Goal: Task Accomplishment & Management: Manage account settings

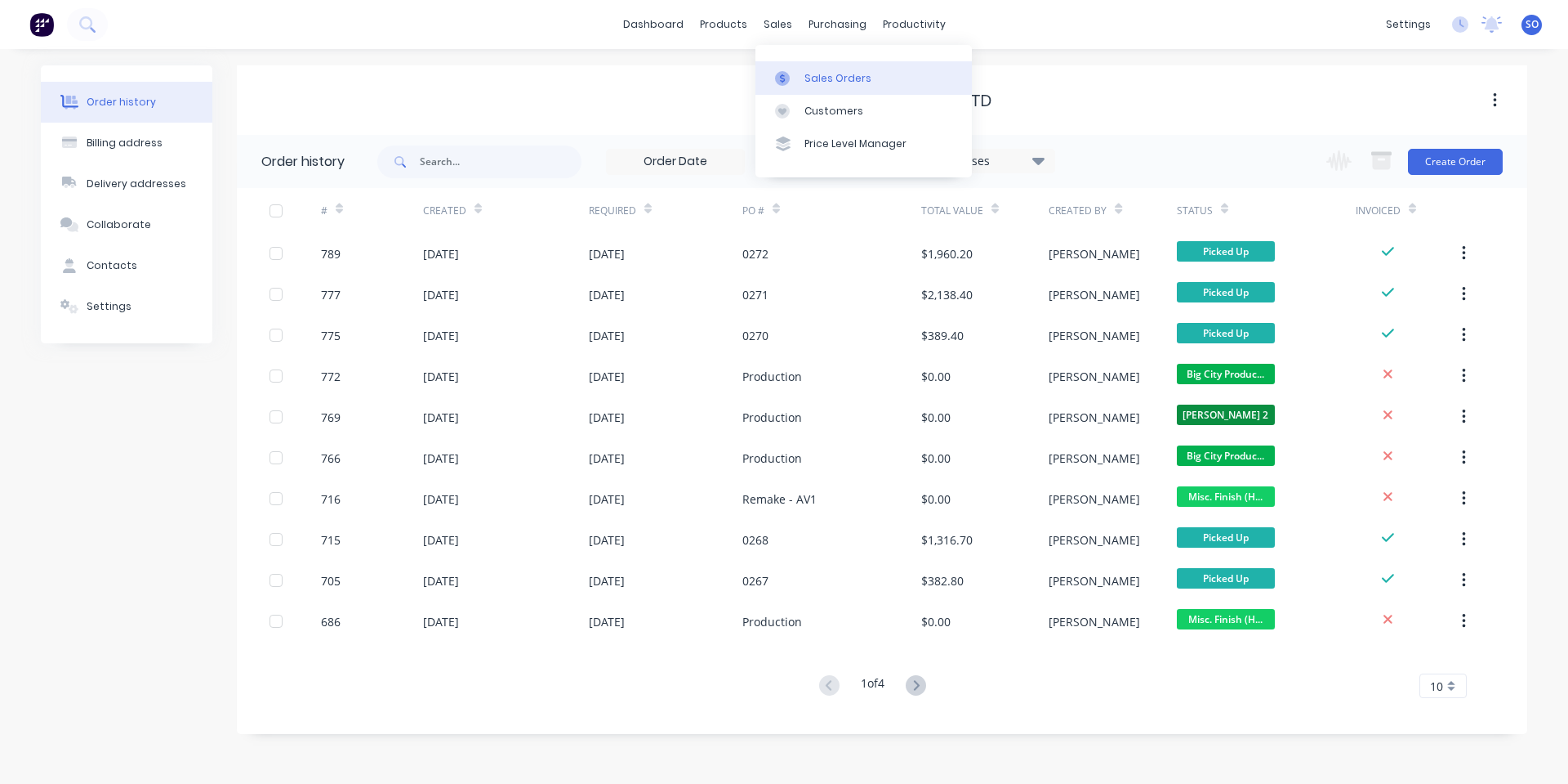
click at [779, 73] on icon at bounding box center [783, 79] width 15 height 15
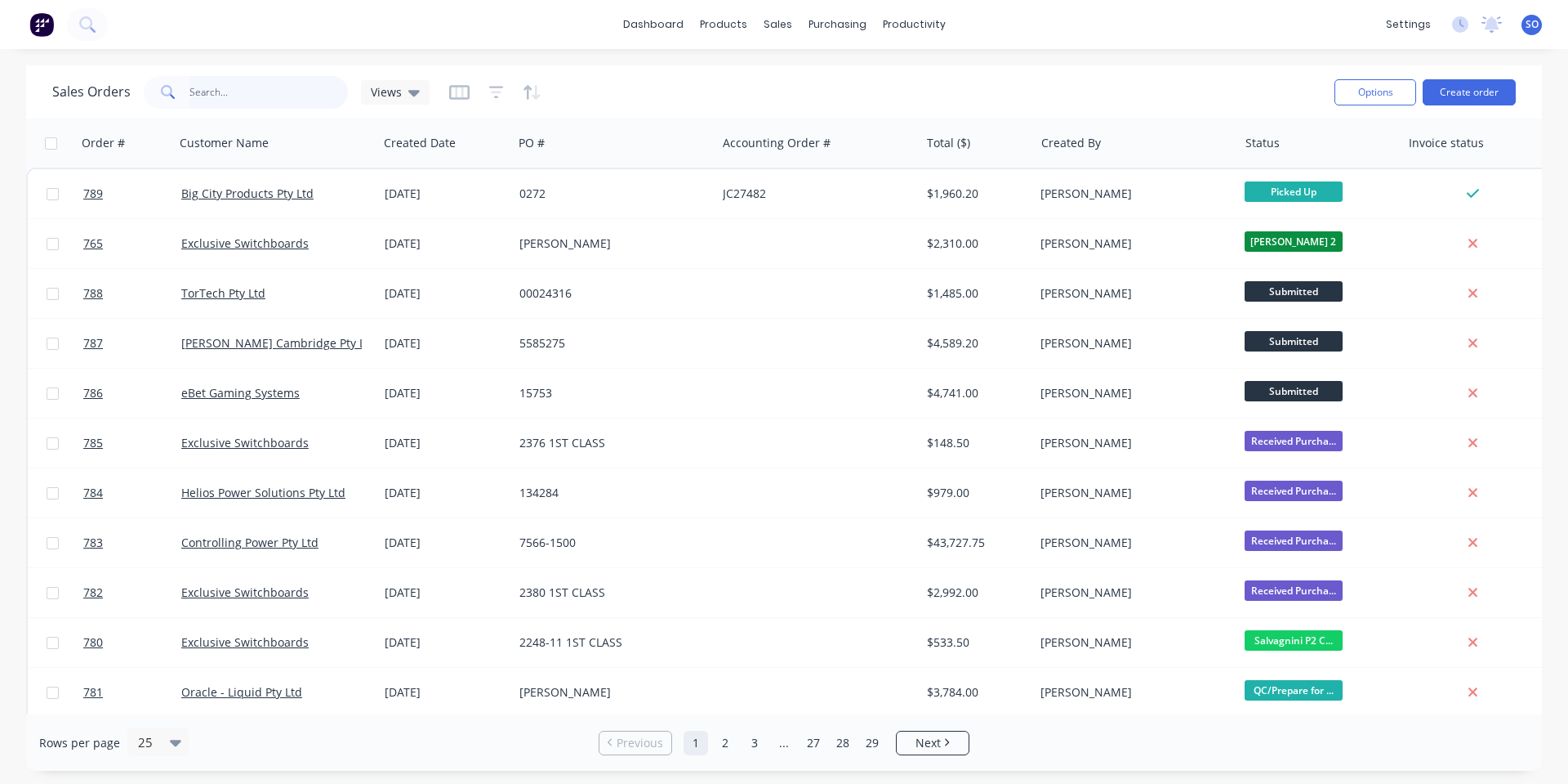
click at [256, 108] on input "text" at bounding box center [269, 92] width 159 height 33
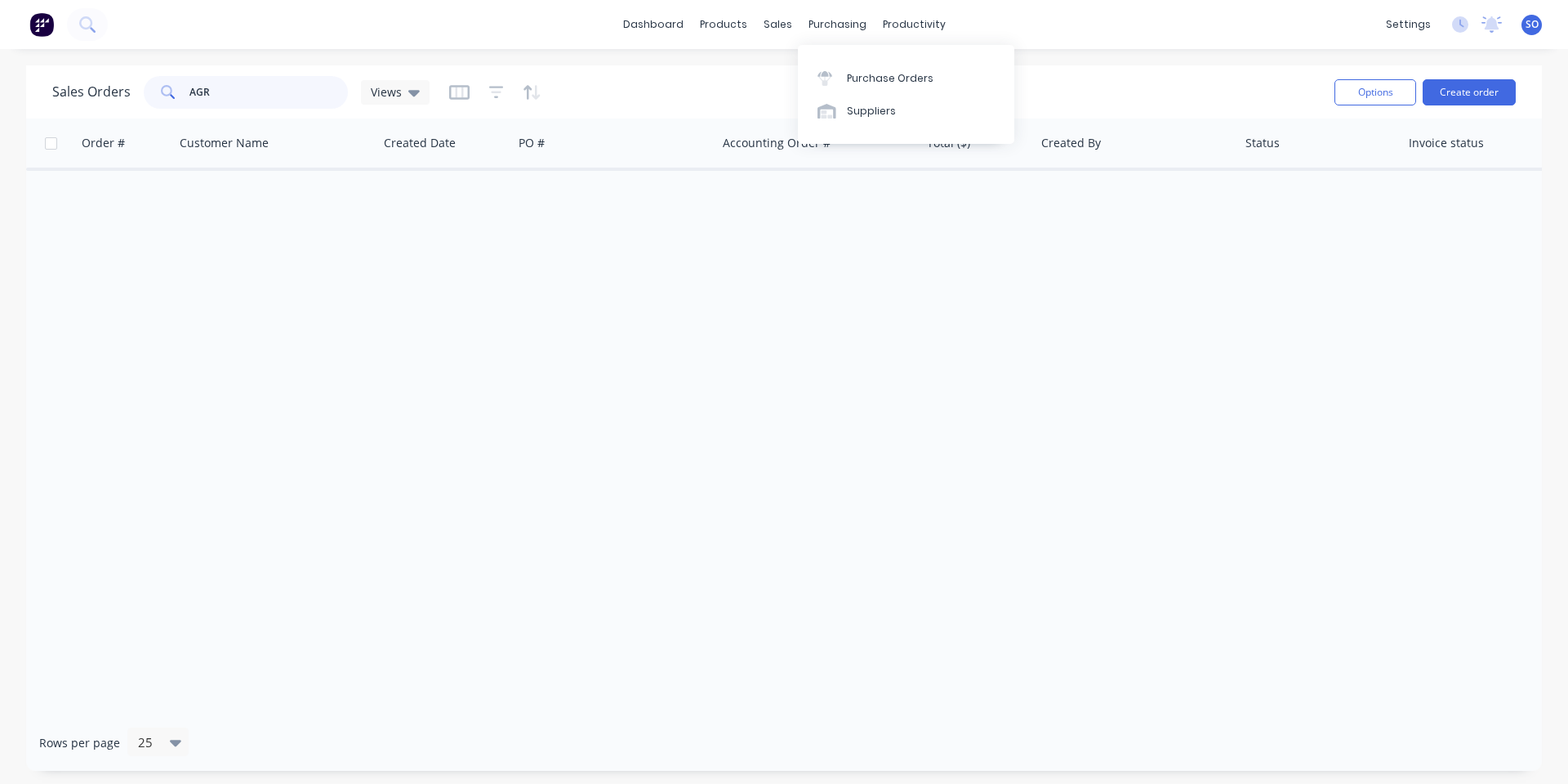
drag, startPoint x: 0, startPoint y: 138, endPoint x: 0, endPoint y: 164, distance: 26.0
click at [0, 167] on div "Sales Orders AGR Views Options Create order Order # Customer Name Created Date …" at bounding box center [784, 418] width 1568 height 705
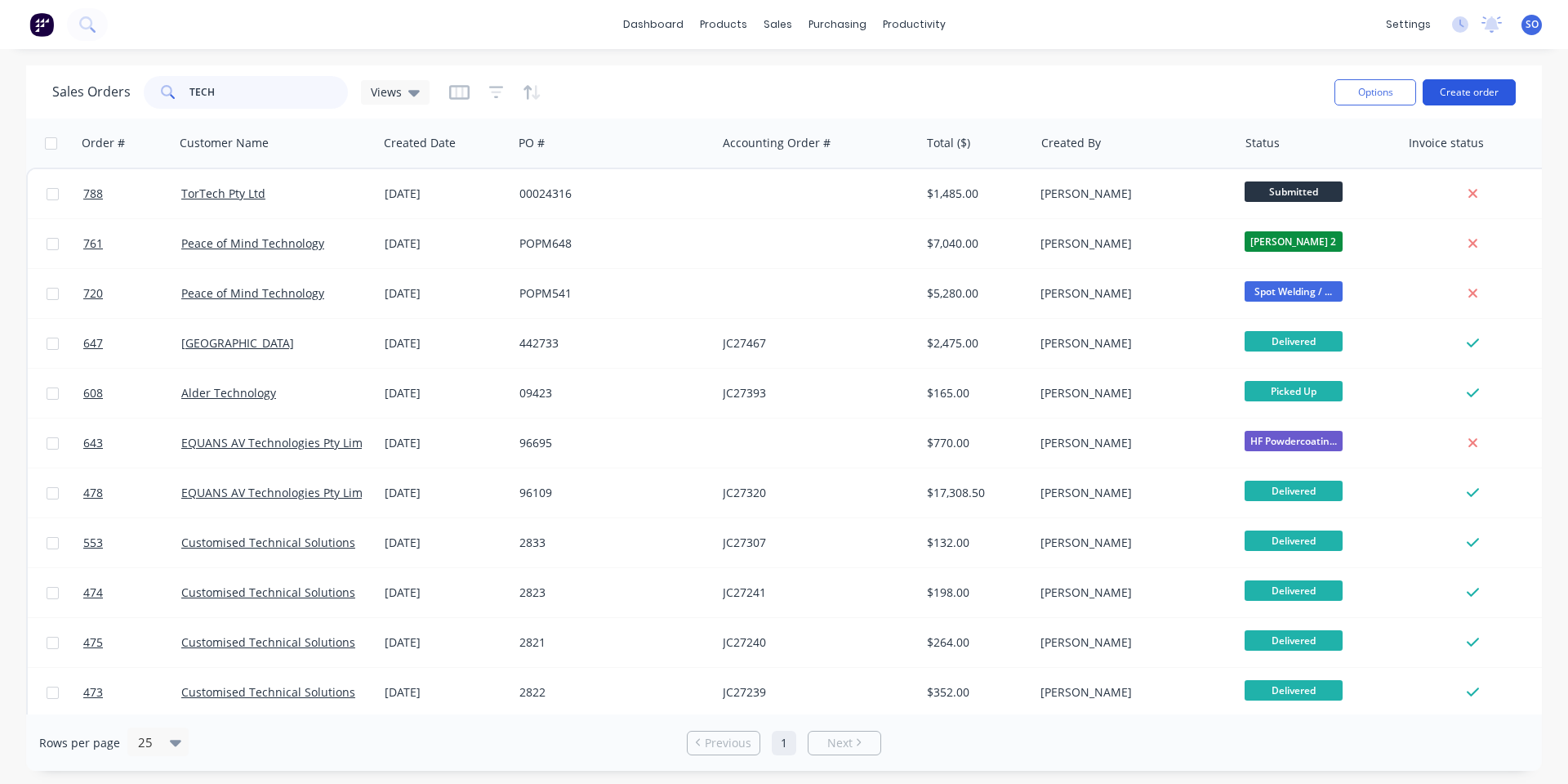
type input "TECH"
click at [1475, 86] on button "Create order" at bounding box center [1469, 93] width 94 height 26
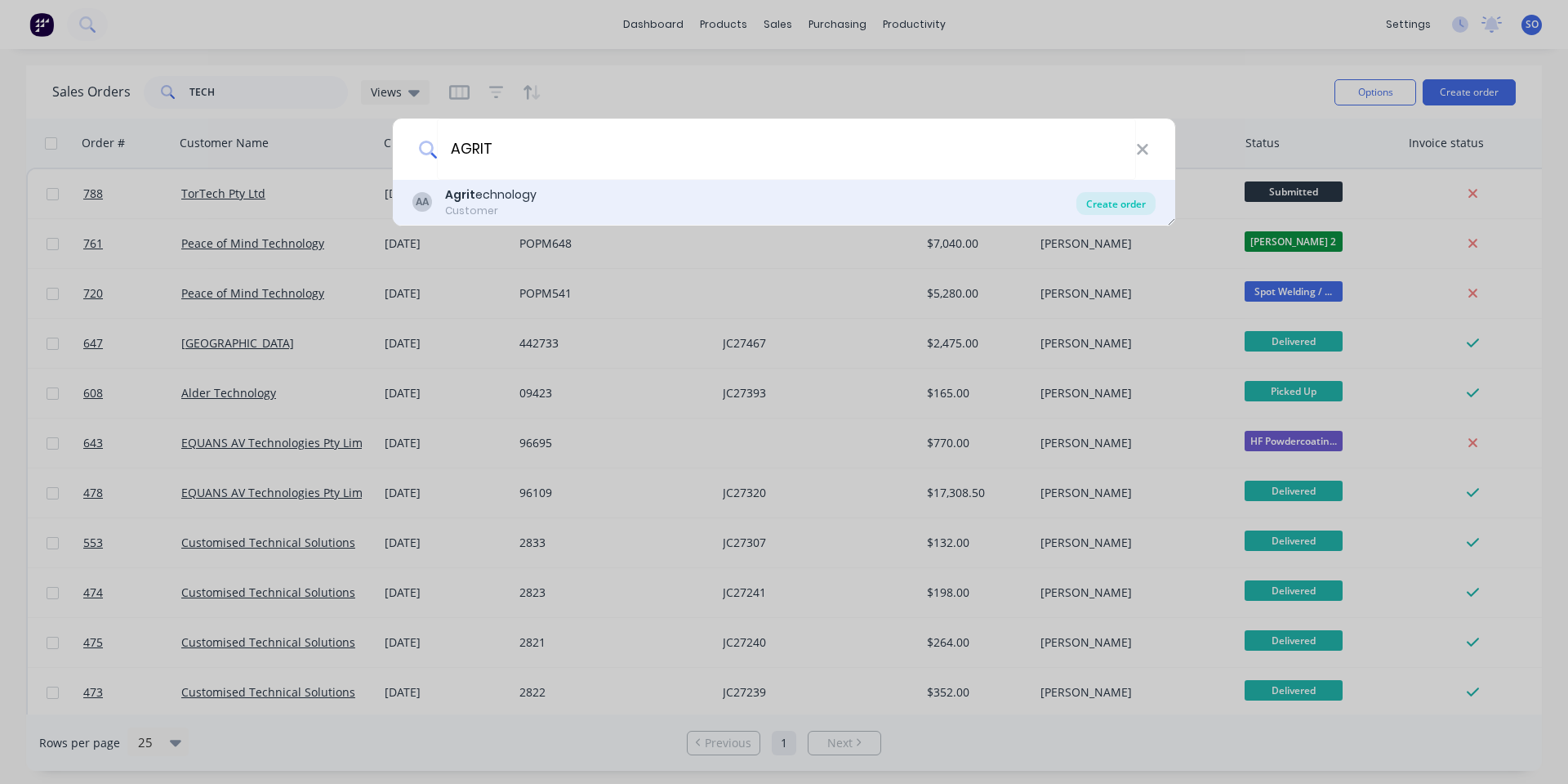
type input "AGRIT"
click at [1121, 211] on div "Create order" at bounding box center [1115, 203] width 79 height 22
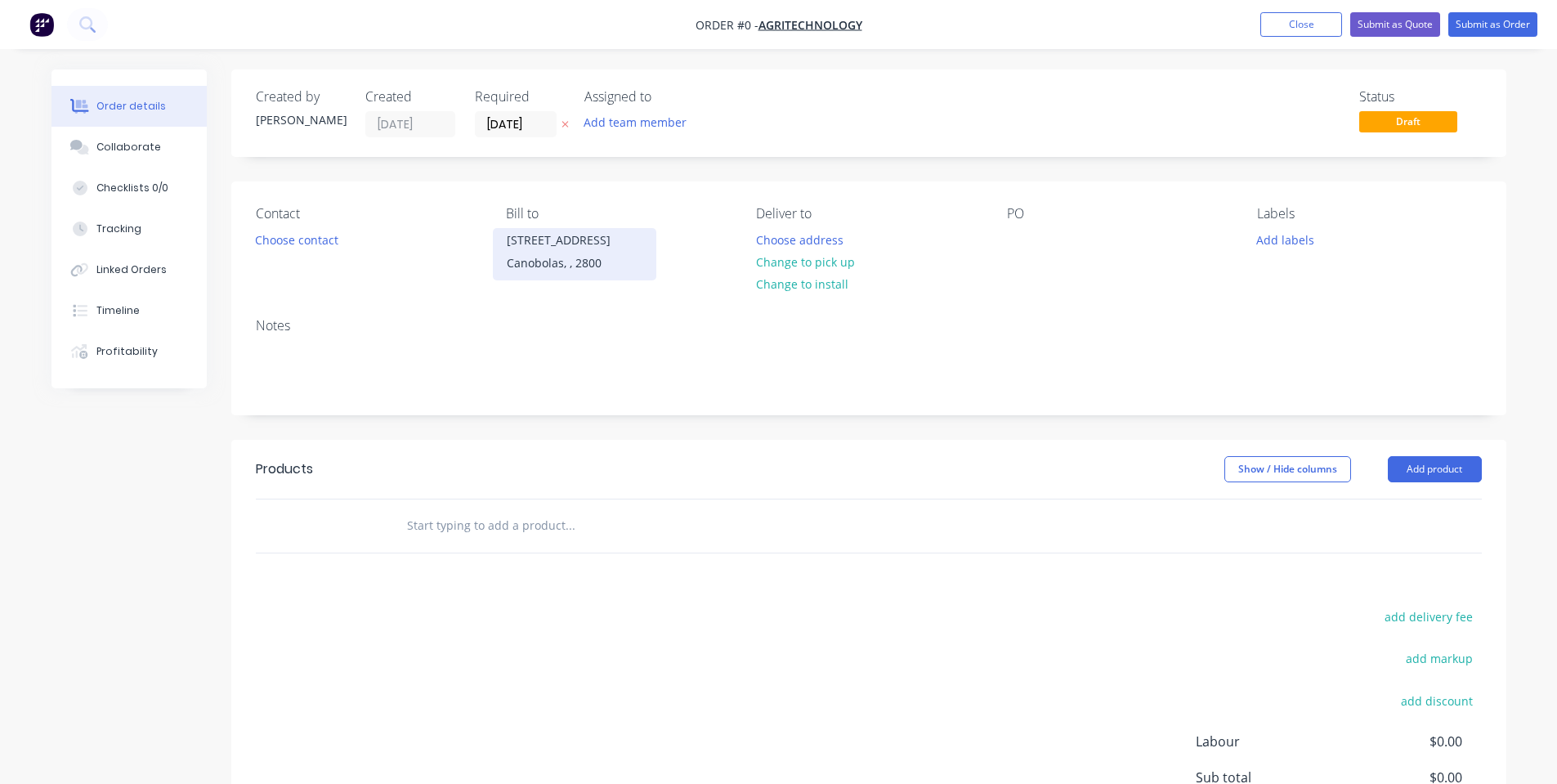
click at [539, 246] on div "501 Canobolas Road" at bounding box center [574, 240] width 136 height 22
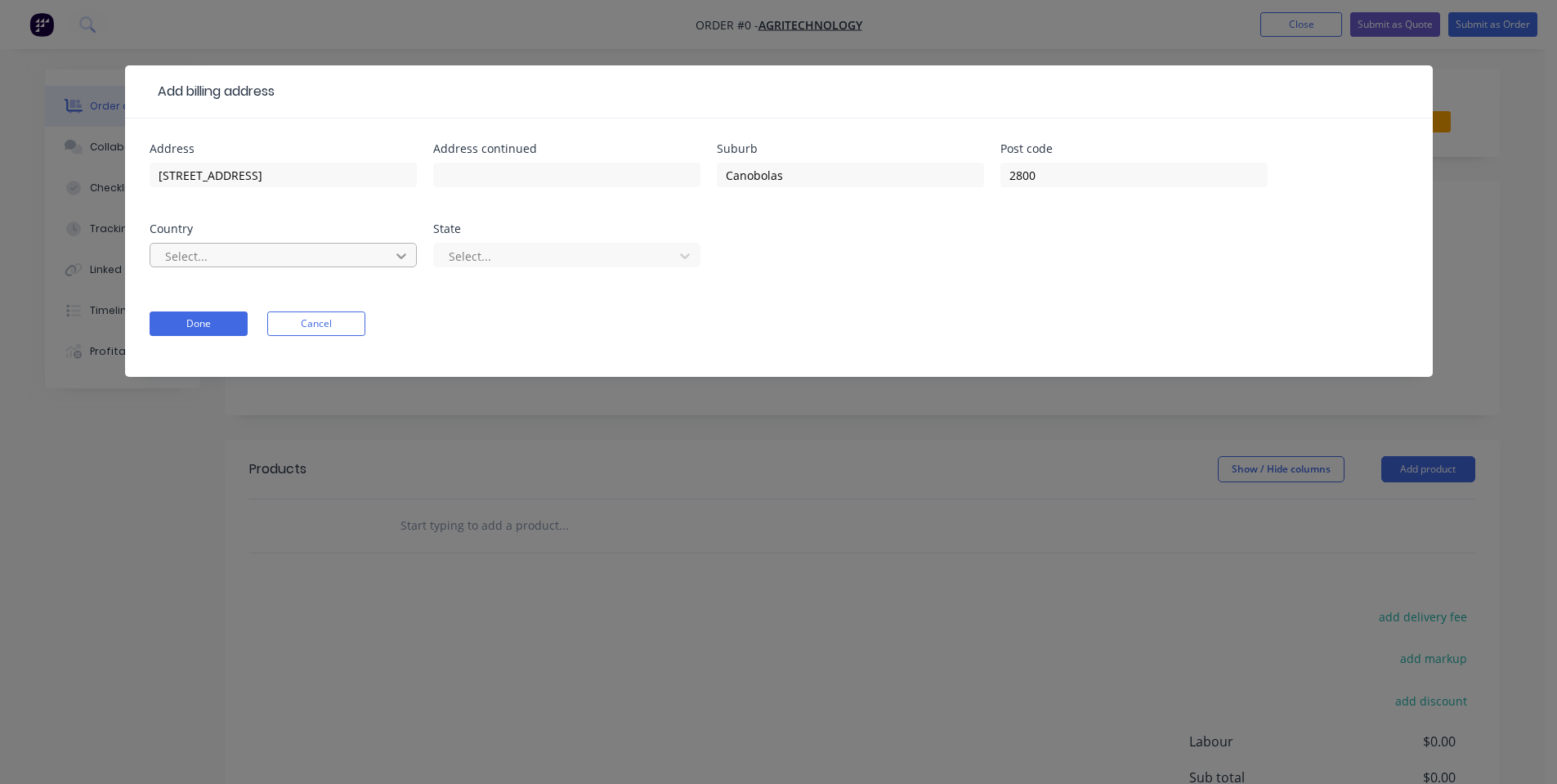
click at [415, 254] on div at bounding box center [400, 255] width 29 height 26
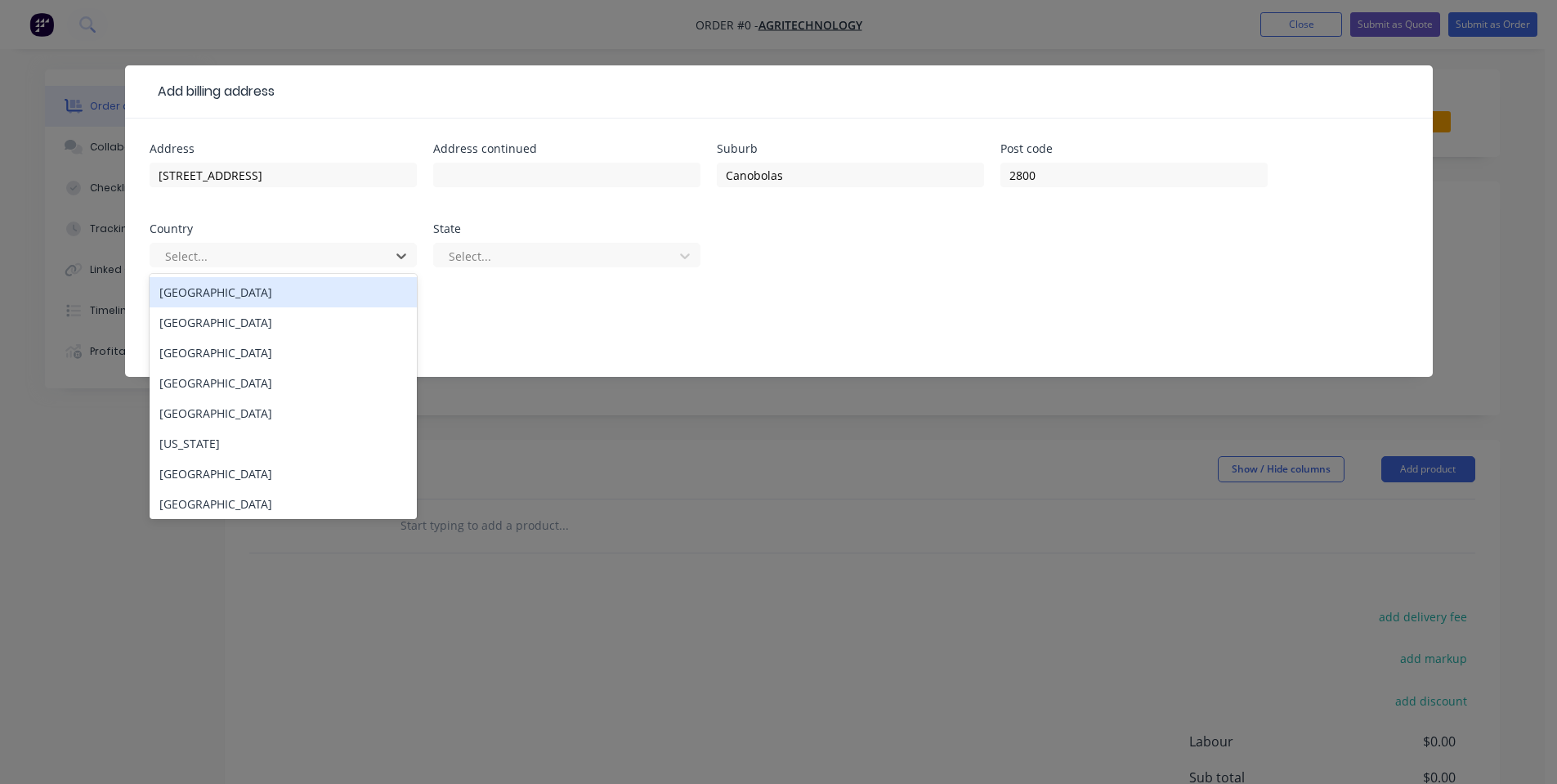
click at [807, 341] on form "Address 501 Canobolas Road Address continued Suburb Canobolas Post code 2800 Co…" at bounding box center [778, 260] width 1259 height 234
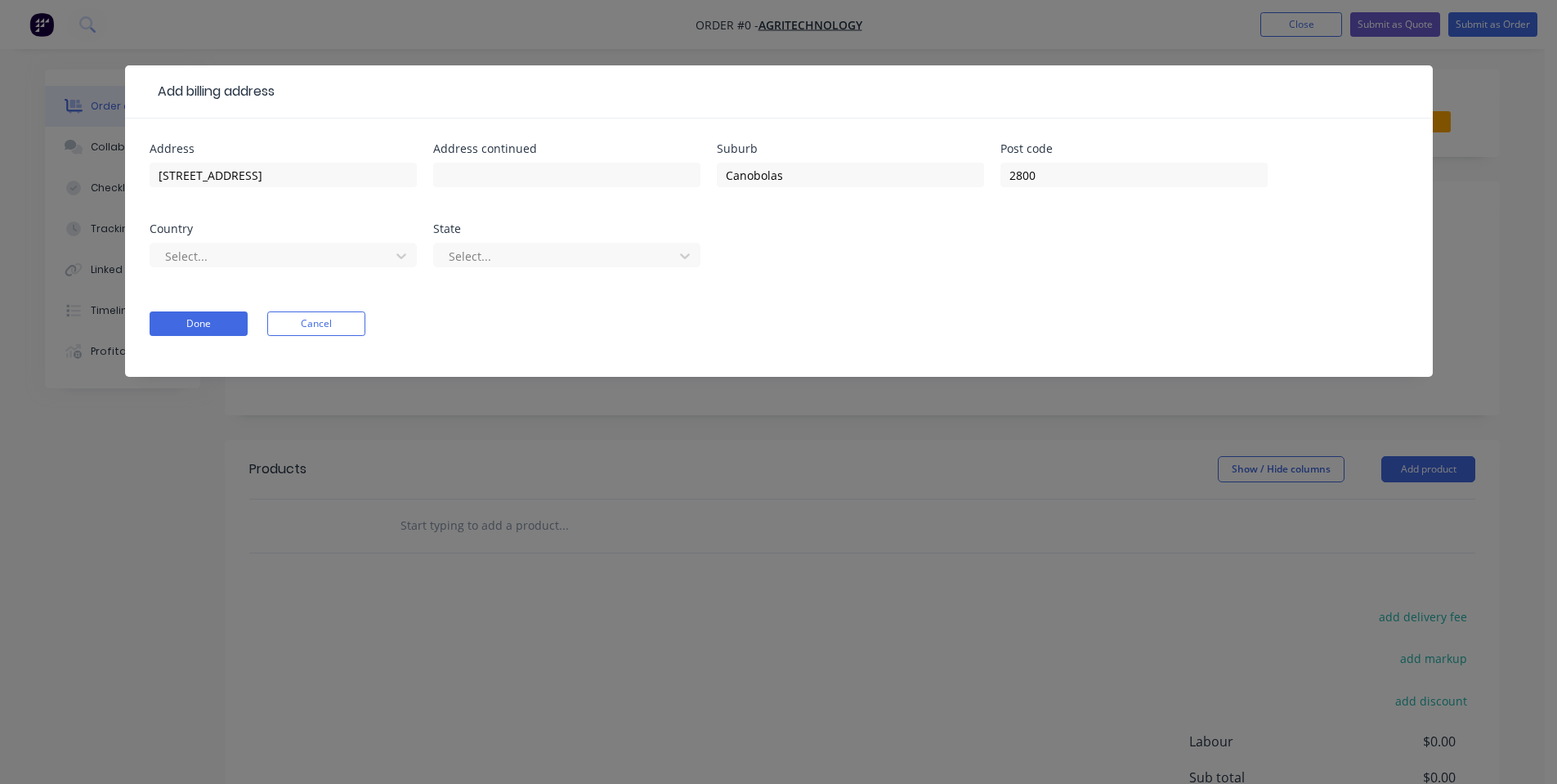
click at [335, 240] on div "Select..." at bounding box center [284, 263] width 268 height 49
click at [333, 255] on div at bounding box center [272, 256] width 218 height 21
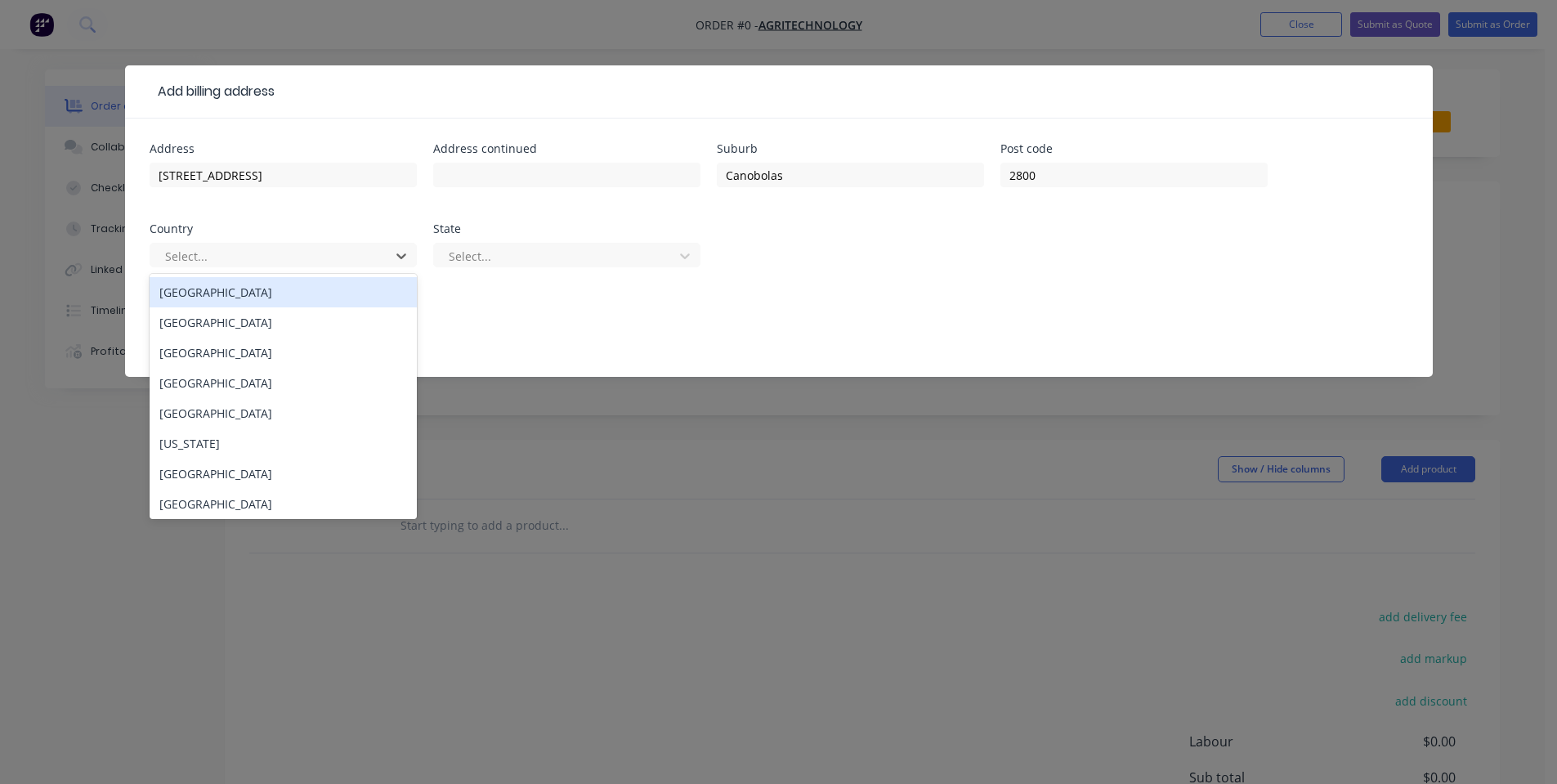
click at [387, 283] on div "[GEOGRAPHIC_DATA]" at bounding box center [284, 292] width 268 height 30
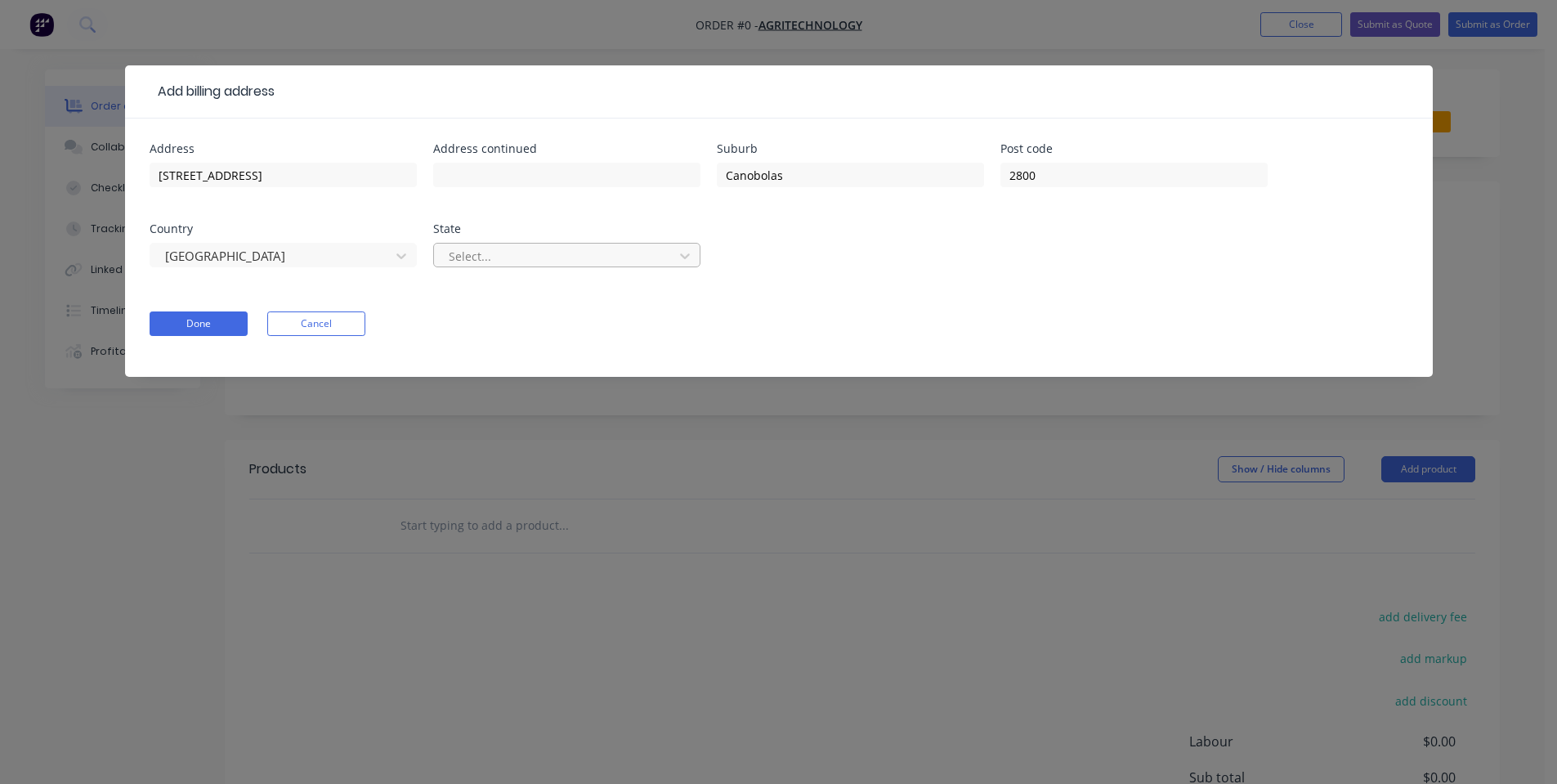
click at [494, 261] on div at bounding box center [556, 256] width 218 height 21
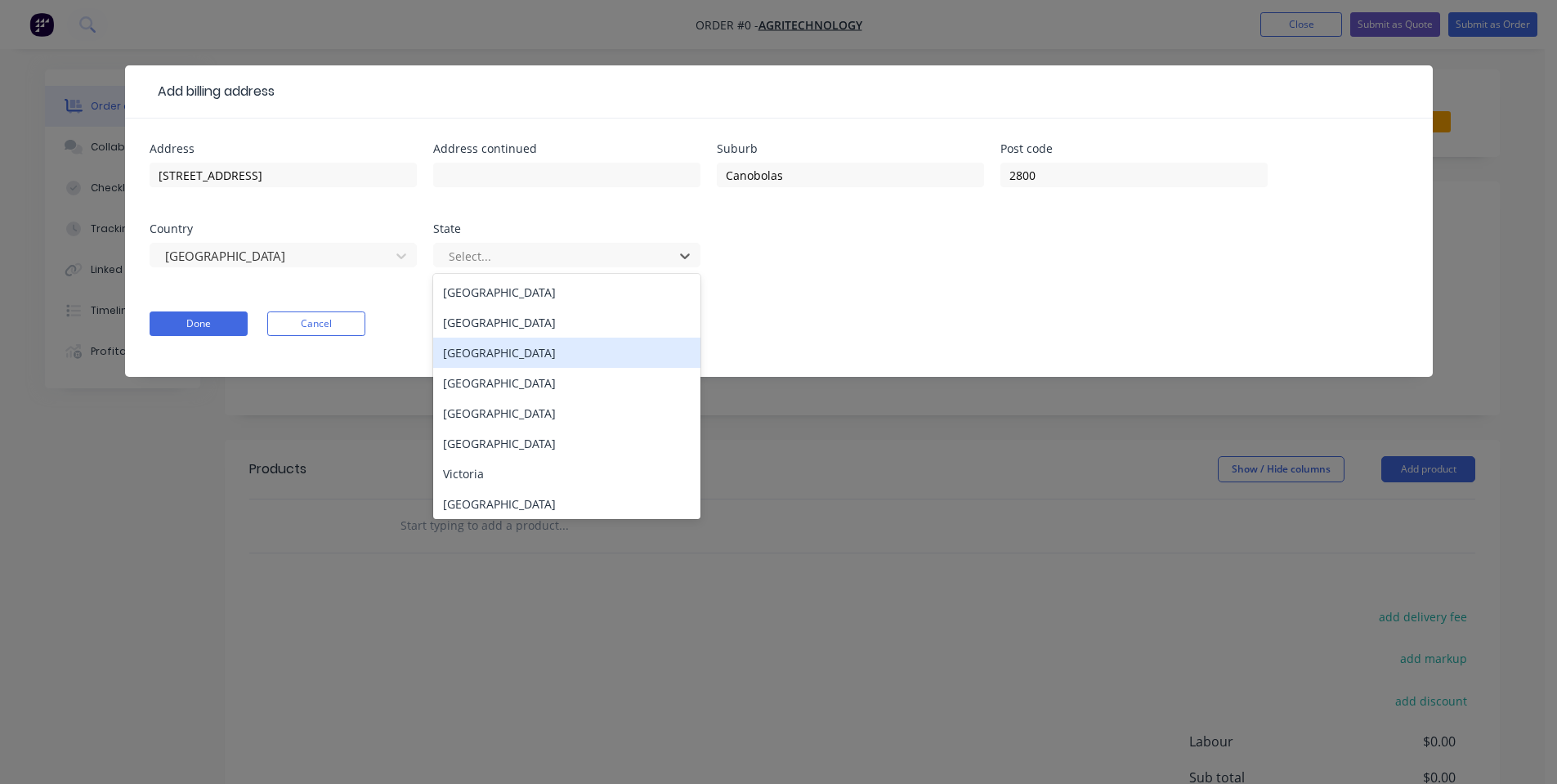
click at [487, 329] on div "[GEOGRAPHIC_DATA]" at bounding box center [567, 322] width 268 height 30
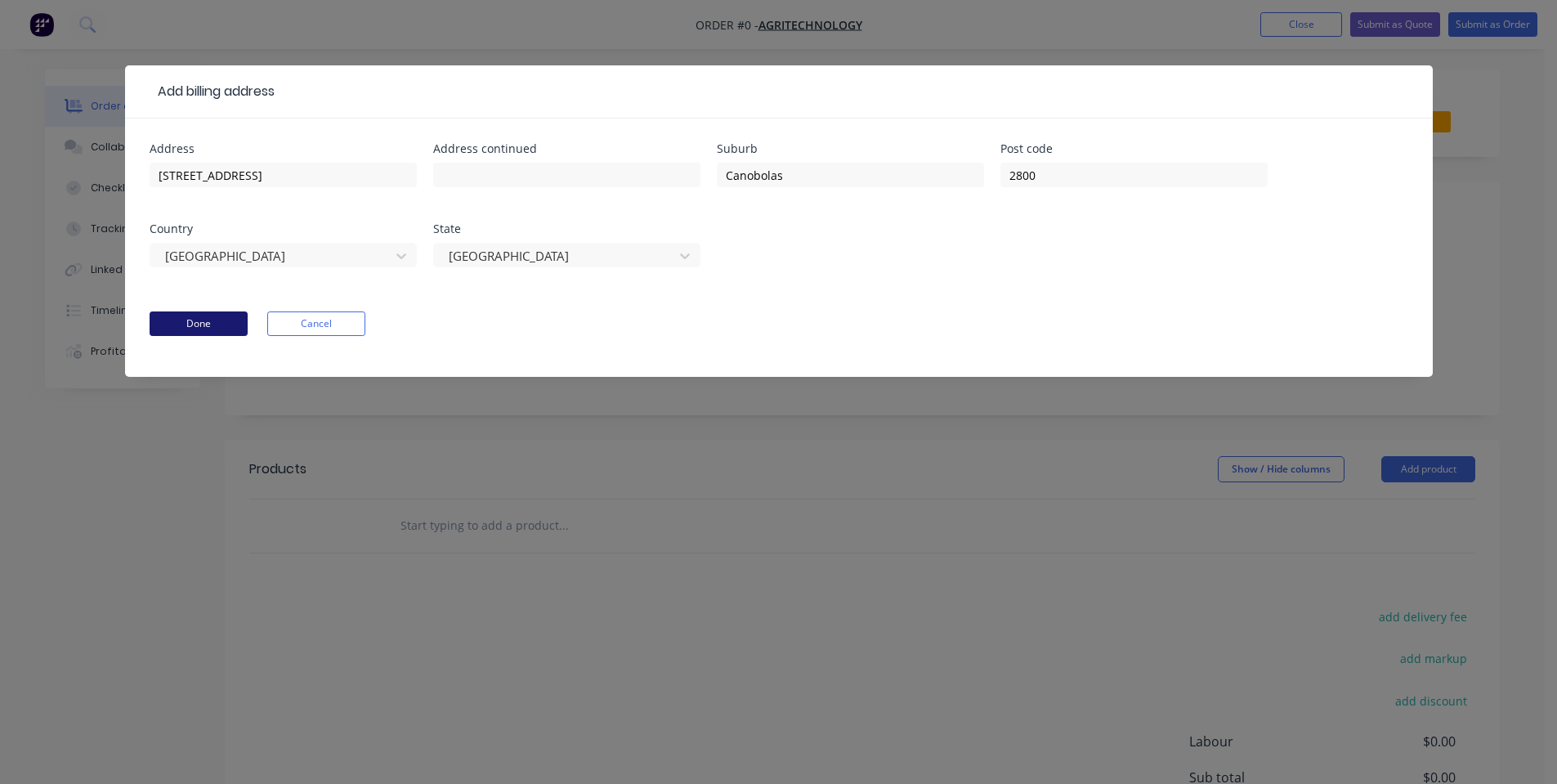
click at [204, 325] on button "Done" at bounding box center [198, 324] width 98 height 24
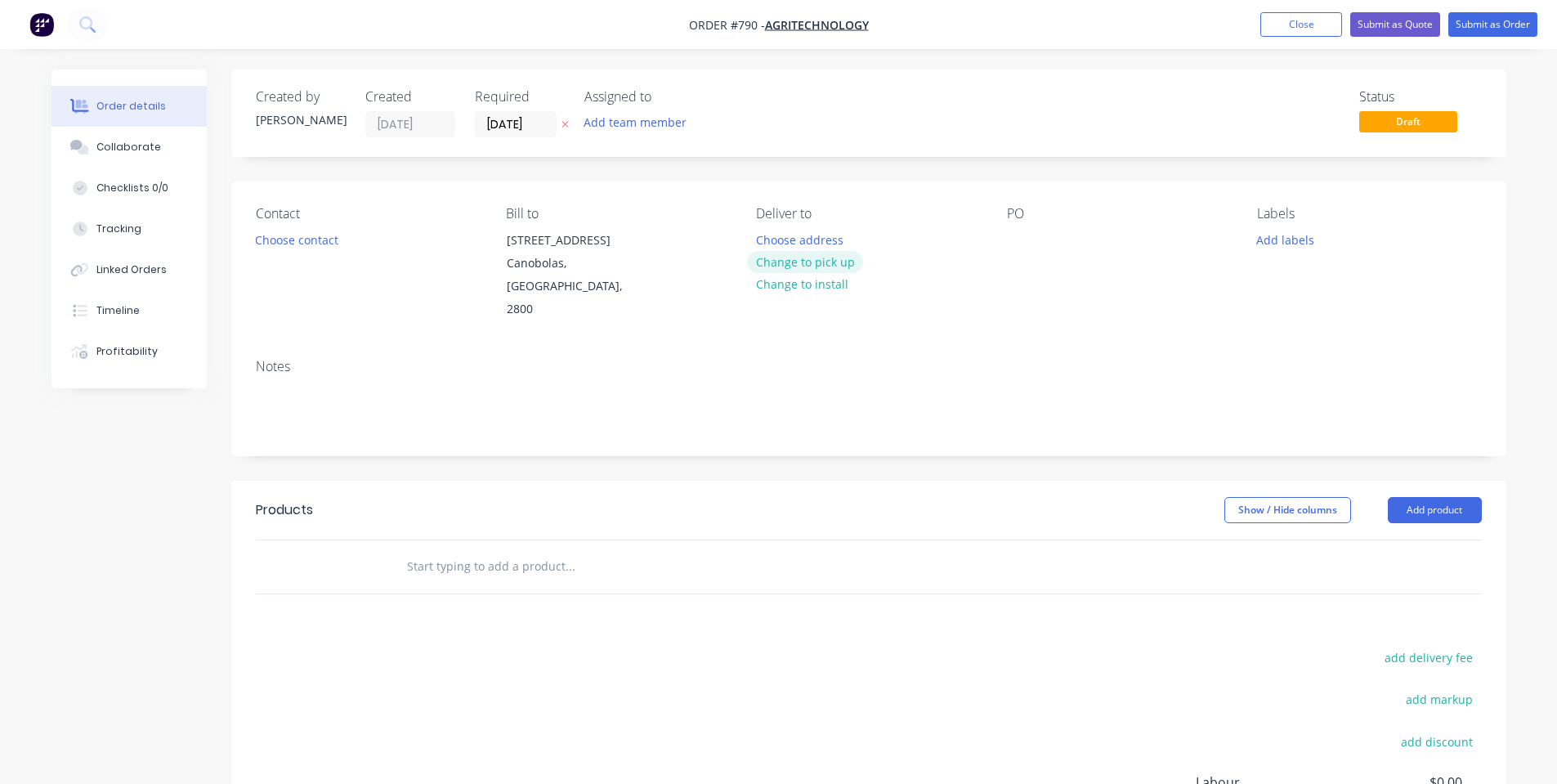
click at [797, 257] on button "Change to pick up" at bounding box center [805, 262] width 116 height 22
click at [320, 246] on button "Choose contact" at bounding box center [296, 240] width 100 height 22
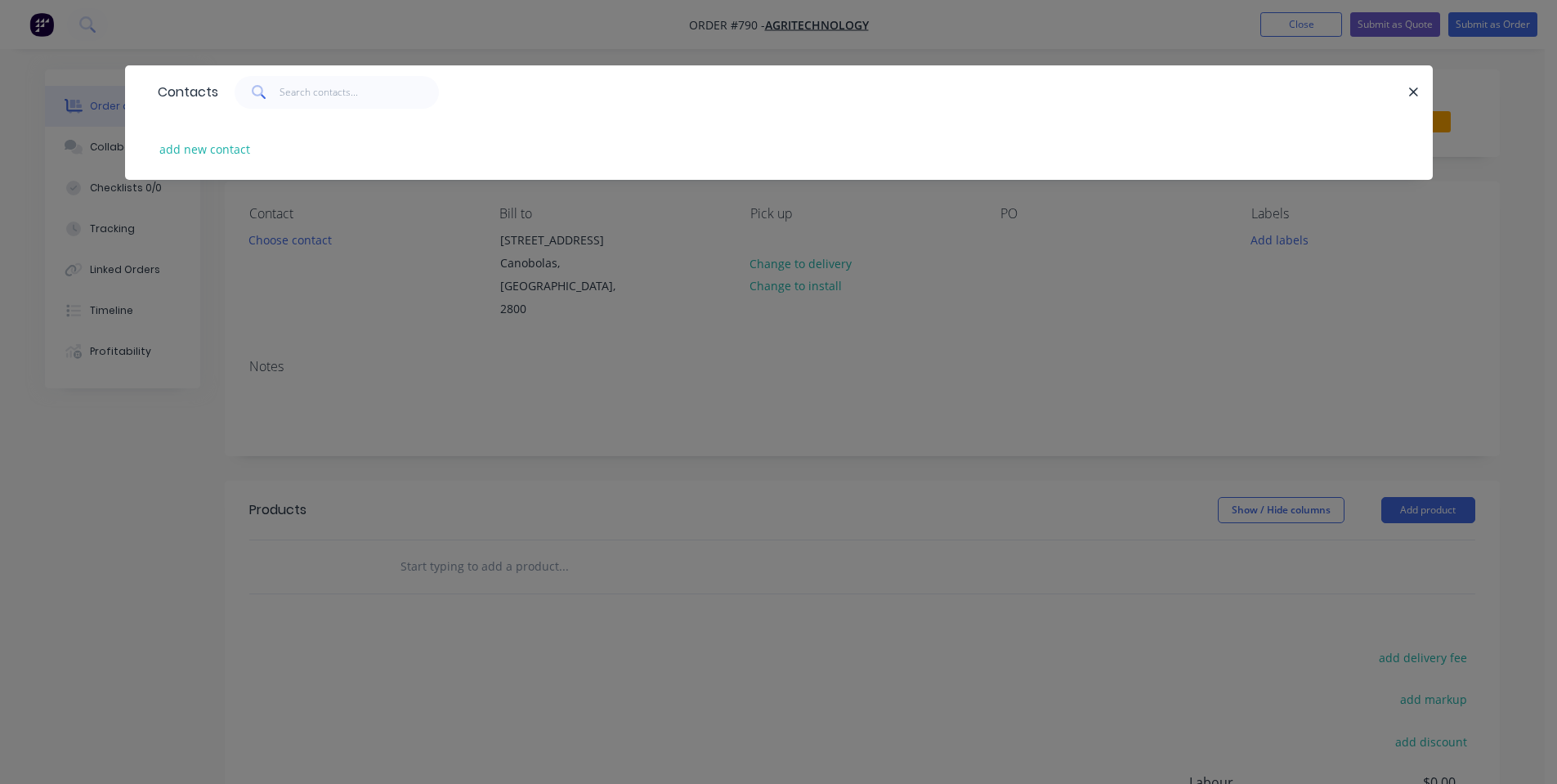
drag, startPoint x: 405, startPoint y: 312, endPoint x: 587, endPoint y: 304, distance: 182.2
click at [407, 316] on div "Contacts add new contact" at bounding box center [778, 392] width 1557 height 784
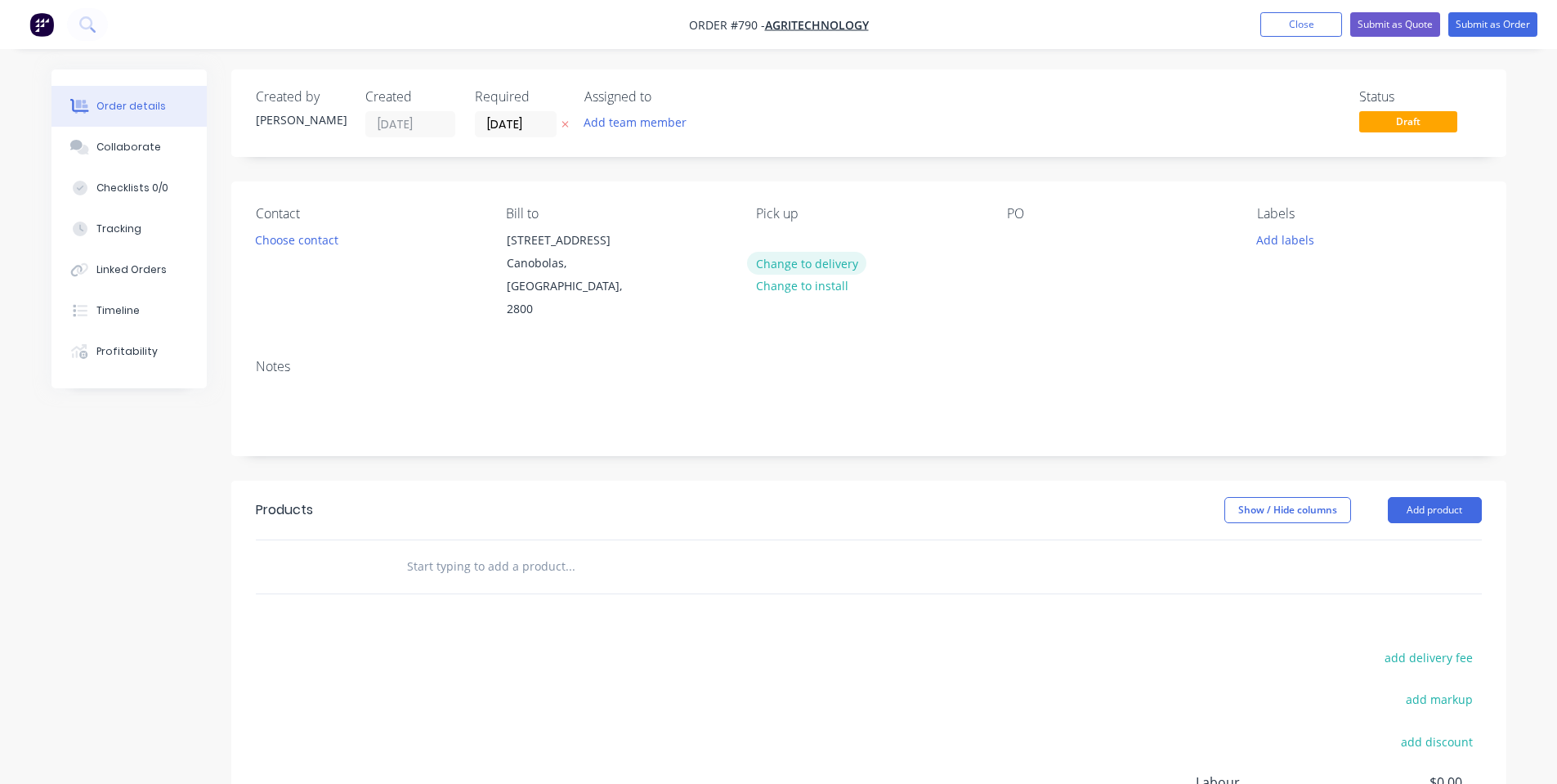
click at [770, 263] on button "Change to delivery" at bounding box center [807, 263] width 120 height 22
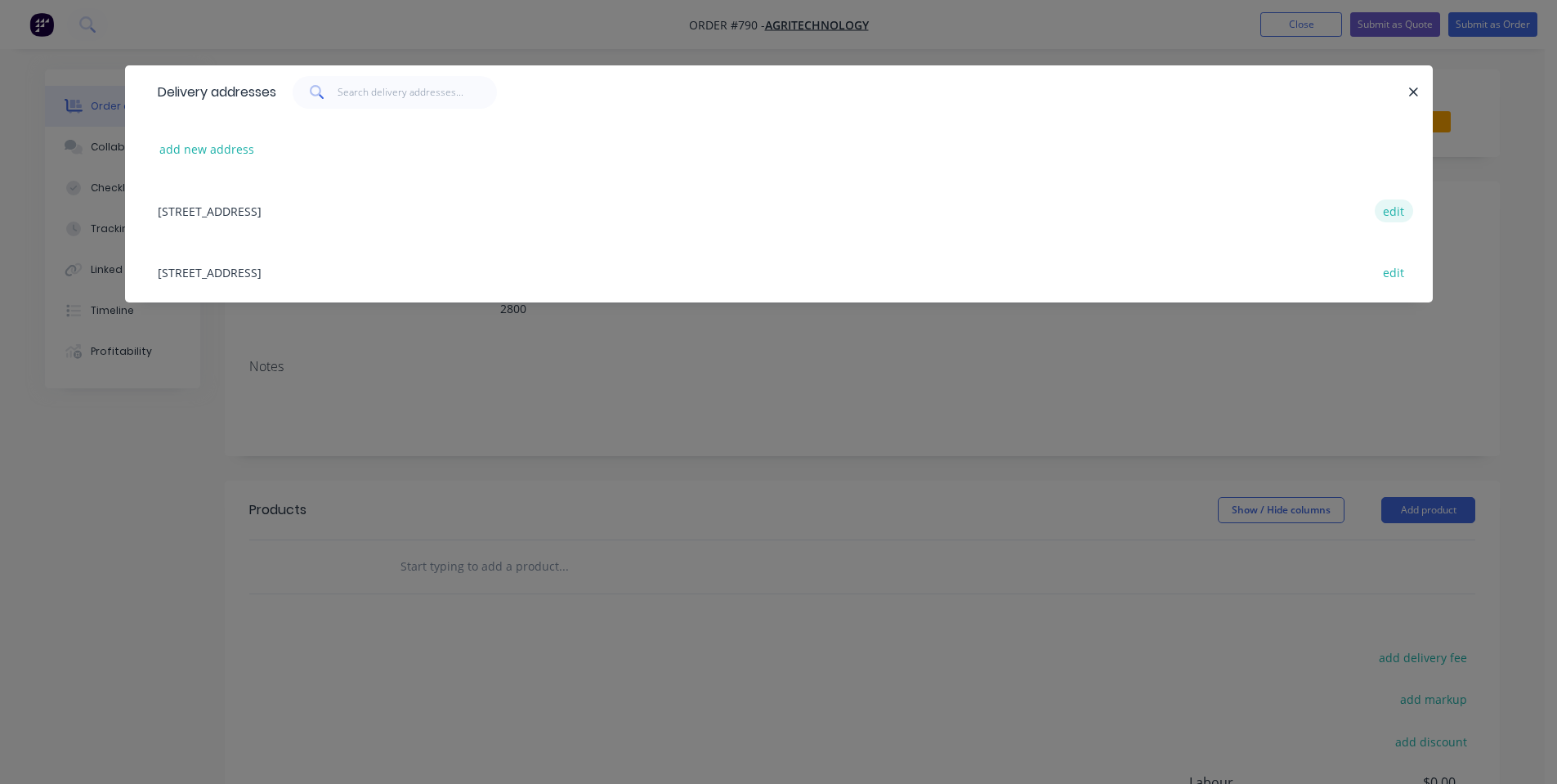
click at [1403, 211] on button "edit" at bounding box center [1393, 211] width 38 height 22
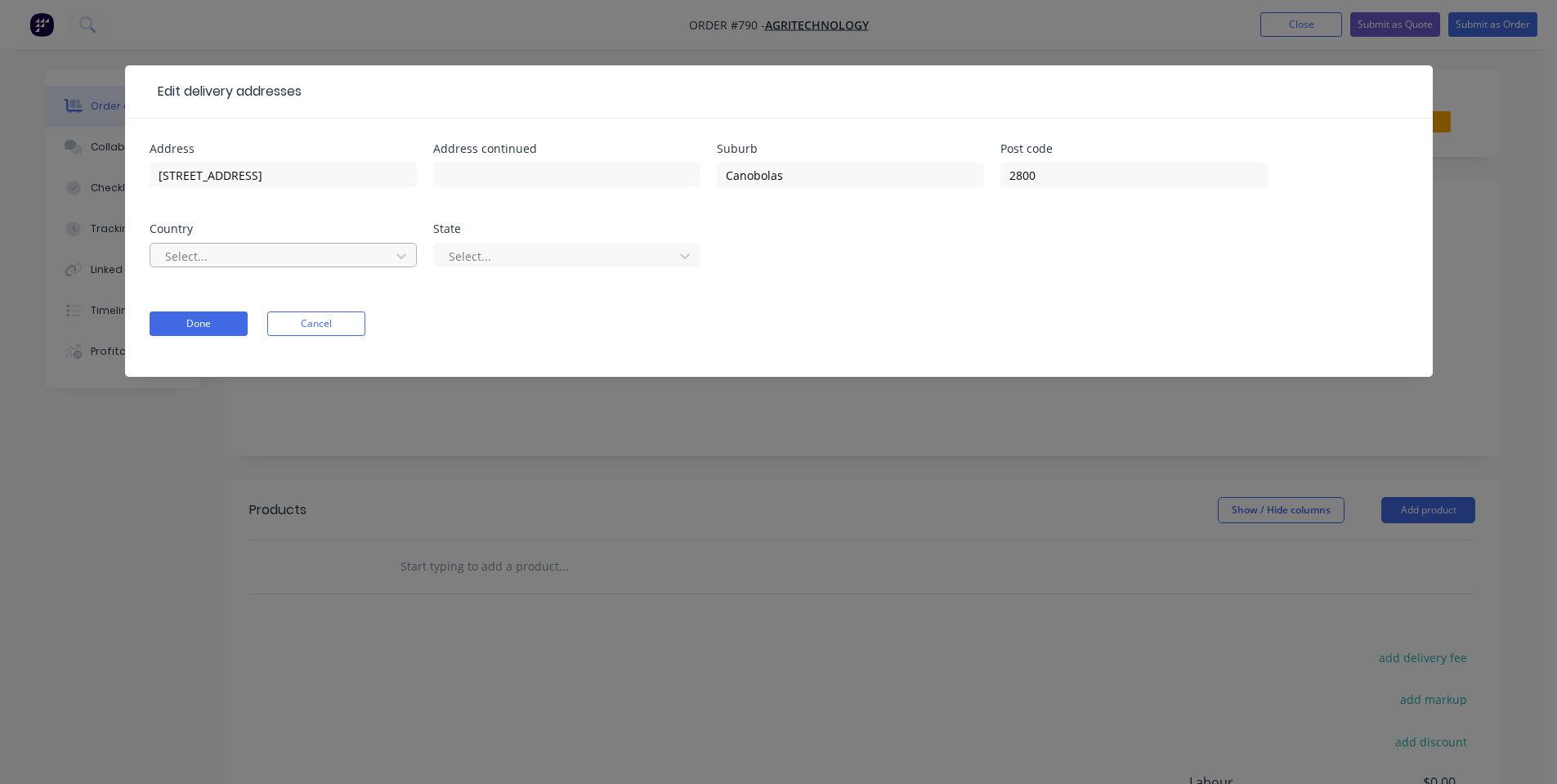
click at [332, 255] on div at bounding box center [272, 256] width 218 height 21
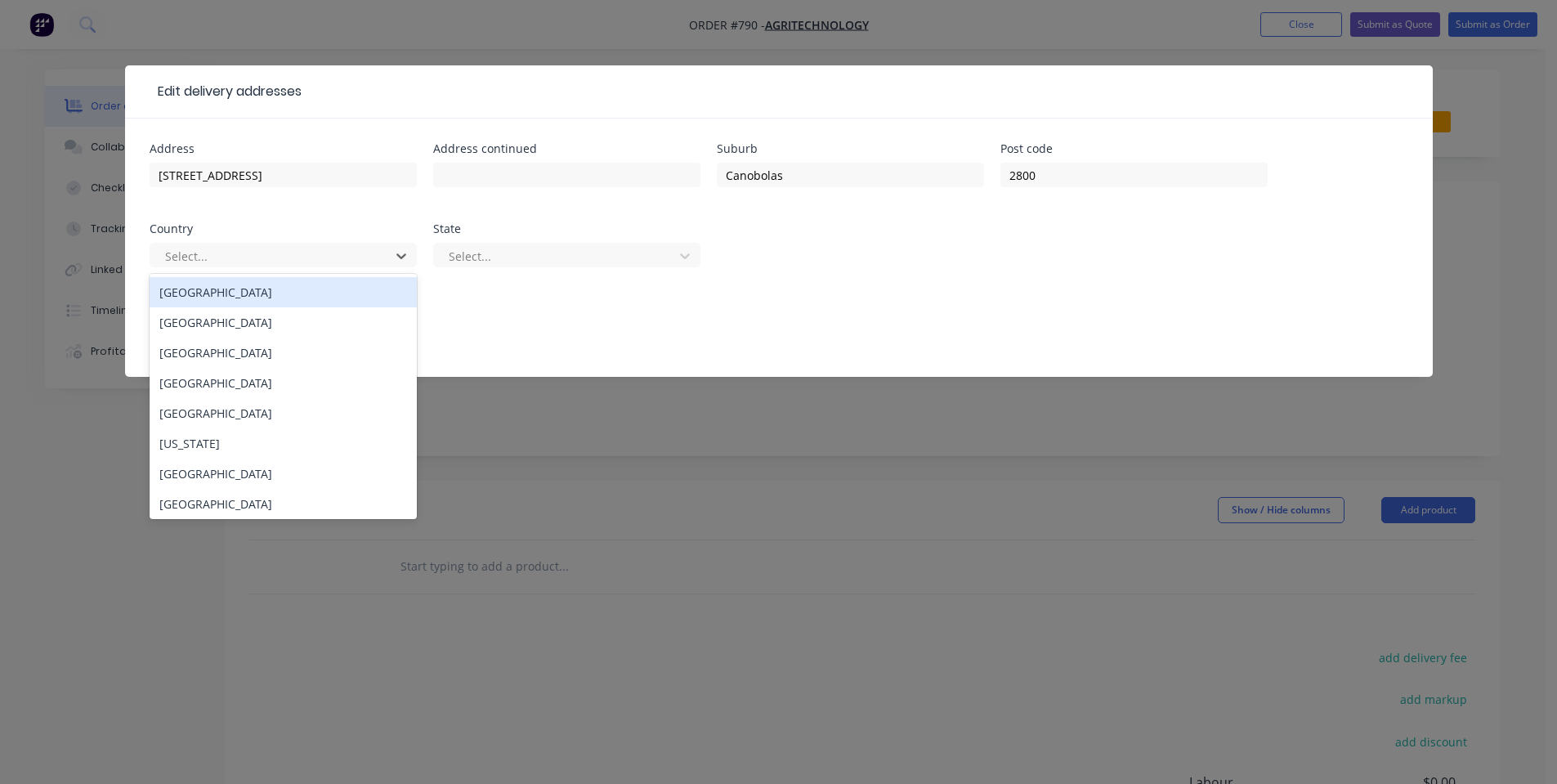
click at [325, 290] on div "[GEOGRAPHIC_DATA]" at bounding box center [284, 292] width 268 height 30
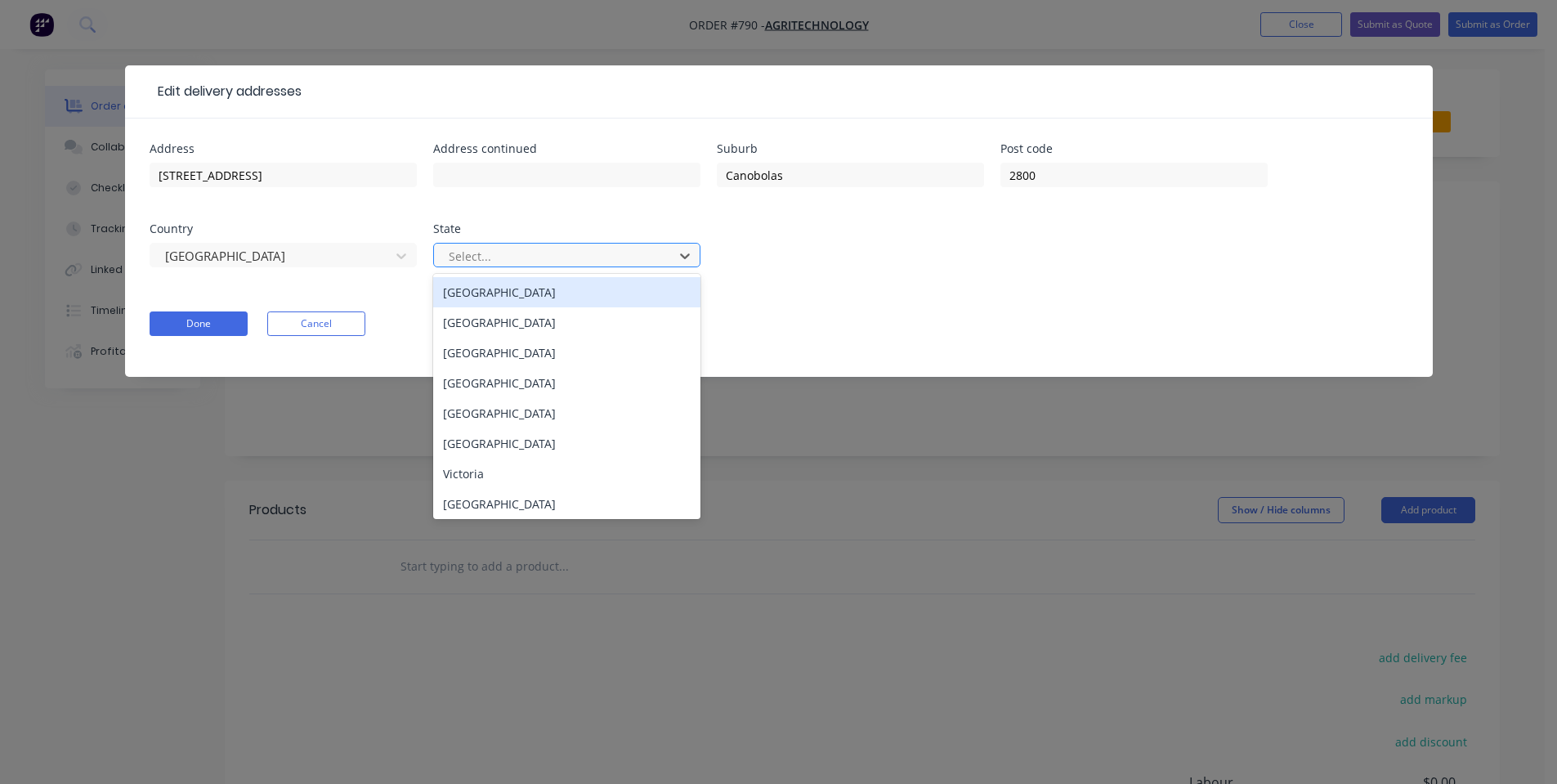
click at [497, 261] on div at bounding box center [556, 256] width 218 height 21
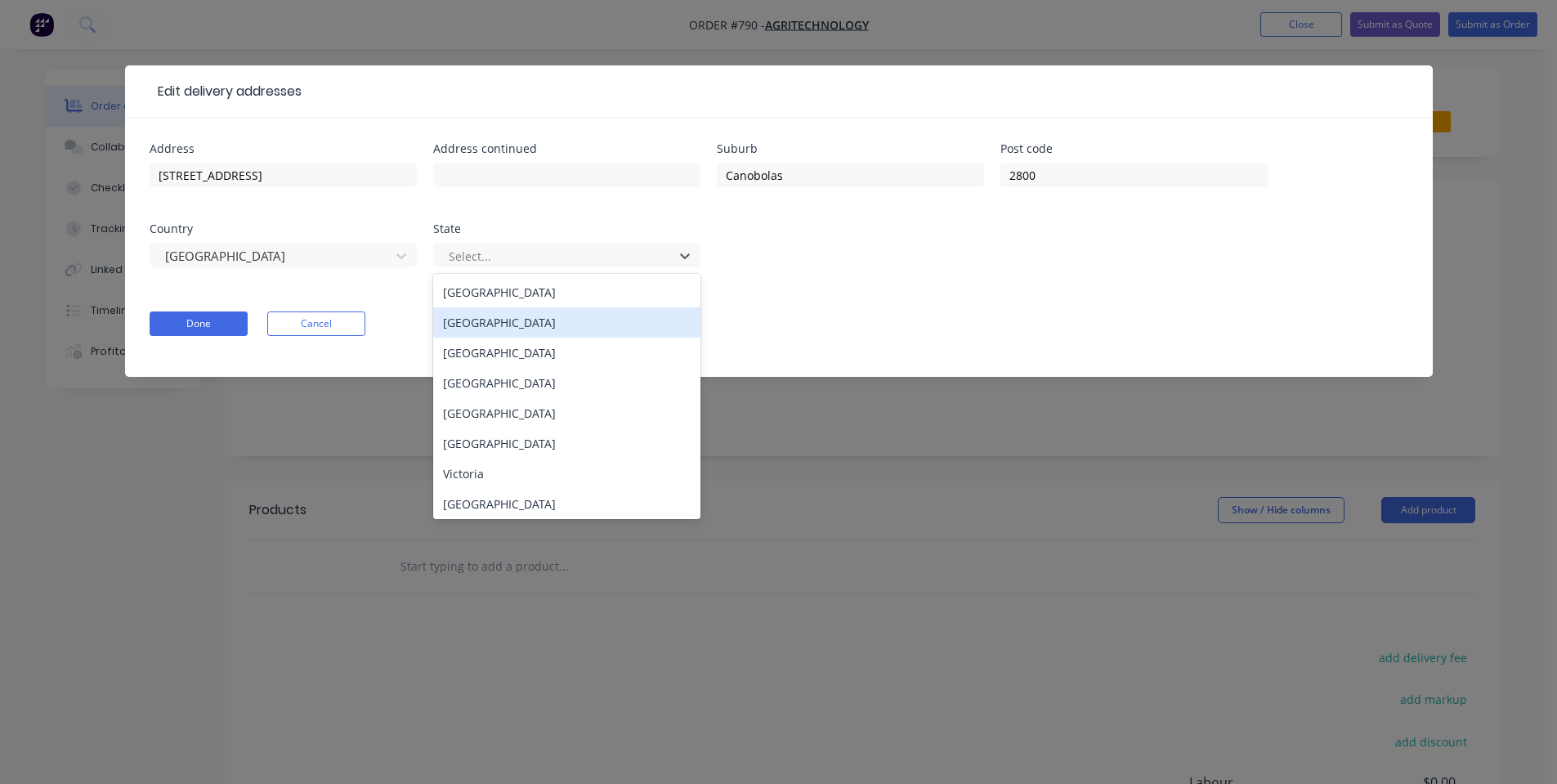
drag, startPoint x: 505, startPoint y: 321, endPoint x: 494, endPoint y: 322, distance: 11.0
click at [506, 321] on div "[GEOGRAPHIC_DATA]" at bounding box center [567, 322] width 268 height 30
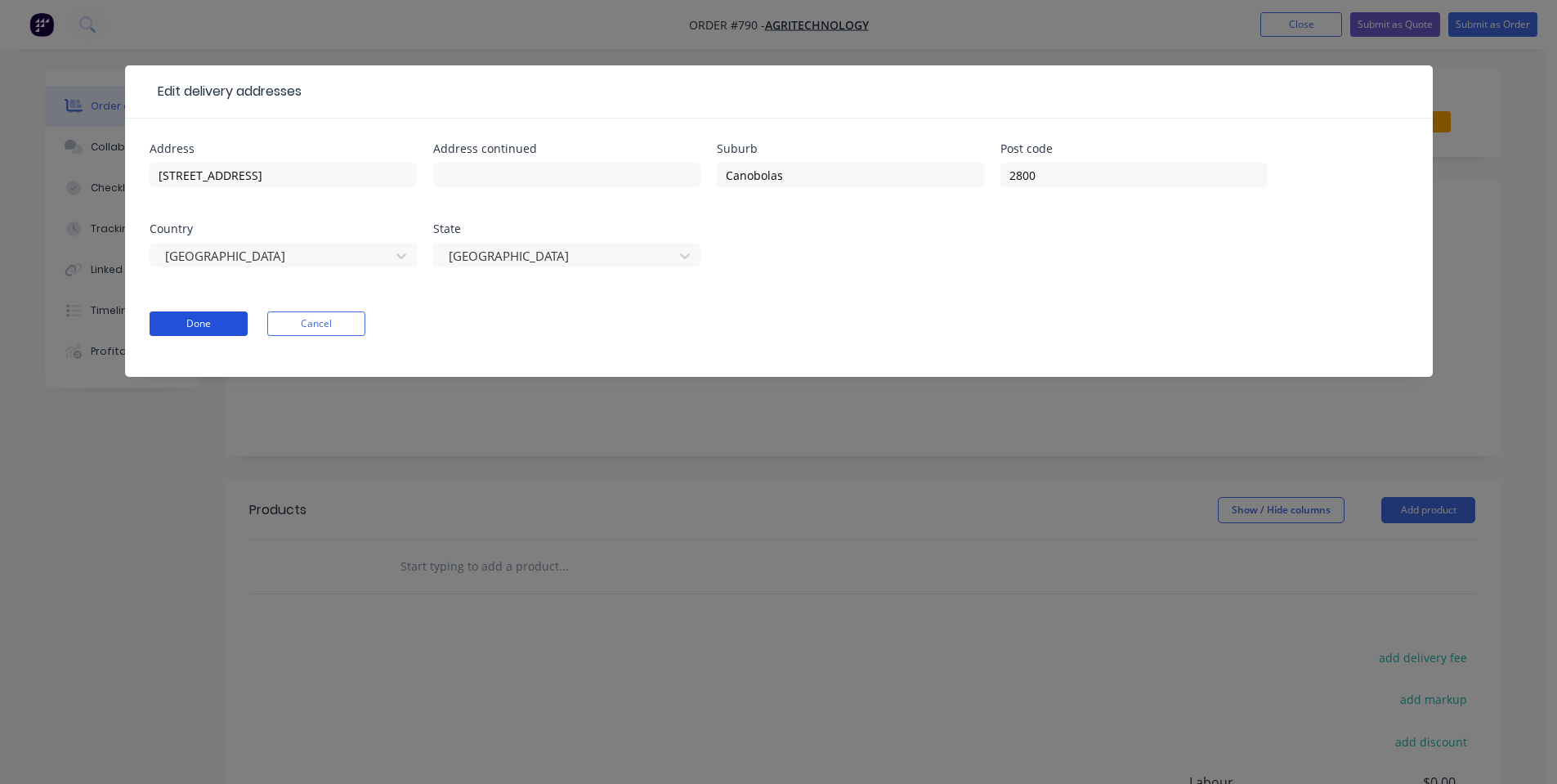
click at [189, 322] on button "Done" at bounding box center [198, 324] width 98 height 24
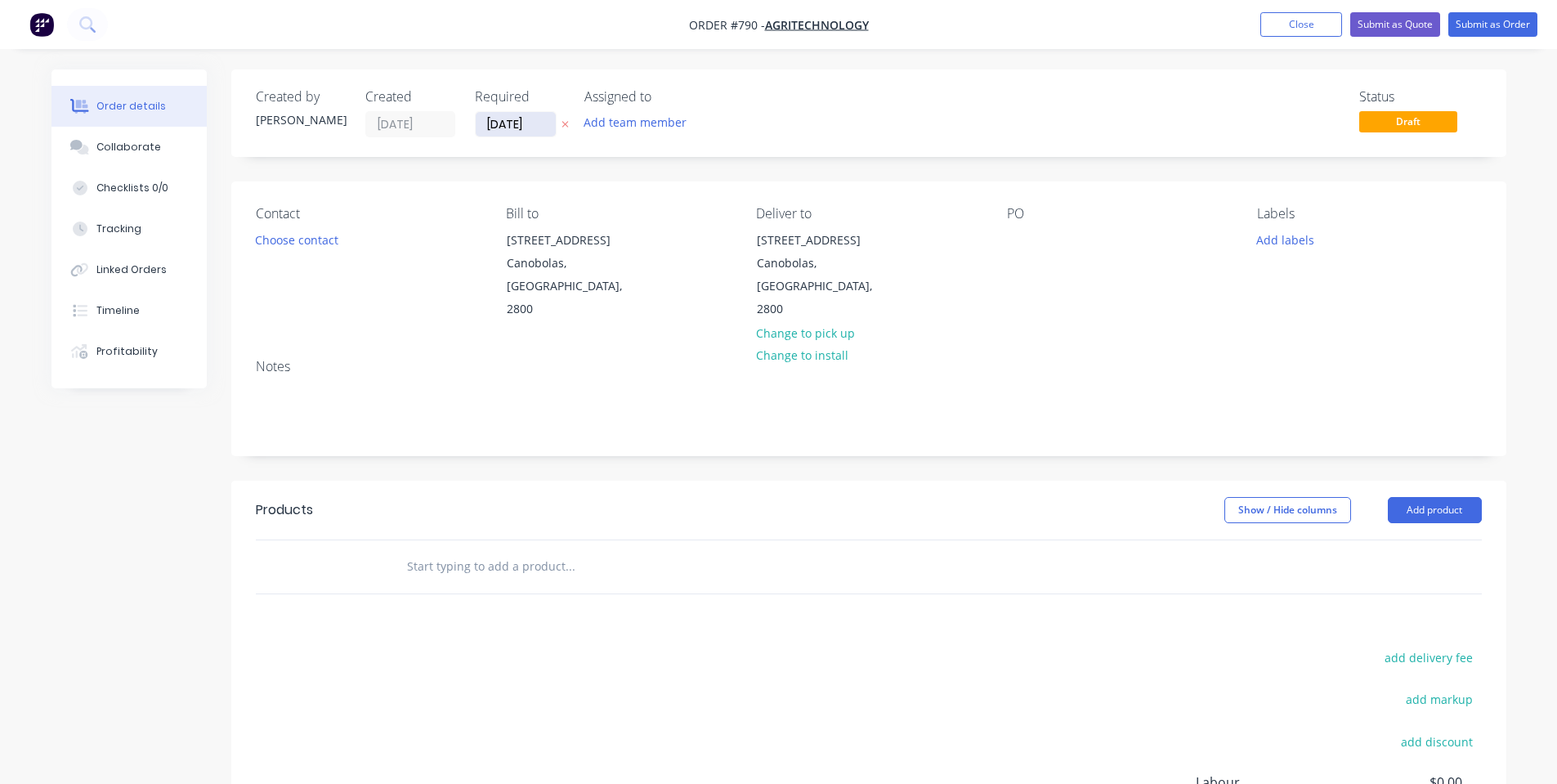
click at [492, 129] on input "[DATE]" at bounding box center [516, 124] width 80 height 24
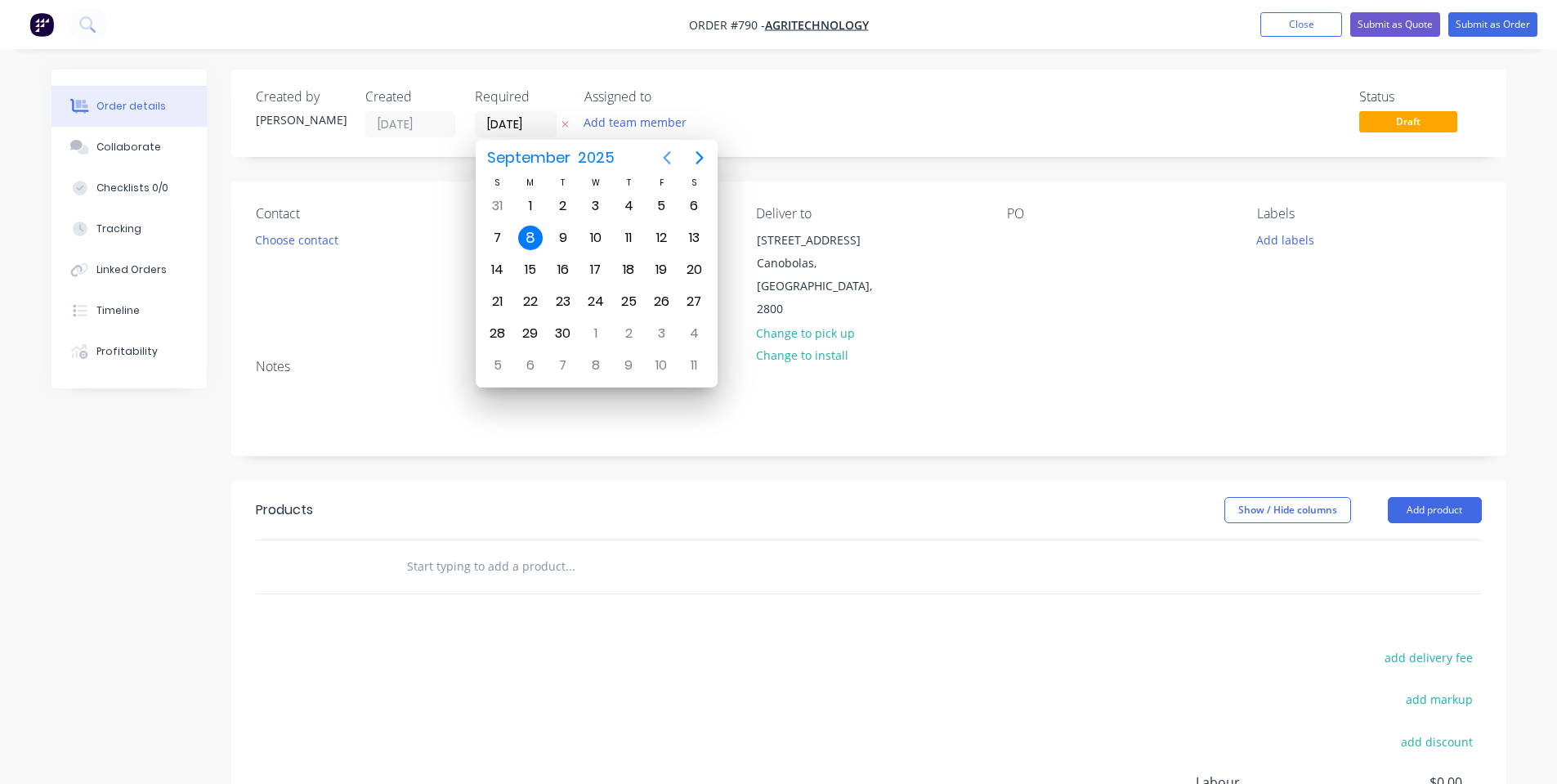
click at [665, 158] on icon "Previous page" at bounding box center [666, 157] width 20 height 20
click at [706, 156] on icon "Next page" at bounding box center [699, 157] width 20 height 20
click at [537, 333] on div "29" at bounding box center [531, 333] width 24 height 24
type input "[DATE]"
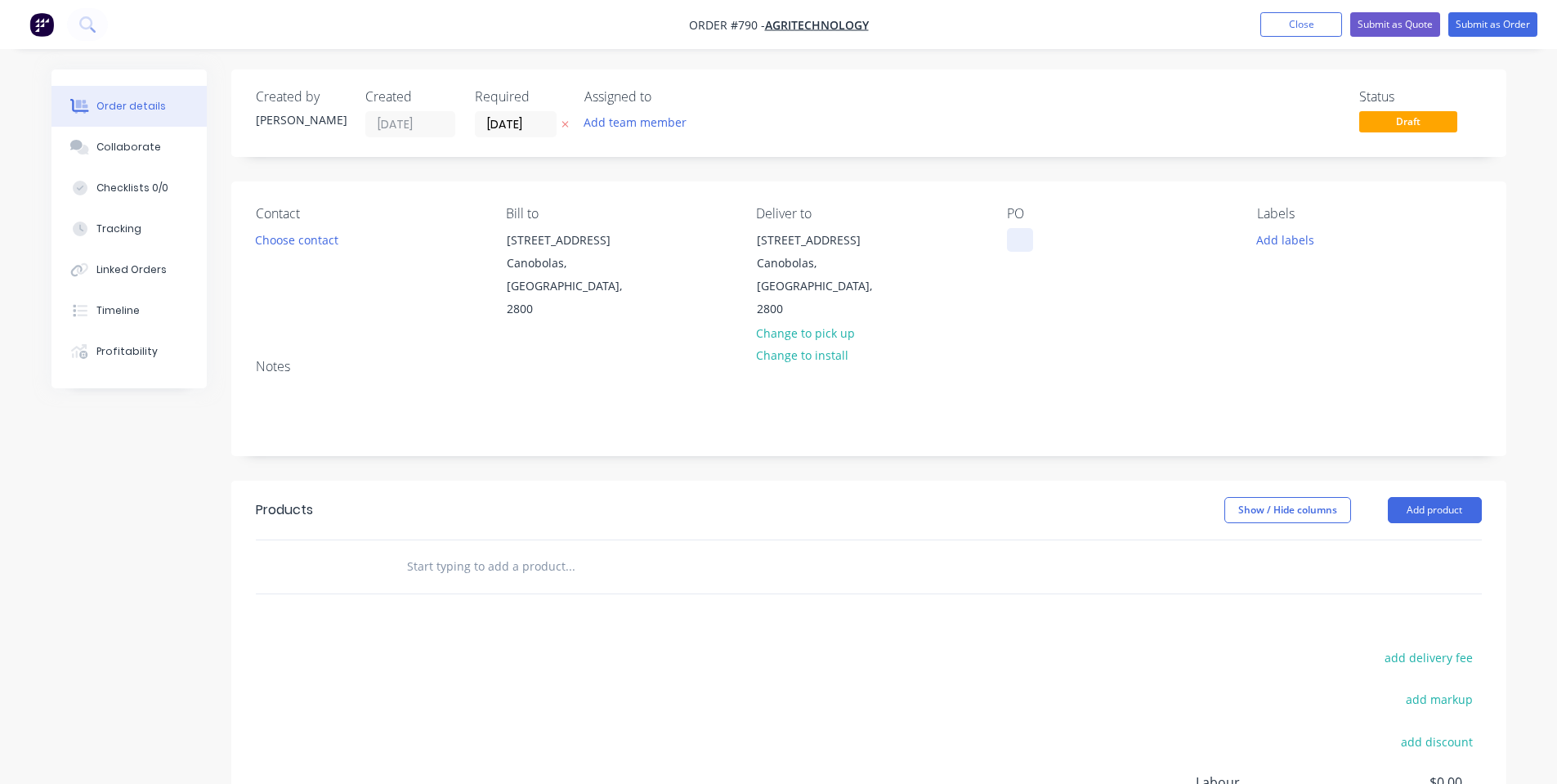
click at [1025, 238] on div at bounding box center [1020, 240] width 26 height 23
click at [1310, 242] on button "Add labels" at bounding box center [1286, 240] width 75 height 22
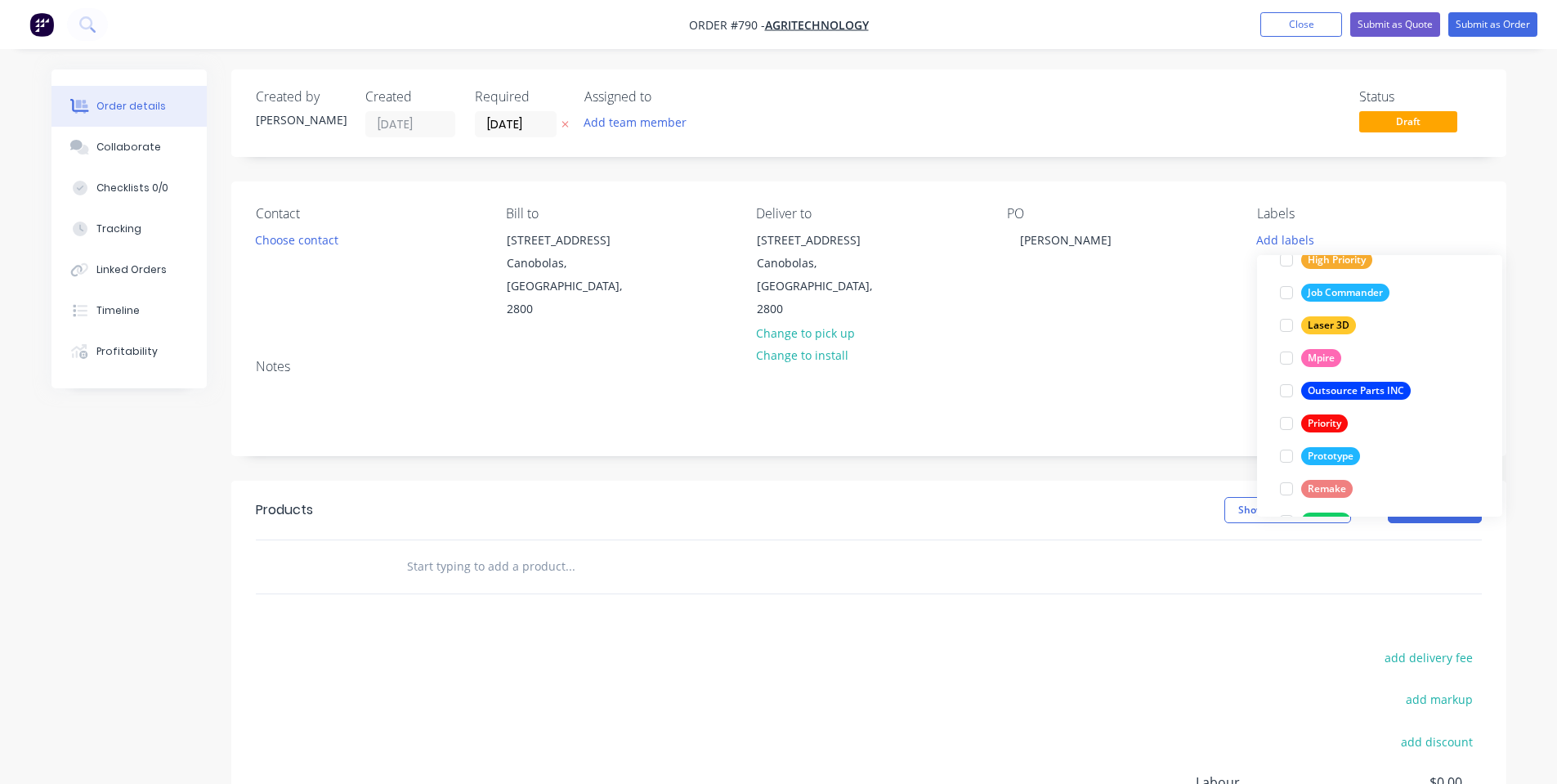
scroll to position [425, 0]
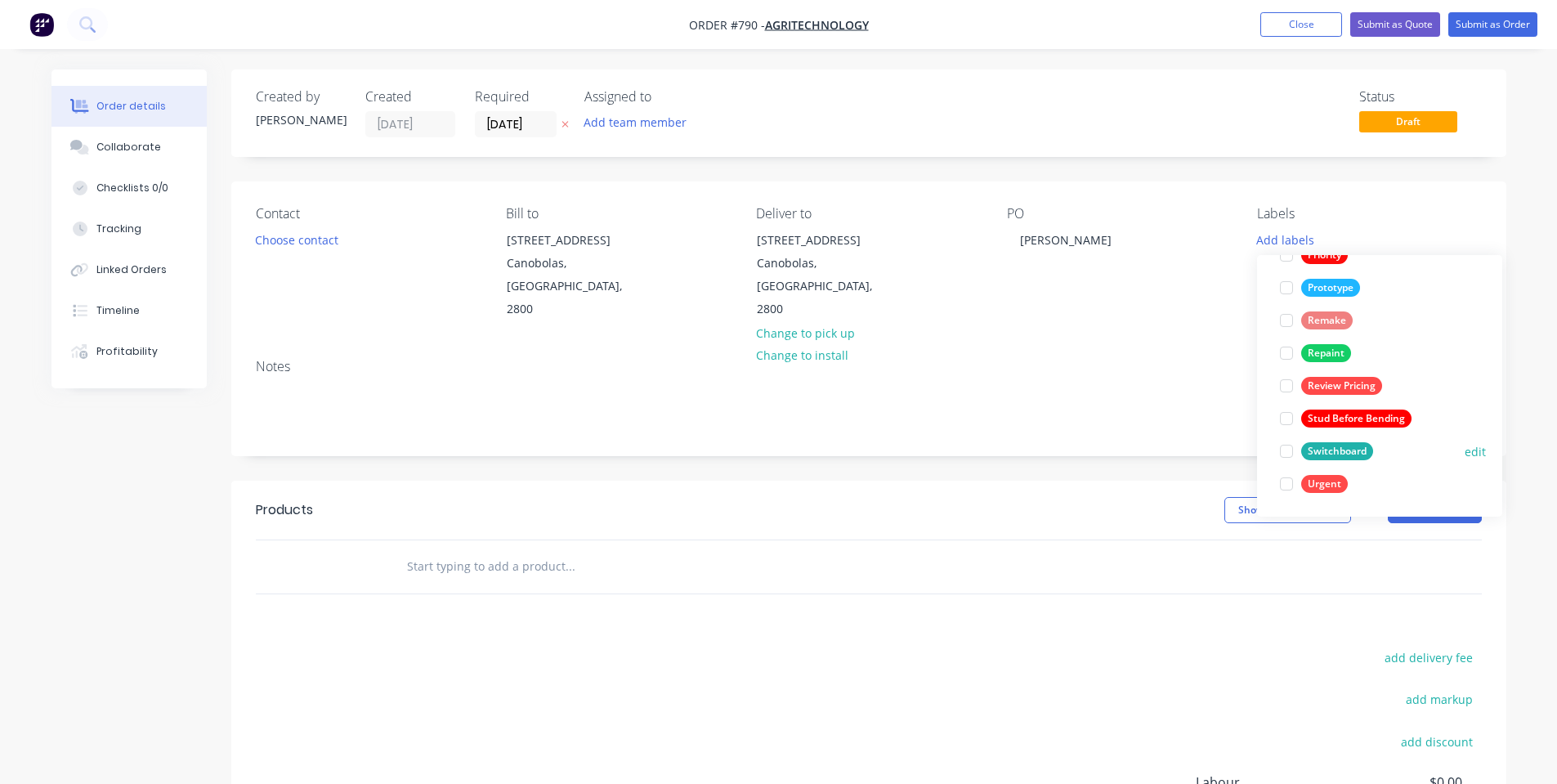
click at [1359, 451] on div "Switchboard" at bounding box center [1336, 450] width 72 height 18
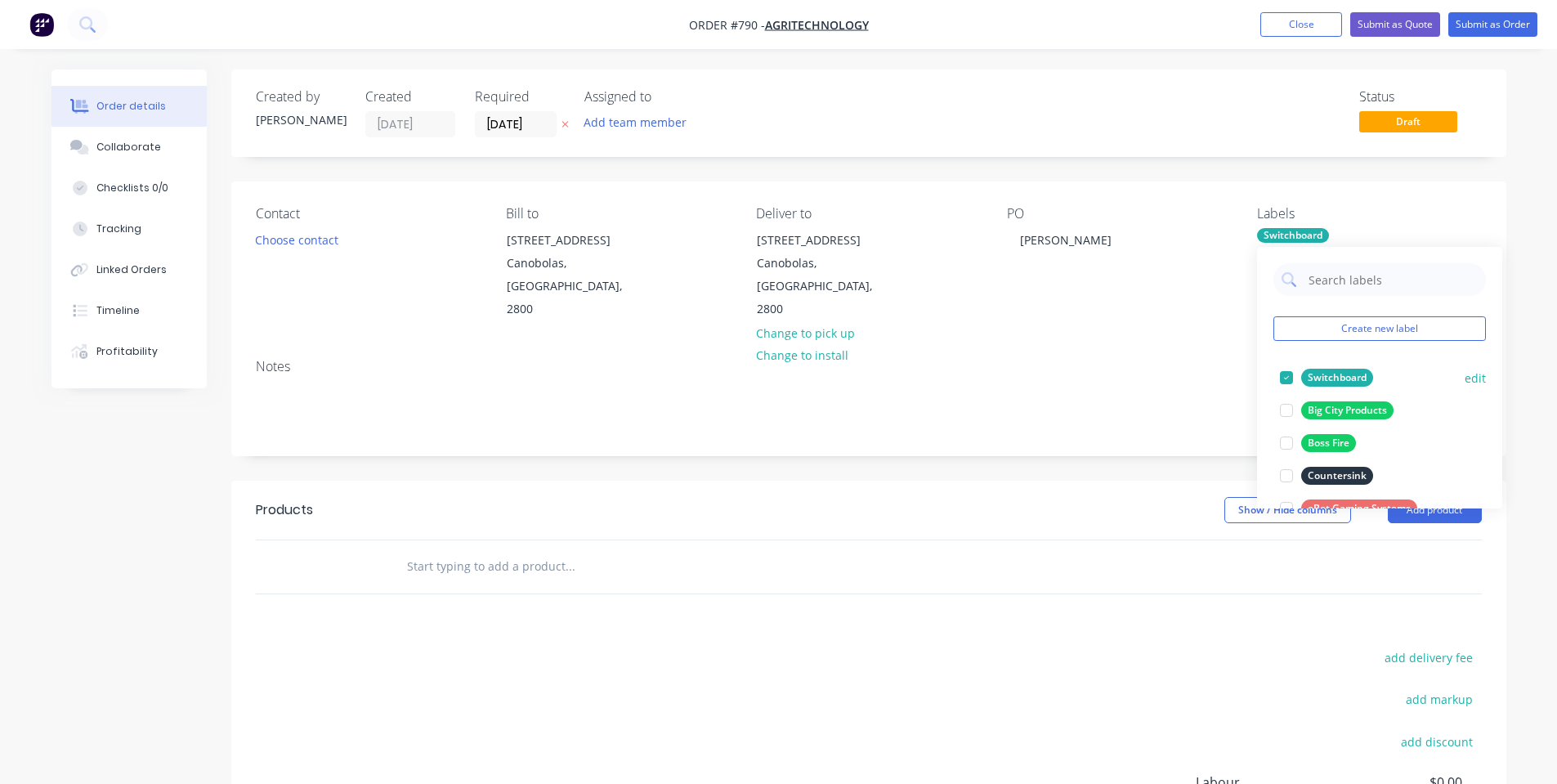
click at [1336, 387] on button "Switchboard" at bounding box center [1327, 377] width 107 height 22
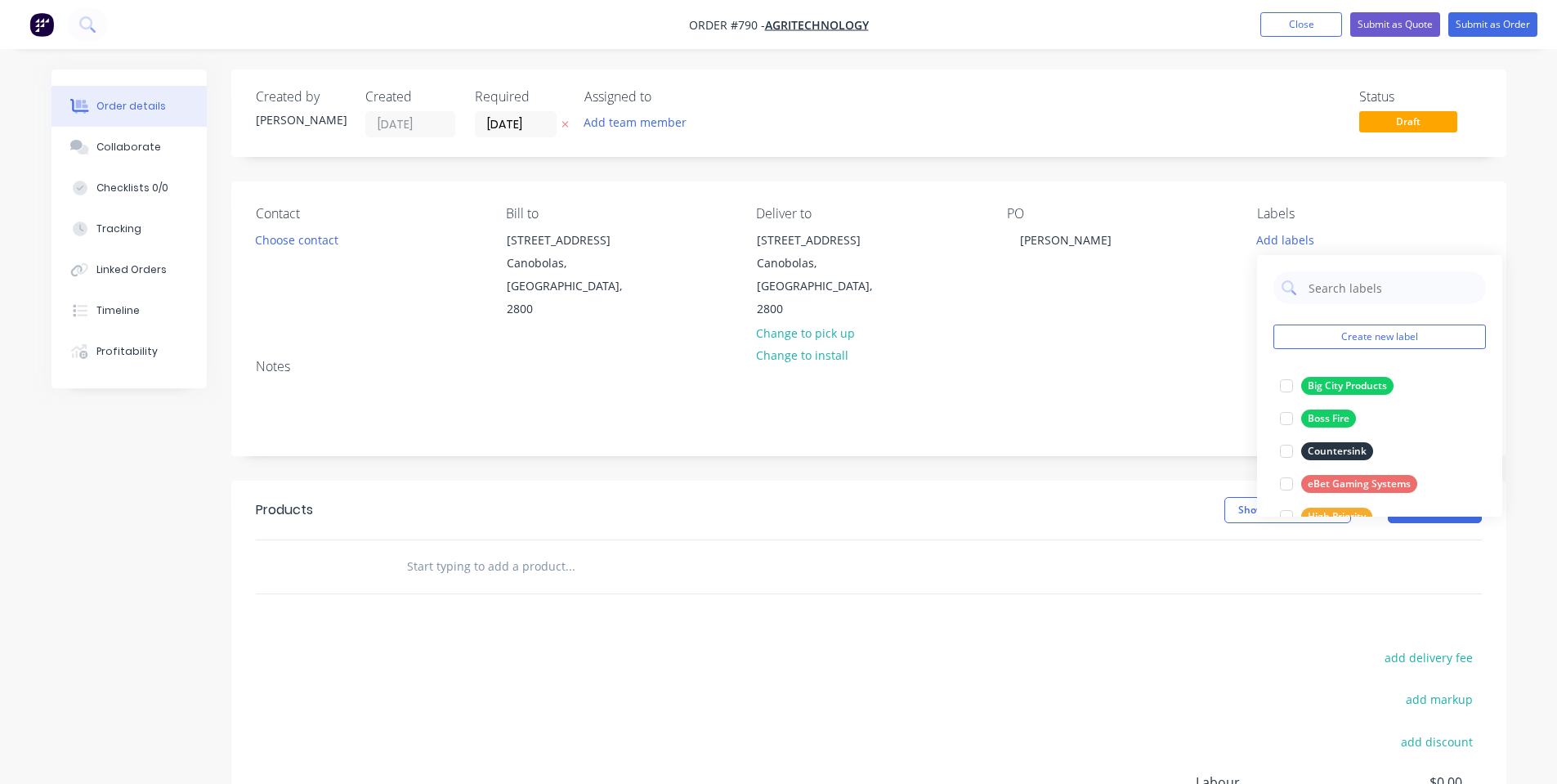
click at [1193, 353] on div "Notes" at bounding box center [868, 399] width 1274 height 109
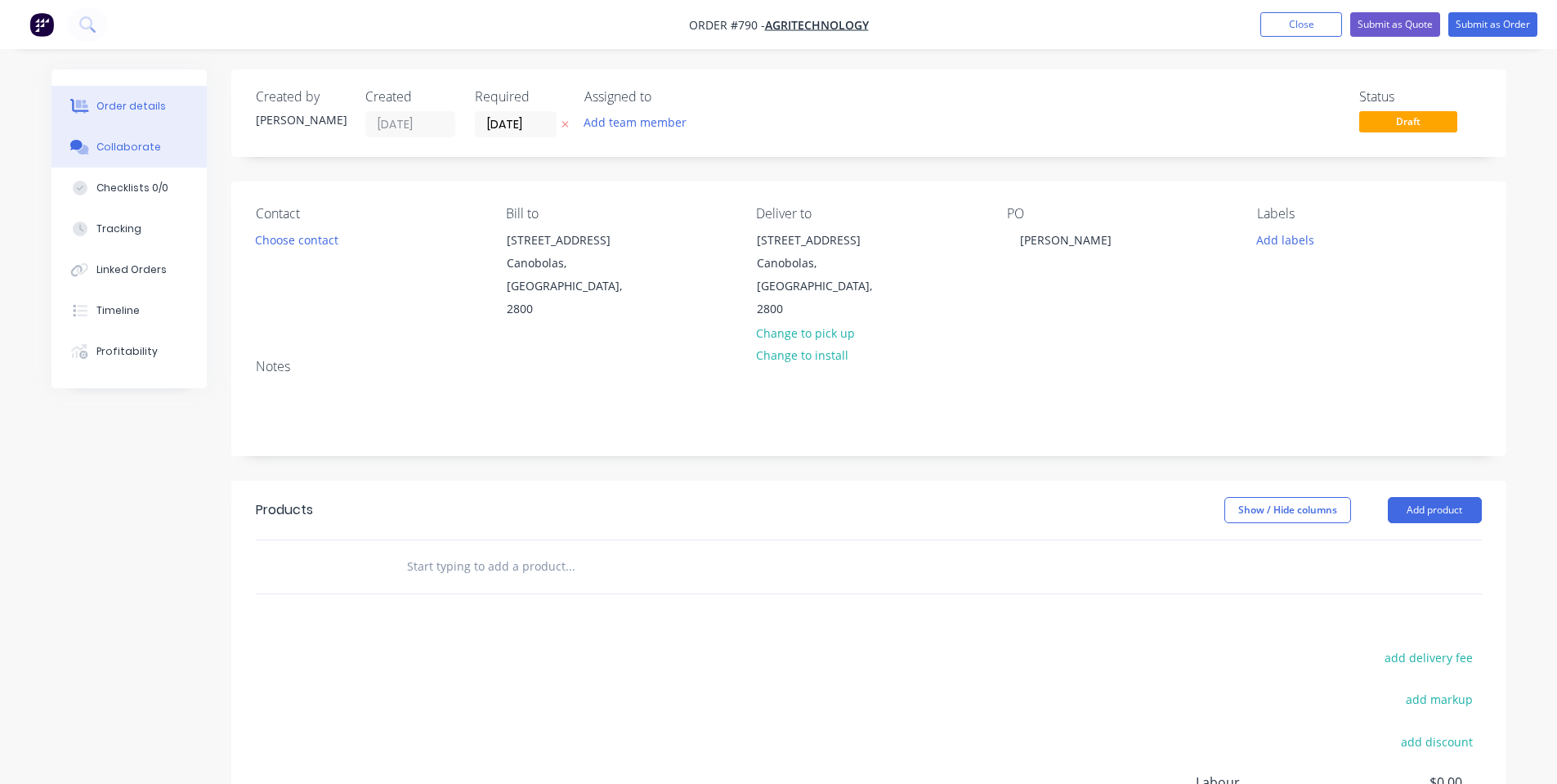
click at [111, 149] on div "Collaborate" at bounding box center [128, 147] width 65 height 15
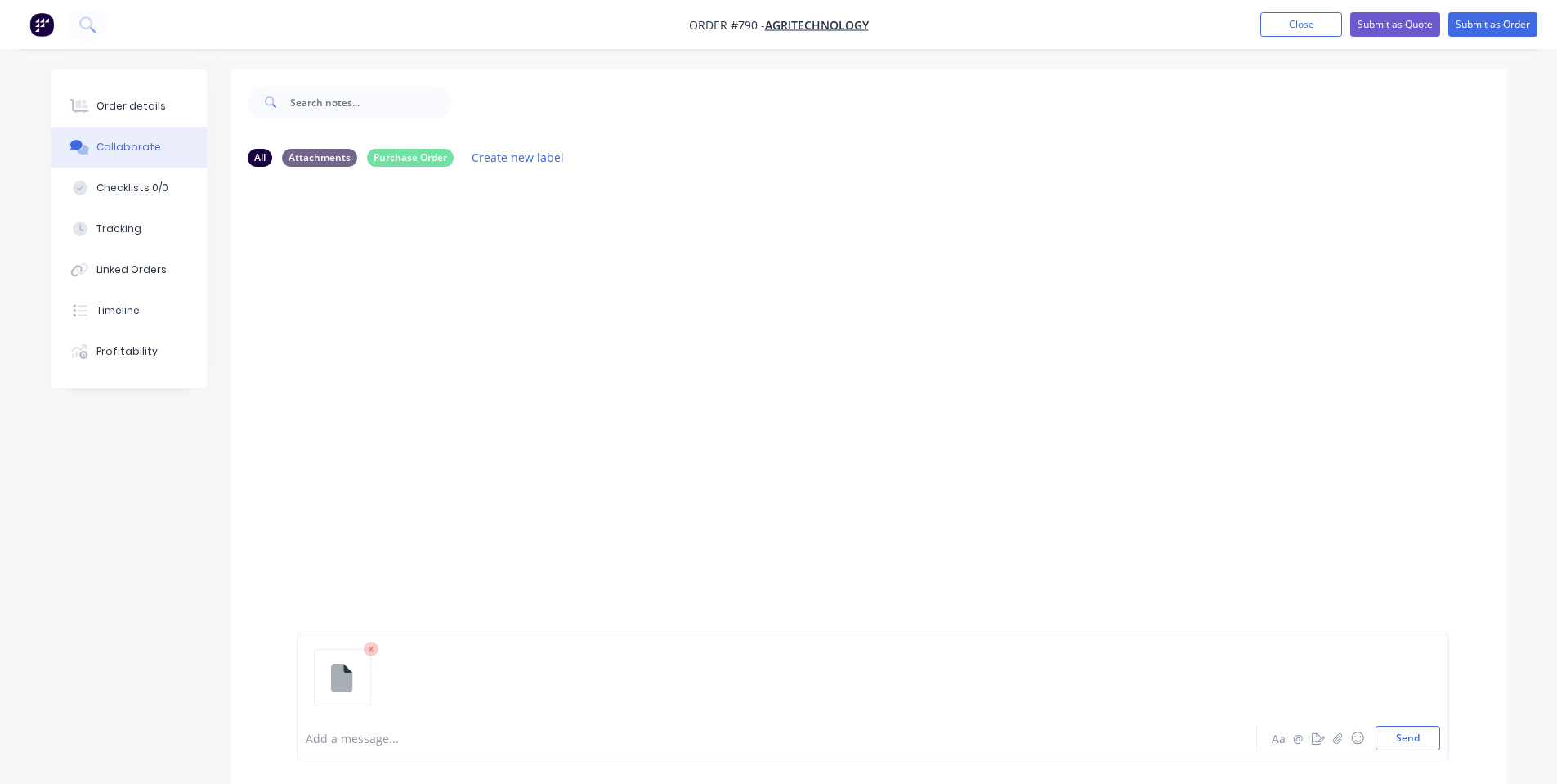
click at [1409, 721] on div at bounding box center [873, 683] width 1134 height 83
click at [1415, 731] on button "Send" at bounding box center [1407, 737] width 65 height 24
click at [374, 740] on div at bounding box center [731, 738] width 850 height 17
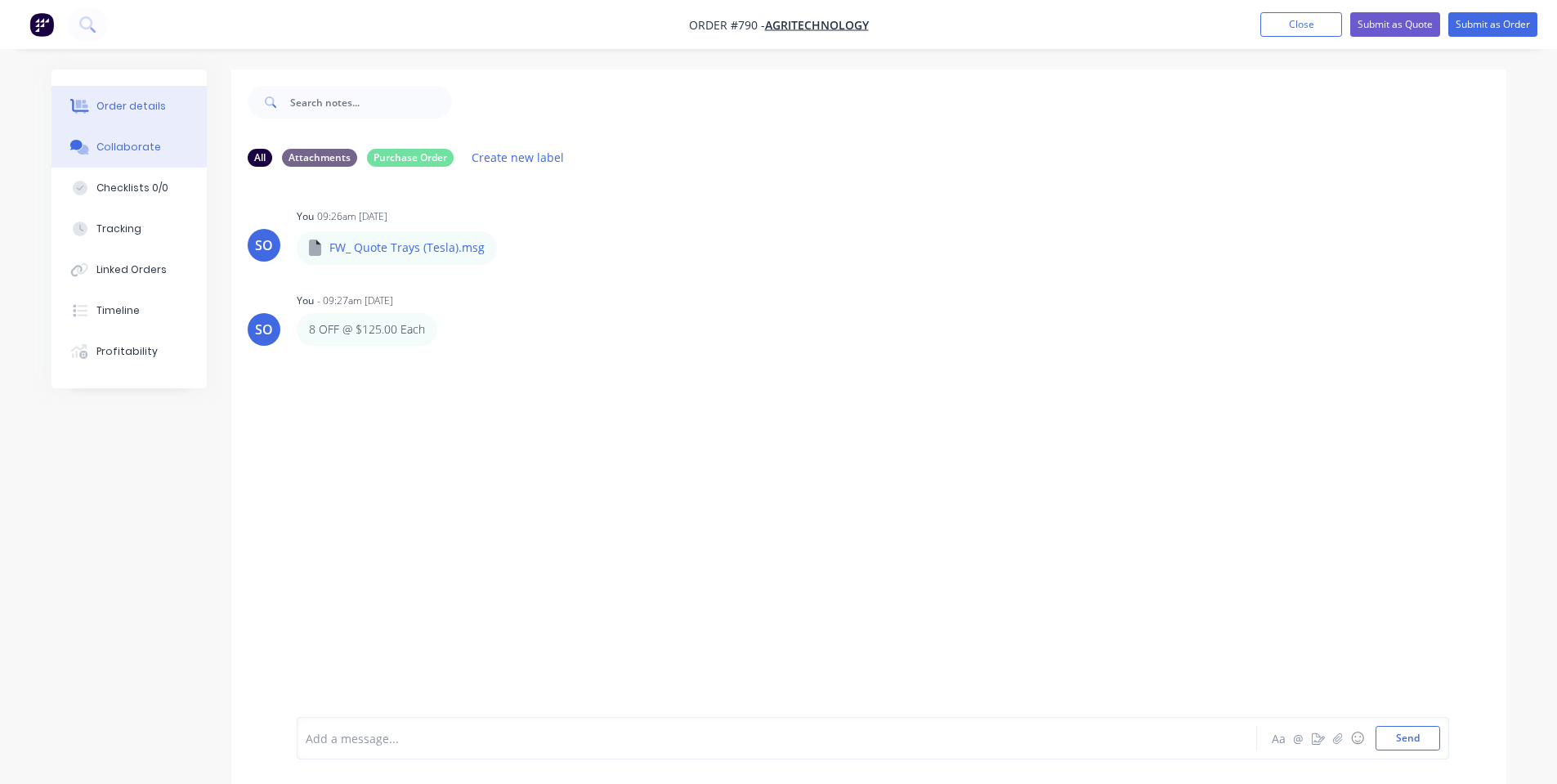
click at [157, 107] on div "Order details" at bounding box center [131, 107] width 69 height 15
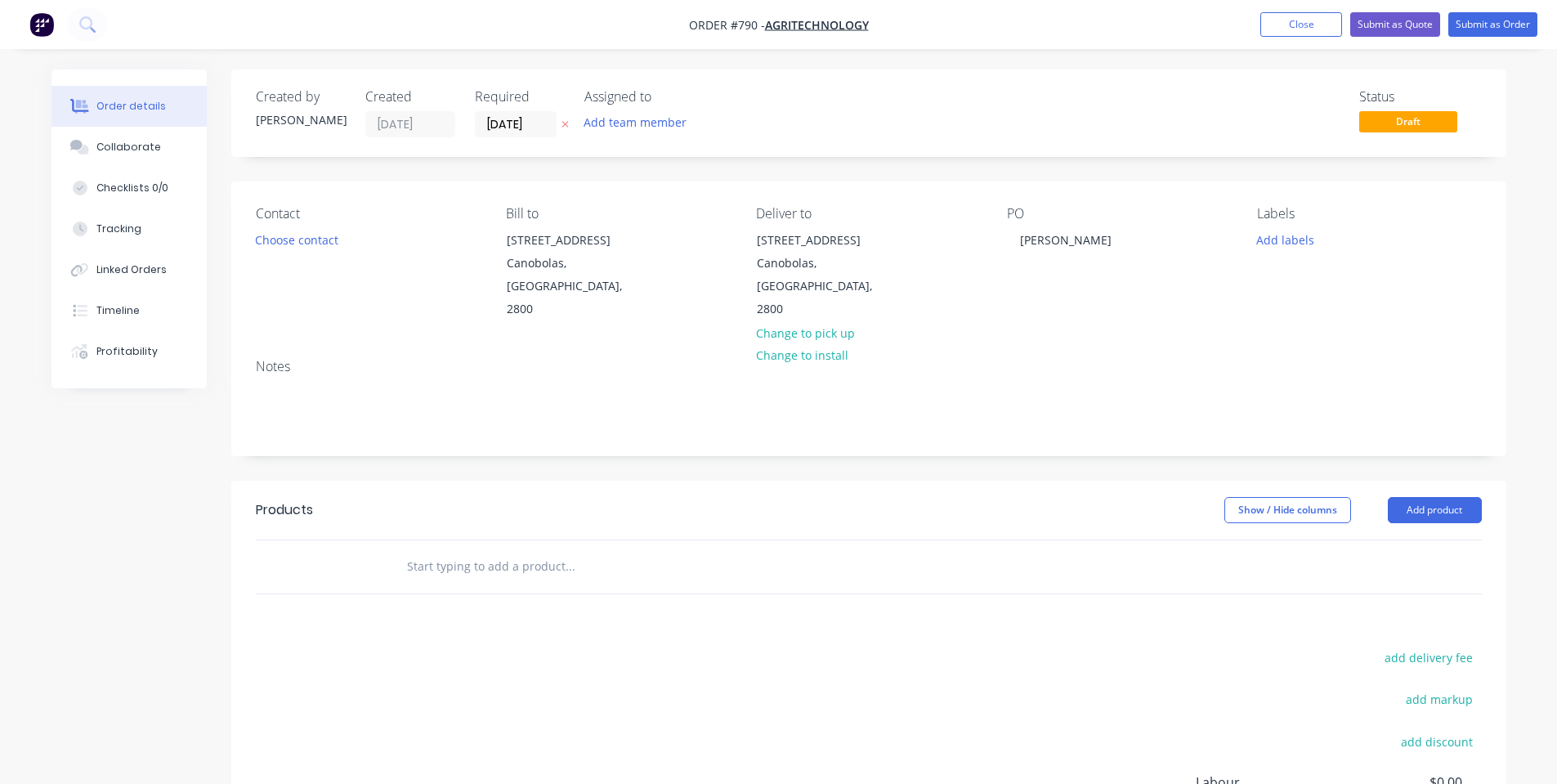
click at [436, 550] on input "text" at bounding box center [569, 566] width 327 height 33
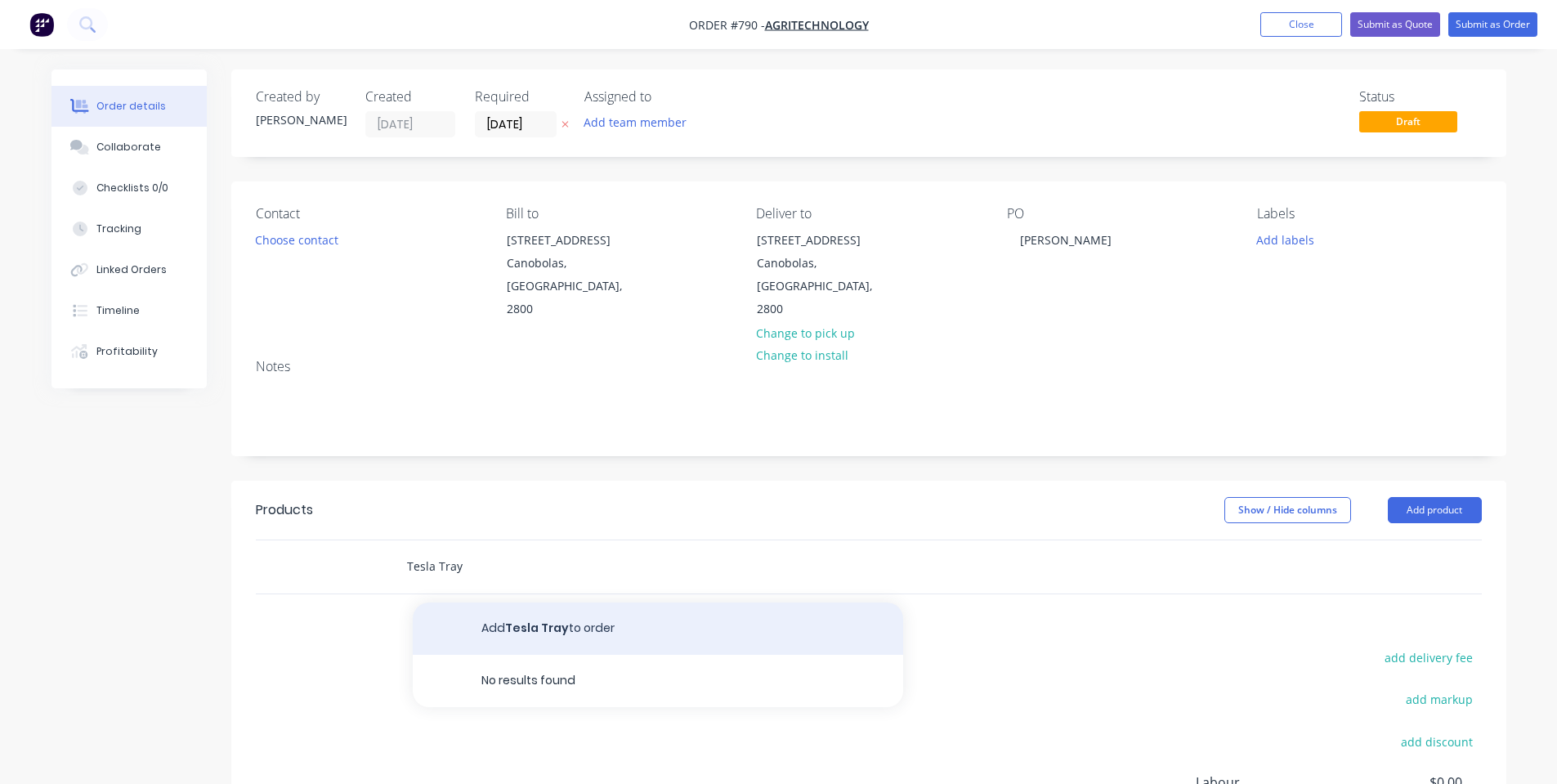
type input "Tesla Tray"
click at [590, 607] on button "Add Tesla Tray to order" at bounding box center [658, 629] width 490 height 52
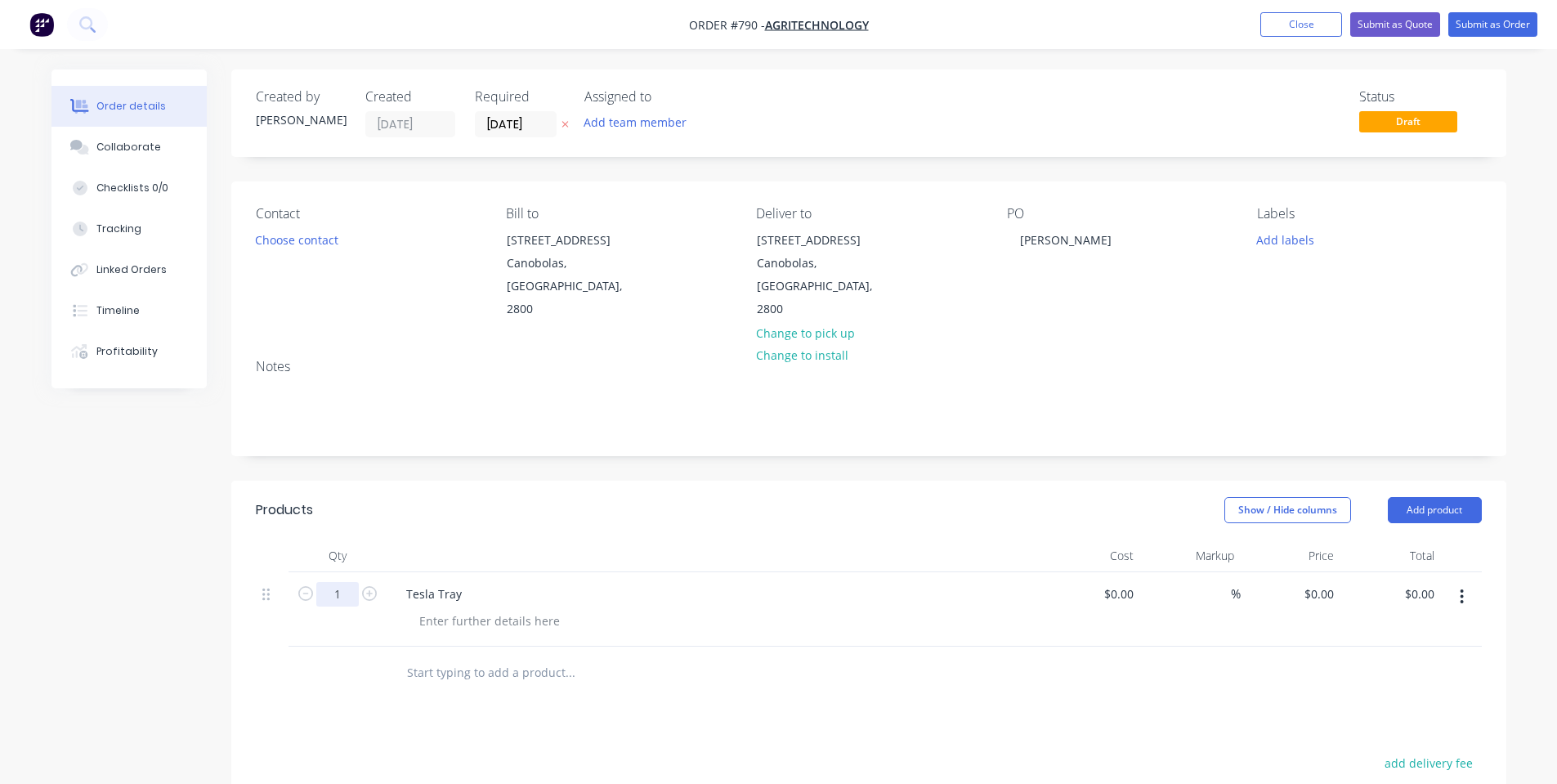
click at [330, 582] on input "1" at bounding box center [337, 594] width 42 height 24
type input "8"
click at [713, 497] on div "Show / Hide columns Add product" at bounding box center [997, 510] width 965 height 26
click at [1330, 582] on input "0" at bounding box center [1321, 593] width 37 height 23
type input "$125.00"
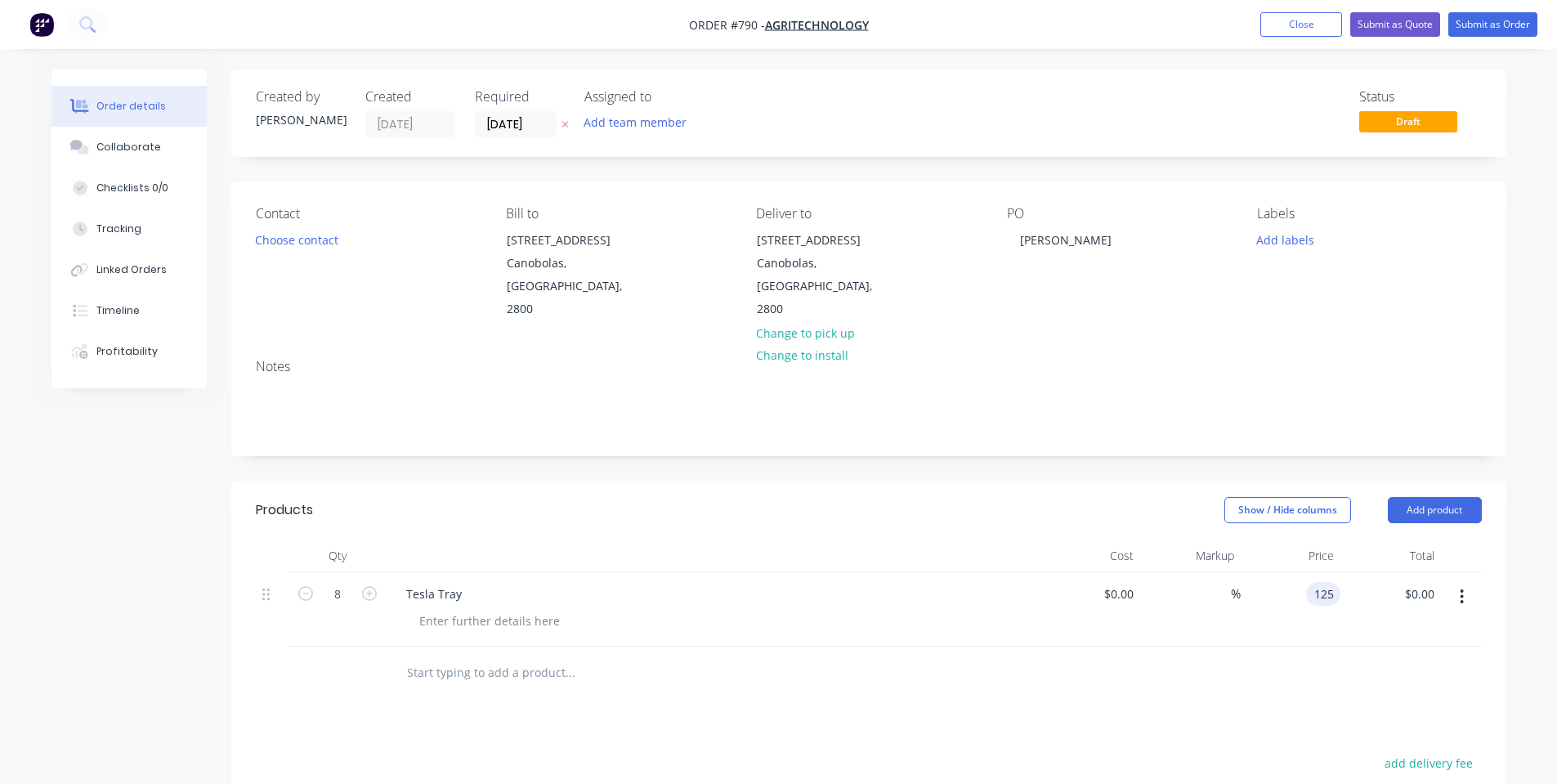
type input "$1,000.00"
click at [948, 539] on div at bounding box center [713, 555] width 654 height 33
click at [548, 609] on div at bounding box center [489, 620] width 167 height 23
click at [678, 503] on header "Products Show / Hide columns Add product" at bounding box center [868, 510] width 1274 height 59
click at [1434, 497] on button "Add product" at bounding box center [1434, 510] width 94 height 26
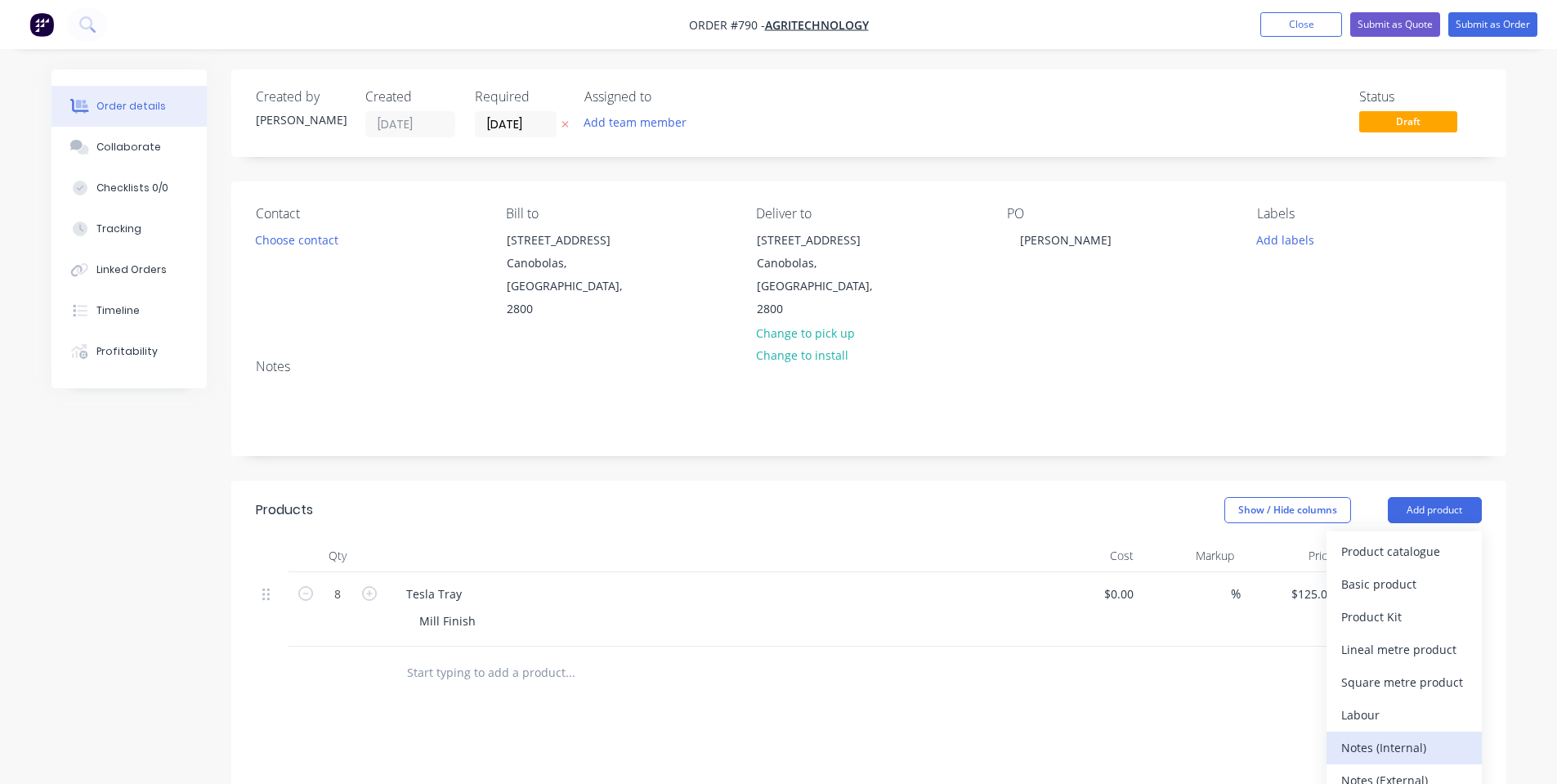
click at [1395, 735] on div "Notes (Internal)" at bounding box center [1404, 747] width 125 height 23
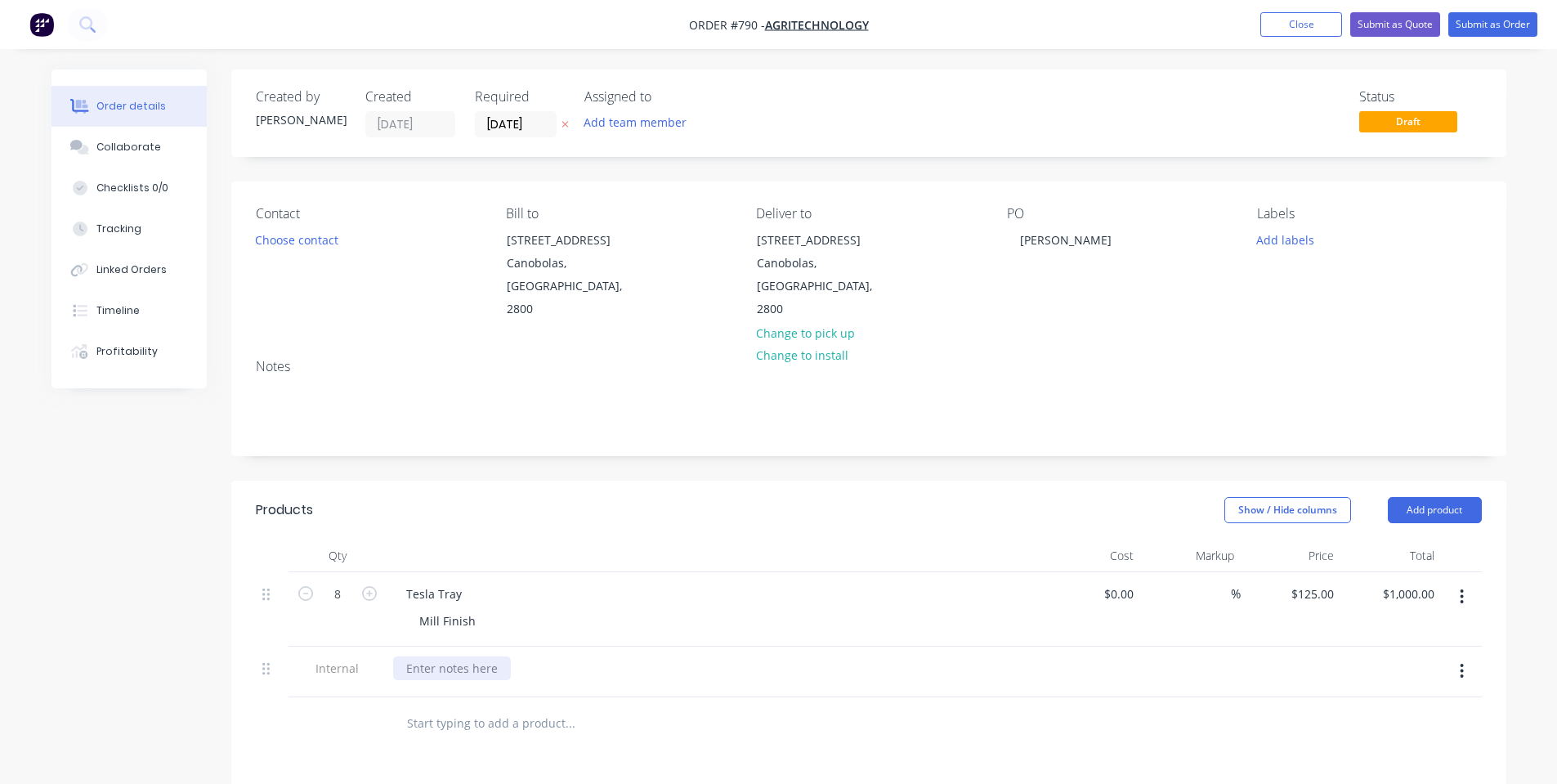
click at [468, 656] on div at bounding box center [452, 667] width 118 height 23
click at [782, 452] on div "Created by Shane Created 08/09/25 Required 29/09/25 Assigned to Add team member…" at bounding box center [868, 605] width 1274 height 1073
click at [97, 149] on div "Collaborate" at bounding box center [128, 147] width 65 height 15
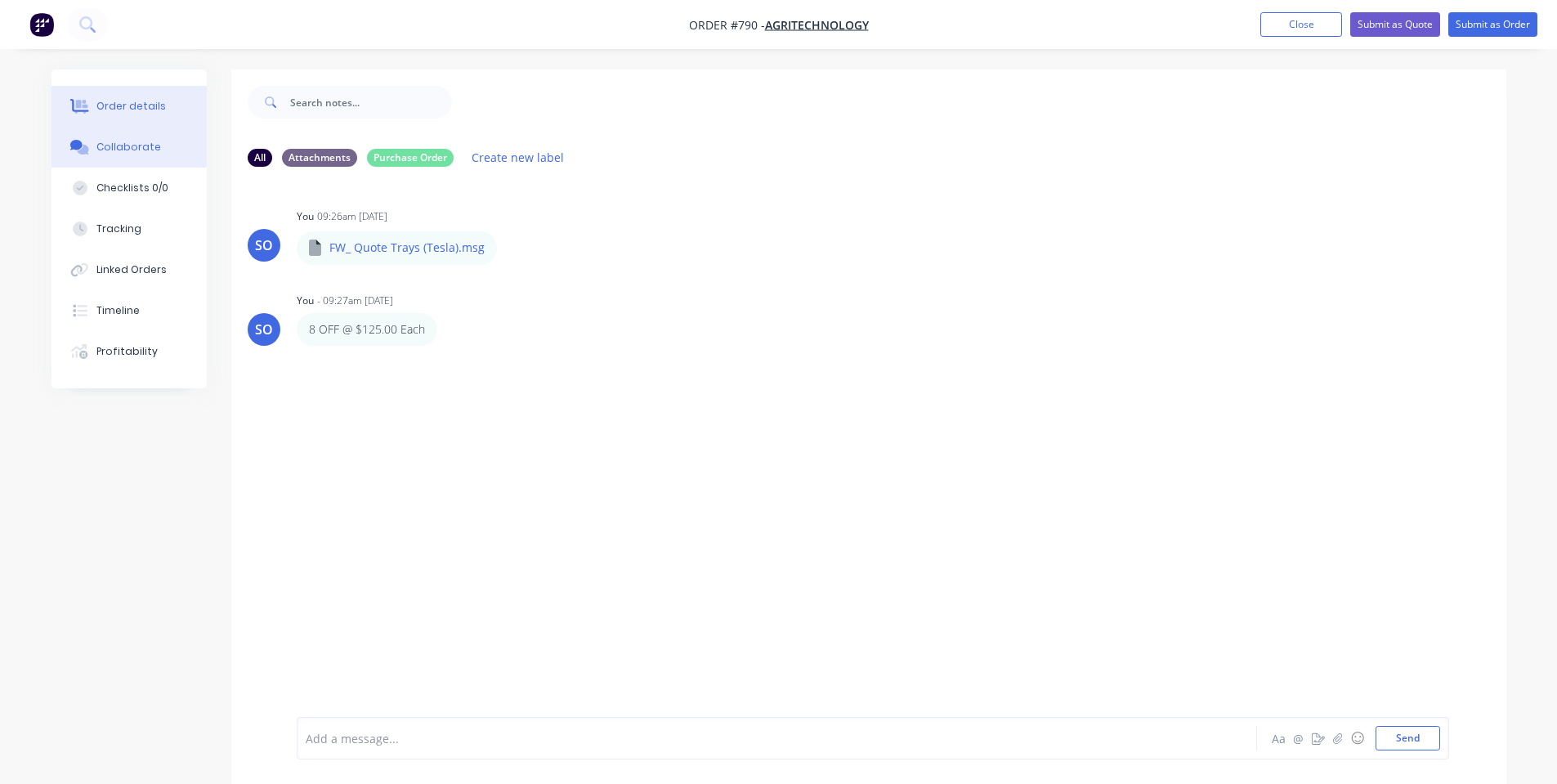
click at [109, 115] on button "Order details" at bounding box center [129, 107] width 155 height 41
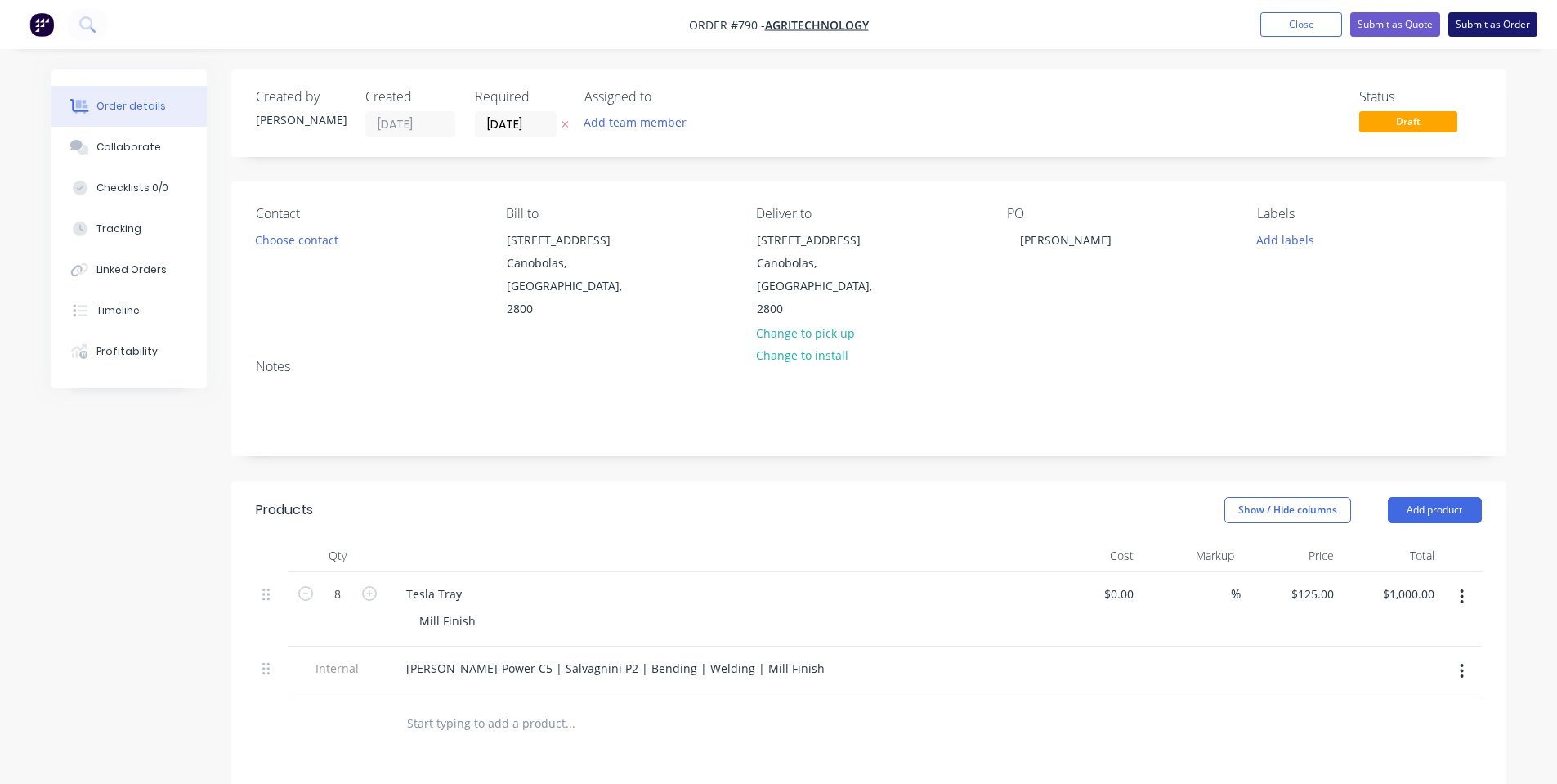
click at [1499, 31] on button "Submit as Order" at bounding box center [1492, 24] width 89 height 24
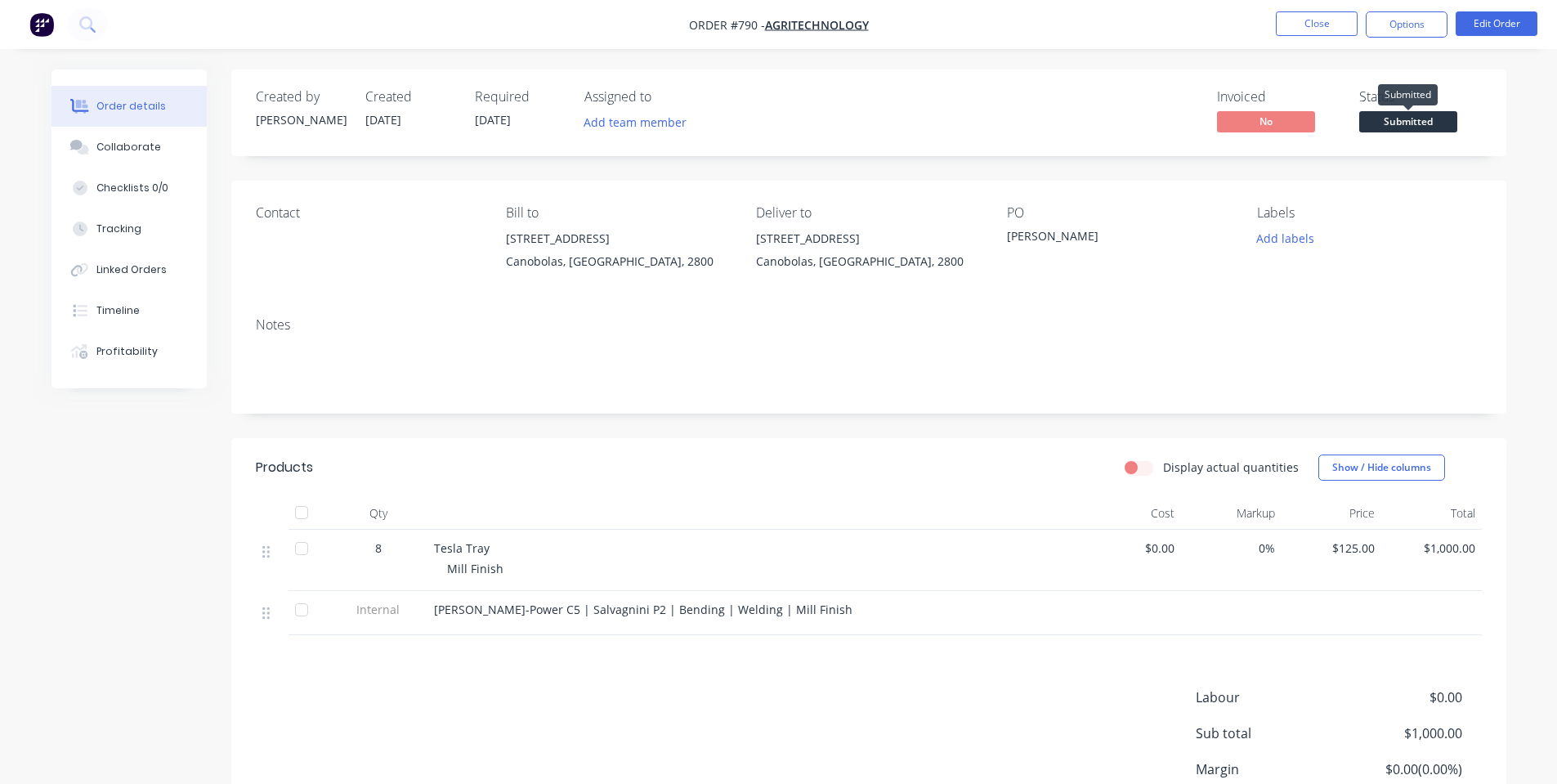
click at [1428, 130] on span "Submitted" at bounding box center [1407, 122] width 98 height 21
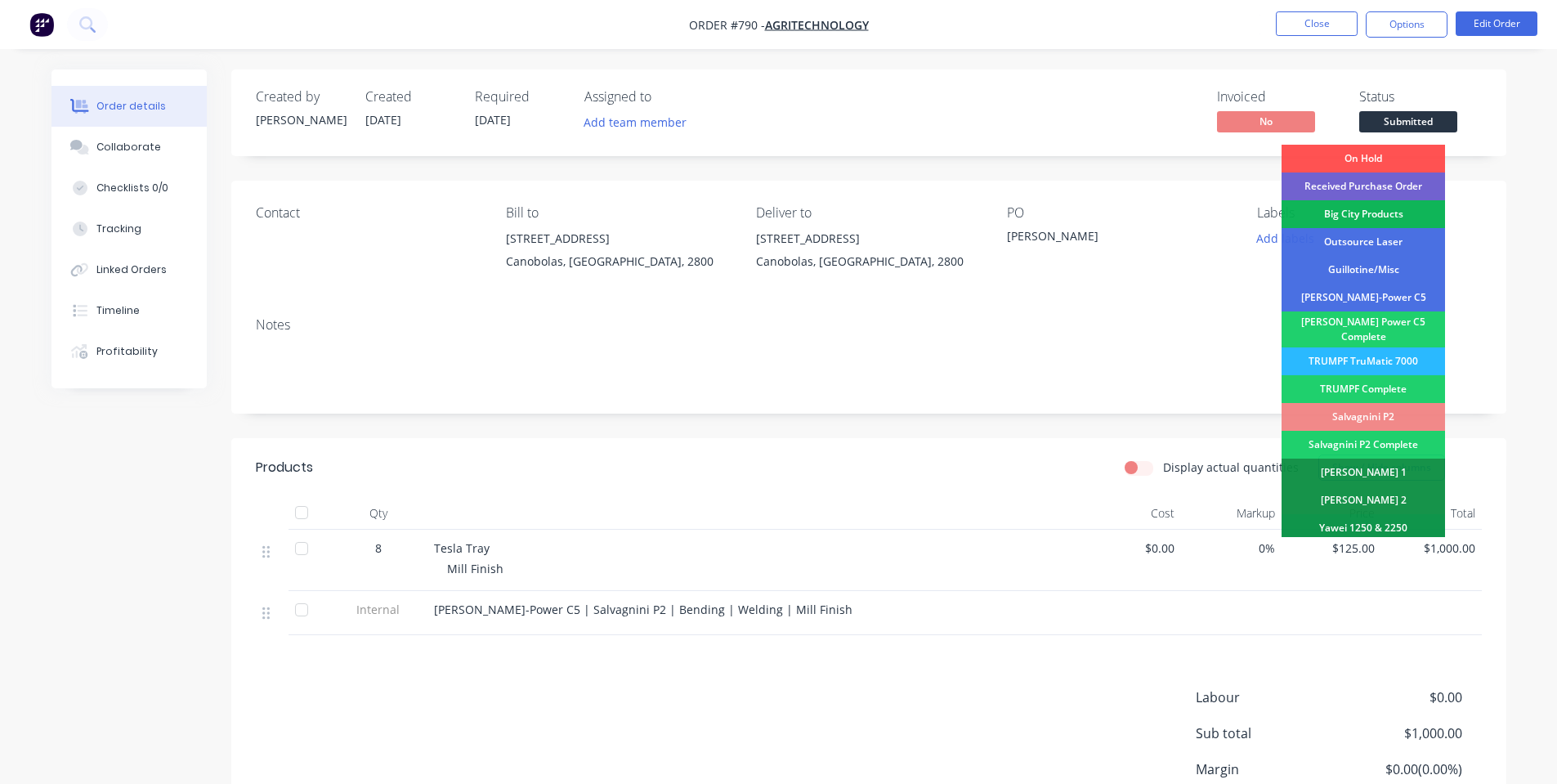
click at [1348, 80] on div "Created by Shane Created 08/09/25 Required 29/09/25 Assigned to Add team member…" at bounding box center [868, 112] width 1274 height 87
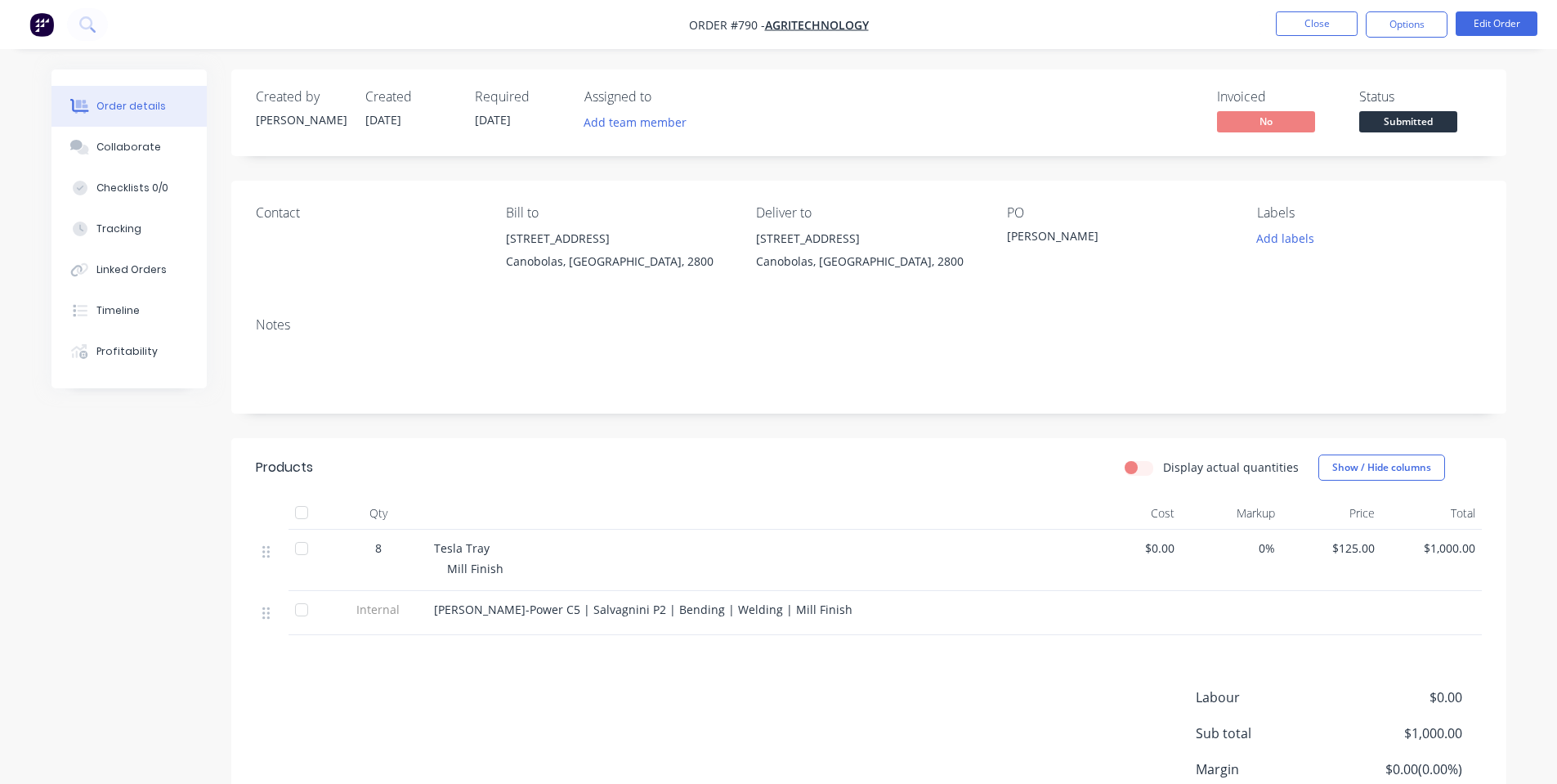
click at [1467, 10] on nav "Order #790 - Agritechnology Close Options Edit Order" at bounding box center [778, 24] width 1557 height 49
click at [1419, 20] on button "Options" at bounding box center [1405, 24] width 81 height 26
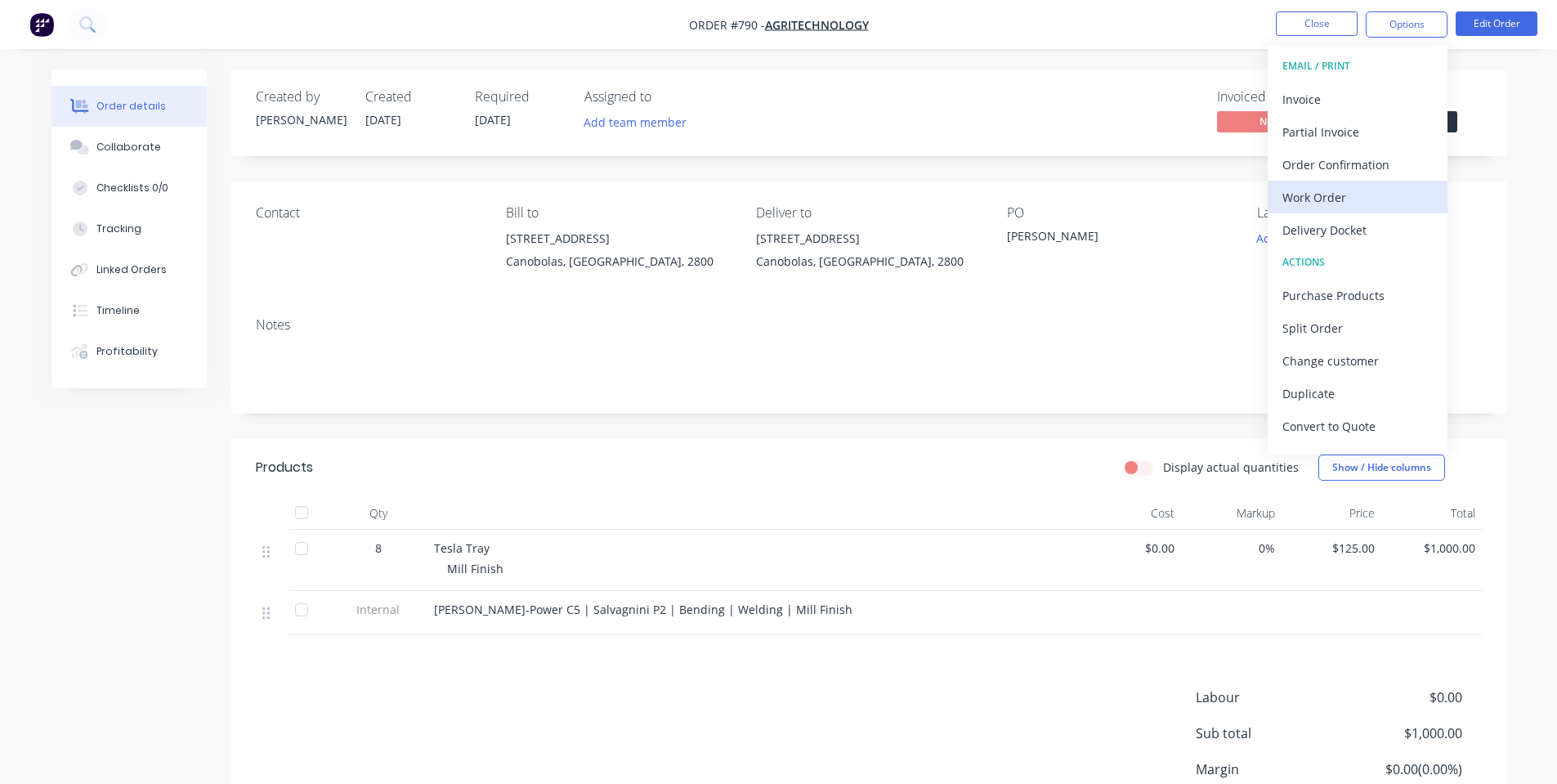
click at [1328, 211] on button "Work Order" at bounding box center [1357, 196] width 180 height 33
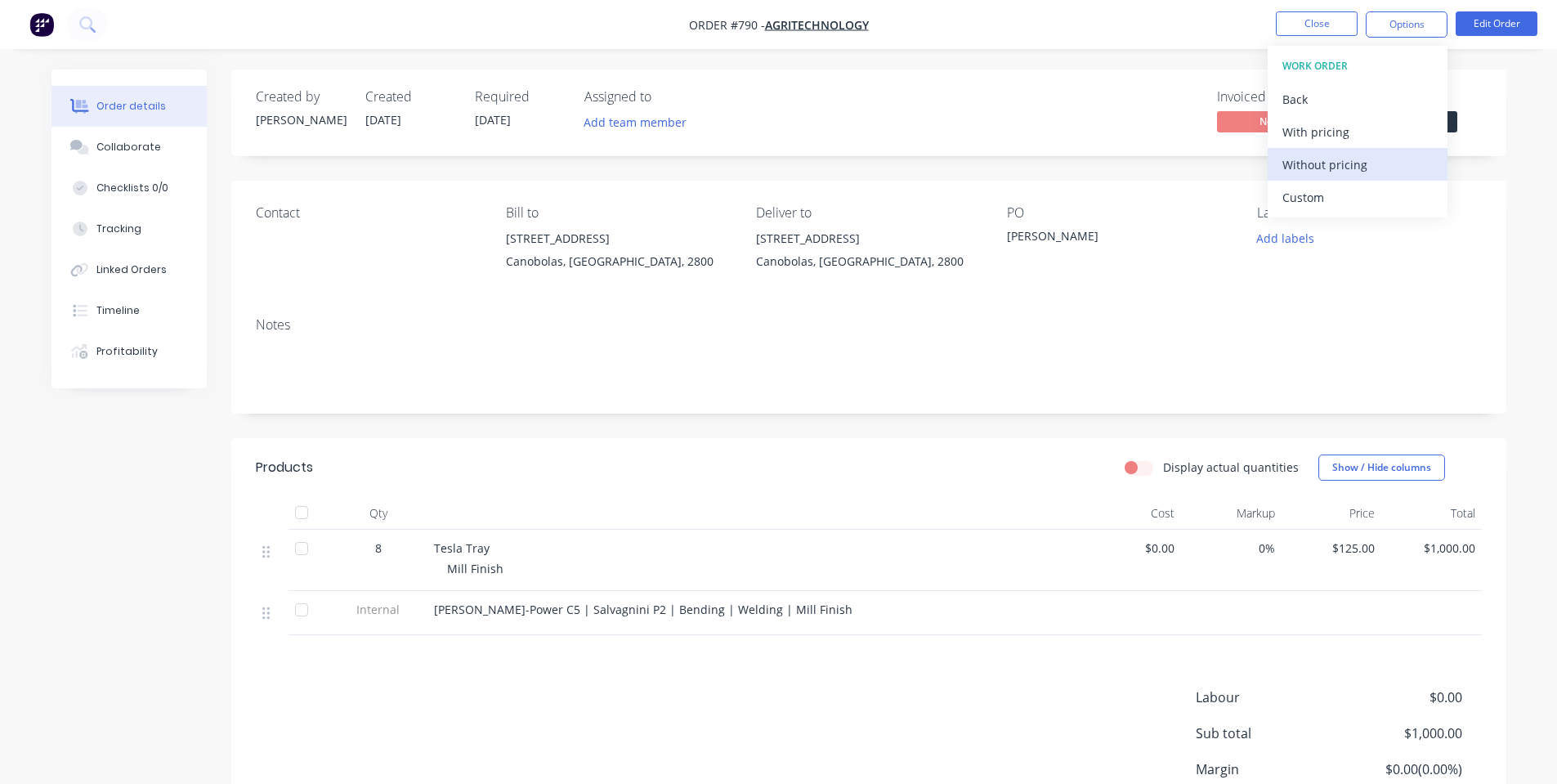
click at [1328, 174] on div "Without pricing" at bounding box center [1357, 164] width 151 height 23
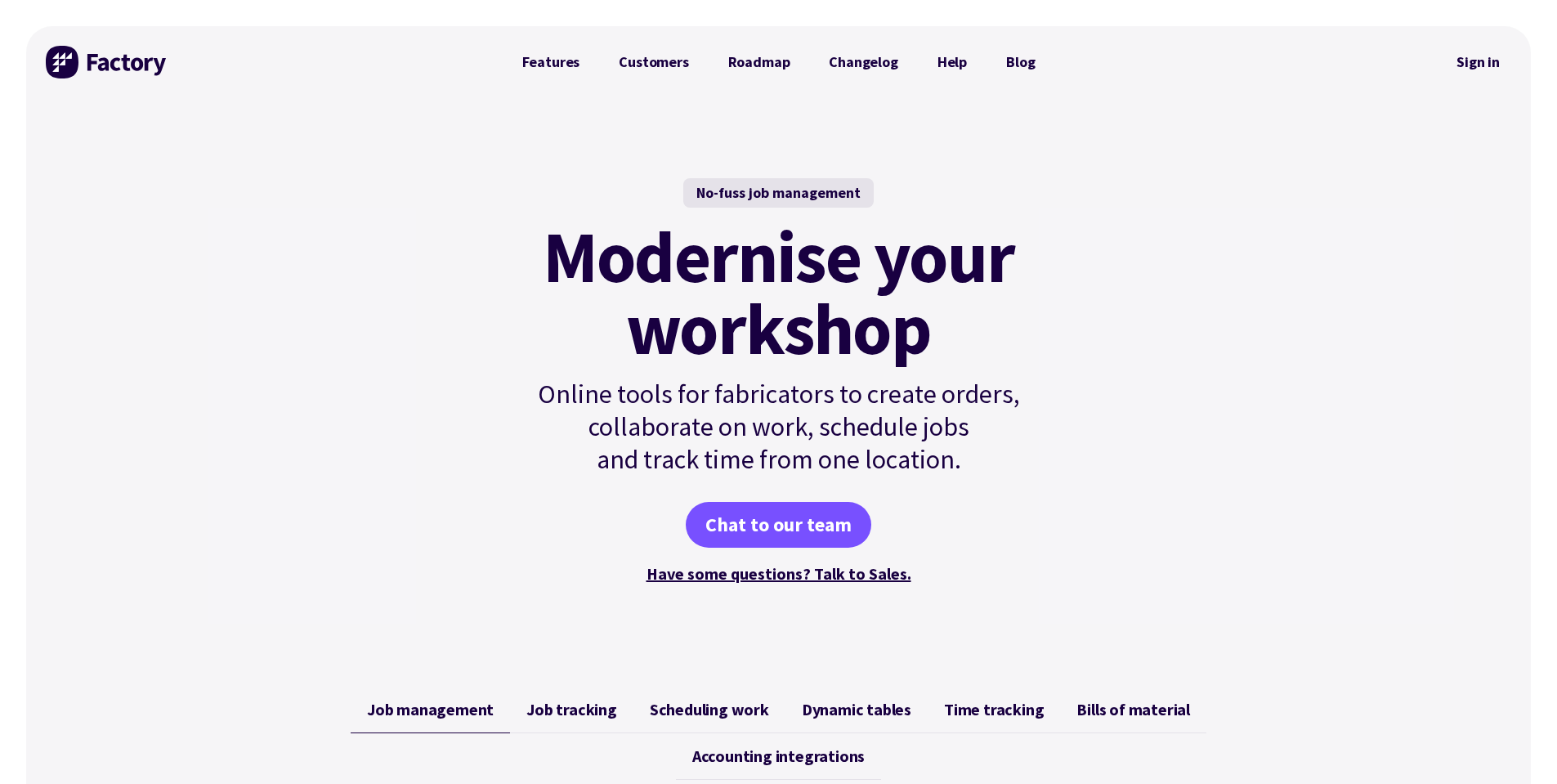
click at [1489, 61] on link "Sign in" at bounding box center [1477, 62] width 66 height 37
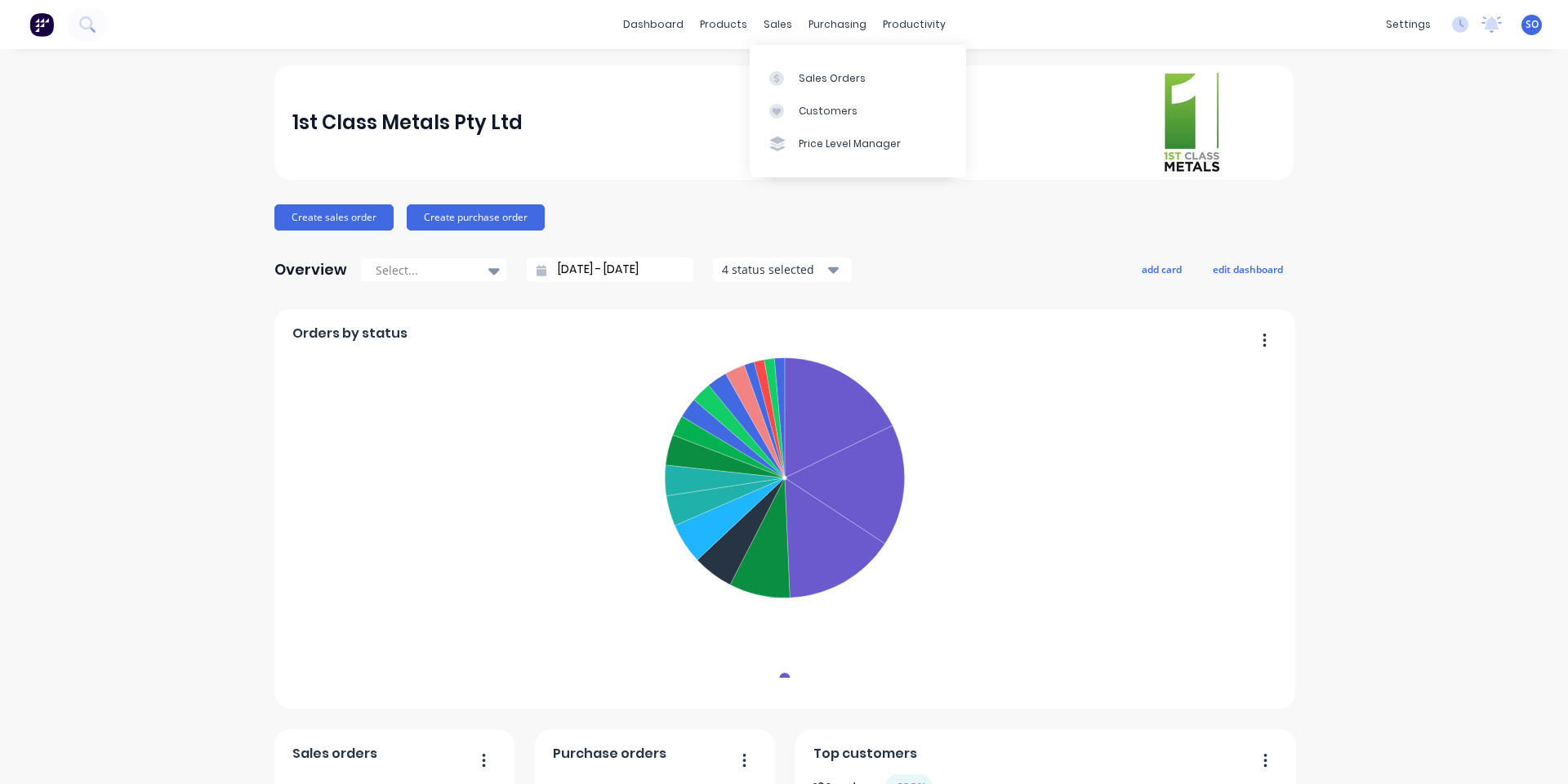
click at [798, 69] on link "Sales Orders" at bounding box center [857, 77] width 216 height 33
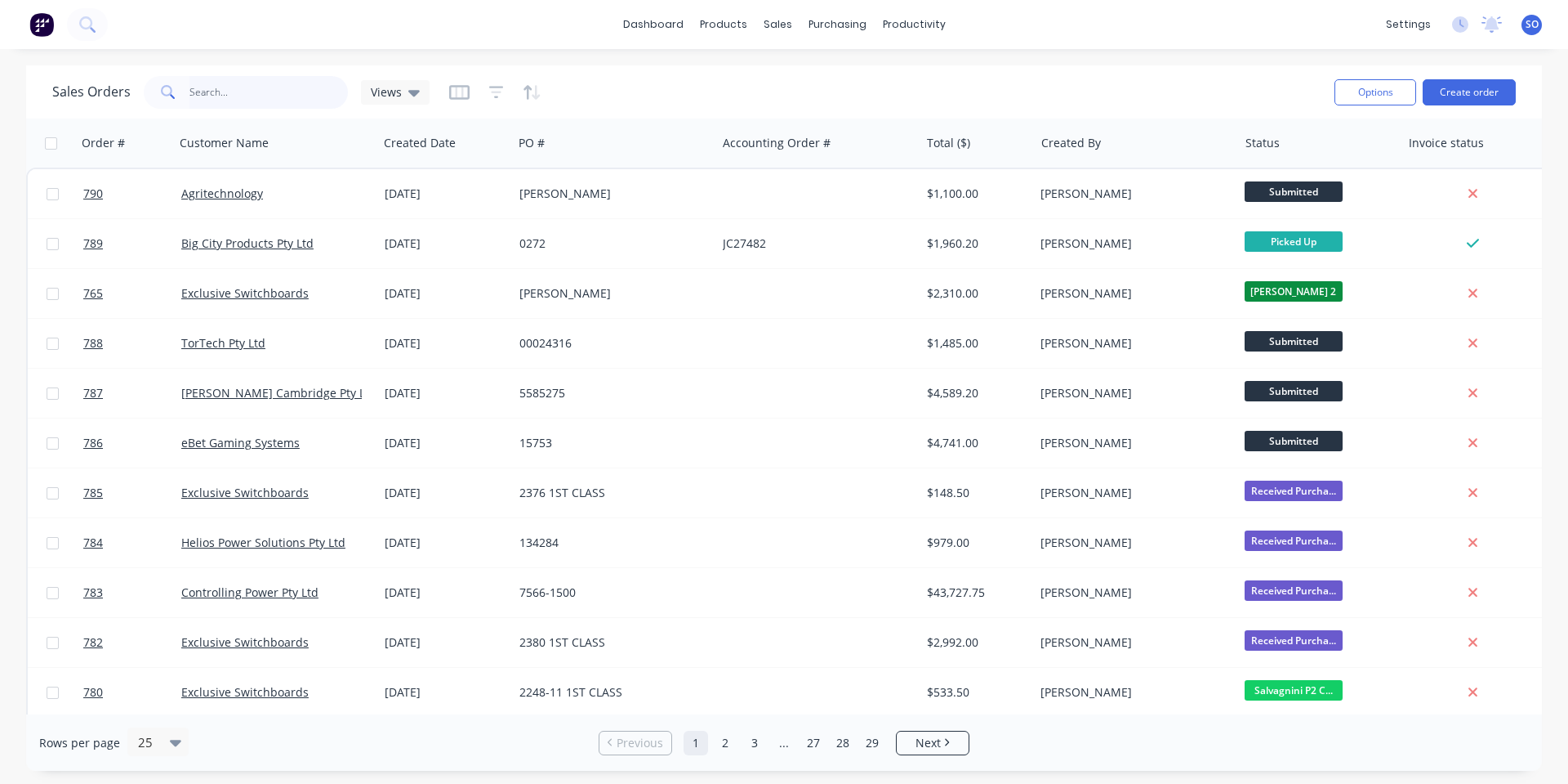
click at [300, 88] on input "text" at bounding box center [269, 92] width 159 height 33
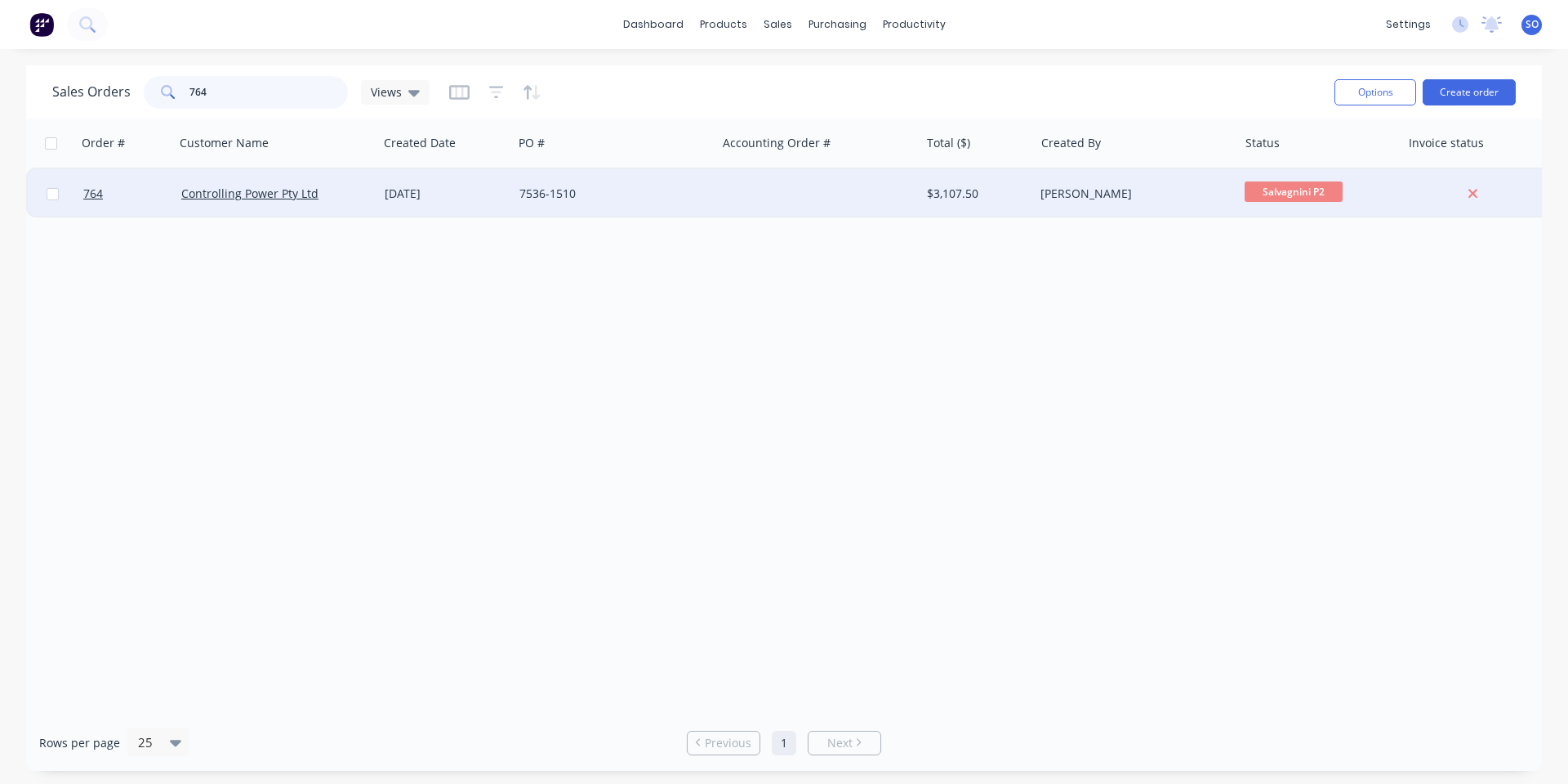
type input "764"
click at [389, 198] on div "[DATE]" at bounding box center [445, 193] width 122 height 16
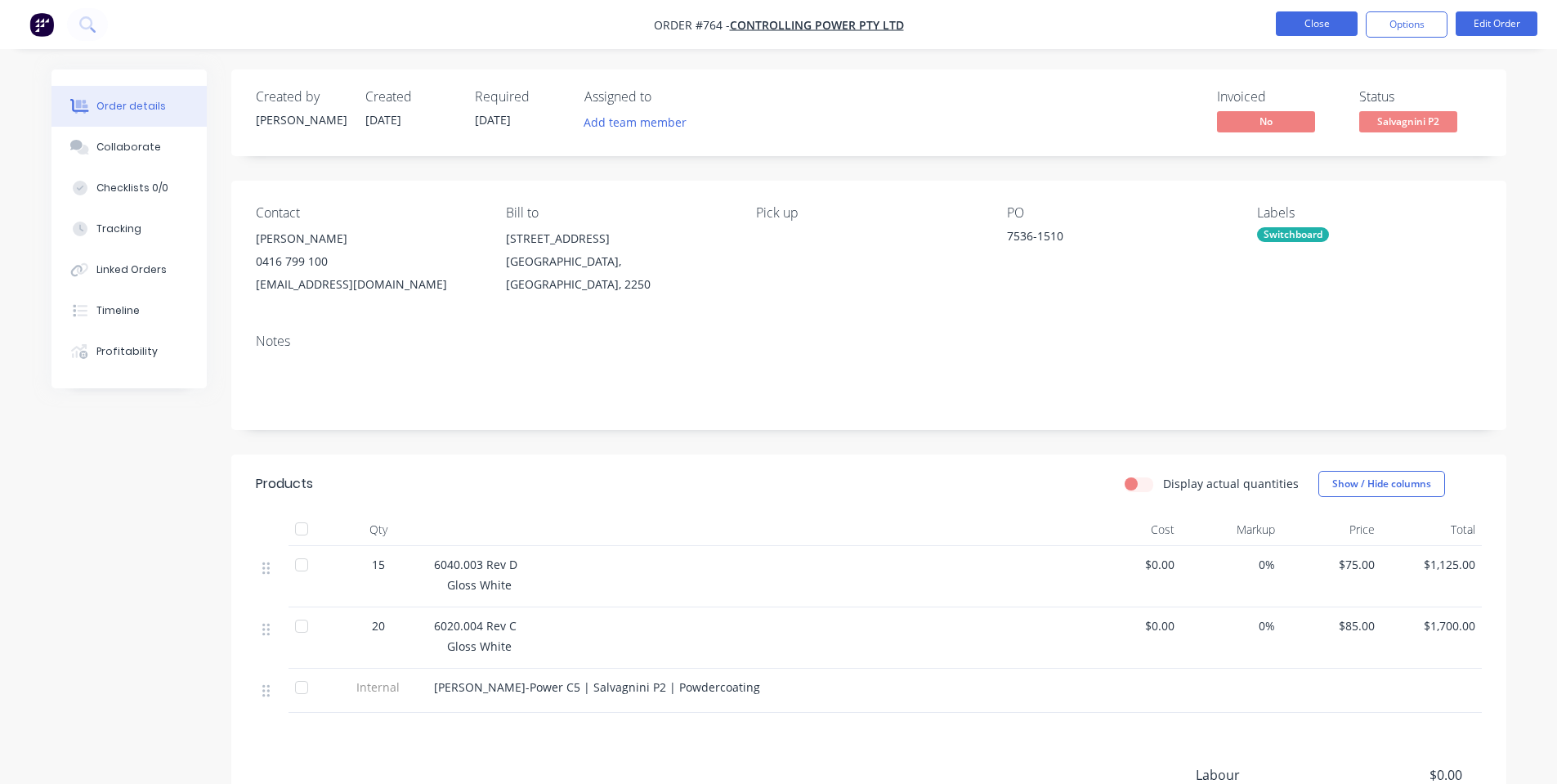
click at [1300, 28] on button "Close" at bounding box center [1316, 23] width 81 height 24
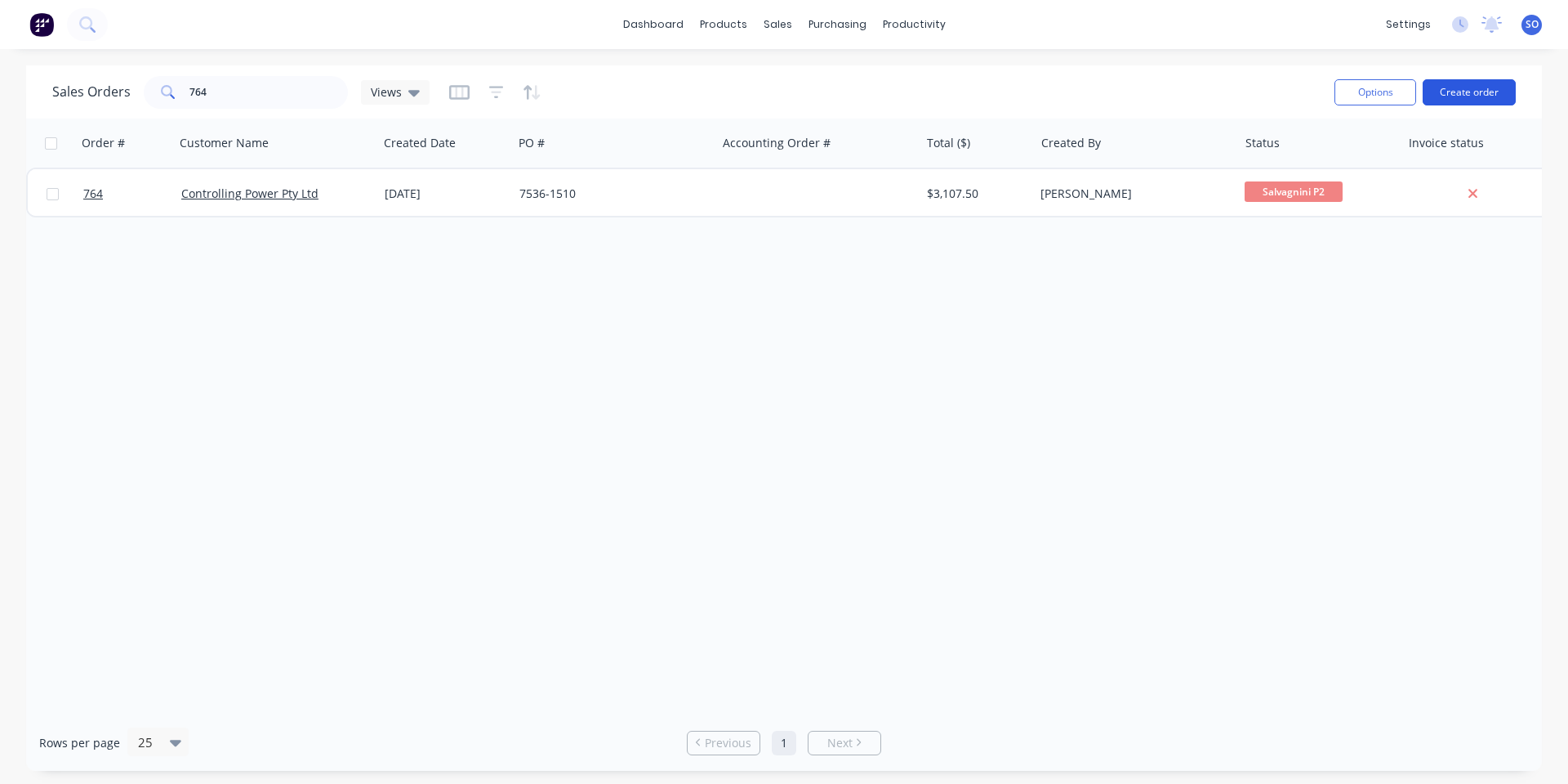
click at [1463, 88] on button "Create order" at bounding box center [1469, 93] width 94 height 26
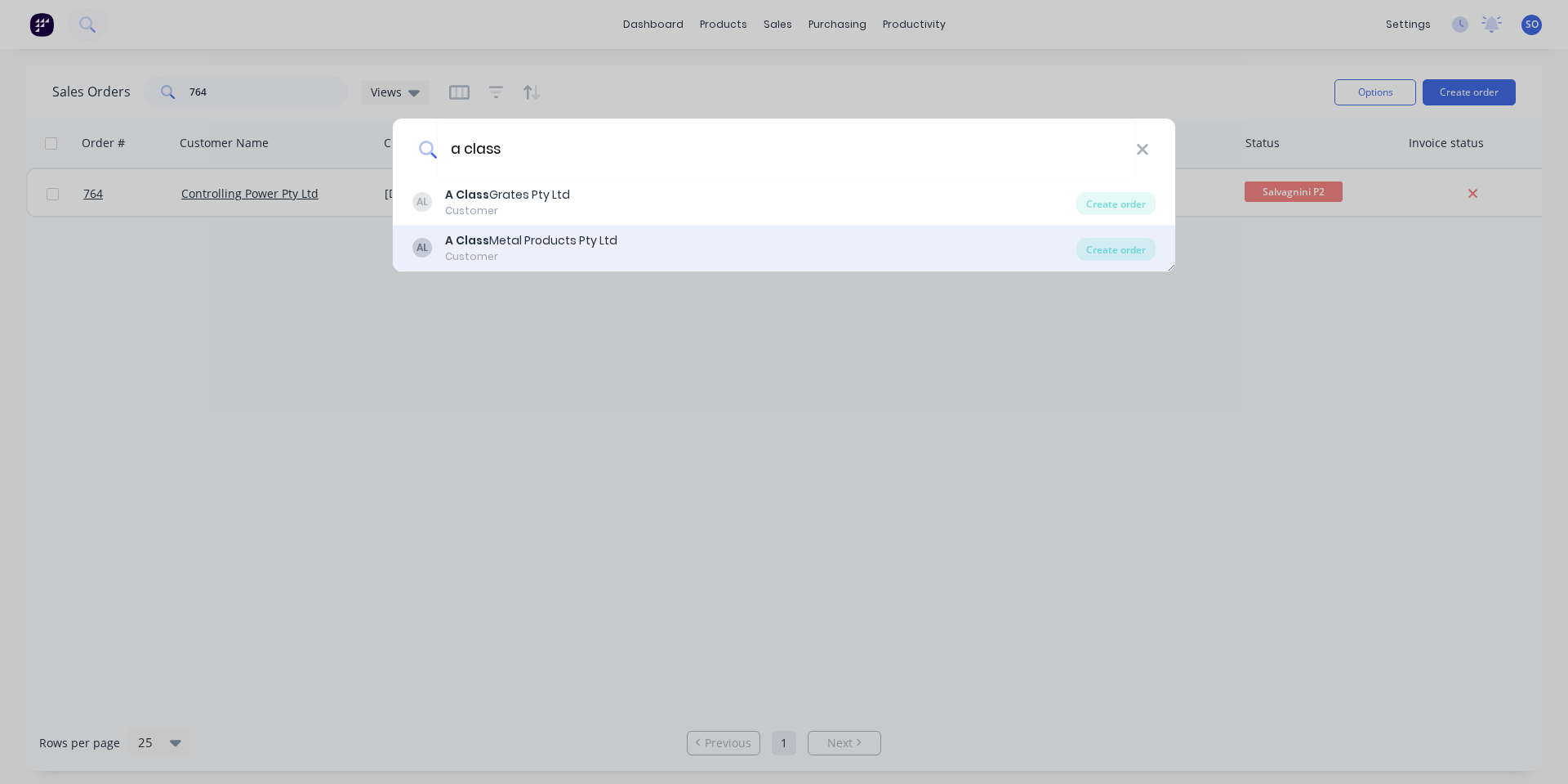
type input "a class"
click at [1139, 236] on div "AL A Class Metal Products Pty Ltd Customer Create order" at bounding box center [784, 248] width 783 height 46
click at [1131, 254] on div "Create order" at bounding box center [1115, 249] width 79 height 22
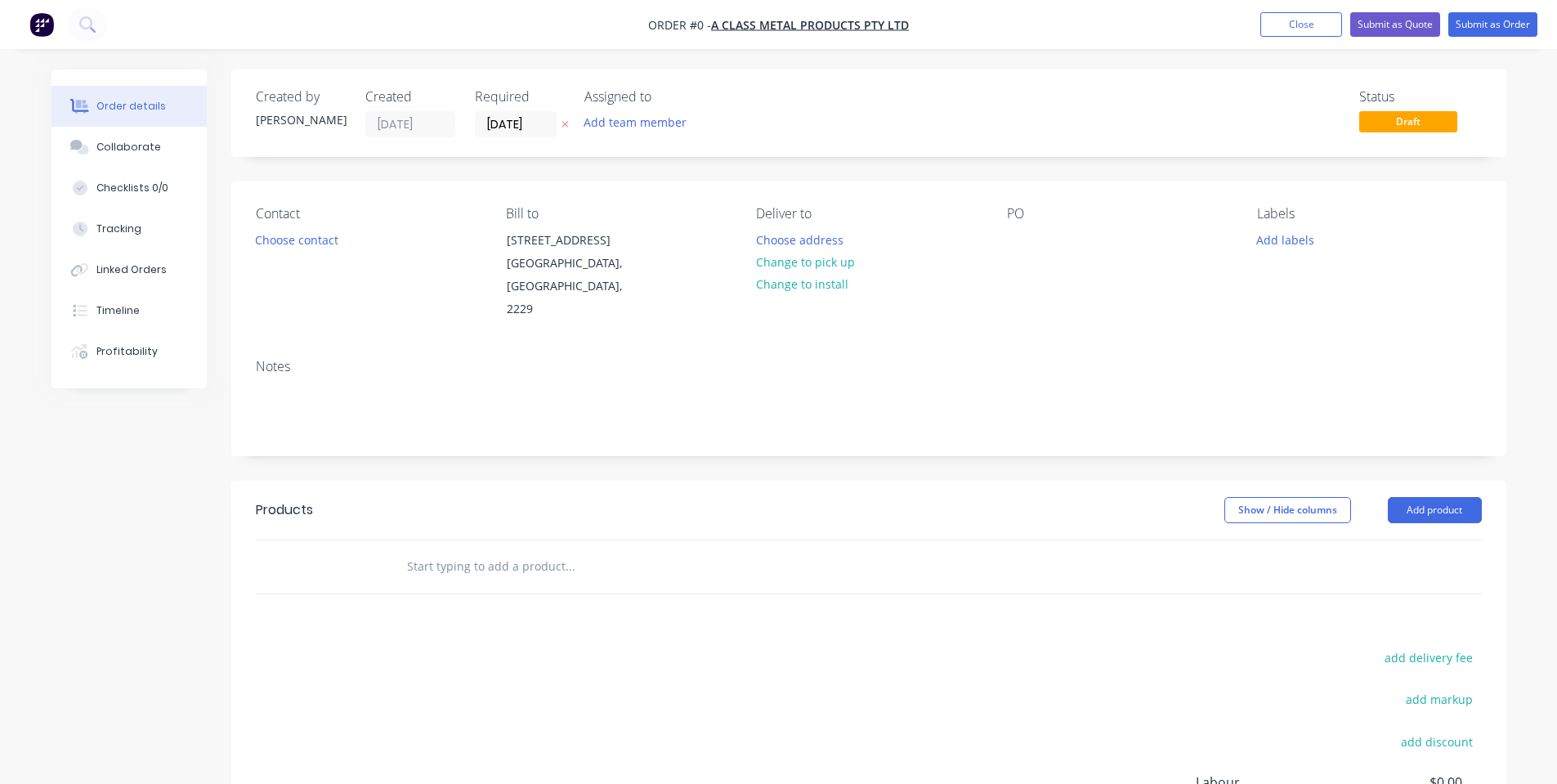
click at [531, 550] on input "text" at bounding box center [569, 566] width 327 height 33
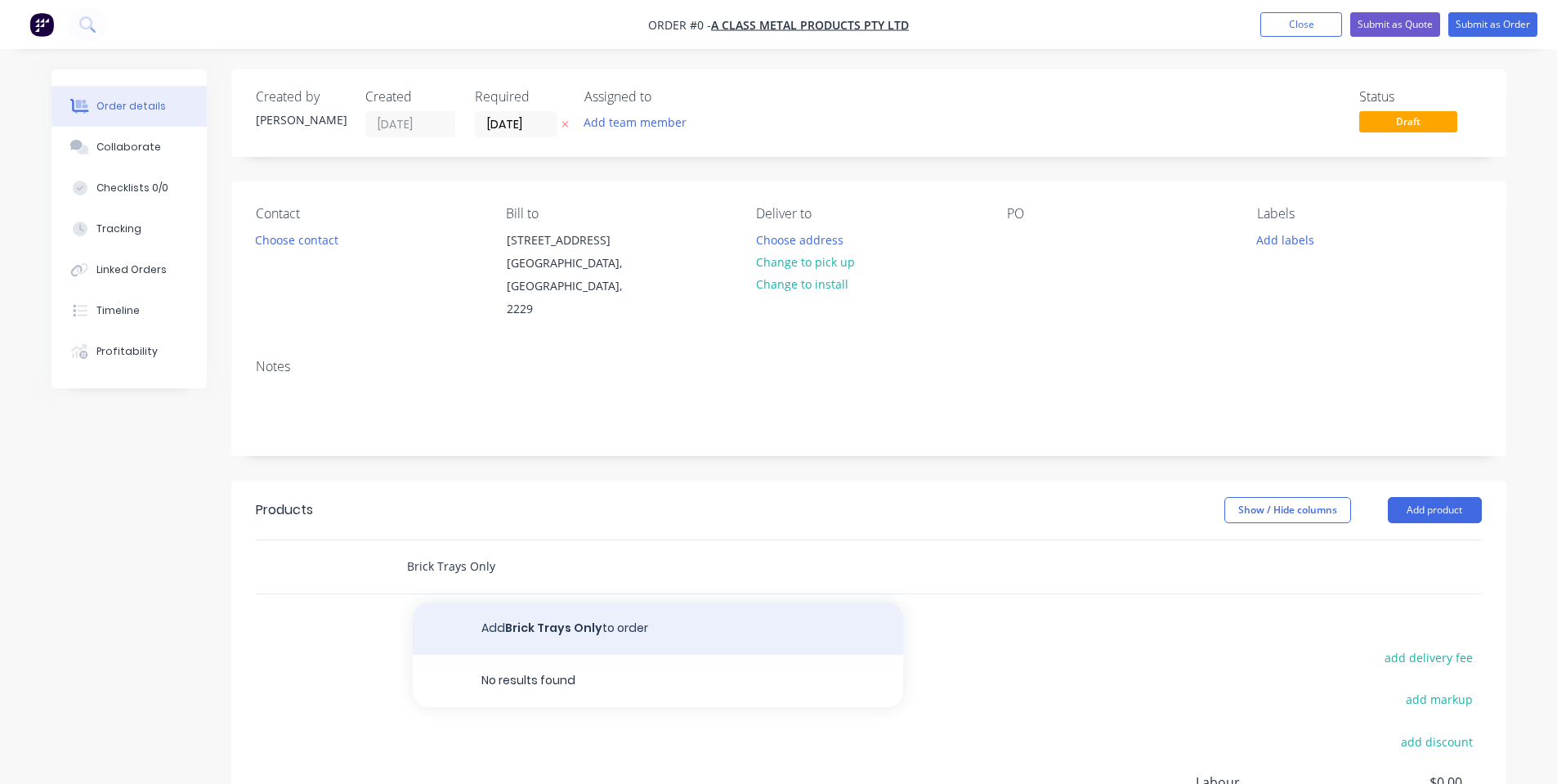
type input "Brick Trays Only"
click at [645, 603] on button "Add Brick Trays Only to order" at bounding box center [658, 629] width 490 height 52
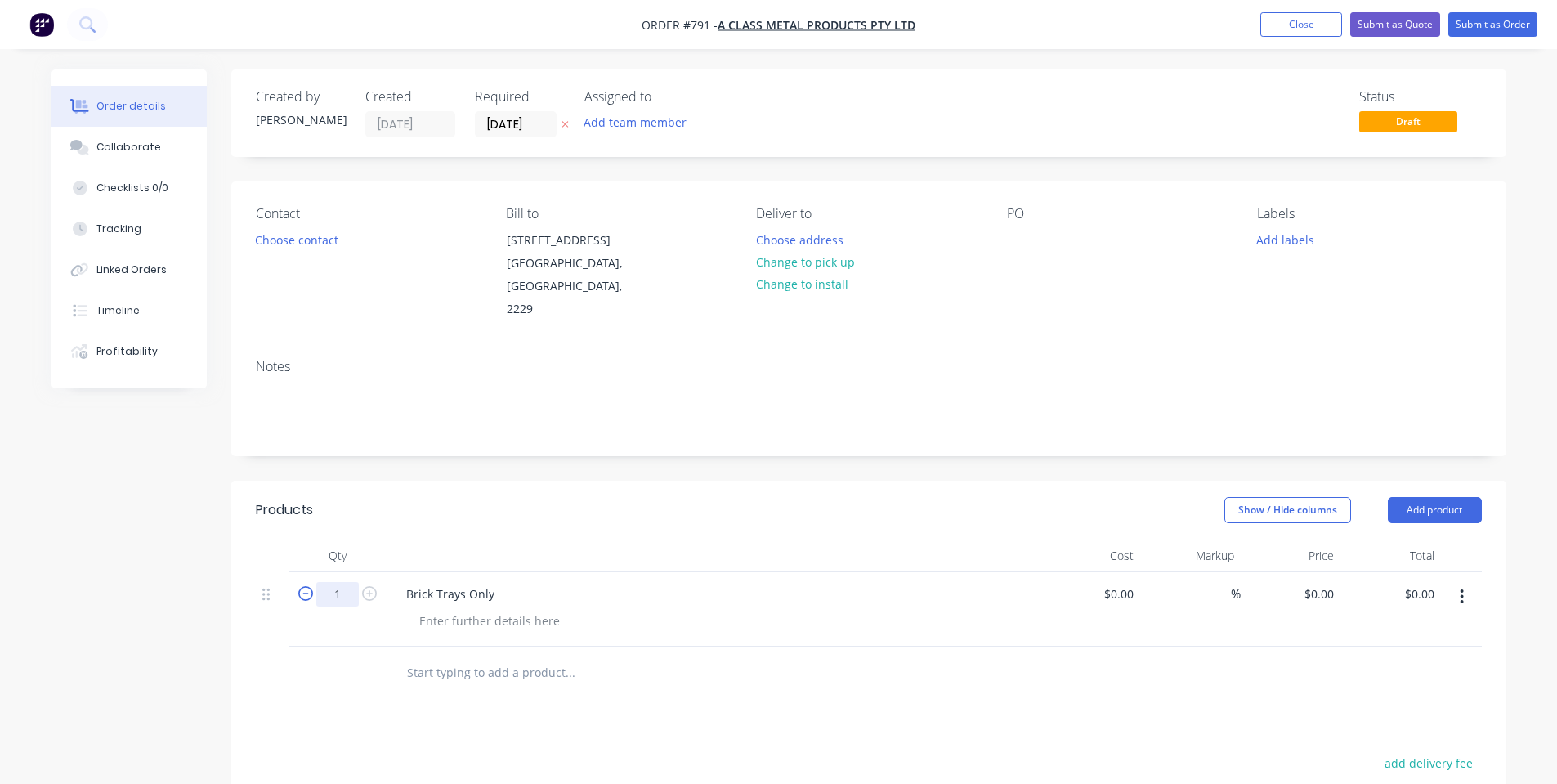
drag, startPoint x: 327, startPoint y: 571, endPoint x: 306, endPoint y: 567, distance: 21.4
click at [330, 582] on input "1" at bounding box center [337, 594] width 42 height 24
type input "100"
drag, startPoint x: 564, startPoint y: 485, endPoint x: 610, endPoint y: 530, distance: 64.4
click at [569, 497] on div "Show / Hide columns Add product" at bounding box center [997, 510] width 965 height 26
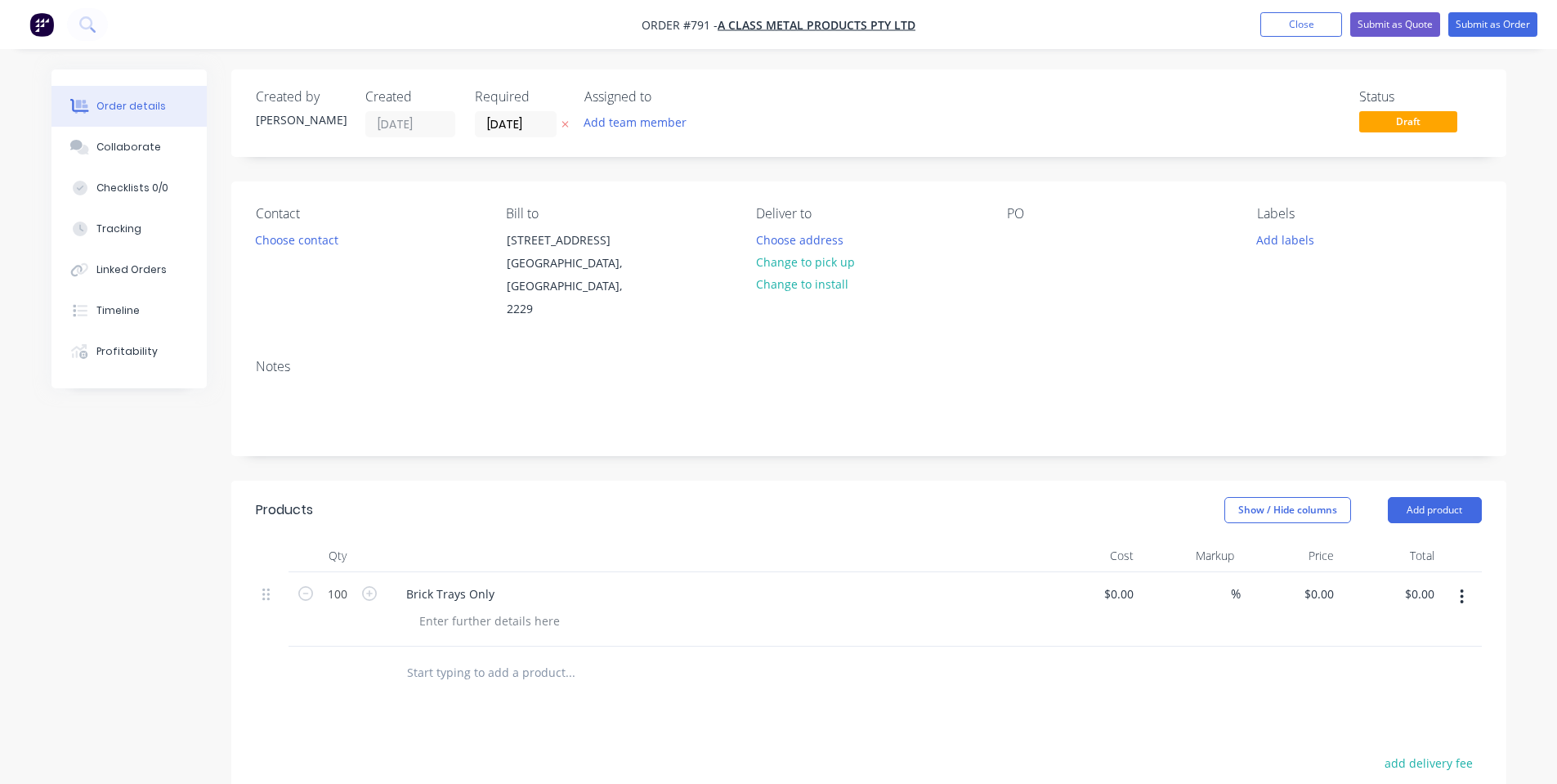
click at [1344, 572] on div "$0.00 $0.00" at bounding box center [1390, 608] width 100 height 74
click at [1313, 573] on div "0 $0.00" at bounding box center [1290, 608] width 100 height 74
type input "$48.00"
type input "$4,800.00"
click at [1107, 539] on div "Cost" at bounding box center [1090, 555] width 100 height 33
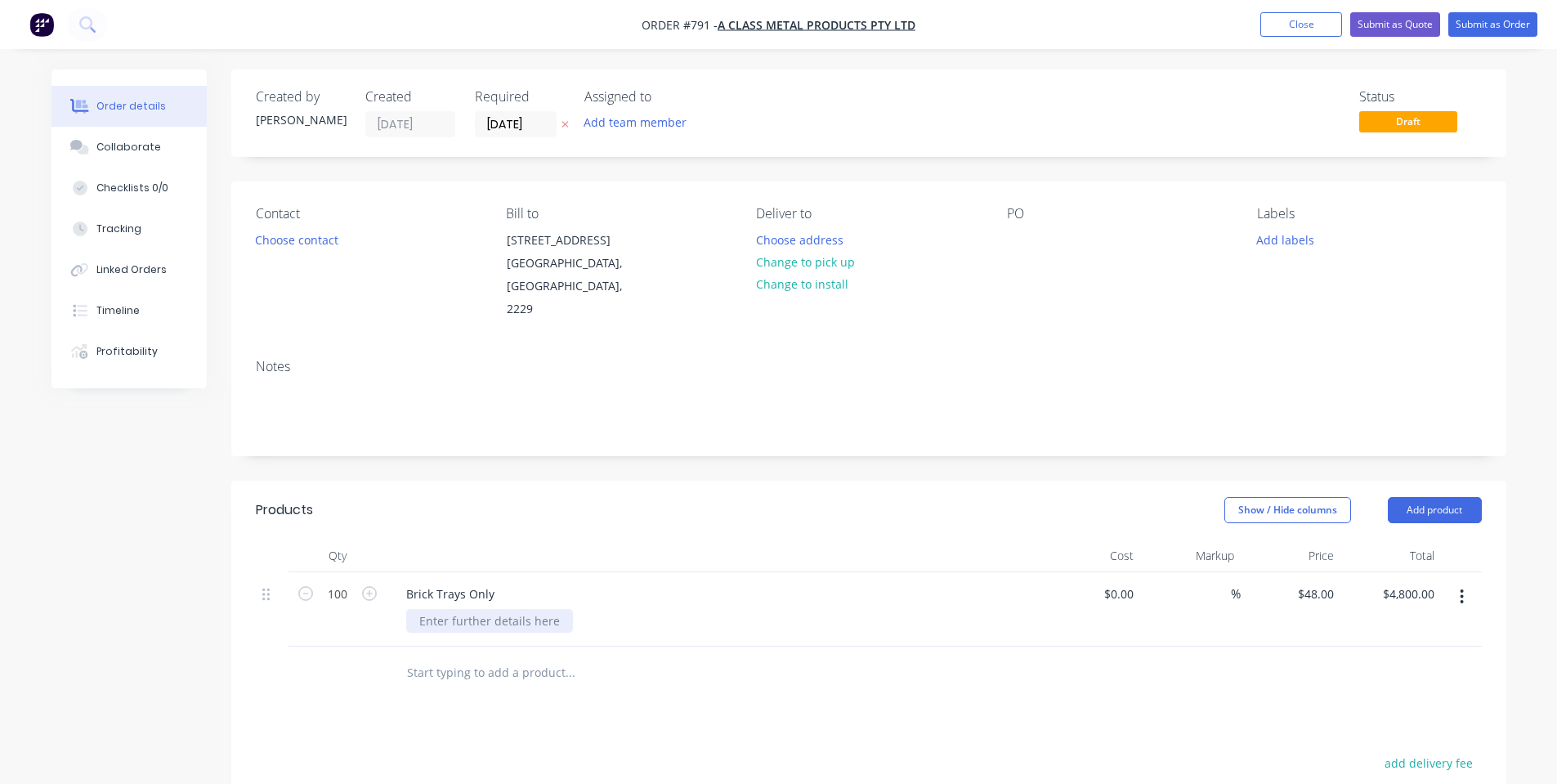
click at [506, 609] on div at bounding box center [489, 620] width 167 height 23
click at [1004, 358] on div "Notes" at bounding box center [868, 366] width 1226 height 16
click at [1432, 497] on button "Add product" at bounding box center [1434, 510] width 94 height 26
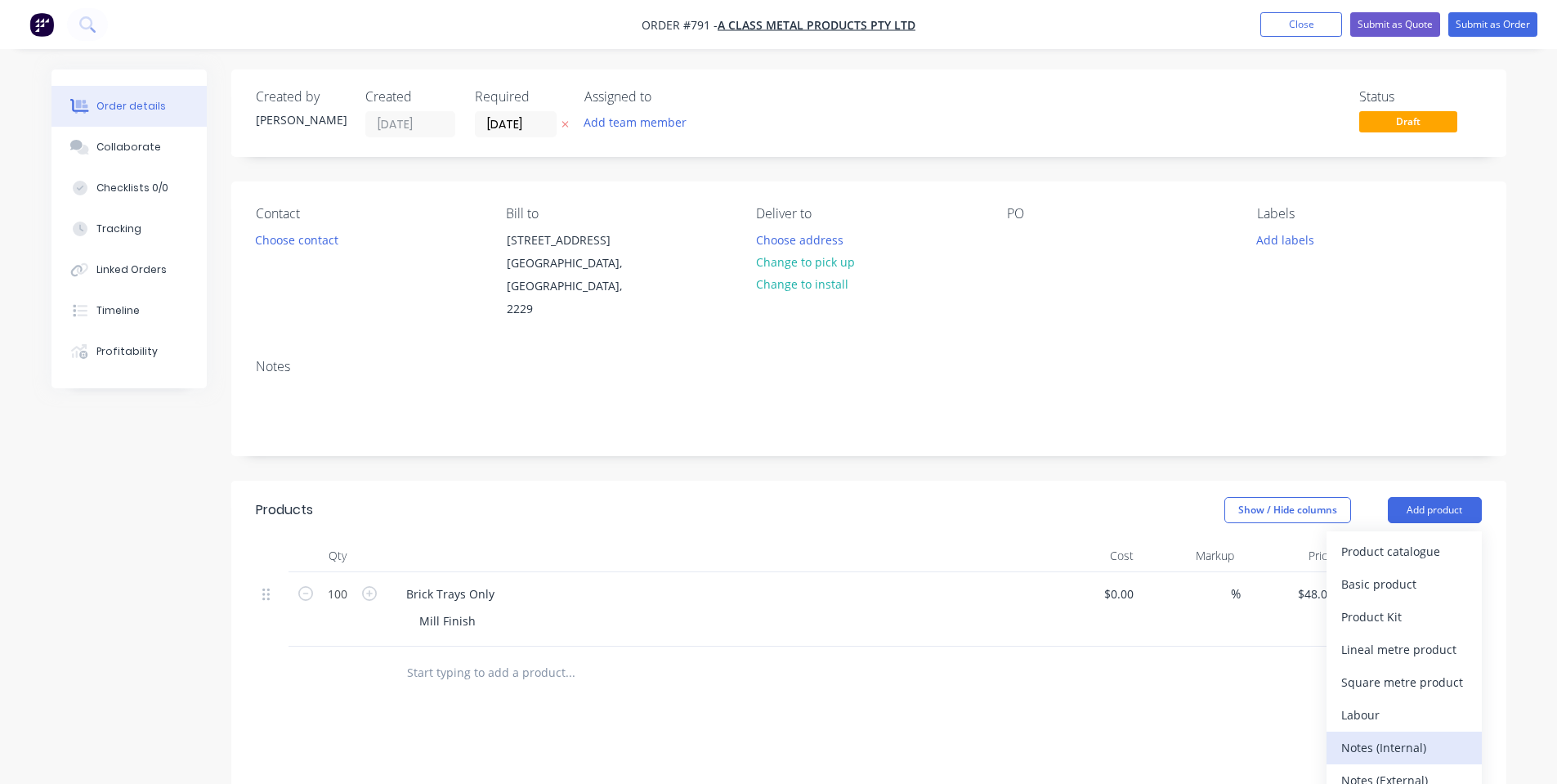
click at [1383, 735] on div "Notes (Internal)" at bounding box center [1404, 747] width 125 height 23
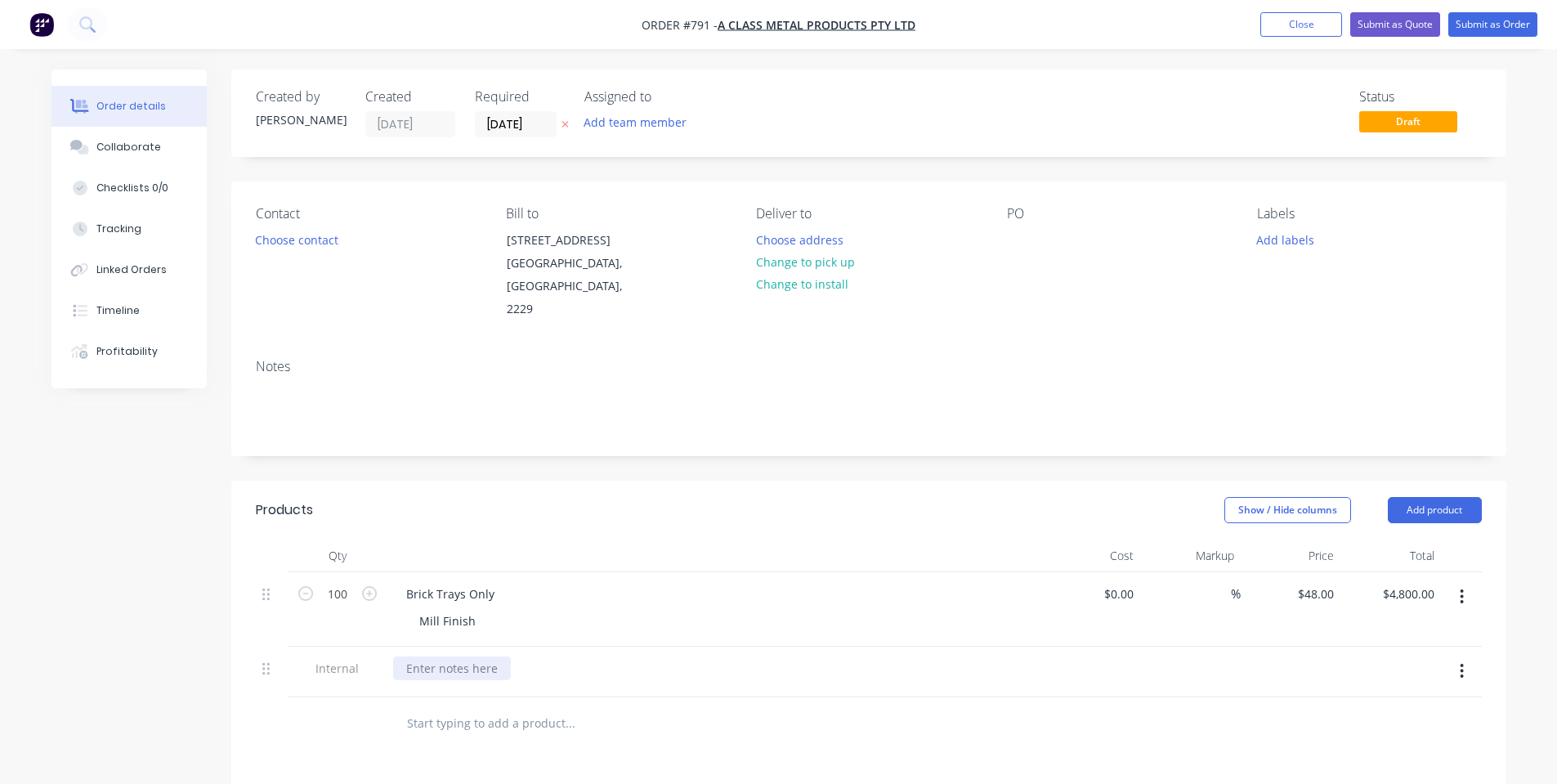
click at [475, 656] on div at bounding box center [452, 667] width 118 height 23
click at [526, 656] on div "[PERSON_NAME]-Power C5 | Salvagnini" at bounding box center [514, 667] width 241 height 23
click at [558, 656] on div "[PERSON_NAME]-Power C5 | Salvagnini" at bounding box center [514, 667] width 241 height 23
click at [644, 540] on div at bounding box center [713, 555] width 654 height 33
click at [1482, 32] on button "Submit as Order" at bounding box center [1492, 24] width 89 height 24
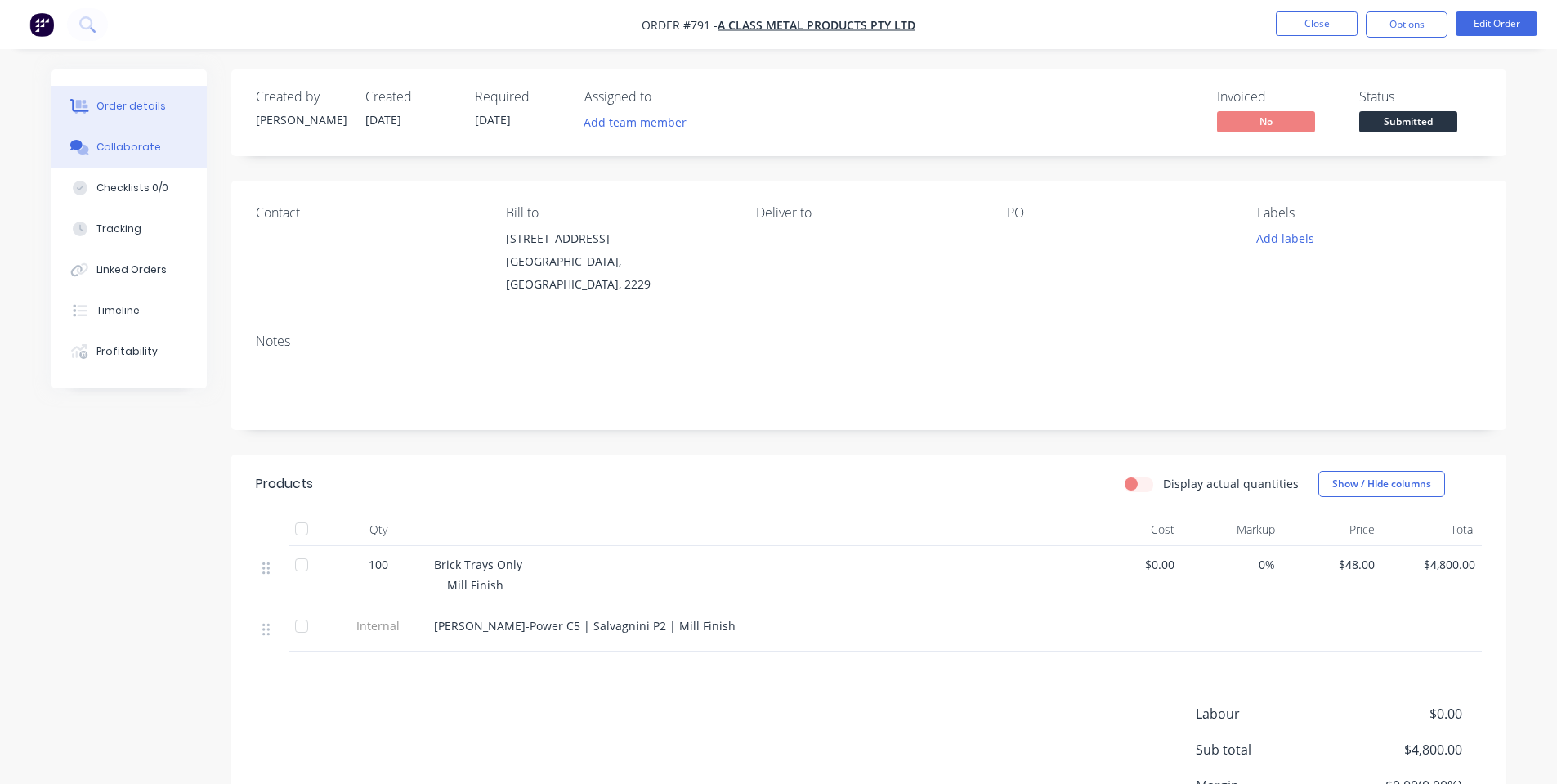
click at [182, 163] on button "Collaborate" at bounding box center [129, 147] width 155 height 41
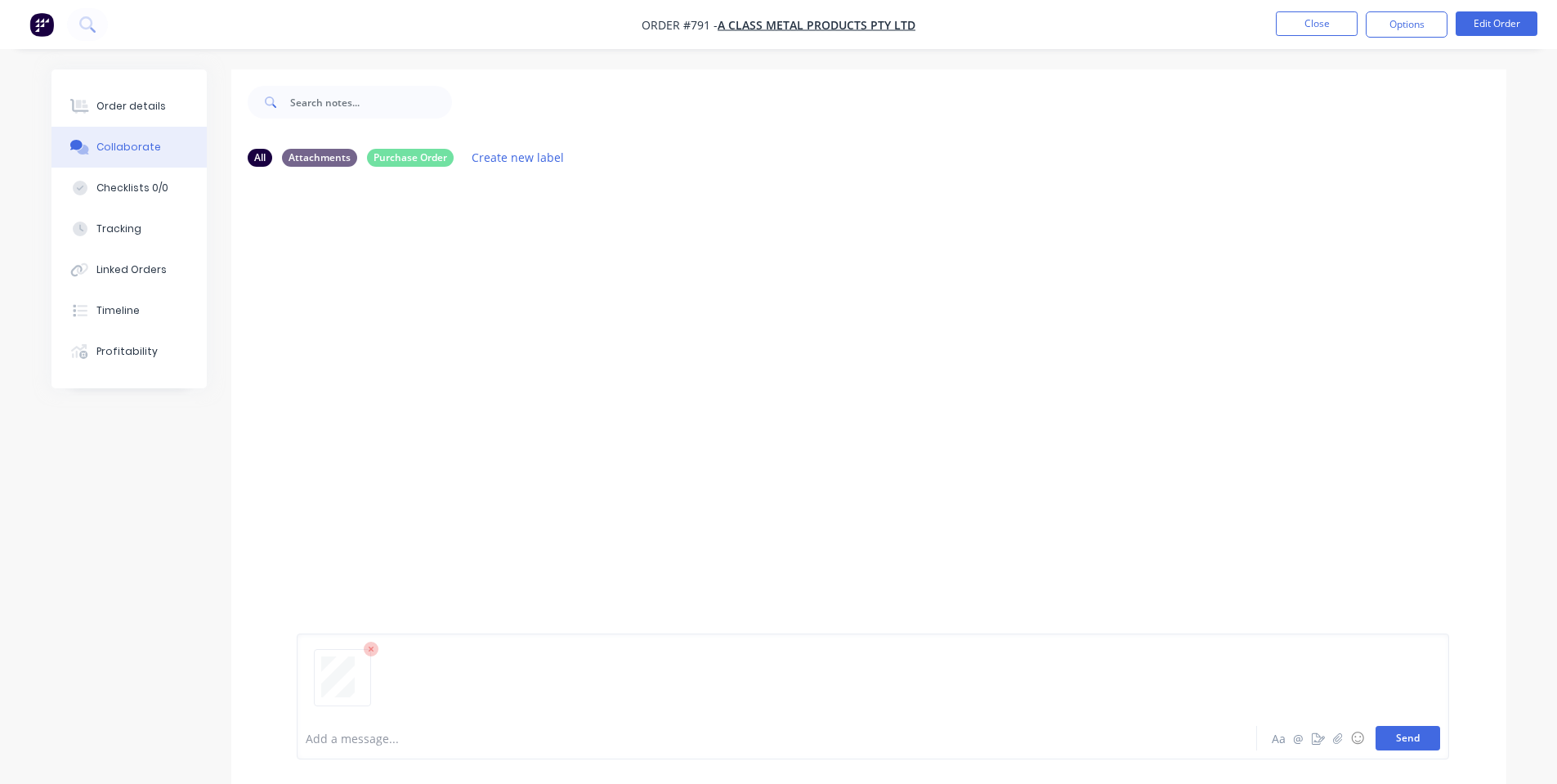
click at [1423, 736] on button "Send" at bounding box center [1407, 737] width 65 height 24
click at [146, 100] on div "Order details" at bounding box center [131, 107] width 69 height 15
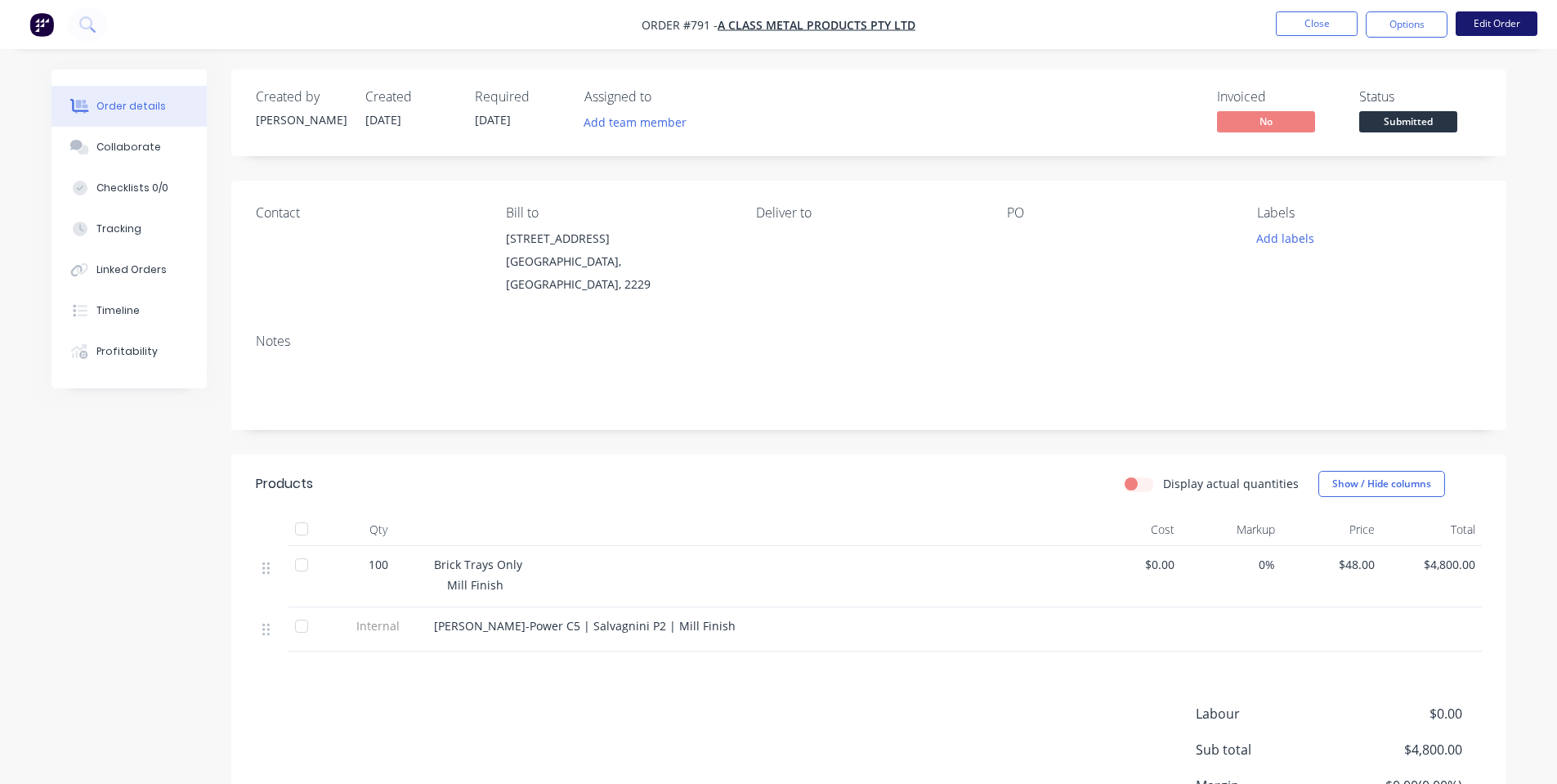
click at [1474, 24] on button "Edit Order" at bounding box center [1495, 23] width 81 height 24
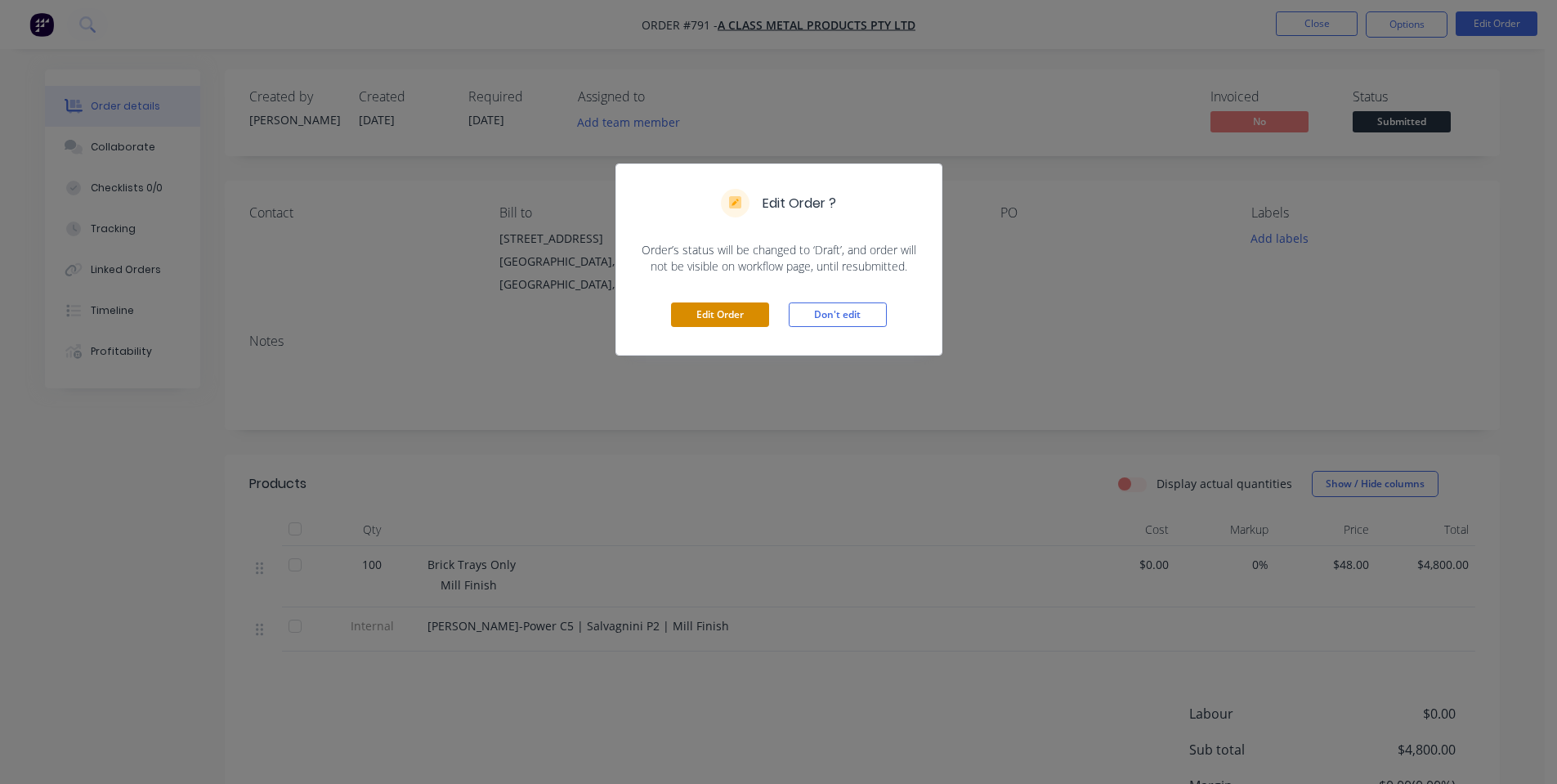
click at [732, 320] on button "Edit Order" at bounding box center [720, 314] width 98 height 24
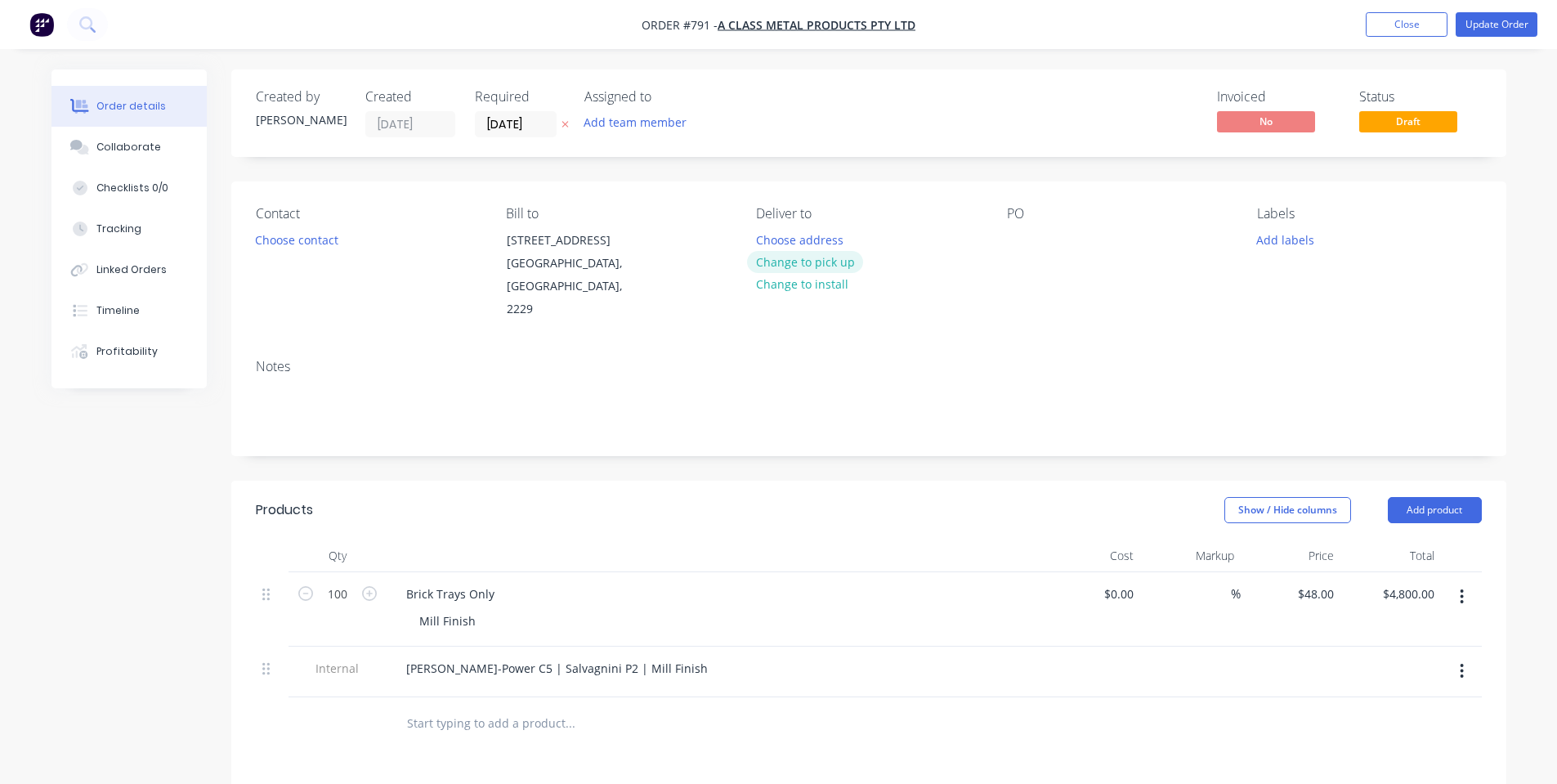
click at [843, 266] on button "Change to pick up" at bounding box center [805, 262] width 116 height 22
click at [1014, 241] on div at bounding box center [1020, 240] width 26 height 23
click at [1475, 27] on button "Update Order" at bounding box center [1495, 24] width 81 height 24
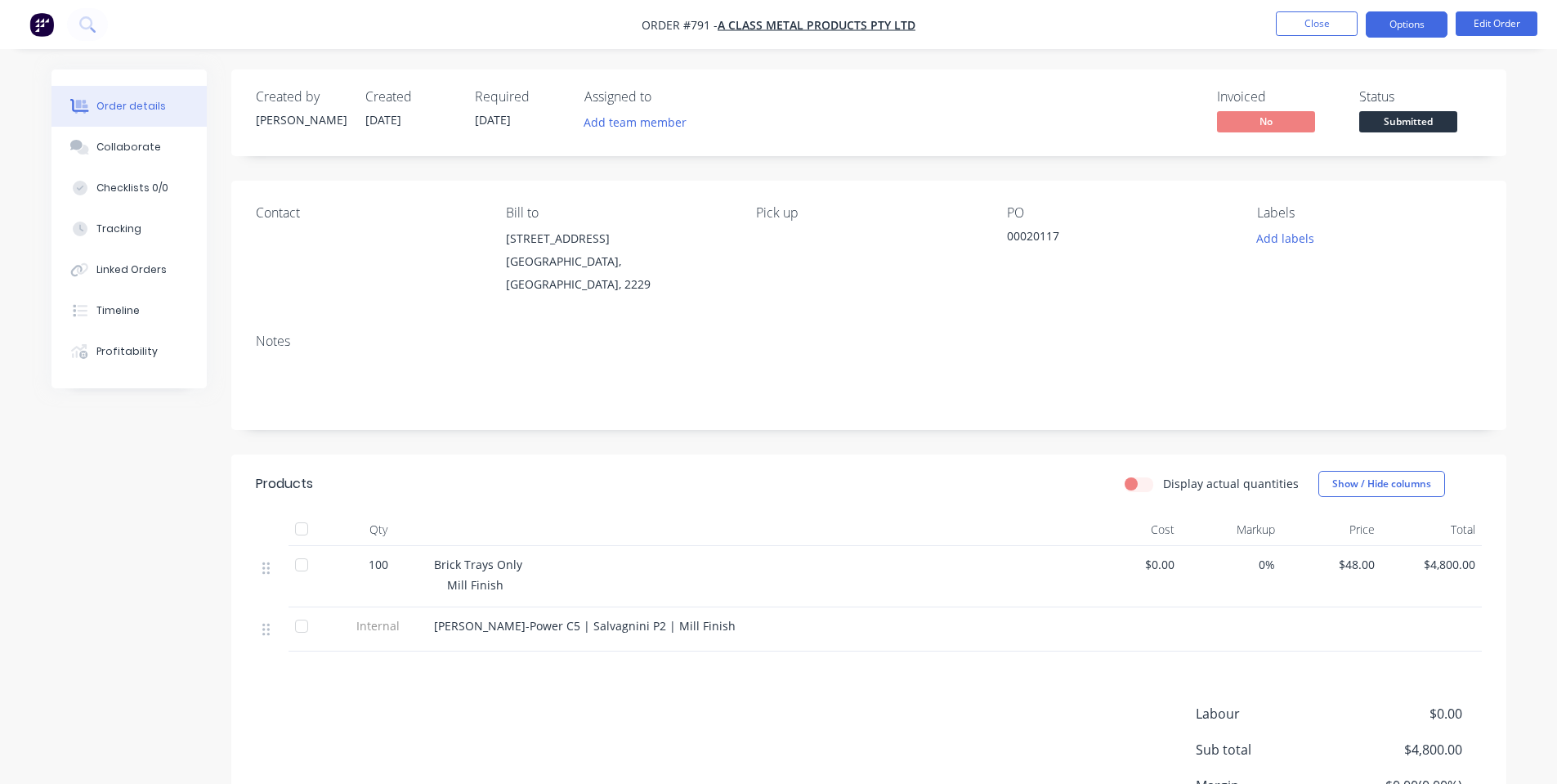
click at [1425, 21] on button "Options" at bounding box center [1405, 24] width 81 height 26
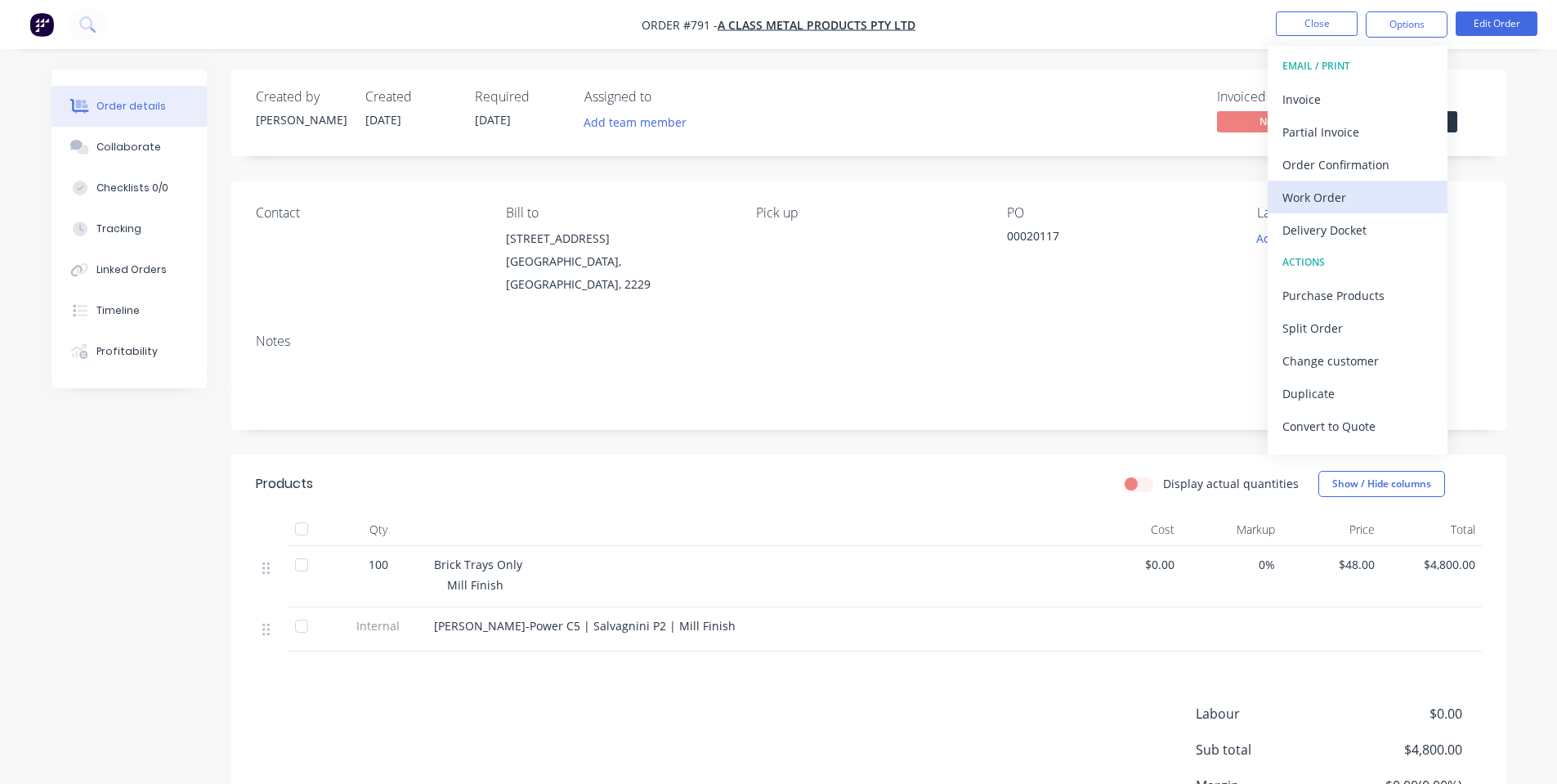
click at [1378, 191] on div "Work Order" at bounding box center [1357, 196] width 151 height 23
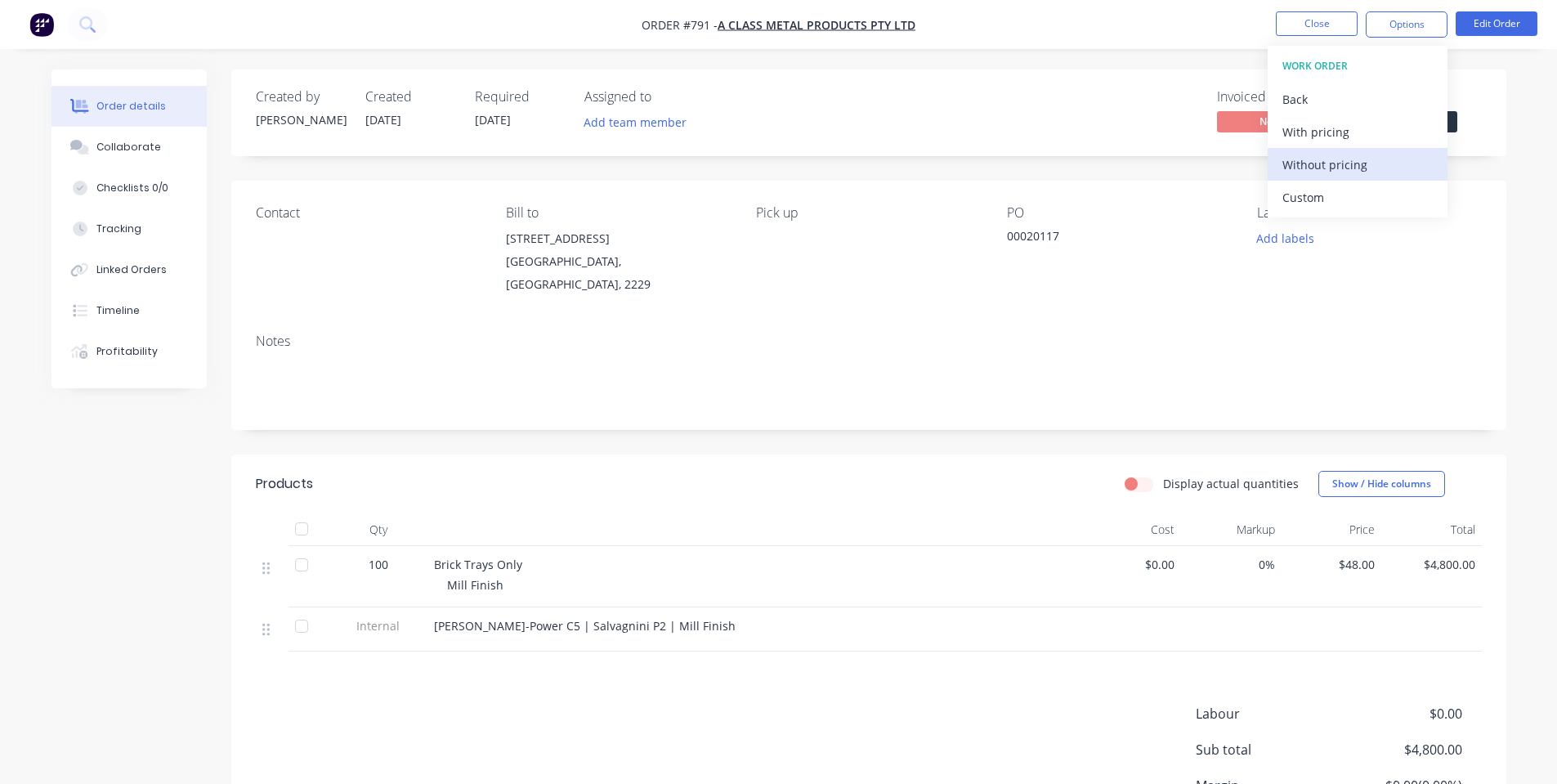
click at [1358, 167] on div "Without pricing" at bounding box center [1357, 164] width 151 height 23
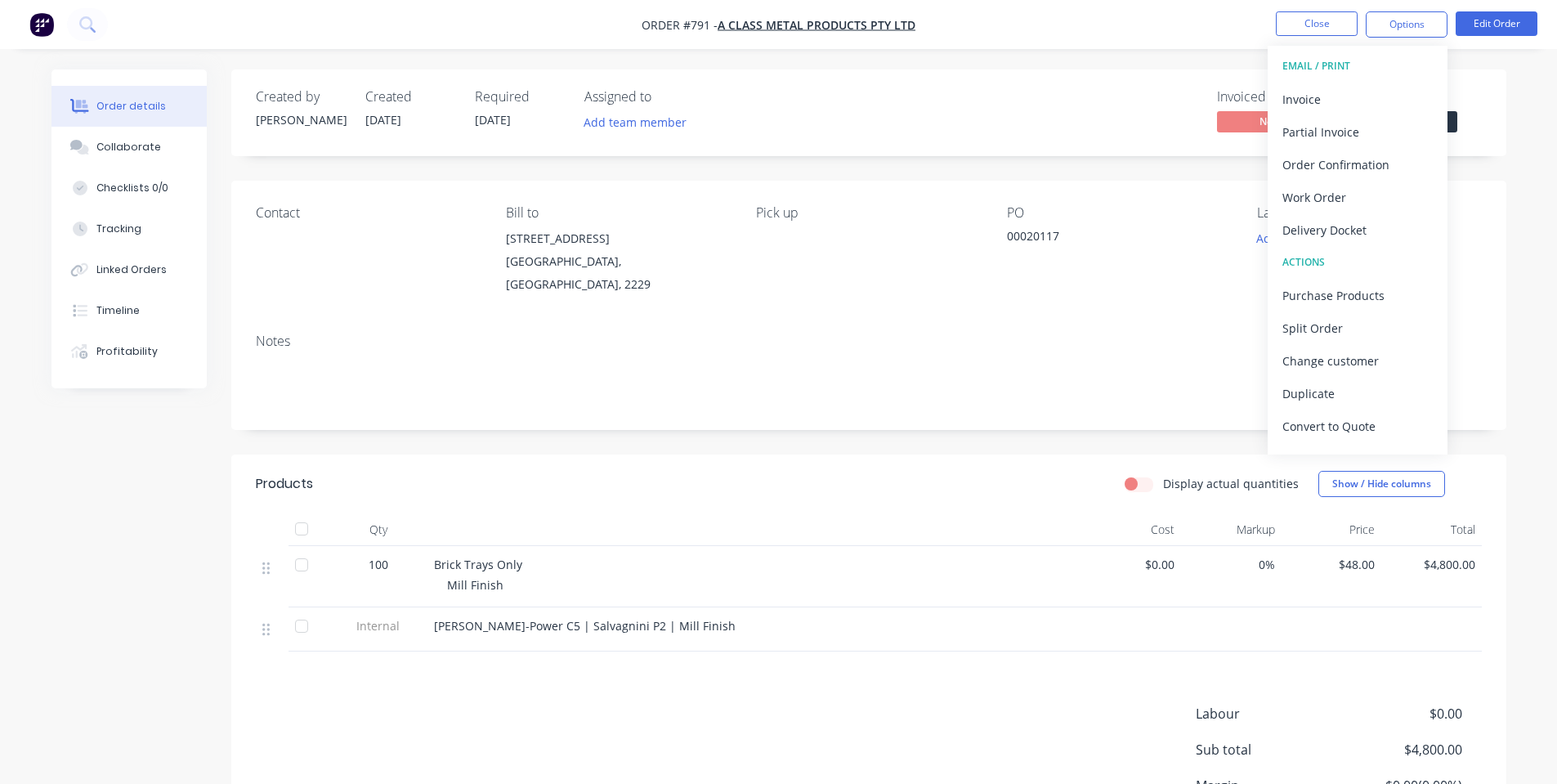
click at [788, 113] on div "Invoiced No Status Submitted" at bounding box center [1114, 112] width 734 height 48
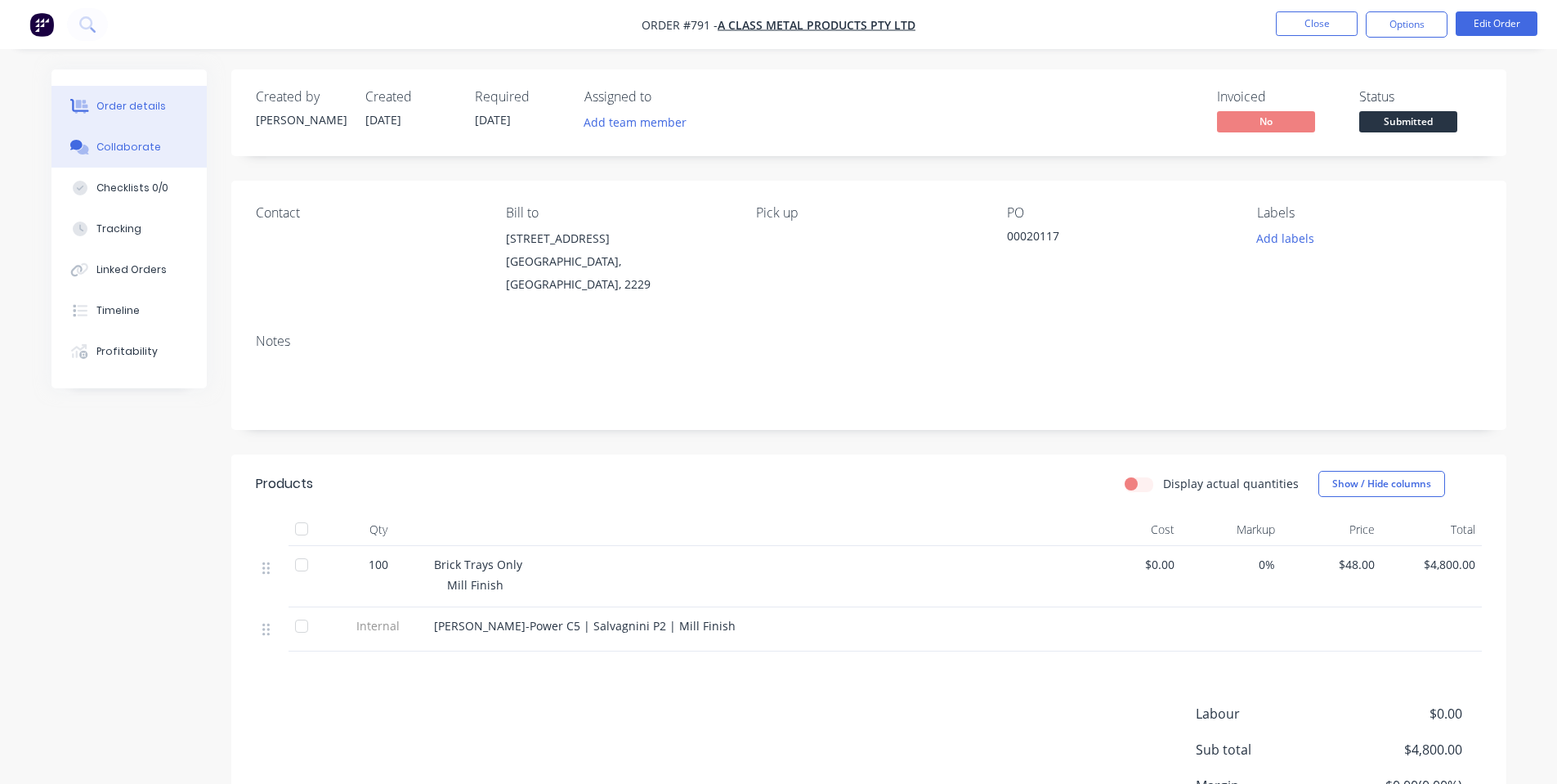
click at [89, 139] on div at bounding box center [80, 147] width 24 height 15
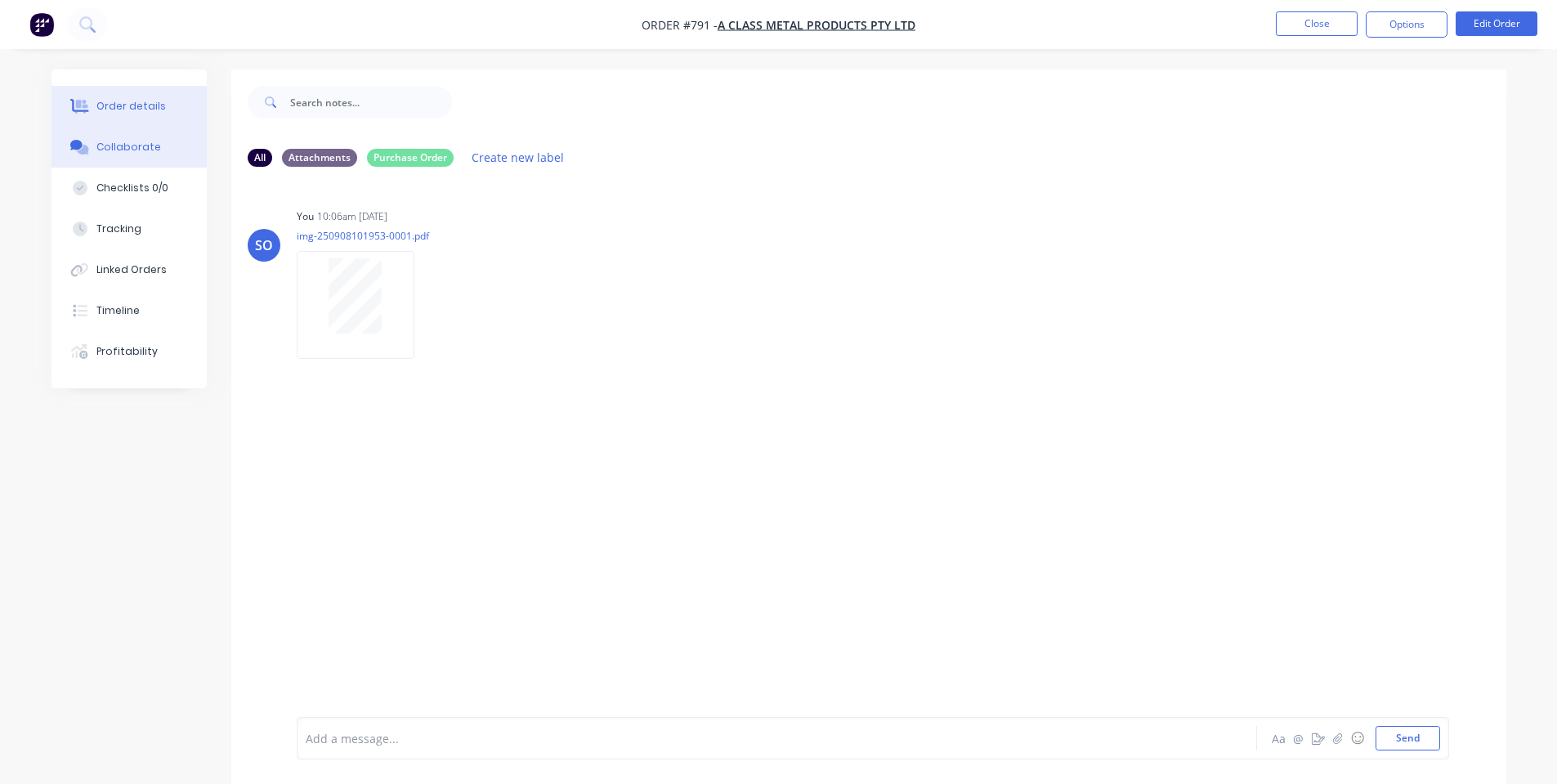
click at [132, 104] on div "Order details" at bounding box center [131, 107] width 69 height 15
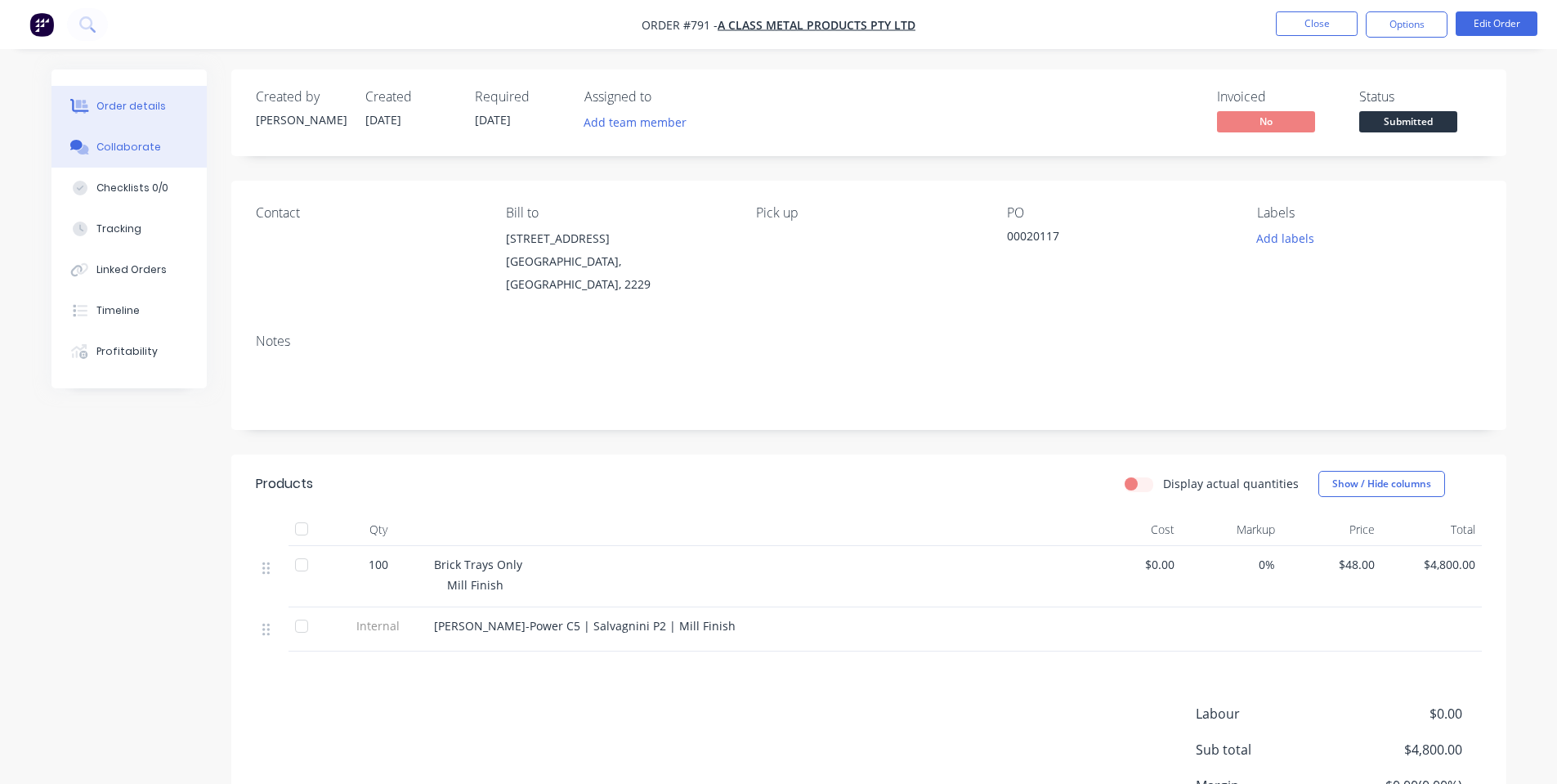
click at [108, 133] on button "Collaborate" at bounding box center [129, 147] width 155 height 41
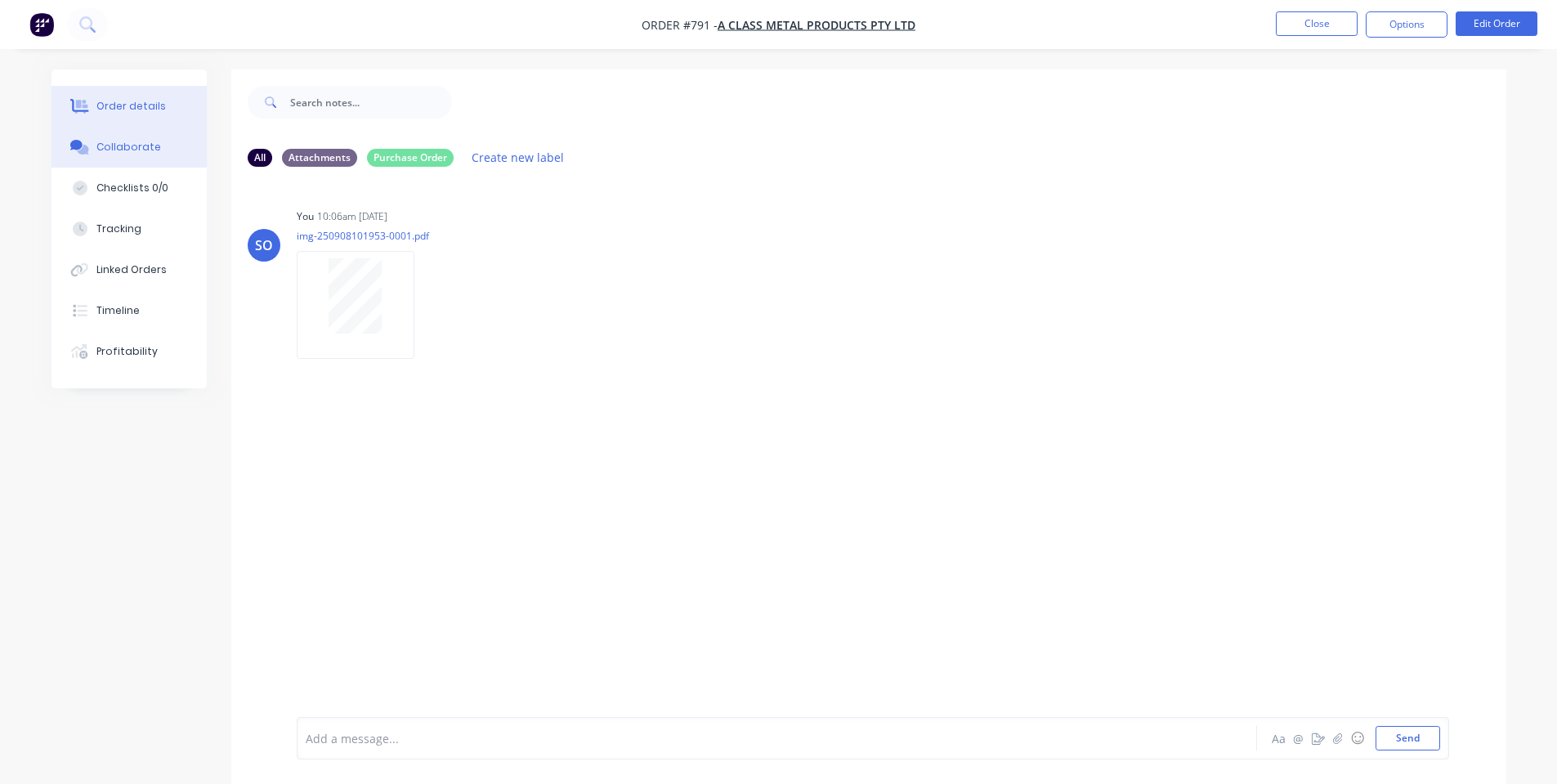
click at [126, 110] on div "Order details" at bounding box center [131, 107] width 69 height 15
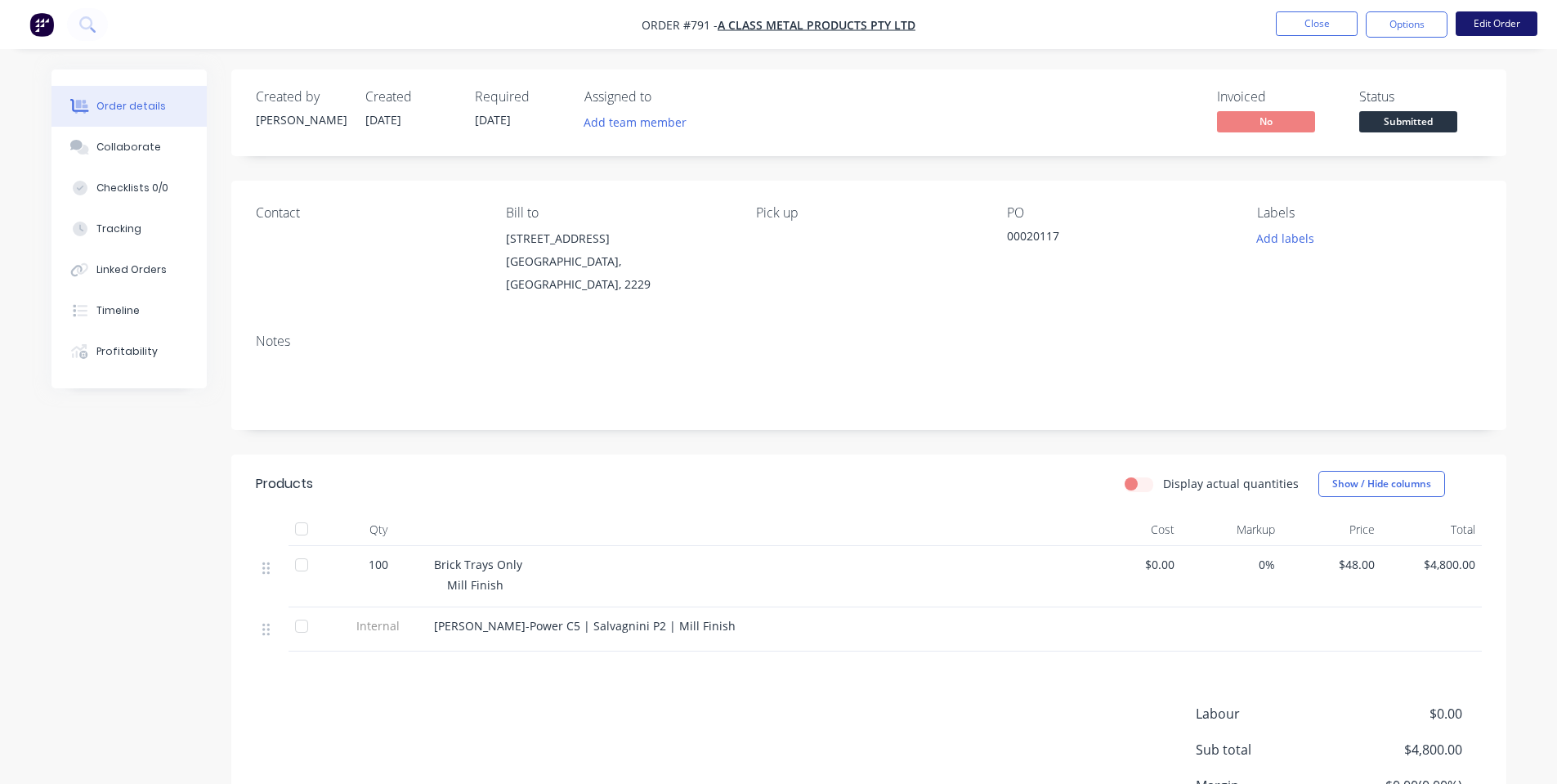
click at [1503, 14] on button "Edit Order" at bounding box center [1495, 23] width 81 height 24
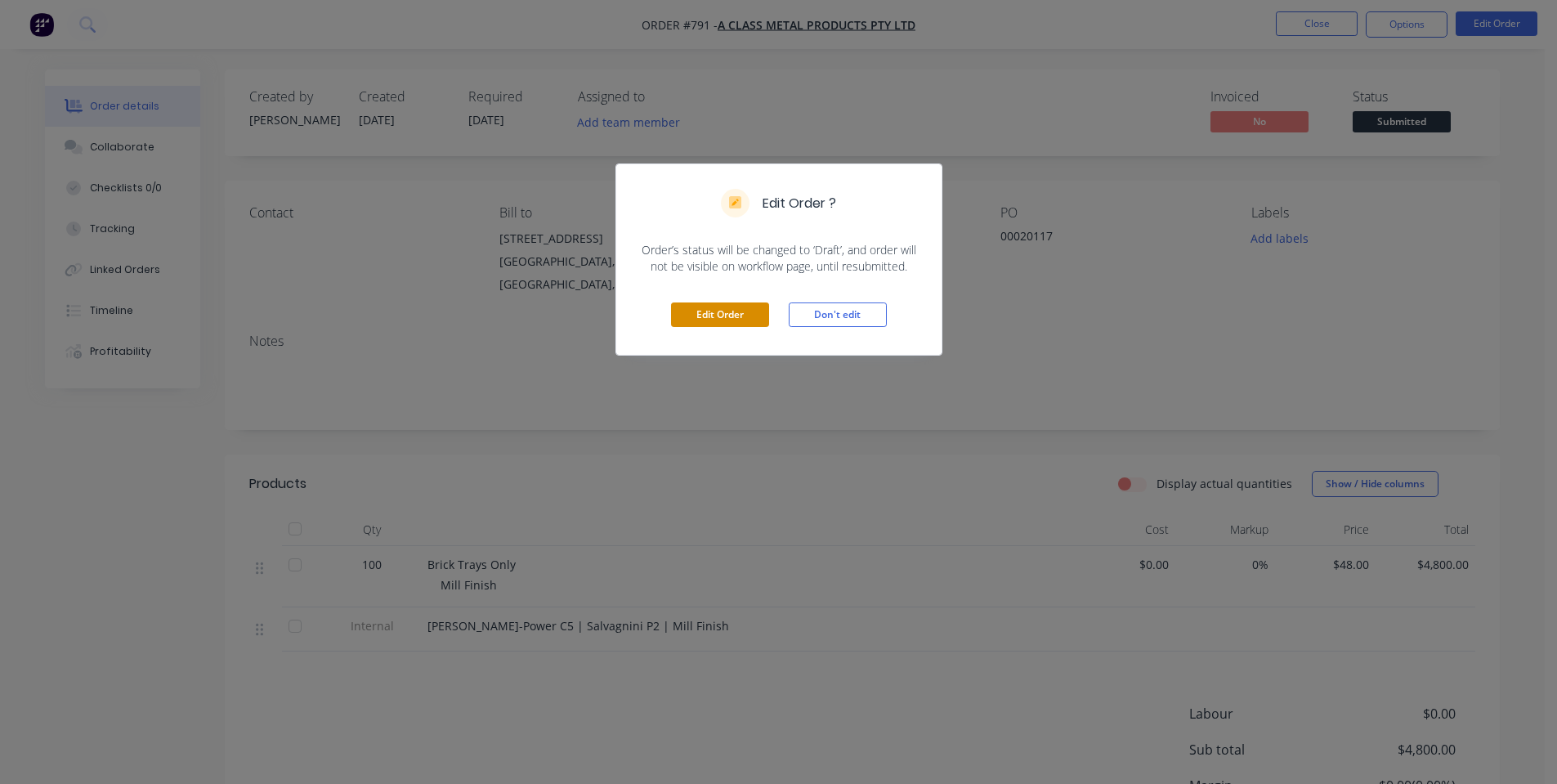
click at [704, 322] on button "Edit Order" at bounding box center [720, 314] width 98 height 24
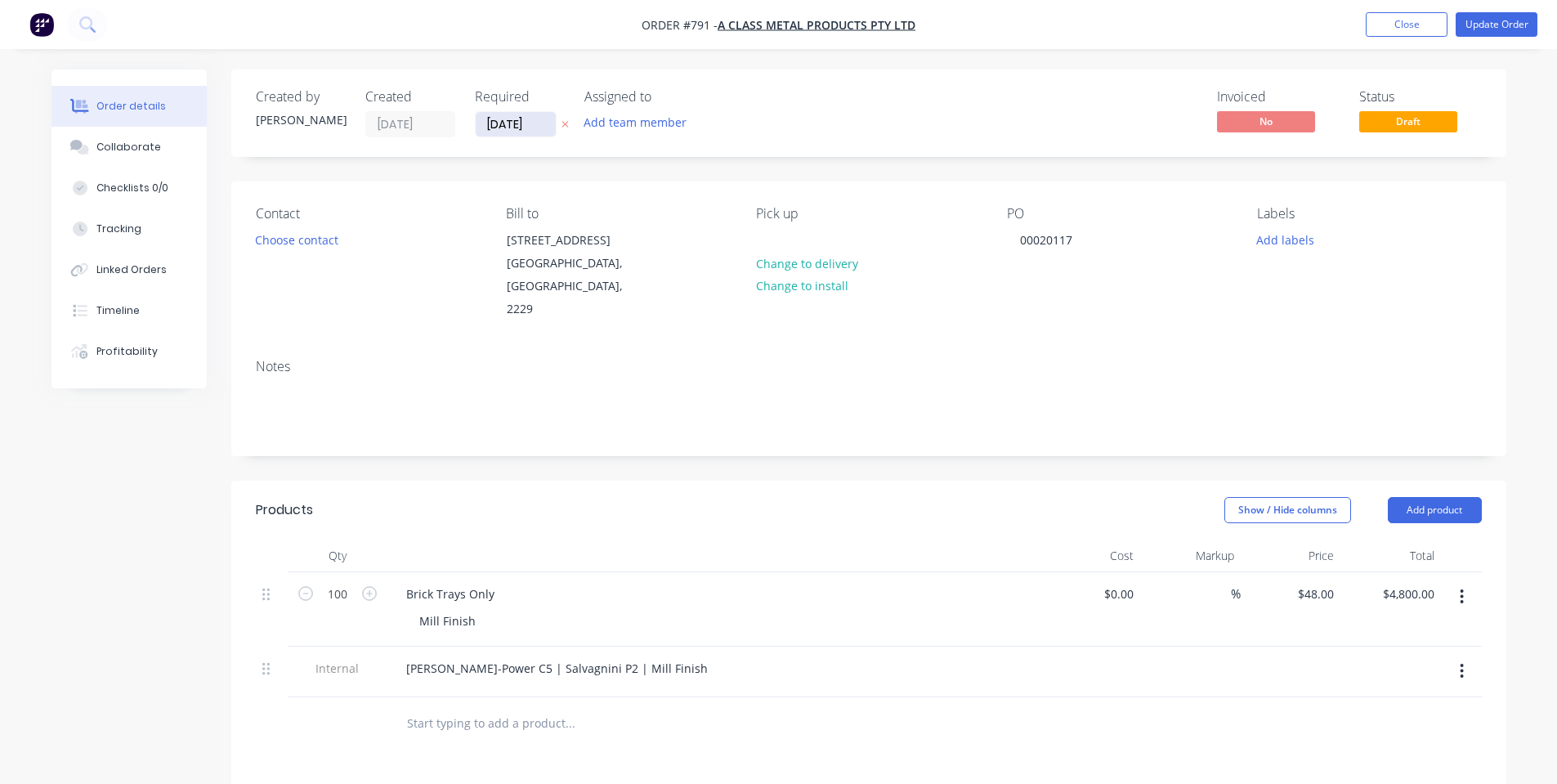
click at [505, 132] on input "[DATE]" at bounding box center [516, 124] width 80 height 24
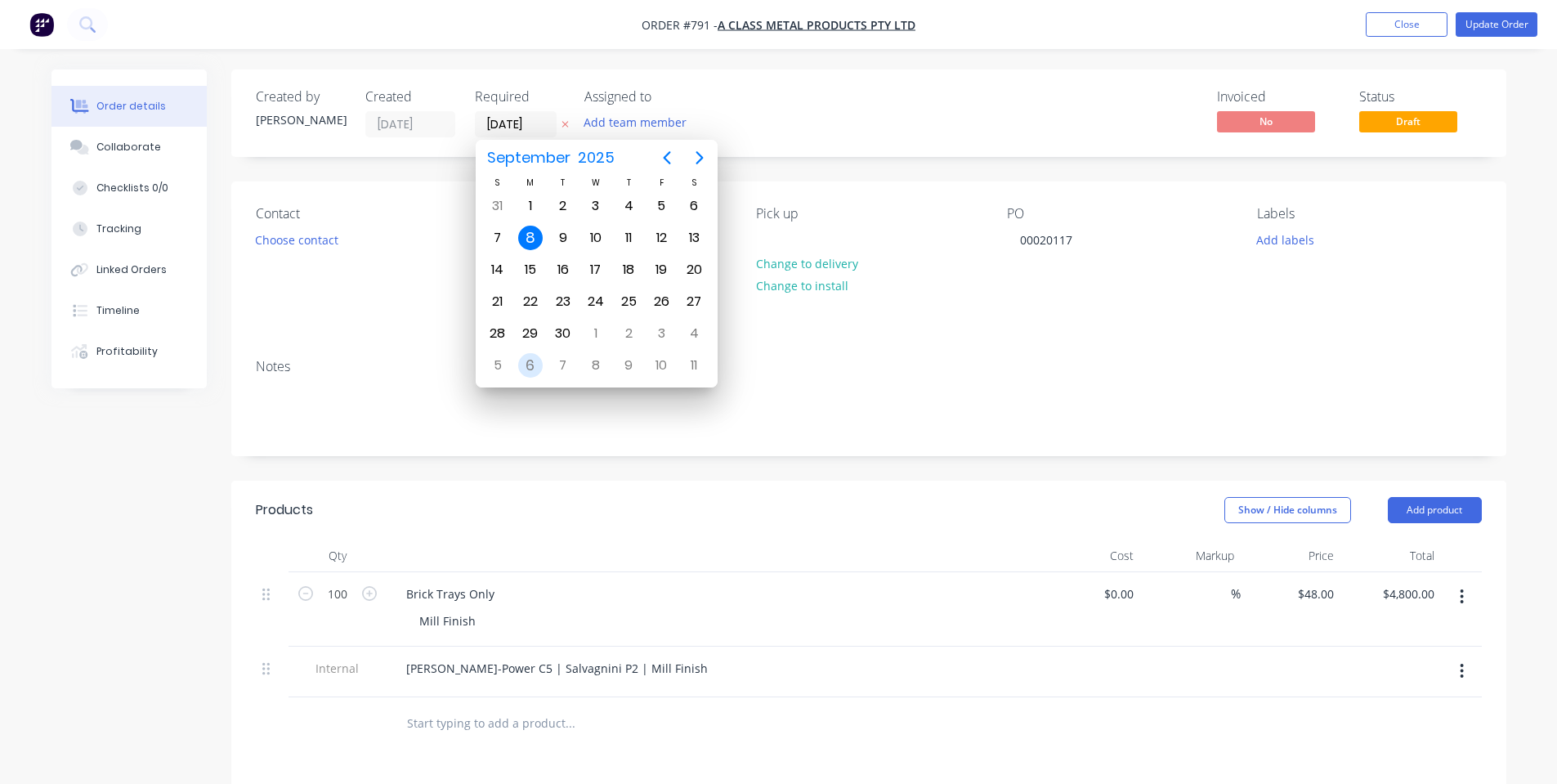
click at [532, 359] on div "6" at bounding box center [531, 365] width 24 height 24
type input "[DATE]"
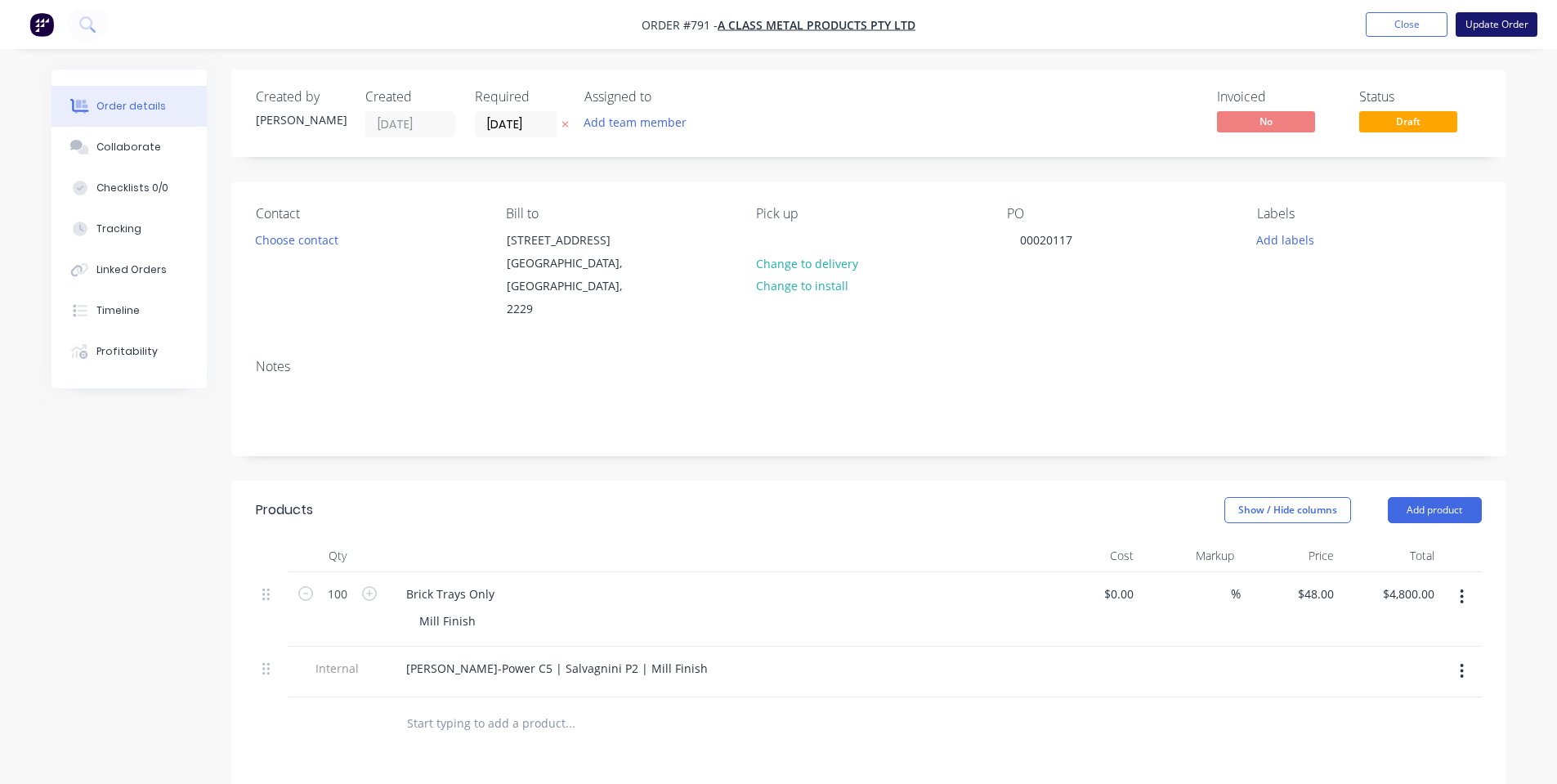
click at [1509, 16] on button "Update Order" at bounding box center [1495, 24] width 81 height 24
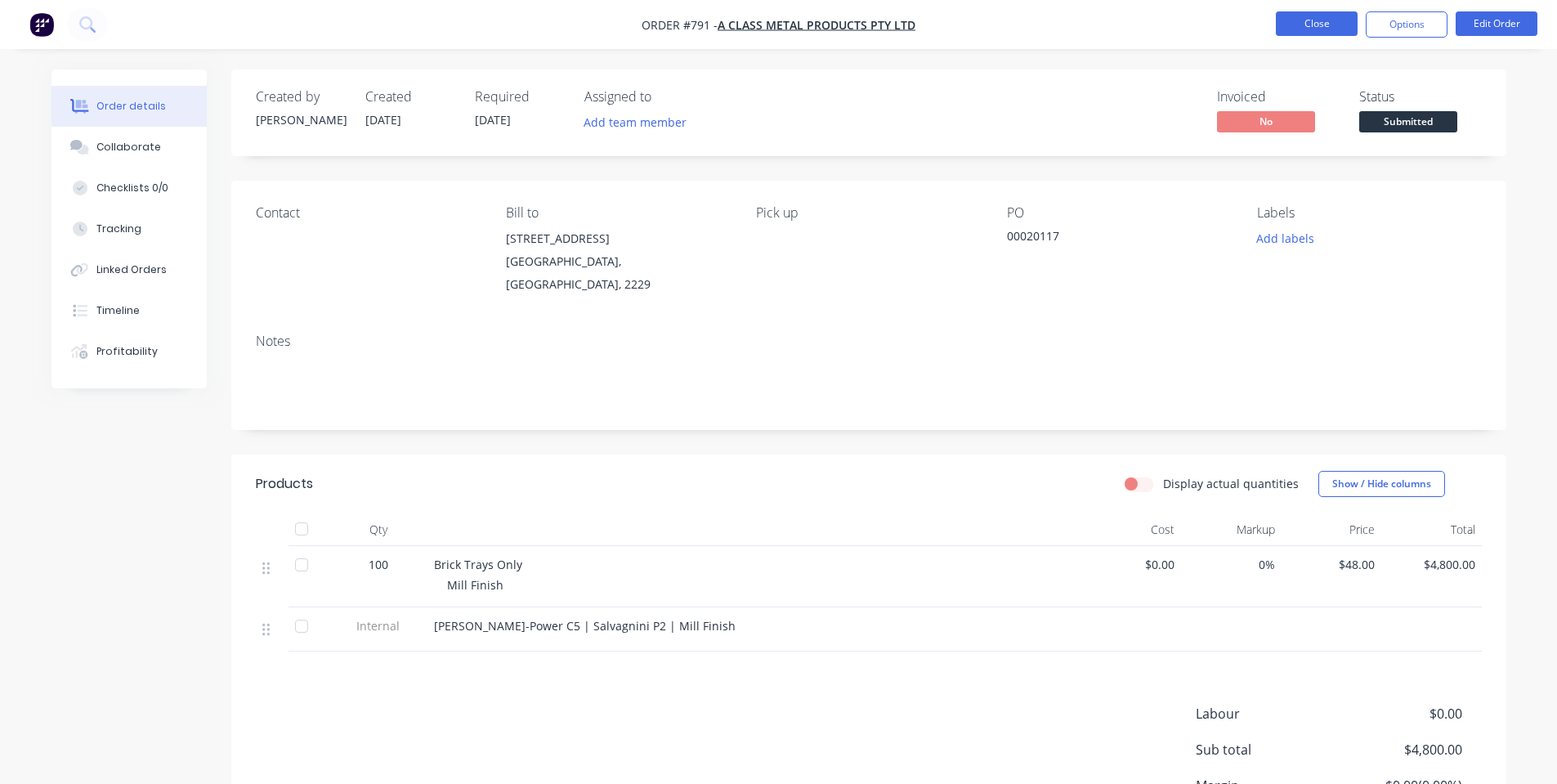
click at [1316, 29] on button "Close" at bounding box center [1316, 23] width 81 height 24
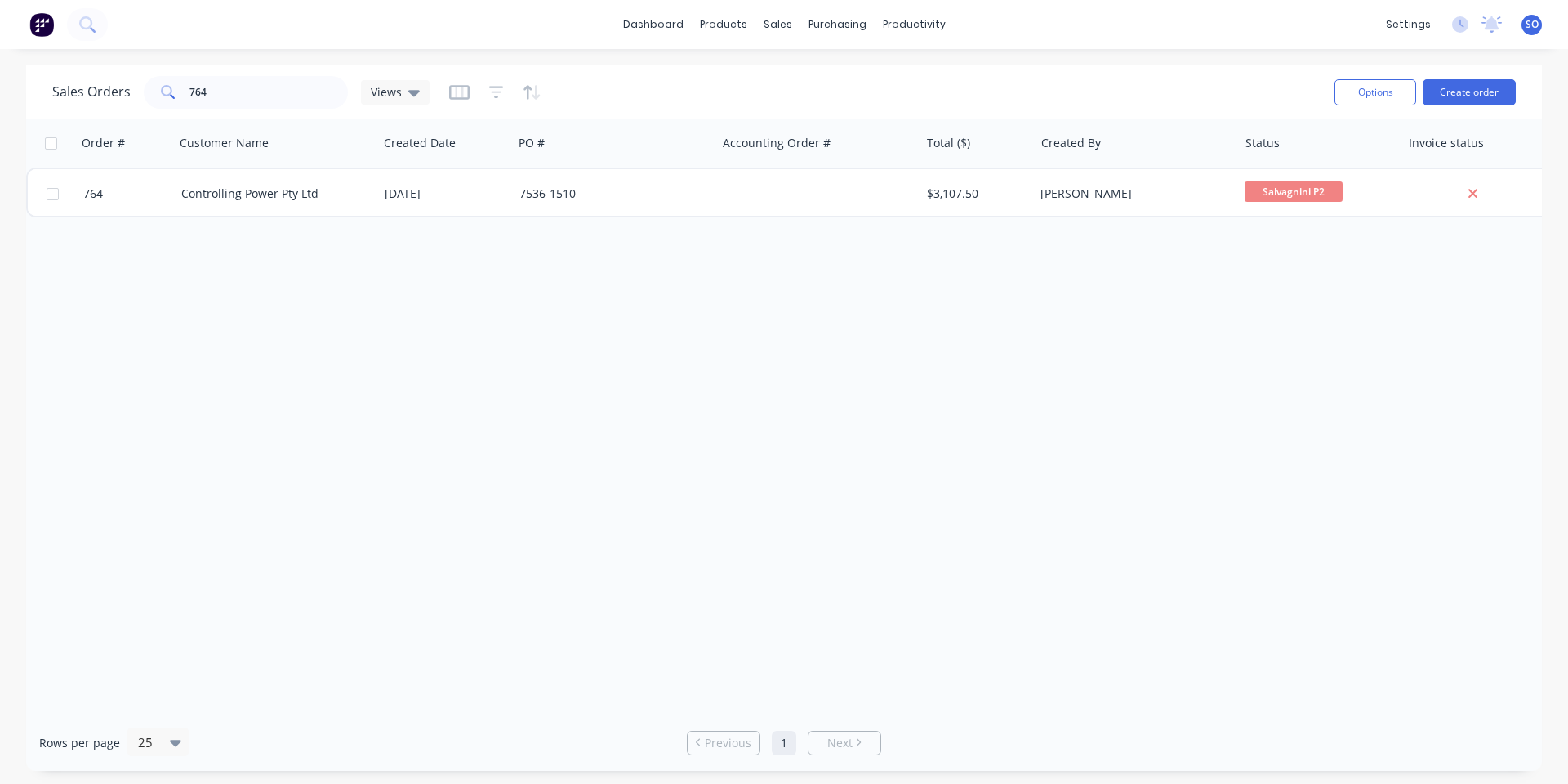
click at [1014, 352] on div "Order # Customer Name Created Date PO # Accounting Order # Total ($) Created By…" at bounding box center [784, 416] width 1516 height 596
click at [284, 104] on input "764" at bounding box center [269, 92] width 159 height 33
drag, startPoint x: 306, startPoint y: 94, endPoint x: 96, endPoint y: 100, distance: 210.1
click at [127, 97] on div "Sales Orders 764 Views" at bounding box center [240, 92] width 377 height 33
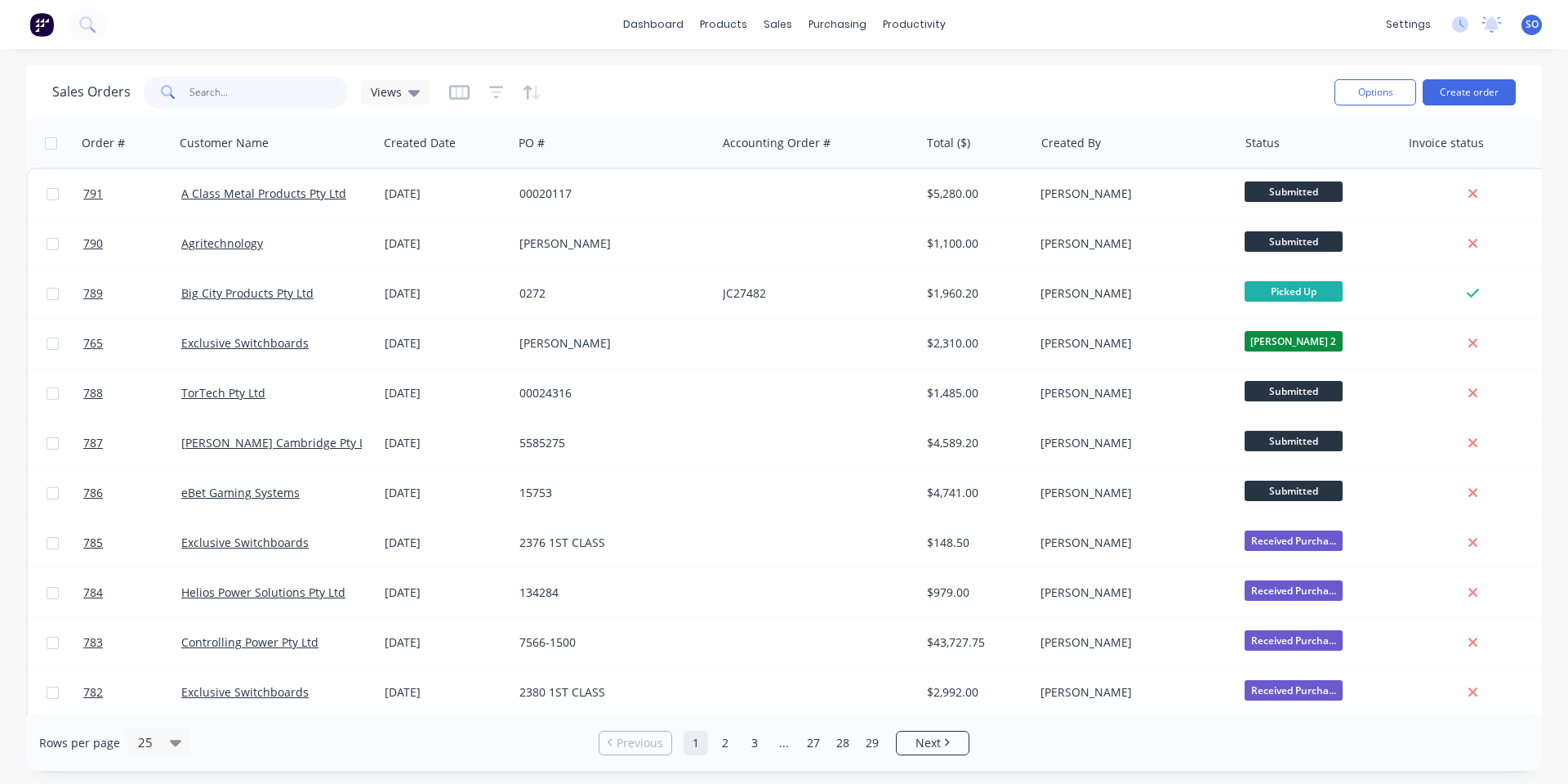
click at [242, 90] on input "text" at bounding box center [269, 92] width 159 height 33
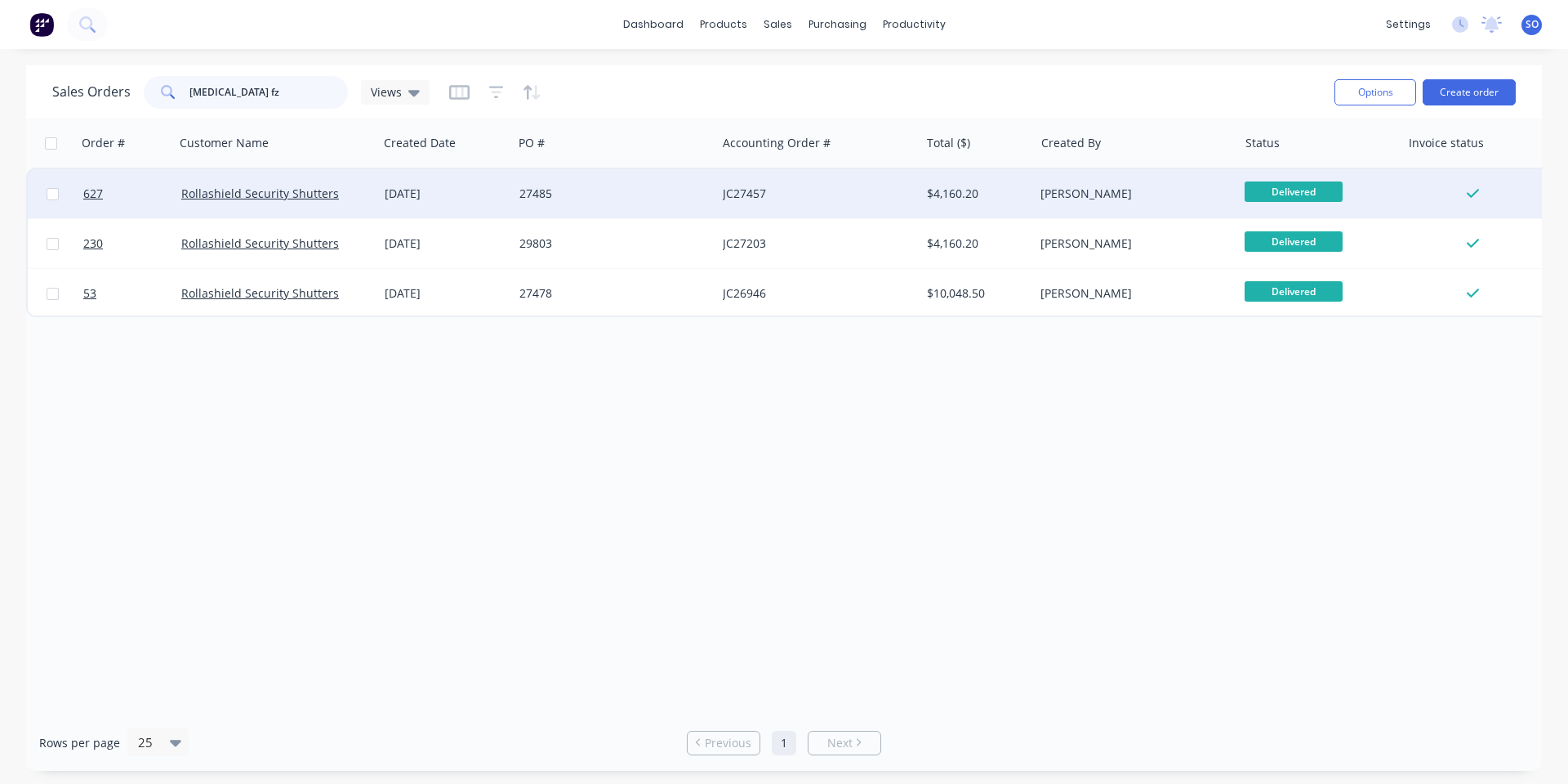
type input "[MEDICAL_DATA] fz"
click at [400, 190] on div "[DATE]" at bounding box center [445, 193] width 122 height 16
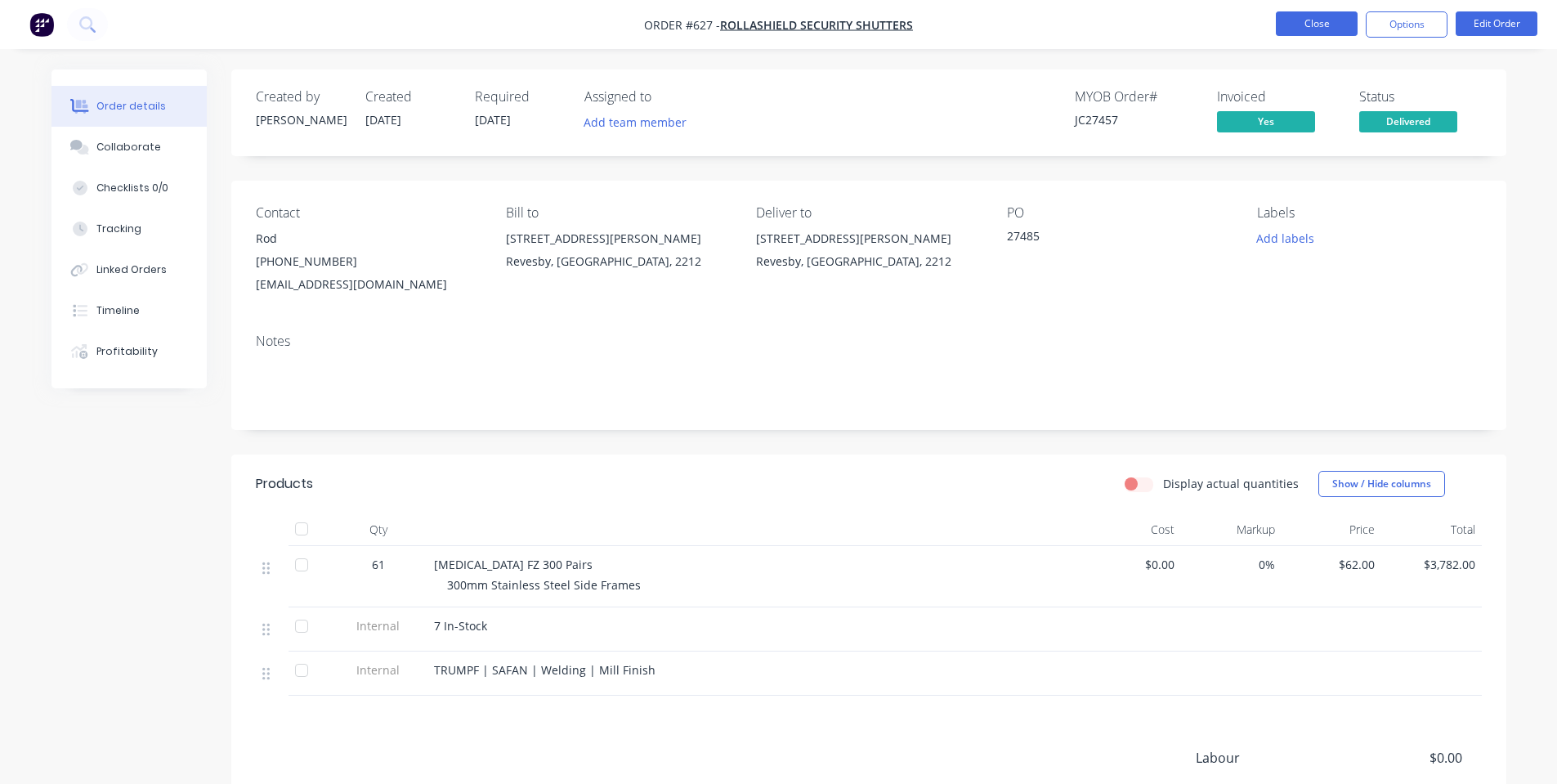
click at [1294, 25] on button "Close" at bounding box center [1316, 23] width 81 height 24
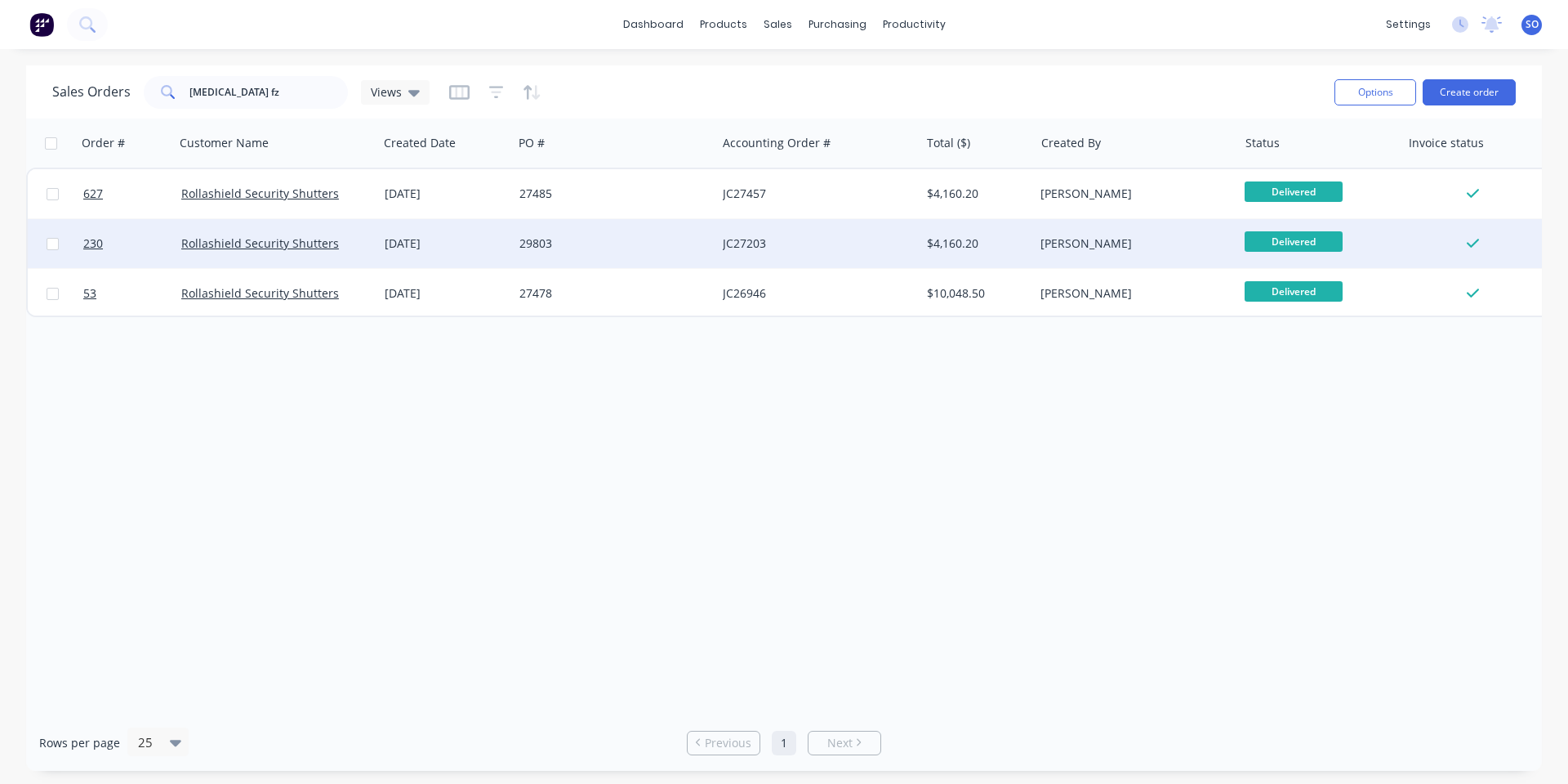
click at [587, 246] on div "29803" at bounding box center [610, 243] width 181 height 16
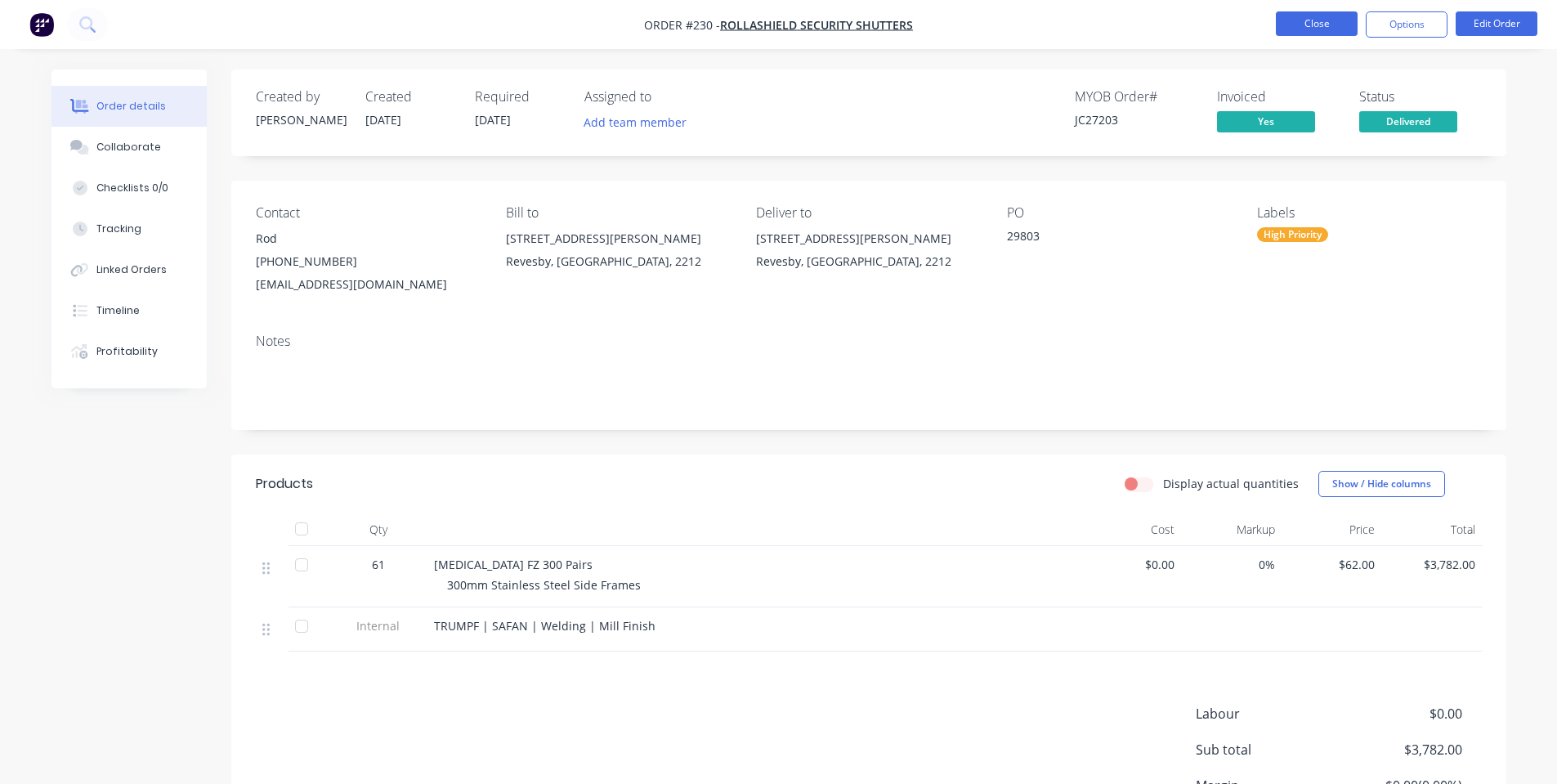
click at [1292, 31] on button "Close" at bounding box center [1316, 23] width 81 height 24
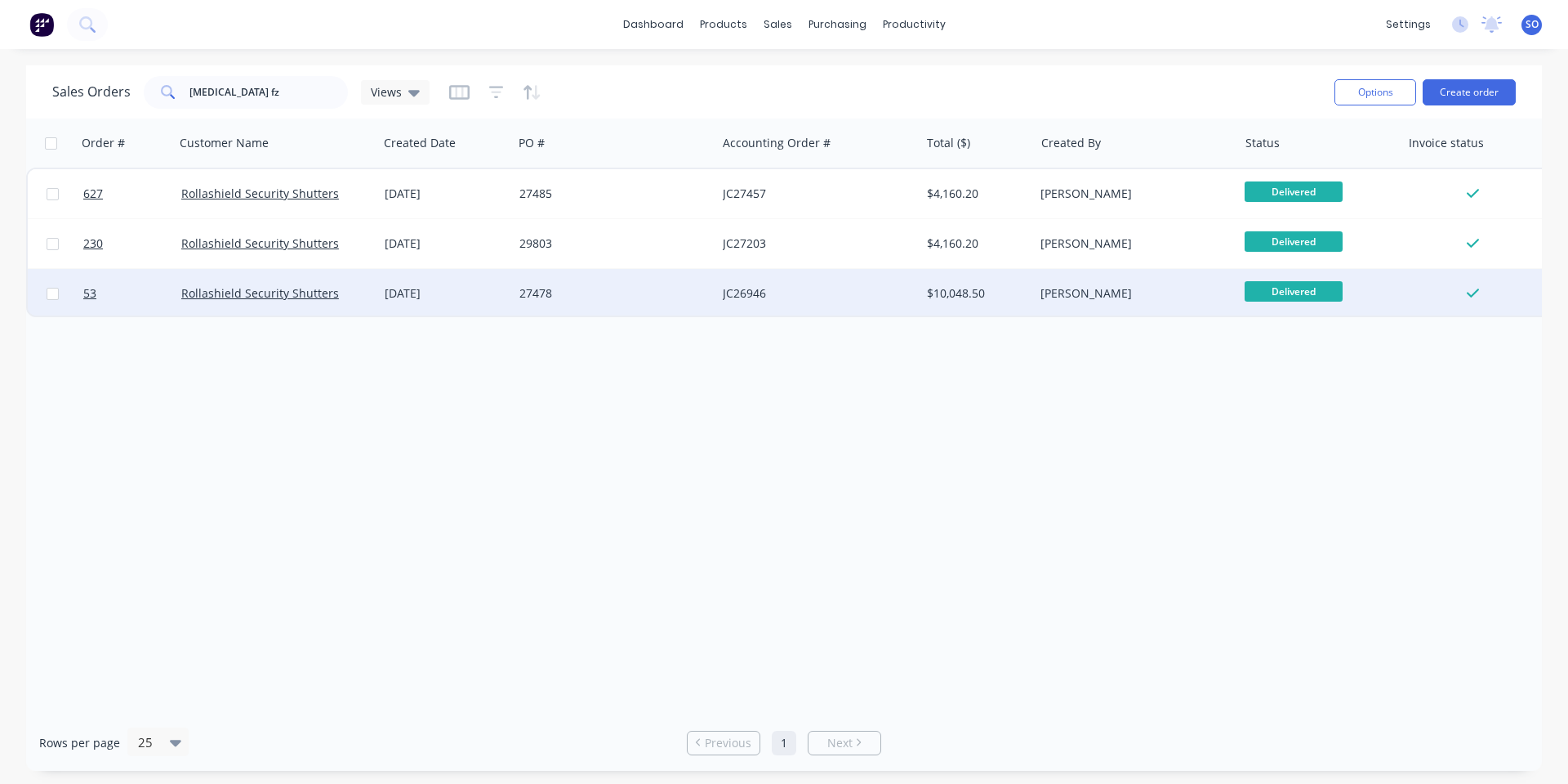
click at [516, 293] on div "27478" at bounding box center [613, 293] width 203 height 49
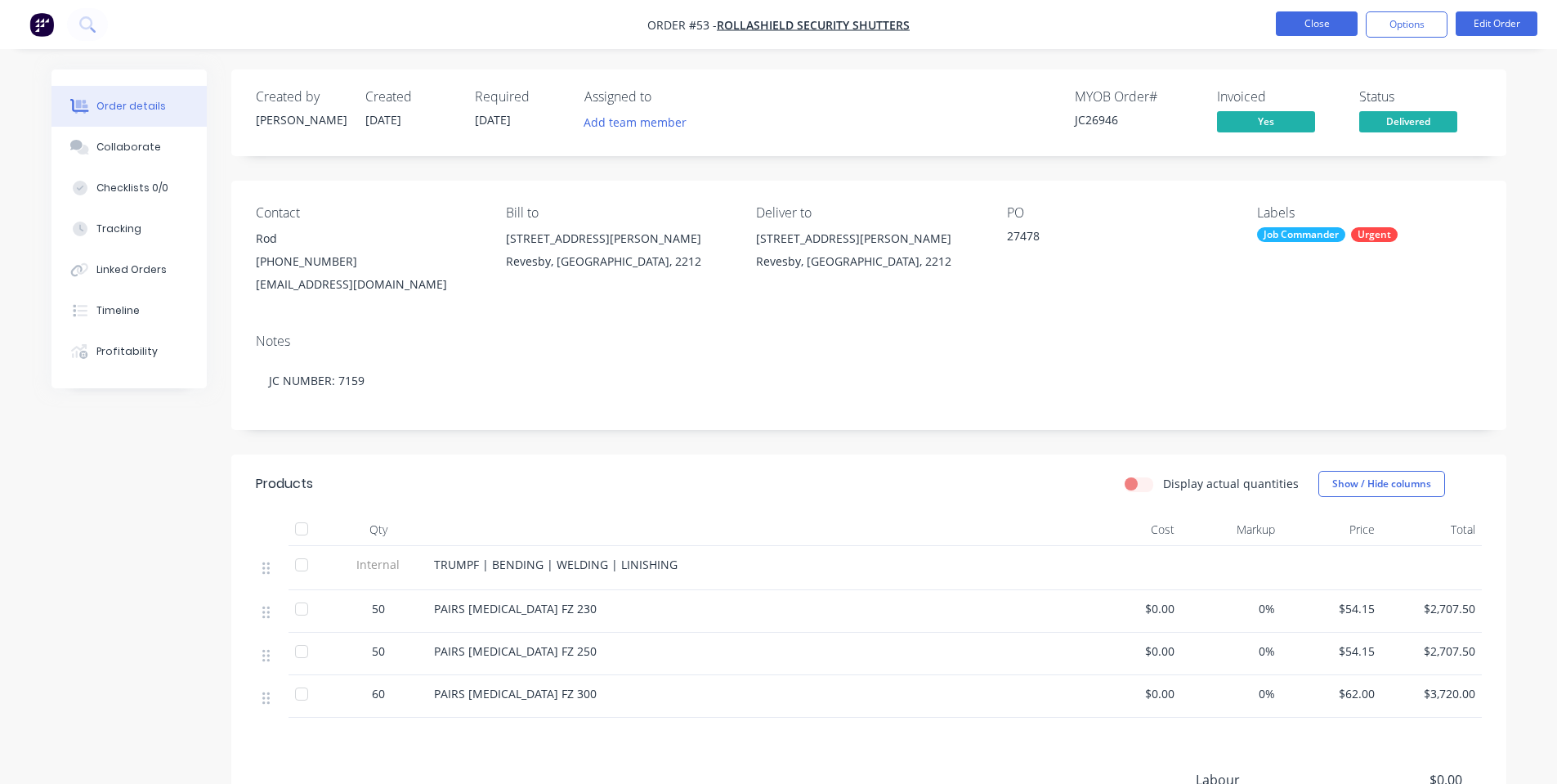
click at [1343, 22] on button "Close" at bounding box center [1316, 23] width 81 height 24
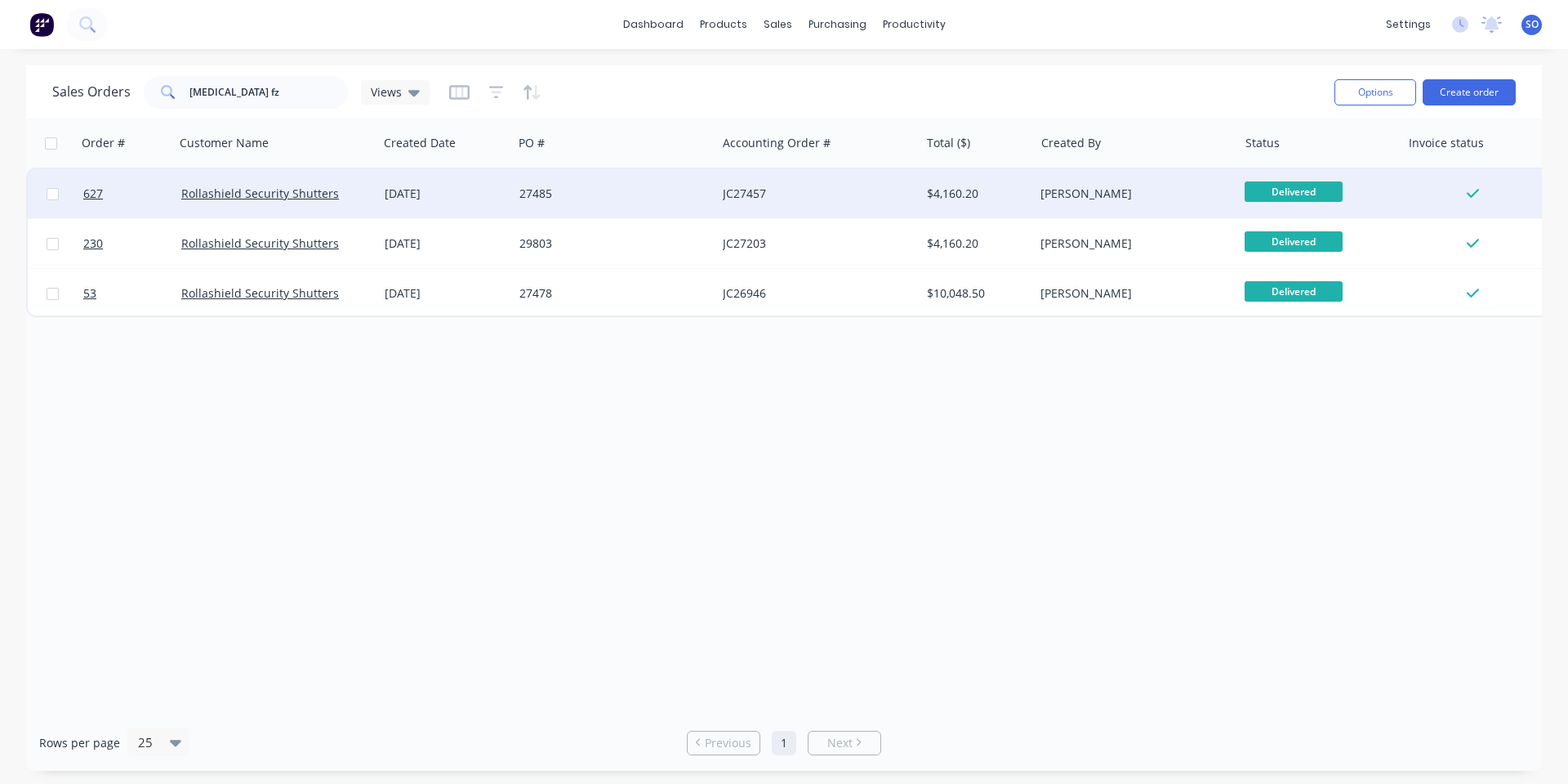
click at [580, 200] on div "27485" at bounding box center [610, 193] width 181 height 16
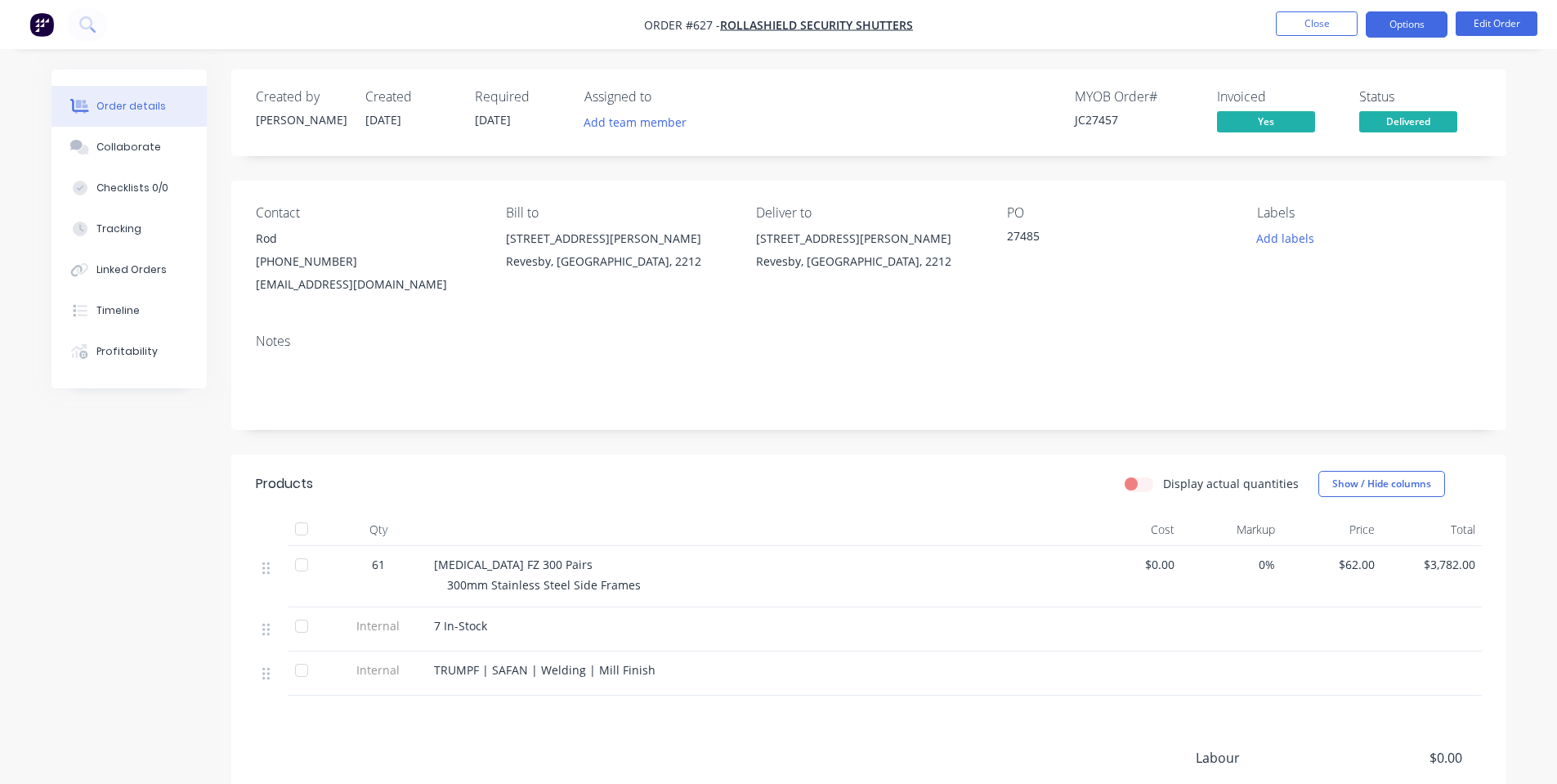
click at [1387, 24] on button "Options" at bounding box center [1405, 24] width 81 height 26
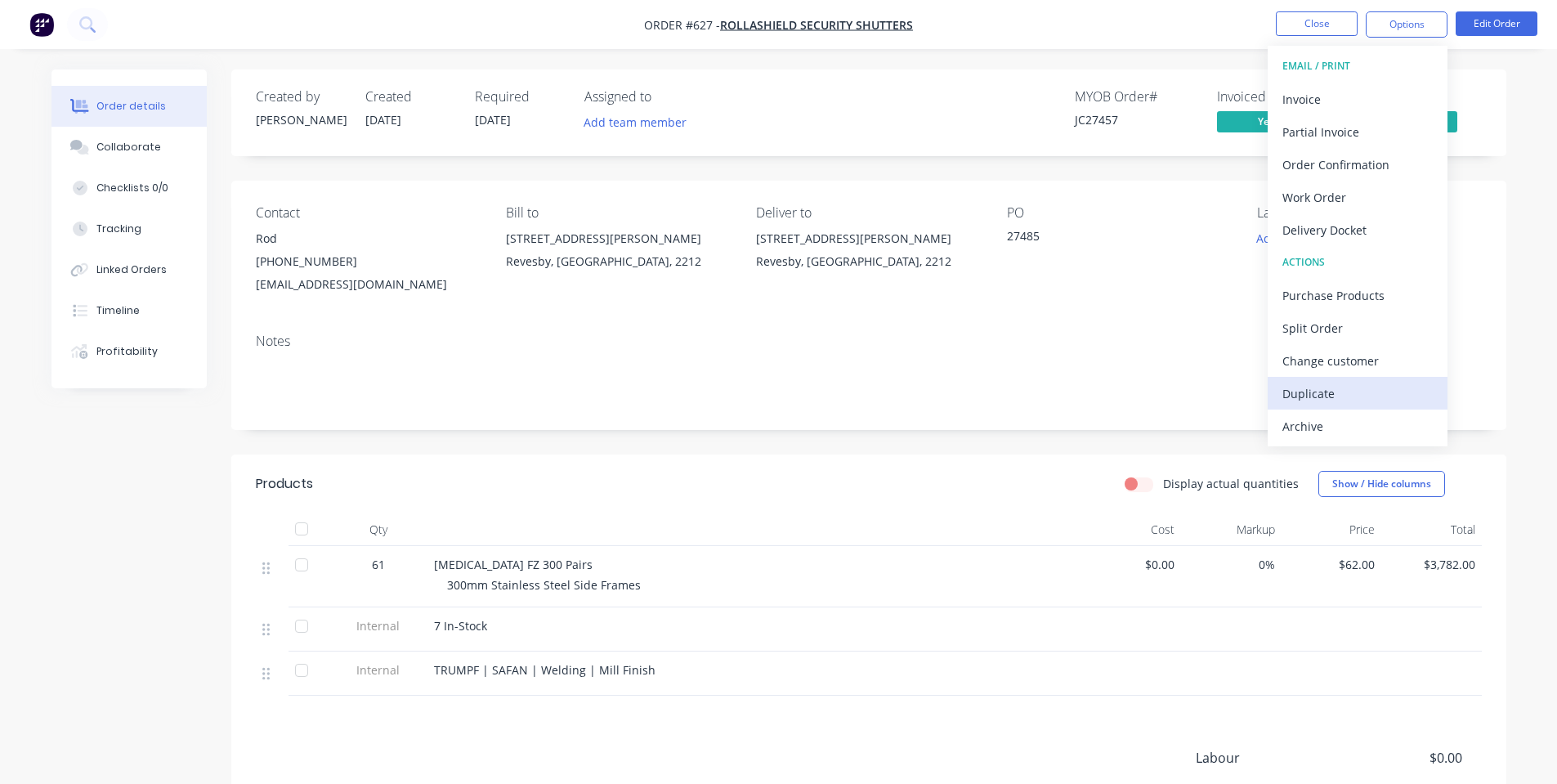
click at [1338, 385] on div "Duplicate" at bounding box center [1357, 393] width 151 height 23
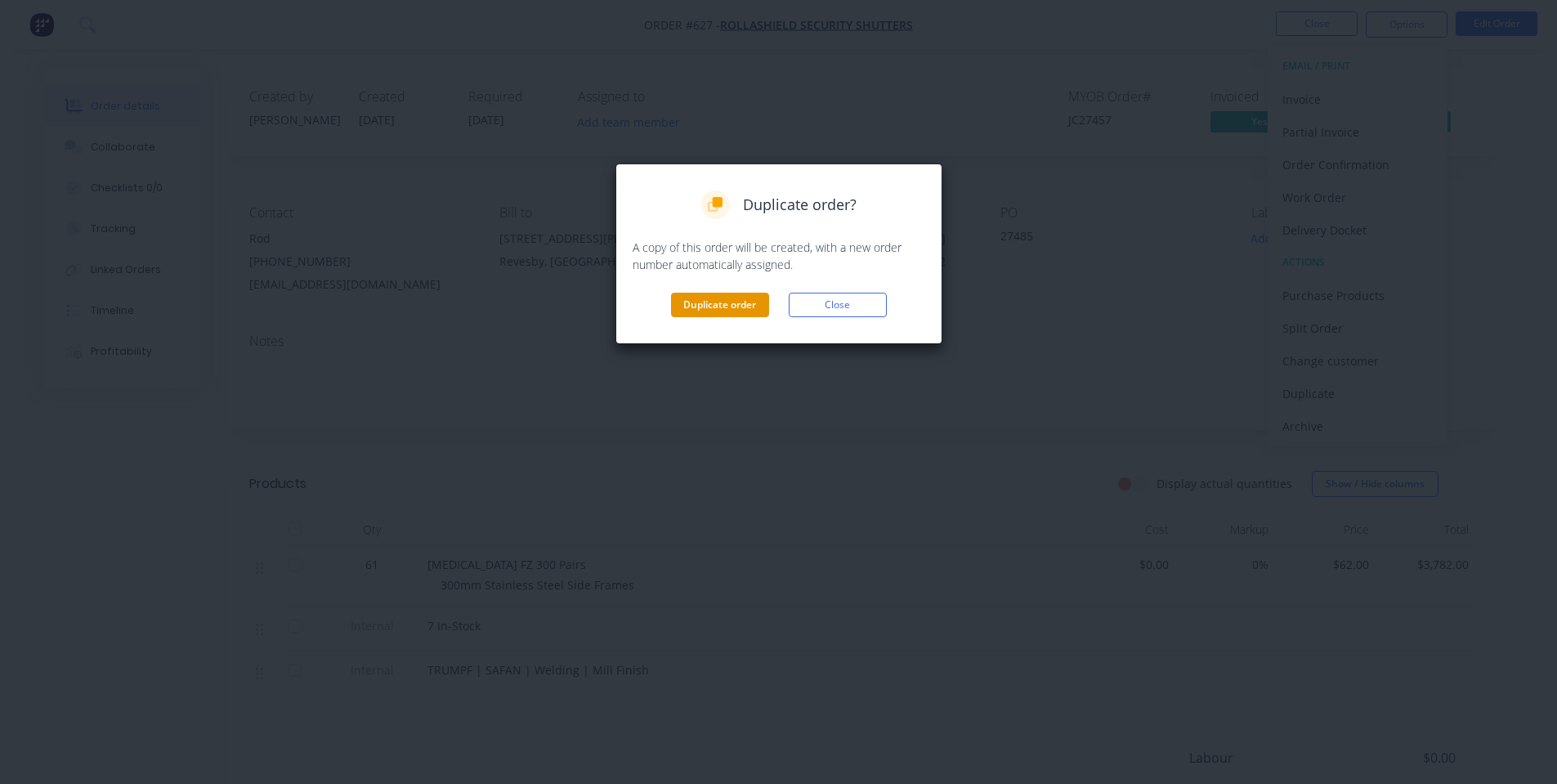
click at [754, 301] on button "Duplicate order" at bounding box center [720, 305] width 98 height 24
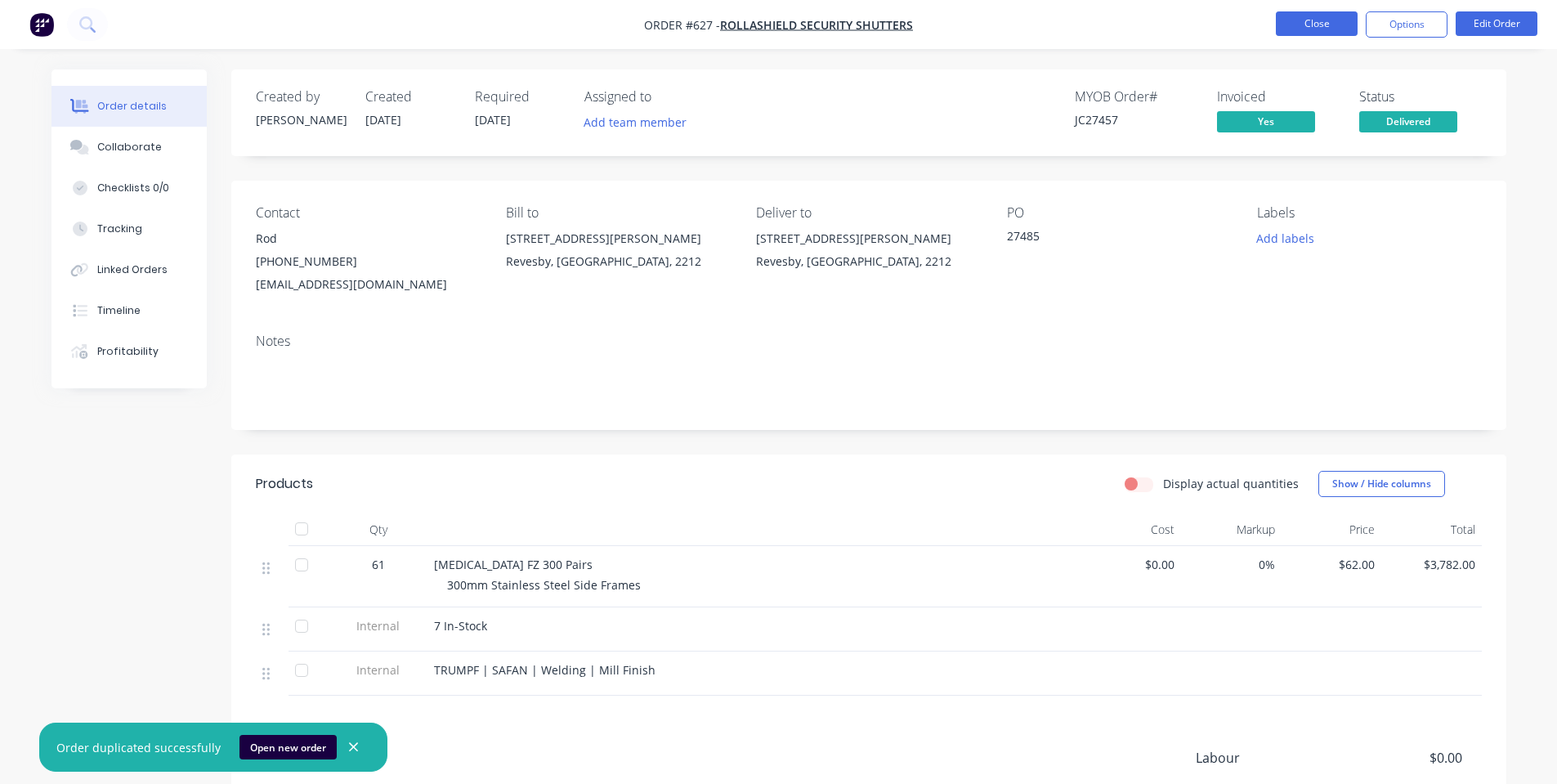
click at [1313, 21] on button "Close" at bounding box center [1316, 23] width 81 height 24
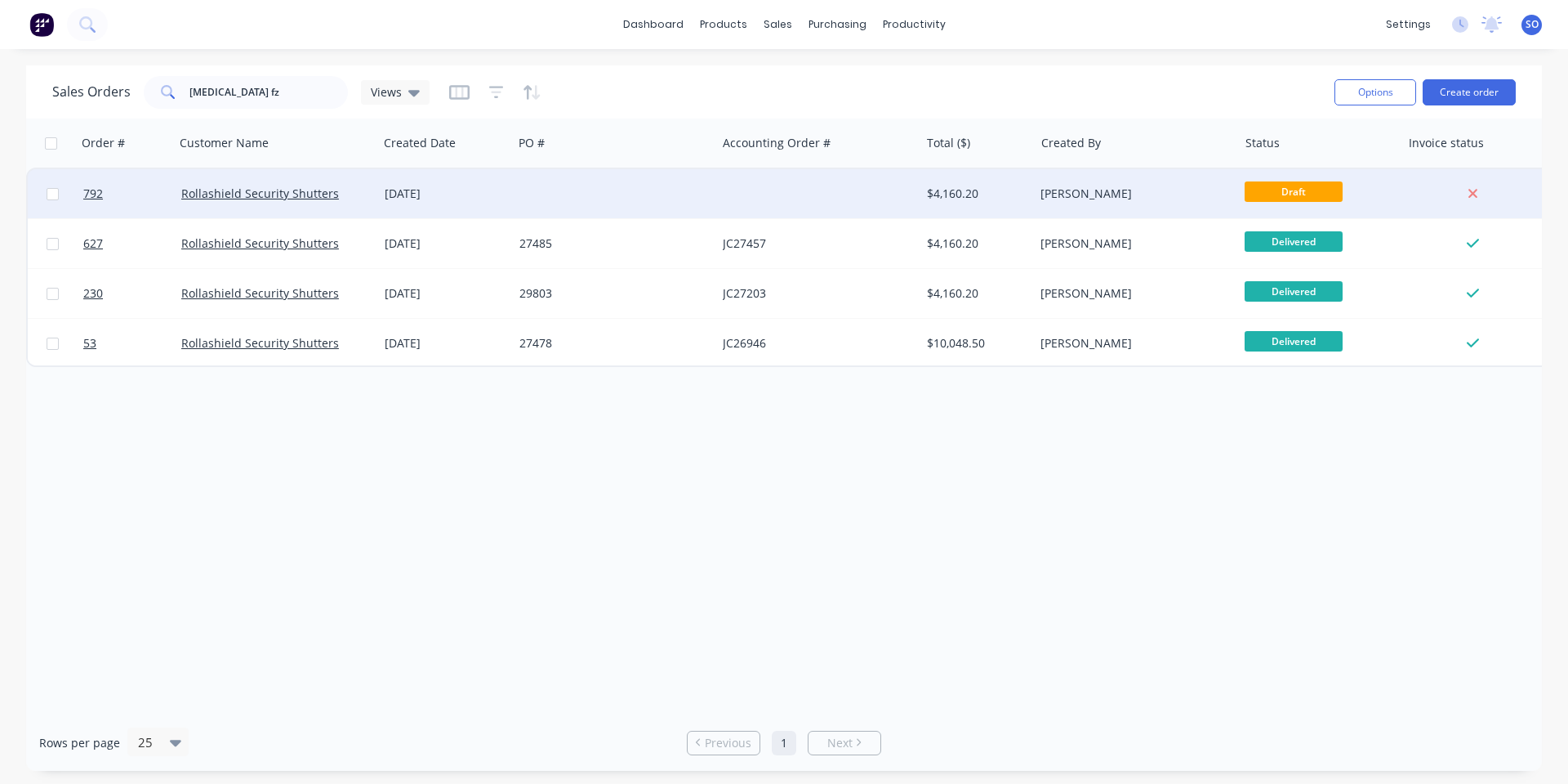
click at [591, 169] on div at bounding box center [613, 194] width 203 height 49
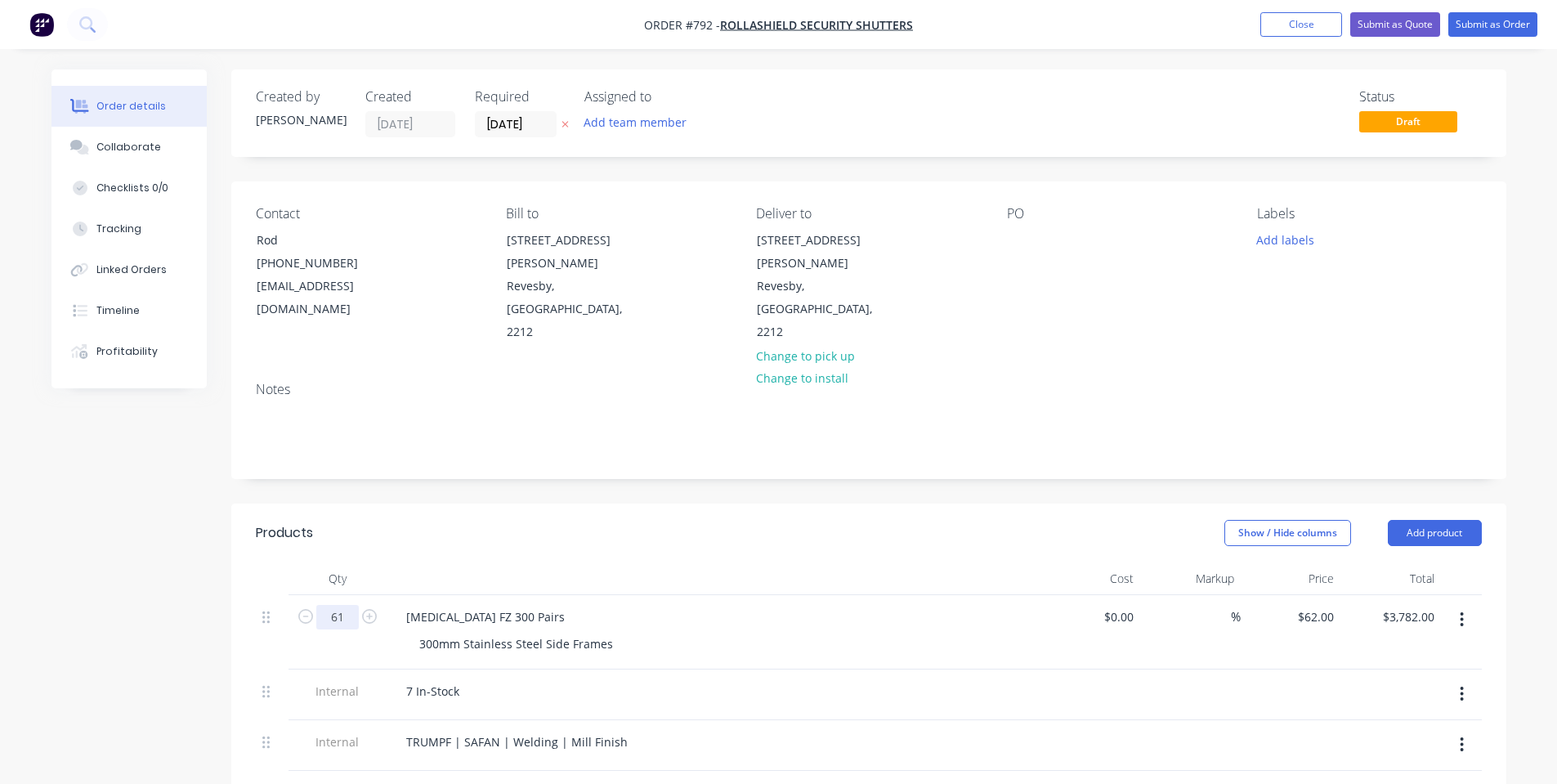
click at [349, 604] on input "61" at bounding box center [337, 617] width 42 height 24
type input "65"
type input "$4,030.00"
drag, startPoint x: 438, startPoint y: 602, endPoint x: 361, endPoint y: 603, distance: 77.0
click at [361, 603] on div "65 [MEDICAL_DATA] FZ 300 Pairs 300mm Stainless Steel Side Frames $0.00 $0.00 % …" at bounding box center [868, 632] width 1226 height 74
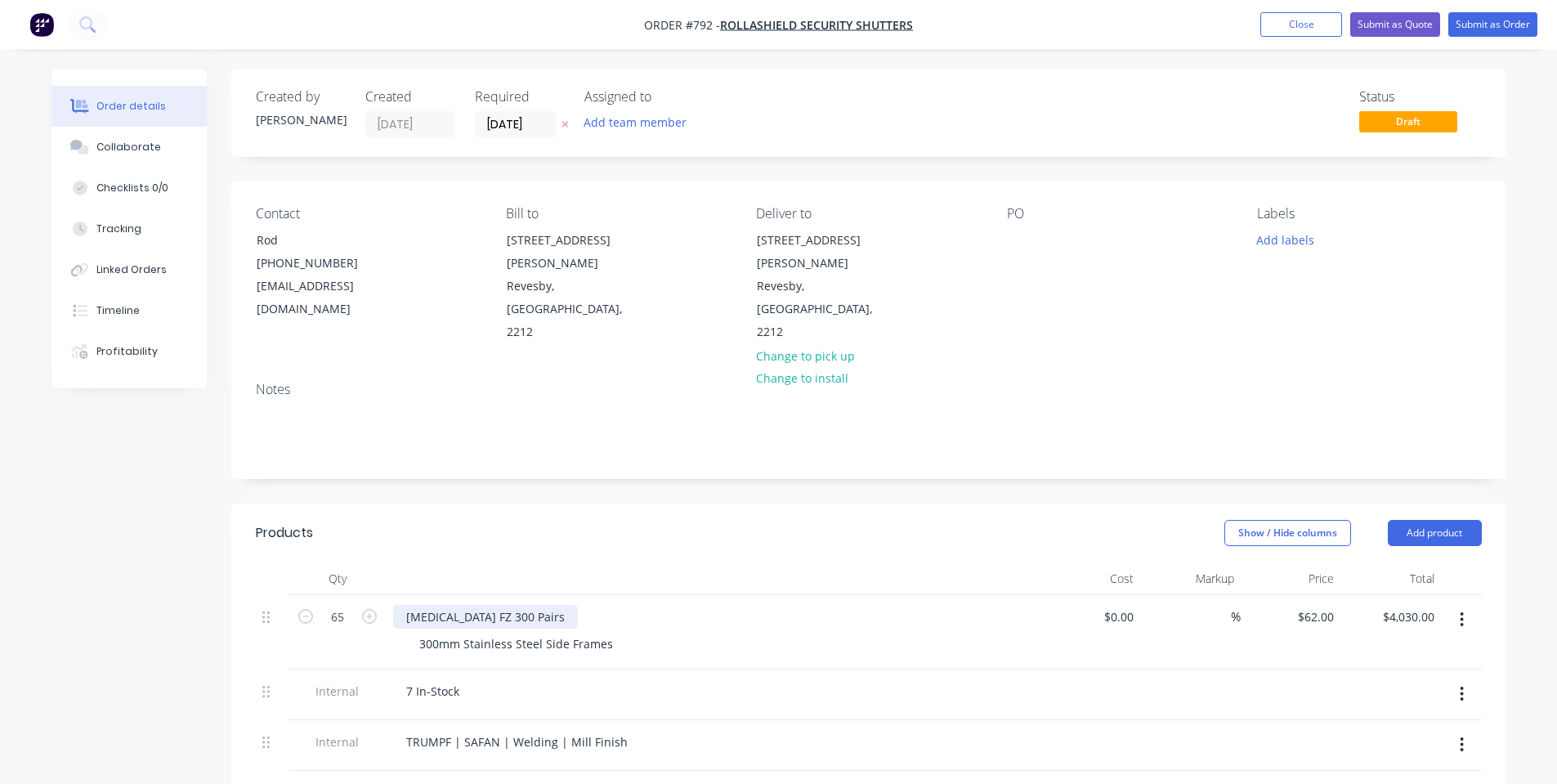
click at [455, 604] on div "[MEDICAL_DATA] FZ 300 Pairs" at bounding box center [485, 616] width 184 height 23
drag, startPoint x: 468, startPoint y: 592, endPoint x: 455, endPoint y: 581, distance: 17.0
click at [466, 632] on div "300mm Stainless Steel Side Frames" at bounding box center [516, 643] width 220 height 23
click at [462, 604] on div "[MEDICAL_DATA] FZ 300 Pairs" at bounding box center [485, 616] width 184 height 23
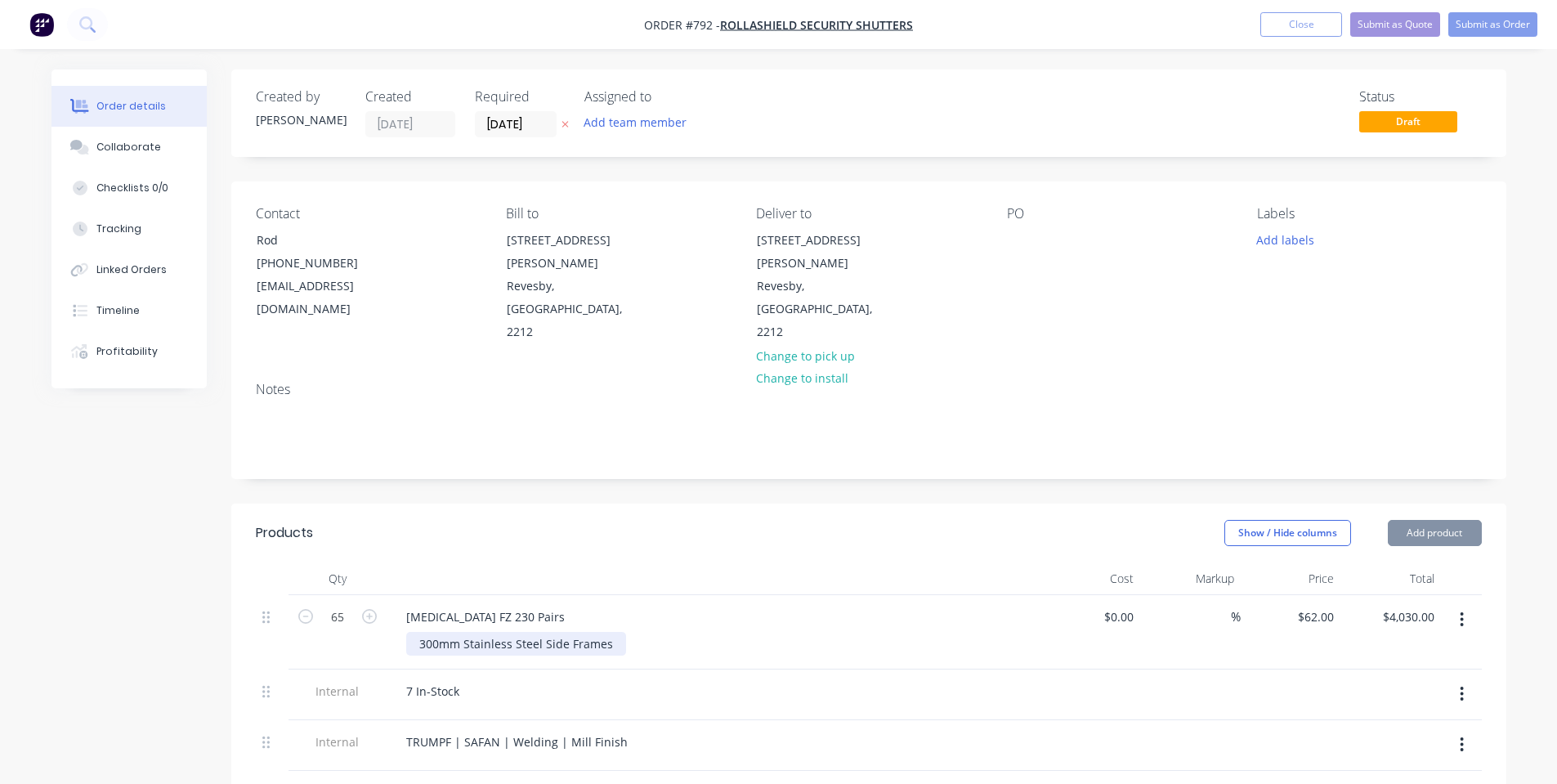
click at [434, 632] on div "300mm Stainless Steel Side Frames" at bounding box center [516, 643] width 220 height 23
drag, startPoint x: 436, startPoint y: 598, endPoint x: 401, endPoint y: 600, distance: 35.1
click at [403, 600] on div "[MEDICAL_DATA] FZ 230 Pairs 300mm Stainless Steel Side Frames" at bounding box center [713, 632] width 654 height 74
click at [509, 509] on header "Products Show / Hide columns Add product" at bounding box center [868, 532] width 1274 height 59
click at [1461, 679] on button "button" at bounding box center [1461, 693] width 38 height 29
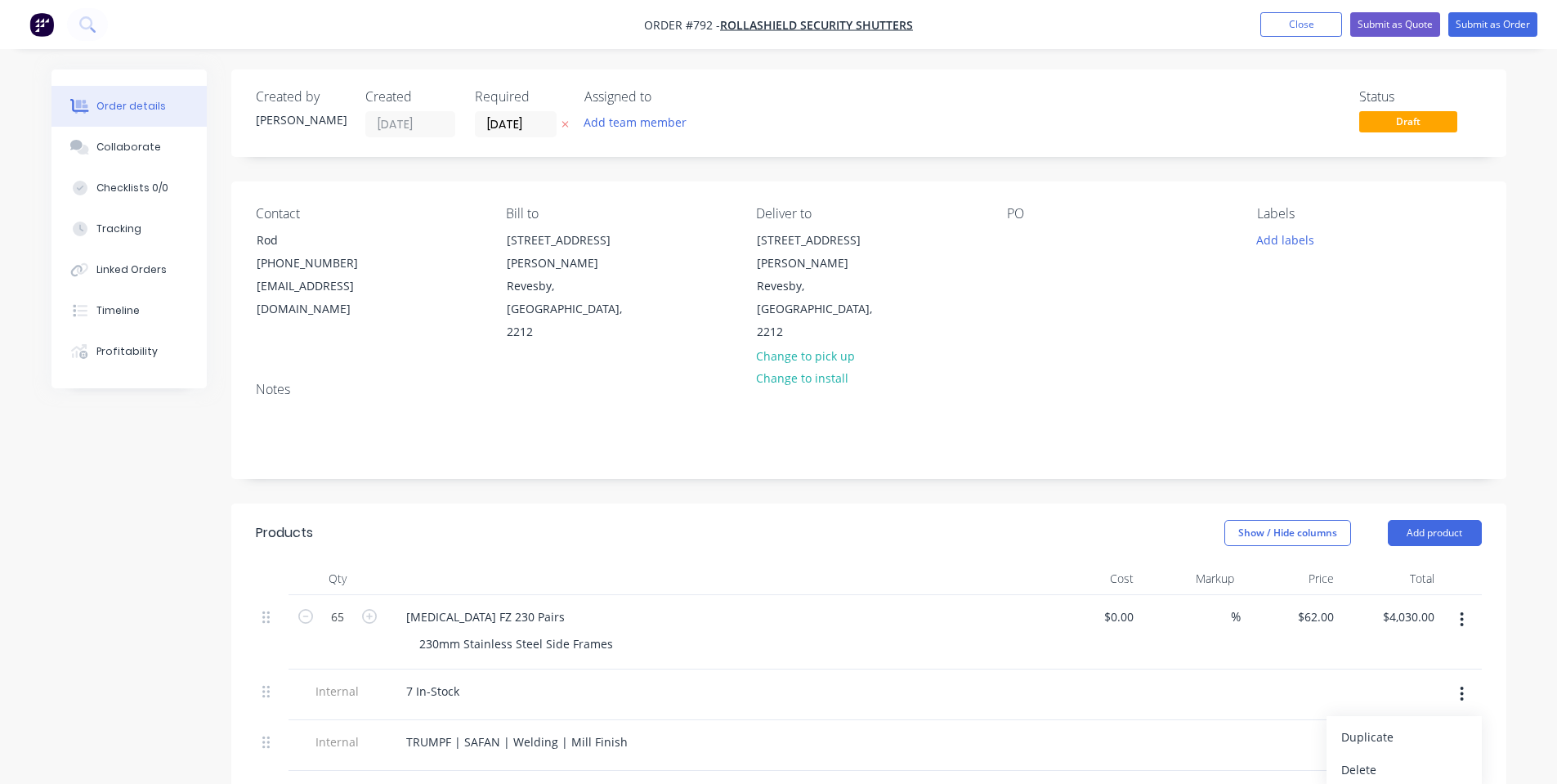
click at [1431, 758] on div "Delete" at bounding box center [1404, 769] width 125 height 23
click at [1312, 595] on div "62 62" at bounding box center [1290, 632] width 100 height 74
type input "$54.15"
type input "$3,519.75"
click at [1193, 562] on div "Markup" at bounding box center [1189, 578] width 100 height 33
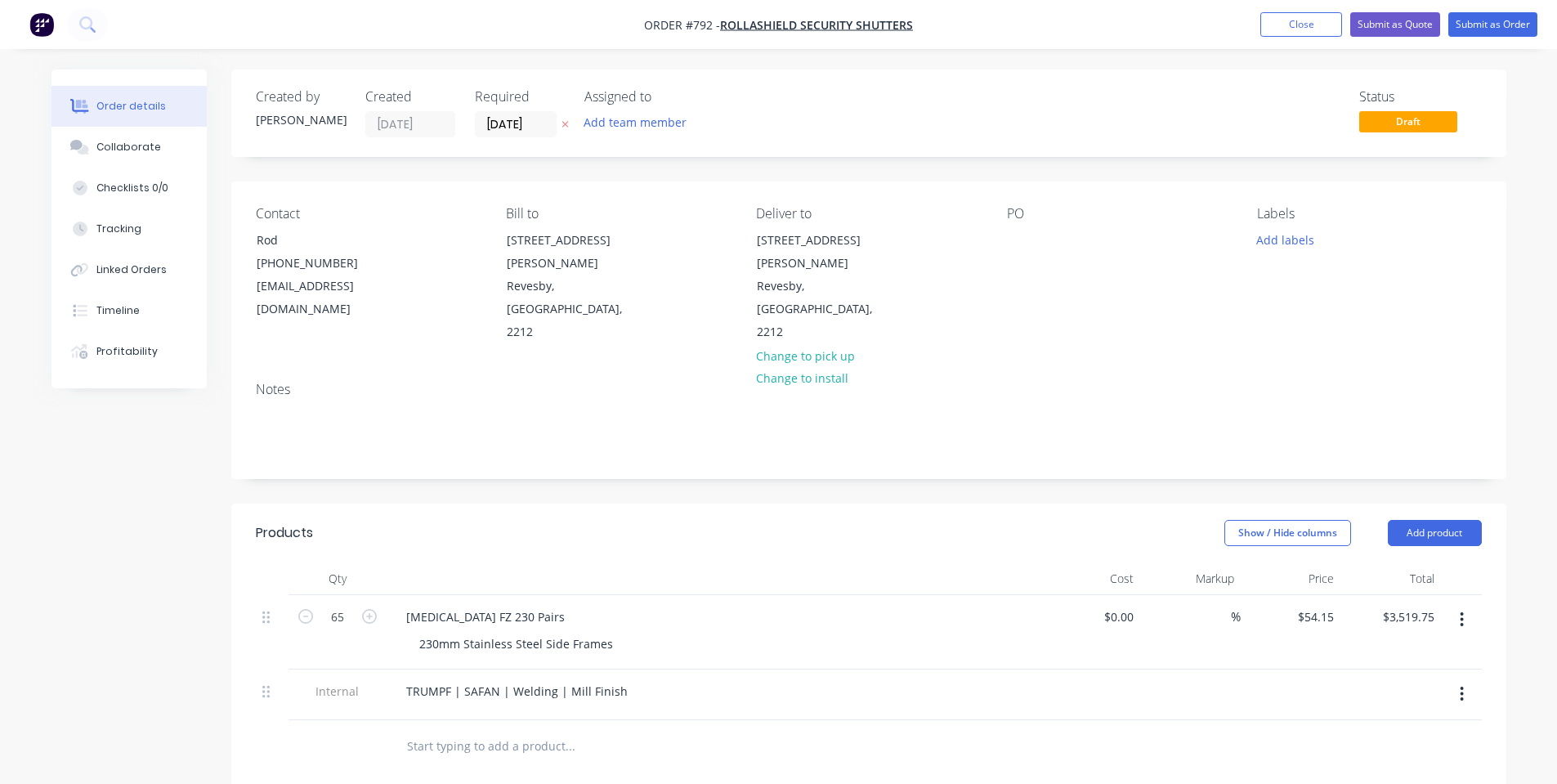
click at [751, 519] on div "Show / Hide columns Add product" at bounding box center [997, 532] width 965 height 26
click at [109, 145] on div "Collaborate" at bounding box center [128, 147] width 65 height 15
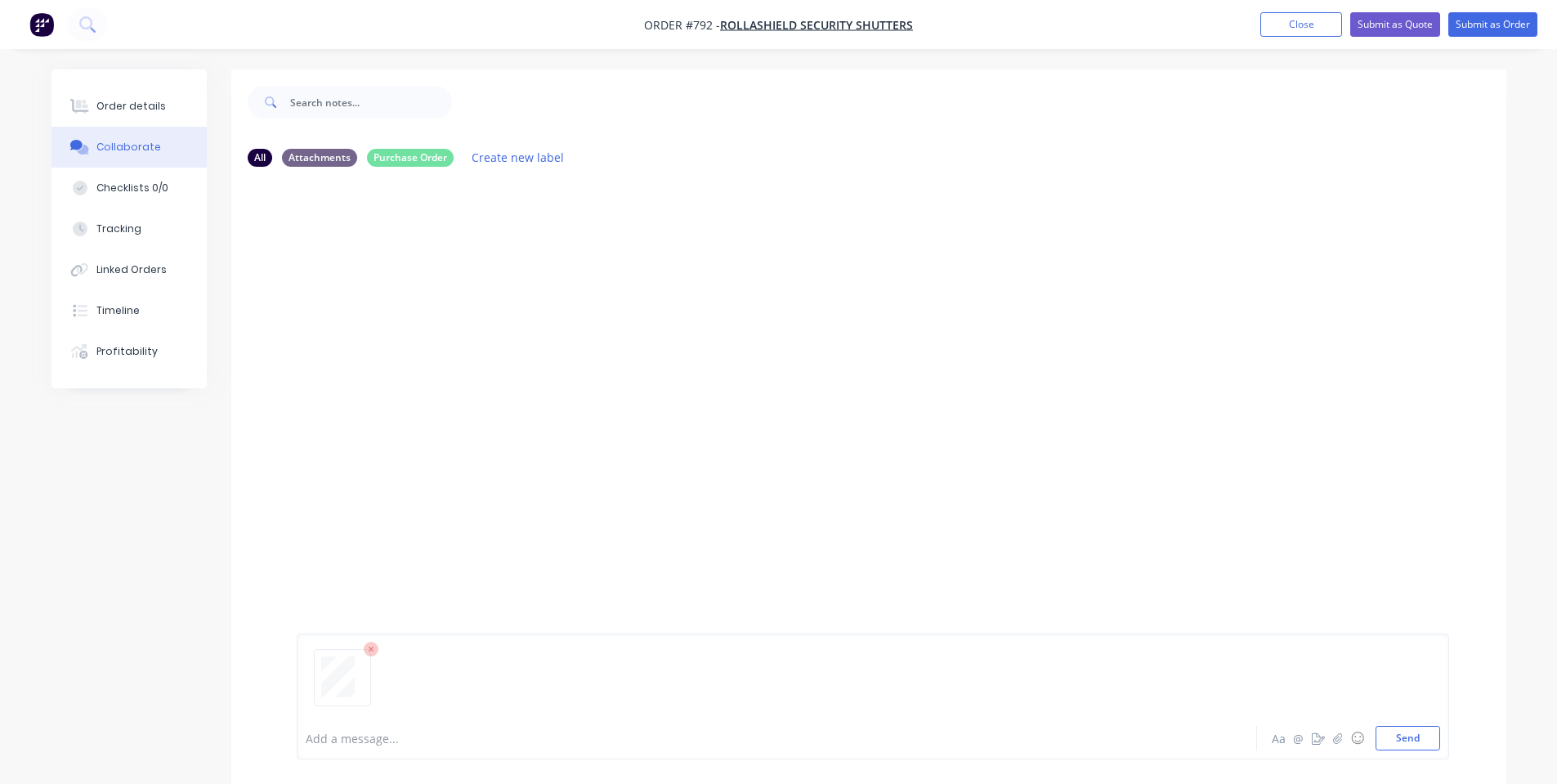
click at [618, 494] on div at bounding box center [868, 448] width 1274 height 537
click at [1409, 739] on button "Send" at bounding box center [1407, 737] width 65 height 24
click at [142, 114] on button "Order details" at bounding box center [129, 107] width 155 height 41
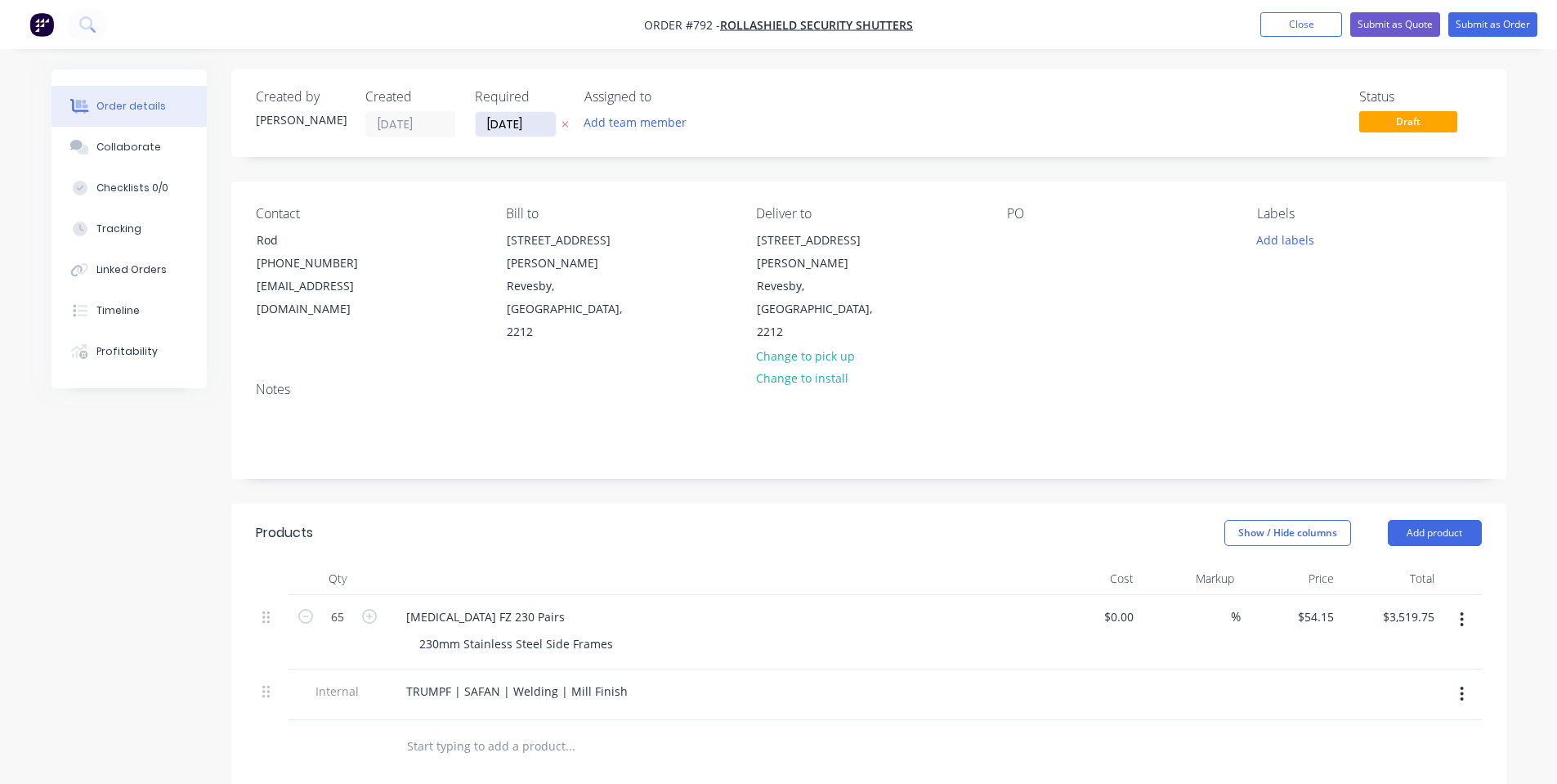
click at [491, 117] on input "[DATE]" at bounding box center [516, 124] width 80 height 24
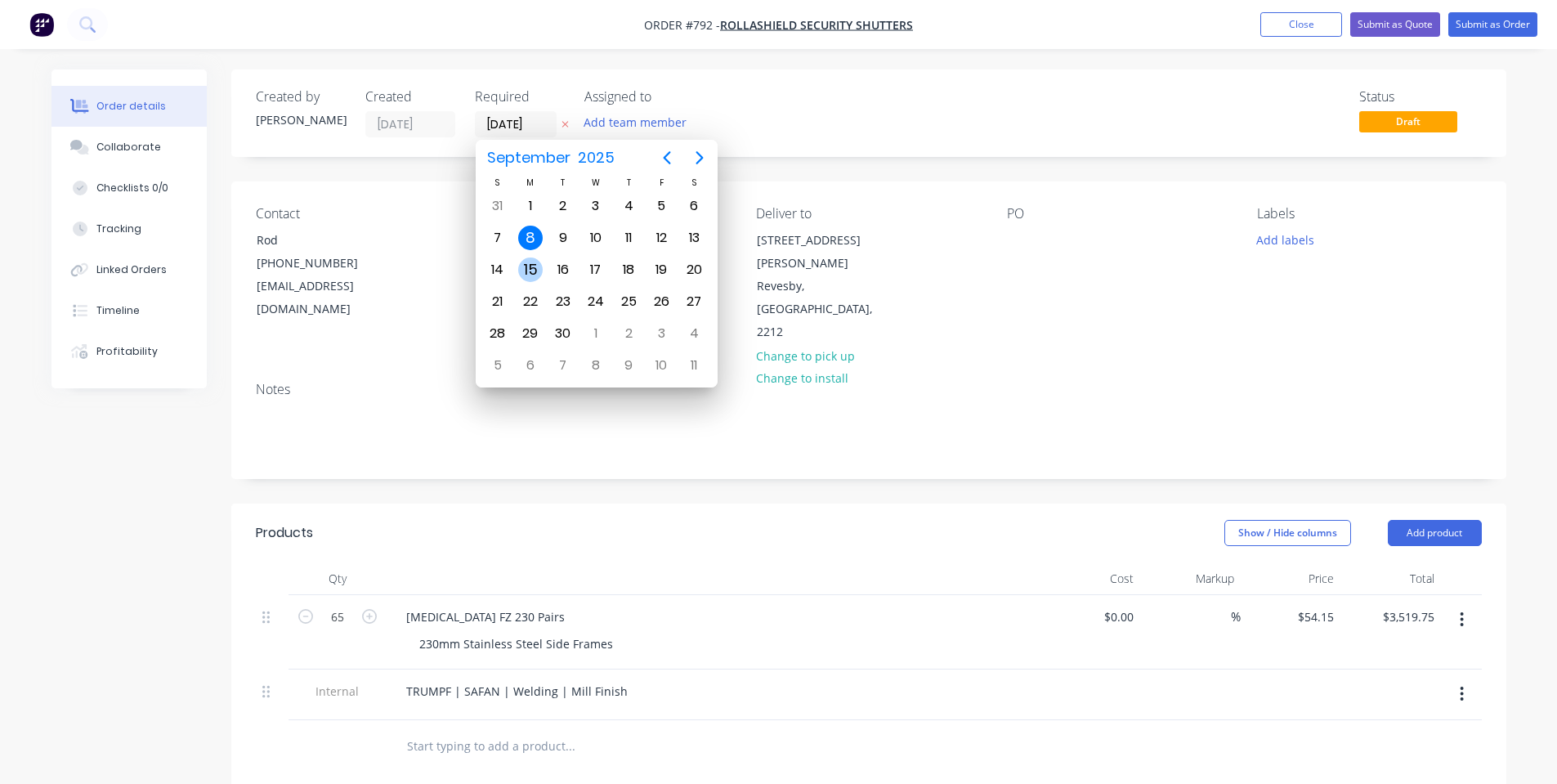
click at [526, 266] on div "15" at bounding box center [531, 269] width 24 height 24
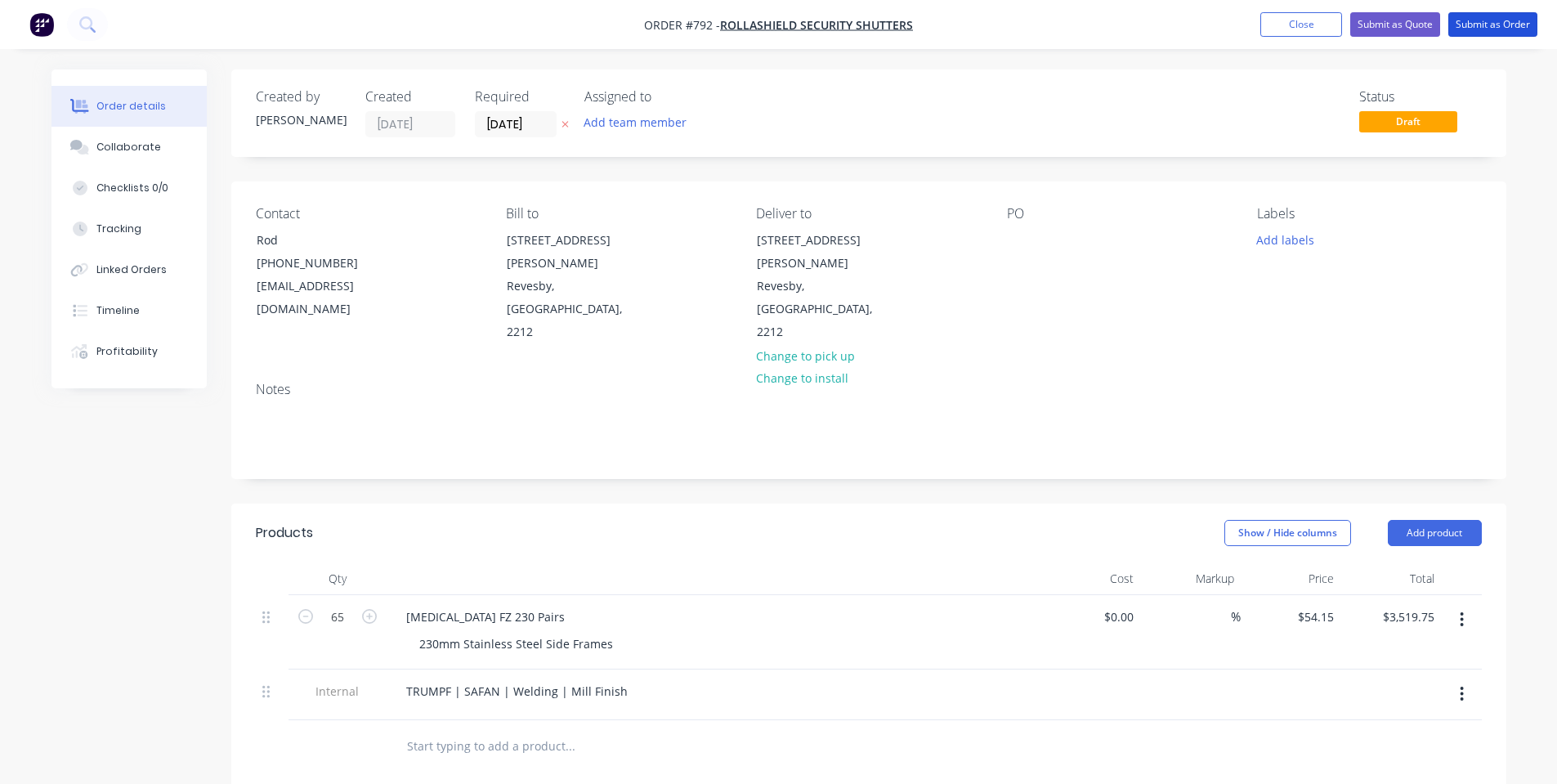
drag, startPoint x: 1499, startPoint y: 27, endPoint x: 526, endPoint y: 147, distance: 980.4
click at [526, 147] on div "Order #792 - Rollashield Security Shutters Add product Close Submit as Quote Su…" at bounding box center [778, 595] width 1557 height 1190
click at [519, 128] on input "[DATE]" at bounding box center [516, 124] width 80 height 24
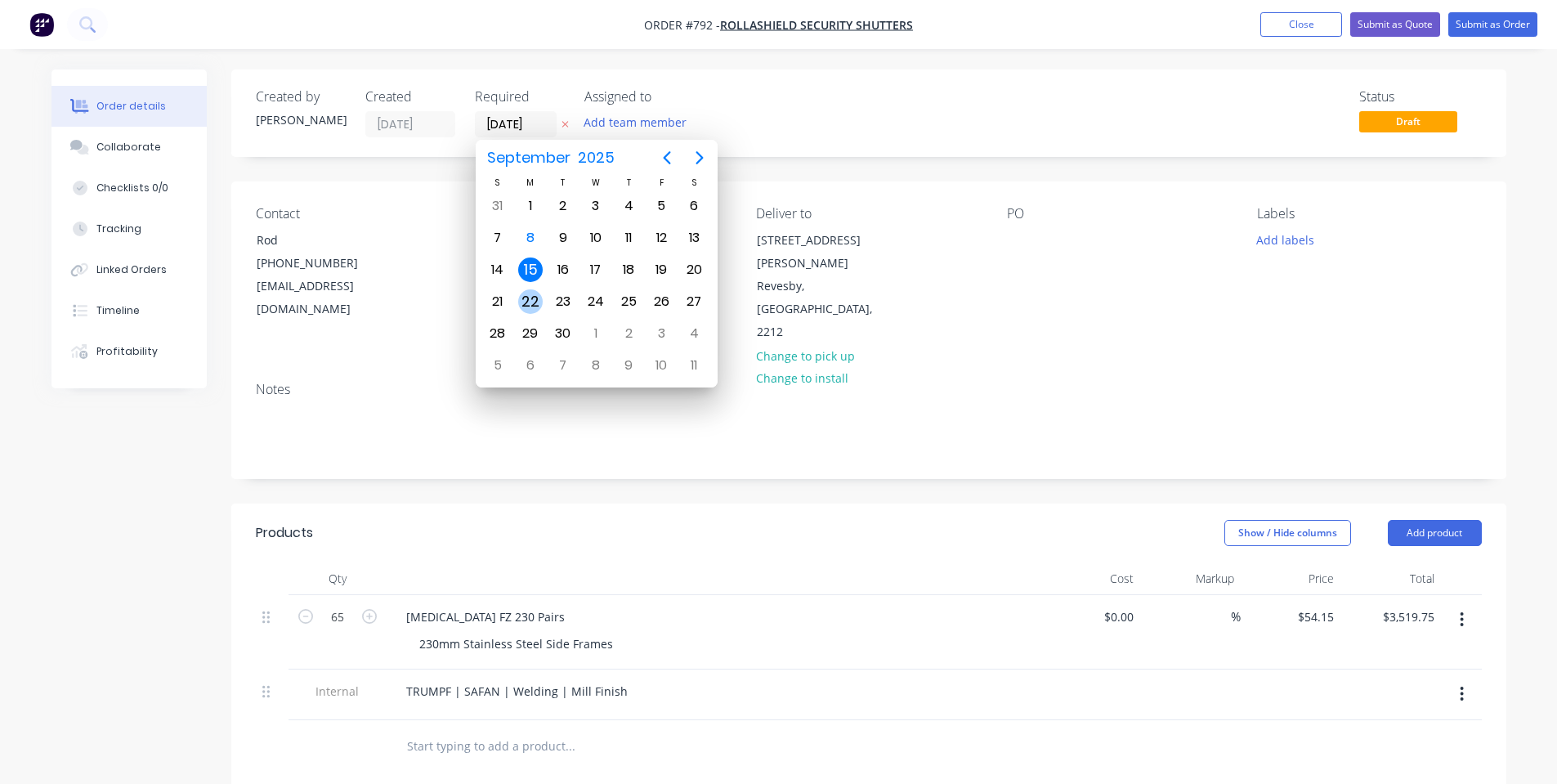
click at [537, 301] on div "22" at bounding box center [531, 301] width 24 height 24
type input "[DATE]"
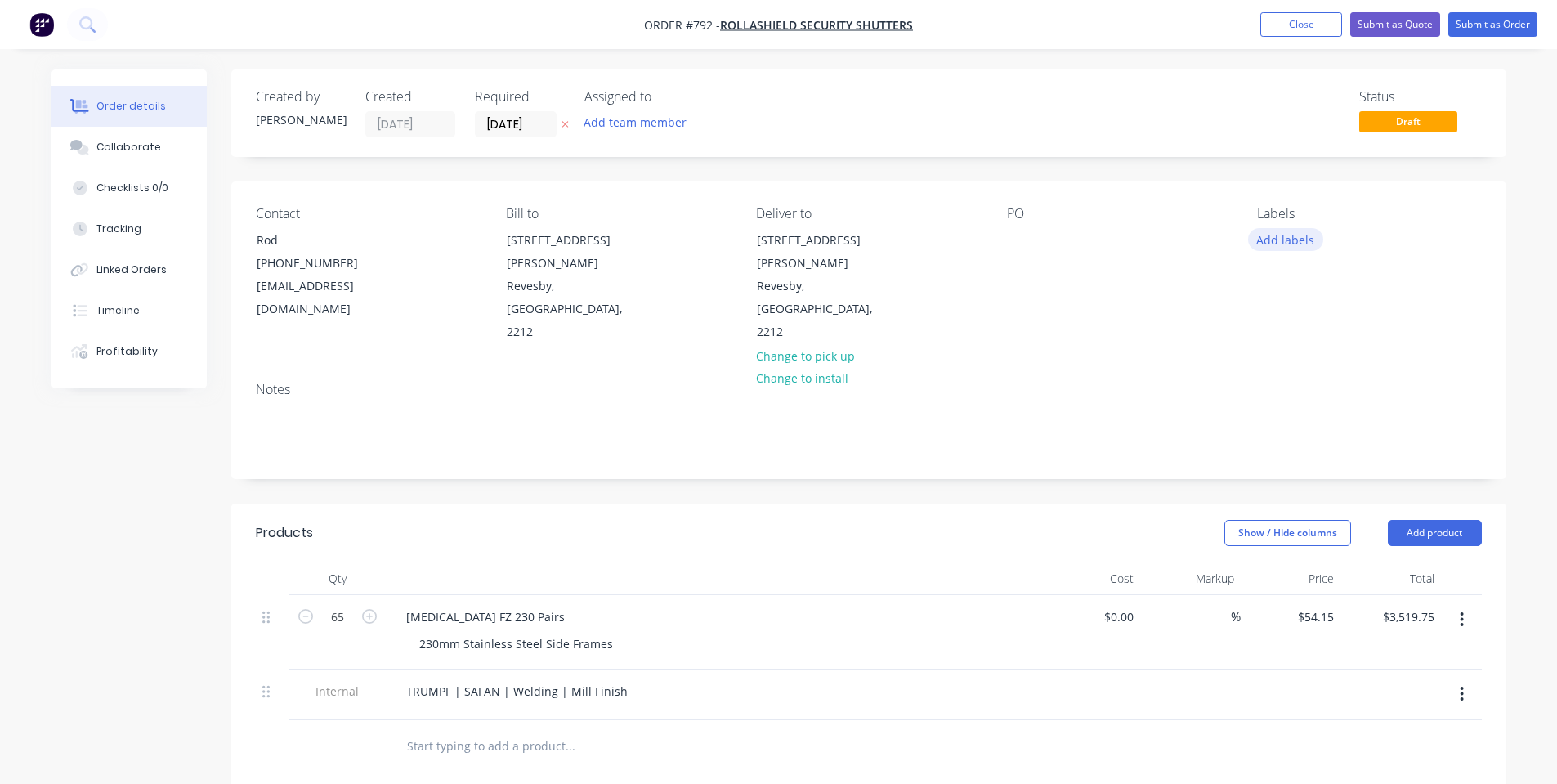
click at [1274, 236] on button "Add labels" at bounding box center [1286, 240] width 75 height 22
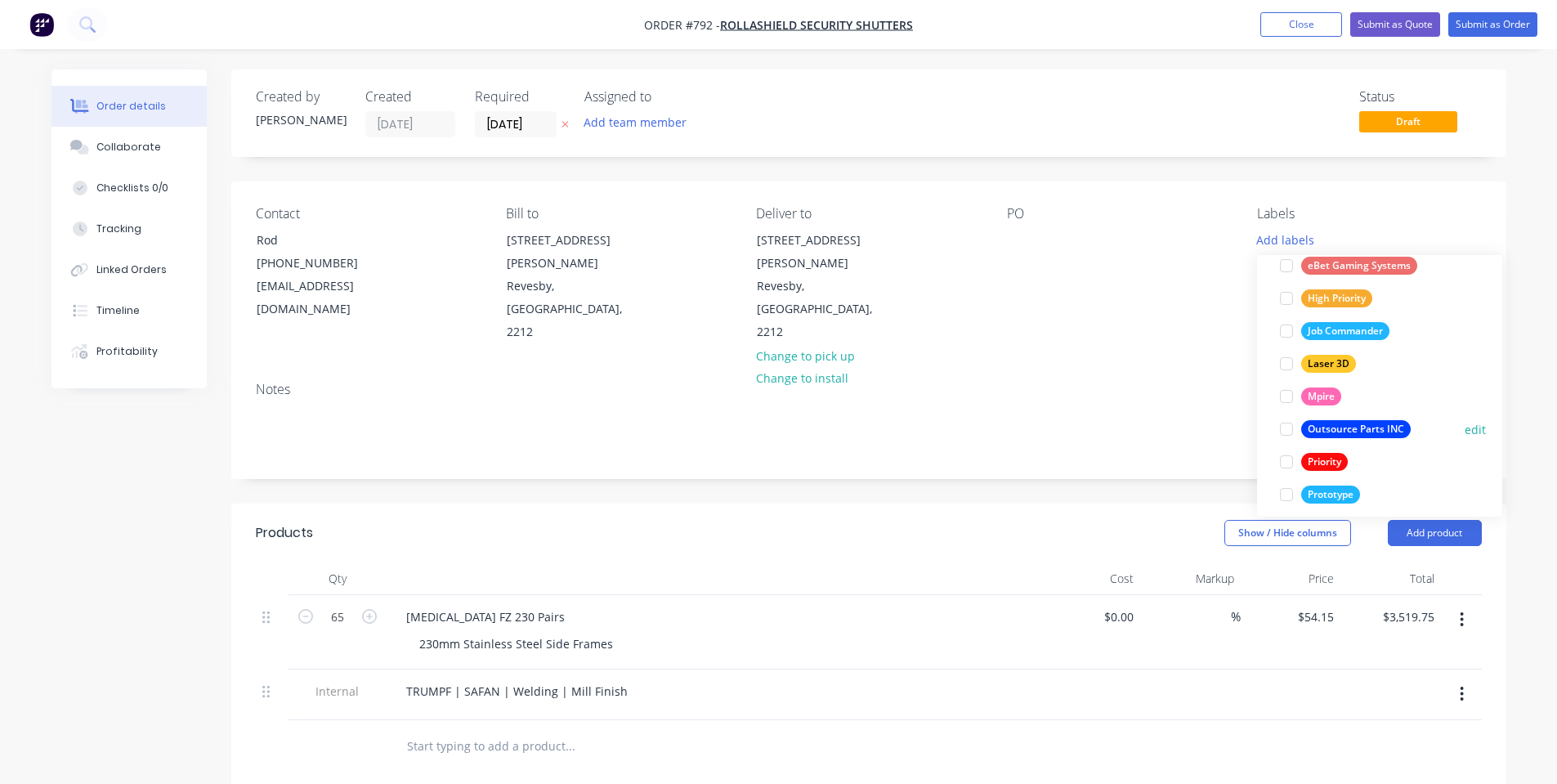
scroll to position [425, 0]
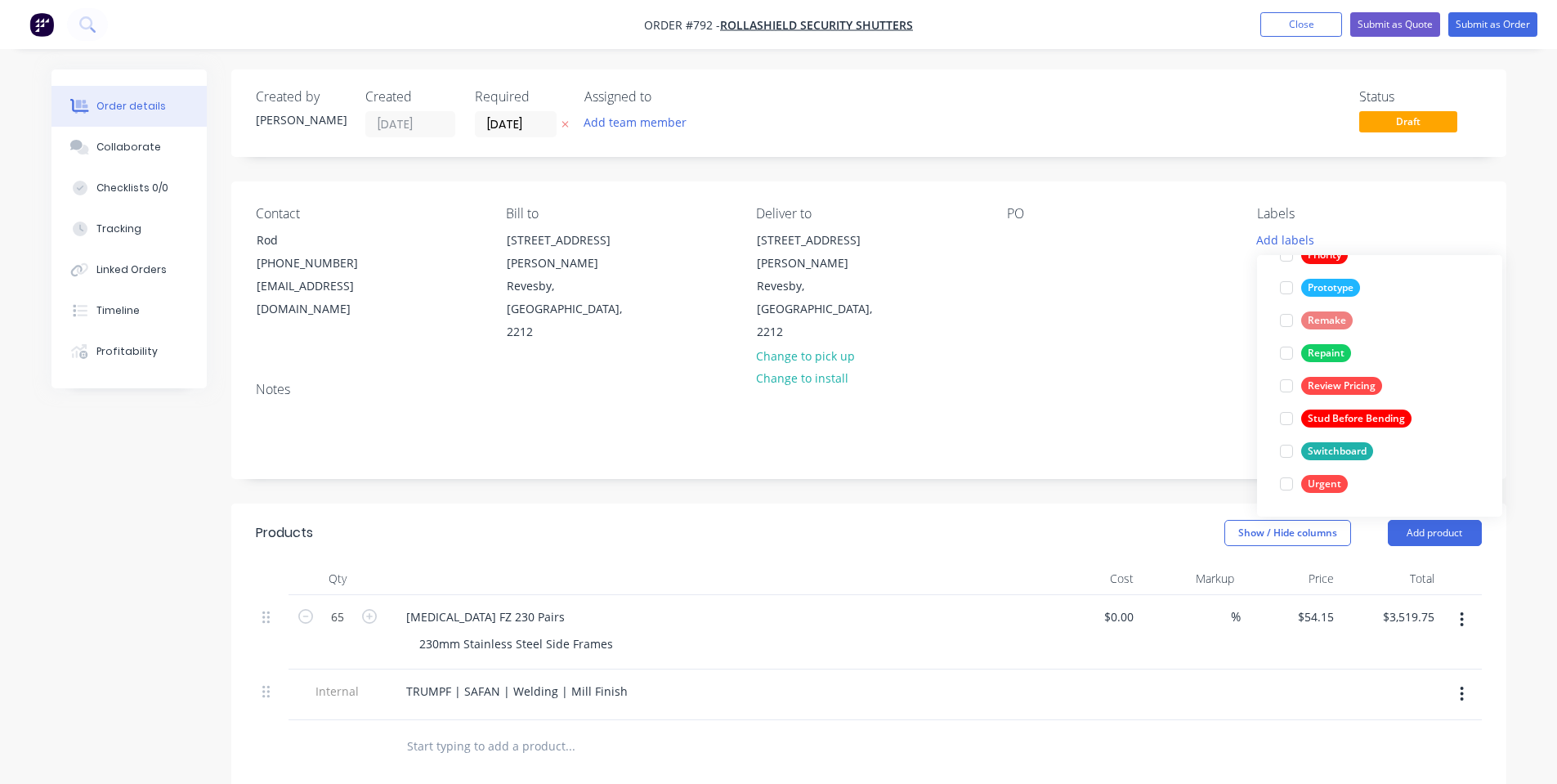
click at [1131, 300] on div "Contact Rod [PHONE_NUMBER] [EMAIL_ADDRESS][DOMAIN_NAME] Bill to [STREET_ADDRESS…" at bounding box center [868, 275] width 1274 height 187
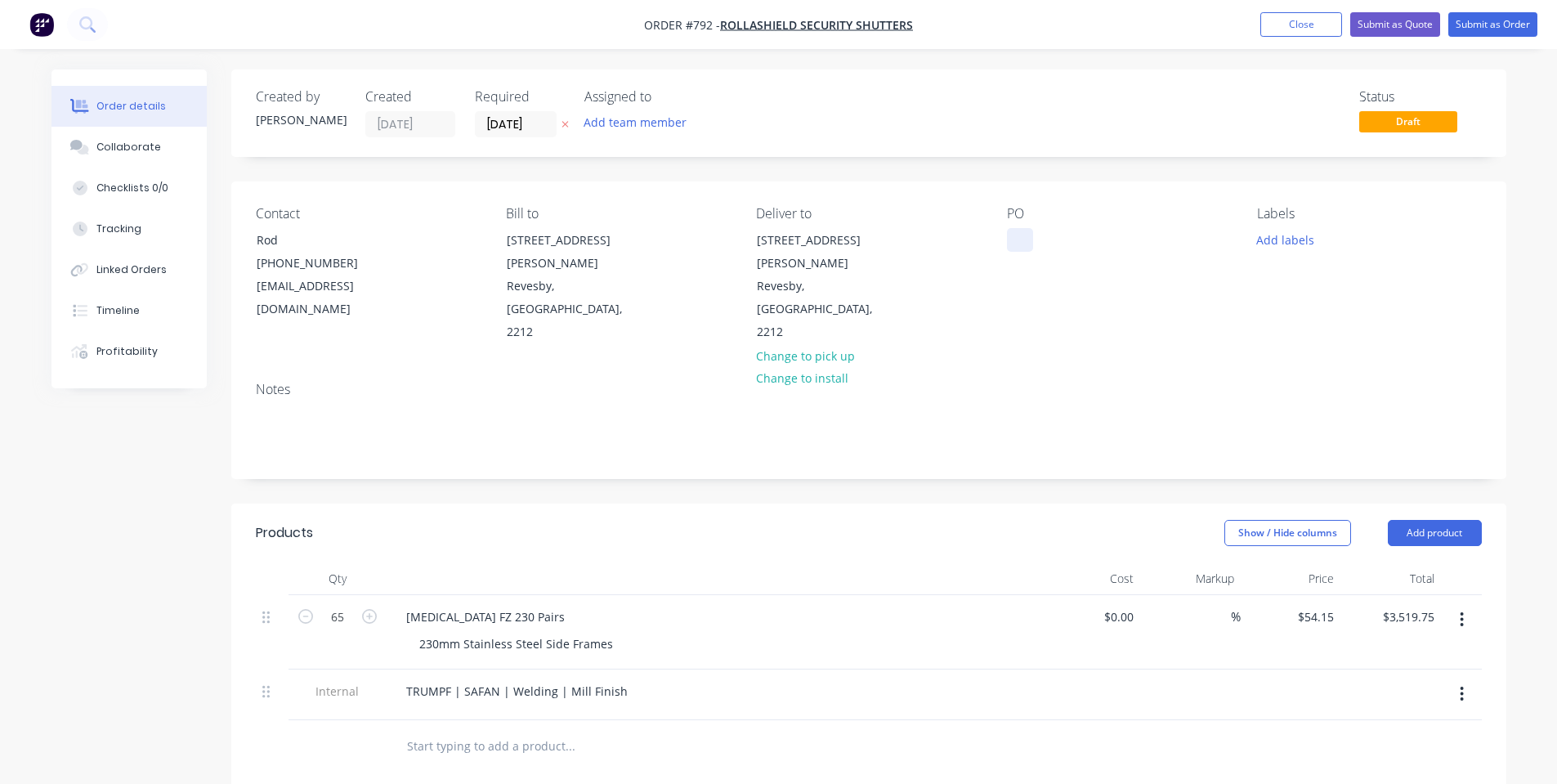
click at [1013, 231] on div at bounding box center [1020, 240] width 26 height 23
click at [1303, 244] on button "Add labels" at bounding box center [1286, 240] width 75 height 22
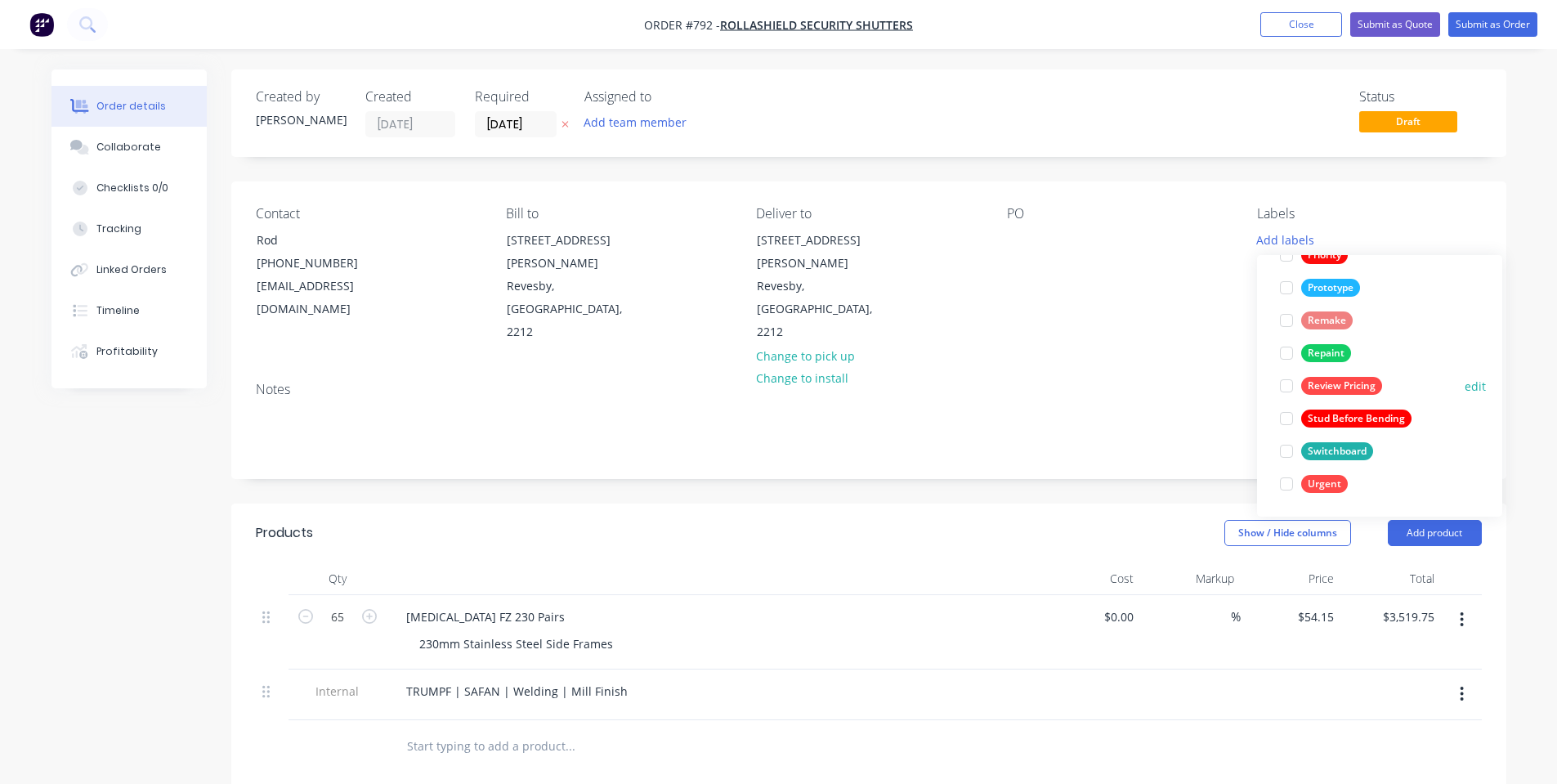
scroll to position [207, 0]
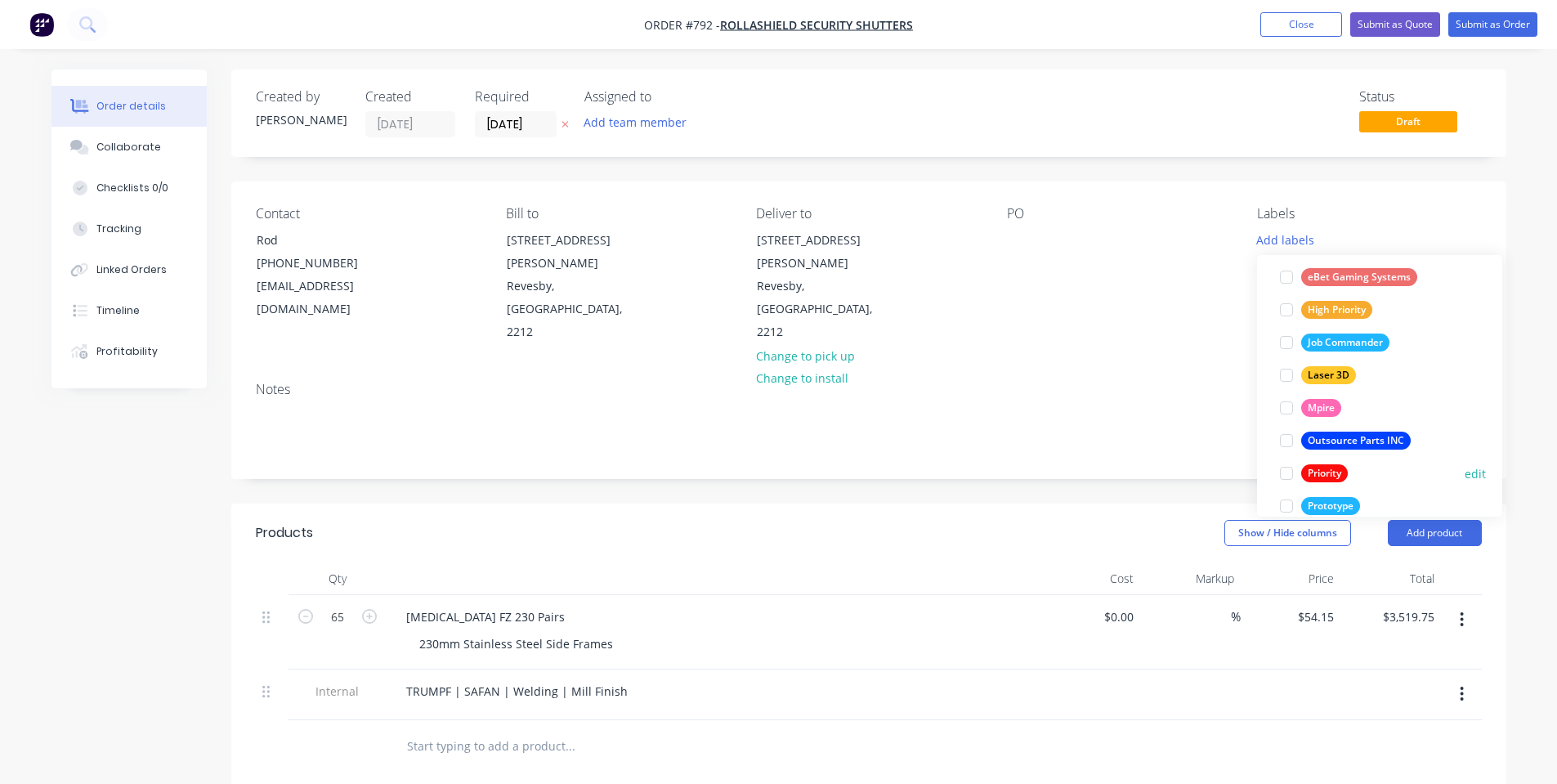
click at [1288, 475] on div at bounding box center [1286, 472] width 33 height 33
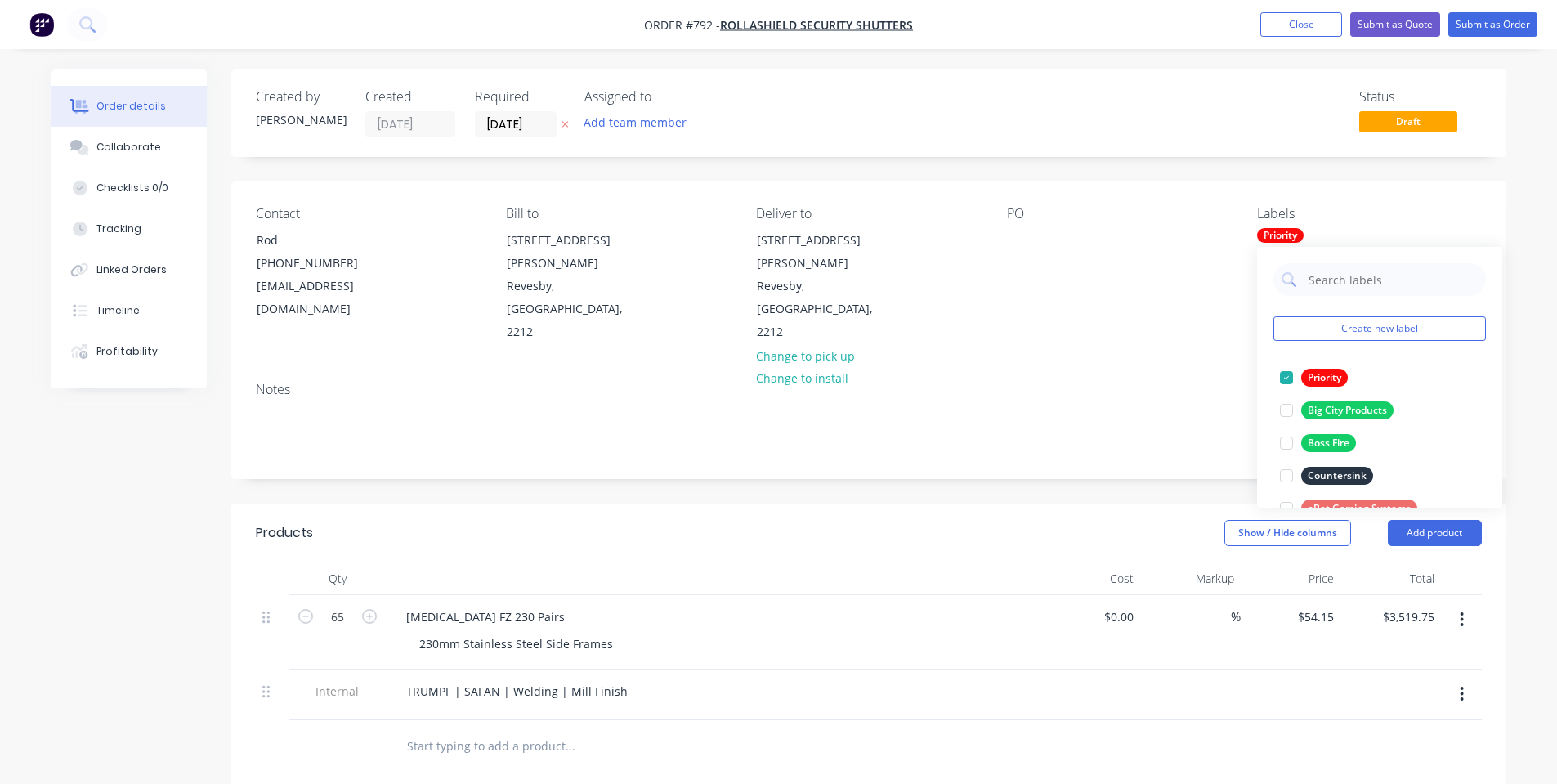
click at [1123, 300] on div "Contact Rod [PHONE_NUMBER] [EMAIL_ADDRESS][DOMAIN_NAME] Bill to [STREET_ADDRESS…" at bounding box center [868, 275] width 1274 height 187
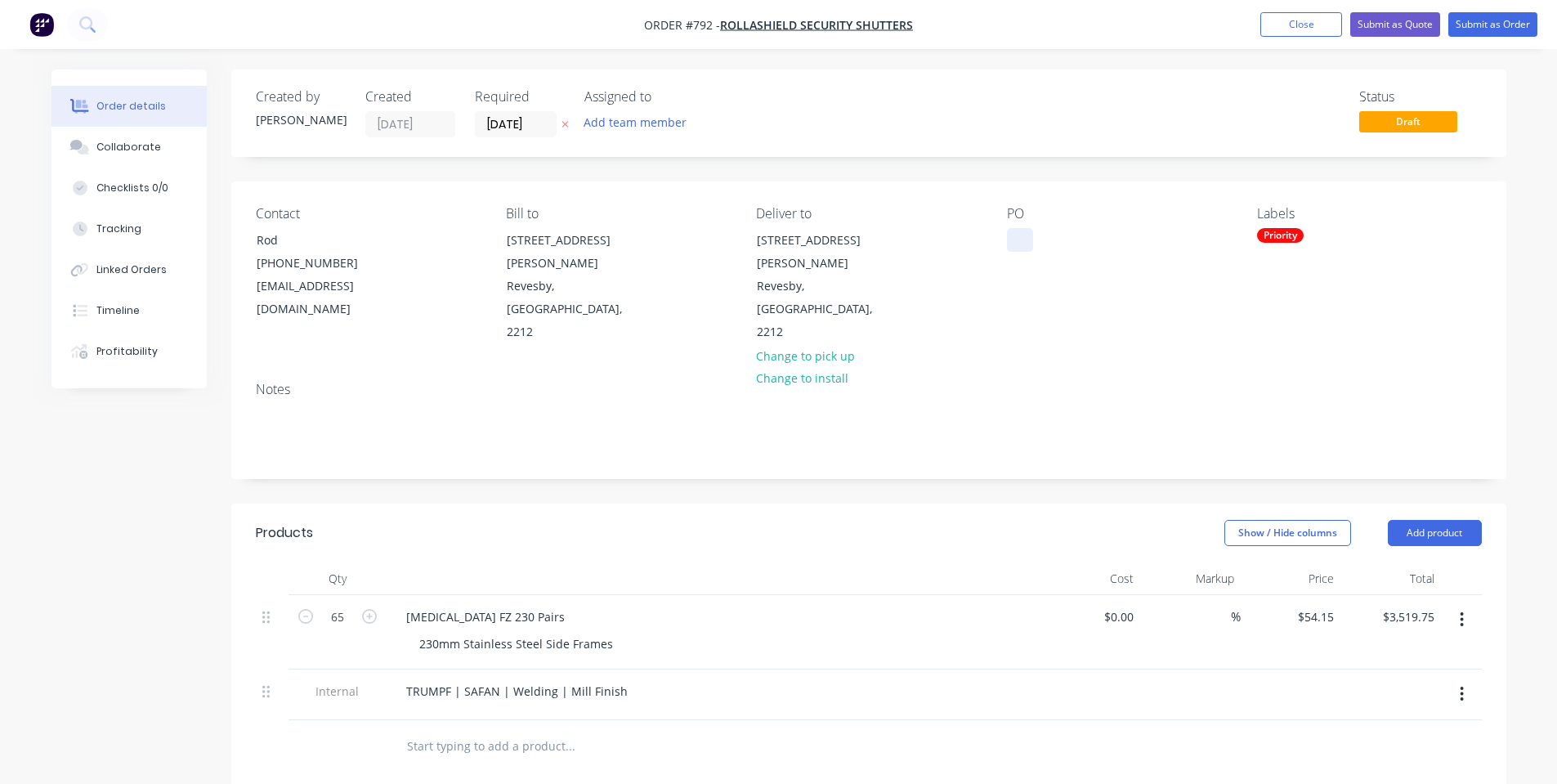
click at [1012, 243] on div at bounding box center [1020, 240] width 26 height 23
click at [1007, 241] on div at bounding box center [1020, 240] width 26 height 23
click at [1051, 119] on div "Status Draft" at bounding box center [1114, 113] width 734 height 49
click at [1486, 38] on nav "Order #792 - Rollashield Security Shutters Add product Close Submit as Quote Su…" at bounding box center [778, 24] width 1557 height 49
click at [1485, 28] on button "Submit as Order" at bounding box center [1492, 24] width 89 height 24
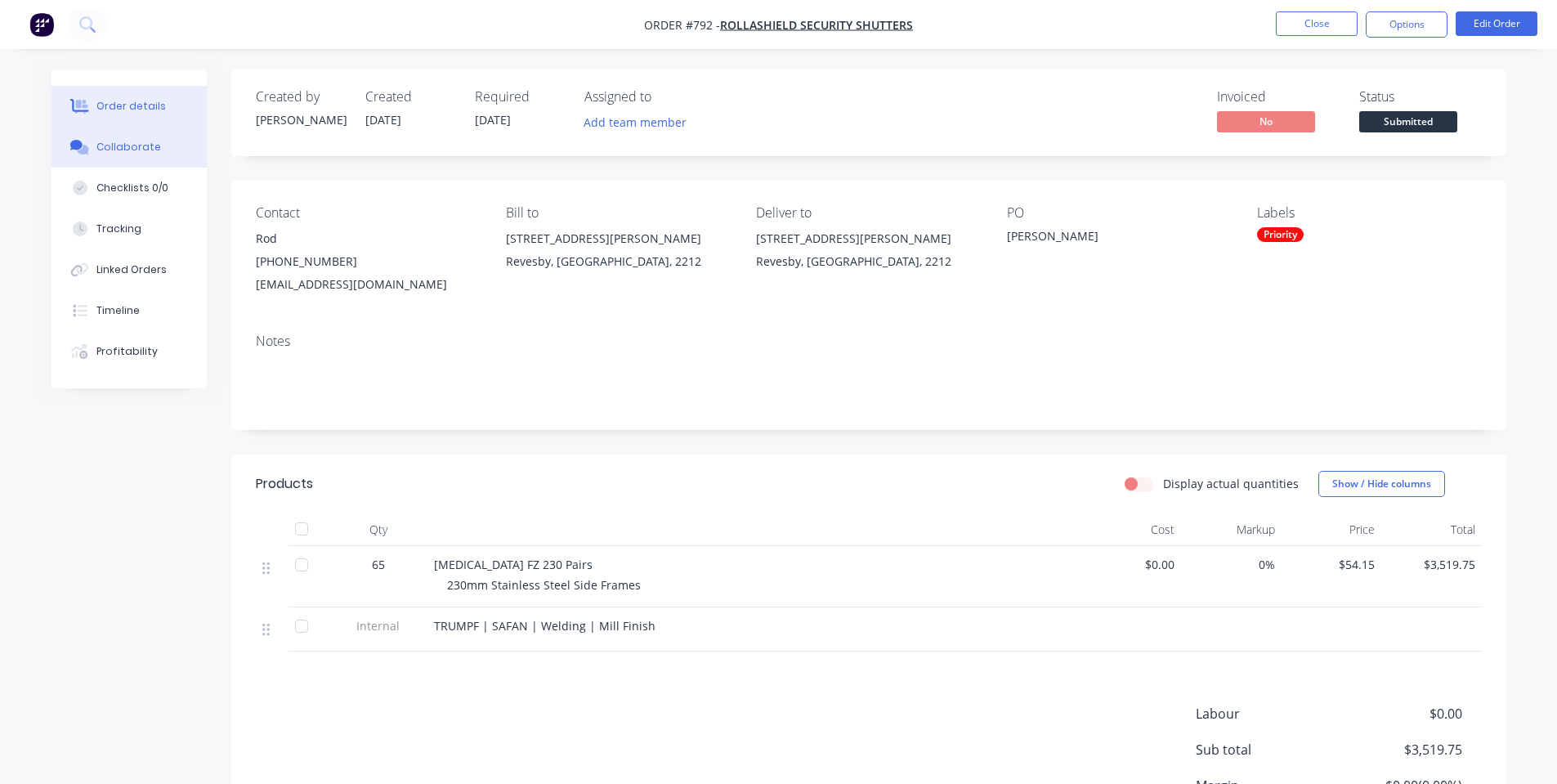
click at [107, 143] on div "Collaborate" at bounding box center [128, 147] width 65 height 15
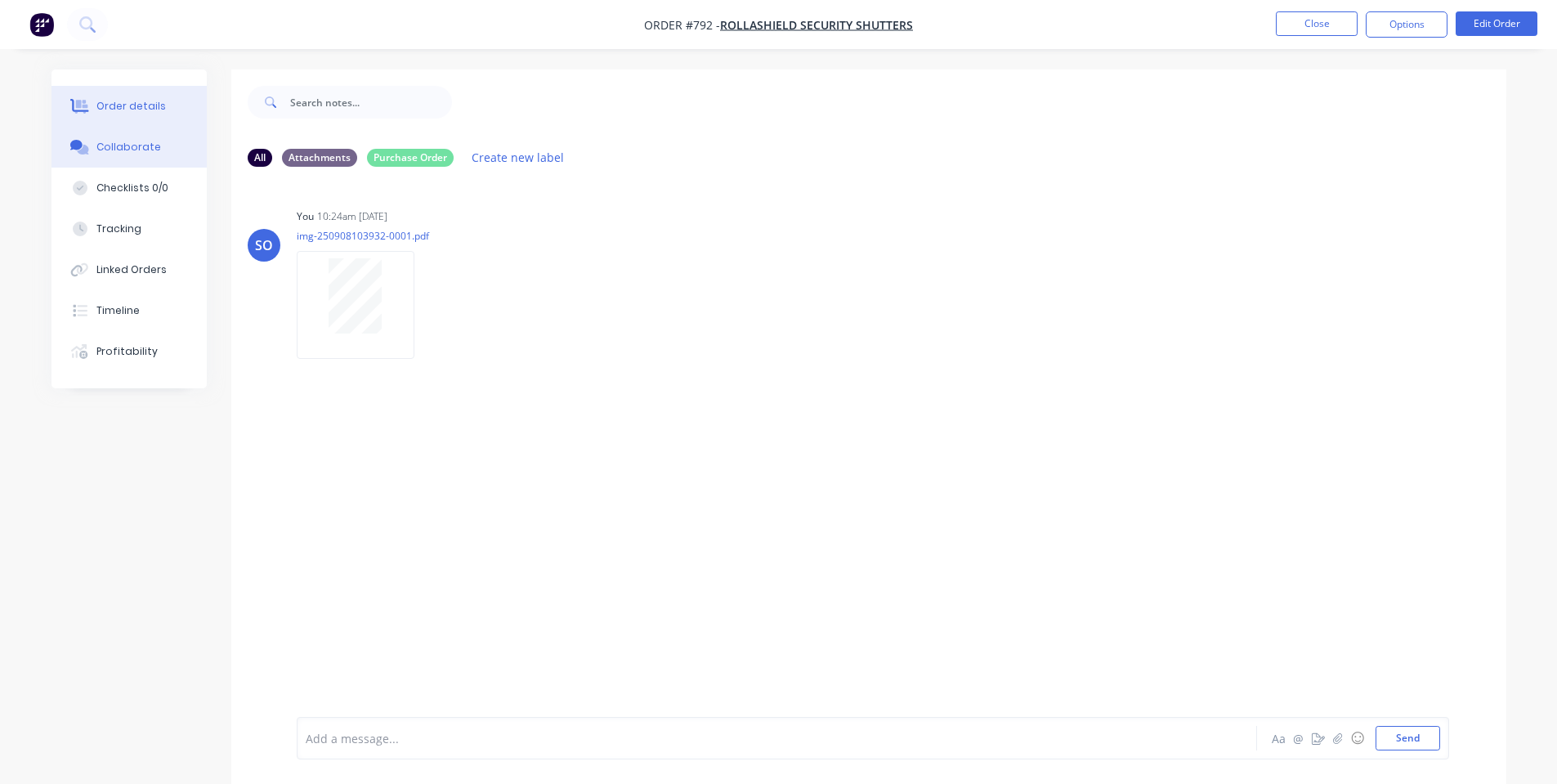
click at [145, 86] on button "Order details" at bounding box center [129, 107] width 155 height 41
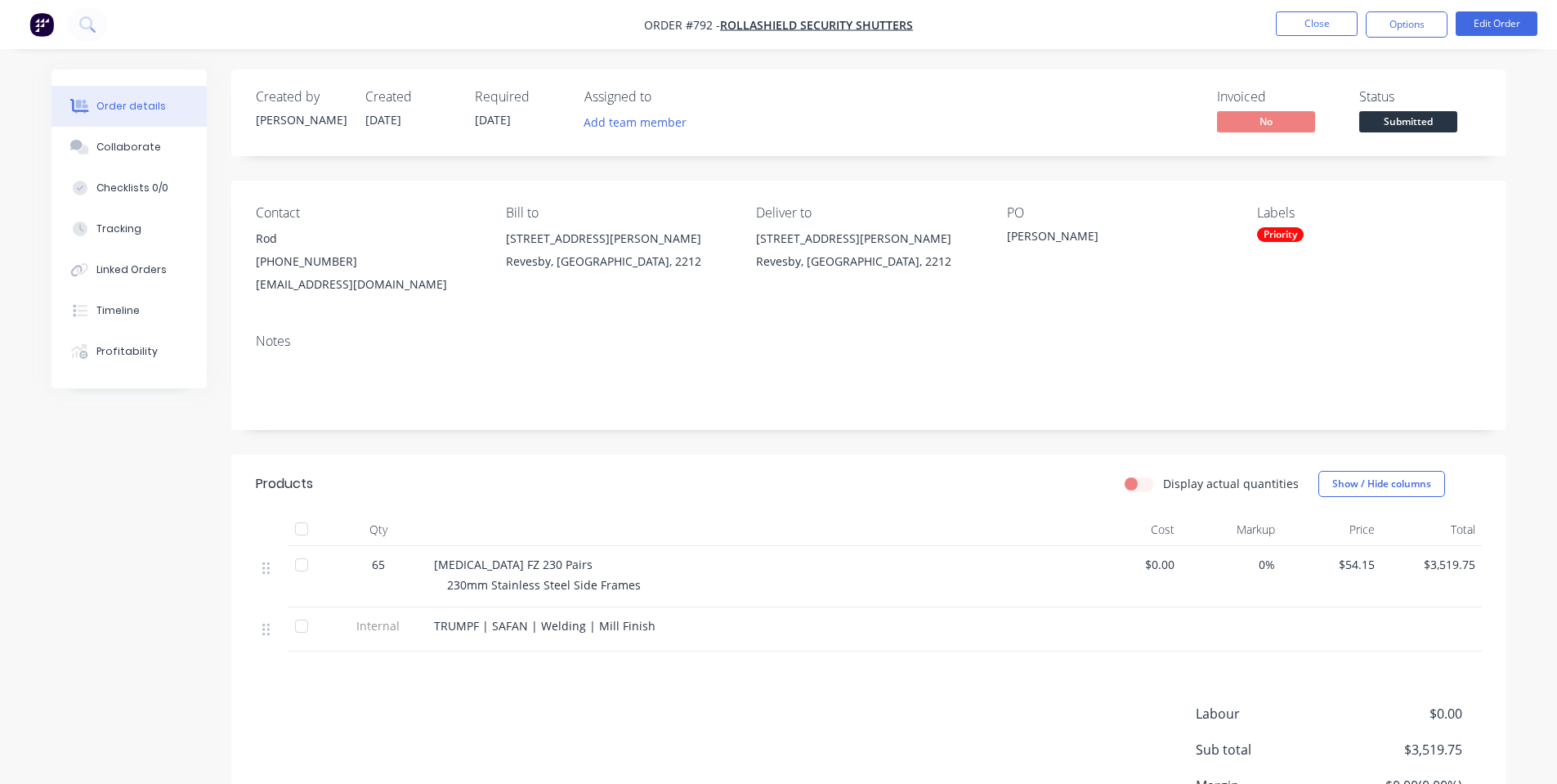
click at [1390, 101] on div "Status" at bounding box center [1419, 96] width 123 height 16
click at [1413, 22] on button "Options" at bounding box center [1405, 24] width 81 height 26
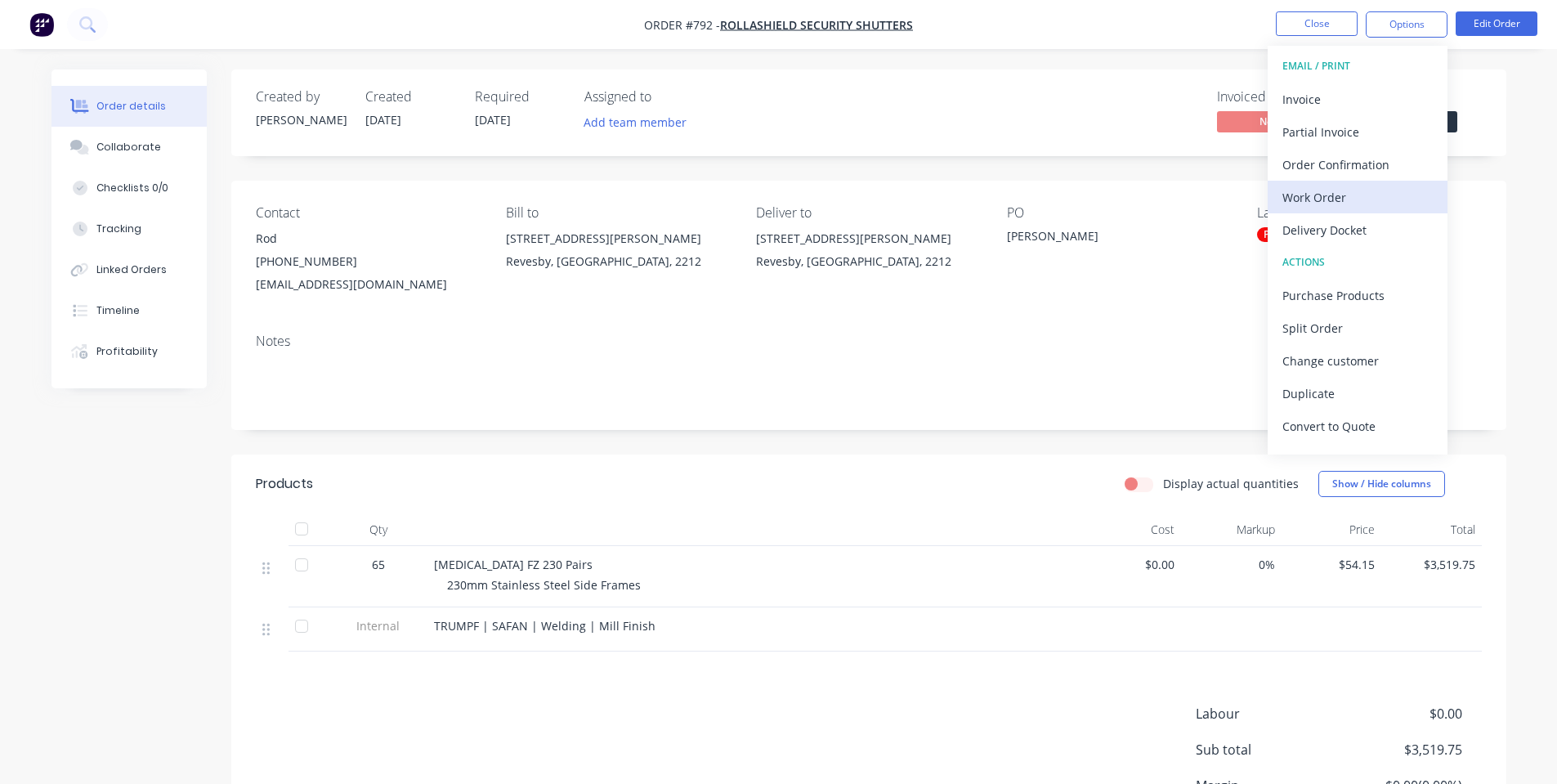
click at [1319, 203] on div "Work Order" at bounding box center [1357, 196] width 151 height 23
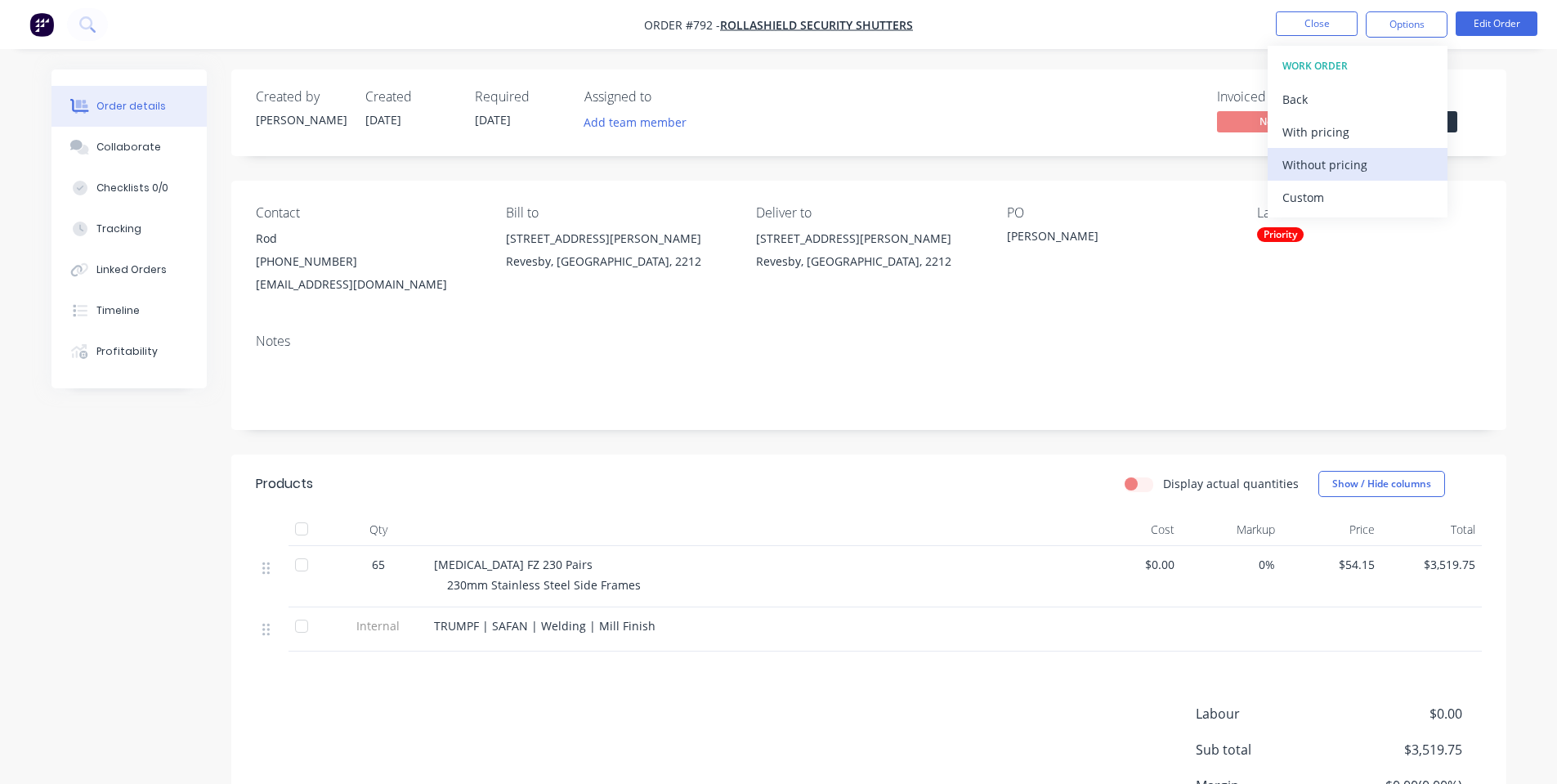
click at [1327, 165] on div "Without pricing" at bounding box center [1357, 164] width 151 height 23
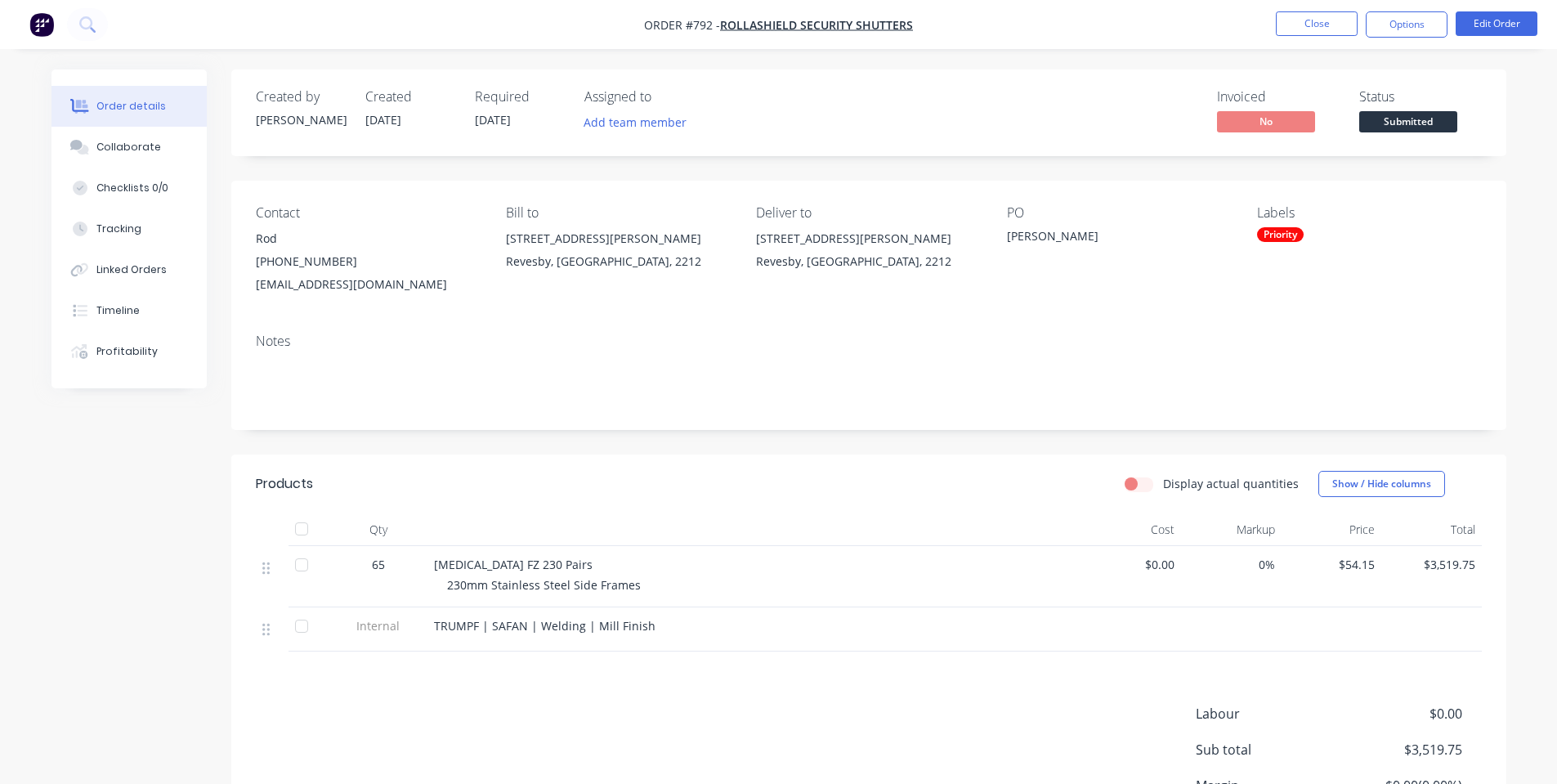
click at [979, 183] on div "Contact Rod [PHONE_NUMBER] [EMAIL_ADDRESS][DOMAIN_NAME] Bill to [STREET_ADDRESS…" at bounding box center [868, 250] width 1274 height 139
click at [1316, 36] on button "Close" at bounding box center [1316, 23] width 81 height 24
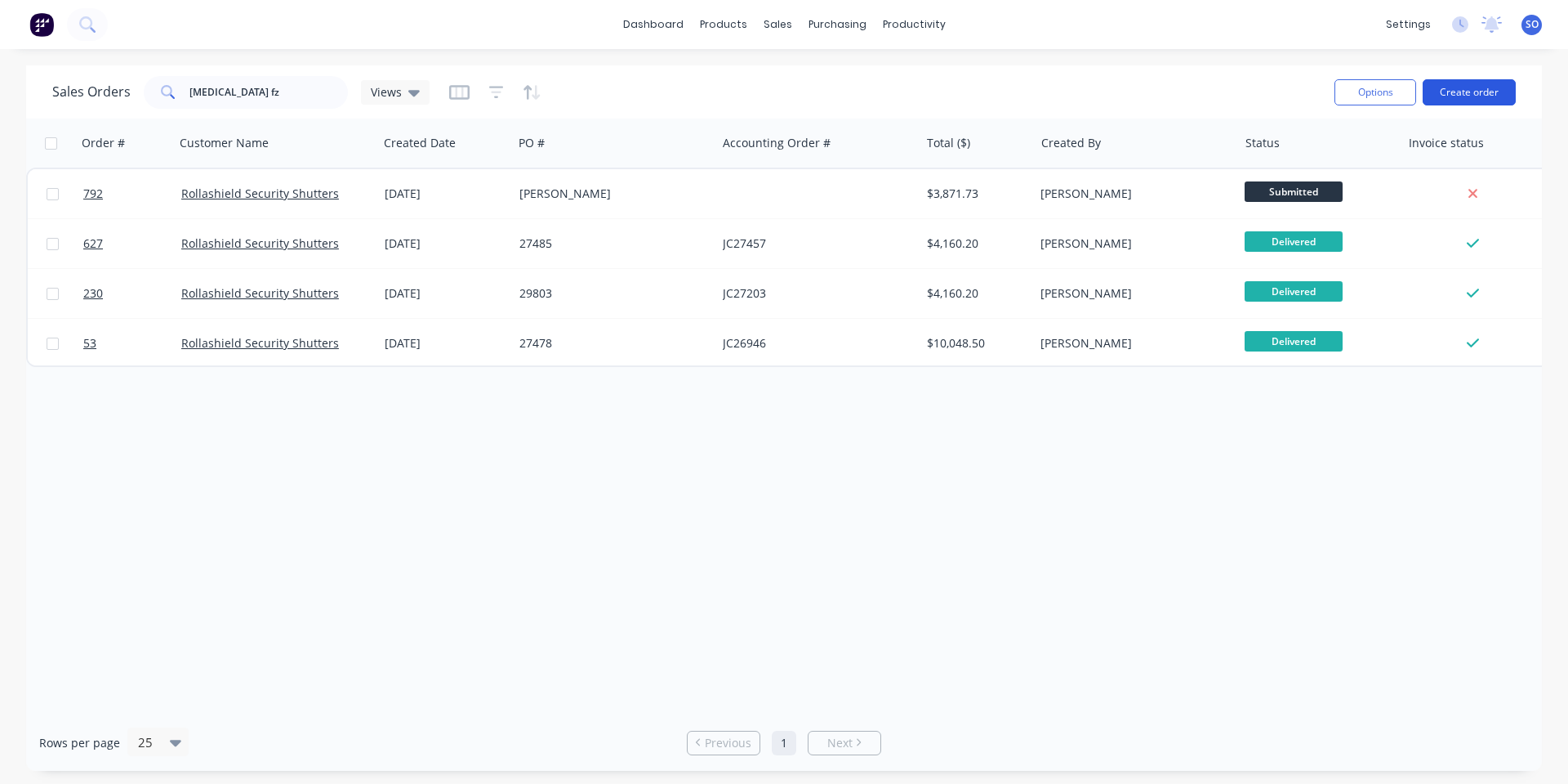
click at [1503, 94] on button "Create order" at bounding box center [1469, 93] width 94 height 26
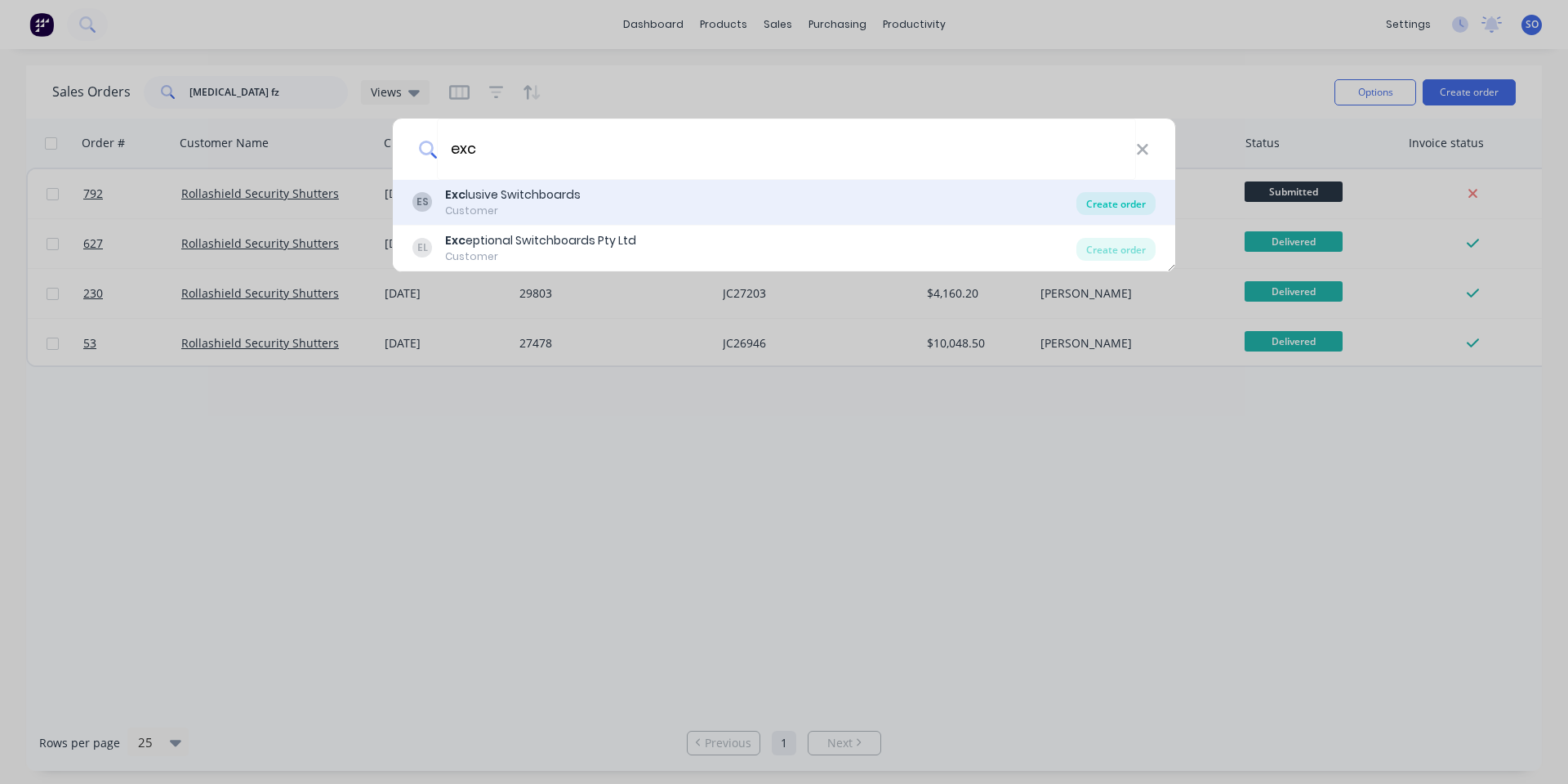
type input "exc"
click at [1143, 196] on div "Create order" at bounding box center [1115, 203] width 79 height 22
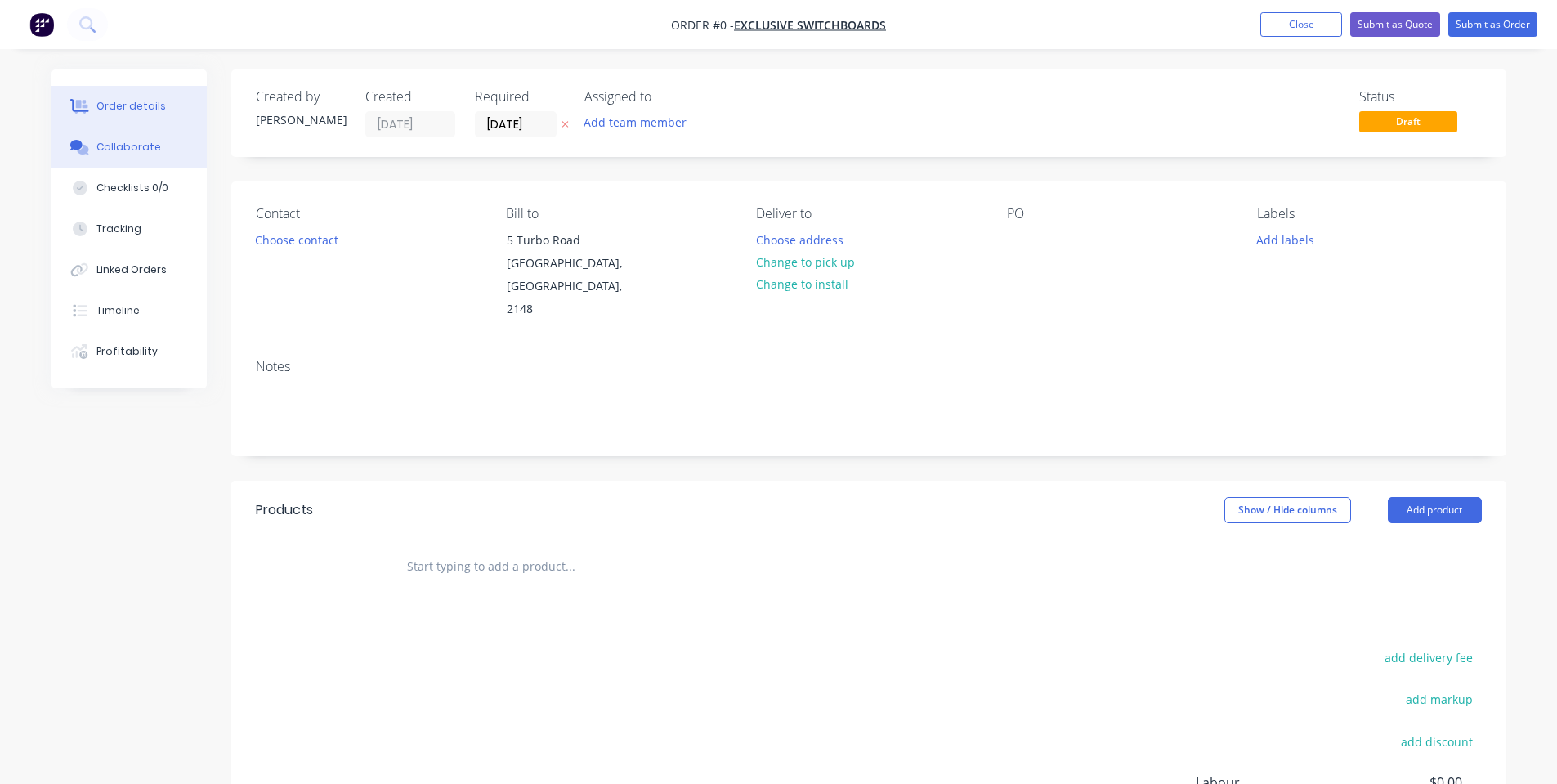
click at [74, 141] on icon at bounding box center [76, 144] width 12 height 9
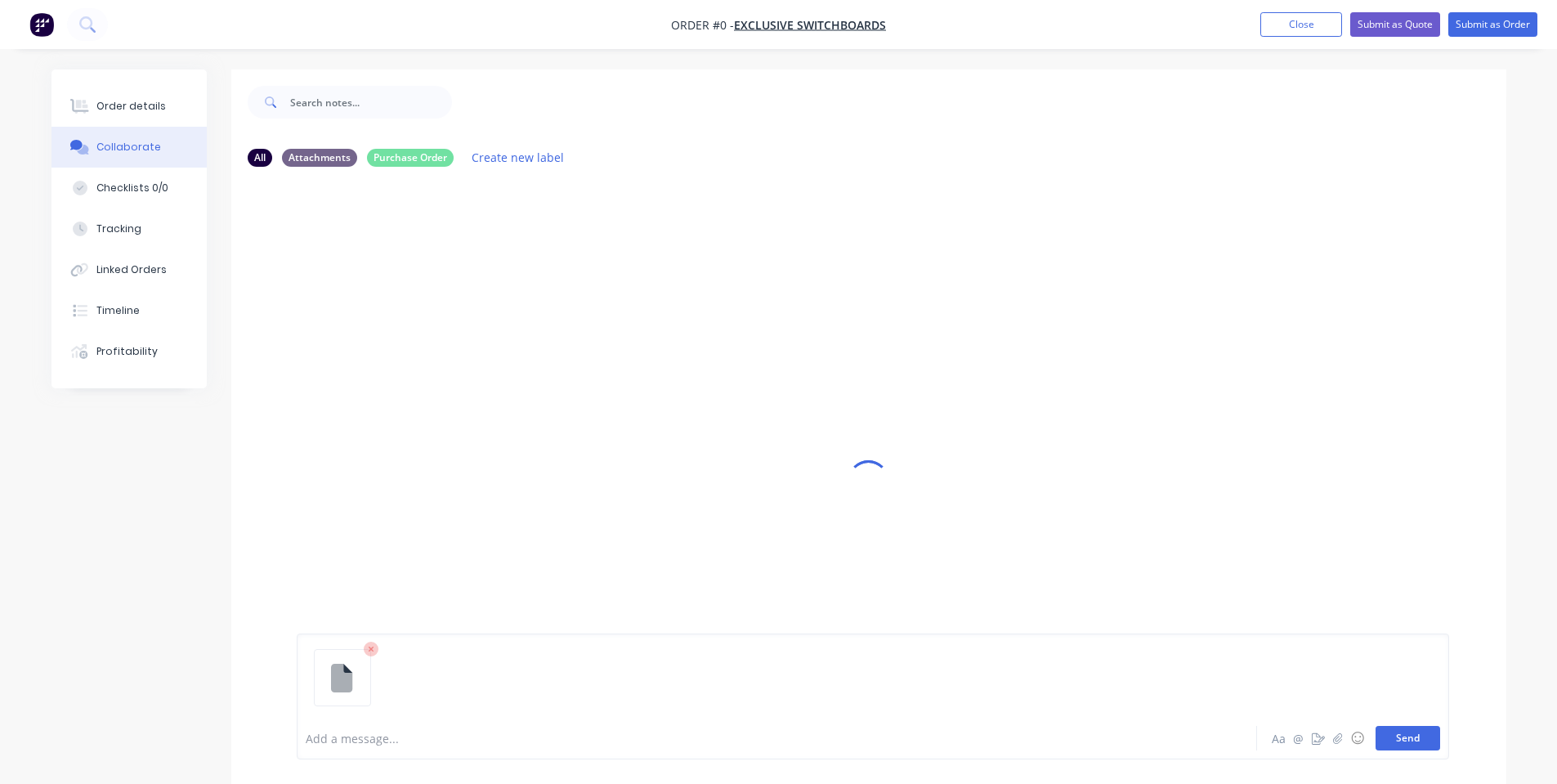
click at [1395, 733] on button "Send" at bounding box center [1407, 737] width 65 height 24
click at [86, 110] on icon at bounding box center [80, 106] width 19 height 13
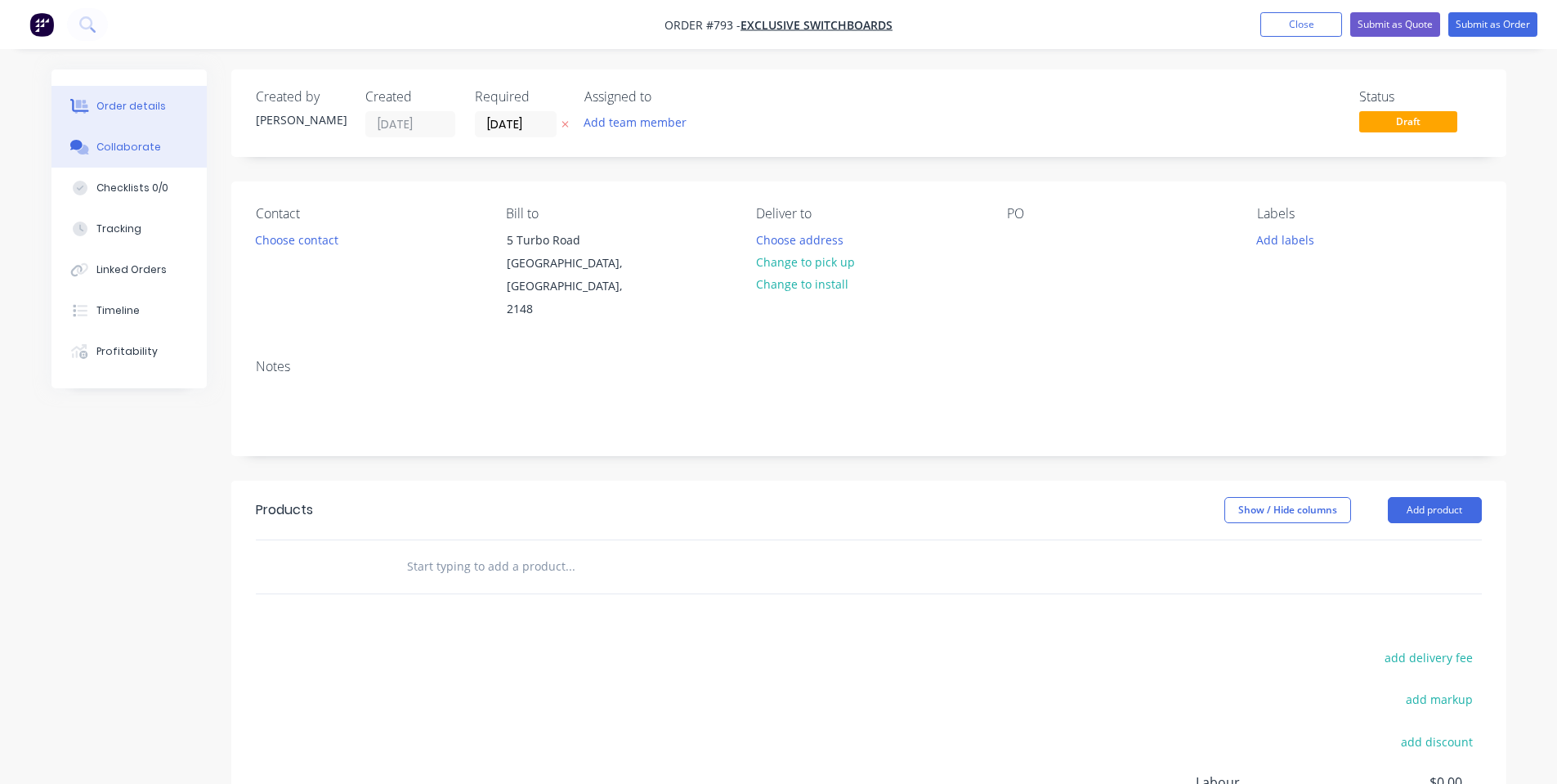
click at [96, 158] on button "Collaborate" at bounding box center [129, 147] width 155 height 41
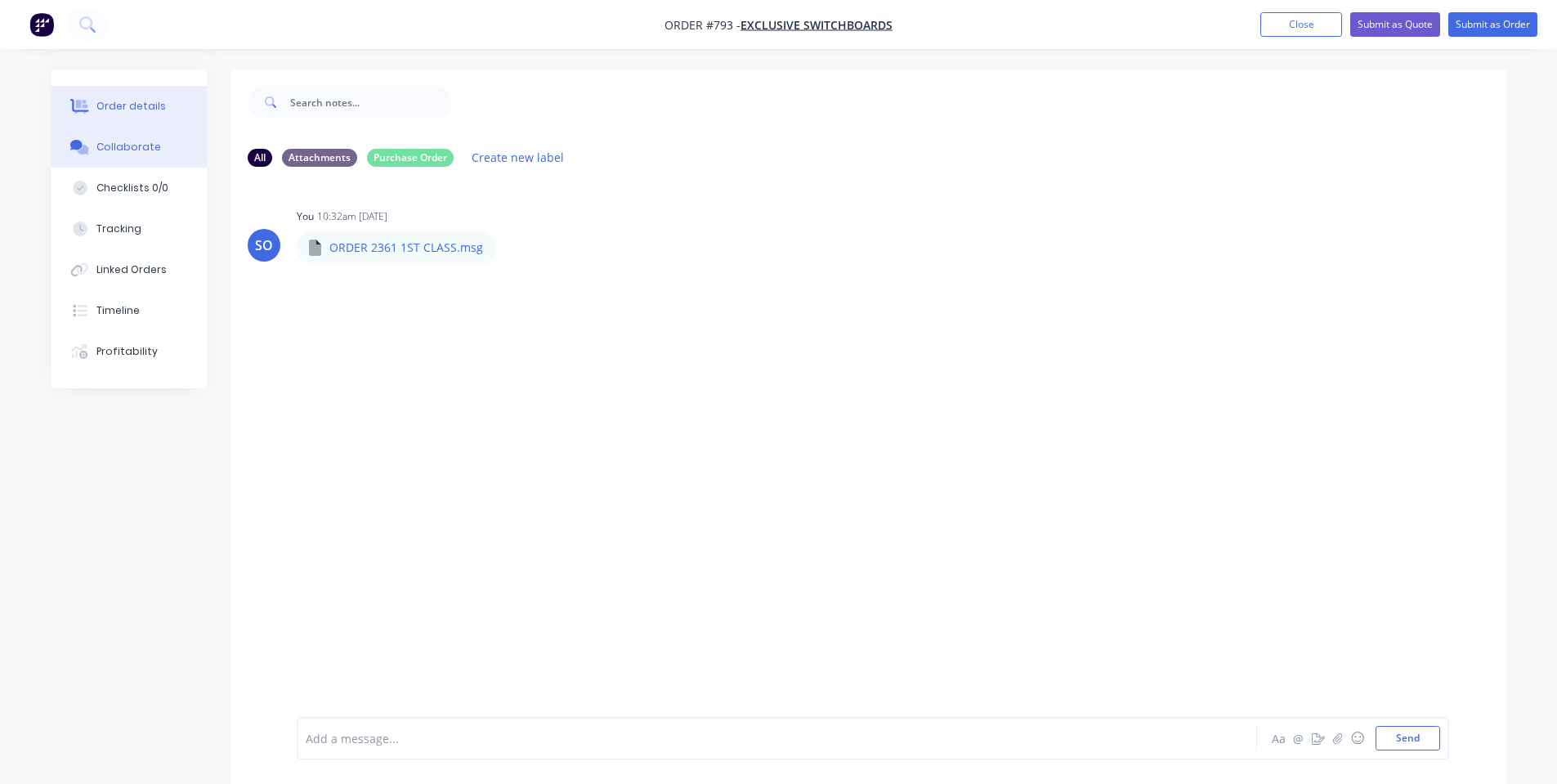
click at [124, 98] on button "Order details" at bounding box center [129, 107] width 155 height 41
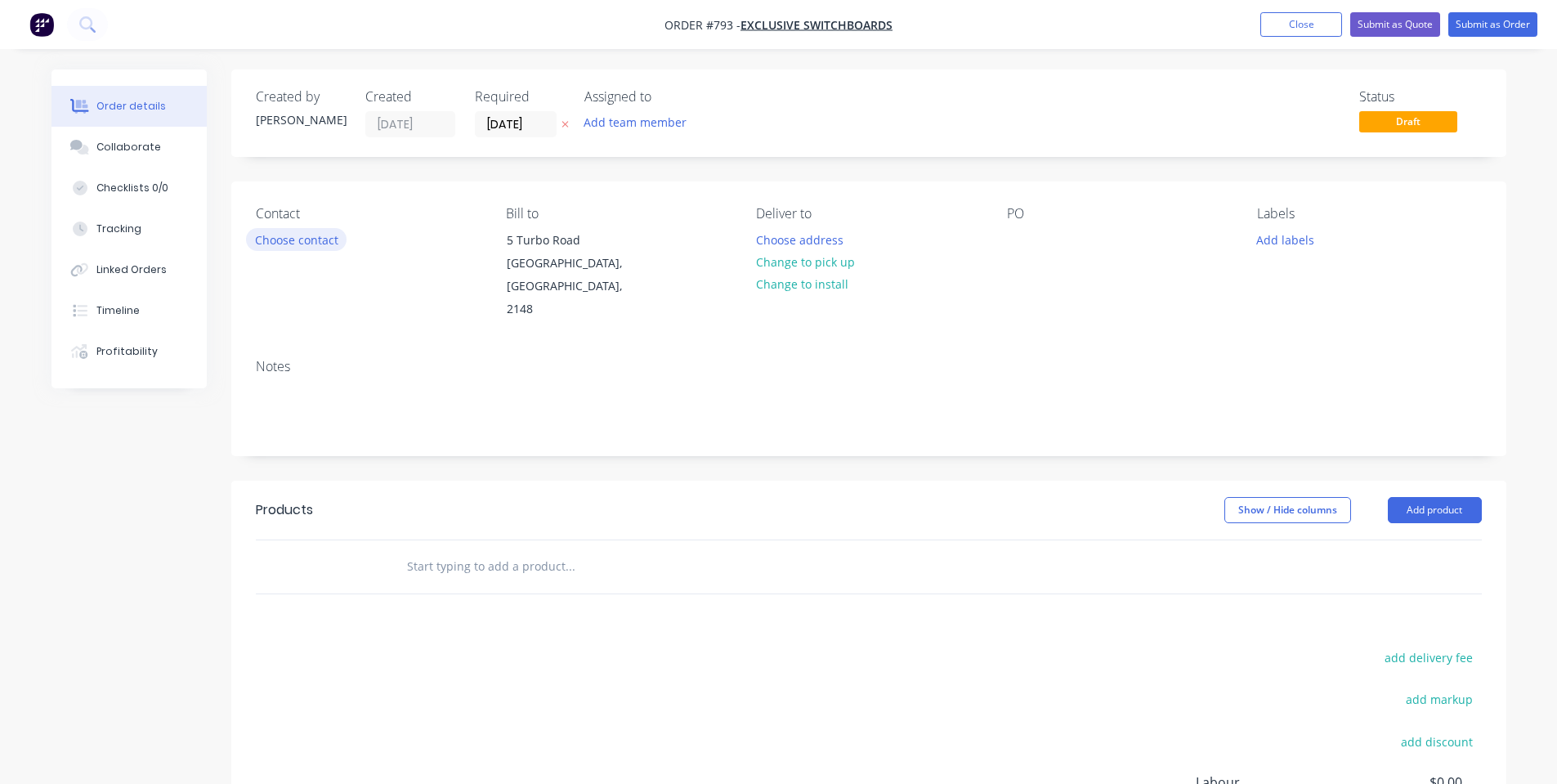
drag, startPoint x: 772, startPoint y: 260, endPoint x: 323, endPoint y: 238, distance: 449.5
click at [770, 261] on button "Change to pick up" at bounding box center [805, 262] width 116 height 22
click at [319, 235] on button "Choose contact" at bounding box center [296, 240] width 100 height 22
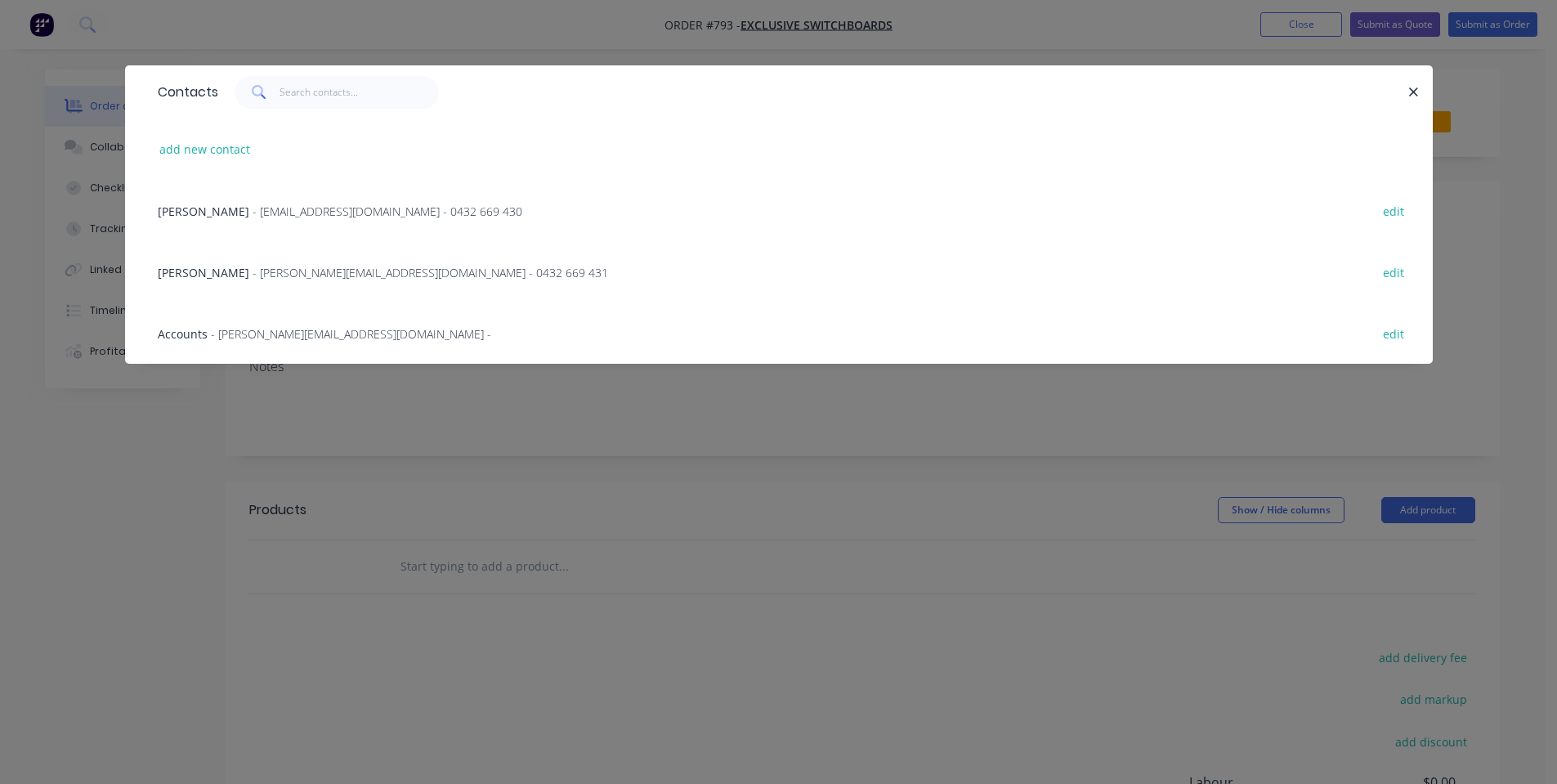
click at [305, 208] on span "- [EMAIL_ADDRESS][DOMAIN_NAME] - 0432 669 430" at bounding box center [387, 211] width 269 height 16
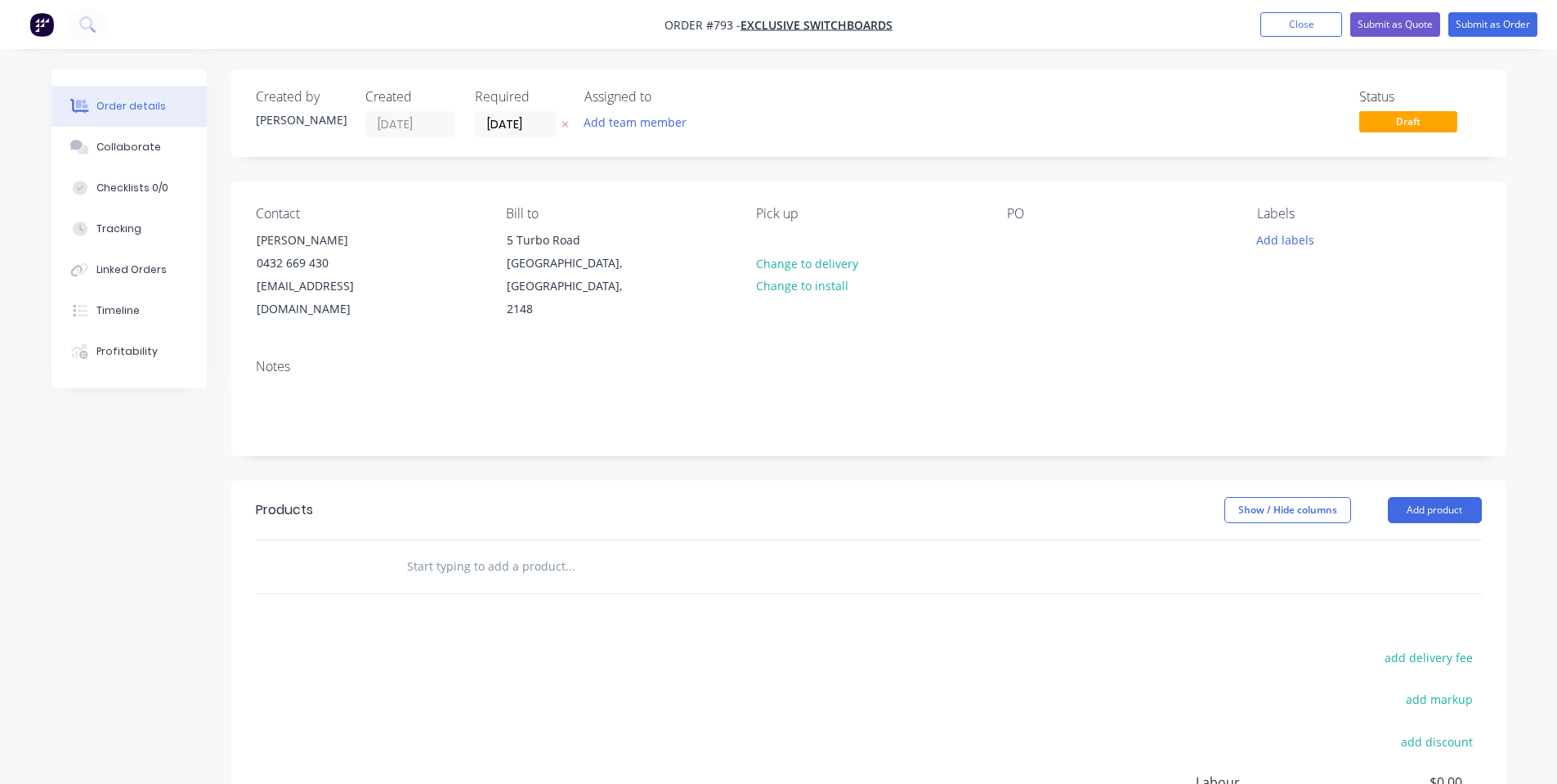
click at [1004, 247] on div "Contact [PERSON_NAME] [PHONE_NUMBER] [EMAIL_ADDRESS][DOMAIN_NAME] Bill to [STRE…" at bounding box center [868, 264] width 1274 height 165
click at [1046, 224] on div "PO" at bounding box center [1118, 263] width 224 height 115
click at [1020, 233] on div at bounding box center [1020, 240] width 26 height 23
click at [526, 120] on input "[DATE]" at bounding box center [516, 124] width 80 height 24
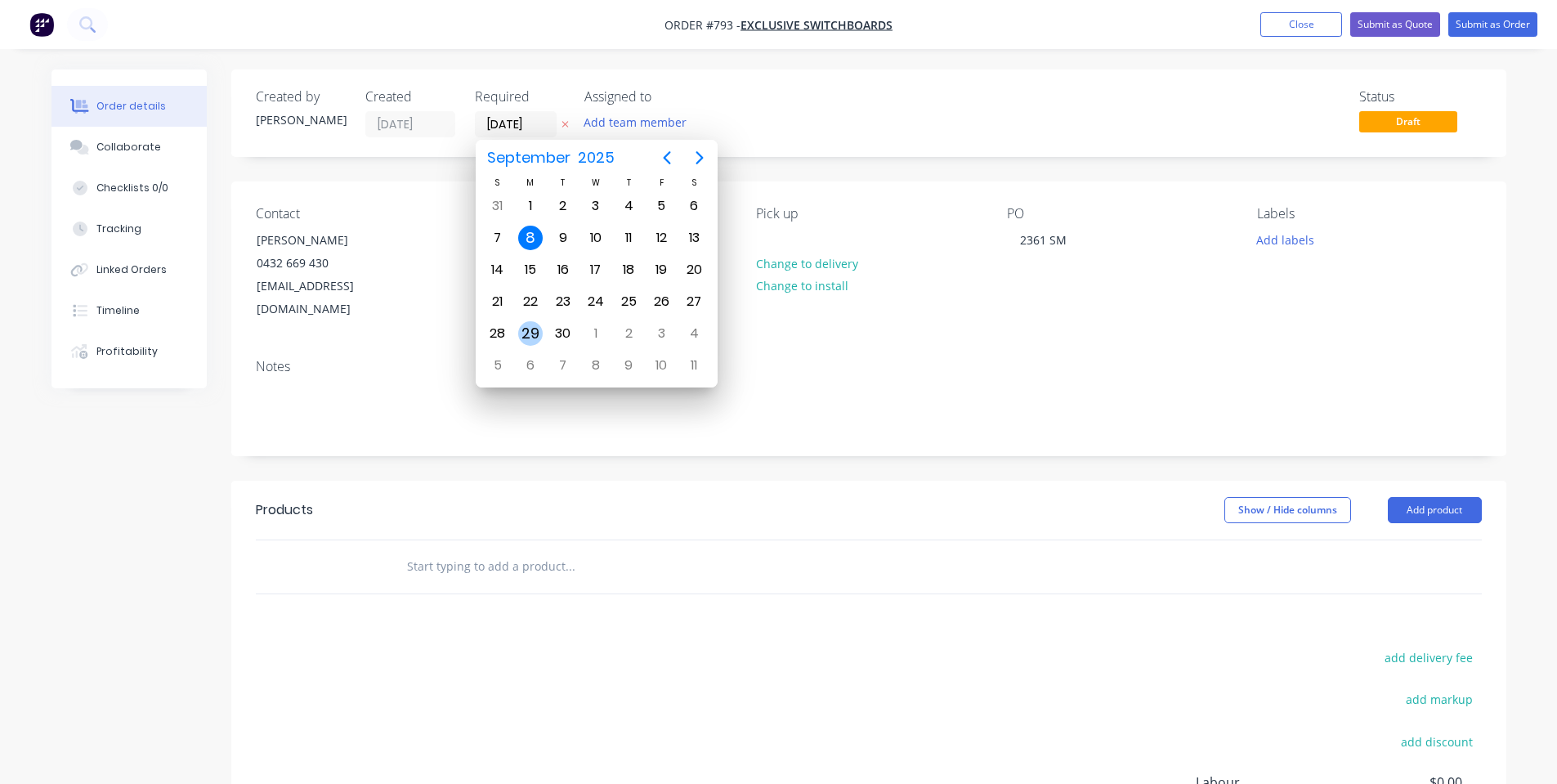
click at [539, 329] on div "29" at bounding box center [531, 333] width 24 height 24
type input "[DATE]"
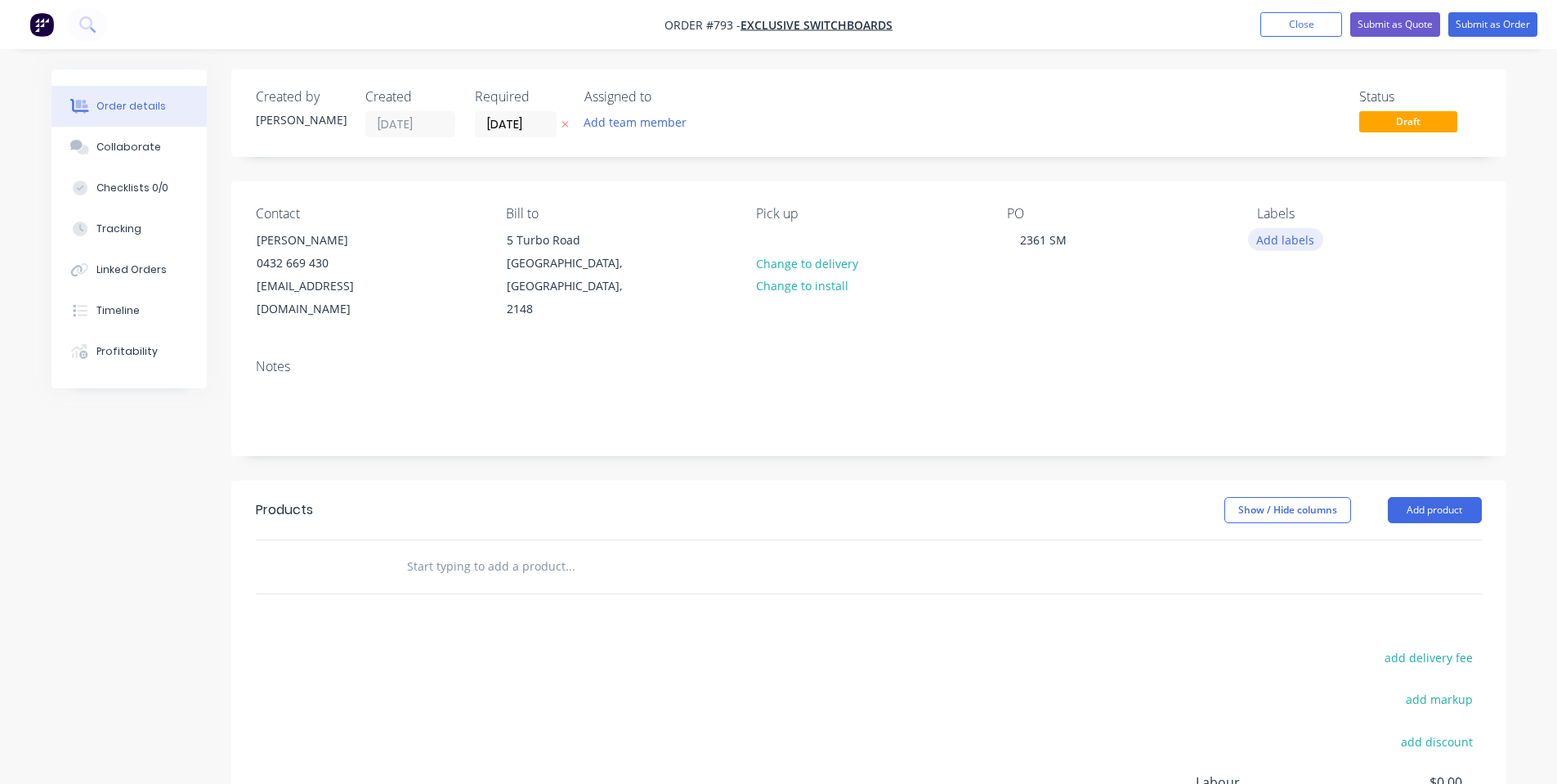
click at [1271, 244] on button "Add labels" at bounding box center [1286, 240] width 75 height 22
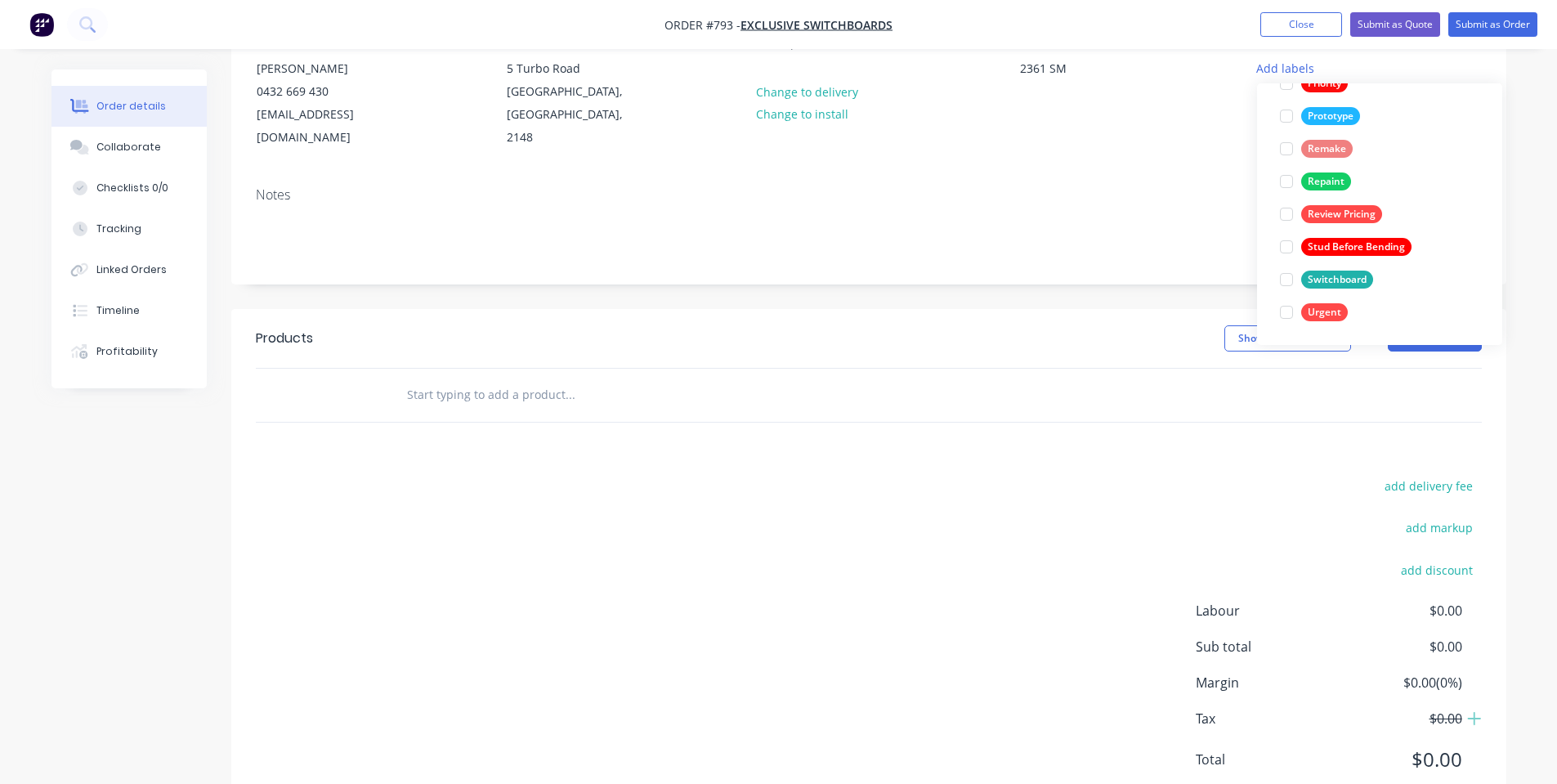
scroll to position [204, 0]
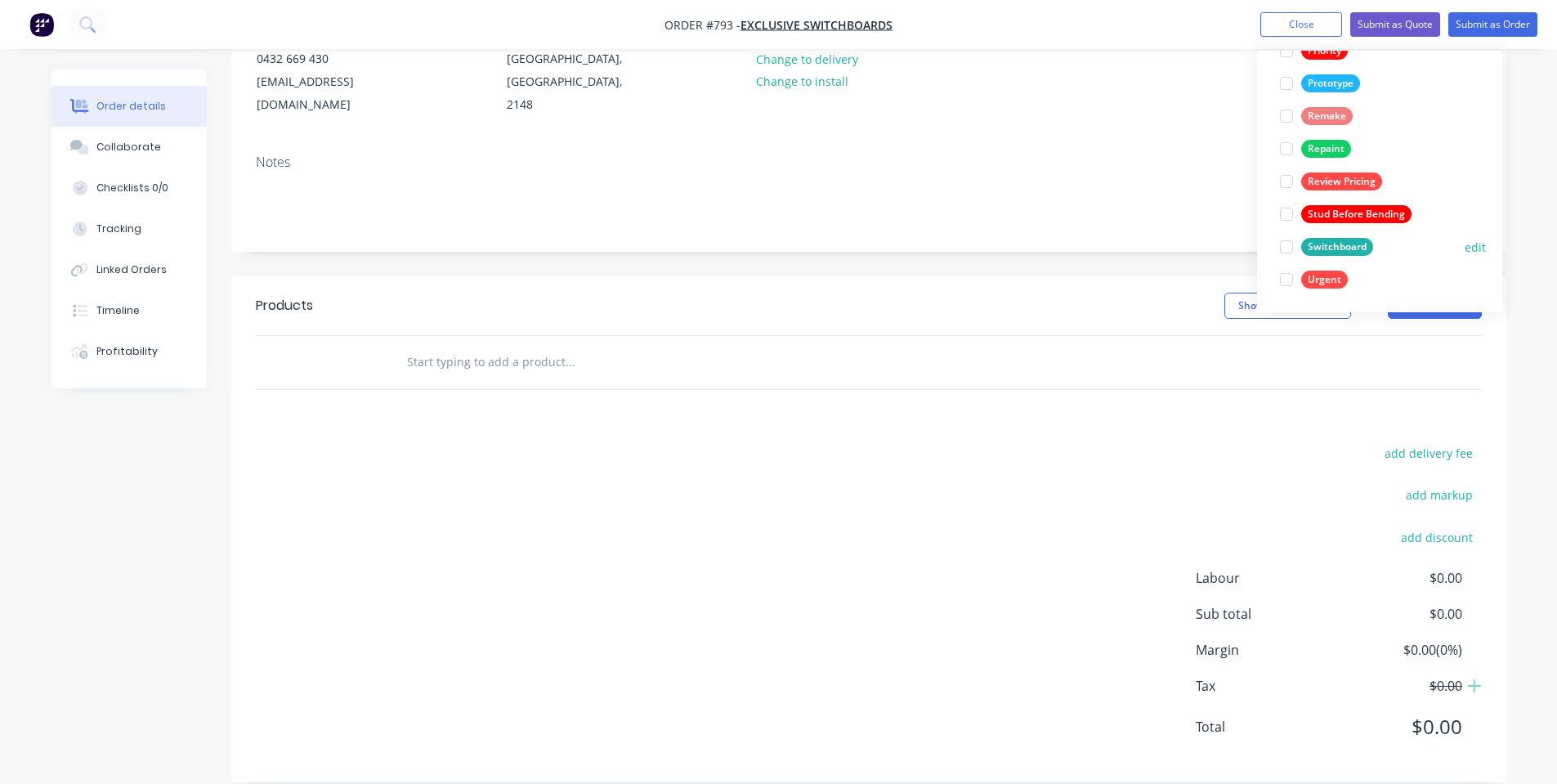
click at [1326, 246] on div "Switchboard" at bounding box center [1336, 246] width 72 height 18
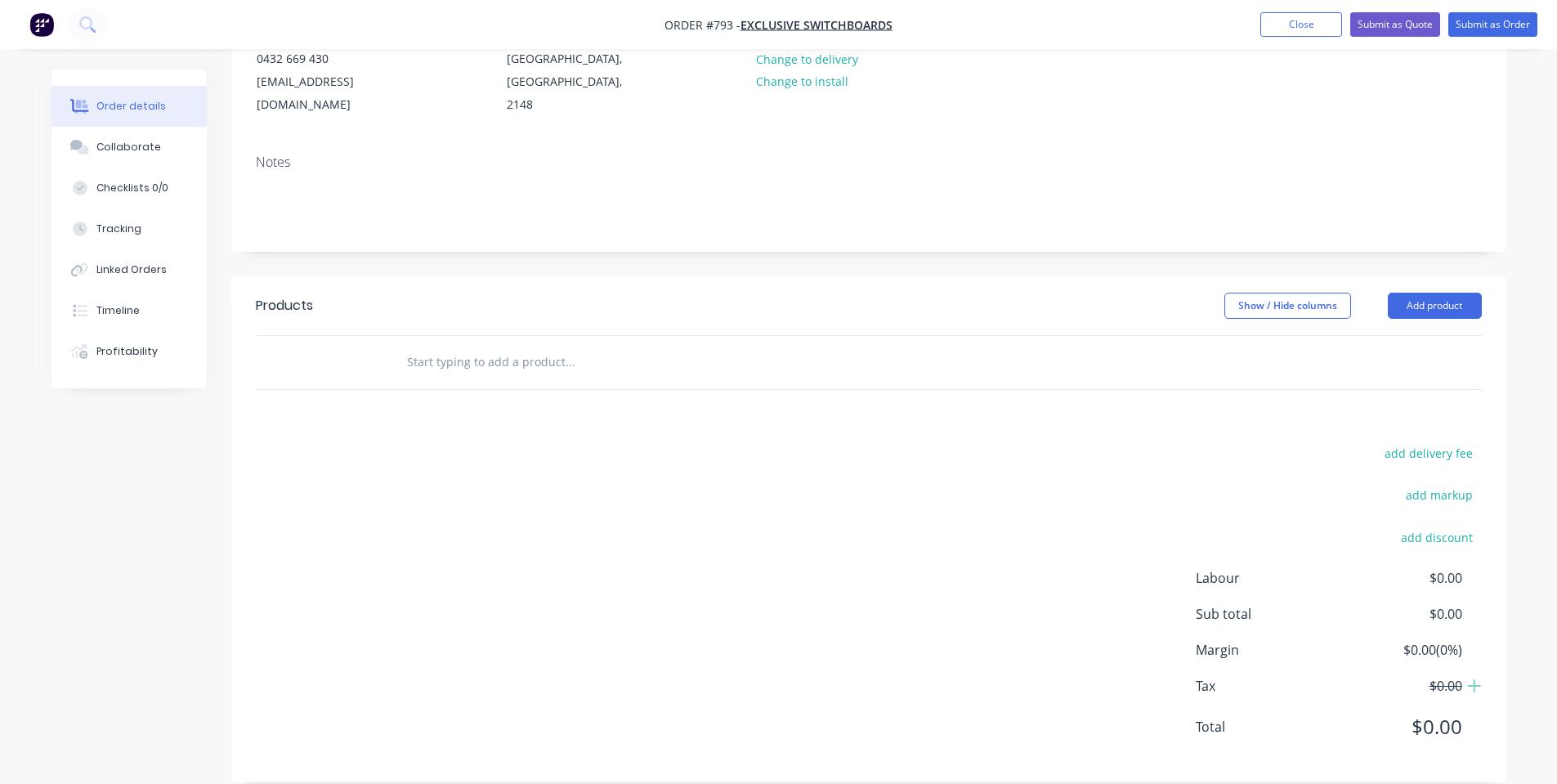
click at [631, 345] on input "text" at bounding box center [569, 361] width 327 height 33
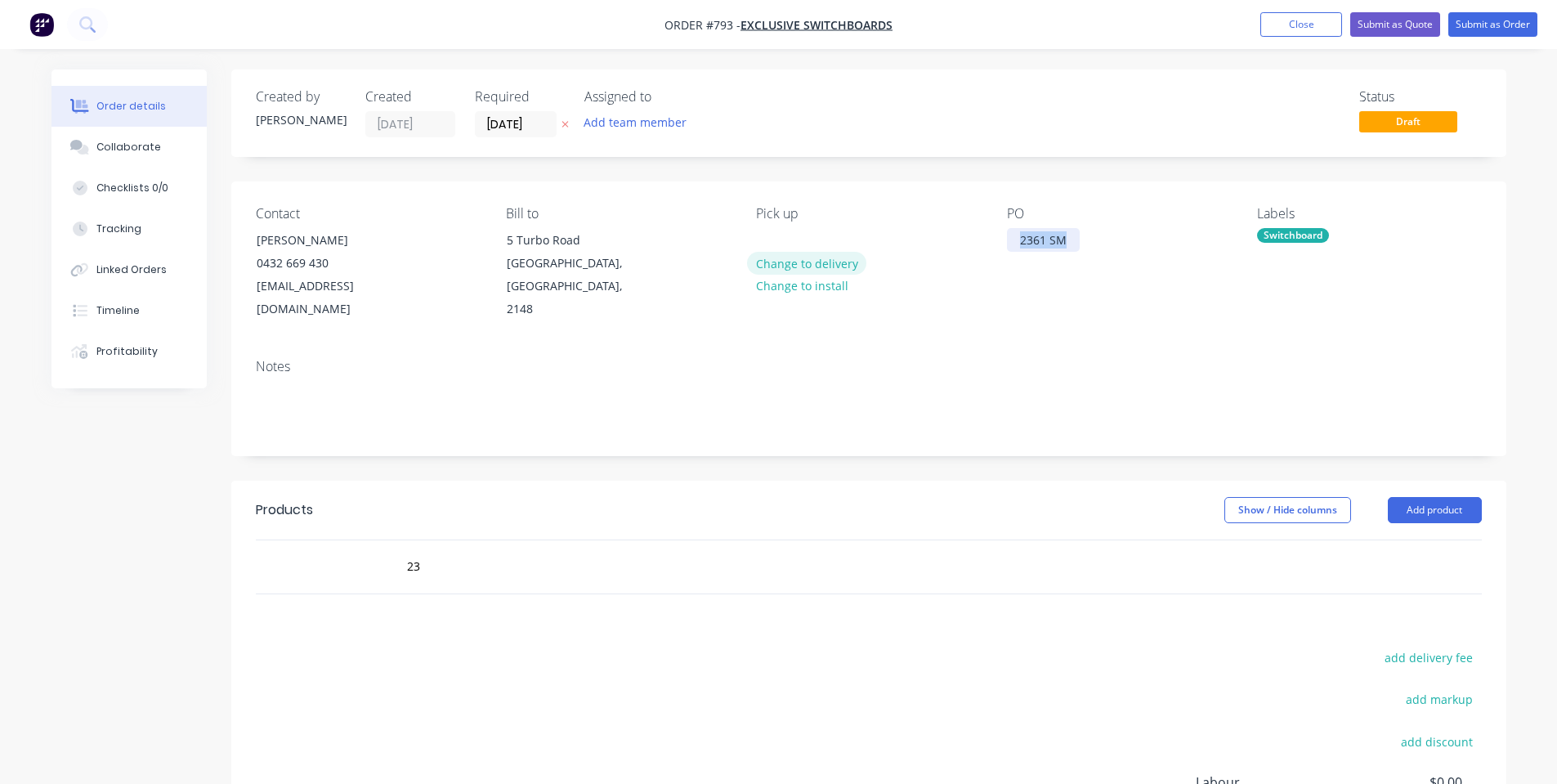
drag, startPoint x: 1071, startPoint y: 240, endPoint x: 810, endPoint y: 269, distance: 262.6
click at [810, 270] on div "Contact [PERSON_NAME] [PHONE_NUMBER] [EMAIL_ADDRESS][DOMAIN_NAME] Bill to [STRE…" at bounding box center [868, 264] width 1274 height 165
click at [440, 564] on div "23" at bounding box center [680, 566] width 589 height 53
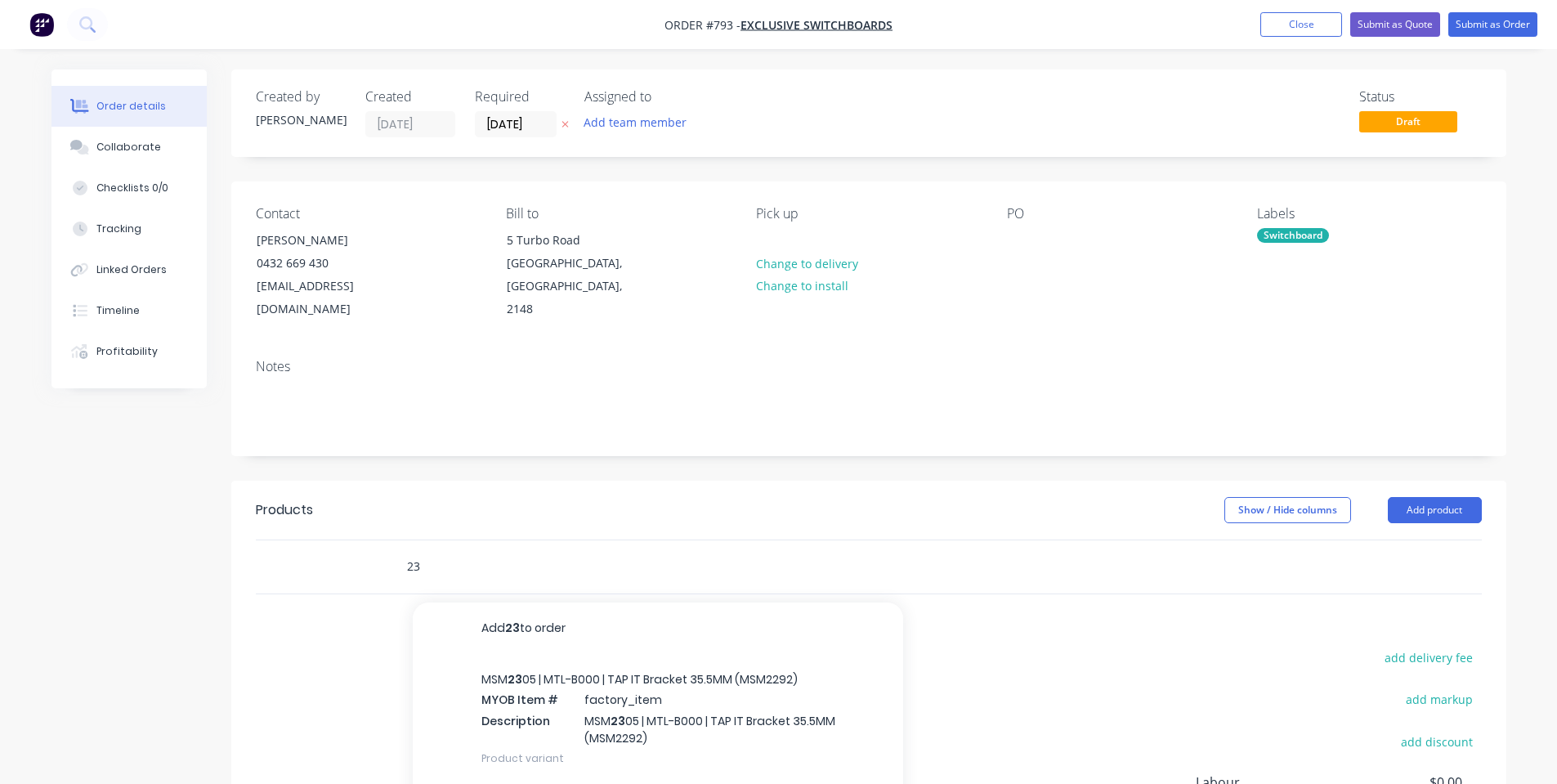
click at [433, 550] on input "23" at bounding box center [569, 566] width 327 height 33
paste input "61 SM"
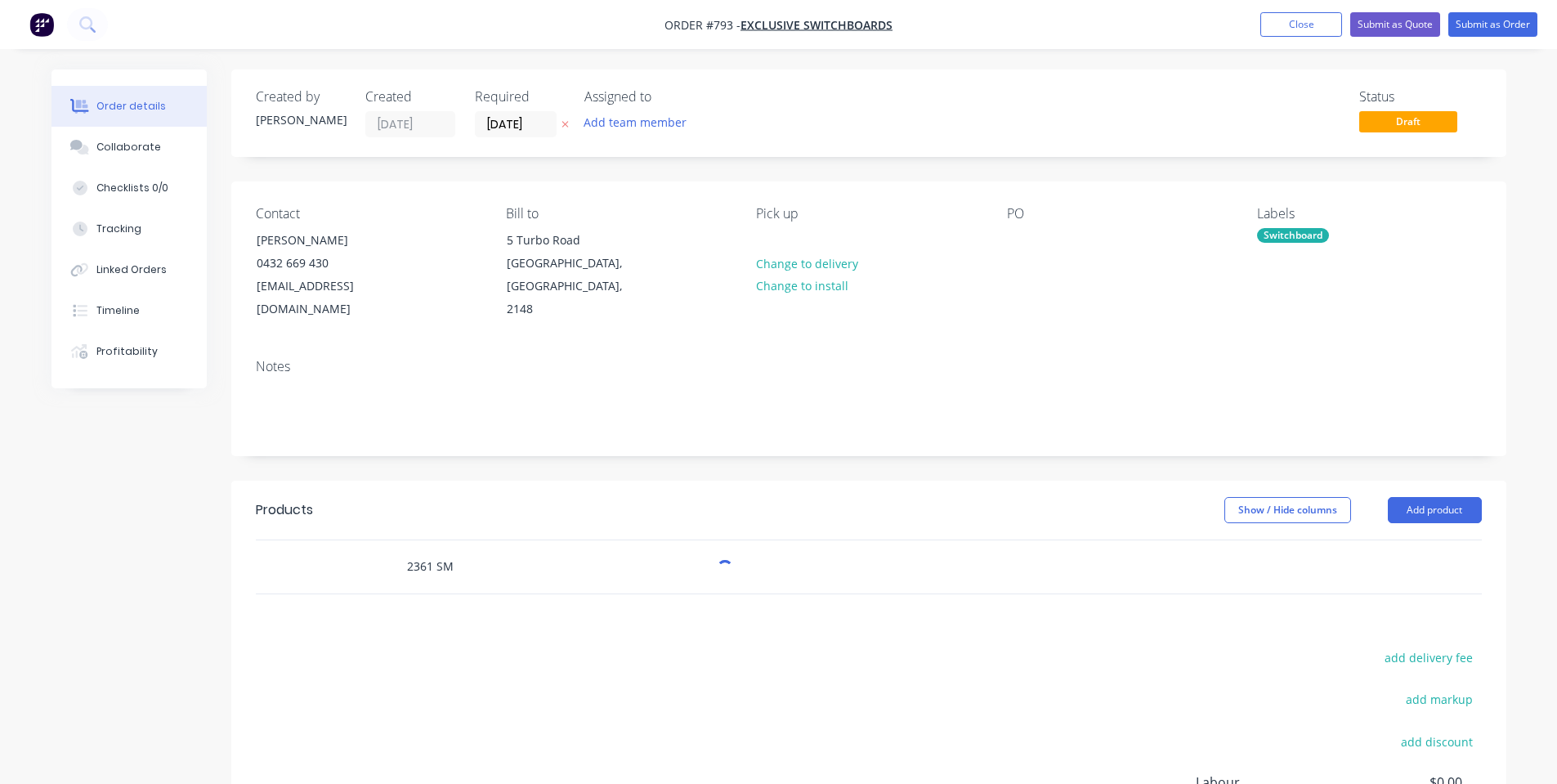
type input "2361 SM"
drag, startPoint x: 1046, startPoint y: 213, endPoint x: 1041, endPoint y: 222, distance: 10.3
click at [1045, 213] on div "PO" at bounding box center [1118, 213] width 224 height 16
drag, startPoint x: 1035, startPoint y: 236, endPoint x: 1032, endPoint y: 254, distance: 18.2
click at [1032, 249] on div "PO" at bounding box center [1118, 263] width 224 height 115
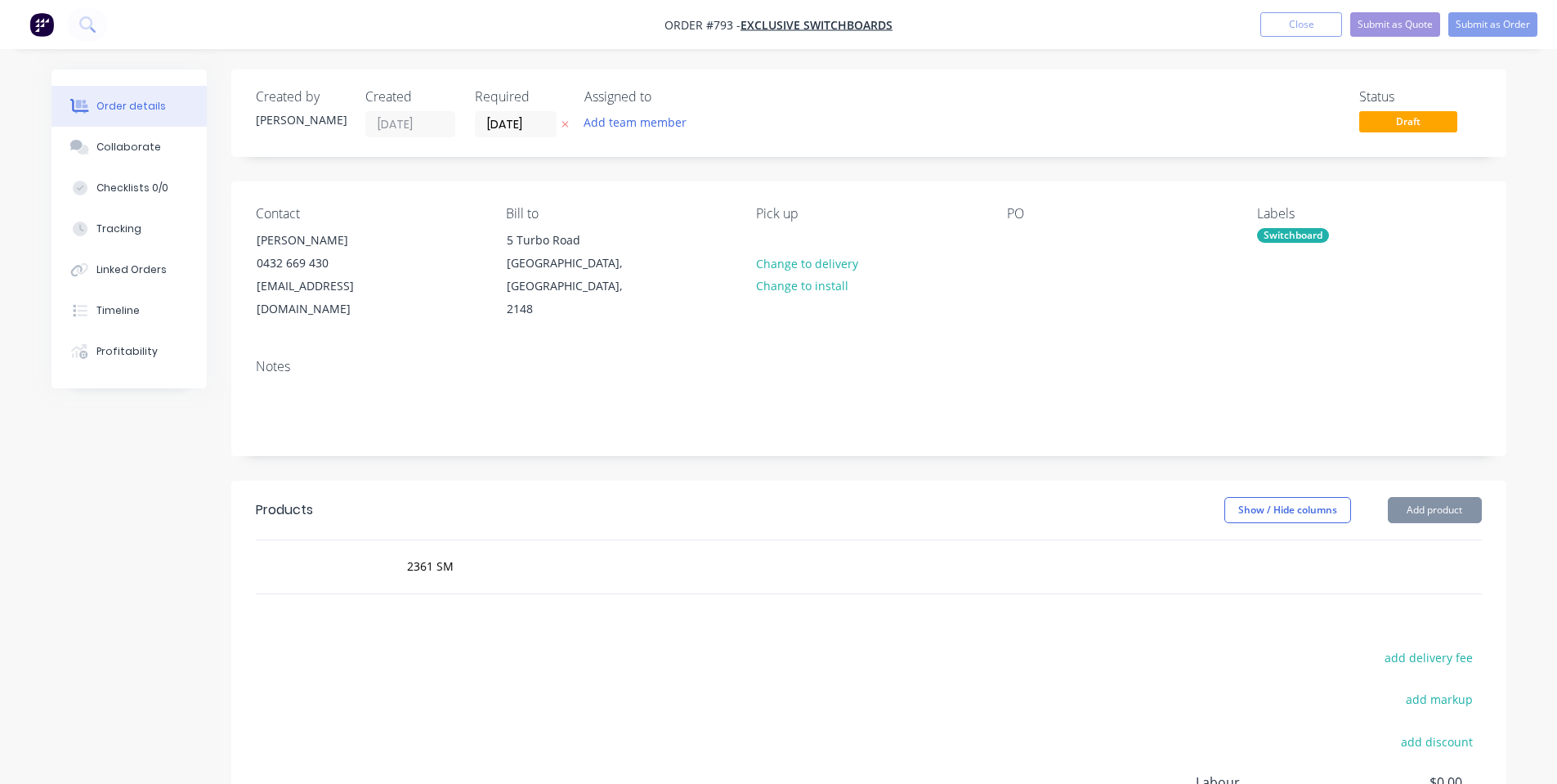
click at [1031, 254] on div "PO" at bounding box center [1118, 263] width 224 height 115
click at [1026, 240] on div at bounding box center [1020, 240] width 26 height 23
click at [1133, 309] on div "Contact [PERSON_NAME] [PHONE_NUMBER] [EMAIL_ADDRESS][DOMAIN_NAME] Bill to [STRE…" at bounding box center [868, 264] width 1274 height 165
click at [1488, 16] on button "Submit as Order" at bounding box center [1492, 24] width 89 height 24
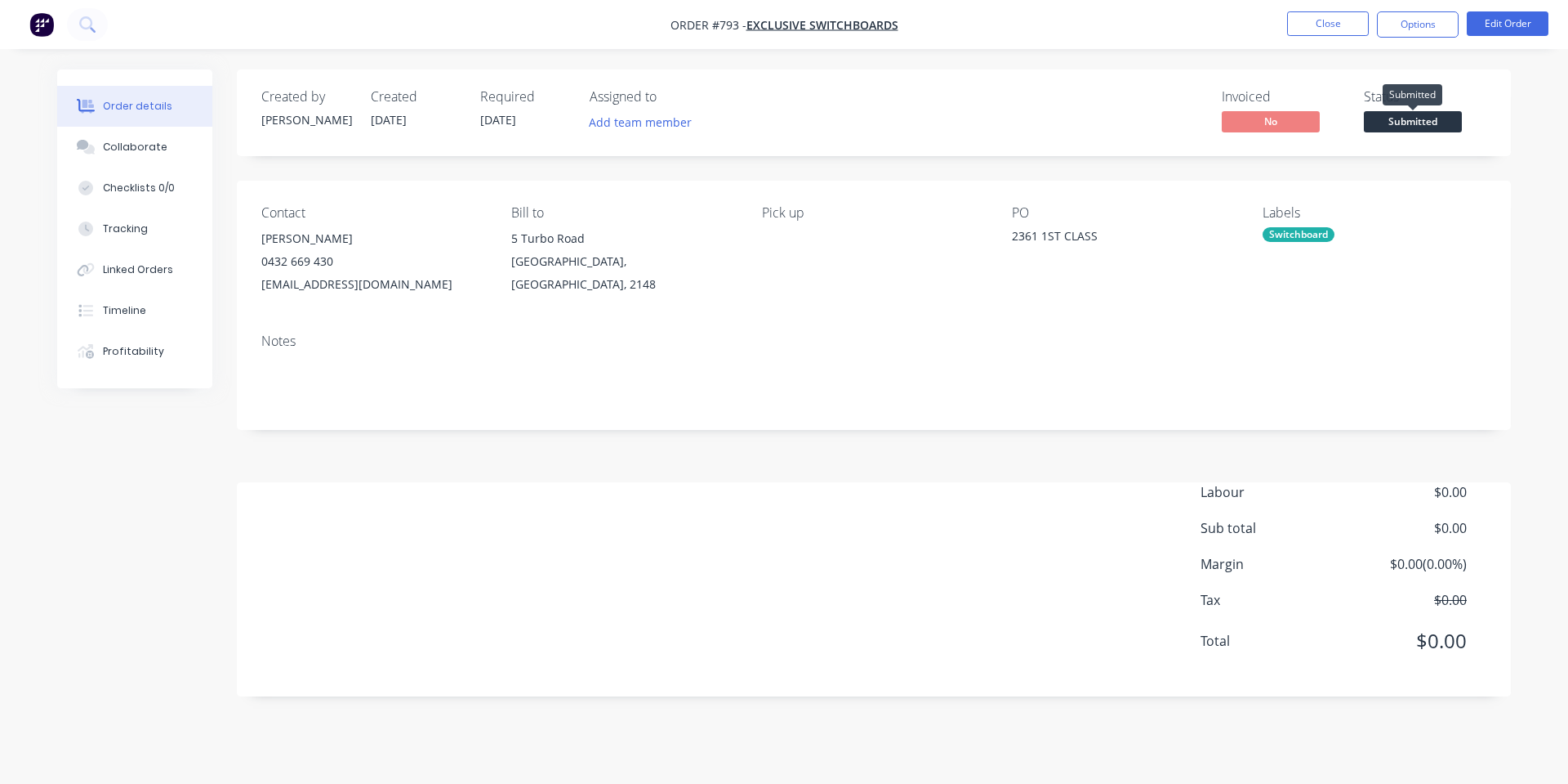
click at [1384, 116] on span "Submitted" at bounding box center [1412, 122] width 98 height 21
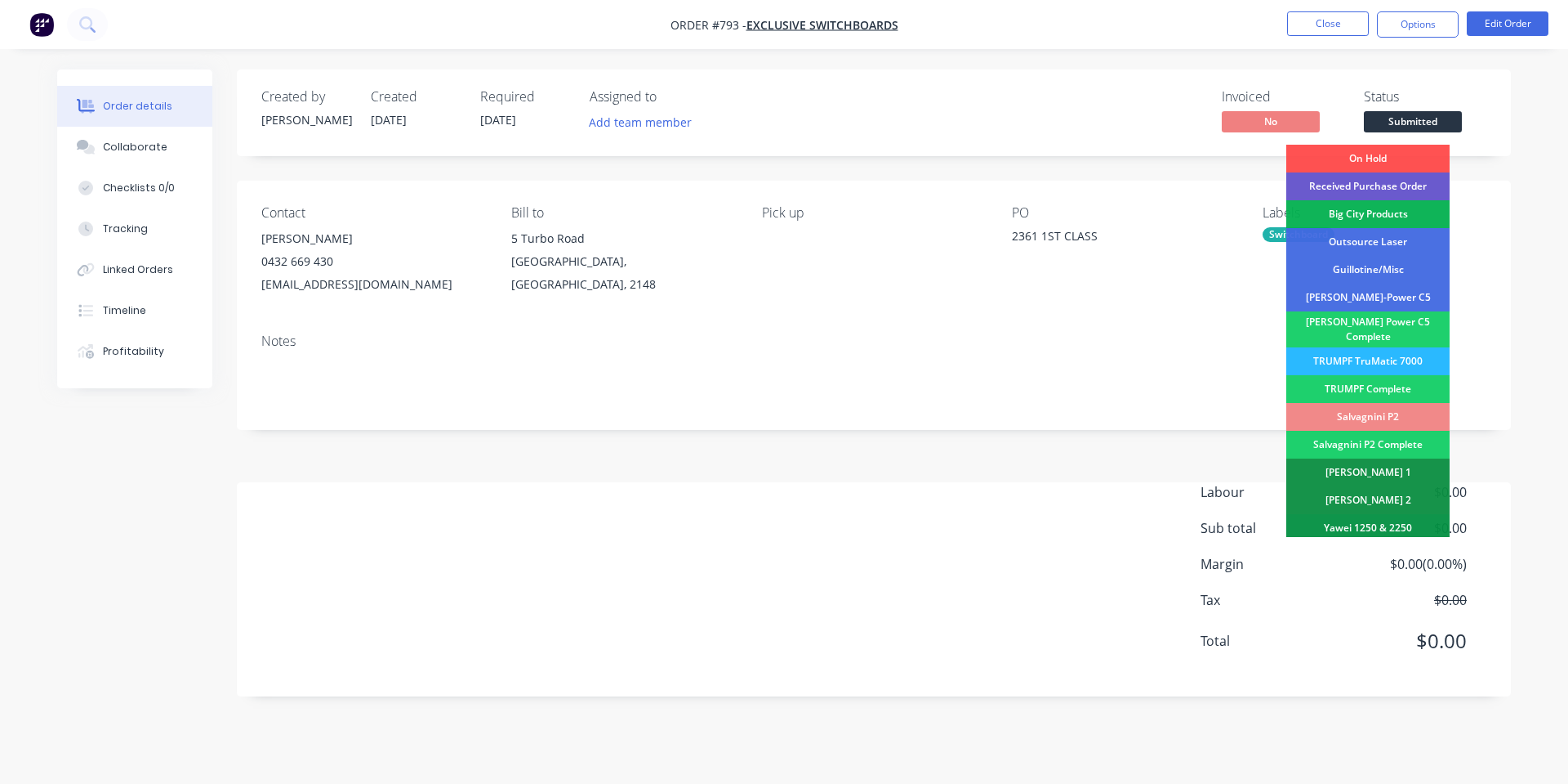
click at [1331, 189] on div "Received Purchase Order" at bounding box center [1367, 186] width 164 height 28
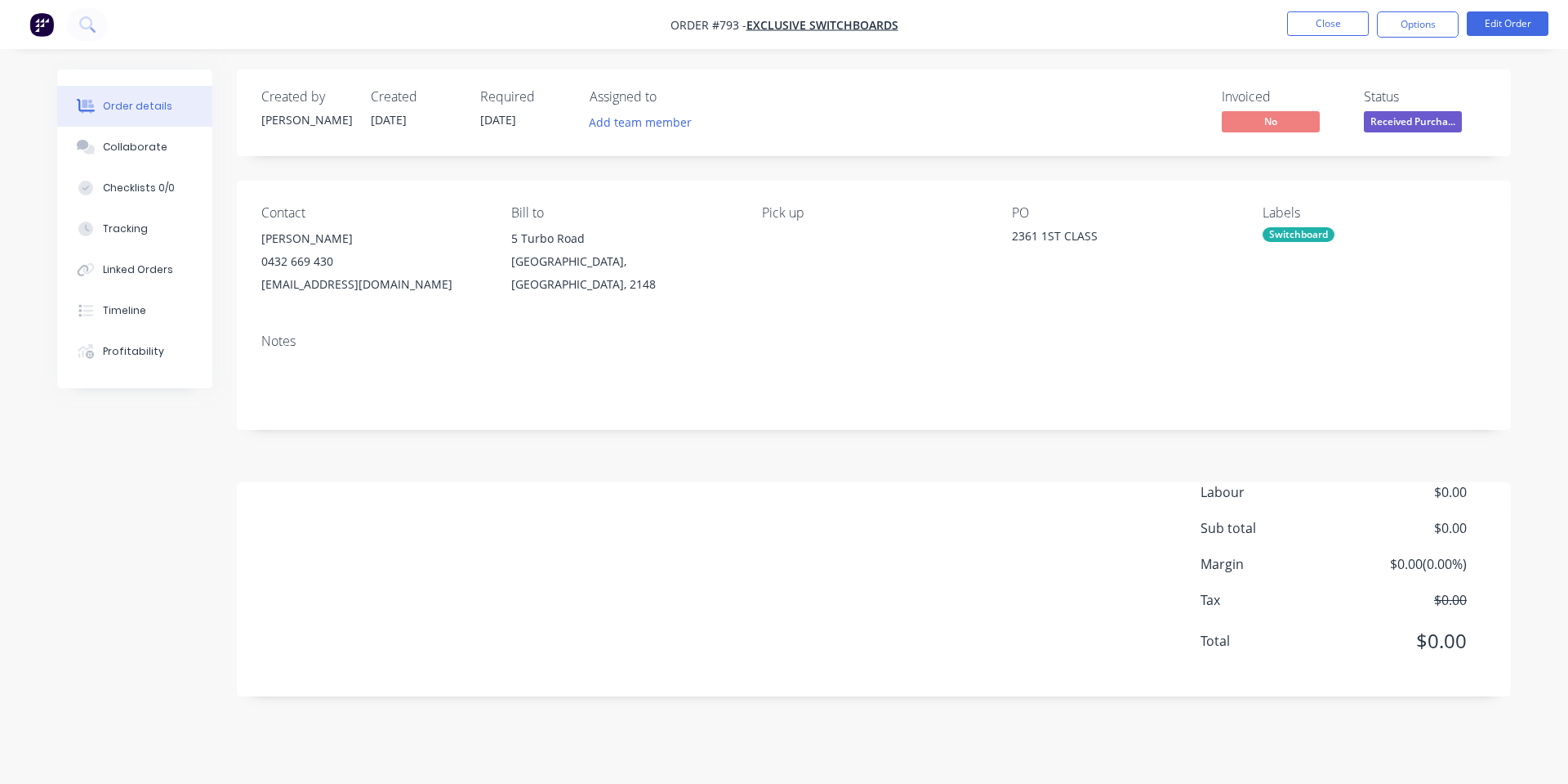
click at [642, 421] on div "Notes" at bounding box center [873, 374] width 1273 height 109
drag, startPoint x: 110, startPoint y: 164, endPoint x: 113, endPoint y: 149, distance: 15.3
click at [110, 163] on button "Collaborate" at bounding box center [135, 147] width 155 height 41
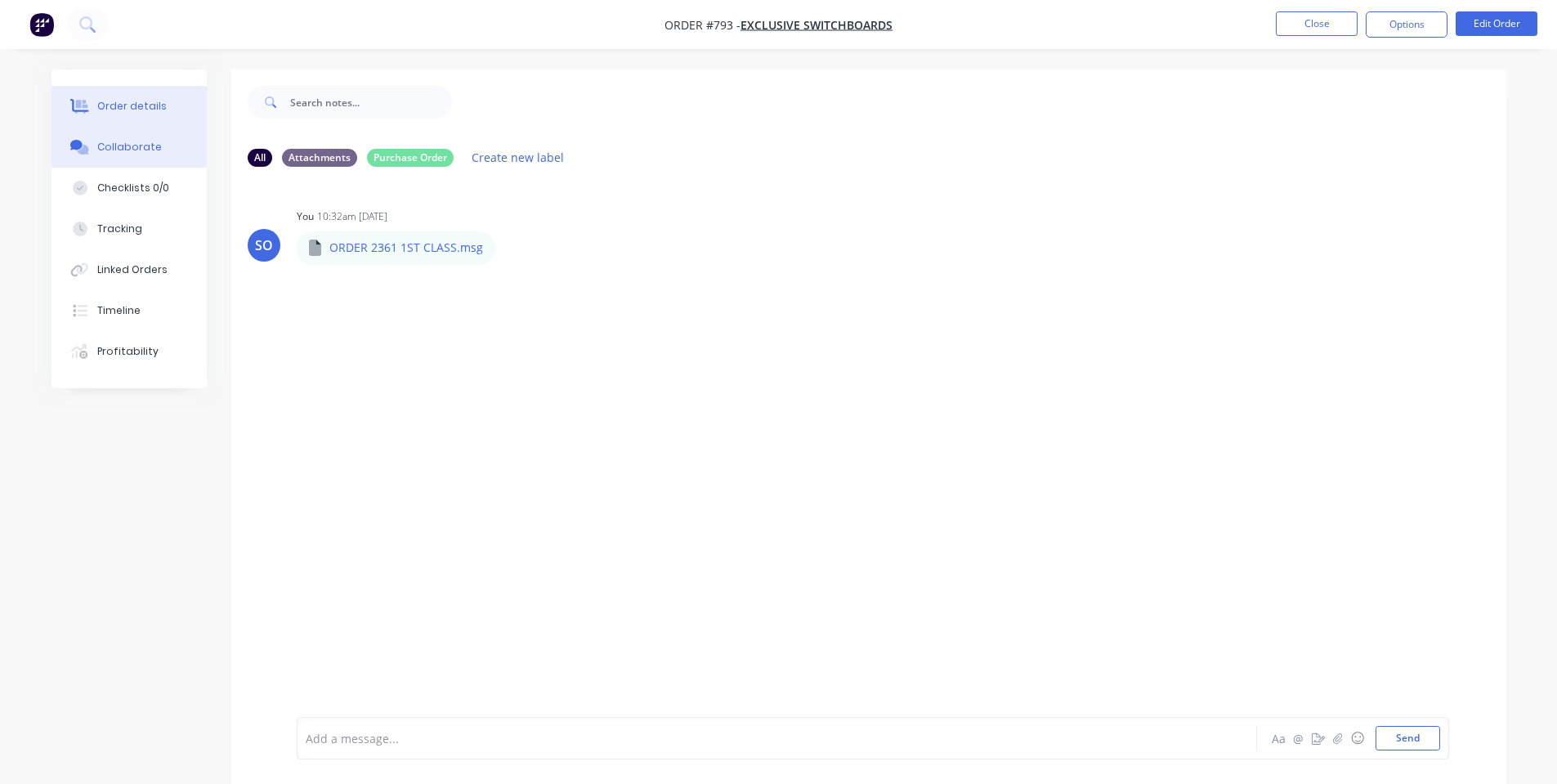
click at [123, 115] on button "Order details" at bounding box center [129, 107] width 155 height 41
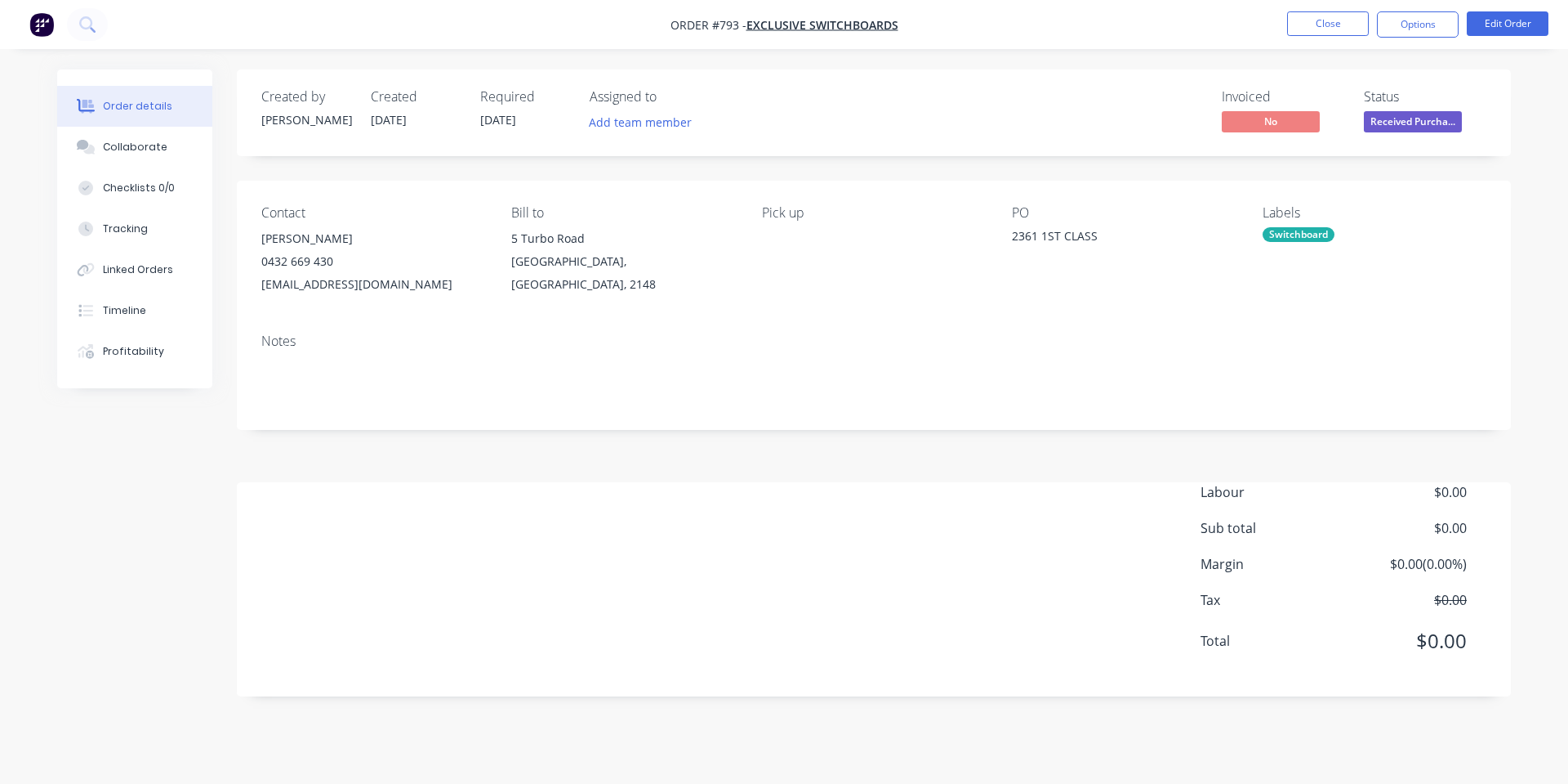
click at [996, 259] on div "Contact [PERSON_NAME] [PHONE_NUMBER] [EMAIL_ADDRESS][DOMAIN_NAME] Bill to [STRE…" at bounding box center [873, 250] width 1273 height 139
click at [1526, 27] on button "Edit Order" at bounding box center [1506, 23] width 81 height 24
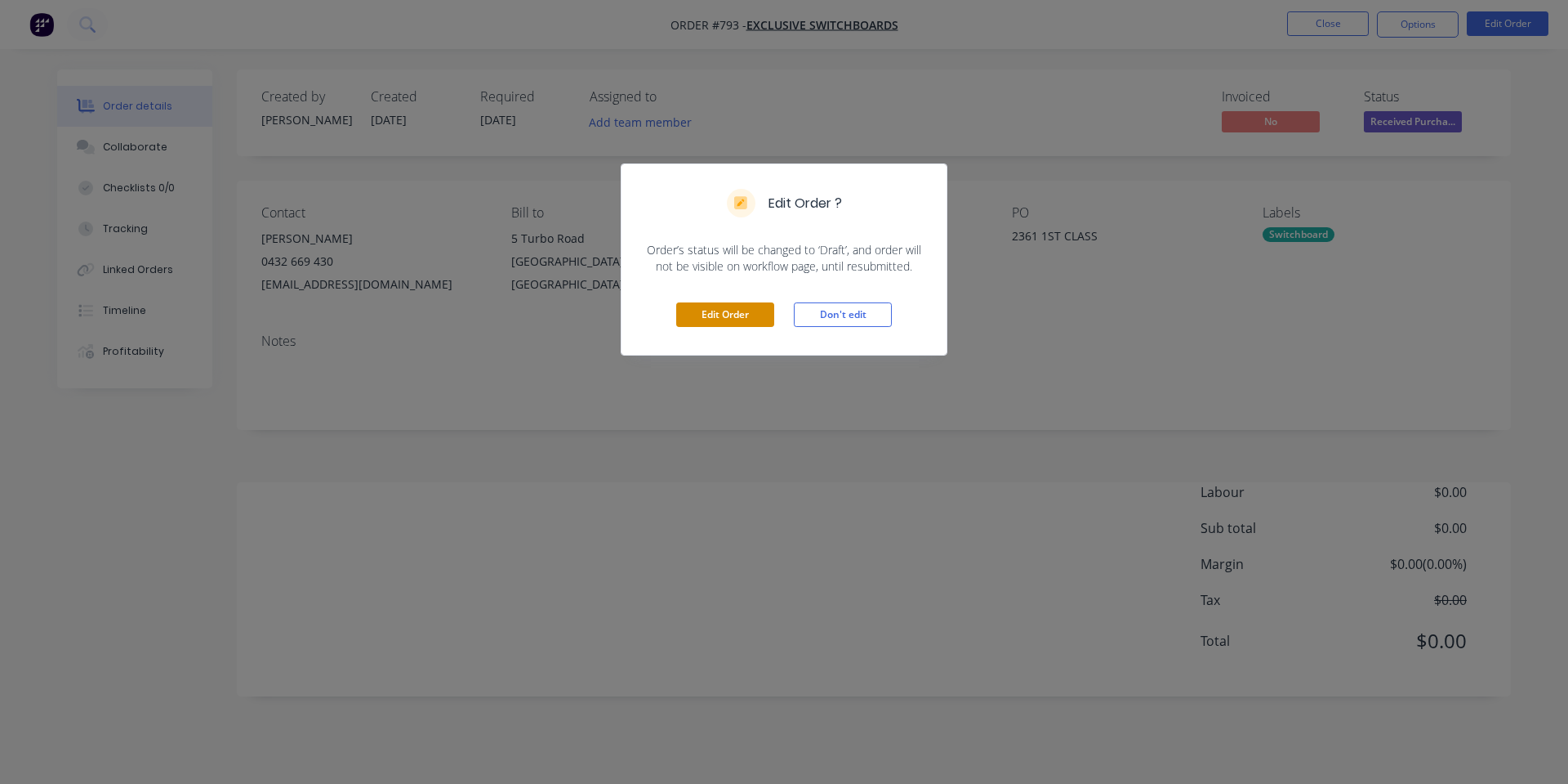
click at [752, 312] on button "Edit Order" at bounding box center [725, 314] width 98 height 24
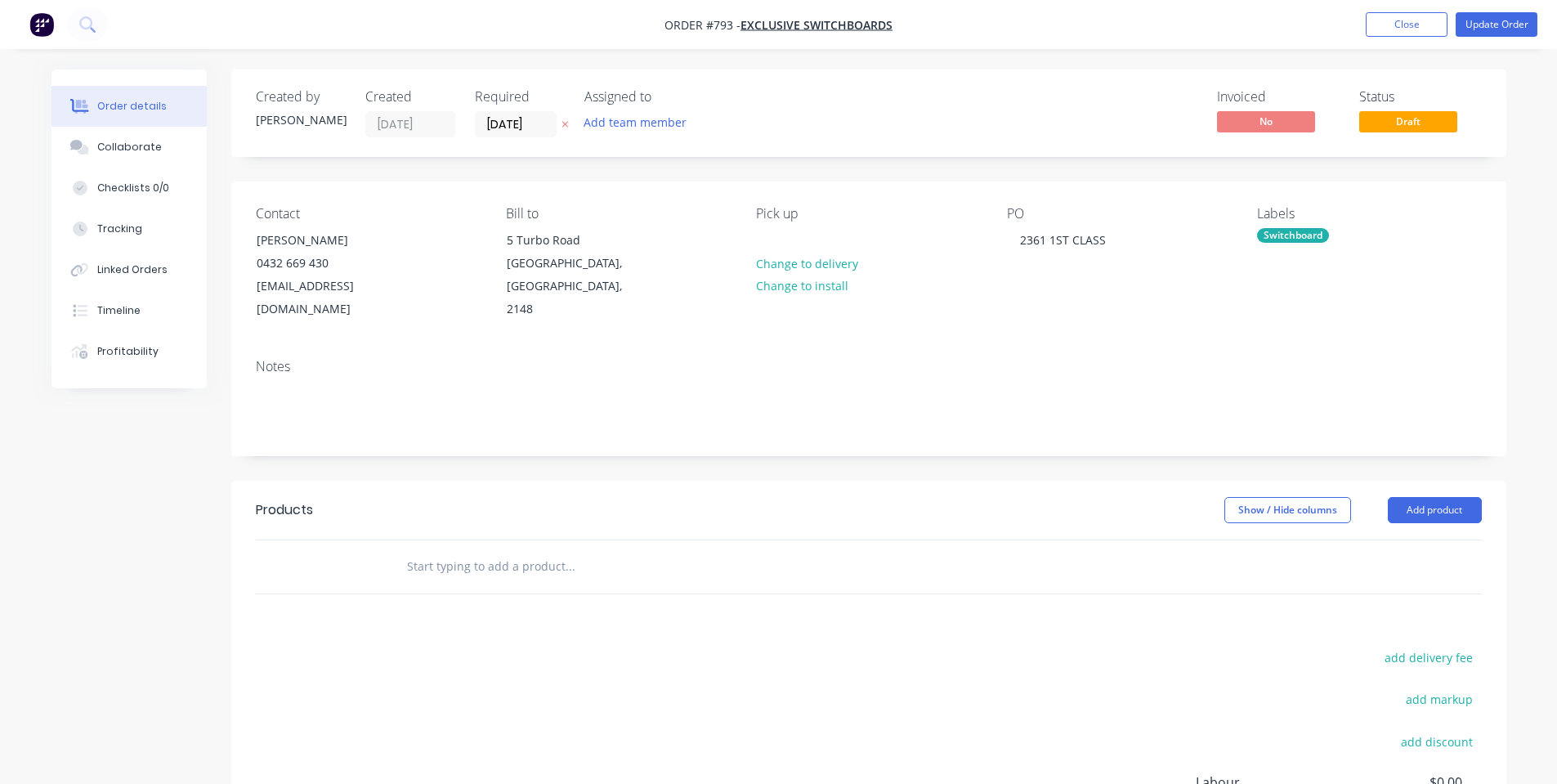
click at [590, 550] on input "text" at bounding box center [569, 566] width 327 height 33
paste input "2361 SM"
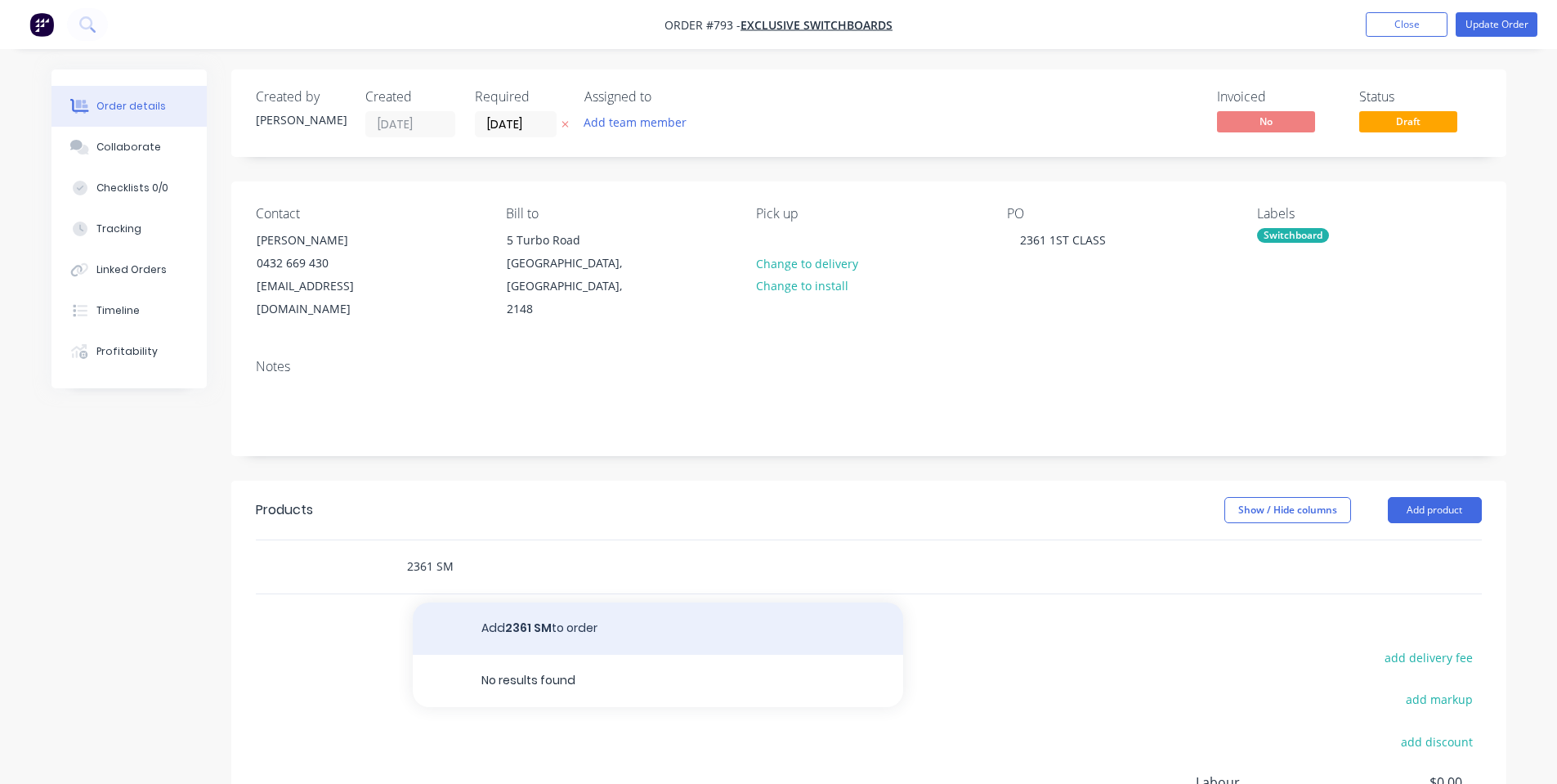
type input "2361 SM"
click at [511, 603] on button "Add 2361 SM to order" at bounding box center [658, 629] width 490 height 52
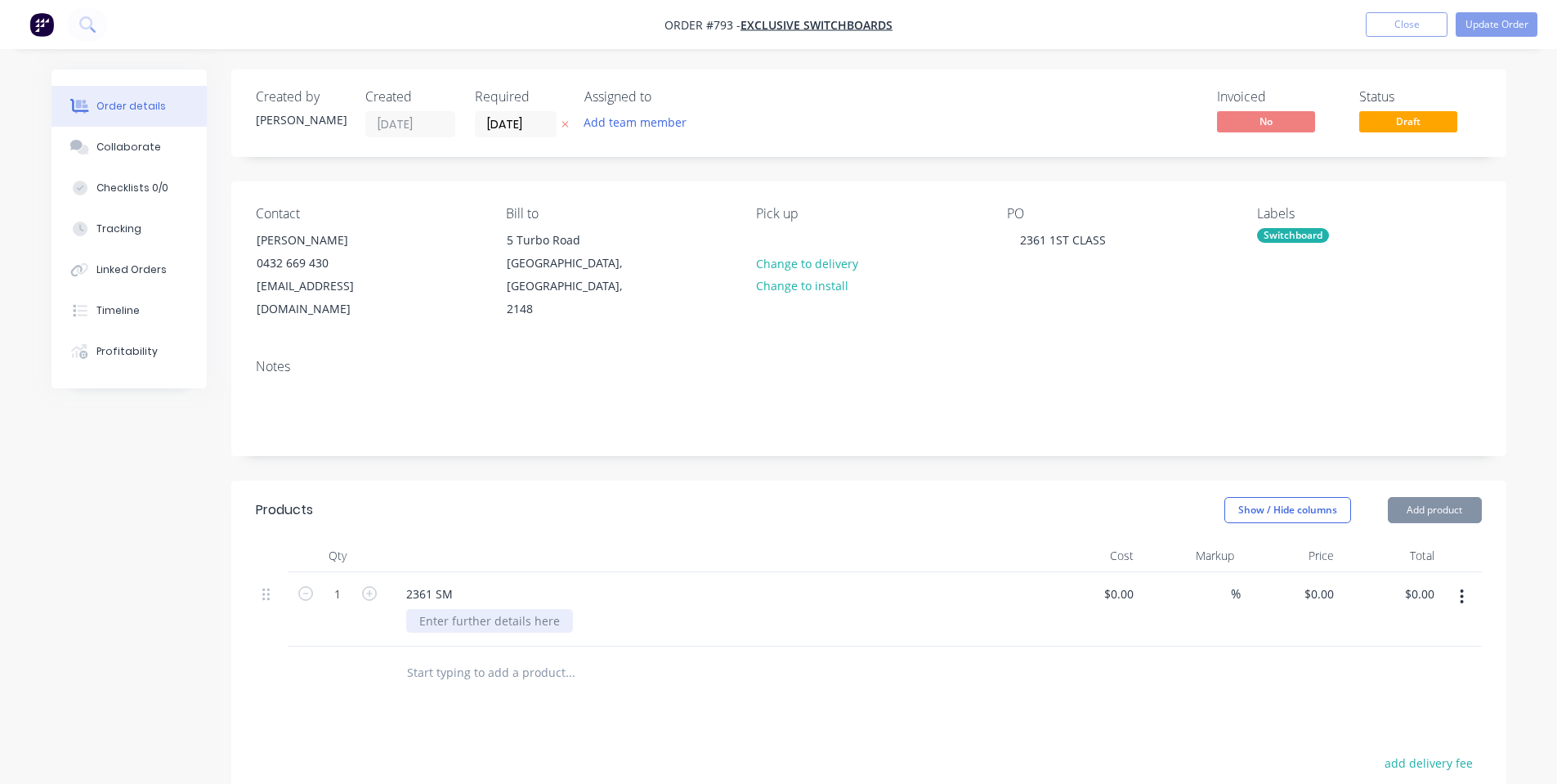
drag, startPoint x: 494, startPoint y: 588, endPoint x: 499, endPoint y: 597, distance: 10.3
click at [494, 609] on div at bounding box center [489, 620] width 167 height 23
click at [479, 609] on div at bounding box center [489, 620] width 167 height 23
click at [539, 481] on header "Products Show / Hide columns Add product" at bounding box center [868, 510] width 1274 height 59
click at [1331, 582] on input "0" at bounding box center [1331, 593] width 19 height 23
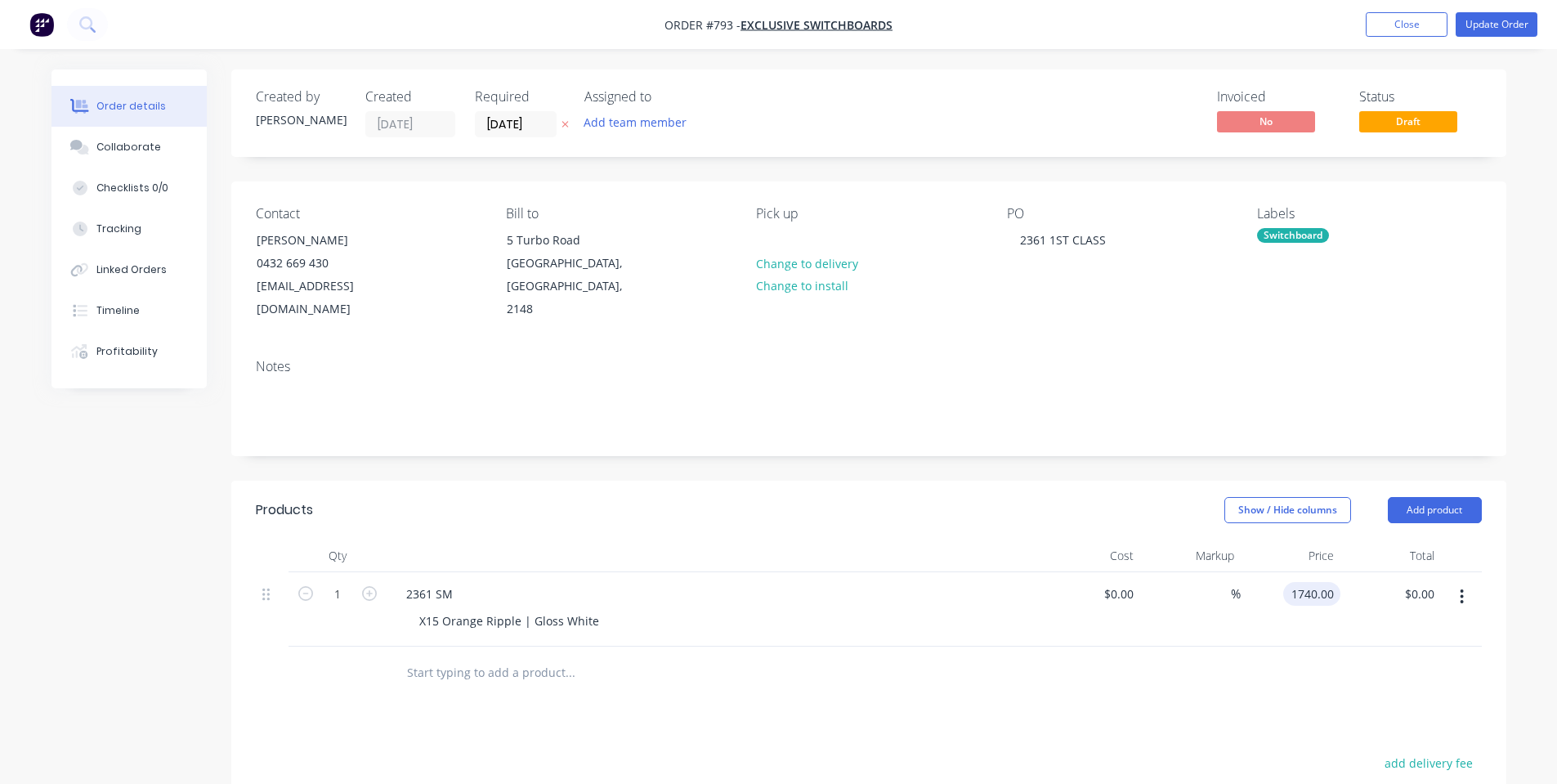
type input "$1,740.00"
click at [1034, 572] on div "2361 SM X15 Orange Ripple | Gloss White" at bounding box center [713, 608] width 654 height 74
click at [141, 144] on div "Collaborate" at bounding box center [128, 147] width 65 height 15
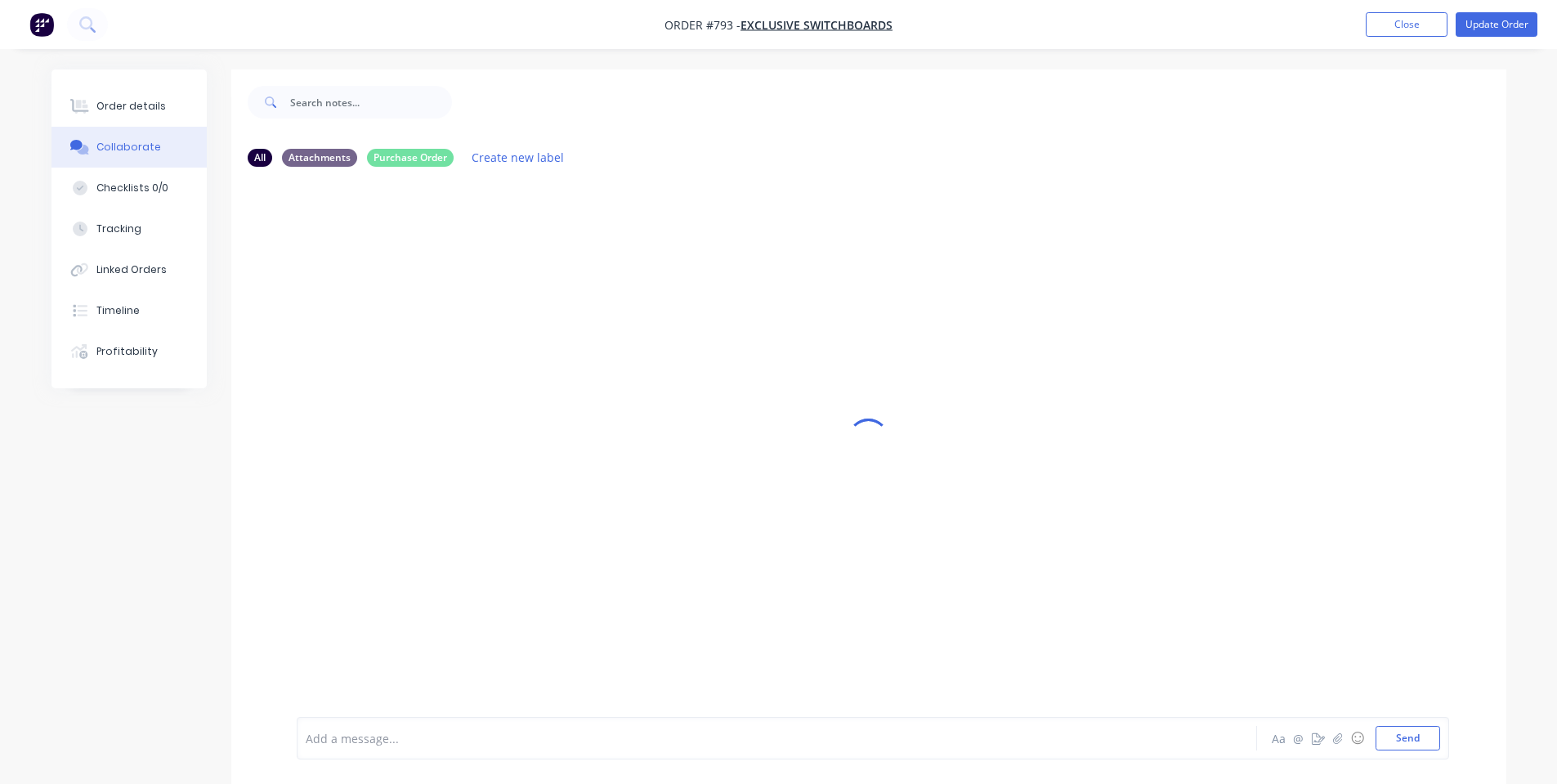
click at [397, 719] on div "Add a message... Aa @ ☺ Send" at bounding box center [872, 737] width 1152 height 42
click at [397, 742] on div at bounding box center [731, 738] width 850 height 17
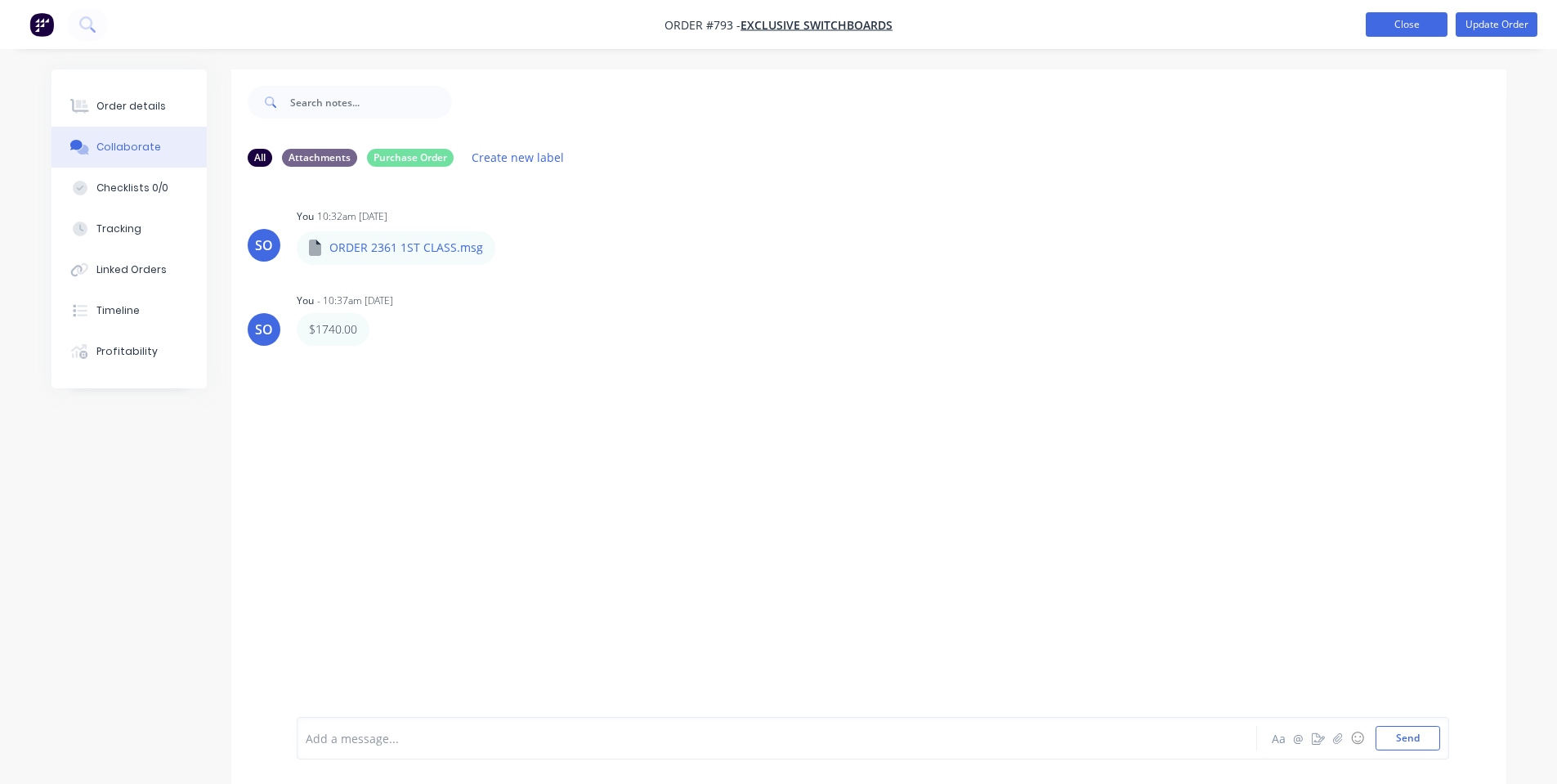
click at [1412, 21] on button "Close" at bounding box center [1405, 24] width 81 height 24
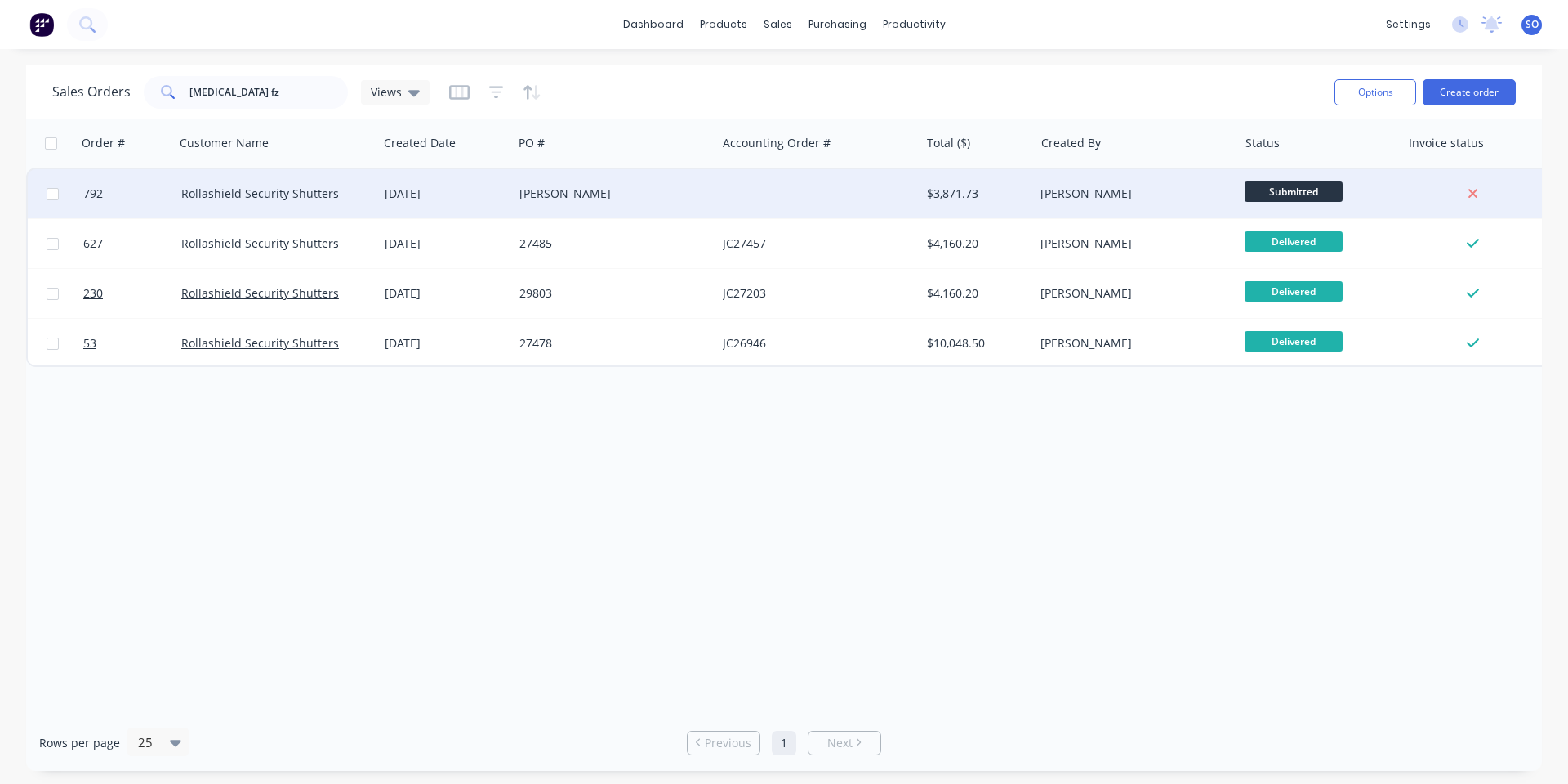
click at [822, 195] on div at bounding box center [817, 194] width 203 height 49
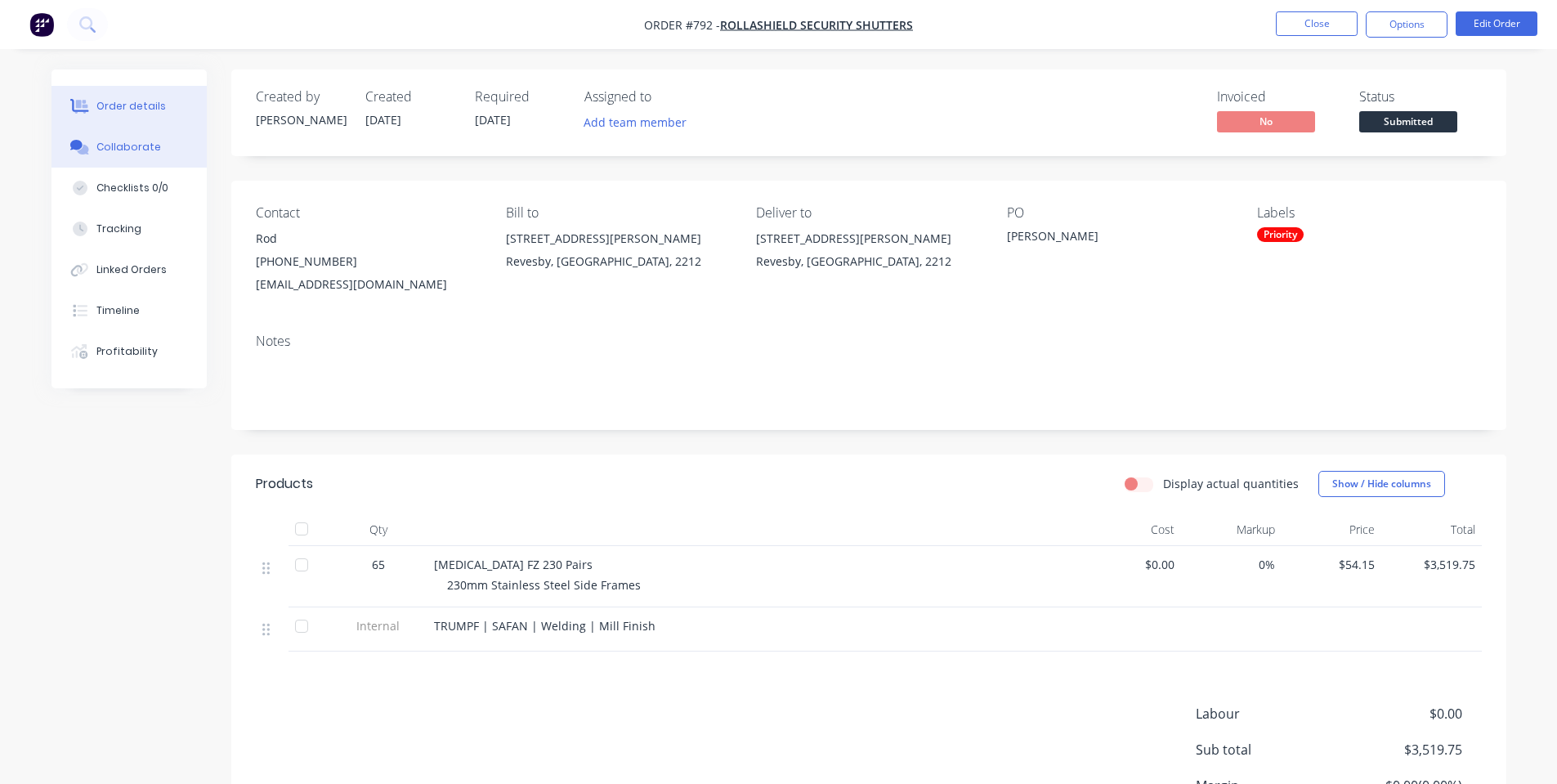
click at [78, 148] on icon at bounding box center [76, 144] width 12 height 9
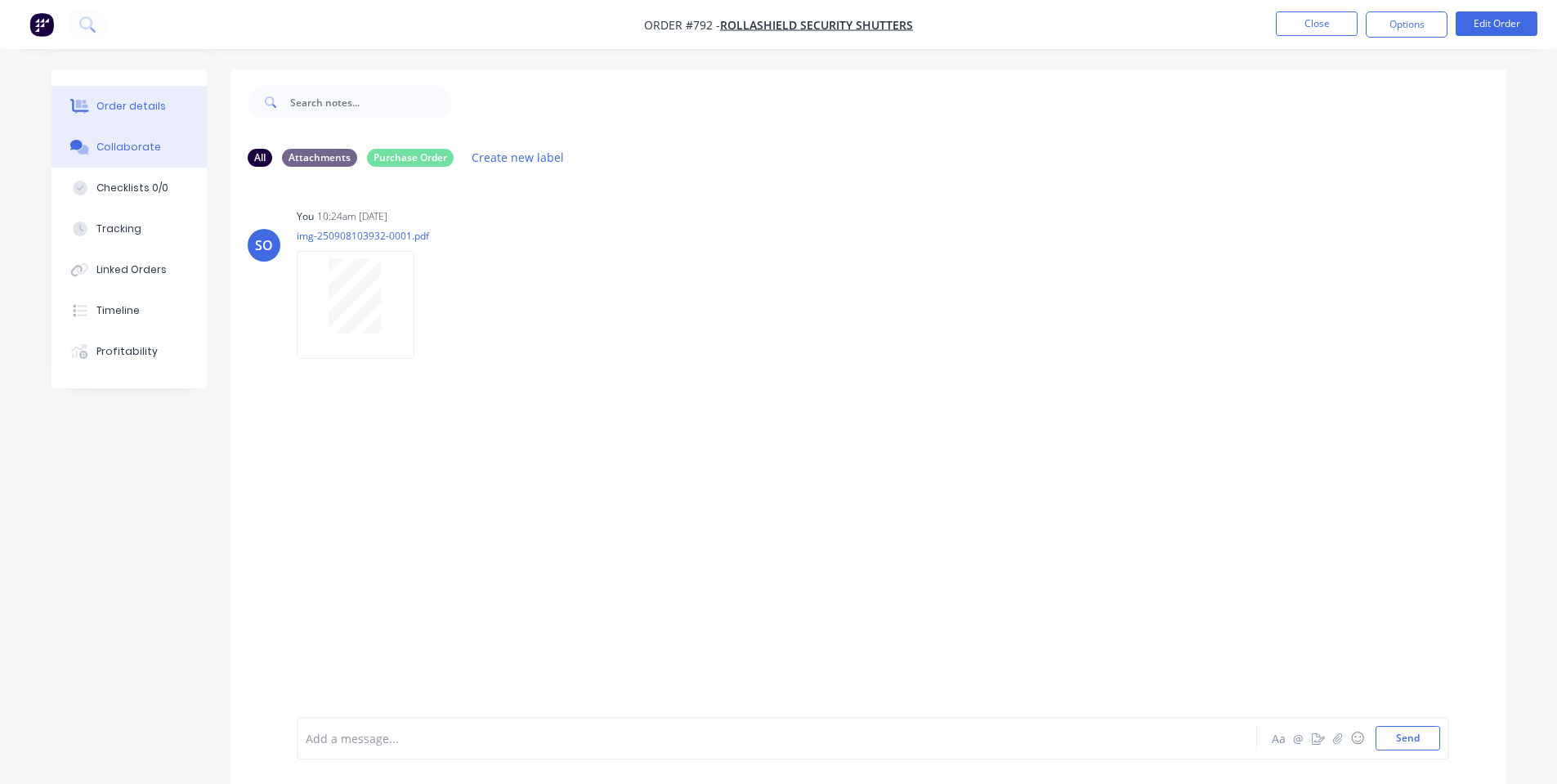
click at [131, 99] on div "Order details" at bounding box center [131, 107] width 69 height 15
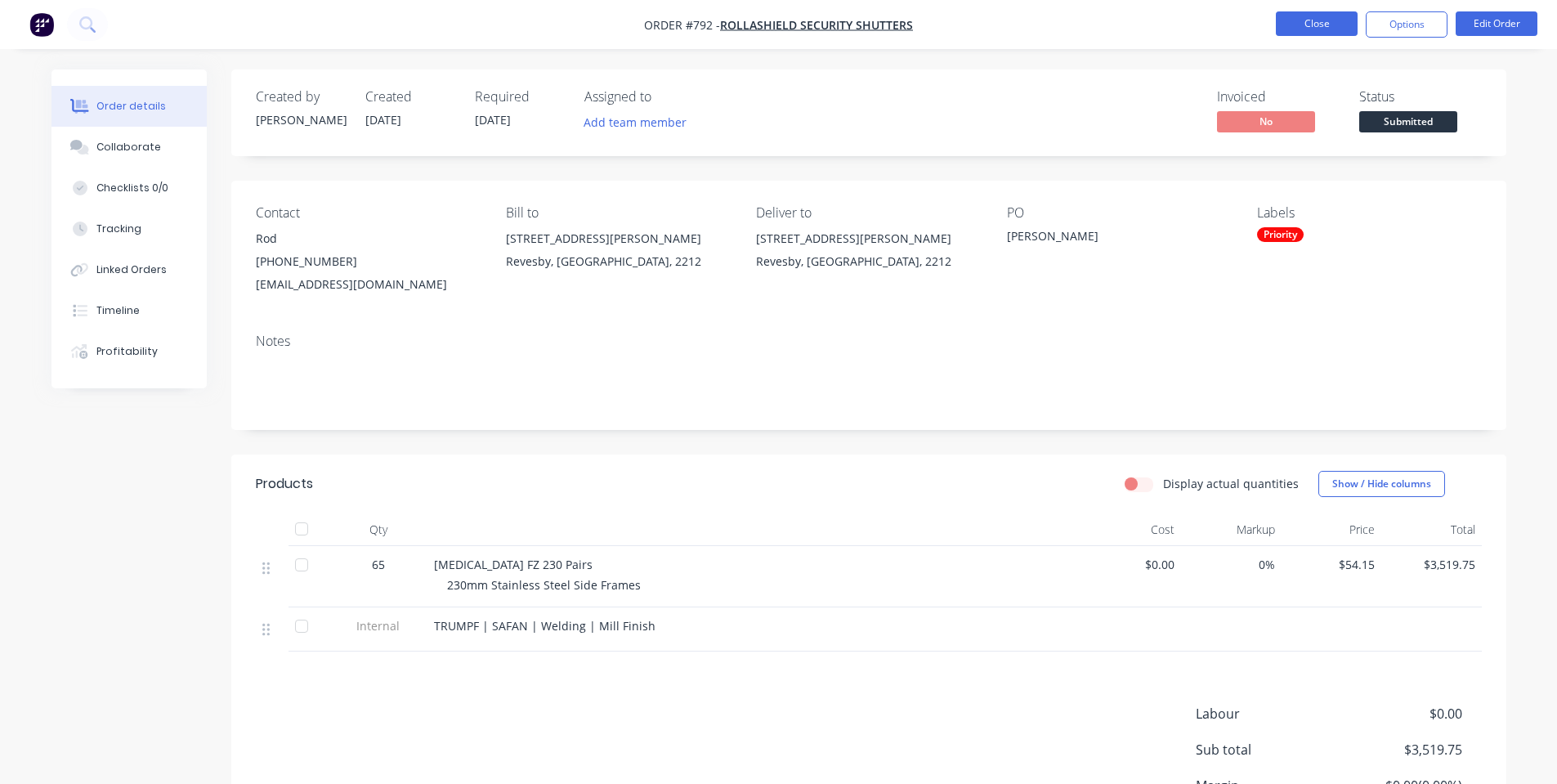
click at [1309, 22] on button "Close" at bounding box center [1316, 23] width 81 height 24
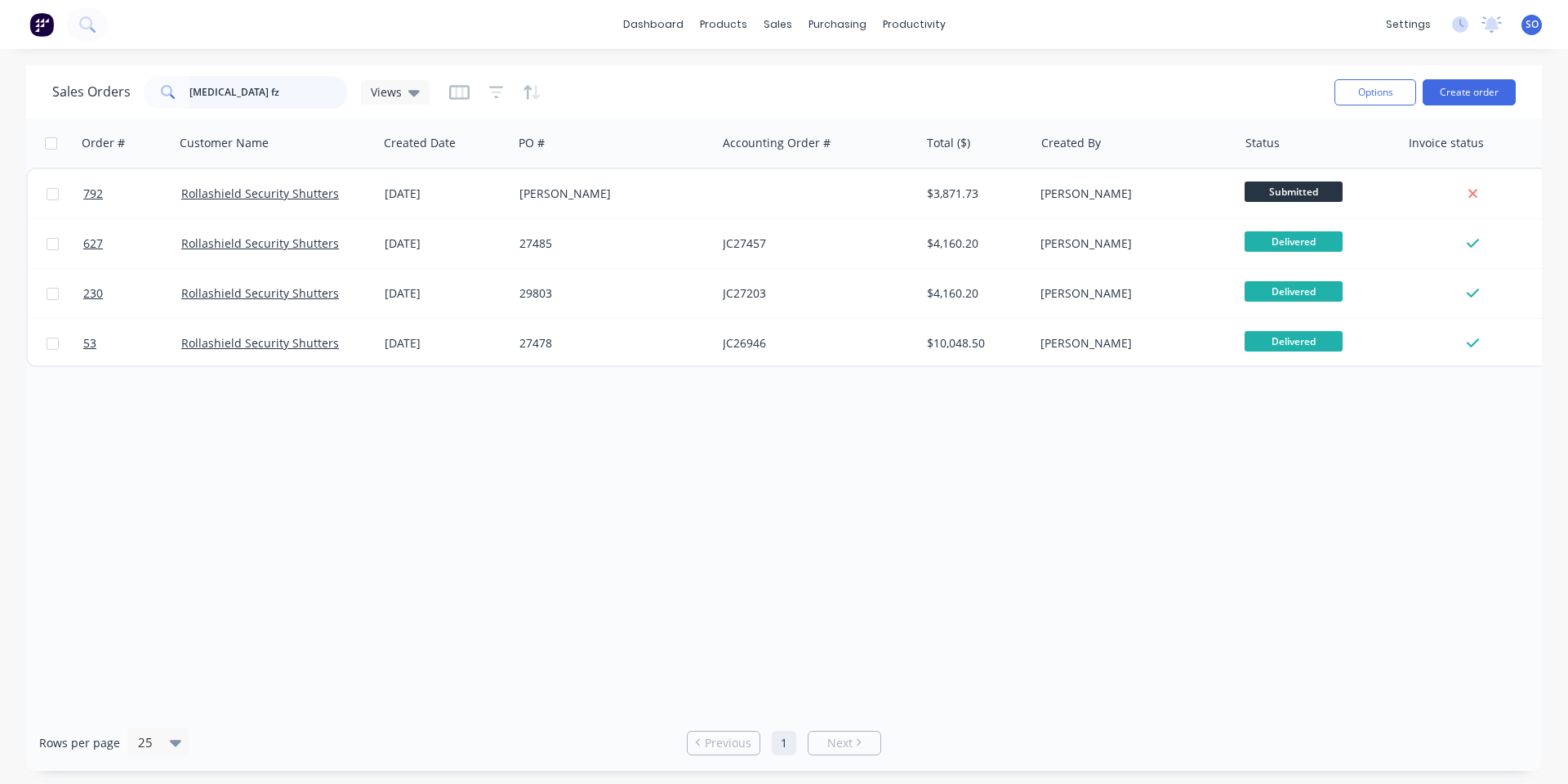
drag, startPoint x: 295, startPoint y: 95, endPoint x: 36, endPoint y: 105, distance: 259.2
click at [211, 94] on input "[MEDICAL_DATA] fz" at bounding box center [269, 92] width 159 height 33
type input "b"
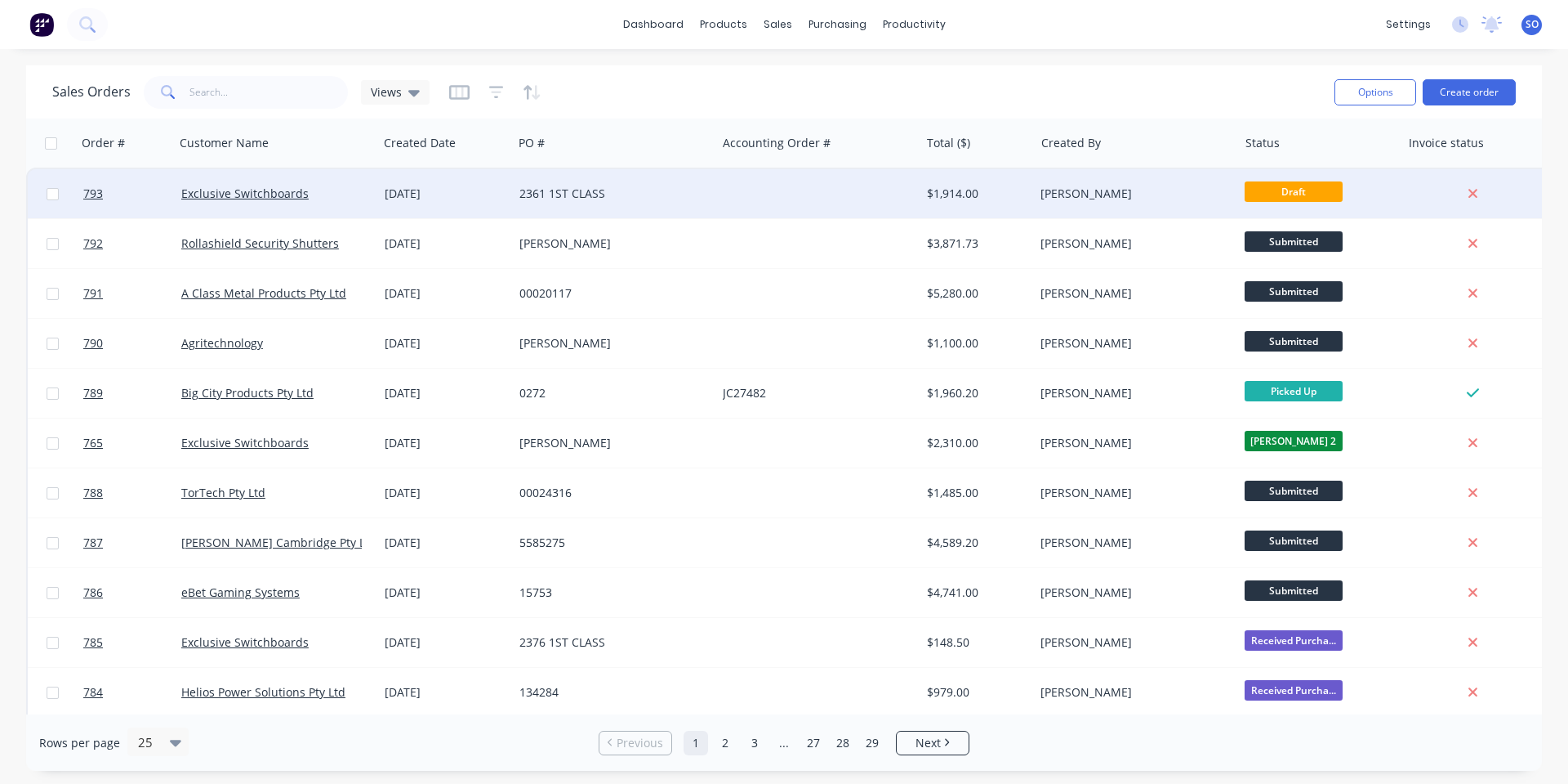
click at [376, 183] on div "Exclusive Switchboards" at bounding box center [276, 194] width 203 height 49
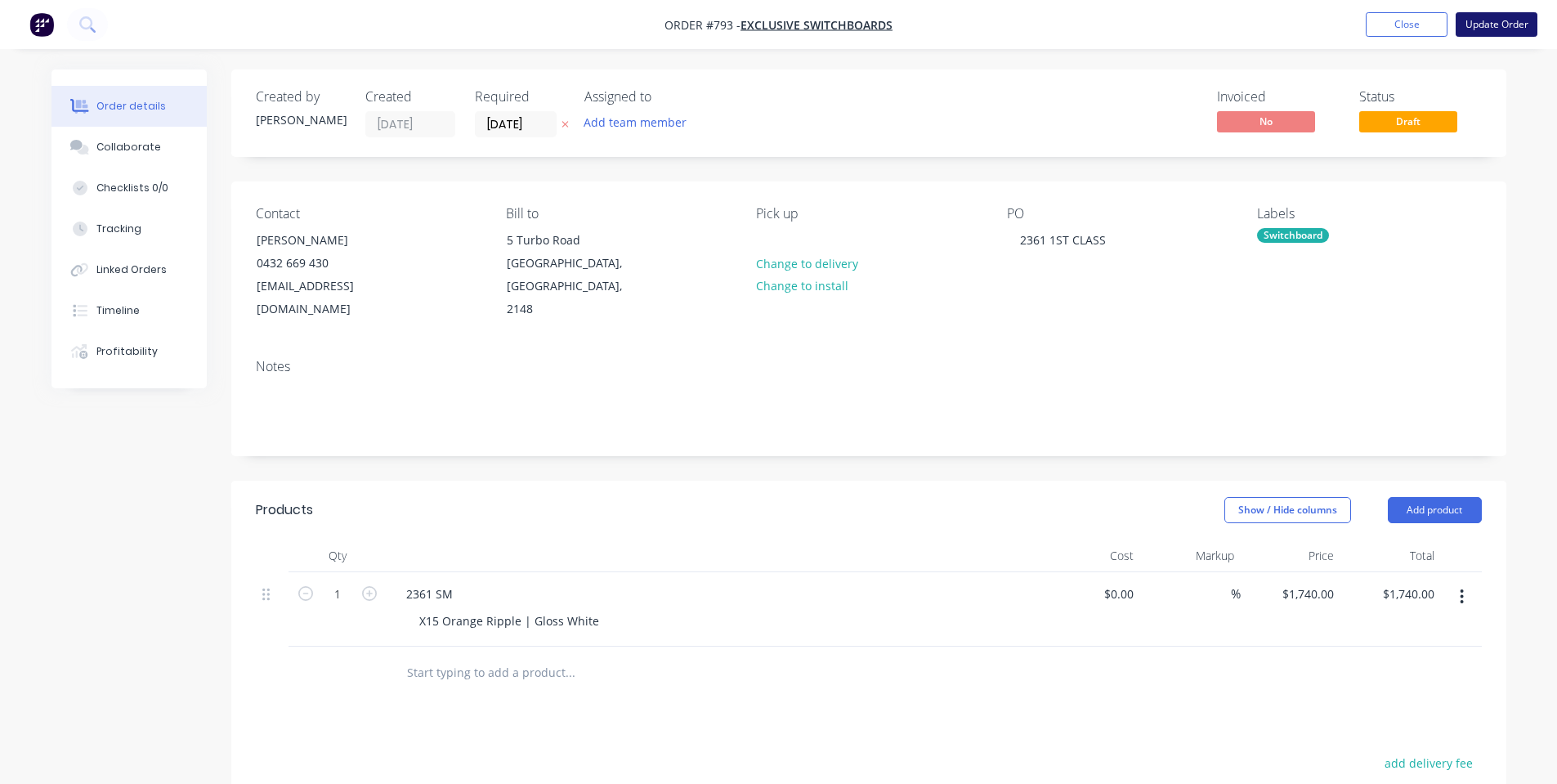
click at [1494, 22] on button "Update Order" at bounding box center [1495, 24] width 81 height 24
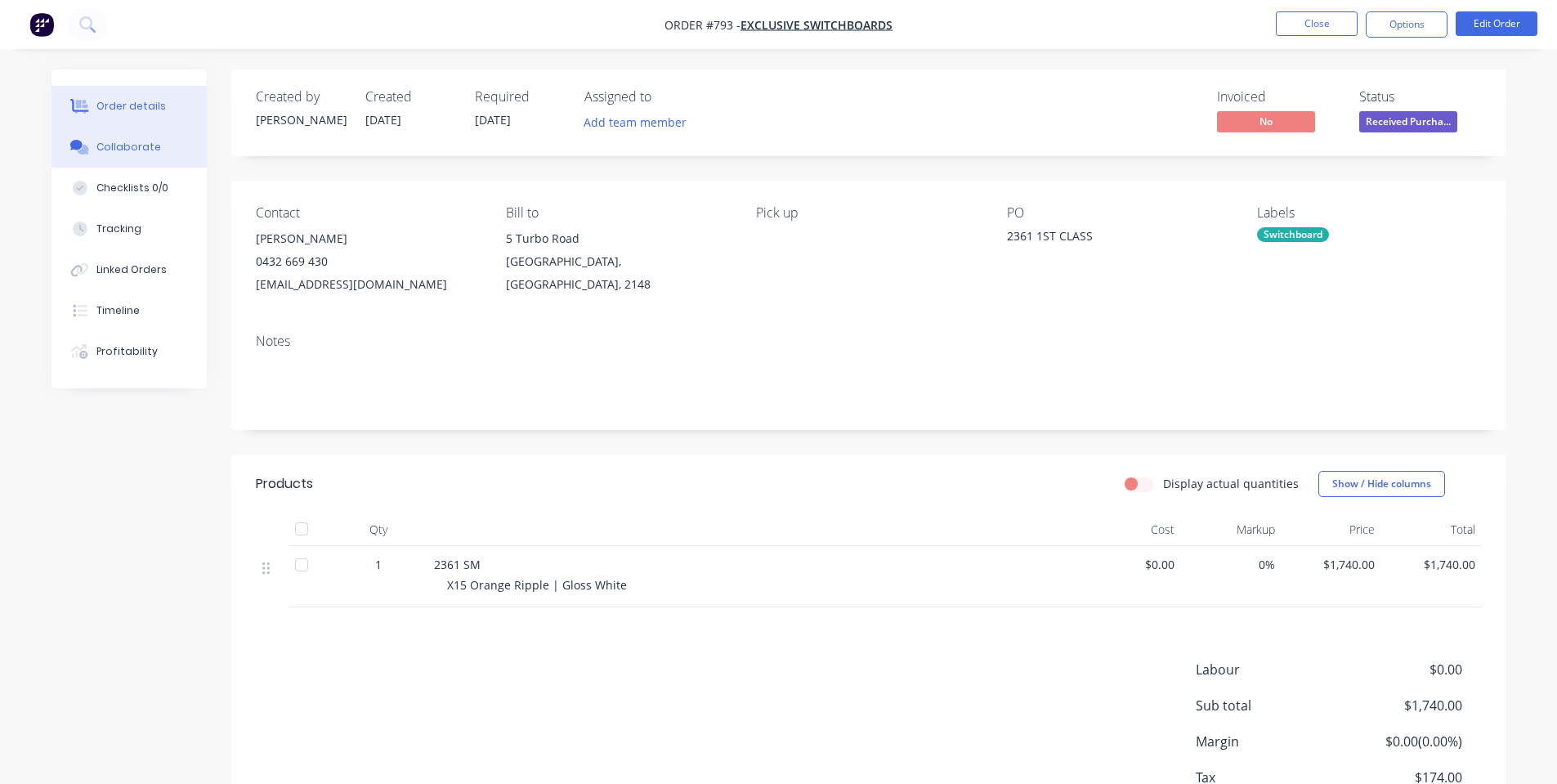
click at [112, 139] on div "Collaborate" at bounding box center [128, 147] width 65 height 15
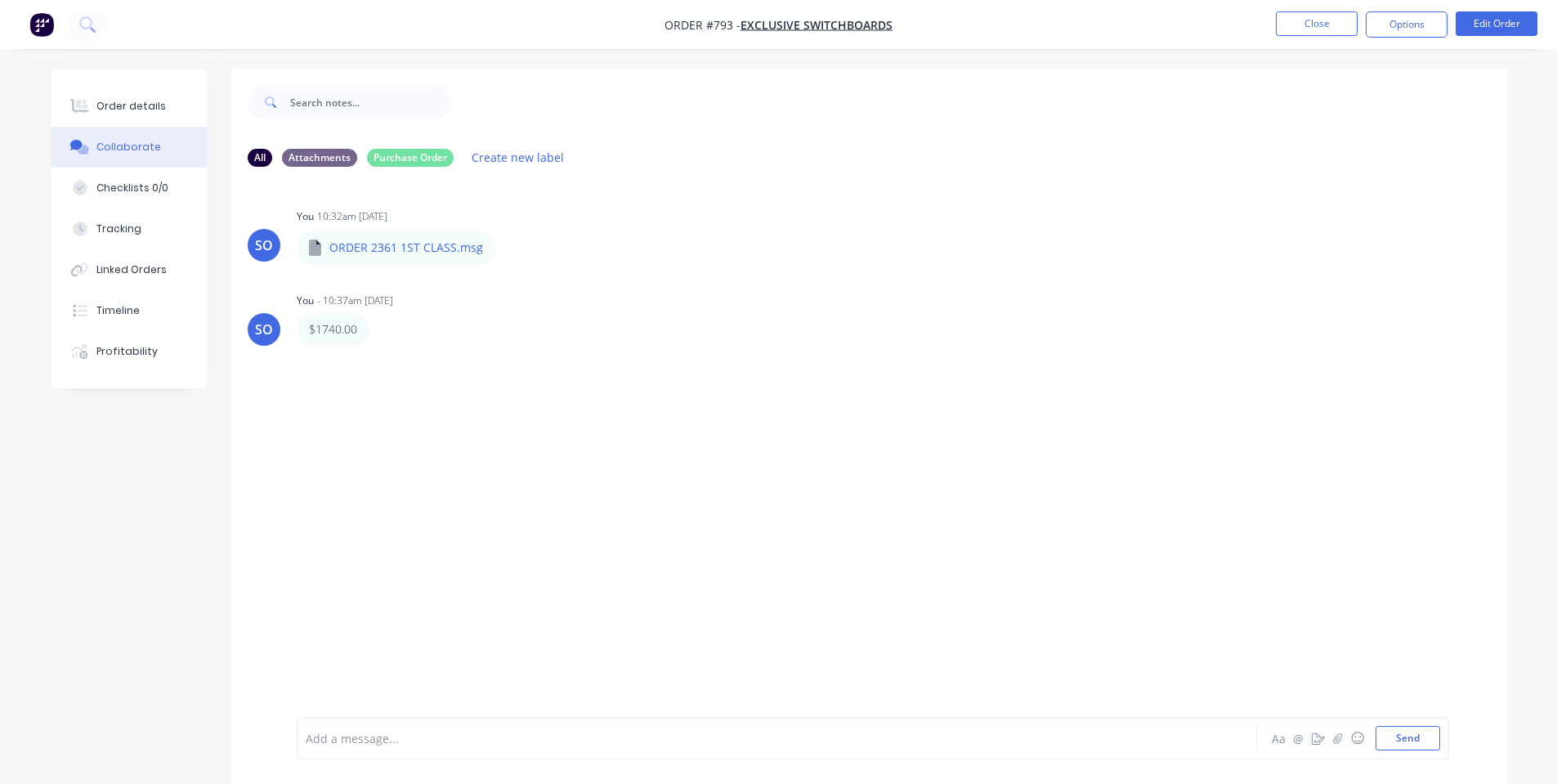
click at [118, 110] on div "Order details" at bounding box center [131, 107] width 69 height 15
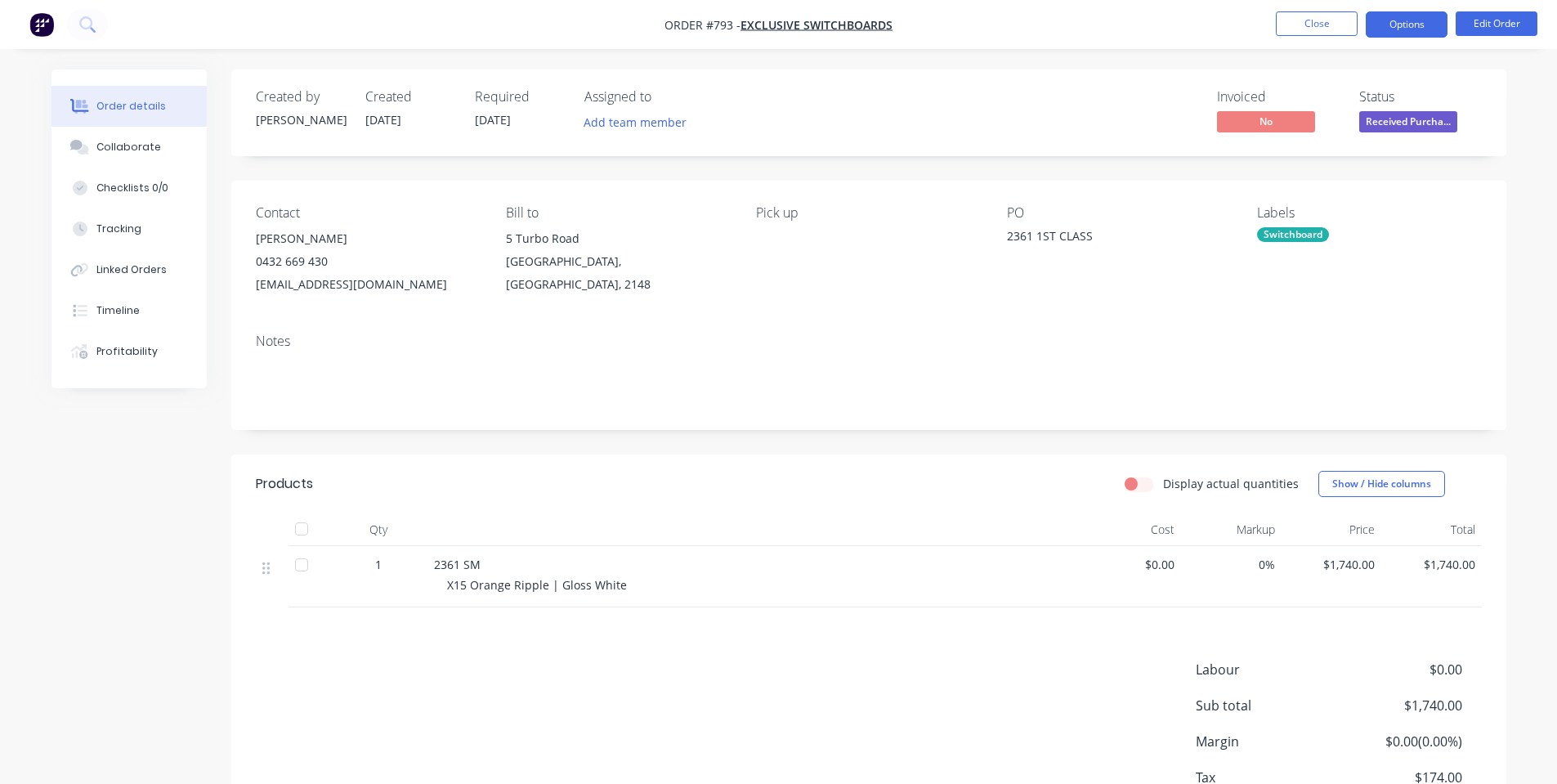
click at [1433, 19] on button "Options" at bounding box center [1405, 24] width 81 height 26
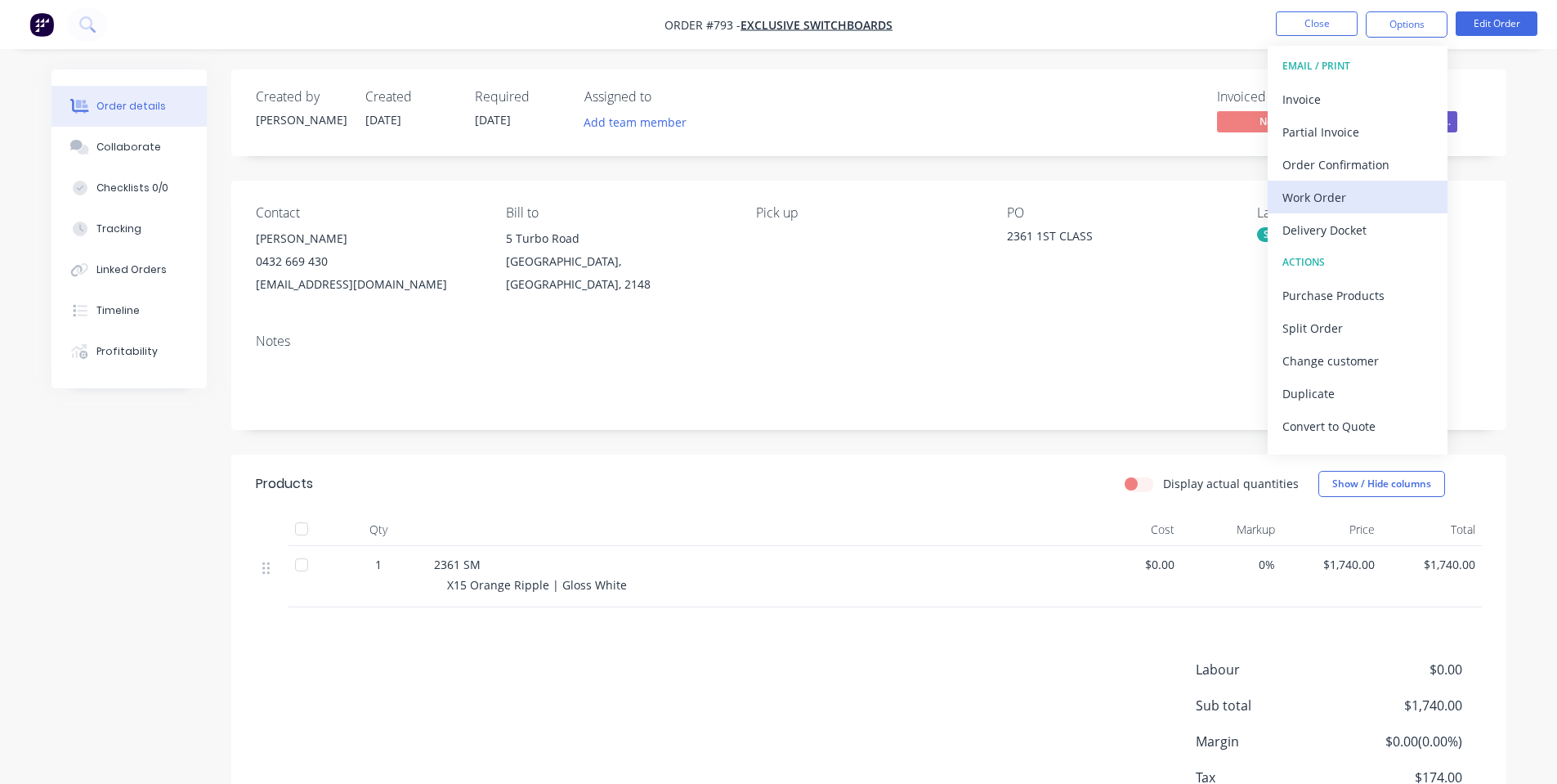
click at [1390, 198] on div "Work Order" at bounding box center [1357, 196] width 151 height 23
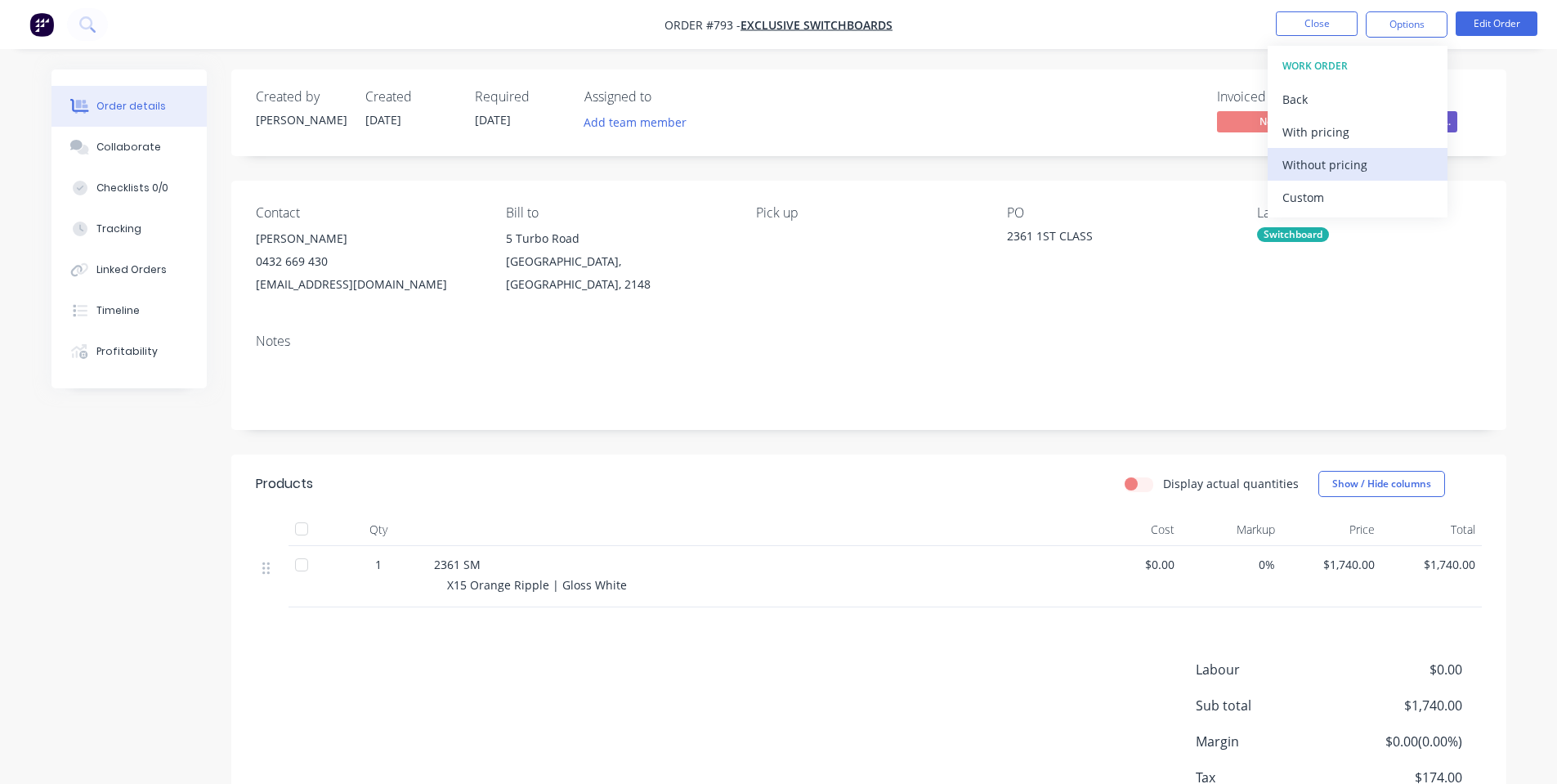
click at [1367, 166] on div "Without pricing" at bounding box center [1357, 164] width 151 height 23
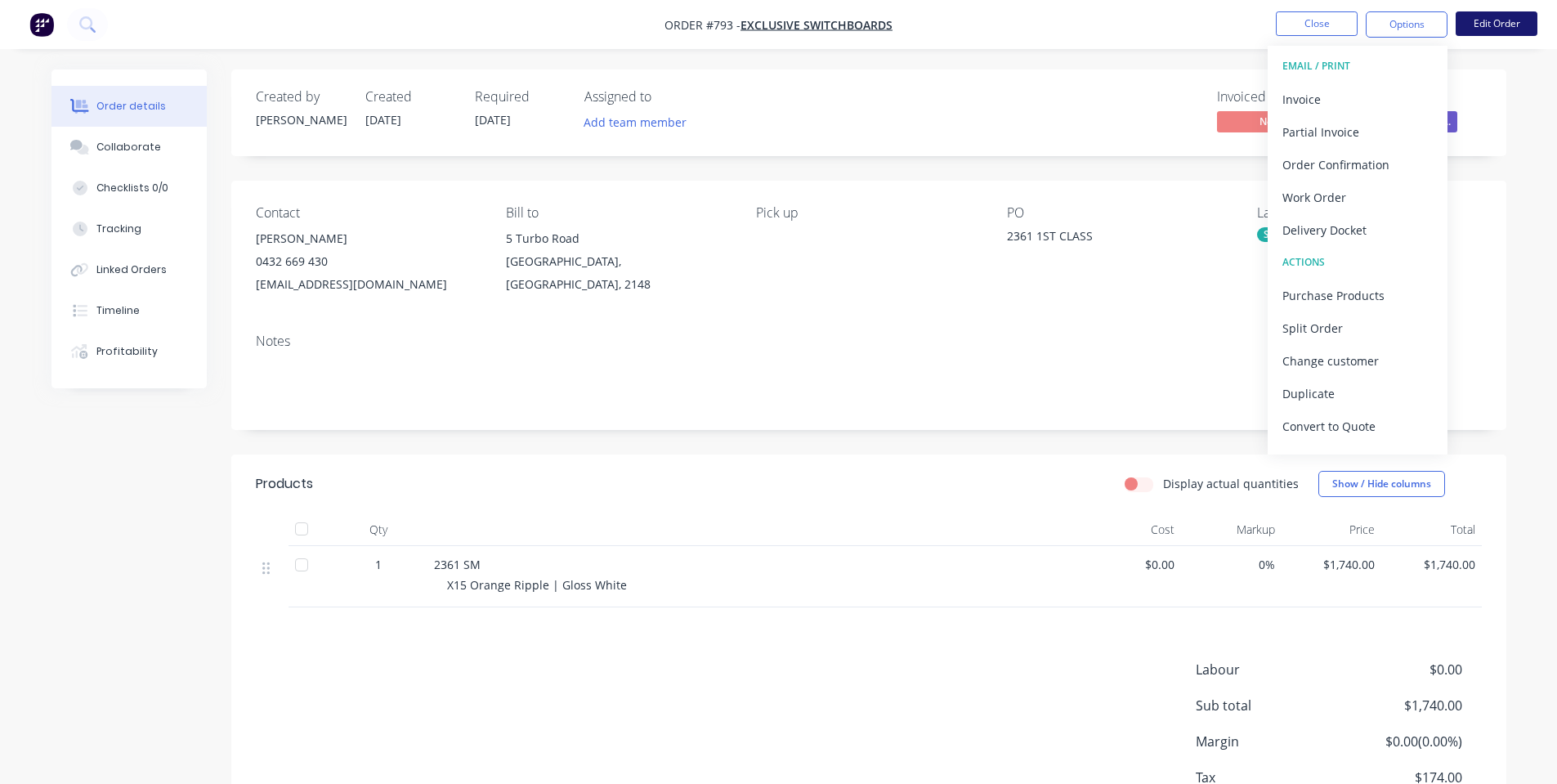
click at [1501, 28] on button "Edit Order" at bounding box center [1495, 23] width 81 height 24
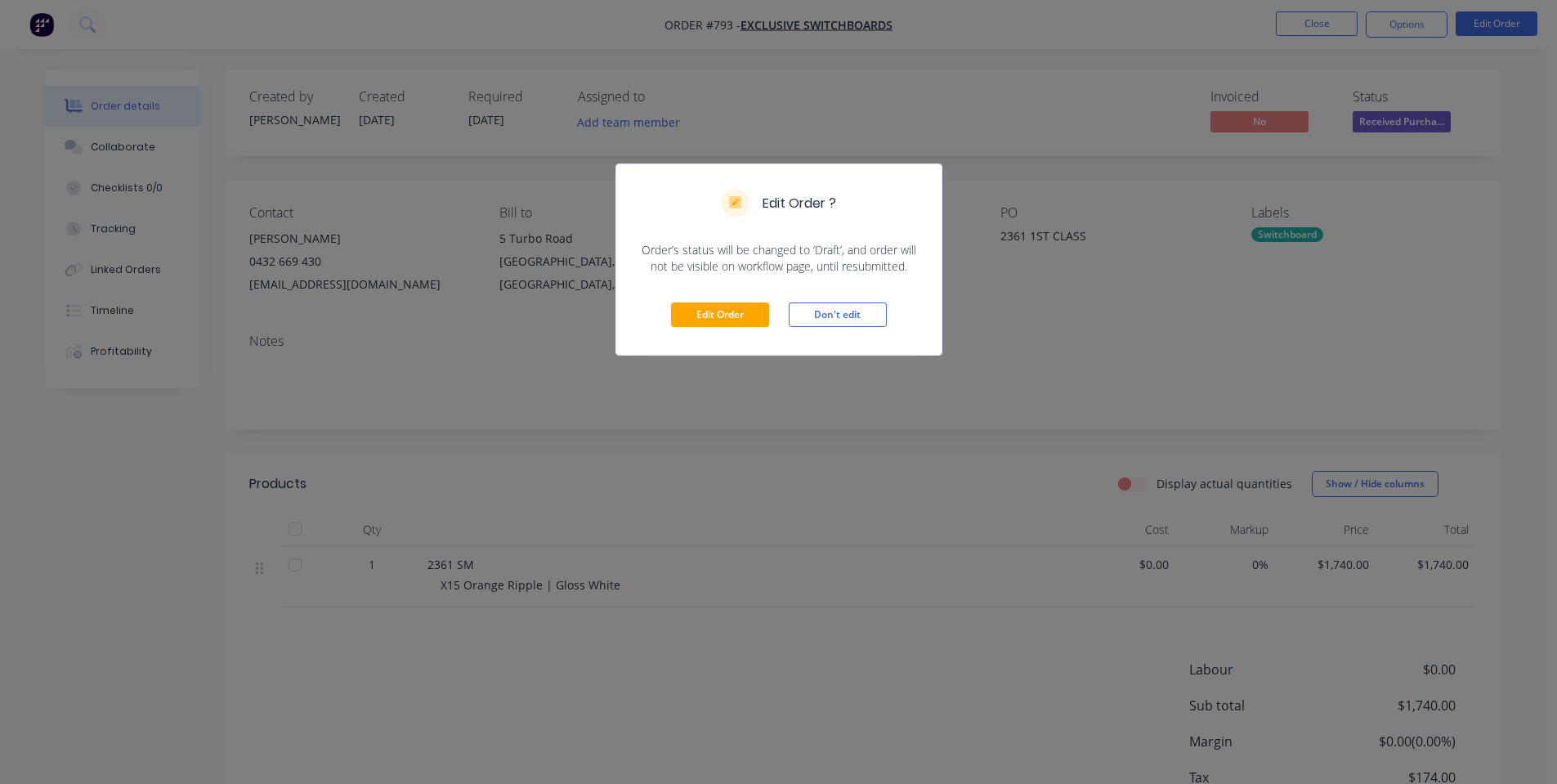
click at [751, 327] on div "Edit Order Don't edit" at bounding box center [778, 314] width 326 height 80
click at [751, 319] on button "Edit Order" at bounding box center [720, 314] width 98 height 24
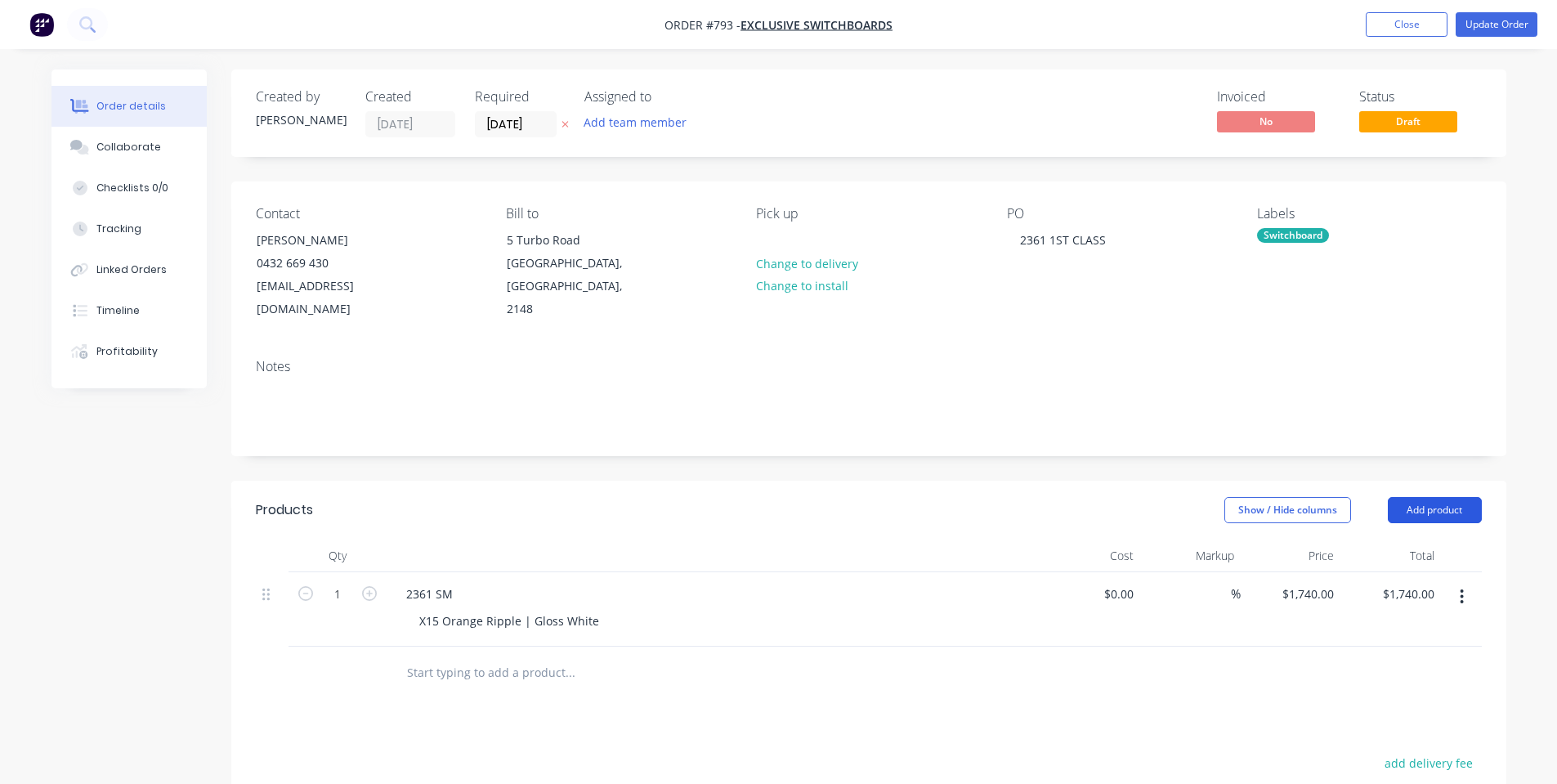
click at [1429, 497] on button "Add product" at bounding box center [1434, 510] width 94 height 26
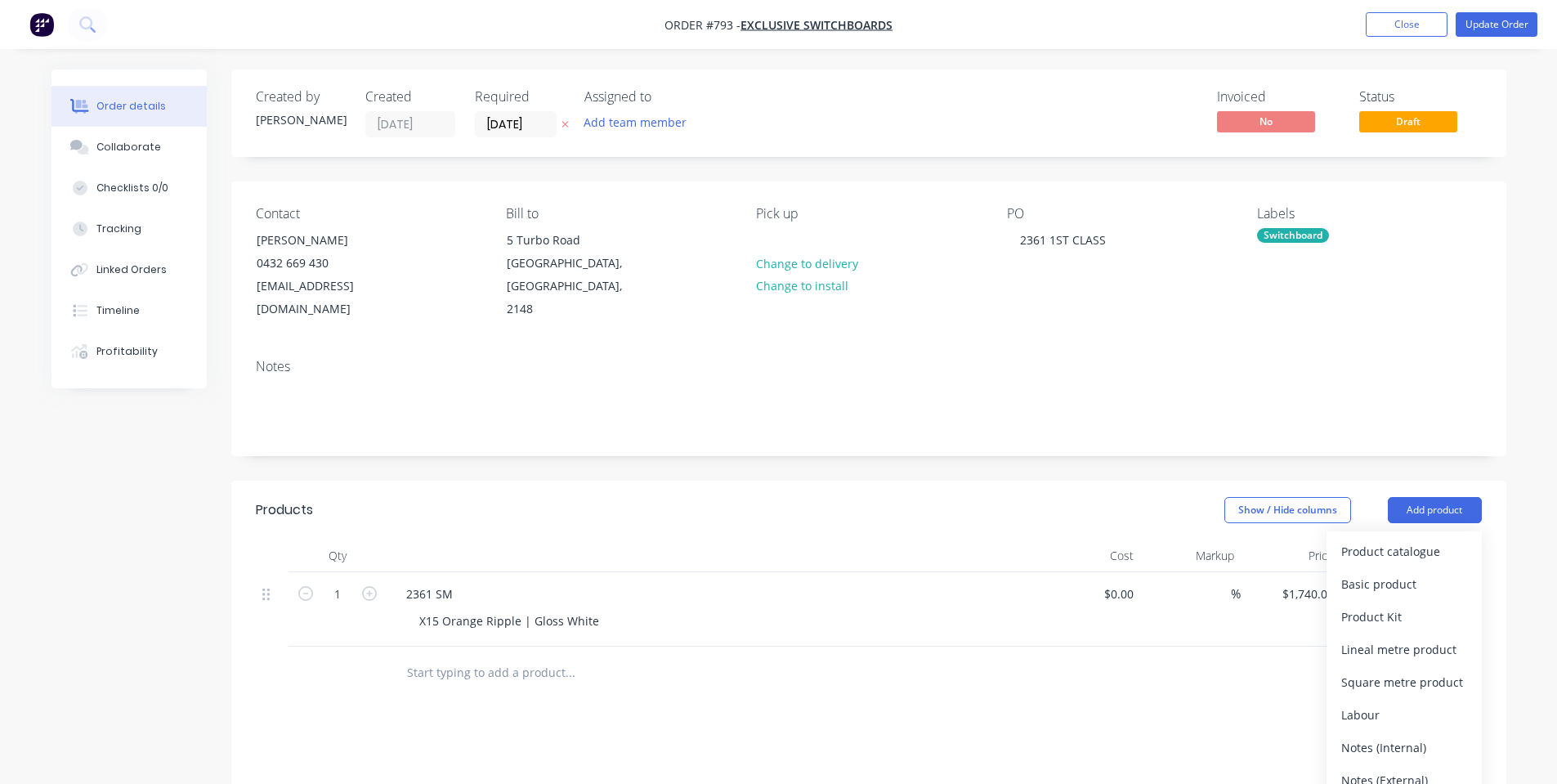
drag, startPoint x: 1404, startPoint y: 714, endPoint x: 764, endPoint y: 709, distance: 640.0
click at [1403, 735] on div "Notes (Internal)" at bounding box center [1404, 747] width 125 height 23
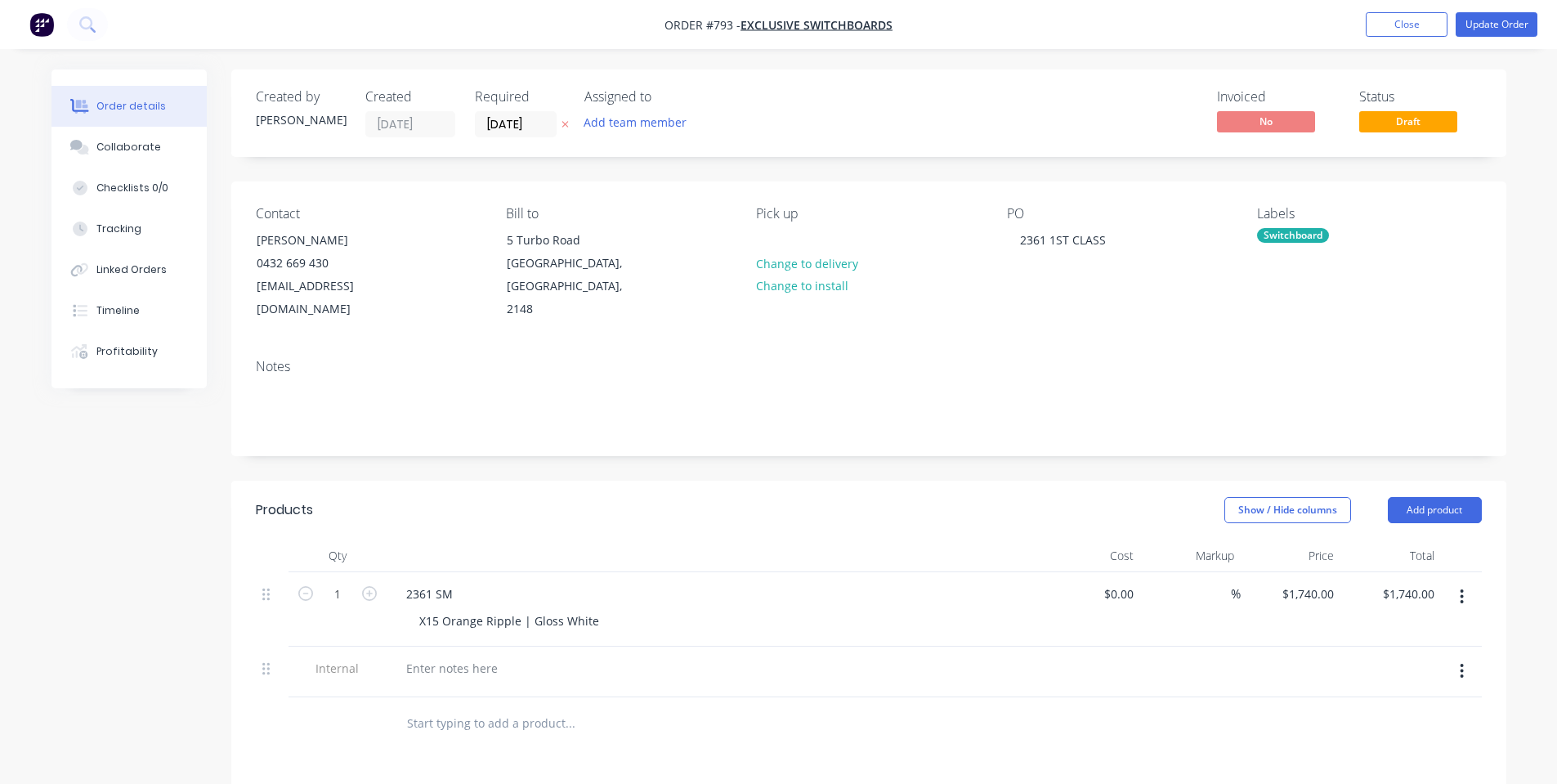
click at [430, 659] on div at bounding box center [713, 672] width 654 height 51
click at [440, 656] on div at bounding box center [452, 667] width 118 height 23
click at [591, 502] on header "Products Show / Hide columns Add product" at bounding box center [868, 510] width 1274 height 59
click at [1467, 34] on button "Update Order" at bounding box center [1495, 24] width 81 height 24
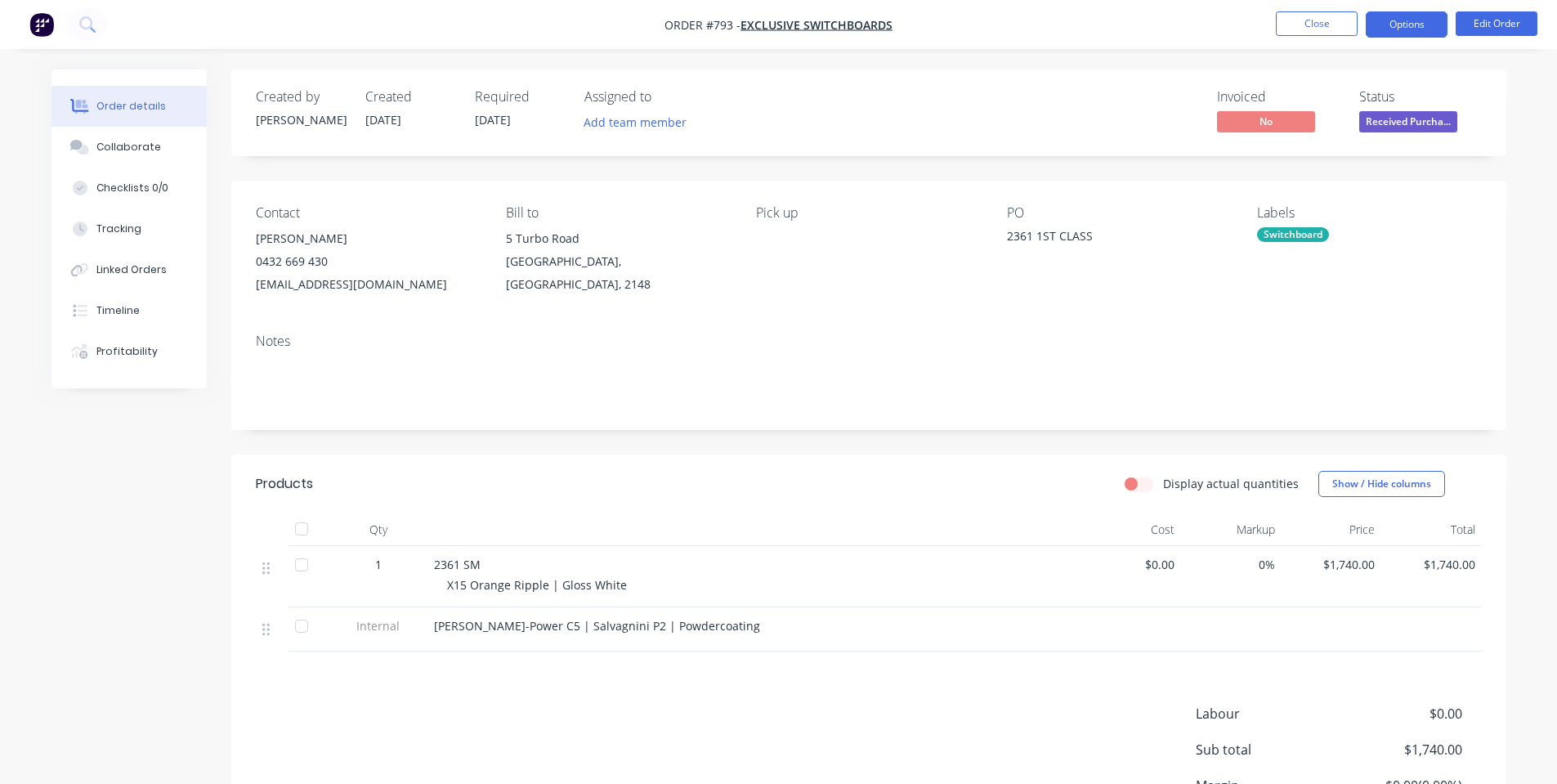
click at [1433, 22] on button "Options" at bounding box center [1405, 24] width 81 height 26
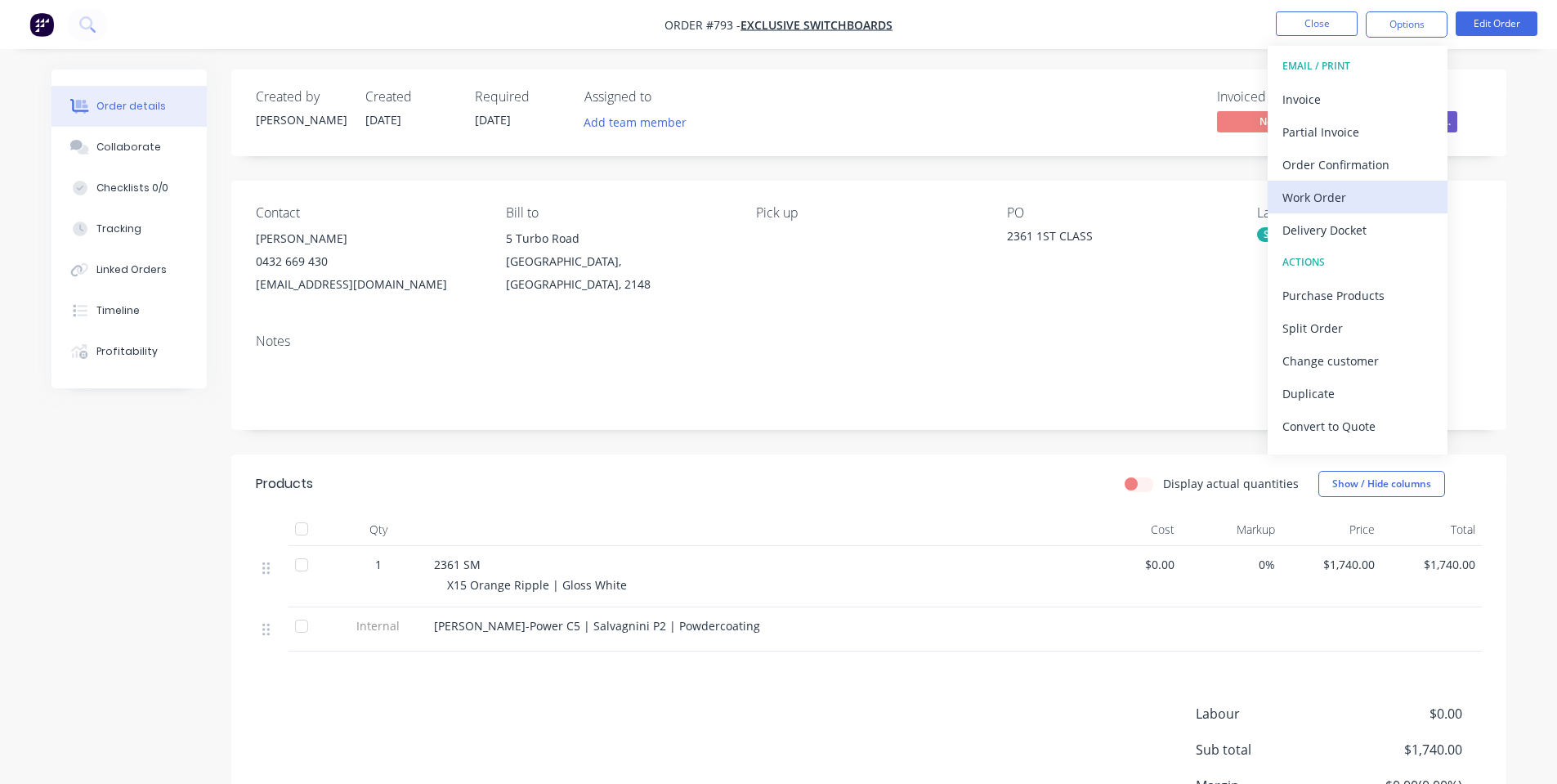
click at [1323, 190] on div "Work Order" at bounding box center [1357, 196] width 151 height 23
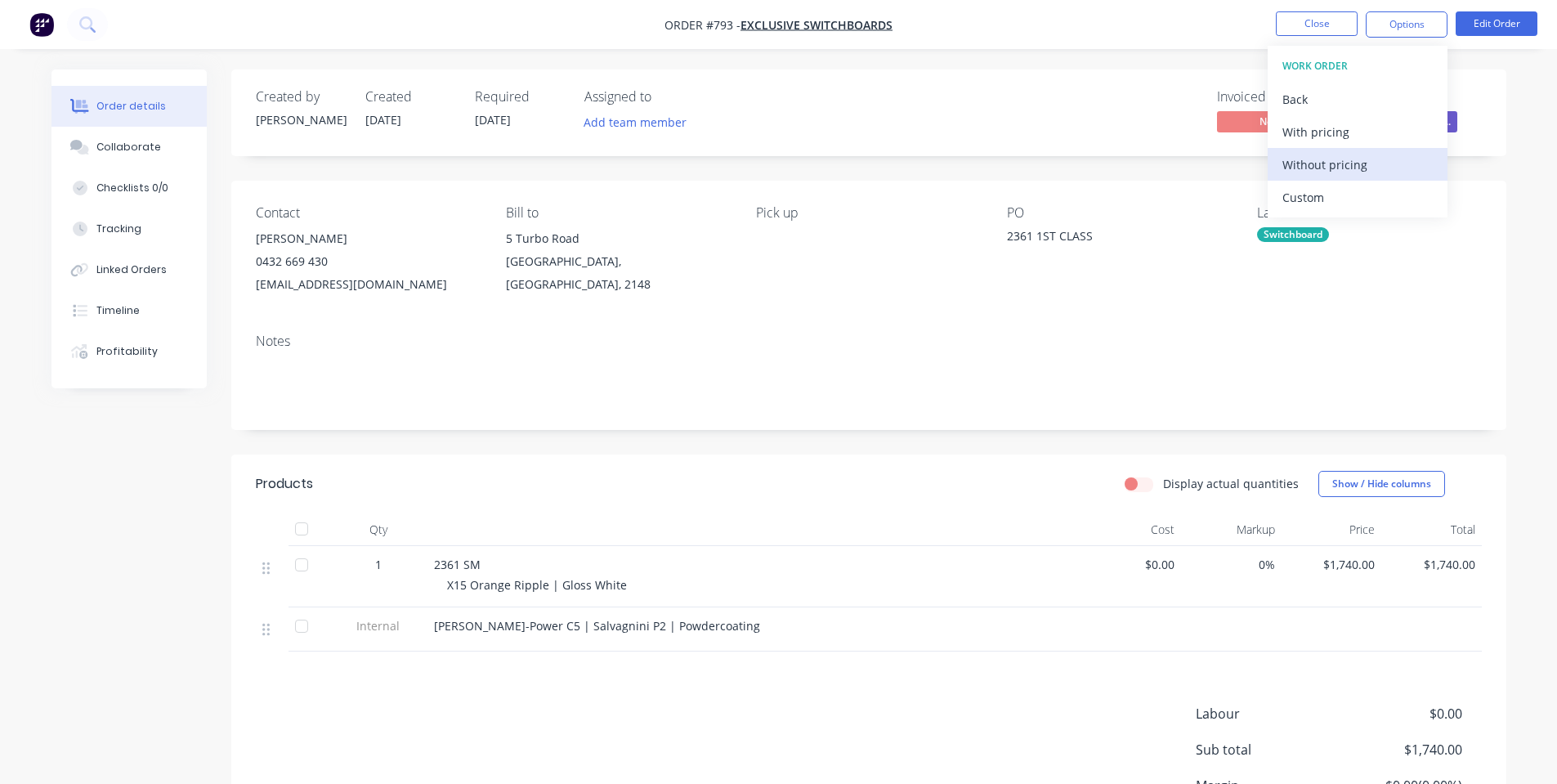
click at [1306, 176] on div "Without pricing" at bounding box center [1357, 164] width 151 height 23
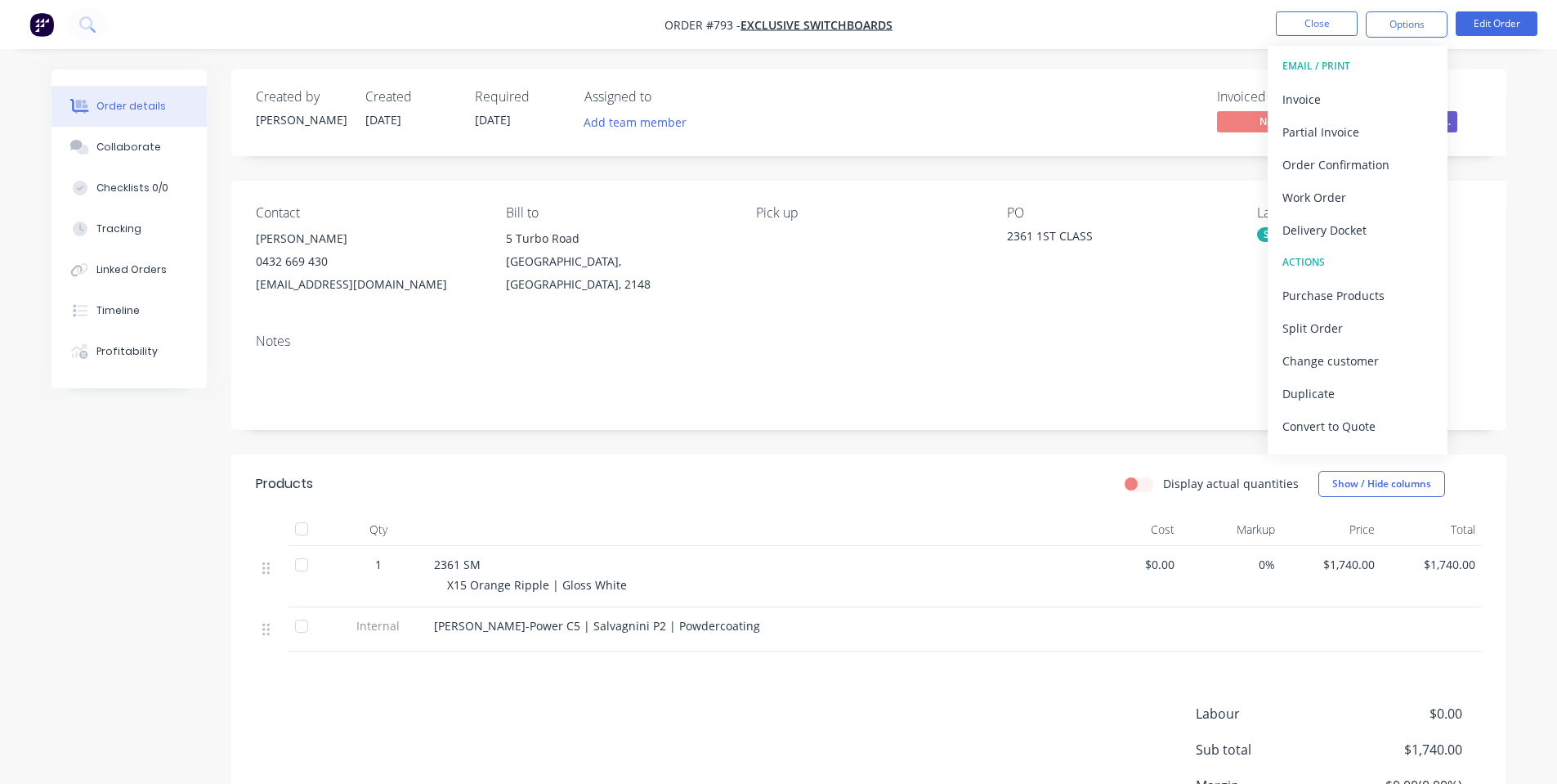
click at [713, 410] on div "Notes" at bounding box center [868, 374] width 1274 height 109
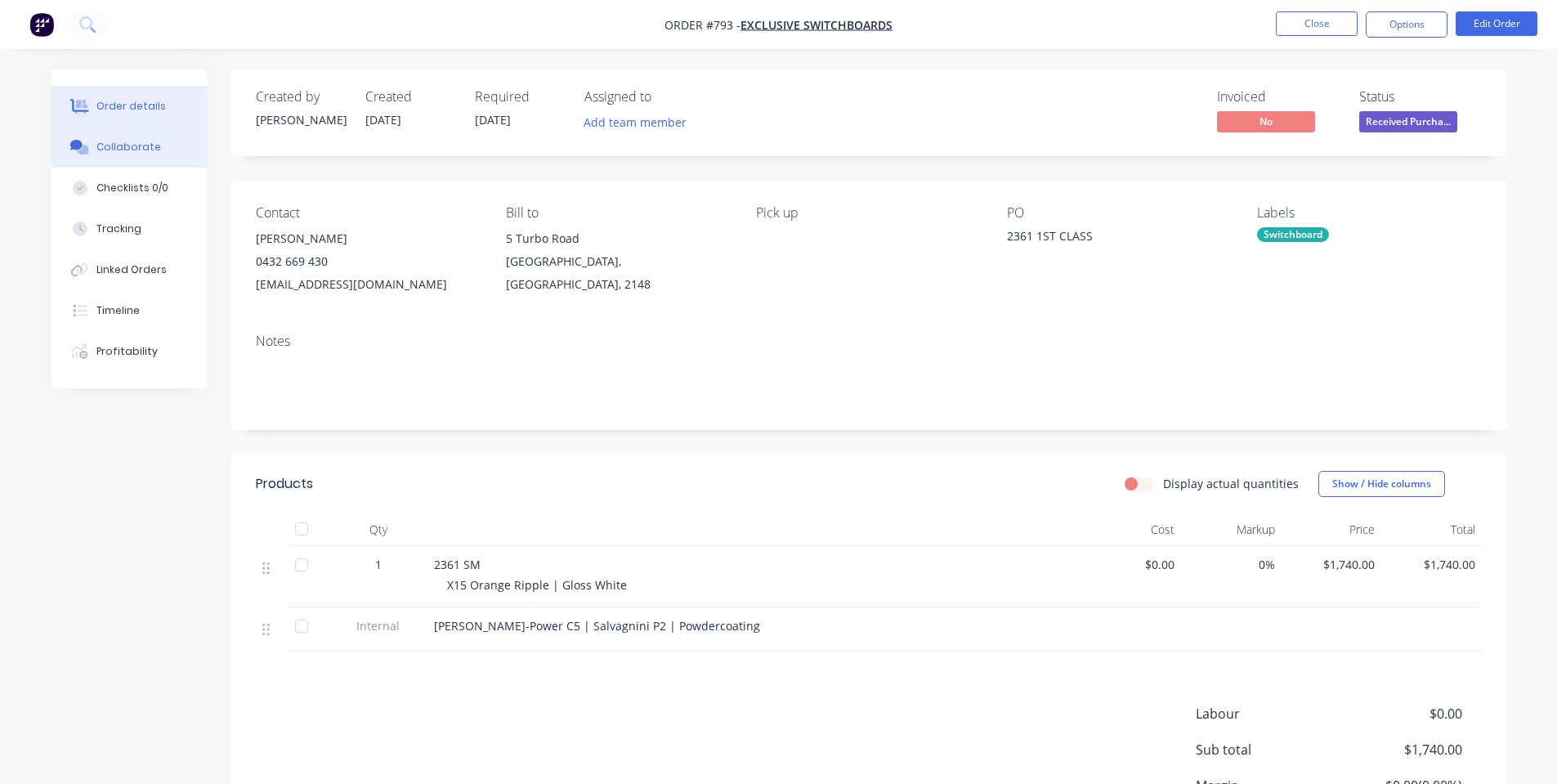
click at [102, 152] on div "Collaborate" at bounding box center [128, 147] width 65 height 15
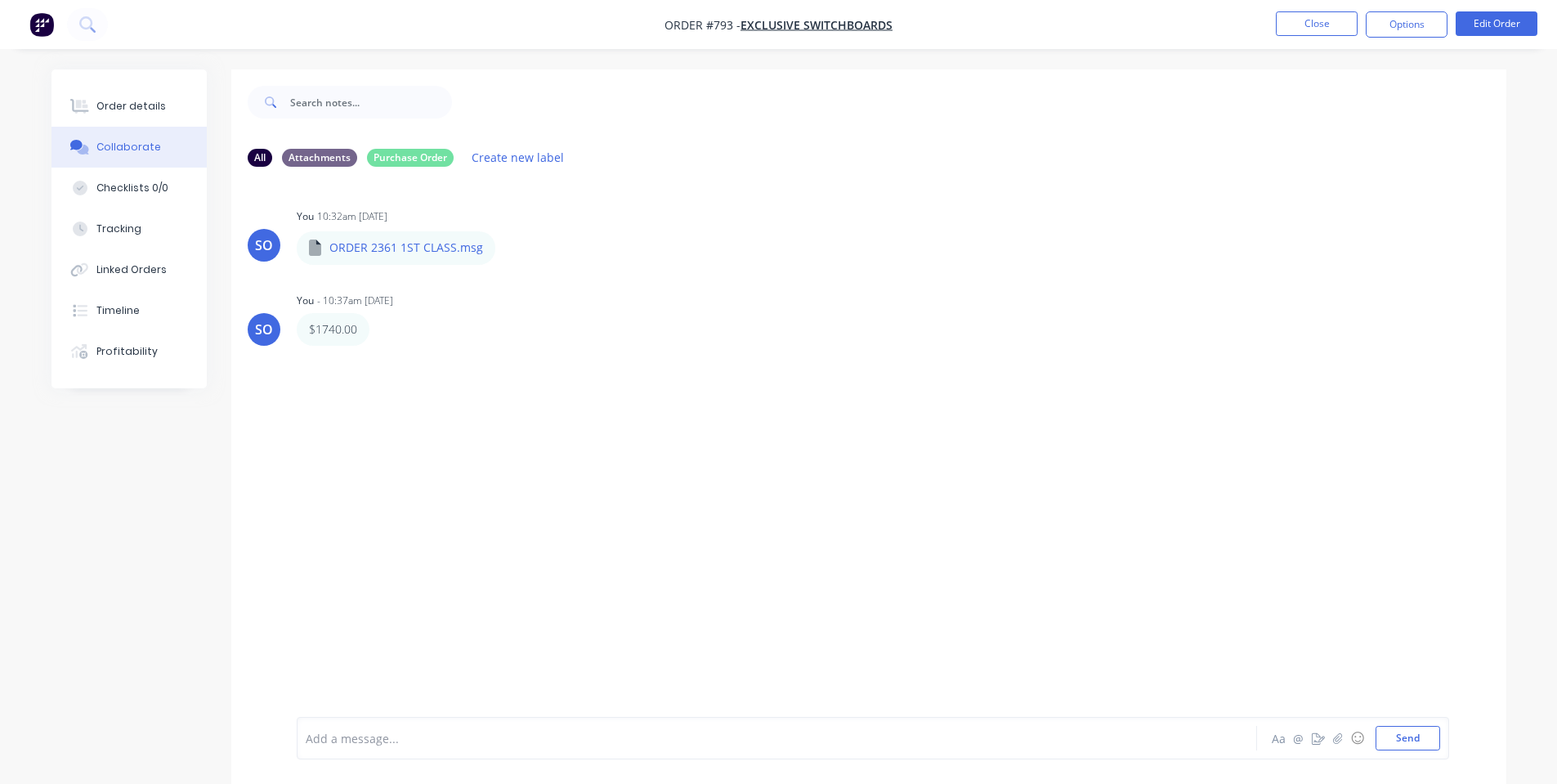
click at [751, 414] on div "SO You 10:32am [DATE] ORDER 2361 1ST CLASS.msg ORDER 2361 1ST CLASS.msg Labels …" at bounding box center [868, 448] width 1274 height 537
click at [142, 97] on button "Order details" at bounding box center [129, 107] width 155 height 41
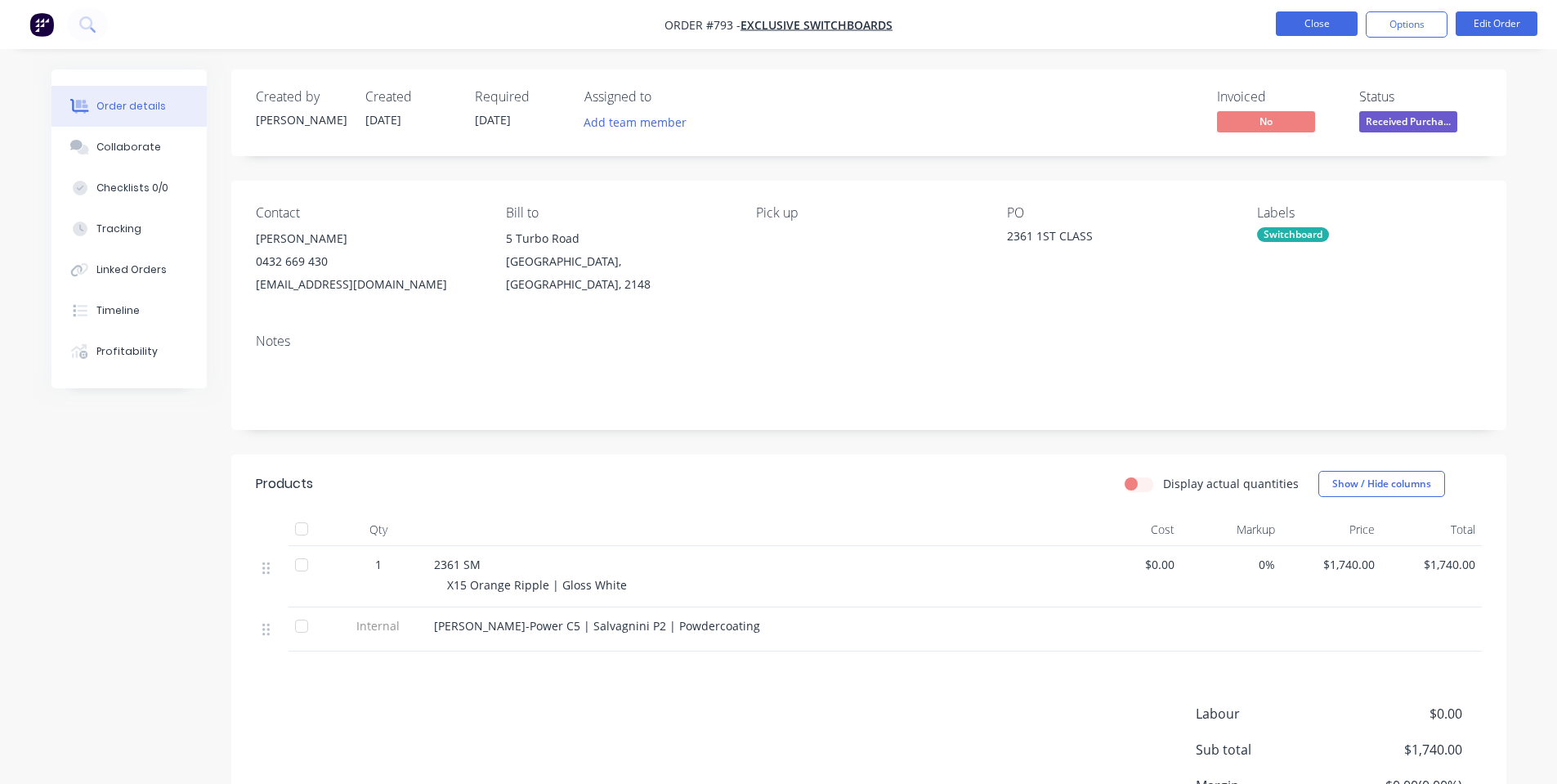
click at [1289, 28] on button "Close" at bounding box center [1316, 23] width 81 height 24
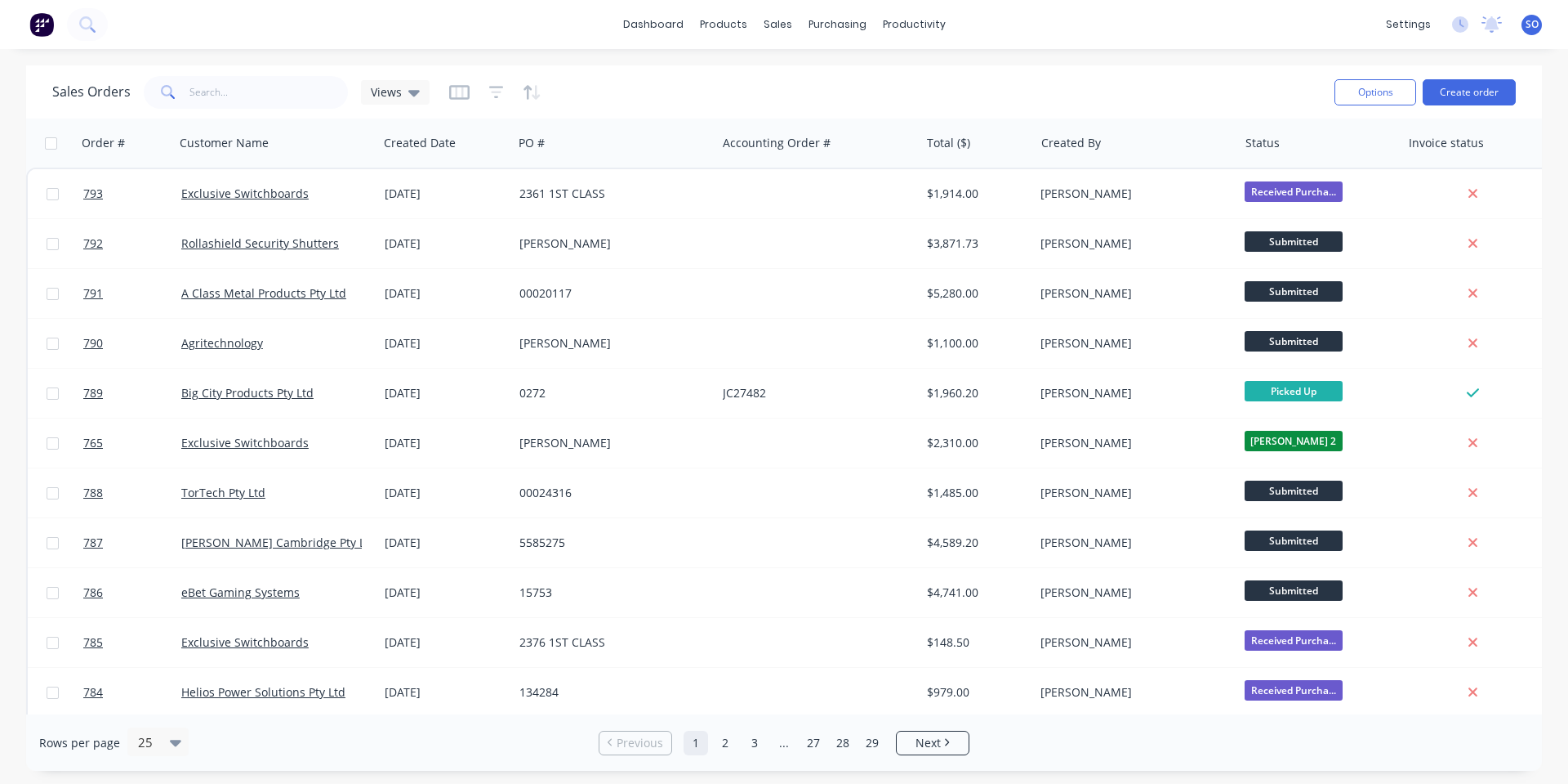
click at [1121, 75] on div "Sales Orders Views" at bounding box center [686, 92] width 1269 height 40
drag, startPoint x: 455, startPoint y: 13, endPoint x: 958, endPoint y: 23, distance: 503.1
click at [455, 13] on div "dashboard products sales purchasing productivity dashboard products Product Cat…" at bounding box center [784, 24] width 1568 height 49
click at [1503, 82] on button "Create order" at bounding box center [1469, 93] width 94 height 26
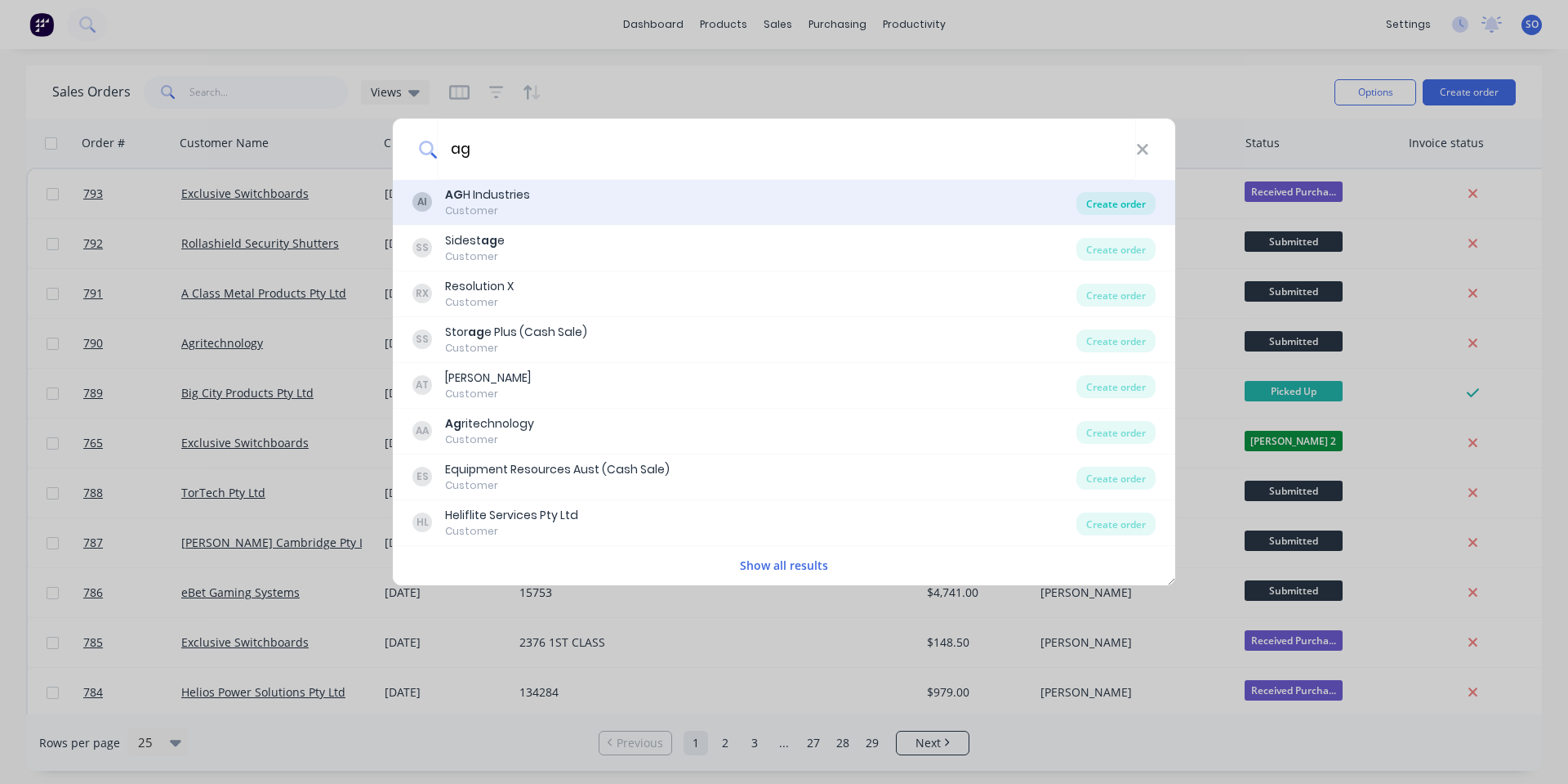
type input "ag"
click at [1135, 199] on div "Create order" at bounding box center [1115, 203] width 79 height 22
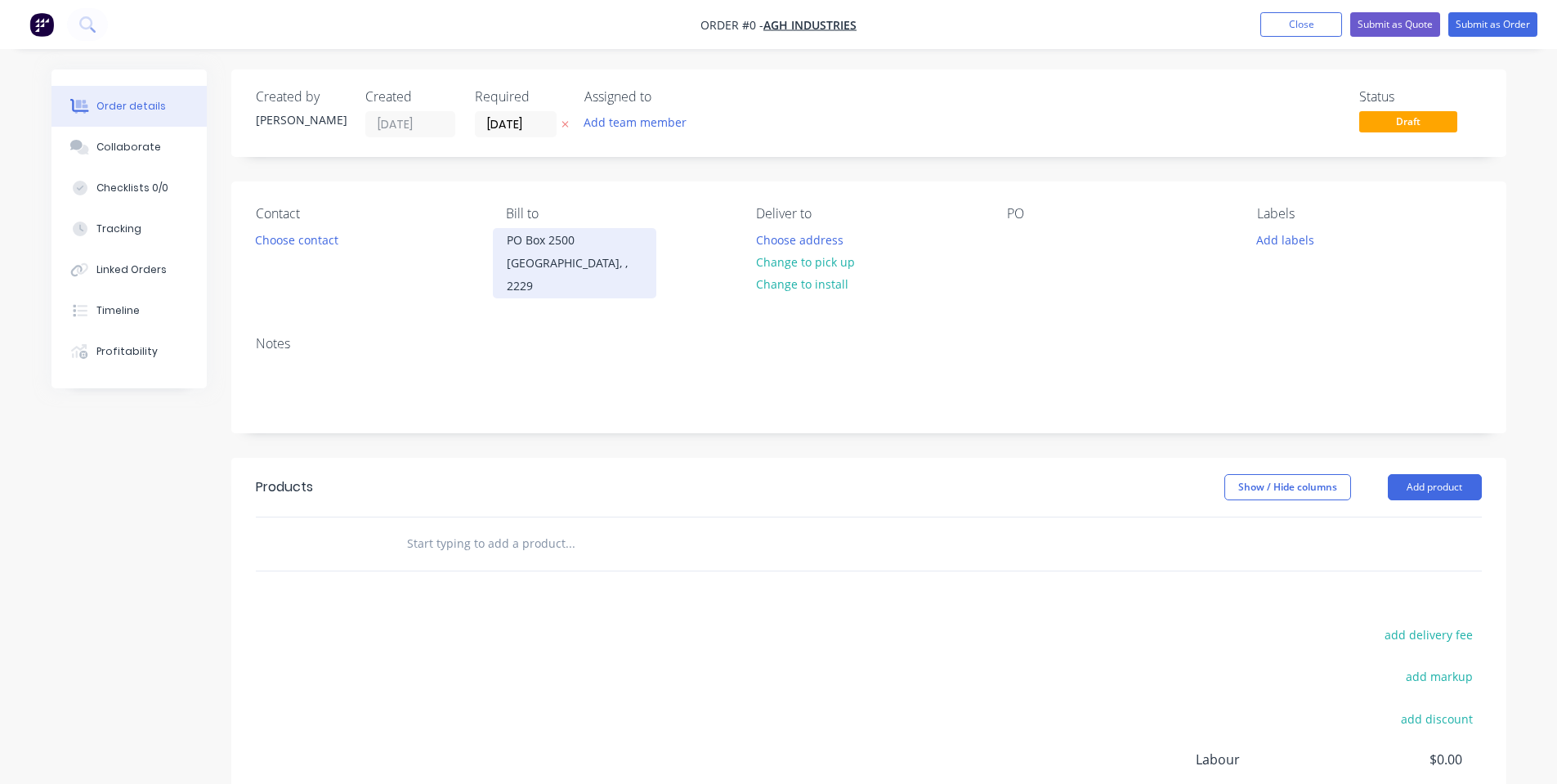
click at [604, 254] on div "[GEOGRAPHIC_DATA], , 2229" at bounding box center [574, 274] width 136 height 46
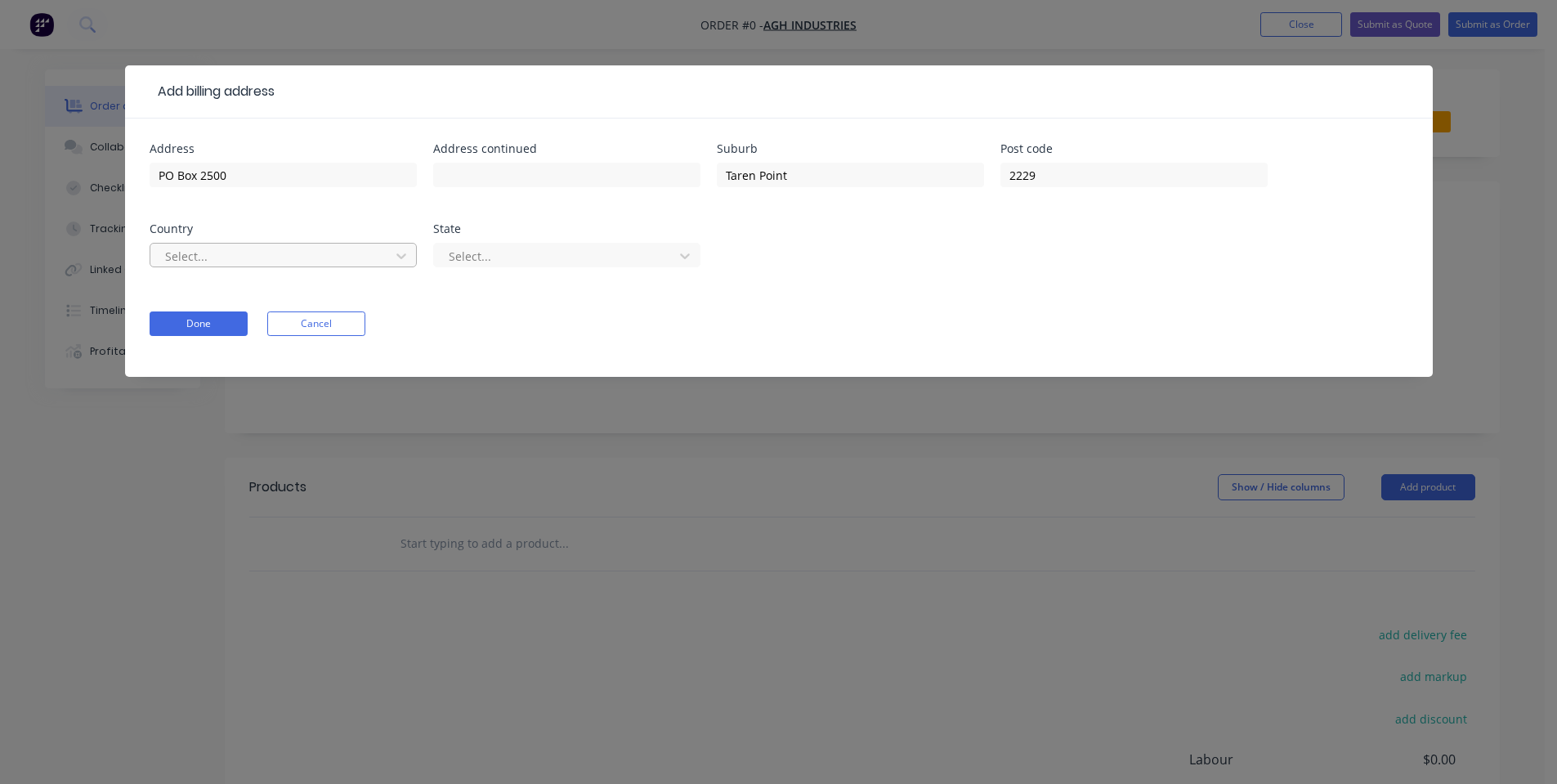
click at [352, 254] on div at bounding box center [272, 256] width 218 height 21
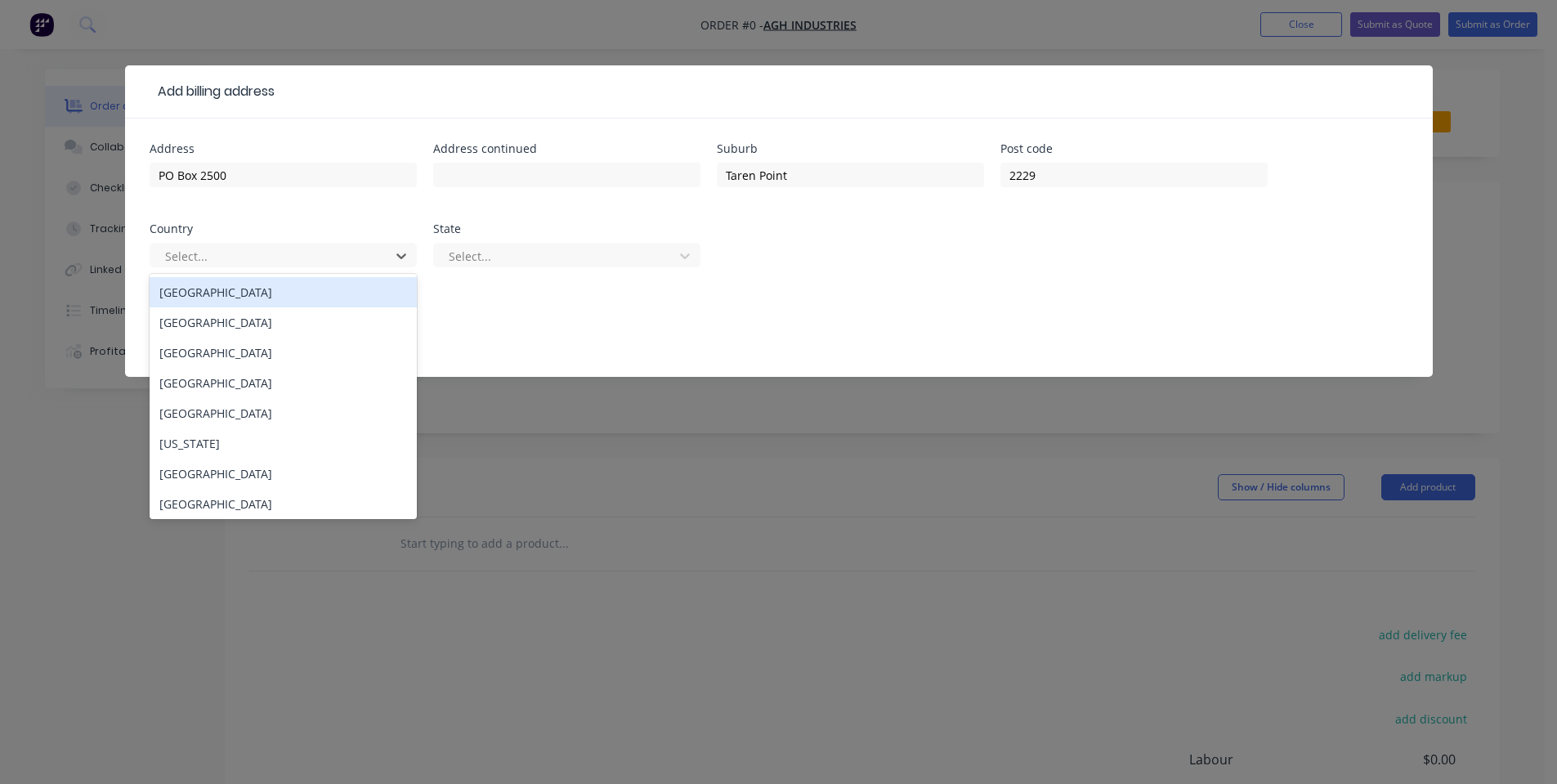
click at [341, 283] on div "[GEOGRAPHIC_DATA]" at bounding box center [284, 292] width 268 height 30
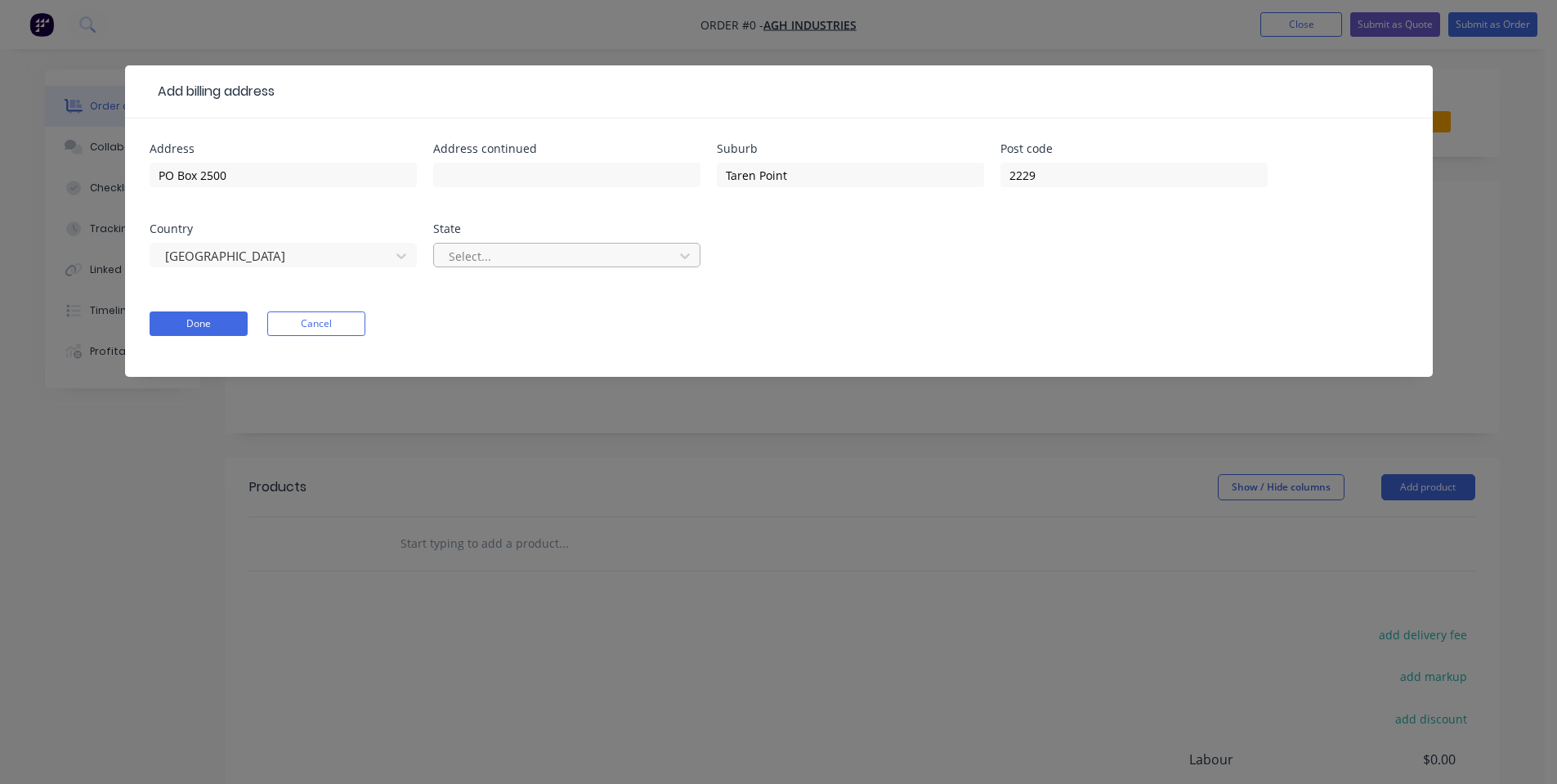
click at [455, 261] on div at bounding box center [556, 256] width 218 height 21
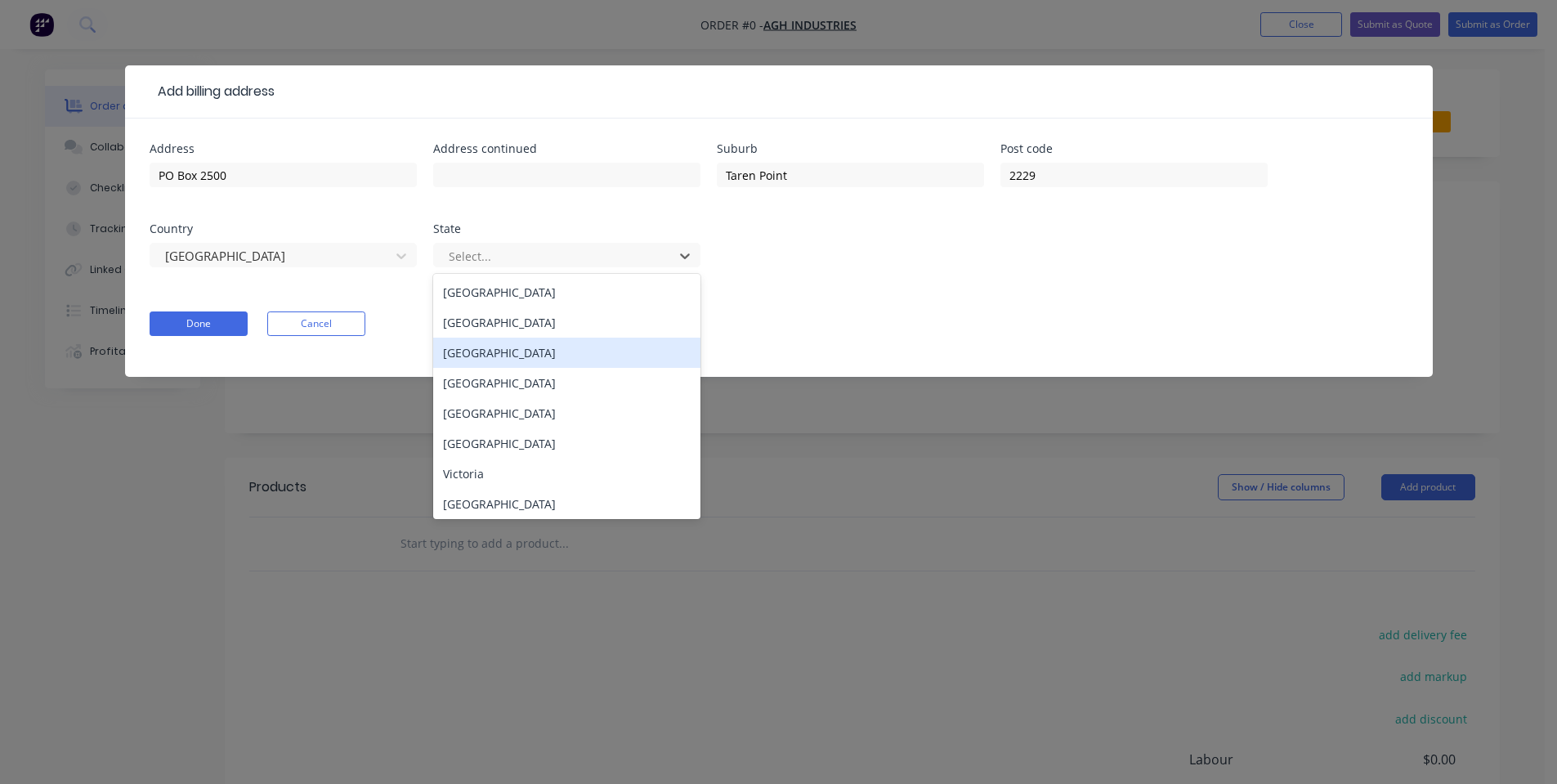
click at [491, 332] on div "[GEOGRAPHIC_DATA]" at bounding box center [567, 322] width 268 height 30
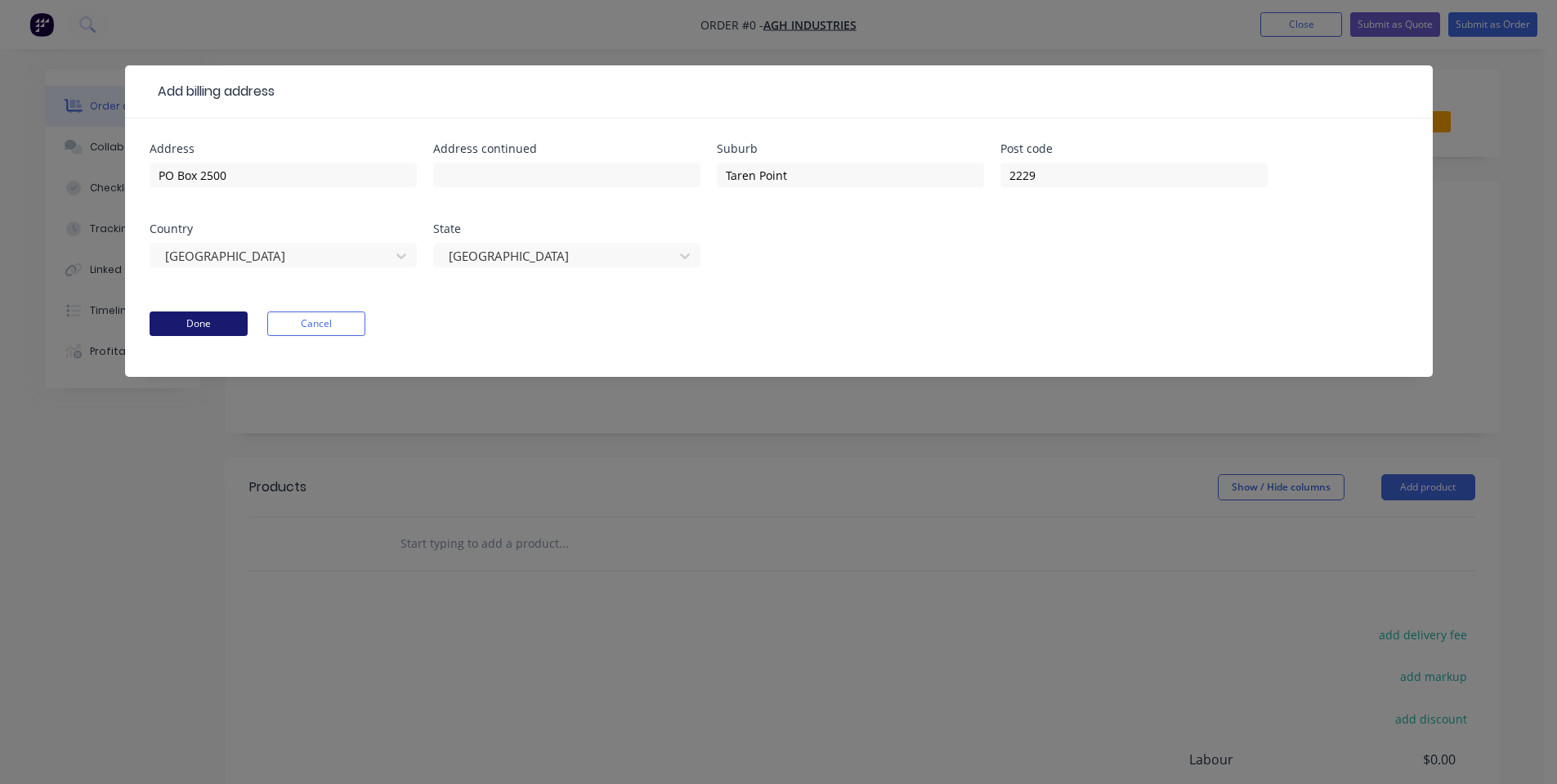
click at [236, 319] on button "Done" at bounding box center [198, 324] width 98 height 24
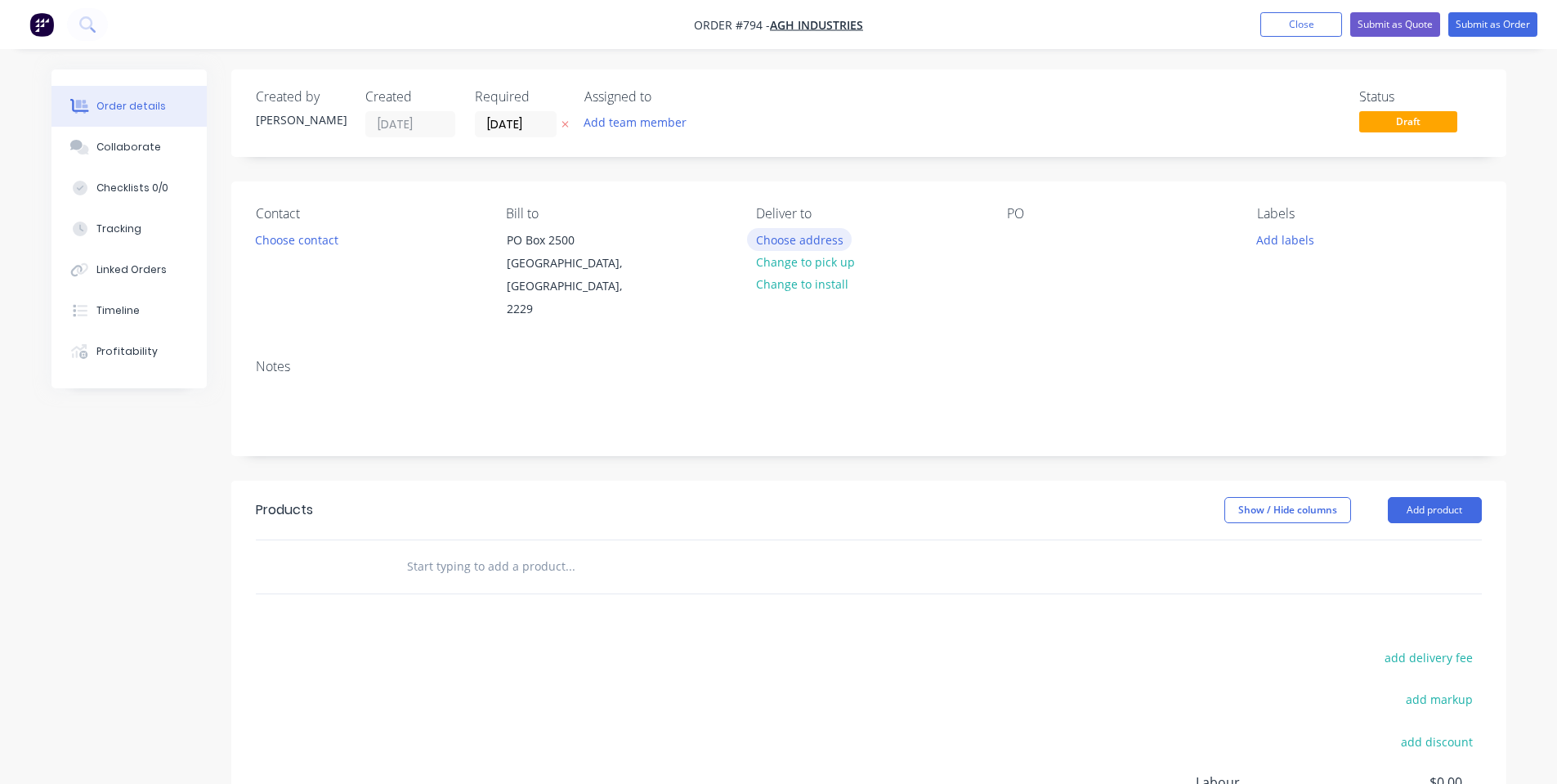
click at [791, 243] on button "Choose address" at bounding box center [799, 240] width 105 height 22
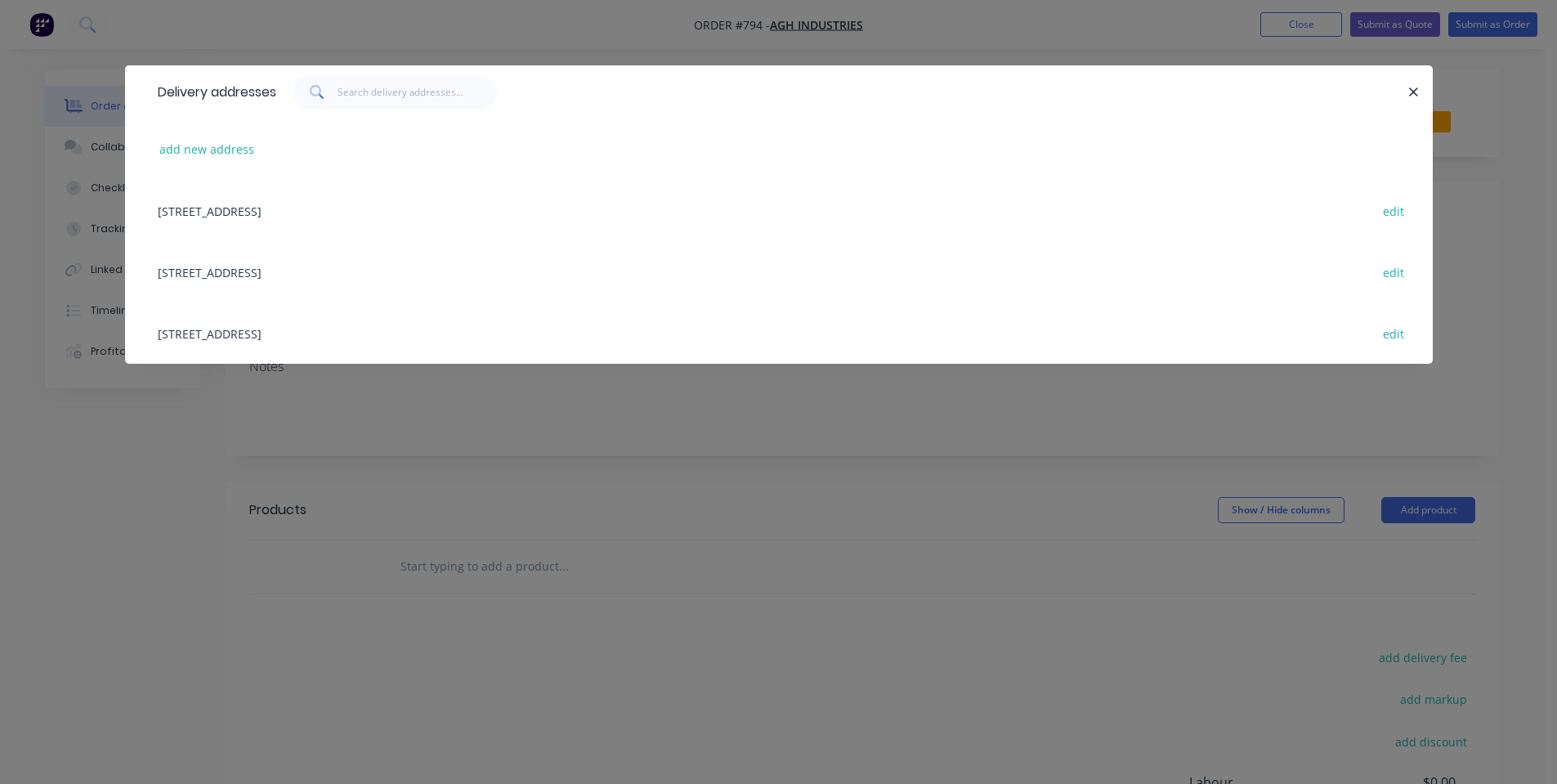
click at [361, 382] on div "Delivery addresses add new address [GEOGRAPHIC_DATA], undefined, [STREET_ADDRES…" at bounding box center [778, 226] width 1307 height 323
click at [821, 394] on div "Delivery addresses add new address [GEOGRAPHIC_DATA], undefined, [STREET_ADDRES…" at bounding box center [778, 392] width 1557 height 784
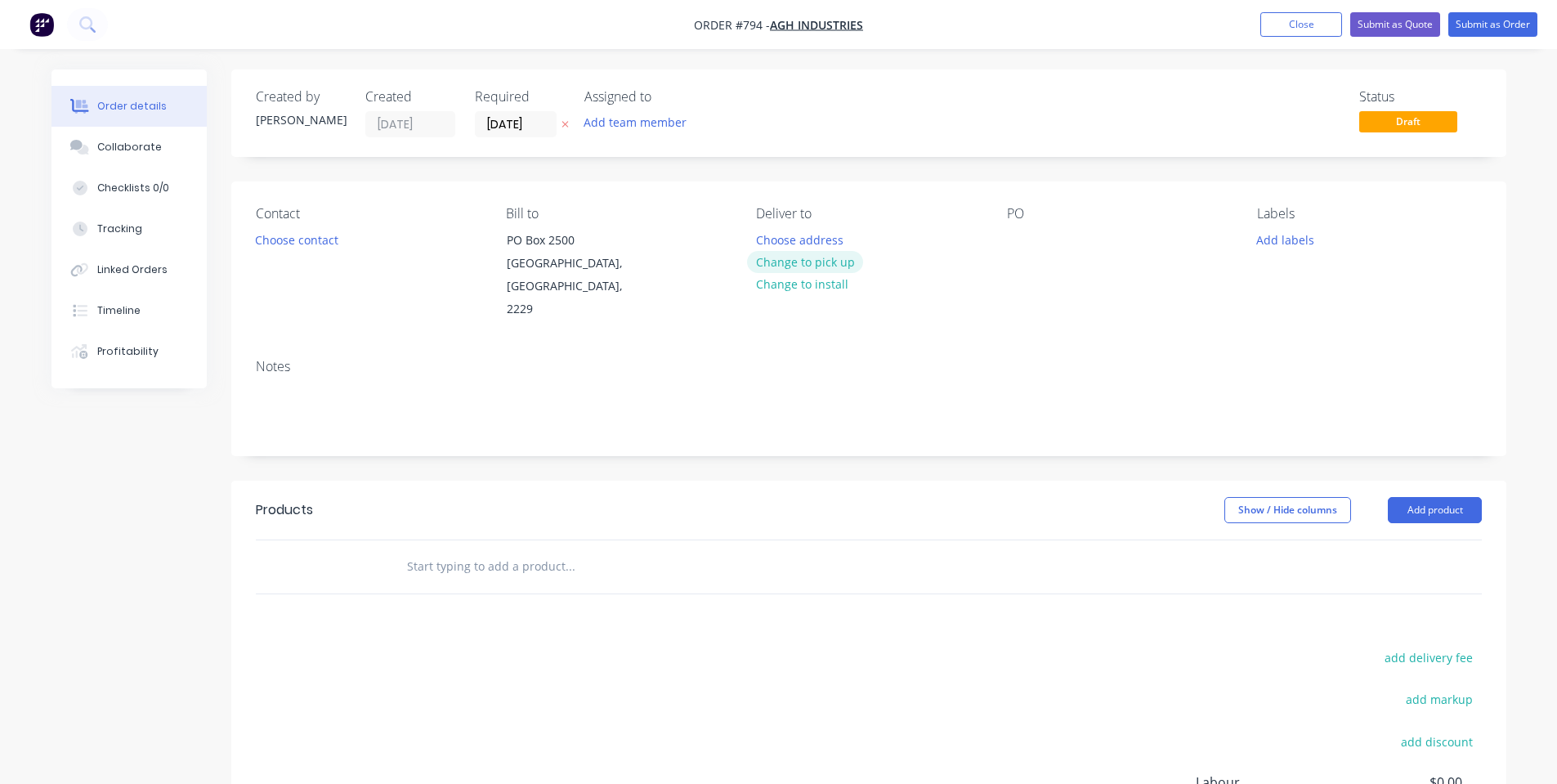
click at [838, 263] on button "Change to pick up" at bounding box center [805, 262] width 116 height 22
click at [298, 240] on button "Choose contact" at bounding box center [296, 240] width 100 height 22
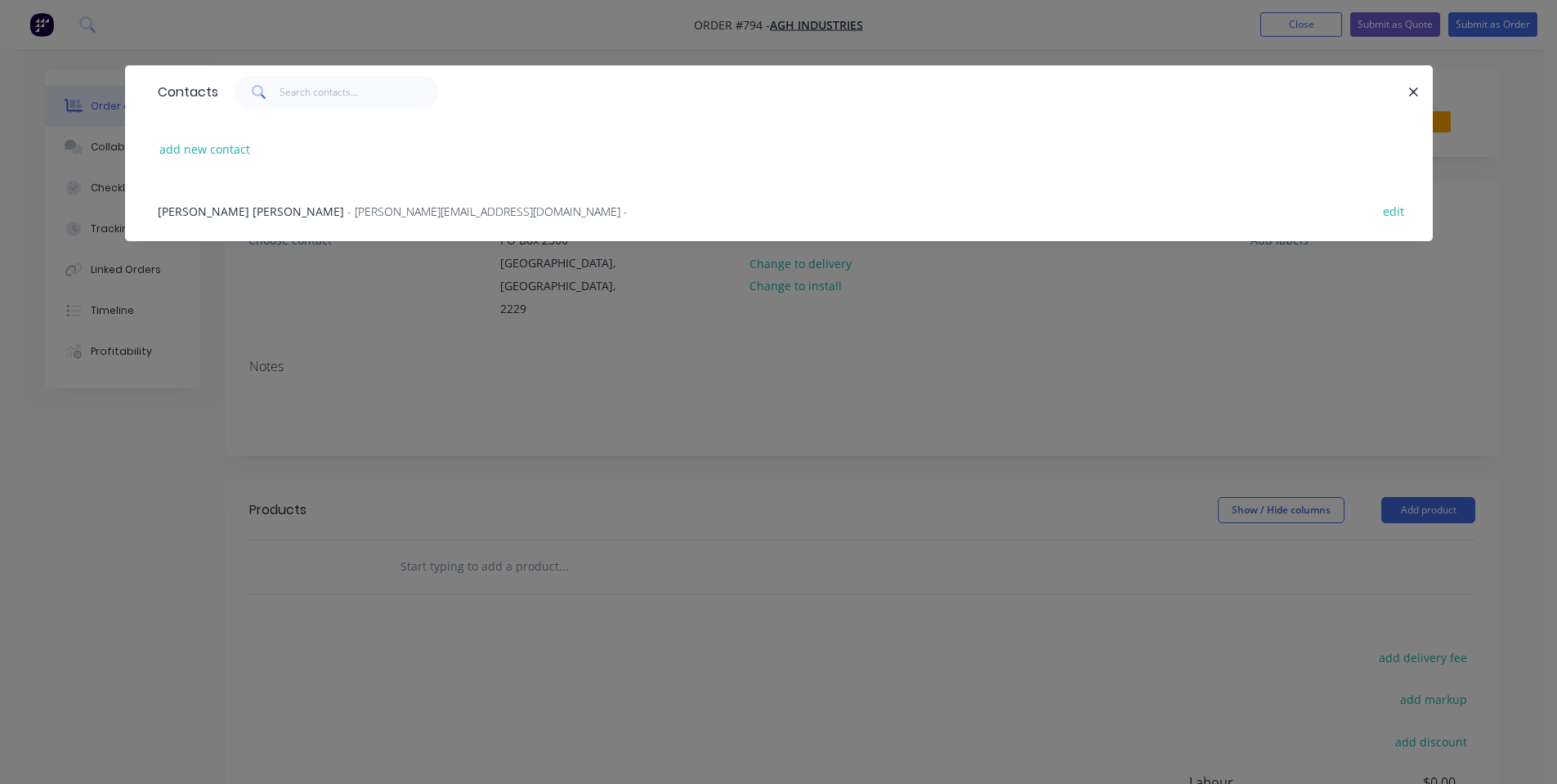
click at [277, 223] on div "[PERSON_NAME] Heather - [EMAIL_ADDRESS][DOMAIN_NAME] - edit" at bounding box center [778, 210] width 1259 height 61
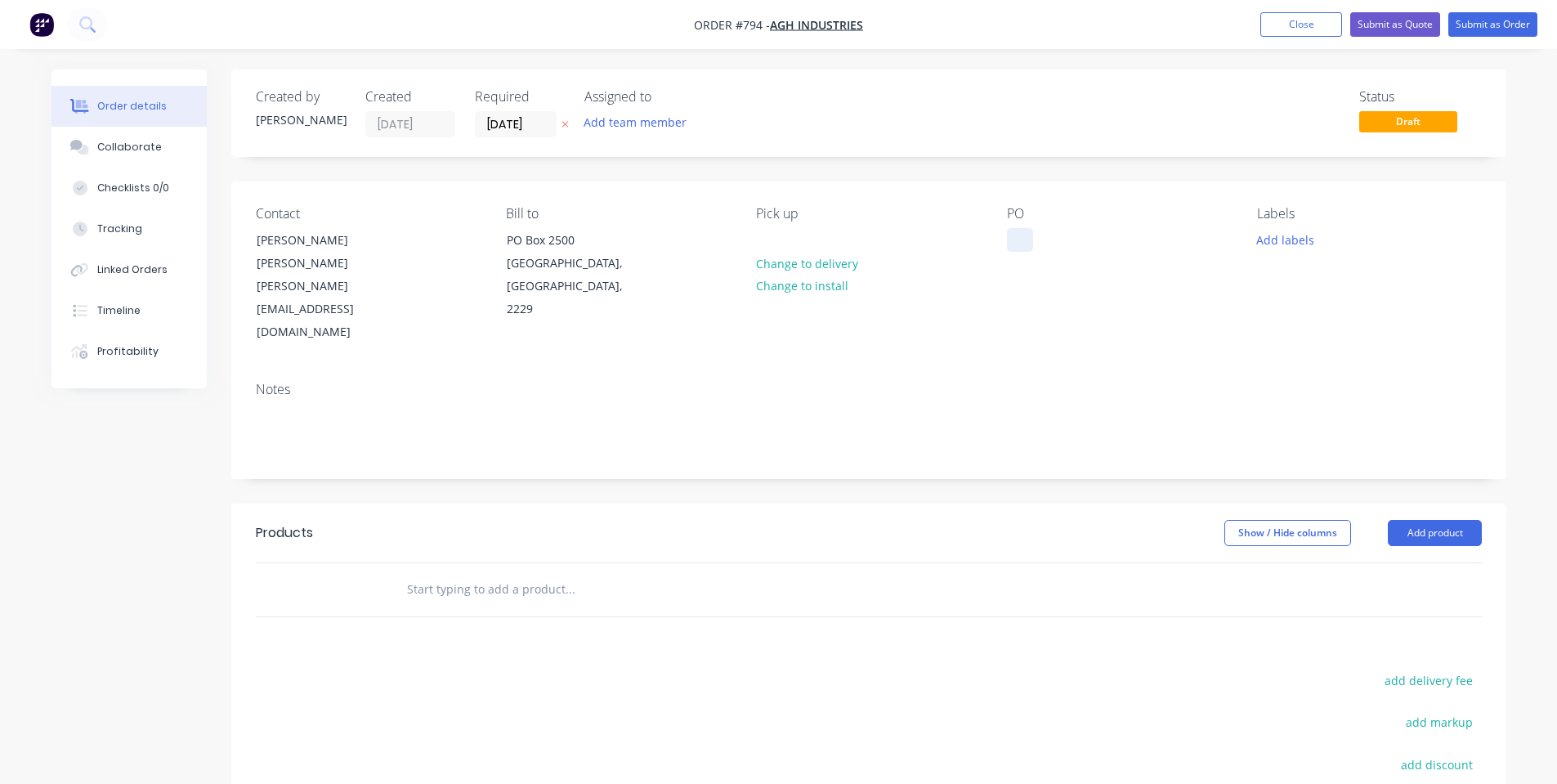
drag, startPoint x: 1017, startPoint y: 248, endPoint x: 1022, endPoint y: 234, distance: 14.9
click at [1019, 242] on div at bounding box center [1020, 240] width 26 height 23
click at [1022, 234] on div at bounding box center [1020, 240] width 26 height 23
click at [482, 121] on input "[DATE]" at bounding box center [516, 124] width 80 height 24
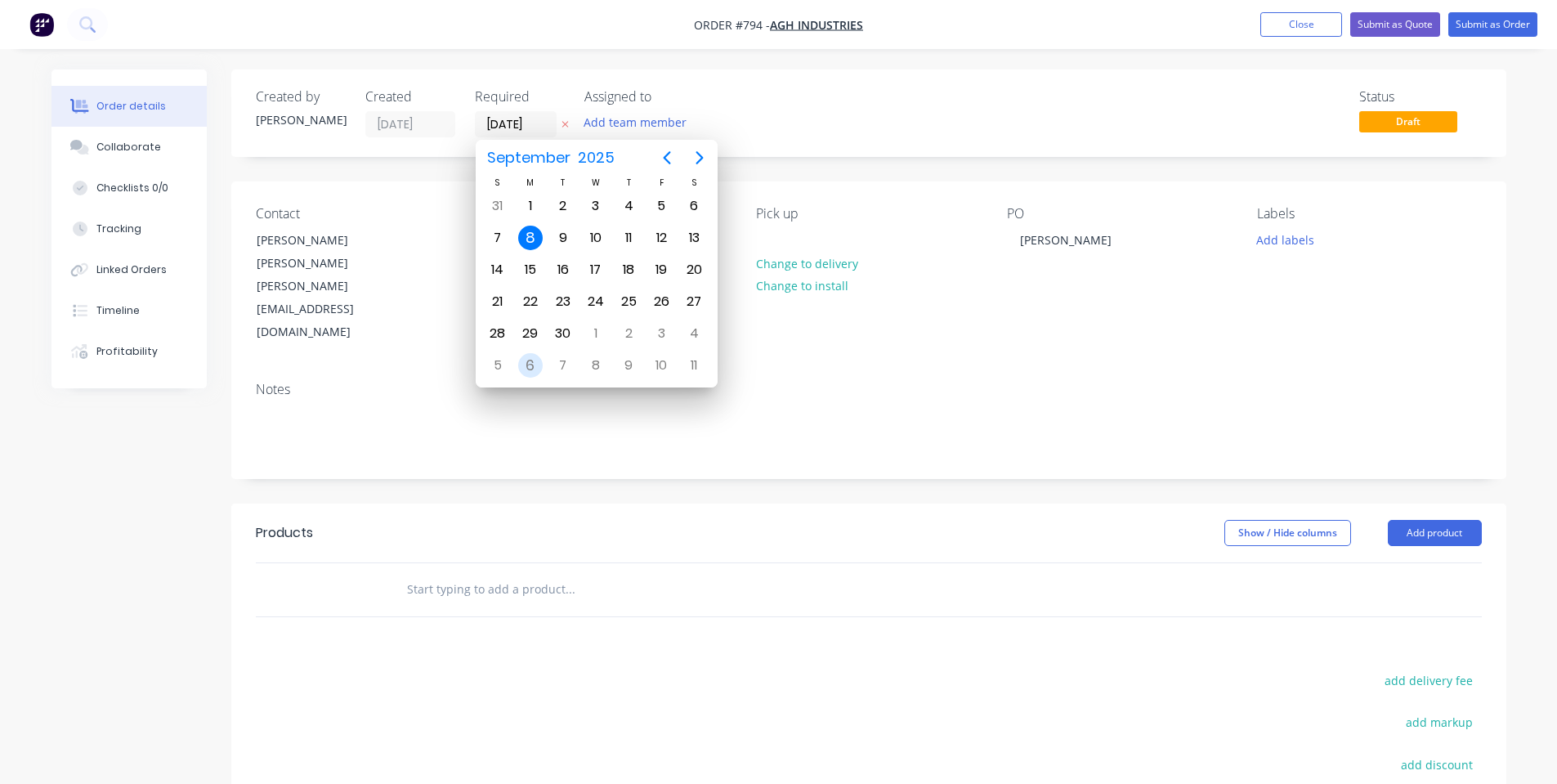
click at [531, 375] on div "6" at bounding box center [531, 365] width 24 height 24
type input "[DATE]"
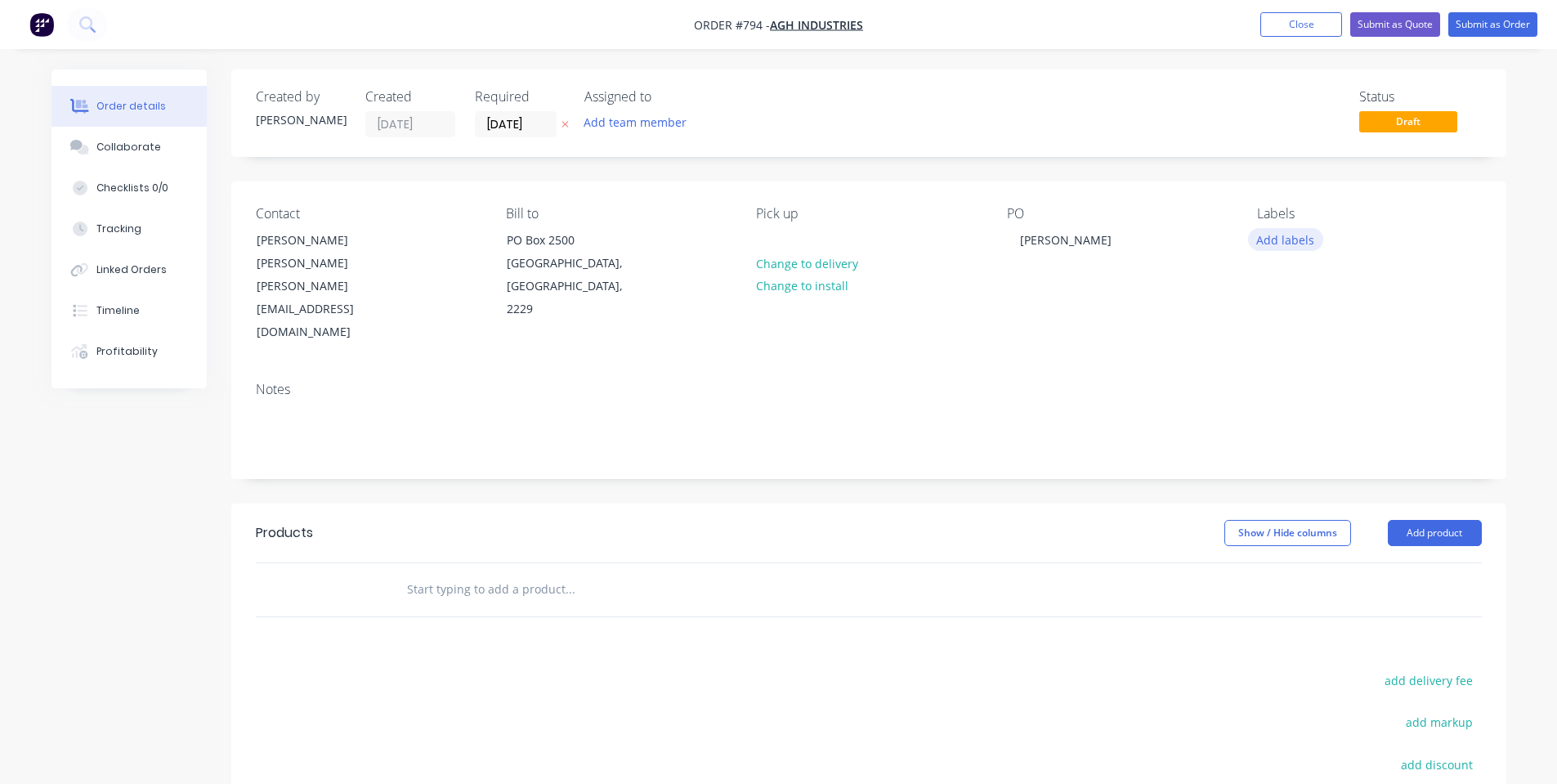
click at [1298, 244] on button "Add labels" at bounding box center [1286, 240] width 75 height 22
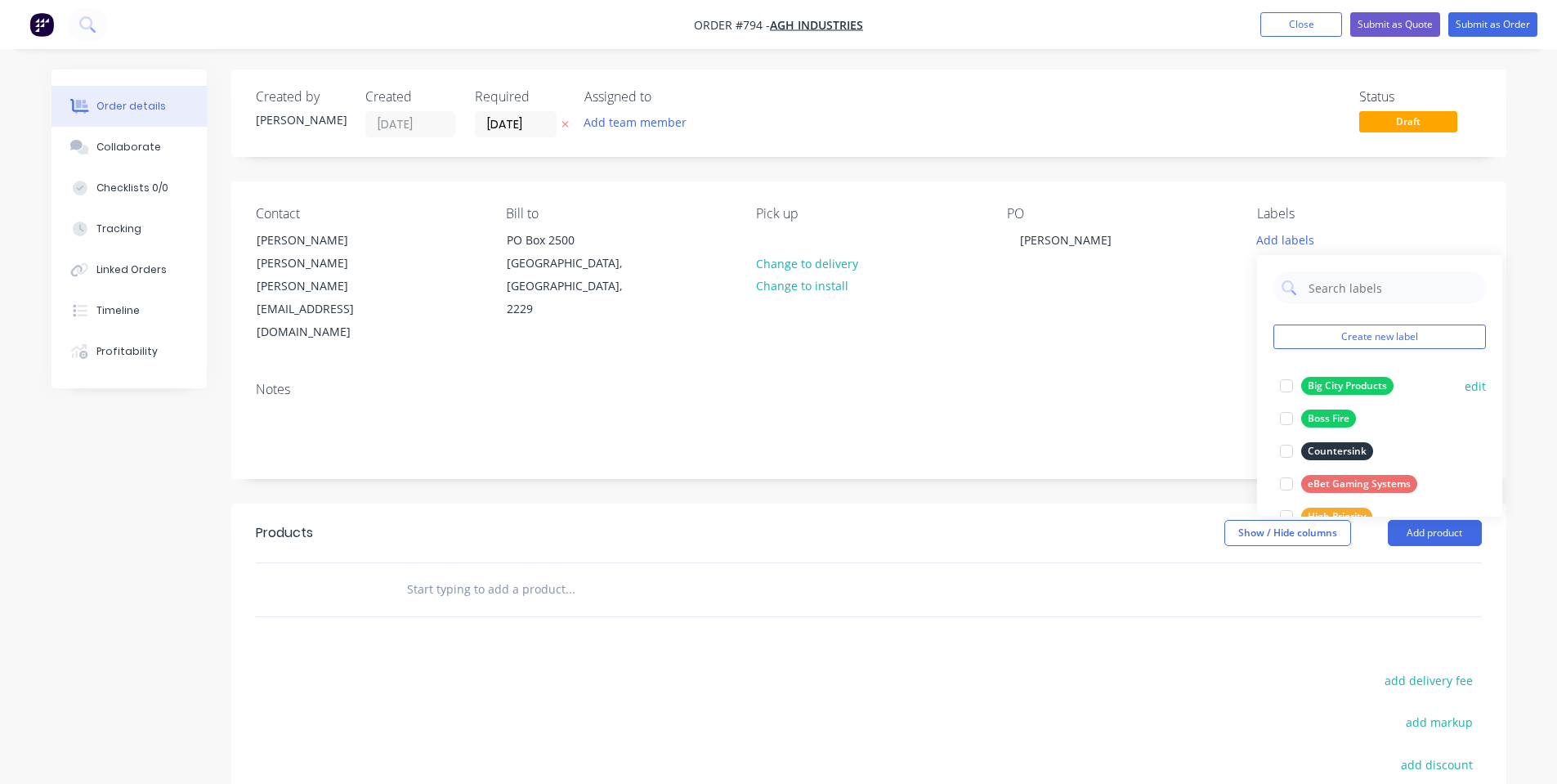
scroll to position [425, 0]
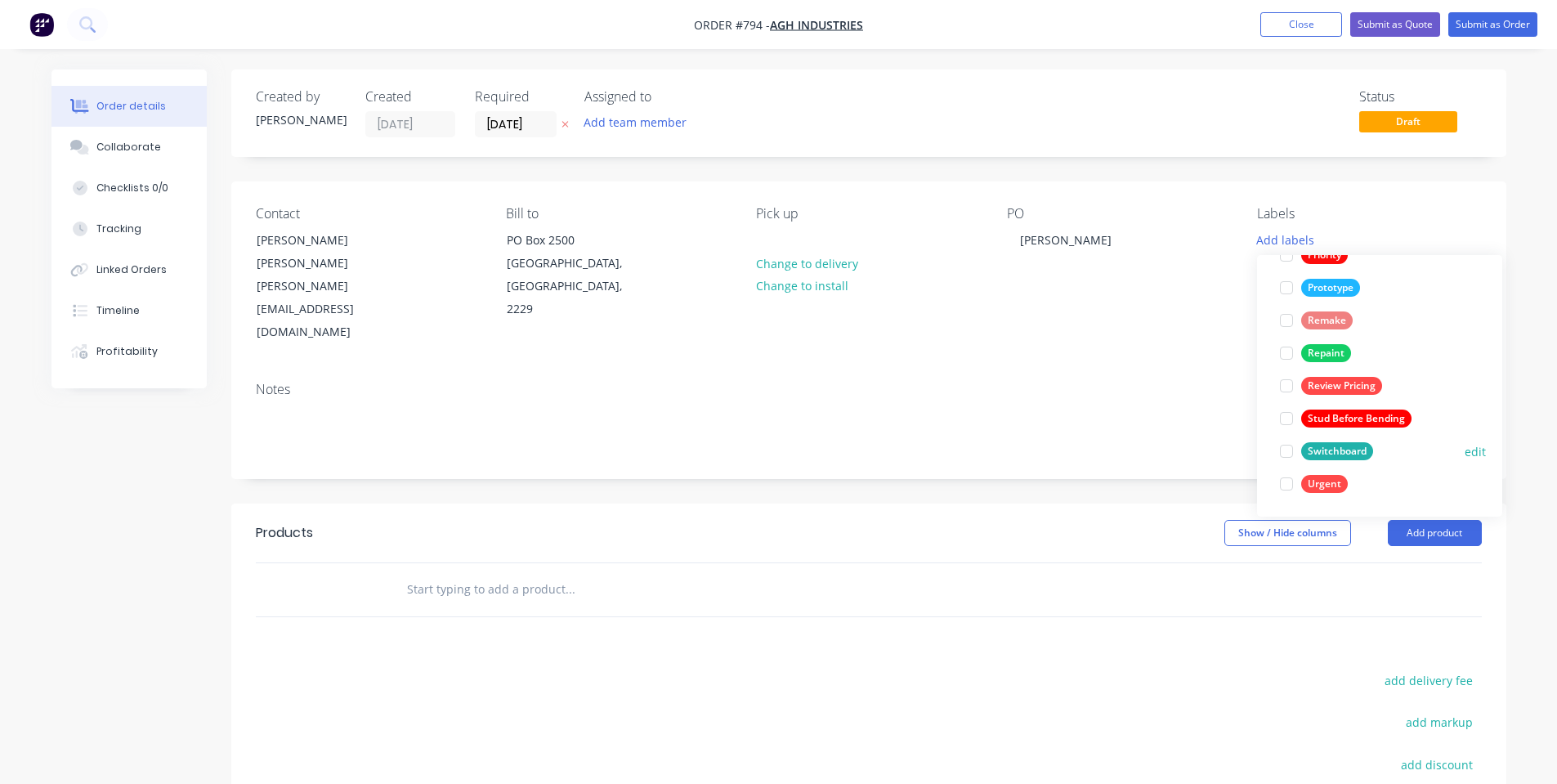
click at [1338, 442] on button "Switchboard" at bounding box center [1327, 451] width 107 height 22
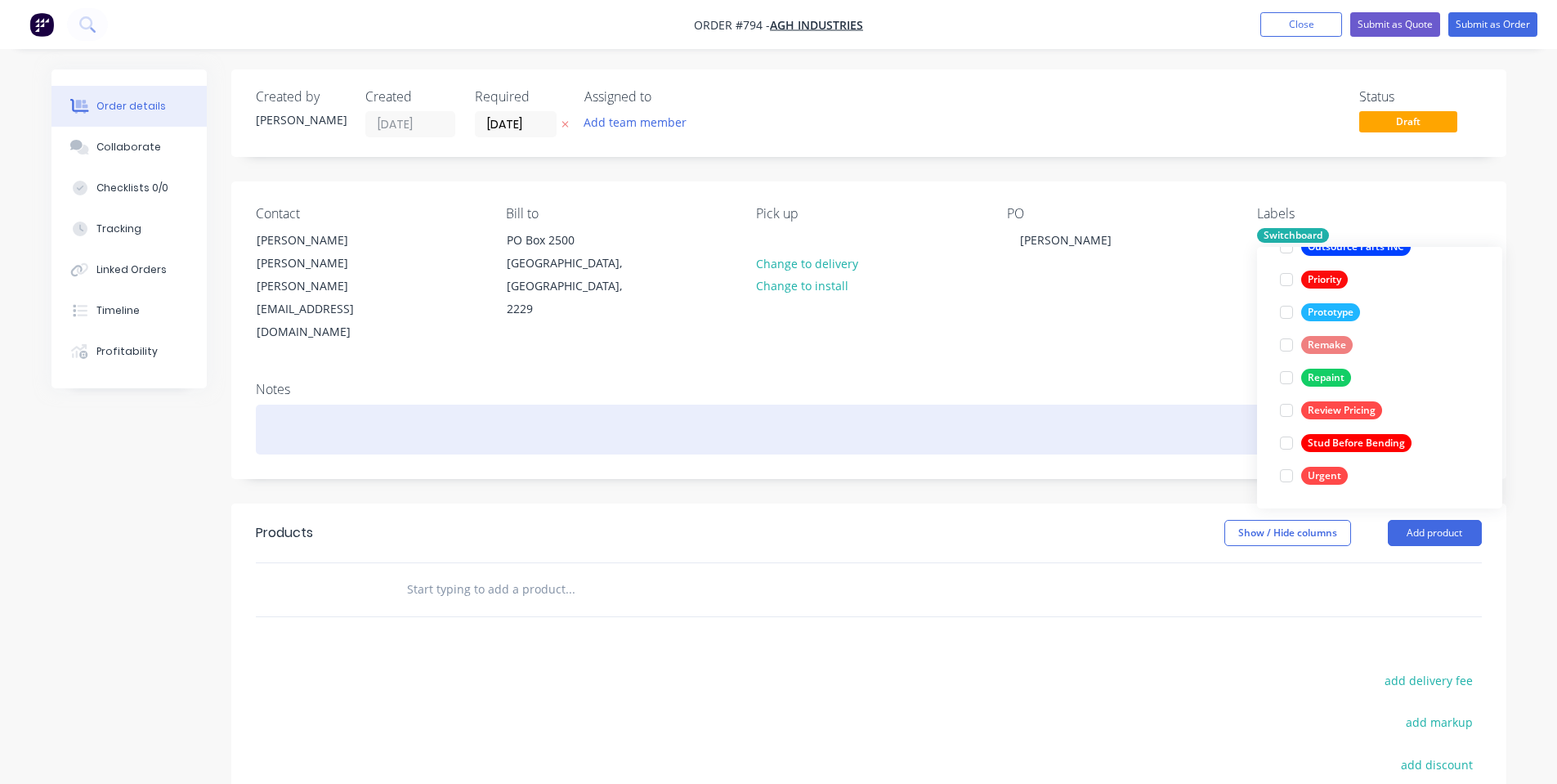
scroll to position [0, 0]
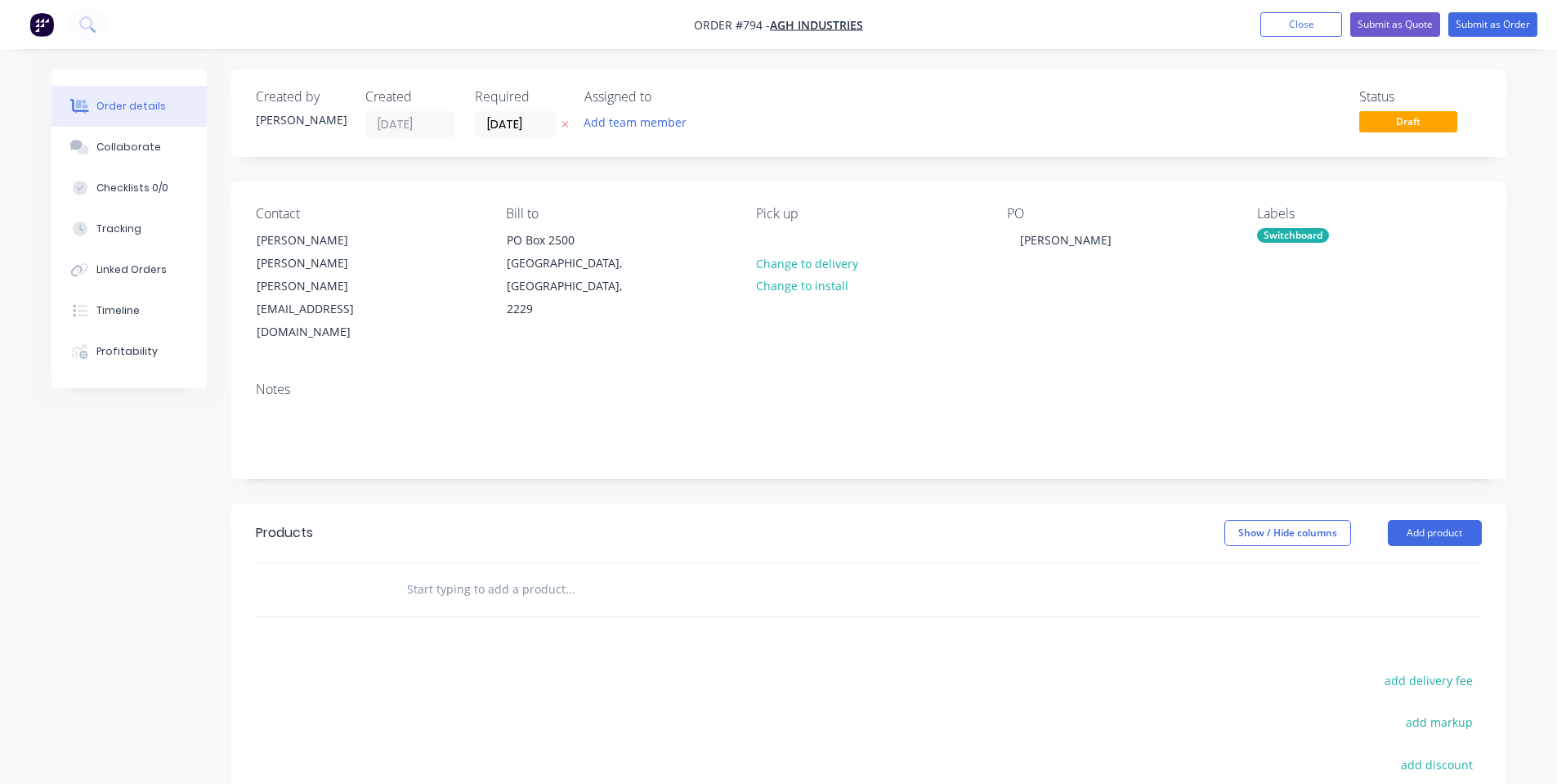
click at [1133, 293] on div "PO [PERSON_NAME]" at bounding box center [1118, 275] width 224 height 138
drag, startPoint x: 1317, startPoint y: 222, endPoint x: 1314, endPoint y: 236, distance: 14.3
click at [1317, 225] on div "Labels Switchboard" at bounding box center [1368, 275] width 224 height 138
click at [1314, 236] on div "Switchboard" at bounding box center [1292, 236] width 72 height 15
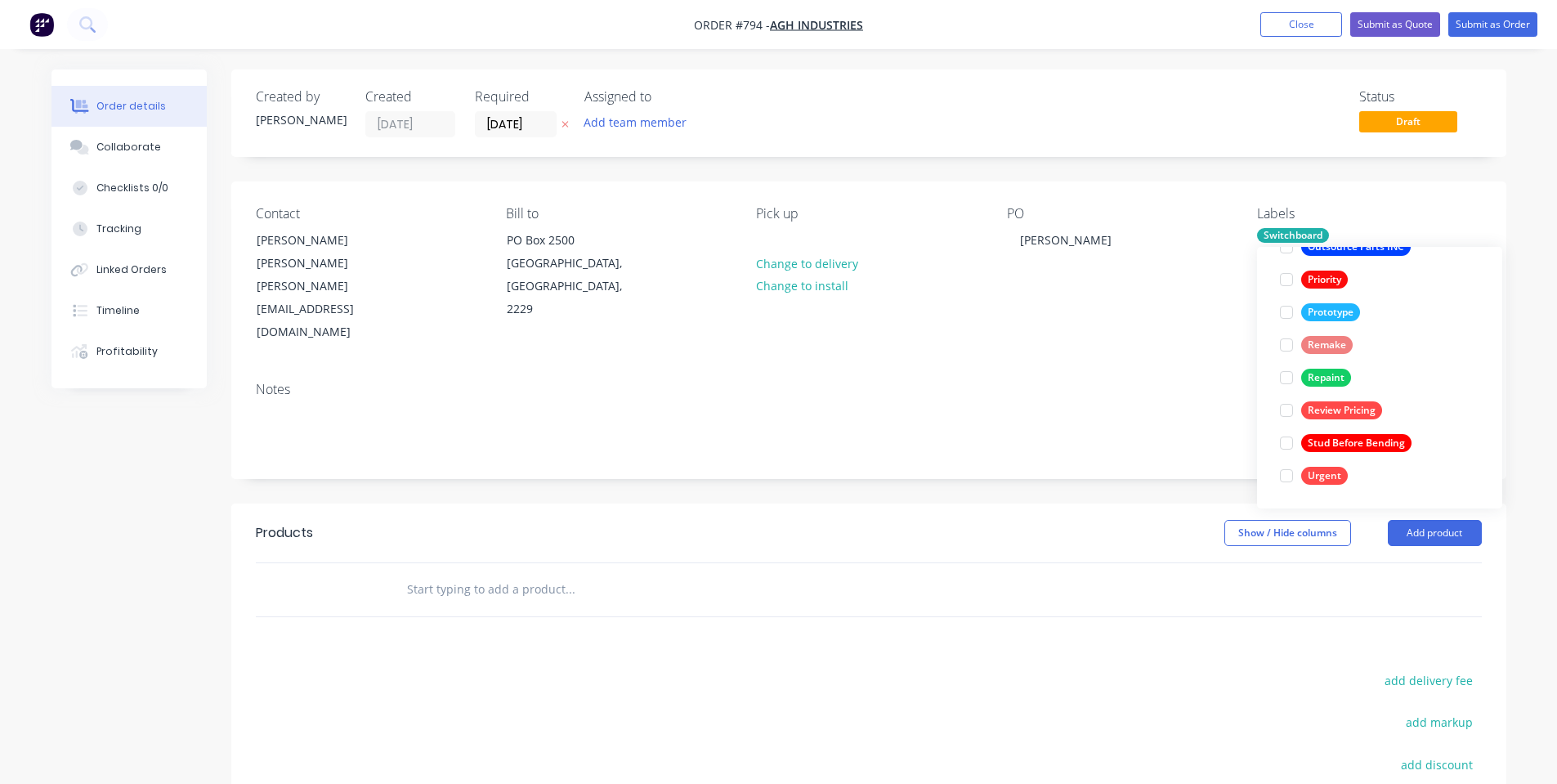
scroll to position [21, 0]
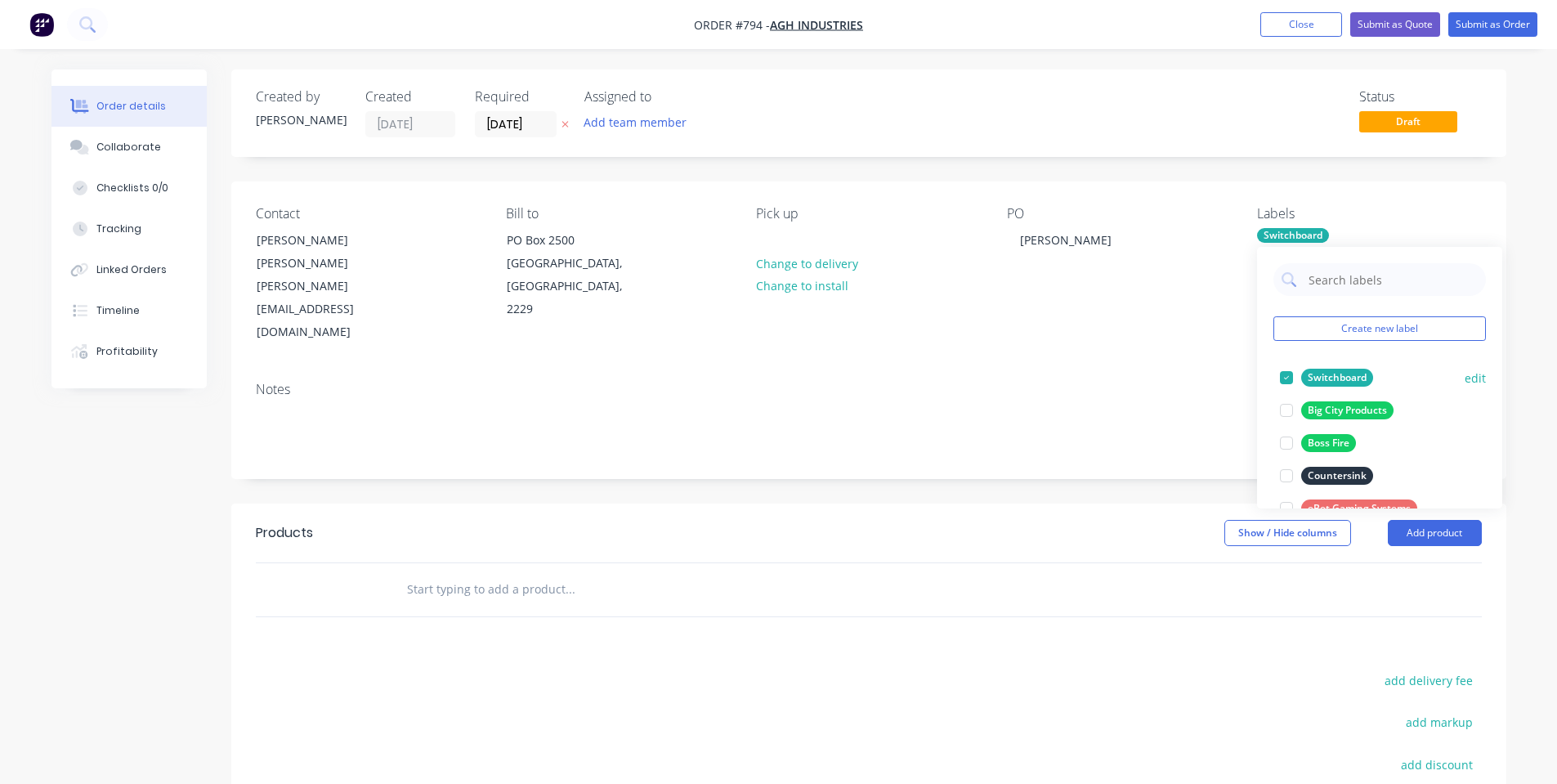
click at [1304, 376] on div "Switchboard" at bounding box center [1336, 377] width 72 height 18
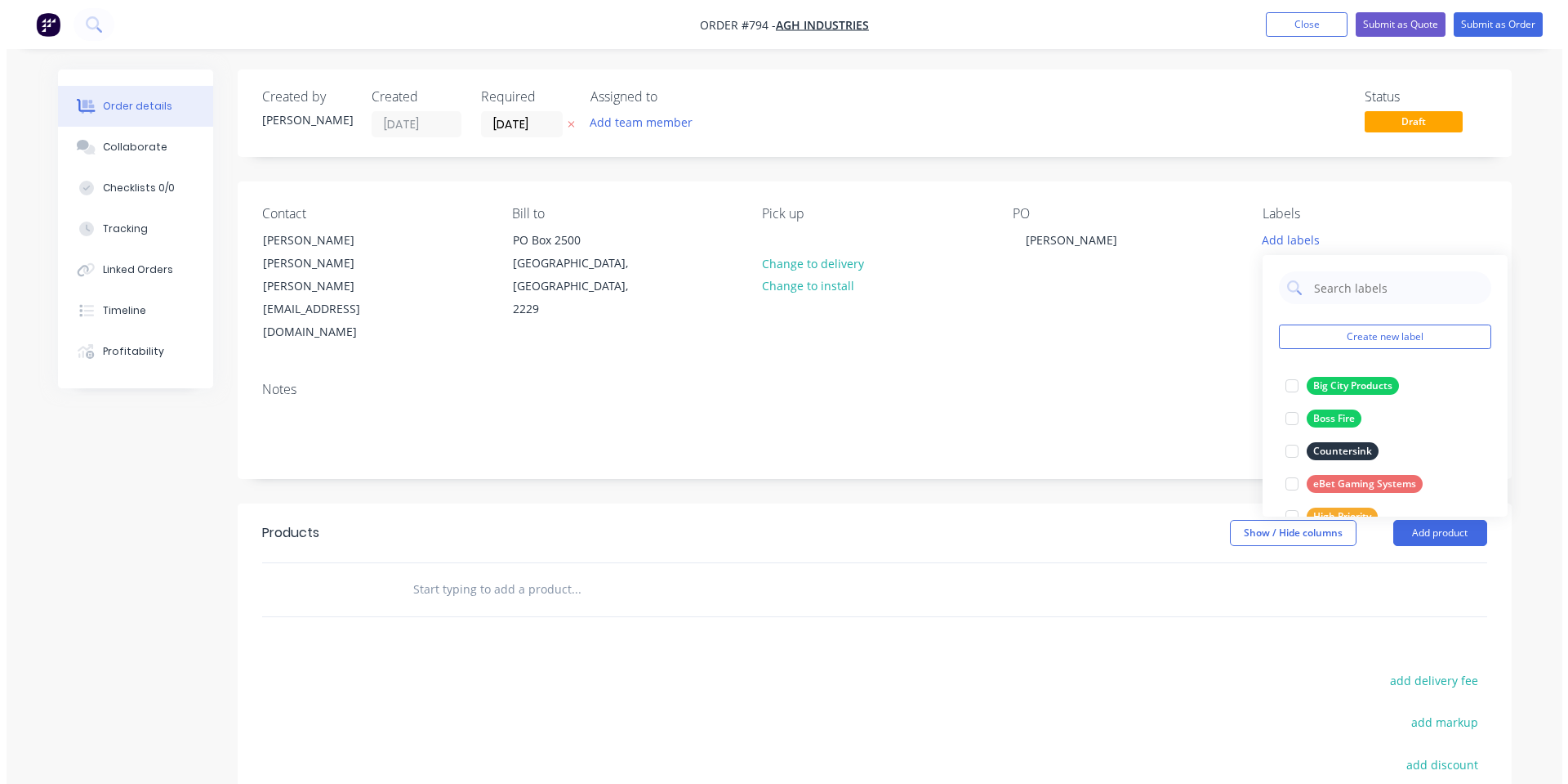
scroll to position [0, 0]
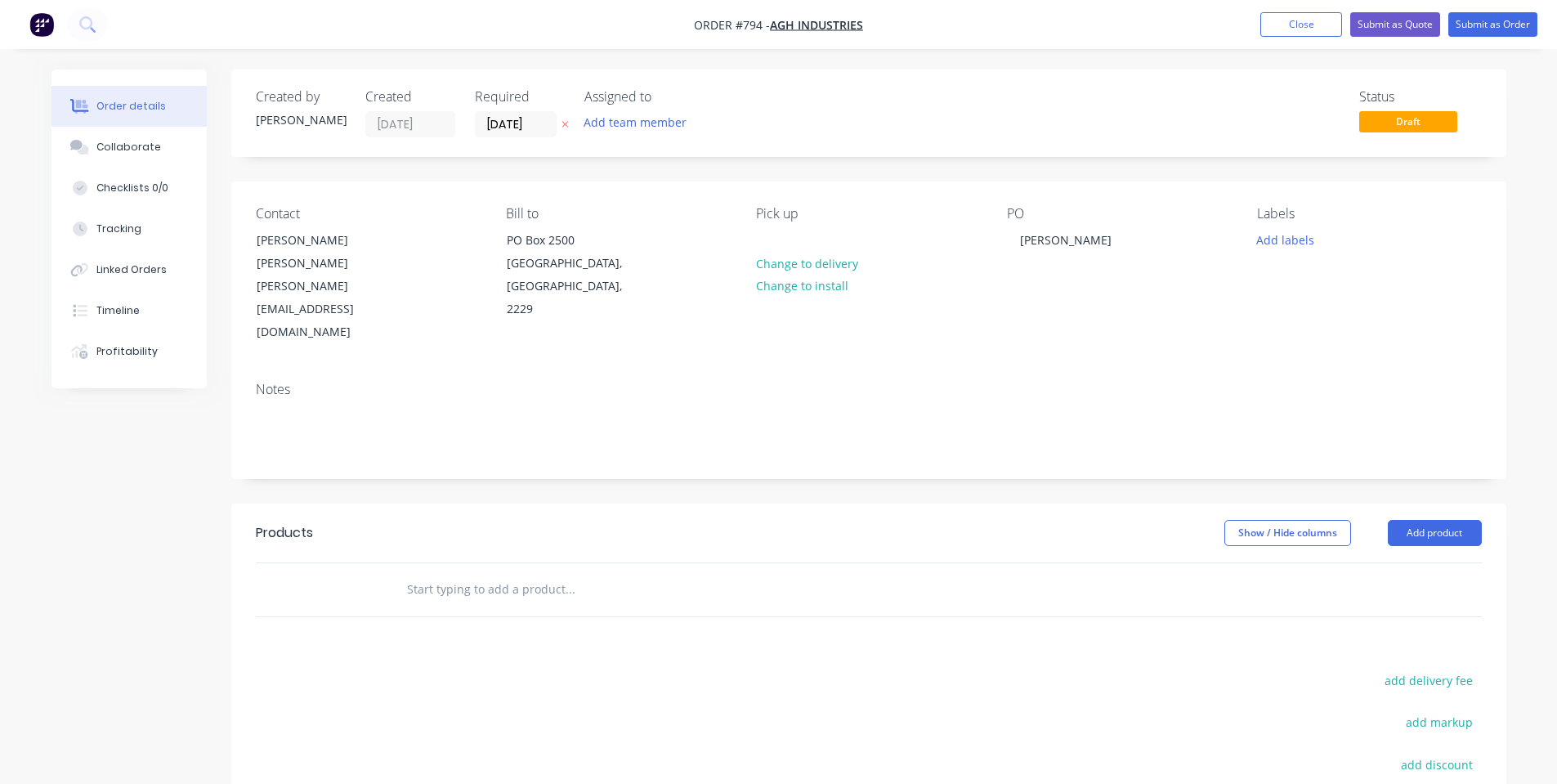
click at [1157, 312] on div "Contact [PERSON_NAME] [PERSON_NAME] [PERSON_NAME][EMAIL_ADDRESS][DOMAIN_NAME] B…" at bounding box center [868, 275] width 1274 height 187
click at [493, 563] on div at bounding box center [680, 589] width 589 height 53
click at [509, 573] on input "text" at bounding box center [569, 588] width 327 height 33
click at [161, 152] on button "Collaborate" at bounding box center [129, 147] width 155 height 41
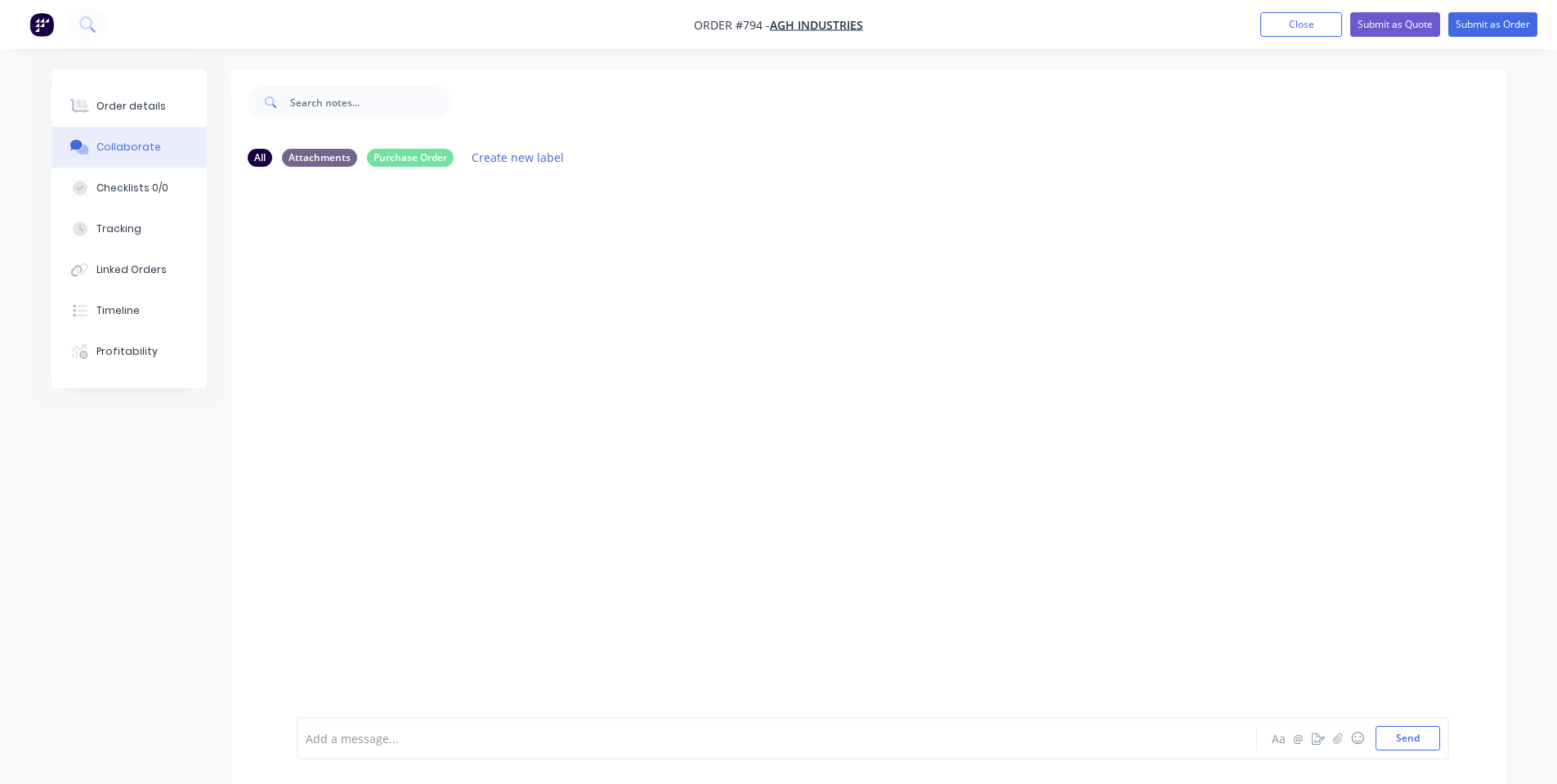
click at [627, 728] on div "Add a message..." at bounding box center [731, 737] width 851 height 24
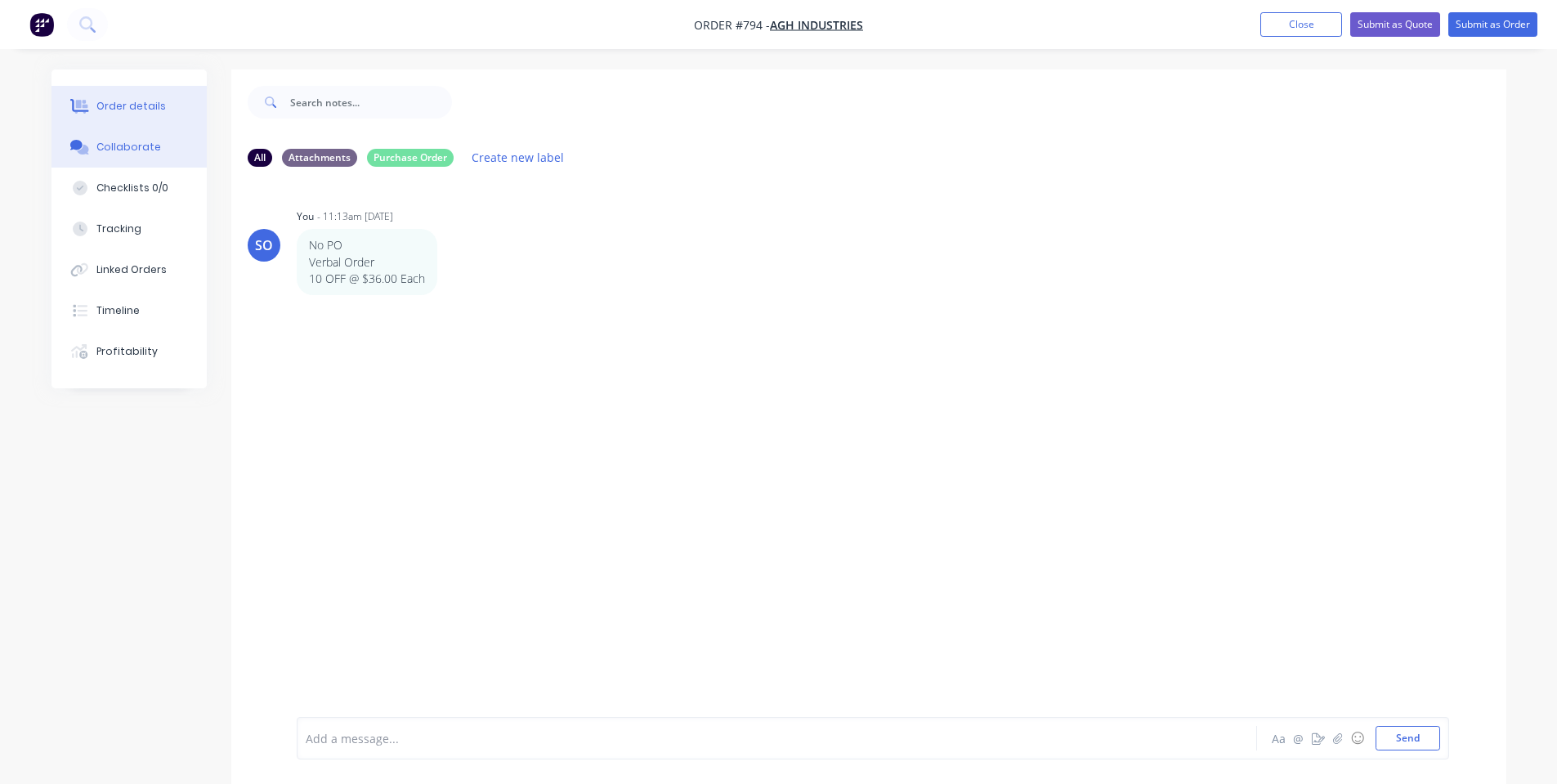
click at [148, 107] on div "Order details" at bounding box center [131, 107] width 69 height 15
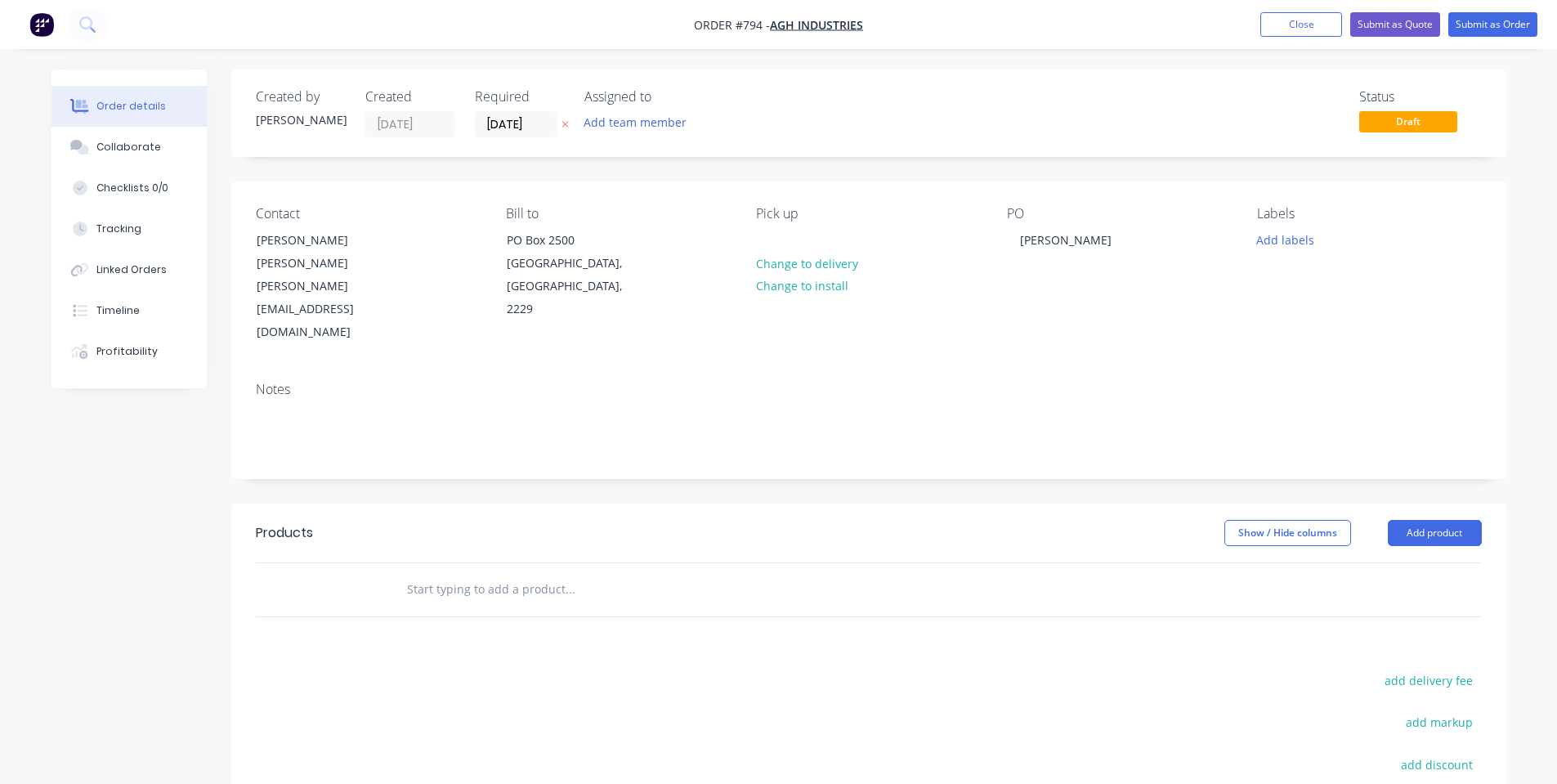
click at [445, 573] on input "text" at bounding box center [569, 588] width 327 height 33
click at [479, 573] on input "text" at bounding box center [569, 588] width 327 height 33
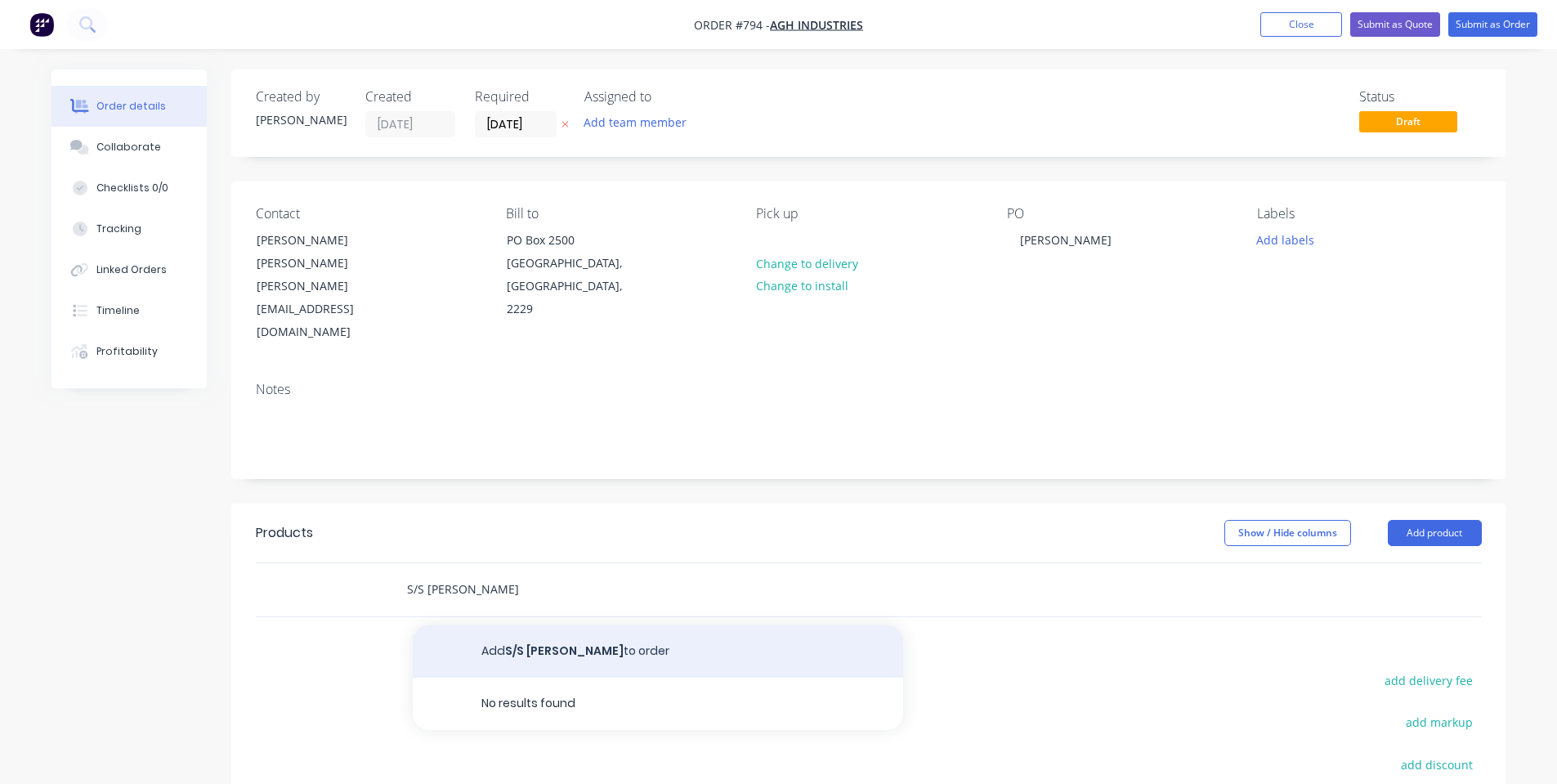
type input "S/S [PERSON_NAME]"
click at [487, 625] on button "Add S/S Bent Bracket to order" at bounding box center [658, 651] width 490 height 52
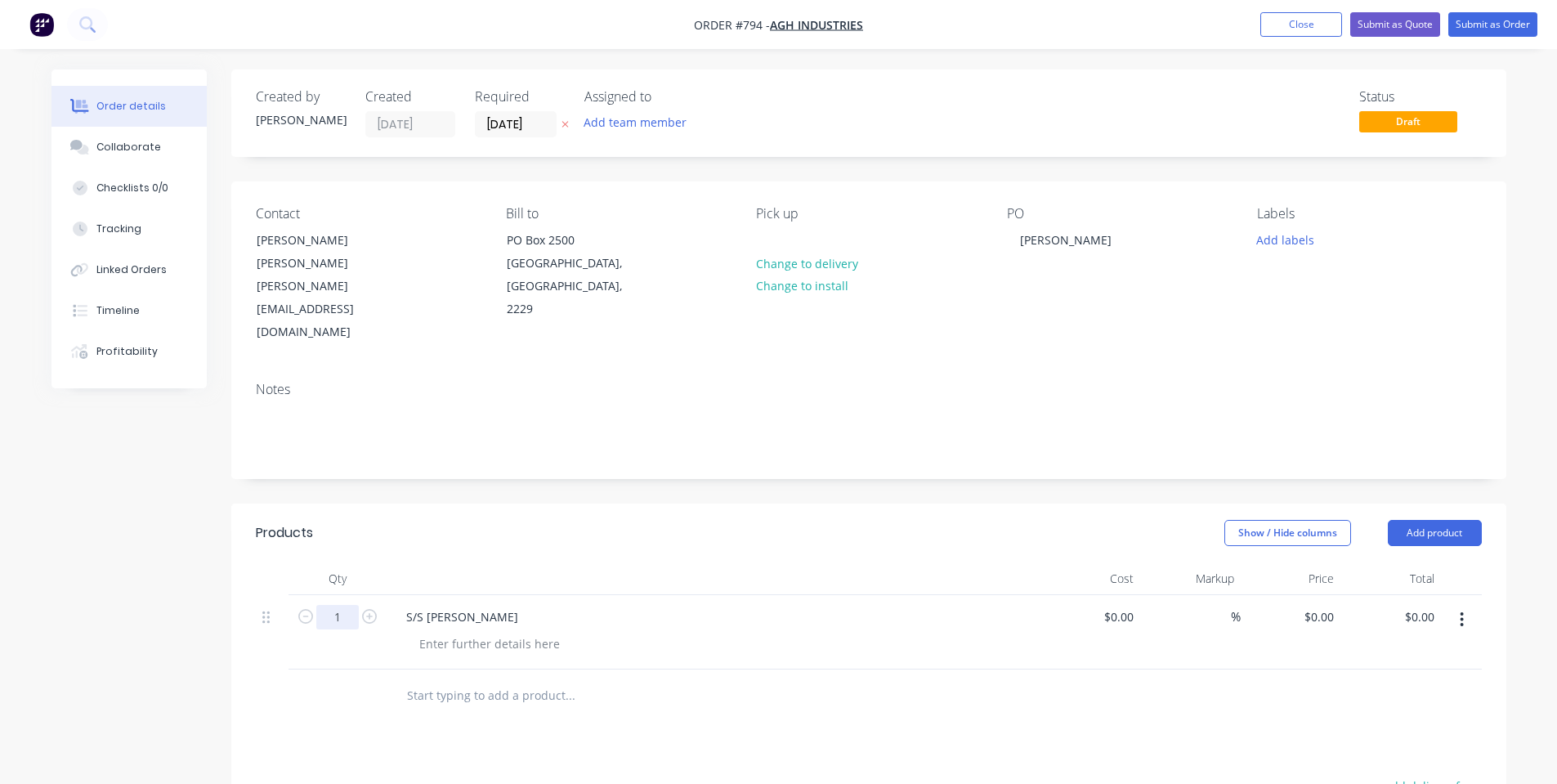
click at [332, 604] on input "1" at bounding box center [337, 617] width 42 height 24
type input "10"
click at [853, 562] on div at bounding box center [713, 578] width 654 height 33
click at [1315, 604] on div "0 $0.00" at bounding box center [1317, 616] width 44 height 23
type input "$36.00"
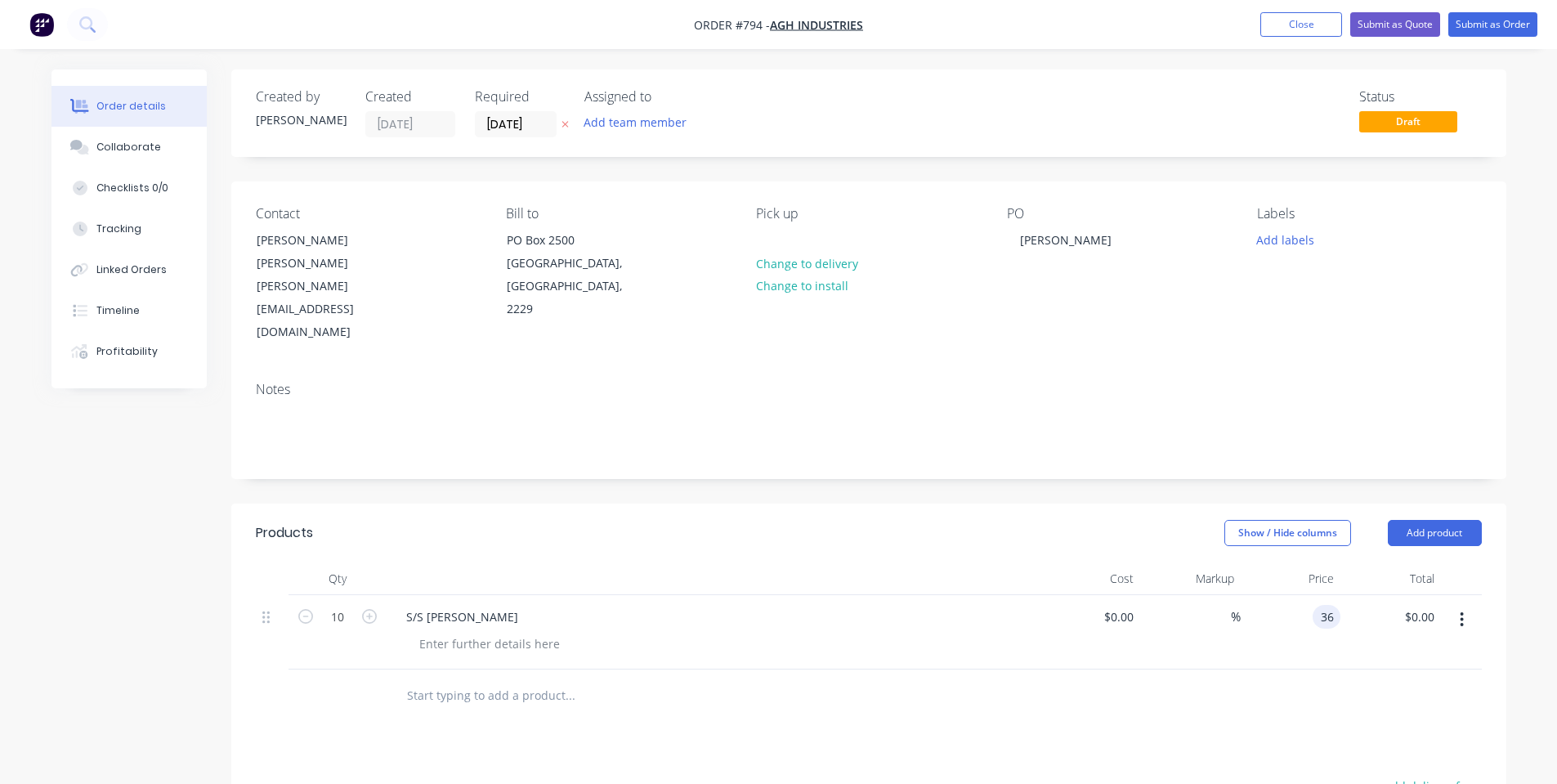
type input "$360.00"
click at [1184, 519] on div "Show / Hide columns Add product" at bounding box center [997, 532] width 965 height 26
click at [445, 632] on div at bounding box center [489, 643] width 167 height 23
click at [1450, 519] on button "Add product" at bounding box center [1434, 532] width 94 height 26
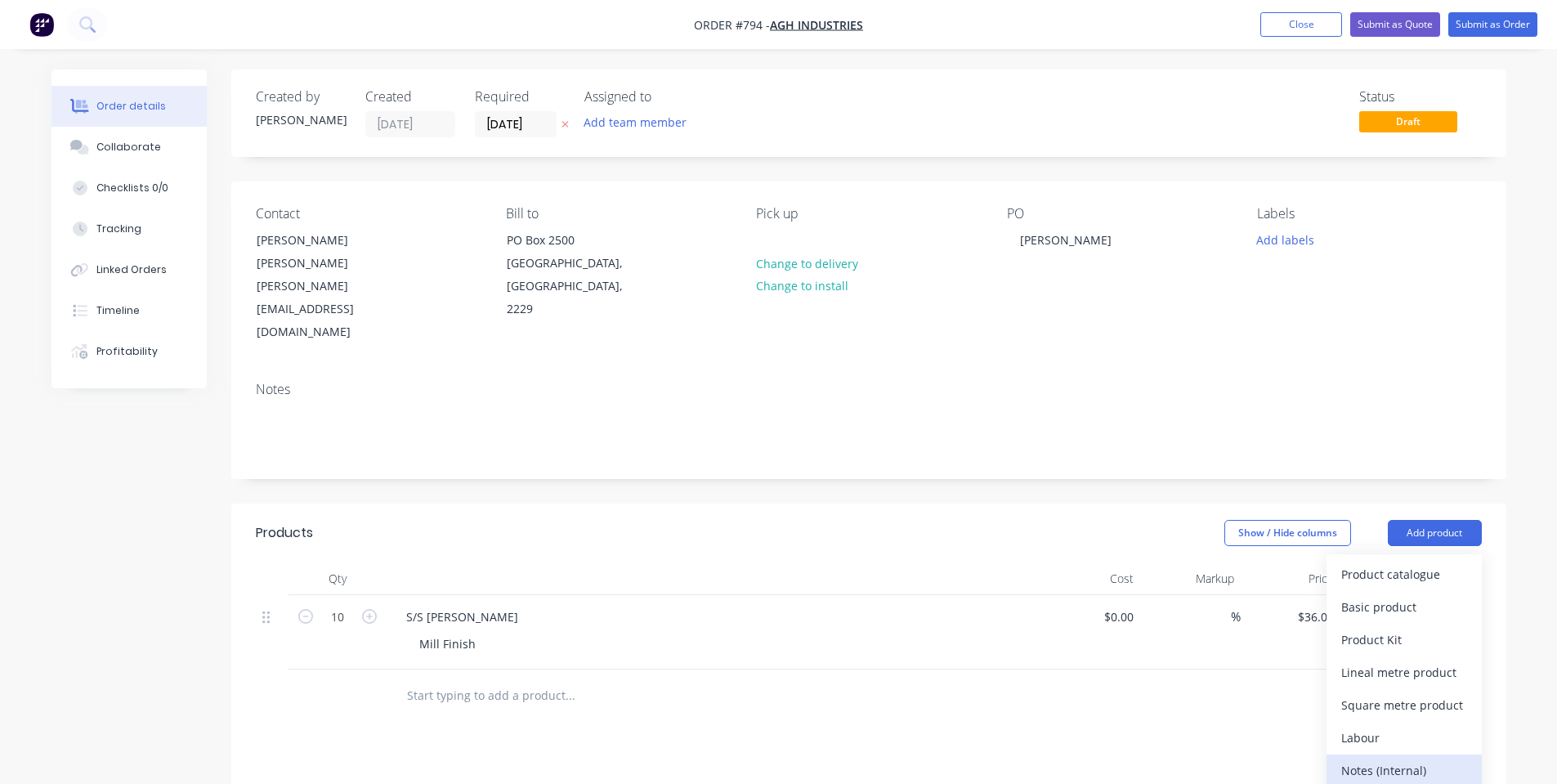
click at [1419, 758] on div "Notes (Internal)" at bounding box center [1404, 769] width 125 height 23
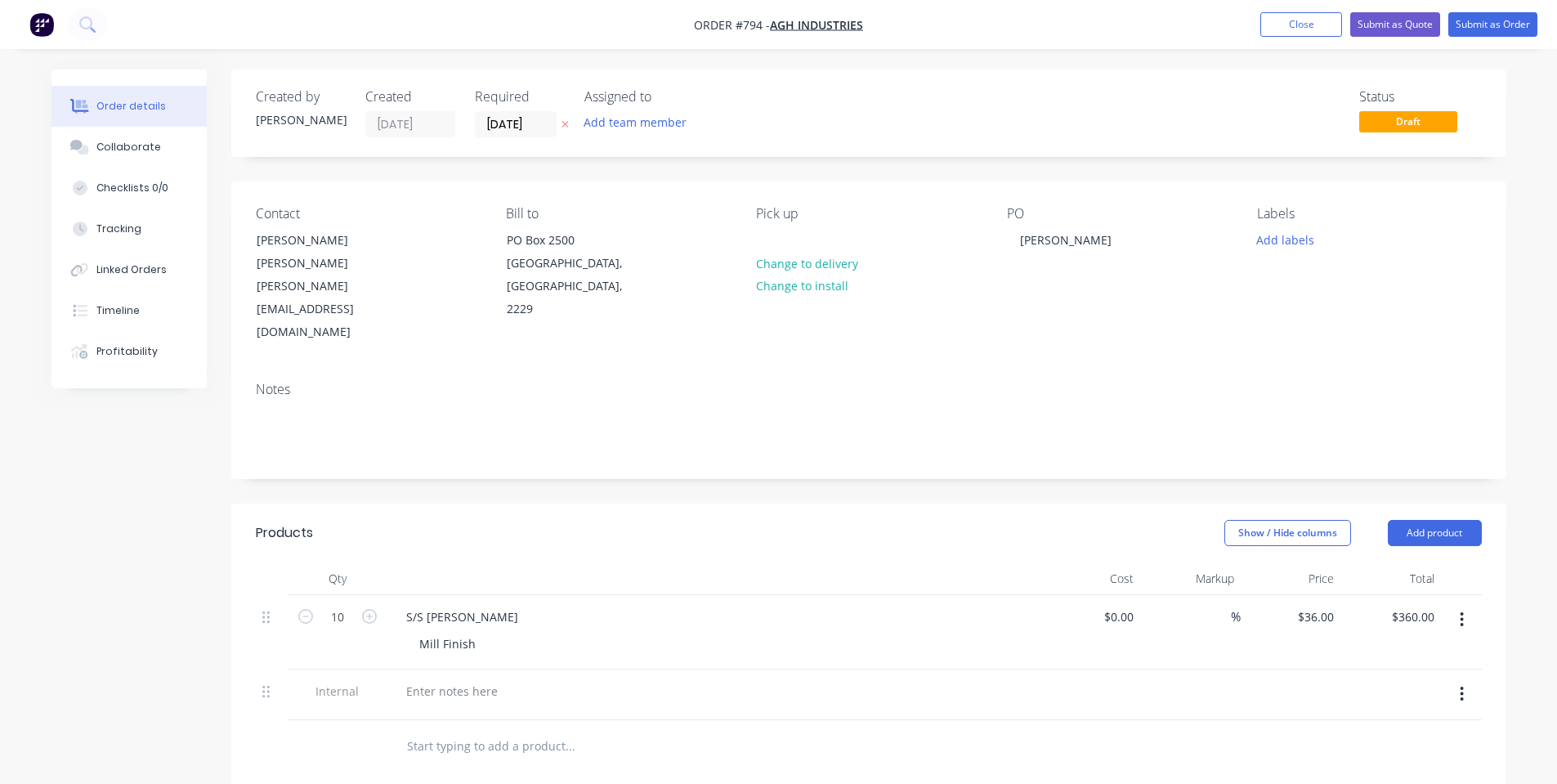
click at [421, 669] on div at bounding box center [713, 694] width 654 height 51
click at [421, 679] on div at bounding box center [452, 690] width 118 height 23
click at [584, 562] on div at bounding box center [713, 578] width 654 height 33
click at [1492, 17] on button "Submit as Order" at bounding box center [1492, 24] width 89 height 24
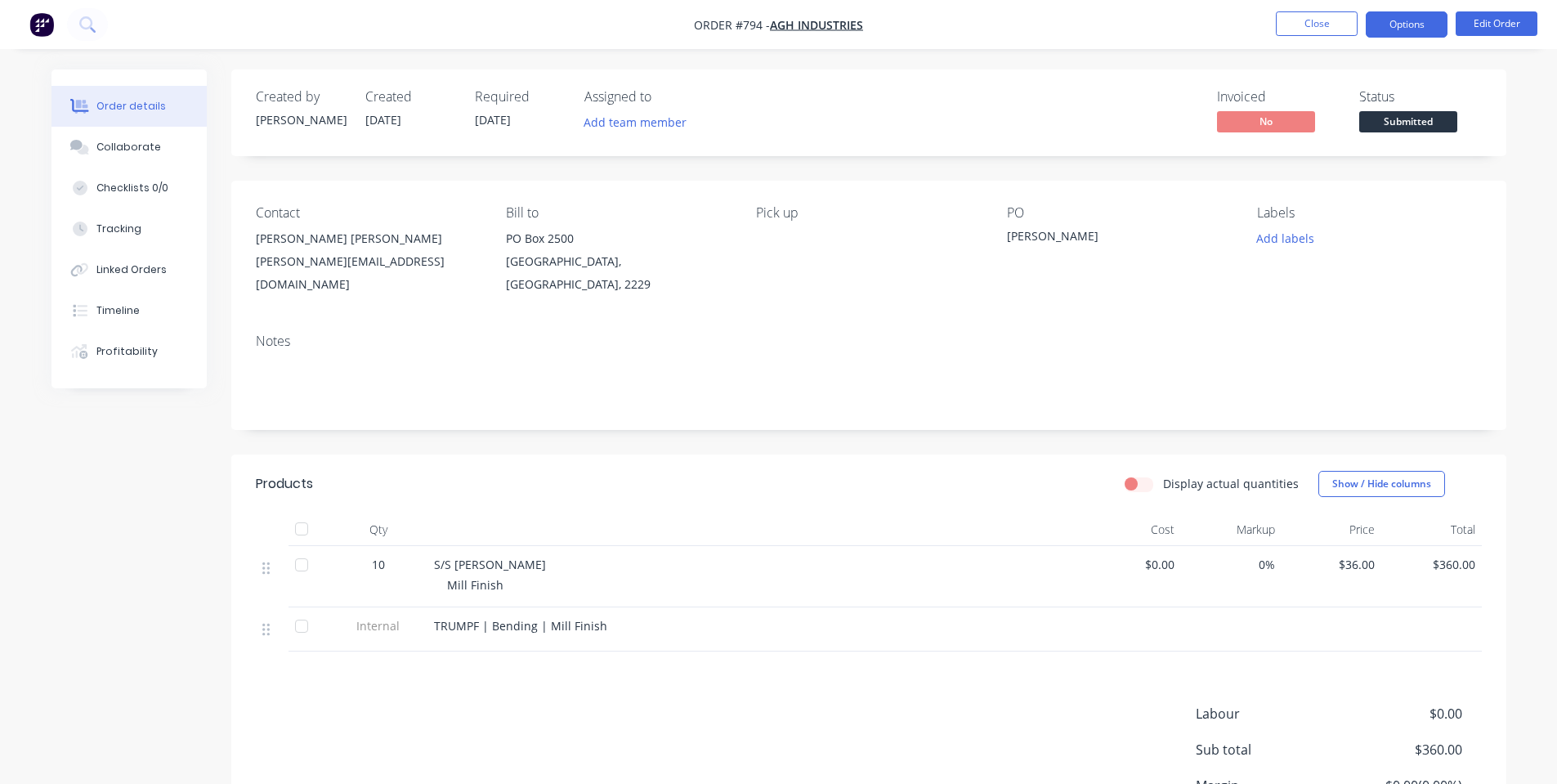
click at [1404, 20] on button "Options" at bounding box center [1405, 24] width 81 height 26
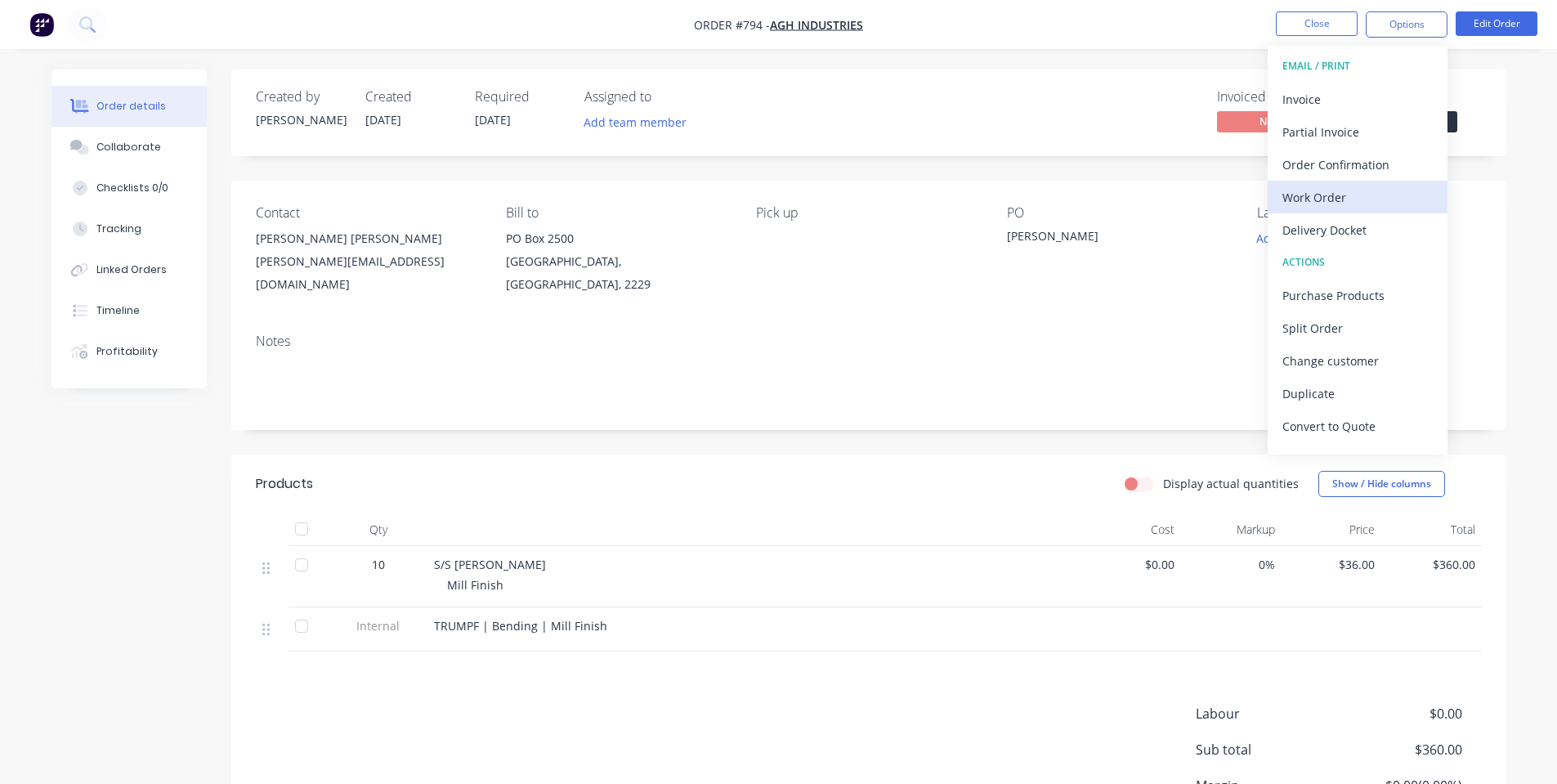
click at [1363, 186] on div "Work Order" at bounding box center [1357, 196] width 151 height 23
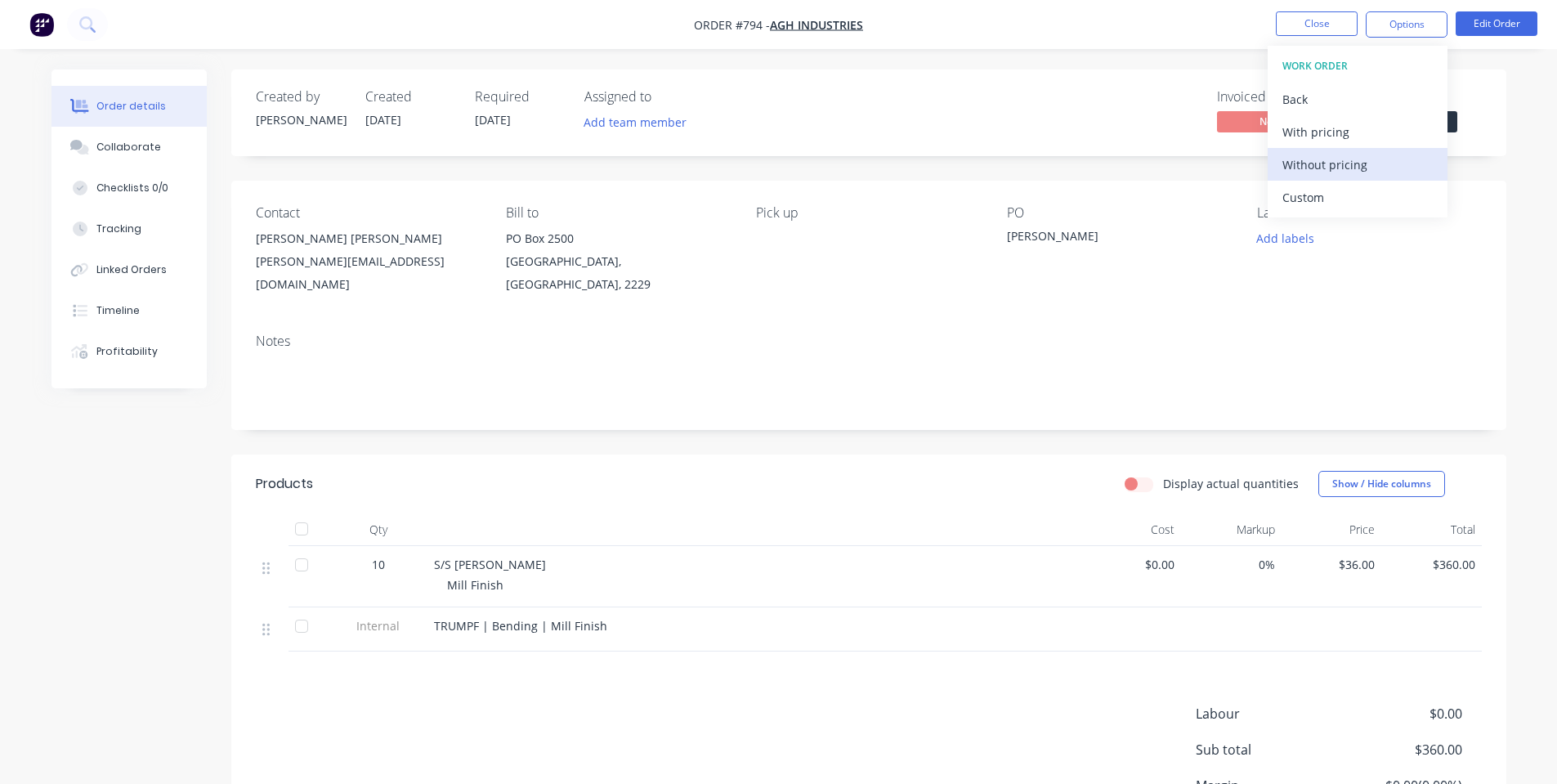
click at [1358, 170] on div "Without pricing" at bounding box center [1357, 164] width 151 height 23
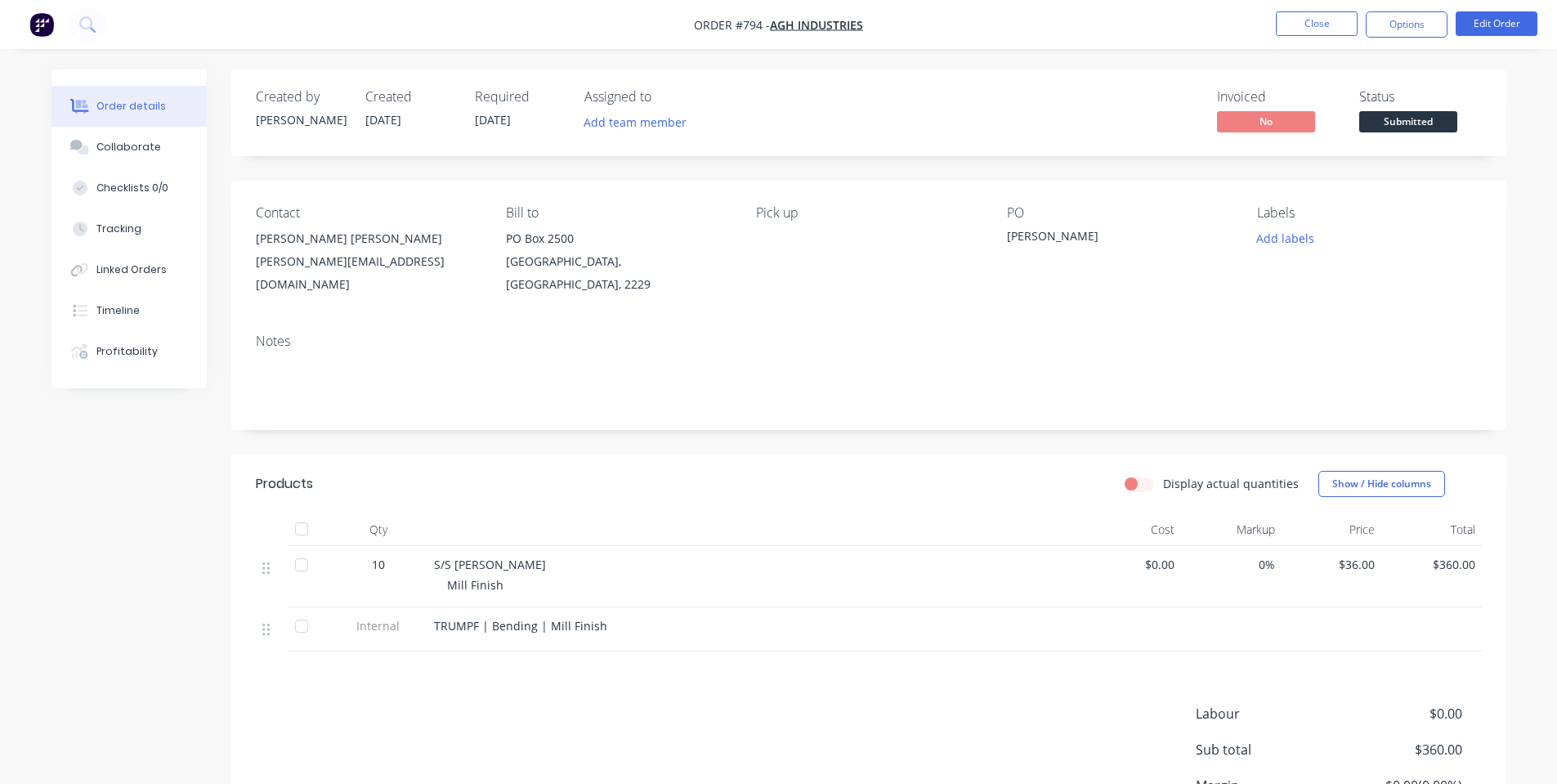
click at [997, 337] on div "Notes" at bounding box center [868, 374] width 1274 height 109
click at [1294, 17] on button "Close" at bounding box center [1316, 23] width 81 height 24
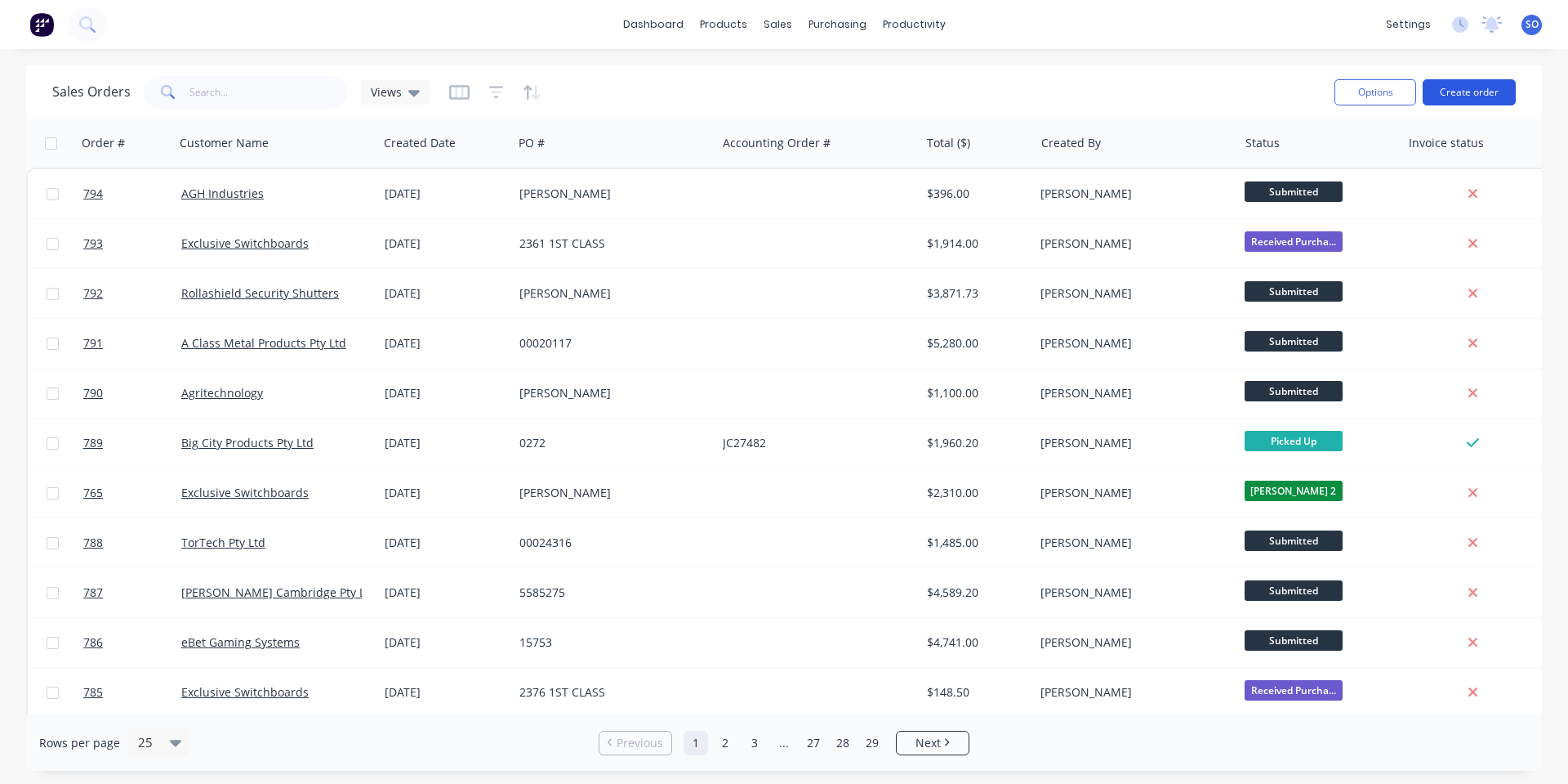
click at [1511, 94] on button "Create order" at bounding box center [1469, 93] width 94 height 26
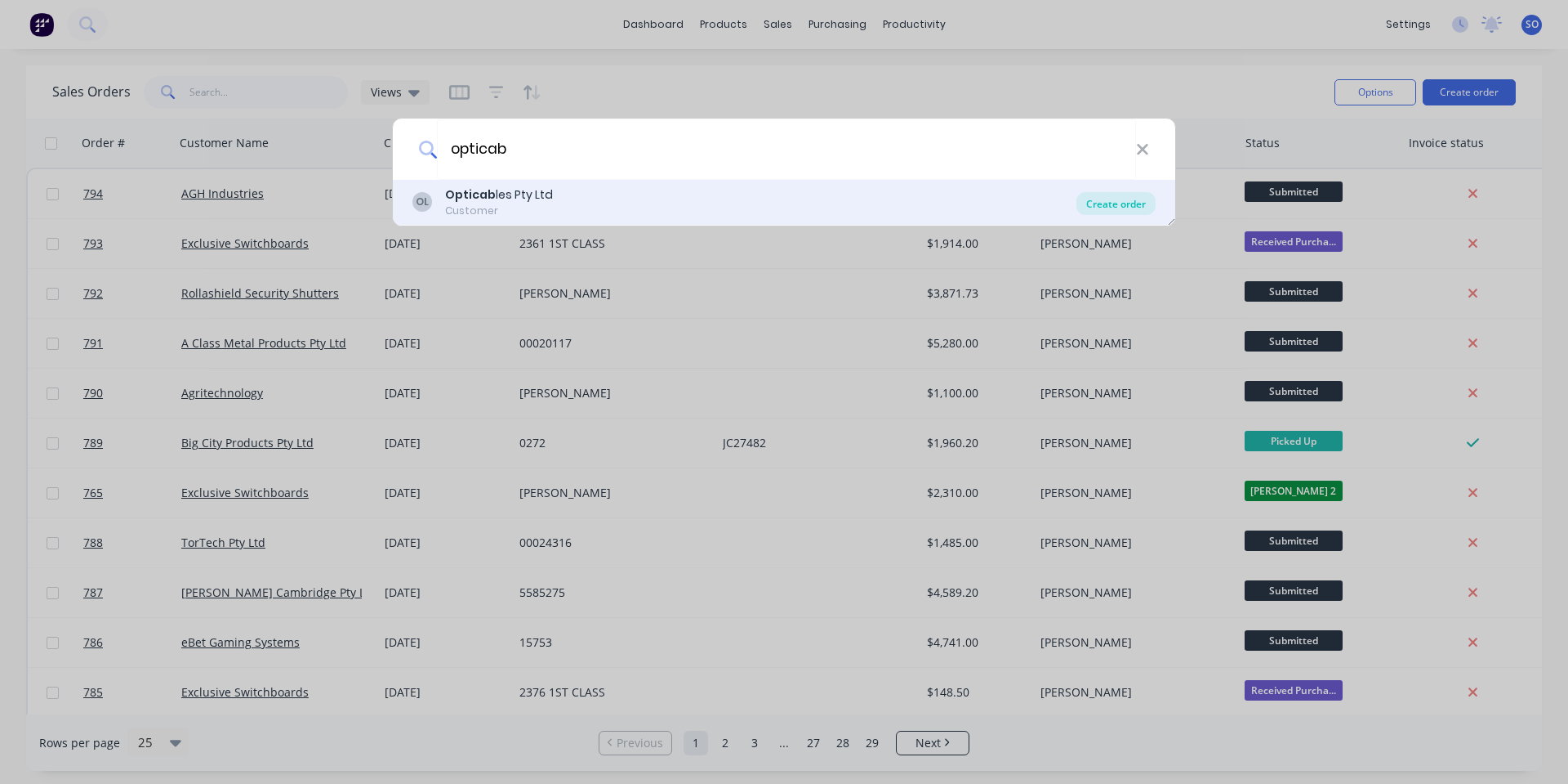
type input "opticab"
click at [1093, 209] on div "Create order" at bounding box center [1115, 203] width 79 height 22
click at [1134, 203] on div "Create order" at bounding box center [1115, 203] width 79 height 22
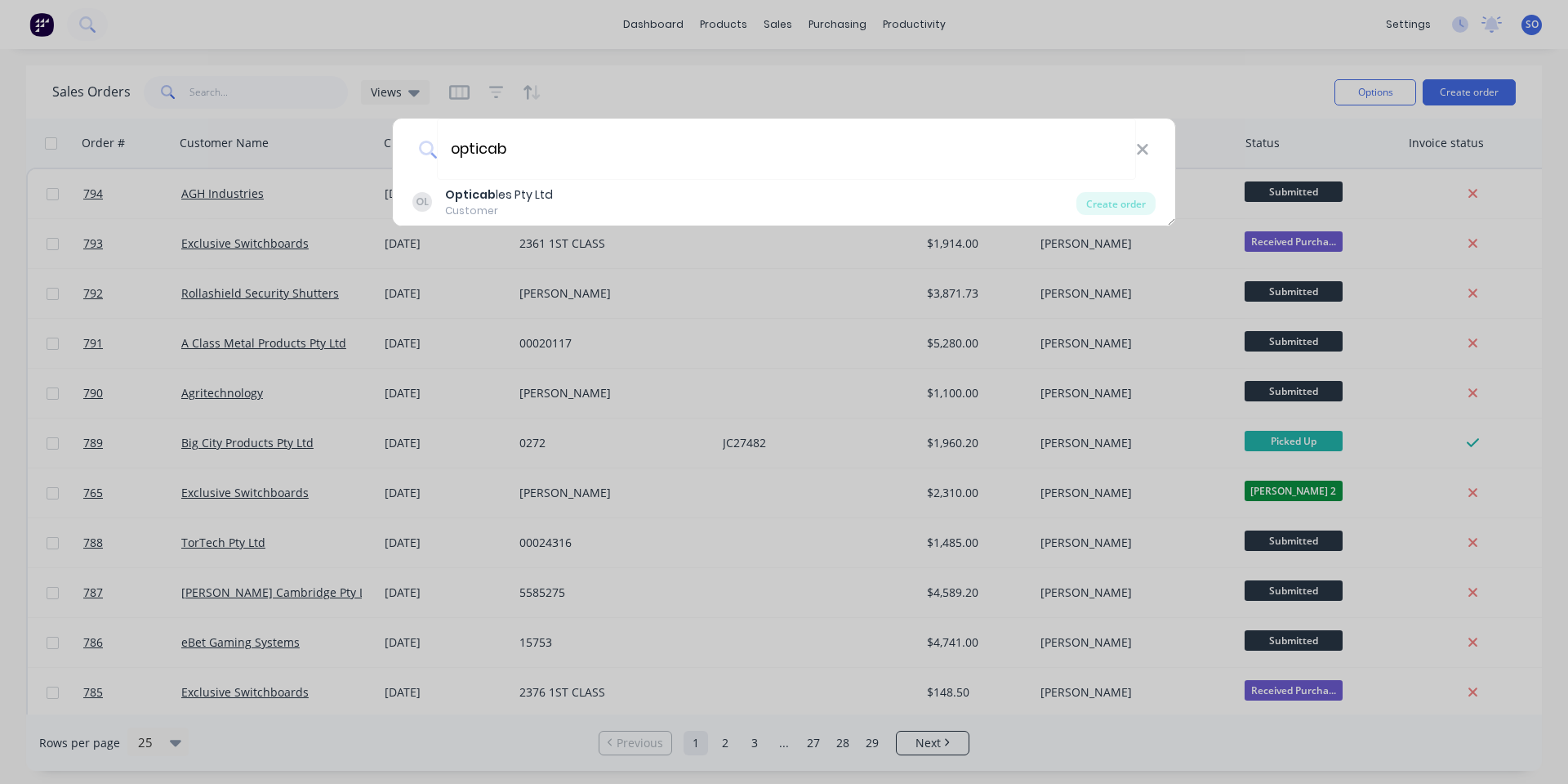
drag, startPoint x: 568, startPoint y: 87, endPoint x: 577, endPoint y: 89, distance: 9.2
click at [577, 89] on div "opticab OL Opticab les Pty Ltd Customer Create order" at bounding box center [784, 392] width 1568 height 784
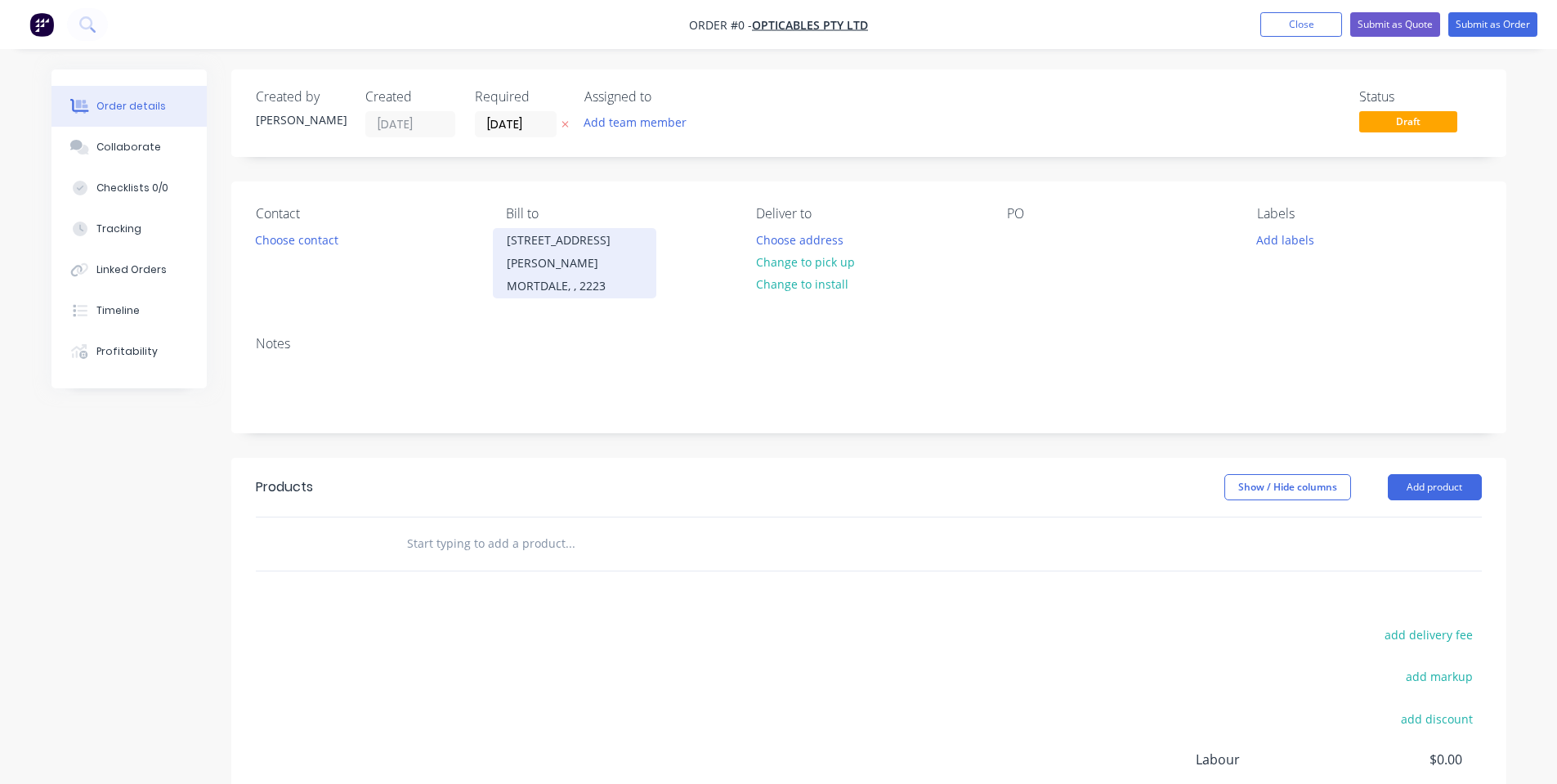
click at [493, 260] on div "[STREET_ADDRESS][PERSON_NAME]" at bounding box center [575, 263] width 164 height 70
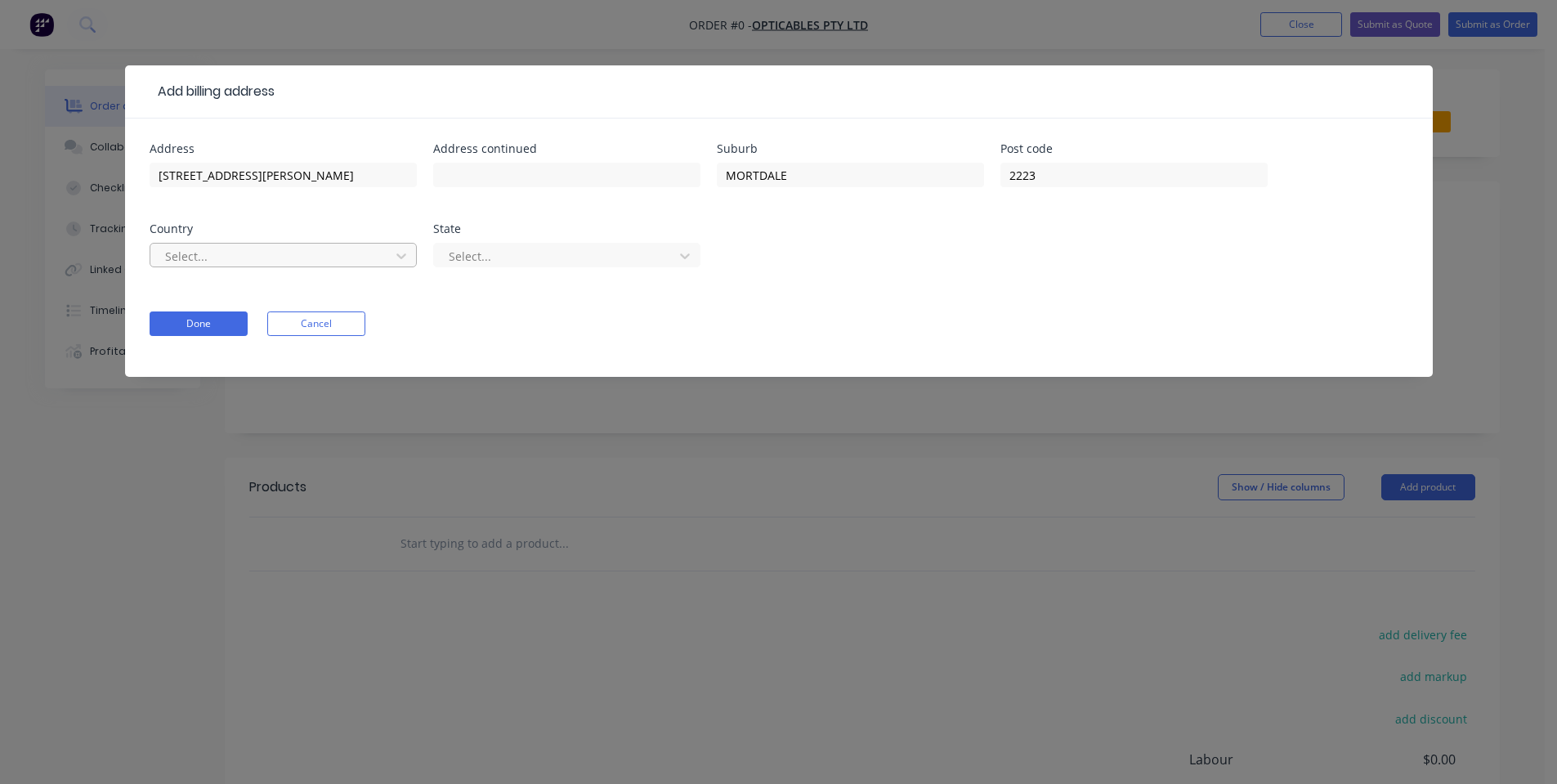
click at [384, 258] on div "Select..." at bounding box center [272, 255] width 228 height 24
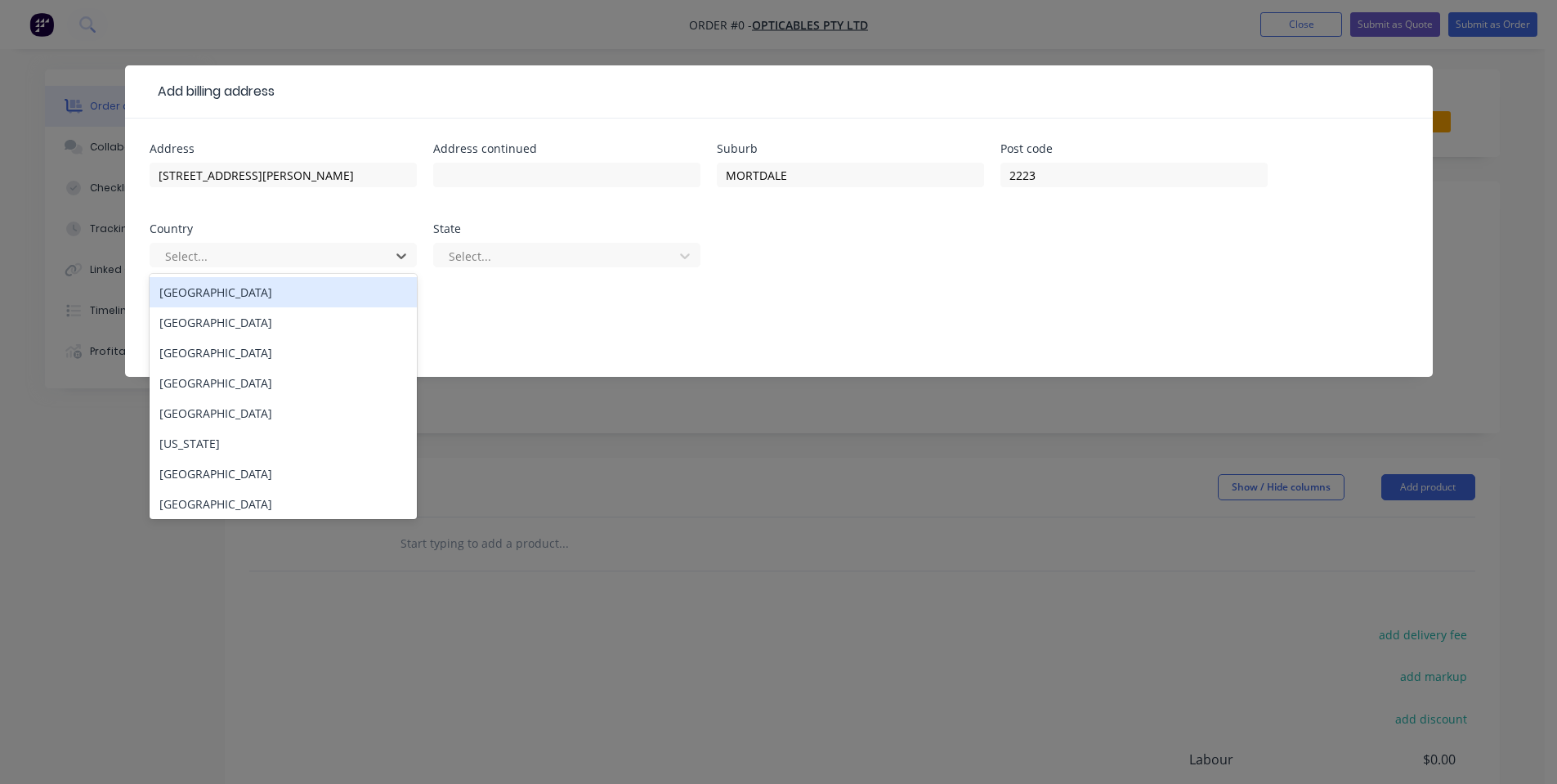
click at [374, 281] on div "[GEOGRAPHIC_DATA]" at bounding box center [284, 292] width 268 height 30
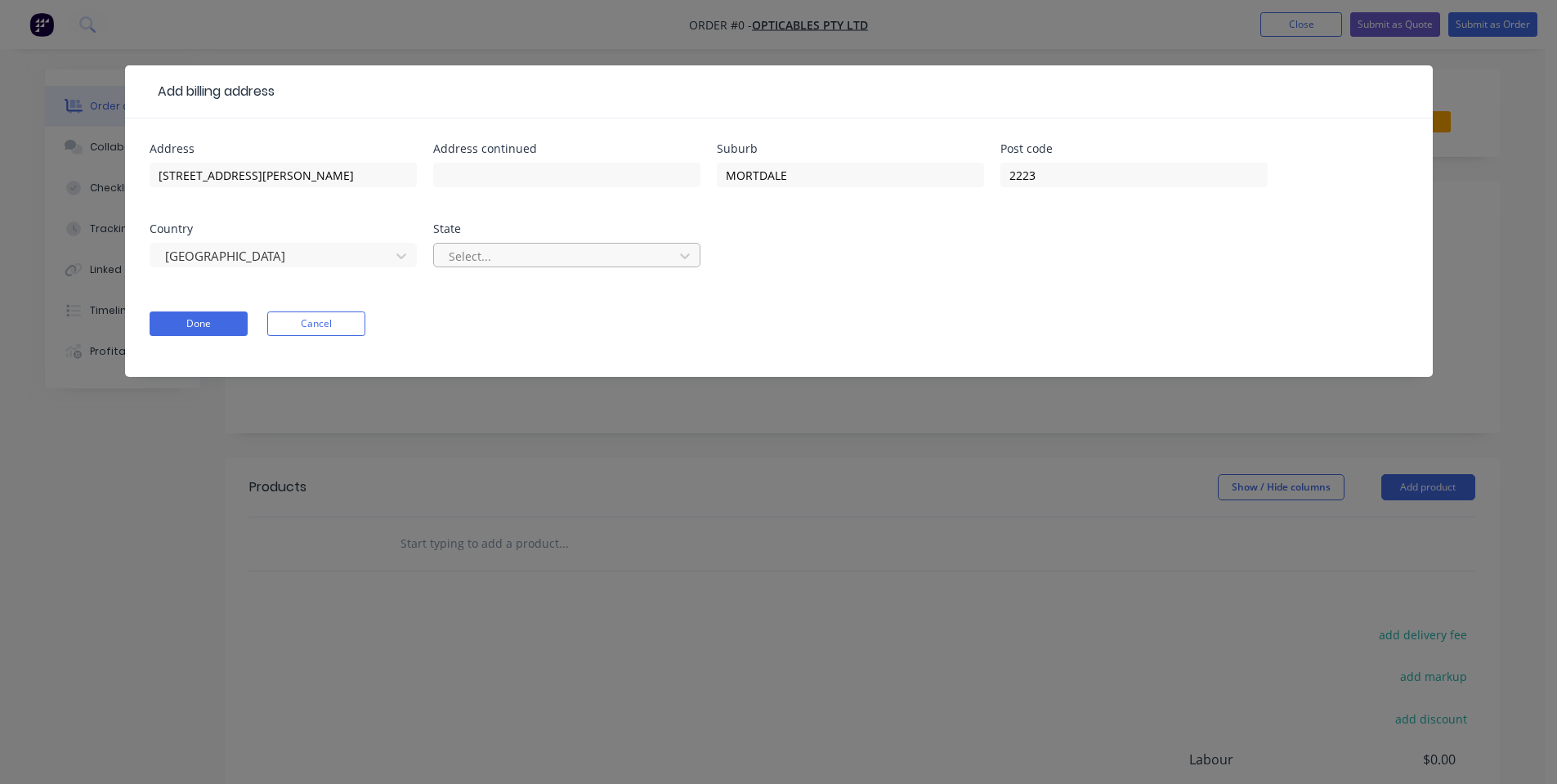
click at [526, 256] on div at bounding box center [556, 256] width 218 height 21
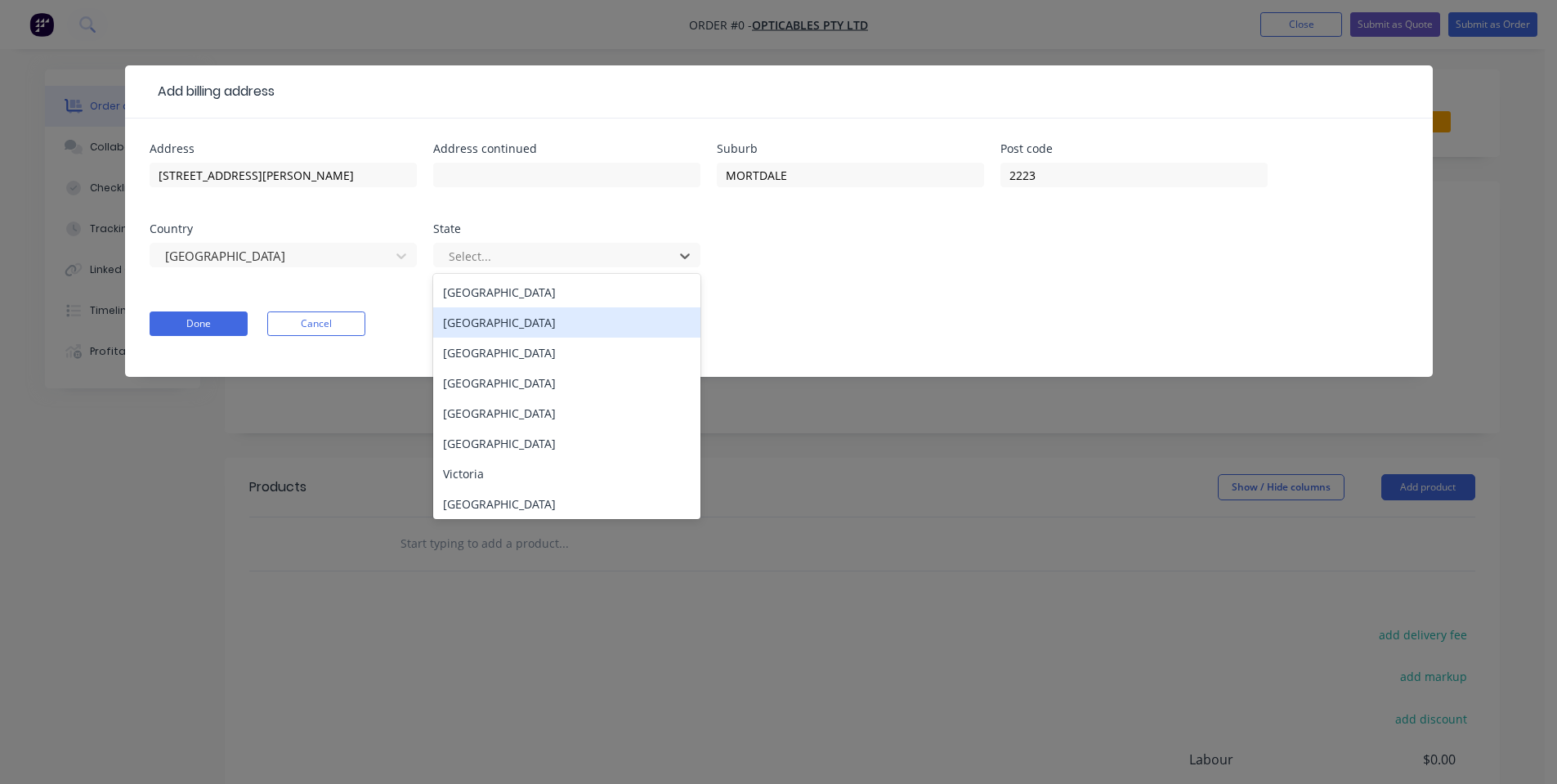
click at [514, 319] on div "[GEOGRAPHIC_DATA]" at bounding box center [567, 322] width 268 height 30
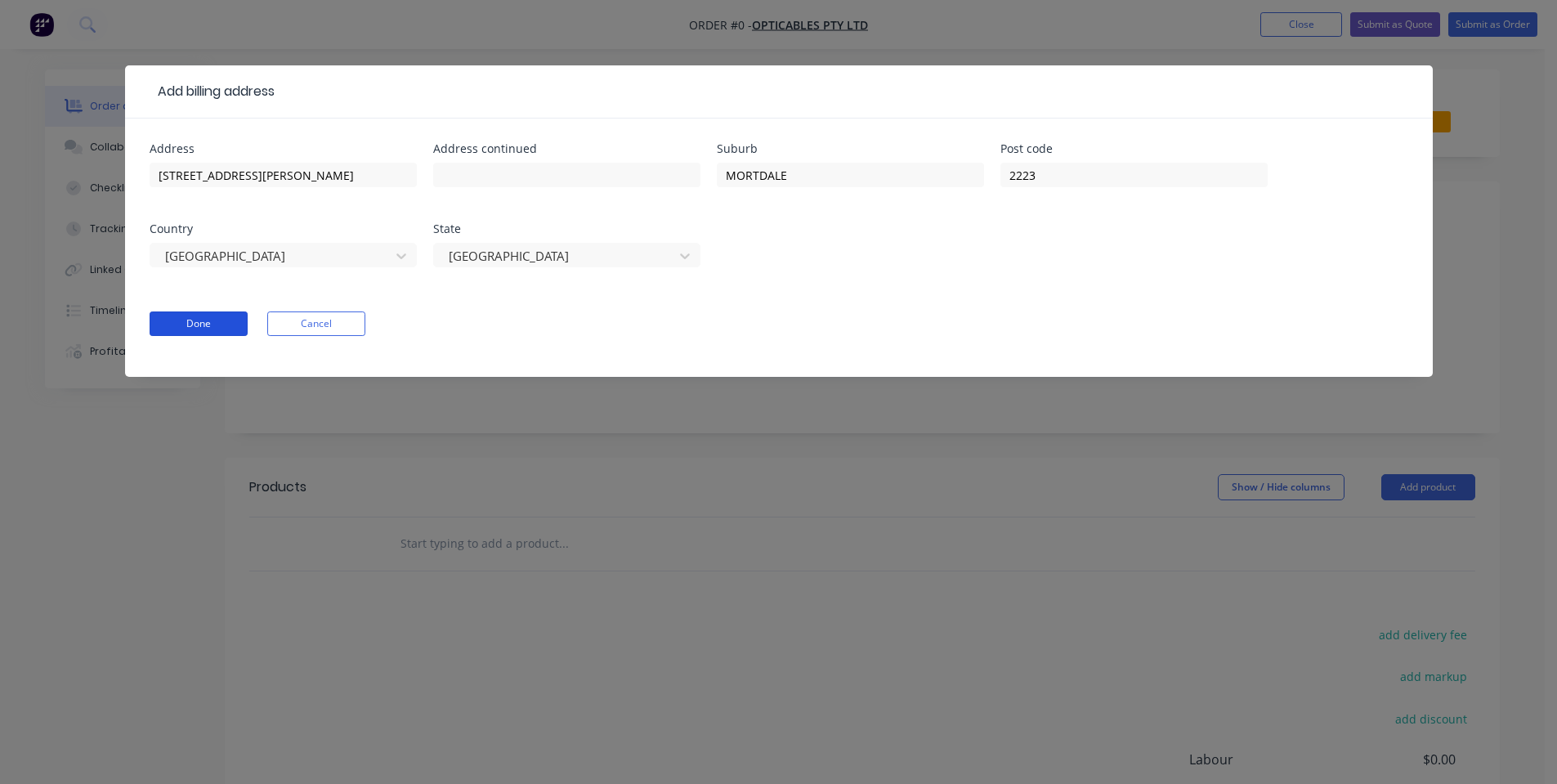
click at [190, 327] on button "Done" at bounding box center [198, 324] width 98 height 24
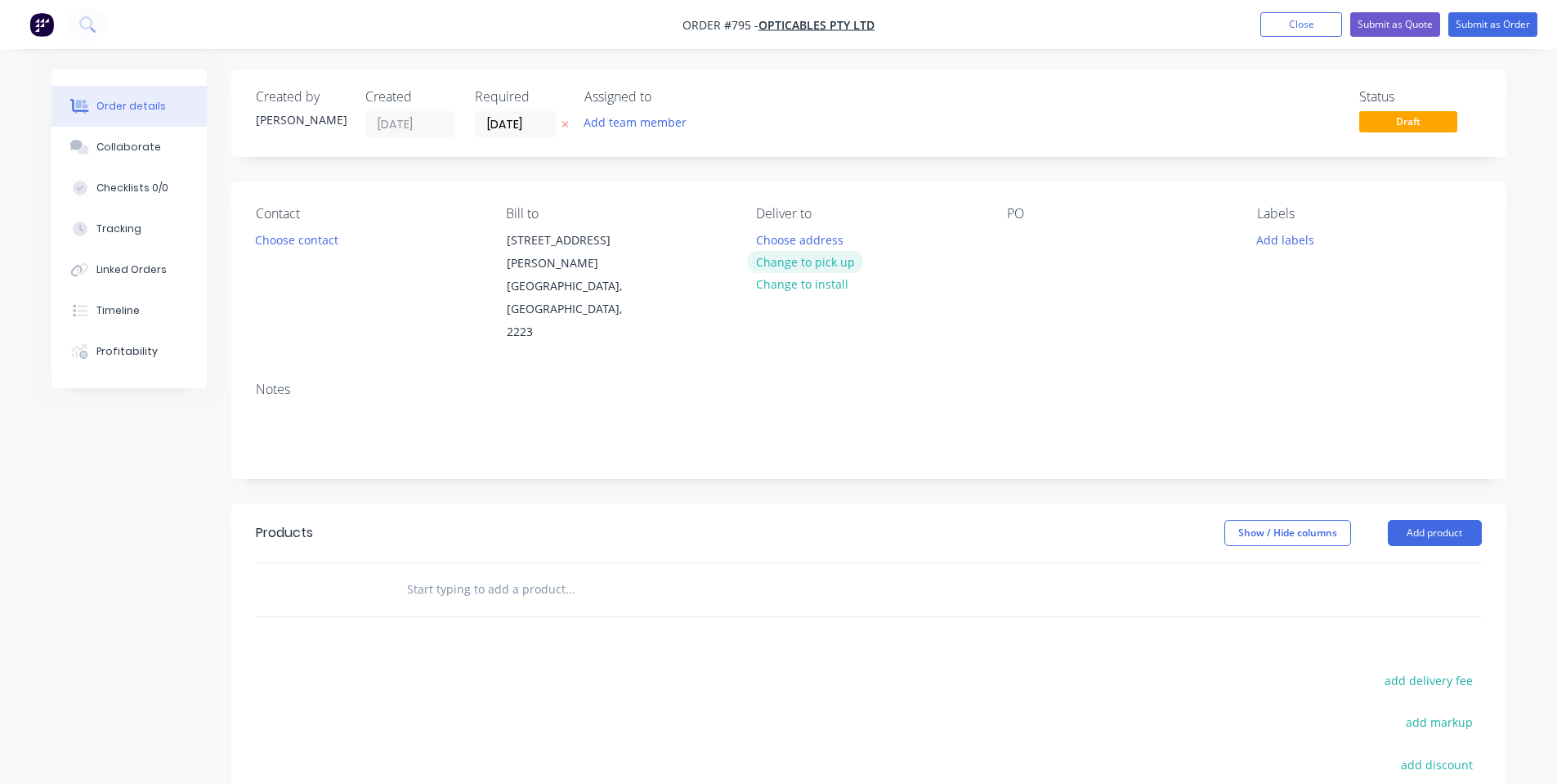
click at [807, 267] on button "Change to pick up" at bounding box center [805, 262] width 116 height 22
click at [322, 240] on button "Choose contact" at bounding box center [296, 240] width 100 height 22
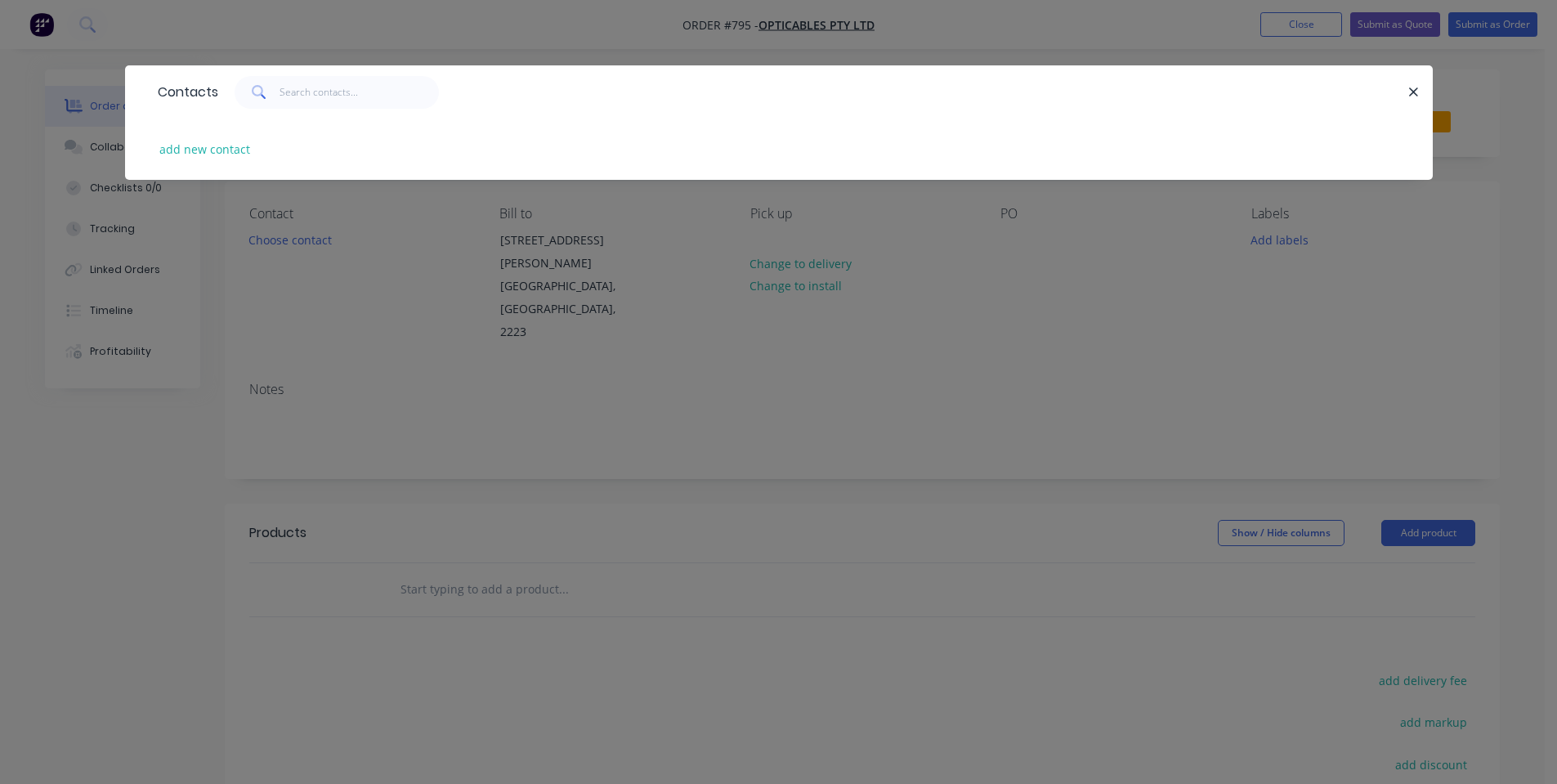
drag, startPoint x: 323, startPoint y: 287, endPoint x: 457, endPoint y: 316, distance: 137.1
click at [324, 287] on div "Contacts add new contact" at bounding box center [778, 392] width 1557 height 784
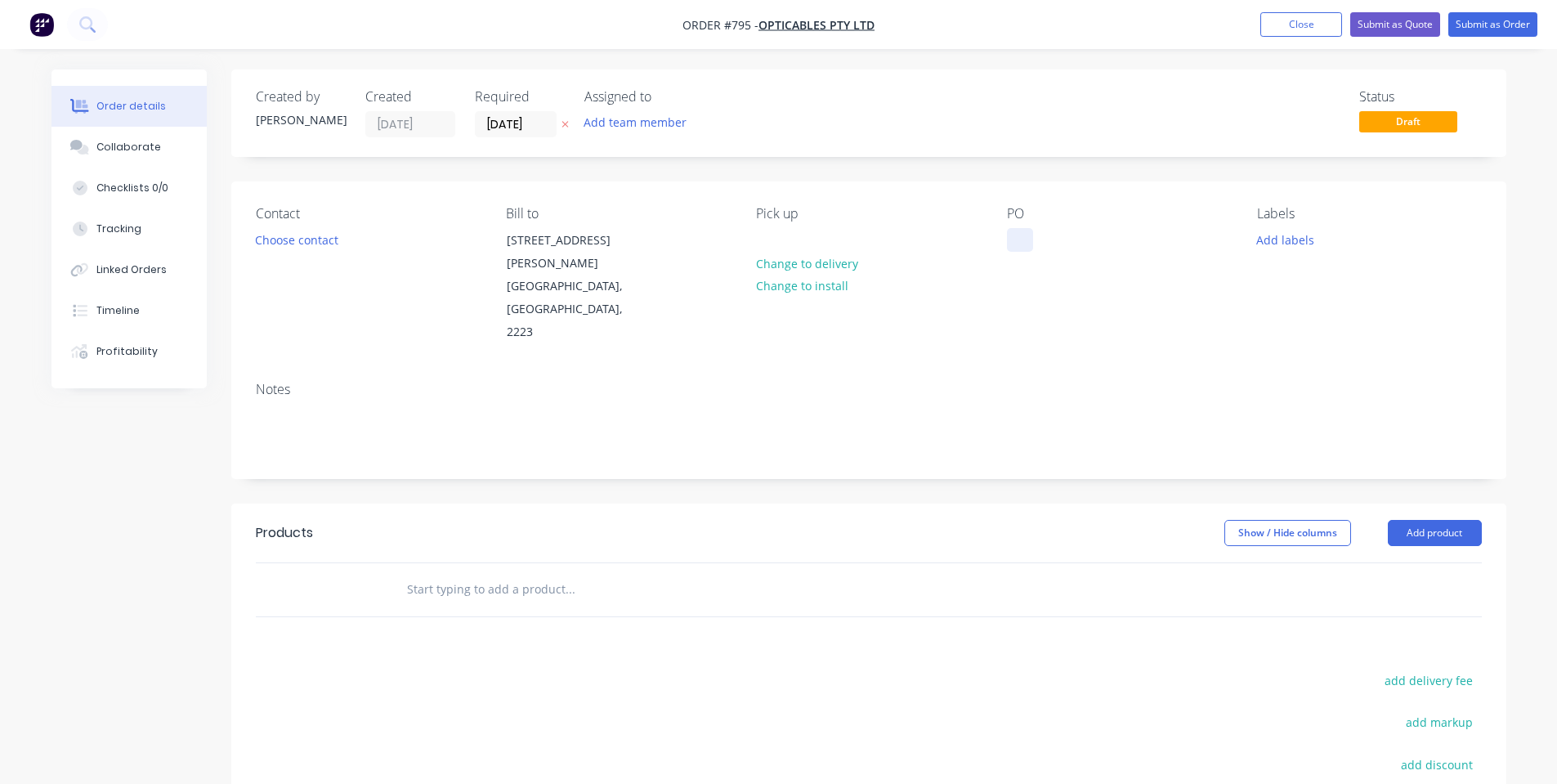
click at [1011, 234] on div at bounding box center [1020, 240] width 26 height 23
click at [955, 285] on div "Pick up Change to delivery Change to install" at bounding box center [867, 275] width 224 height 138
click at [514, 123] on input "[DATE]" at bounding box center [516, 124] width 80 height 24
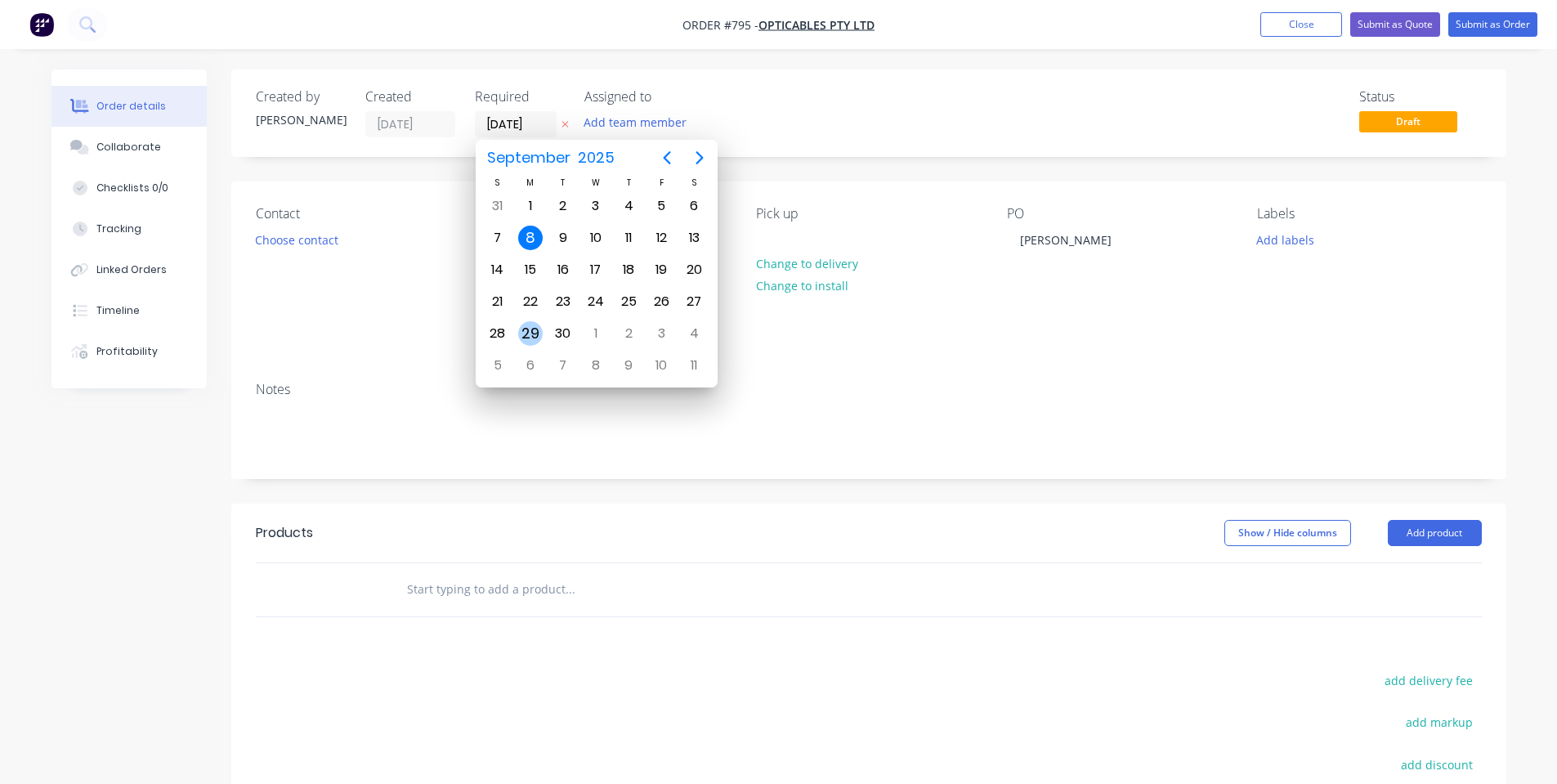
click at [531, 337] on div "29" at bounding box center [531, 333] width 24 height 24
type input "[DATE]"
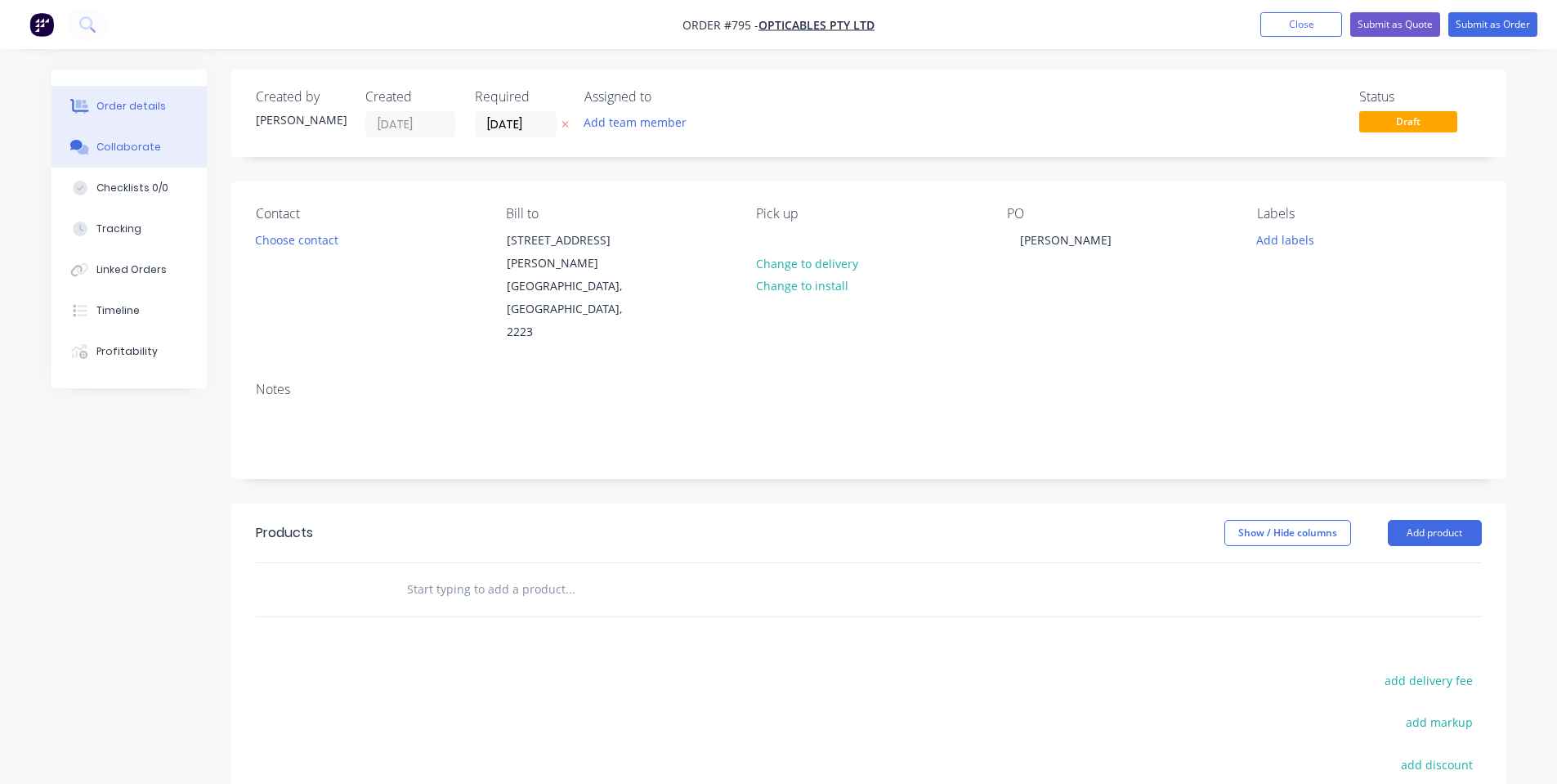
click at [65, 147] on button "Collaborate" at bounding box center [129, 147] width 155 height 41
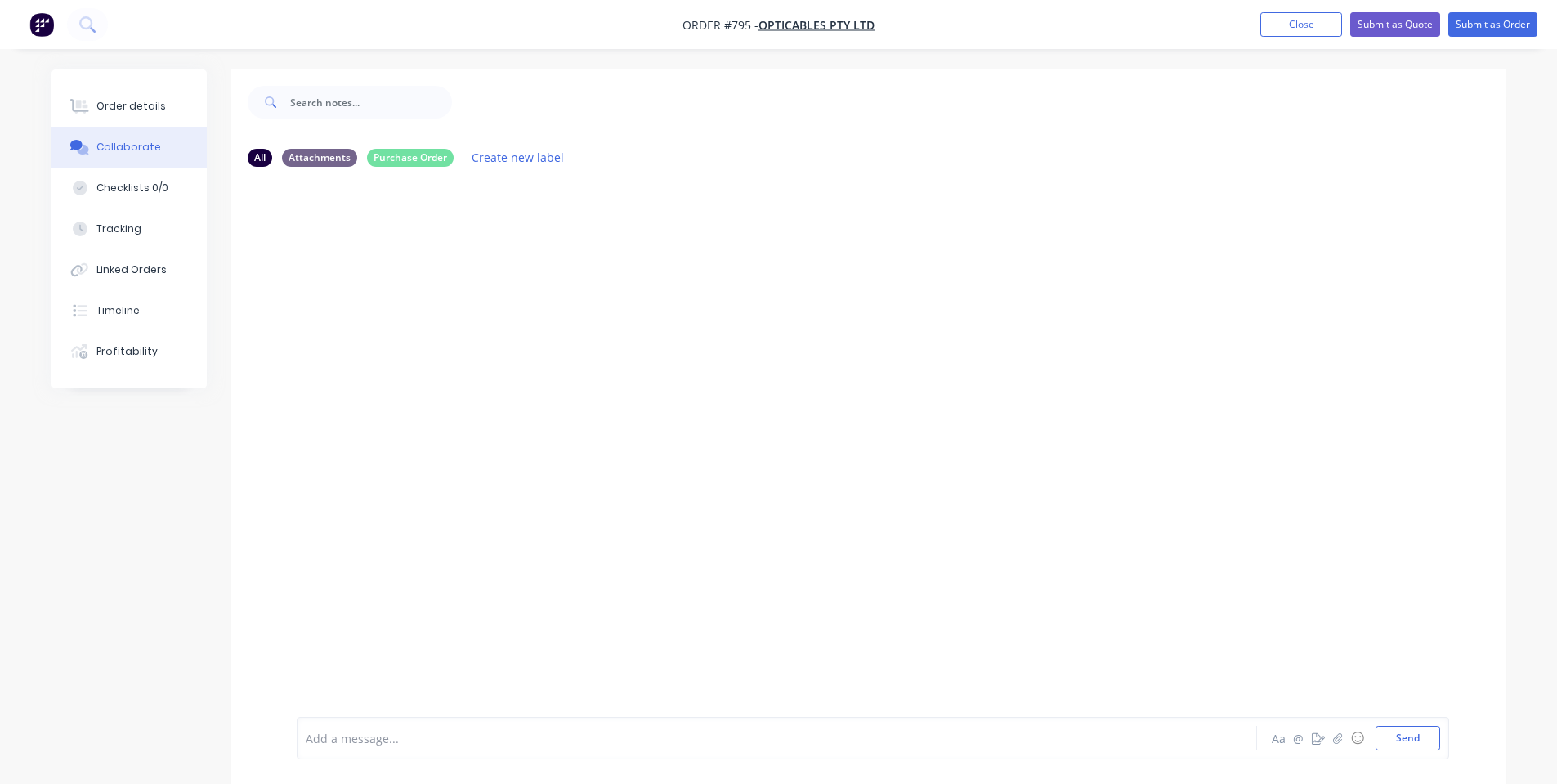
click at [394, 353] on div at bounding box center [868, 448] width 1274 height 537
click at [1396, 744] on button "Send" at bounding box center [1407, 737] width 65 height 24
click at [567, 743] on div at bounding box center [731, 738] width 850 height 17
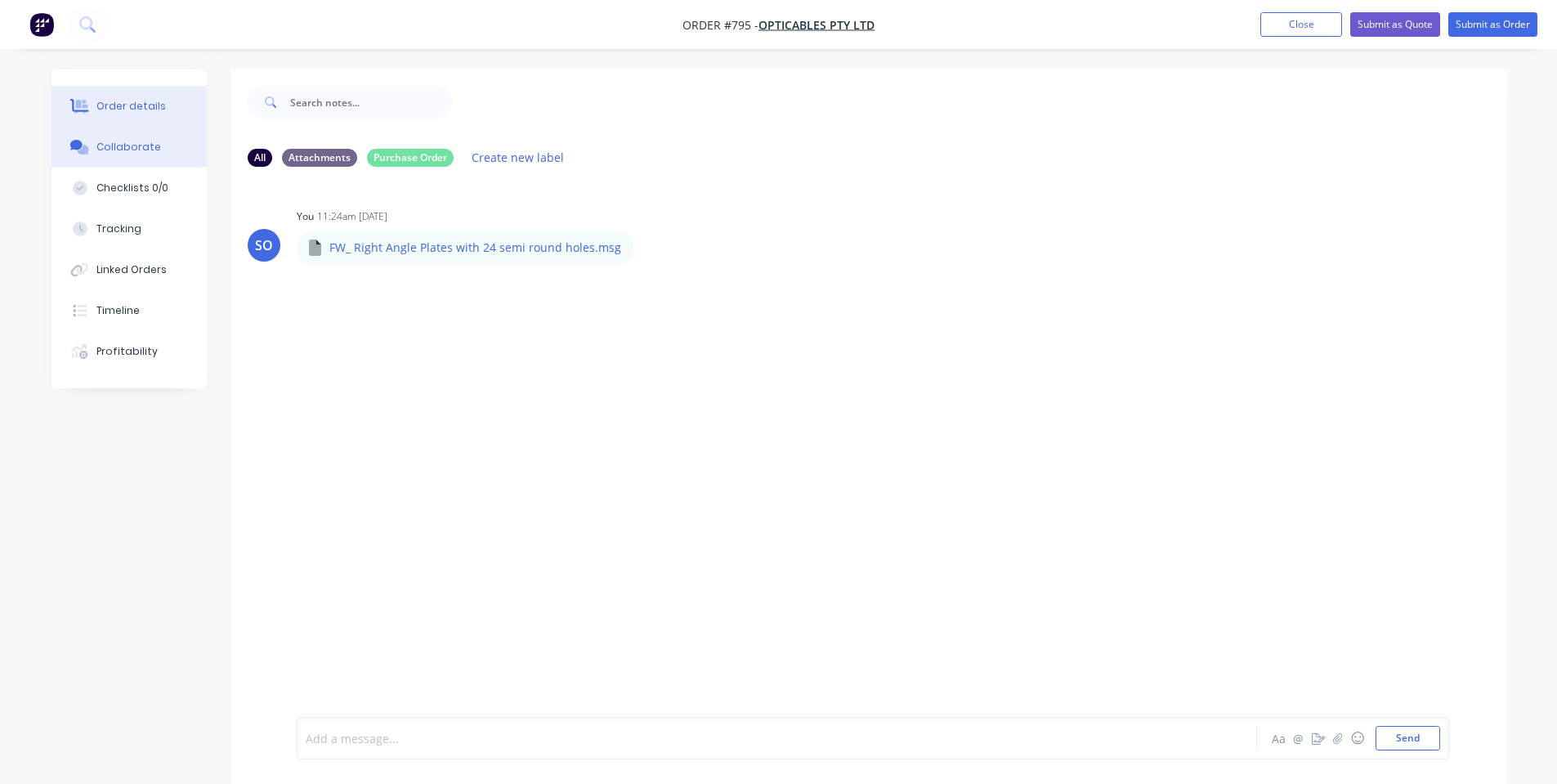
click at [162, 125] on button "Order details" at bounding box center [129, 107] width 155 height 41
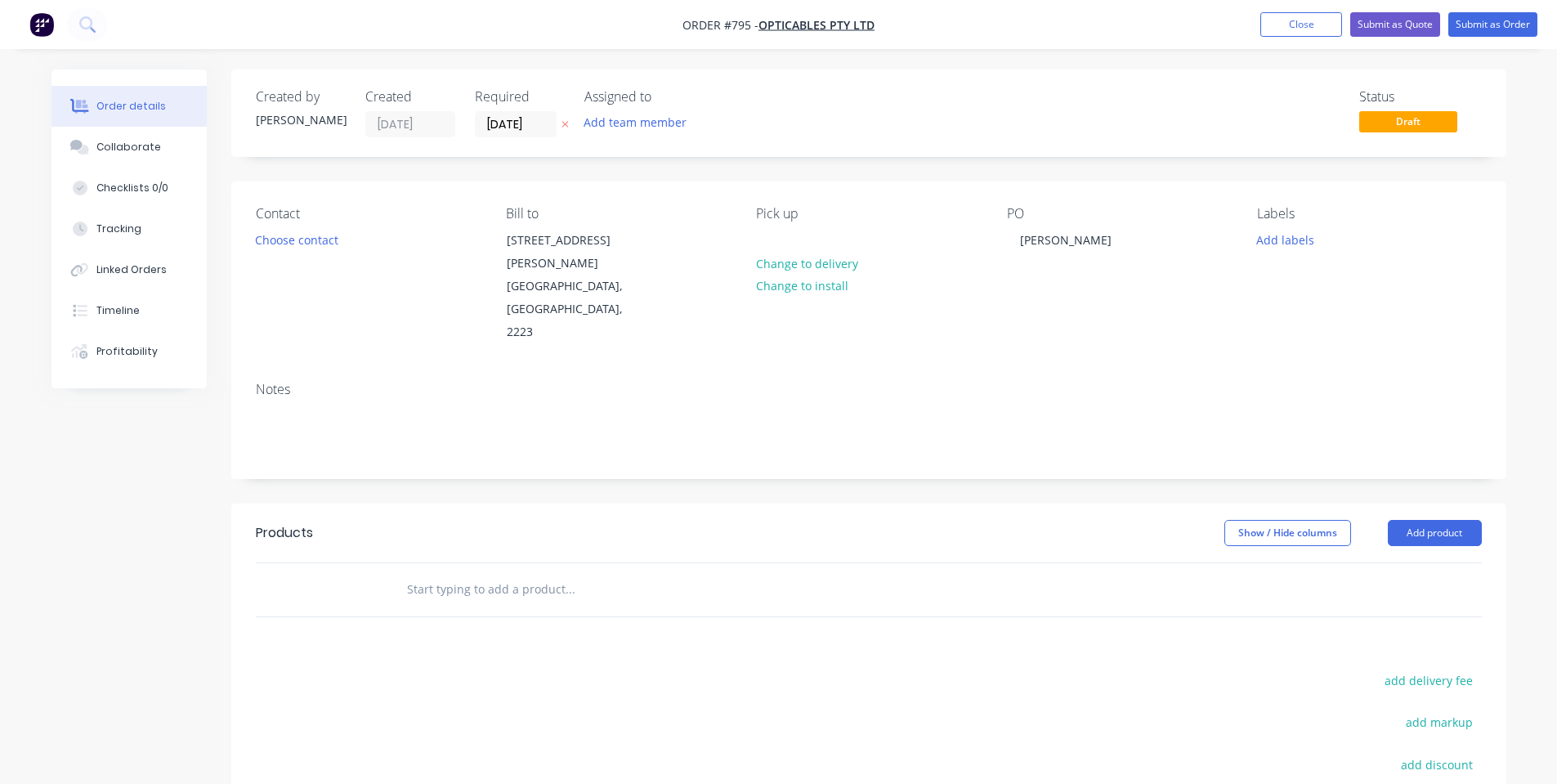
click at [459, 573] on input "text" at bounding box center [569, 588] width 327 height 33
type input "Right Angle Plates w/ 24 Semi-Round Holes"
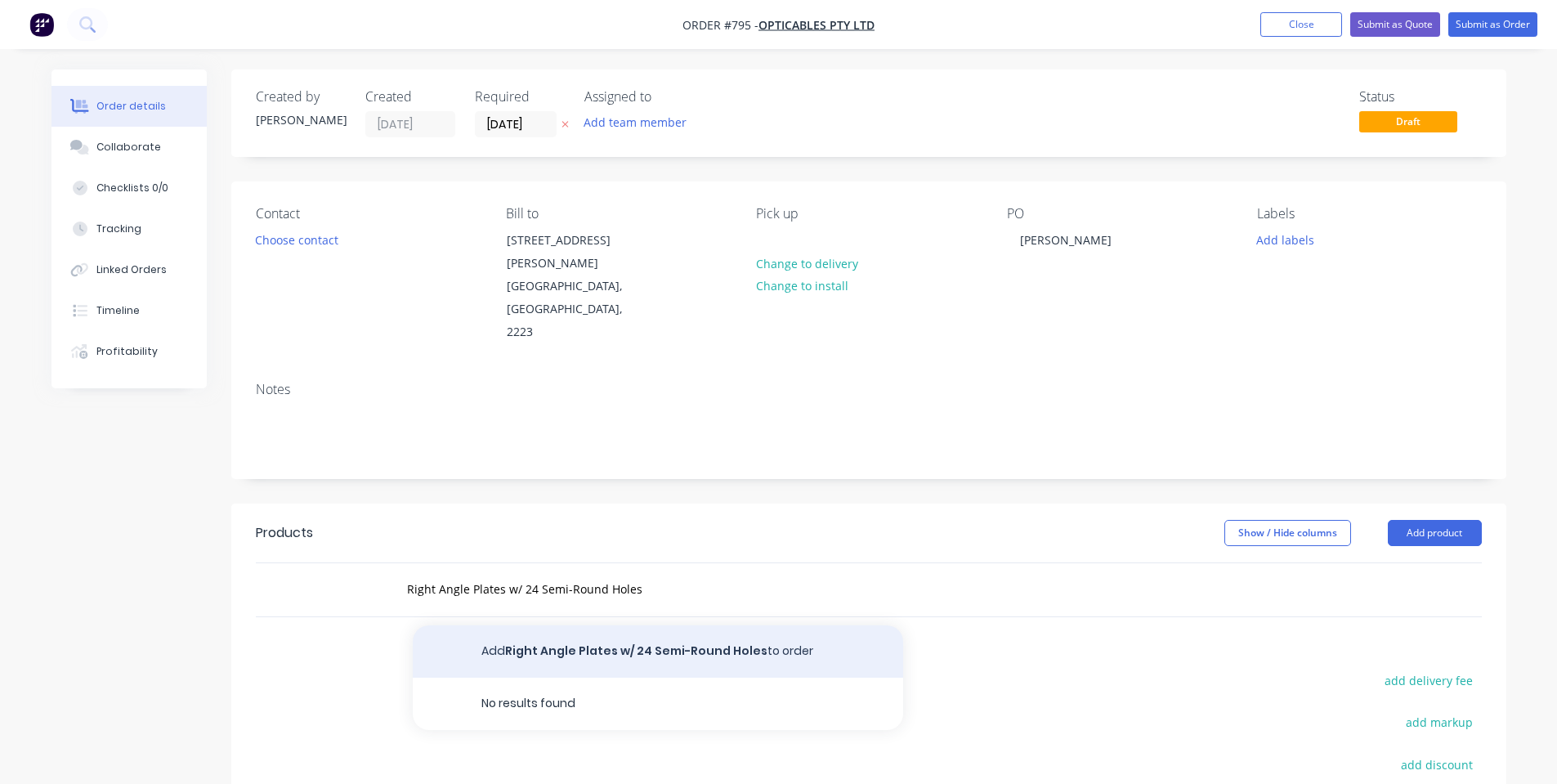
drag, startPoint x: 497, startPoint y: 573, endPoint x: 503, endPoint y: 596, distance: 23.8
click at [503, 625] on button "Add Right Angle Plates w/ 24 Semi-Round Holes to order" at bounding box center [658, 651] width 490 height 52
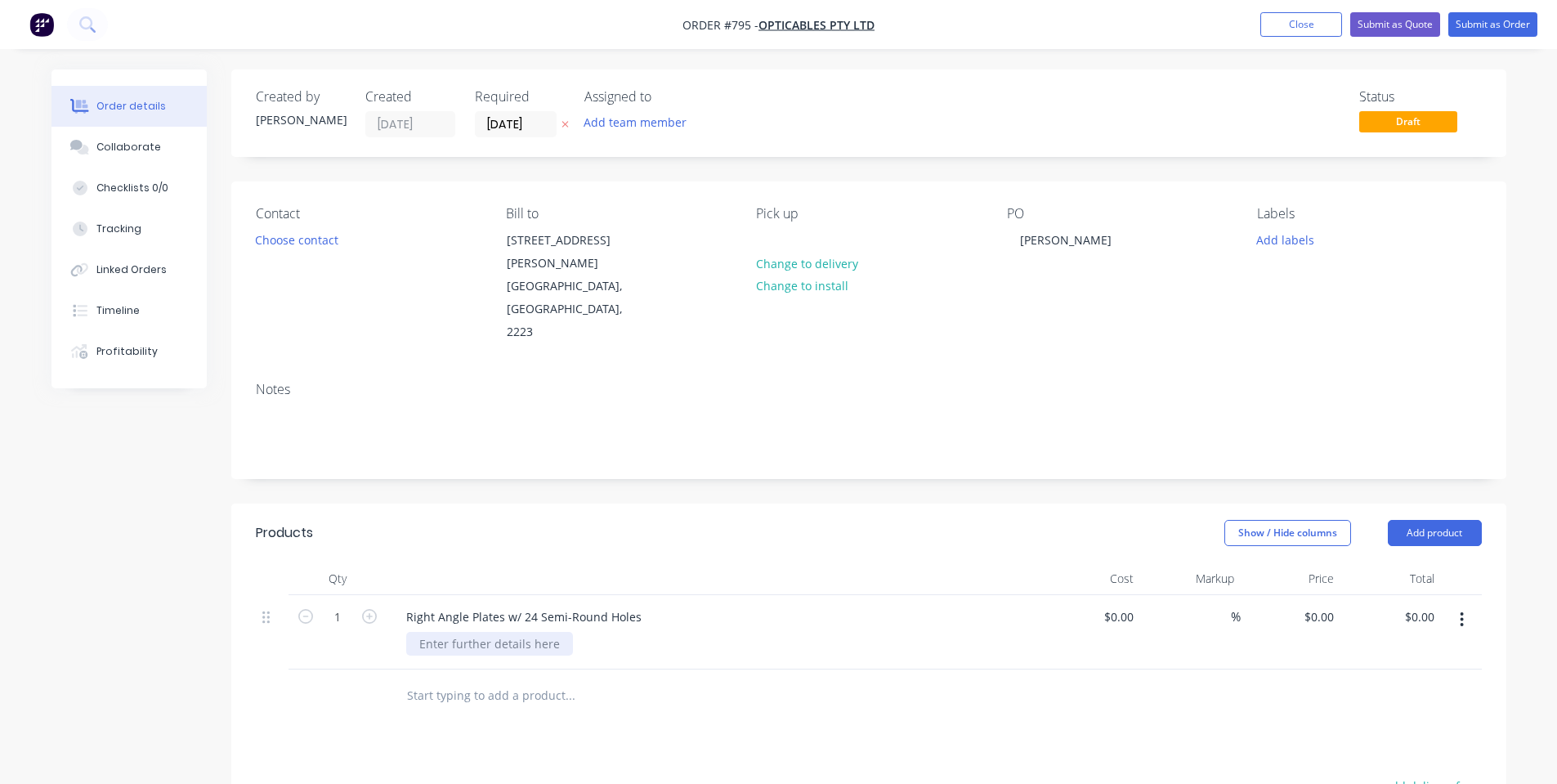
click at [455, 632] on div at bounding box center [489, 643] width 167 height 23
click at [829, 519] on div "Show / Hide columns Add product" at bounding box center [997, 532] width 965 height 26
click at [1331, 604] on input "$0.00" at bounding box center [1321, 616] width 37 height 23
type input "$20.00"
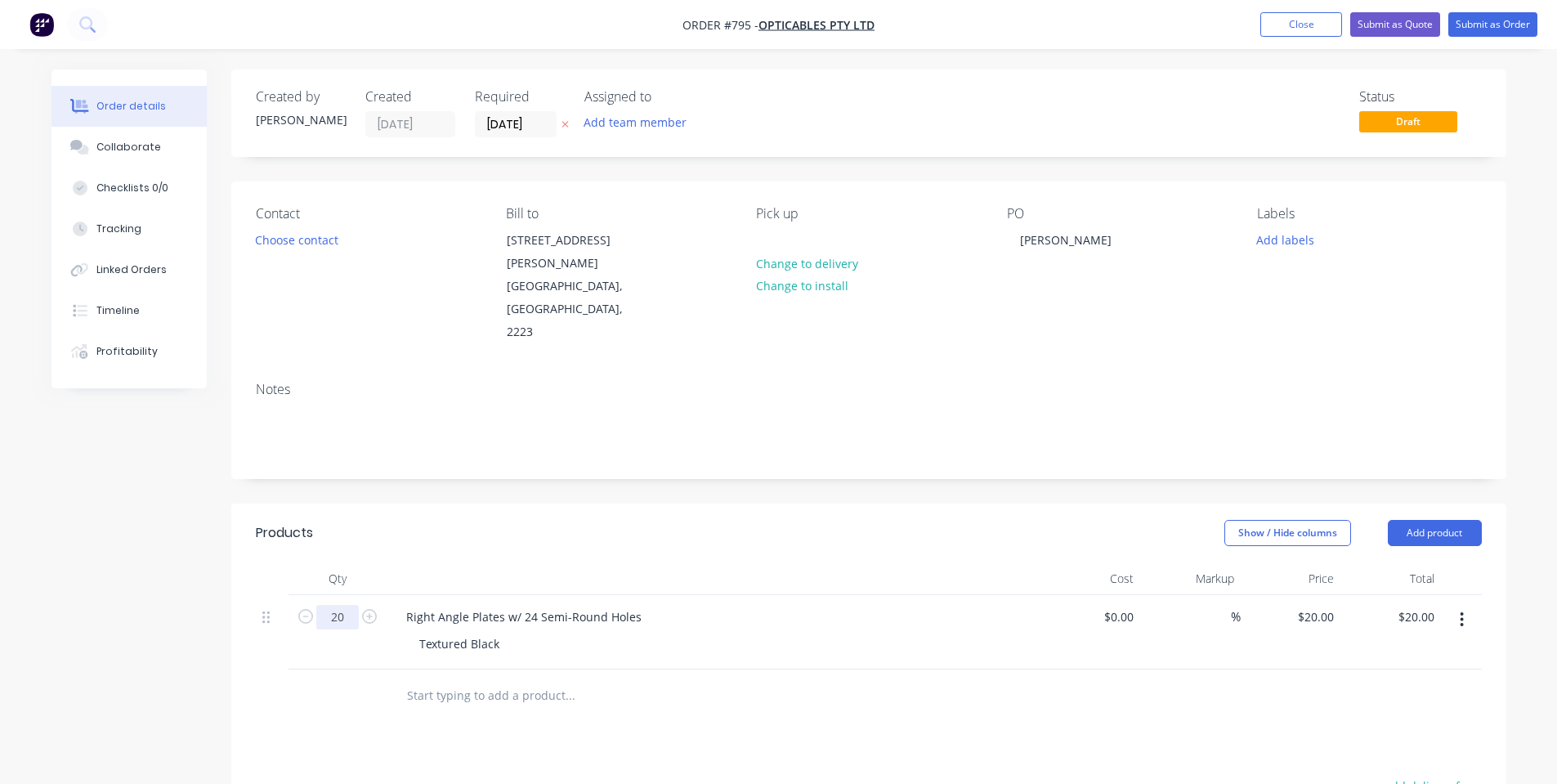
type input "20"
type input "$400.00"
click at [372, 562] on div "Qty" at bounding box center [337, 578] width 98 height 33
drag, startPoint x: 1437, startPoint y: 485, endPoint x: 1433, endPoint y: 505, distance: 20.4
click at [1436, 519] on button "Add product" at bounding box center [1434, 532] width 94 height 26
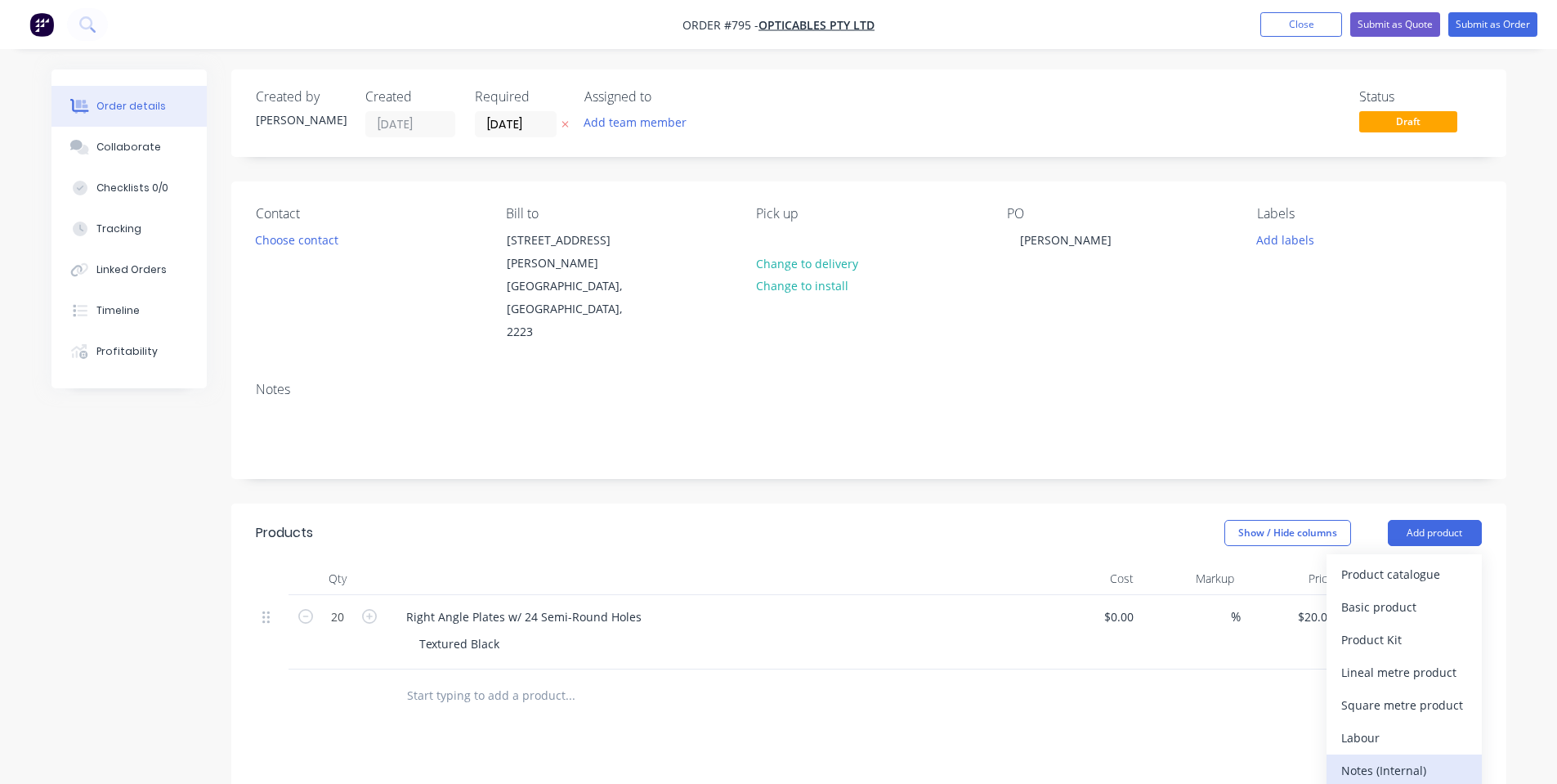
click at [1407, 758] on div "Notes (Internal)" at bounding box center [1404, 769] width 125 height 23
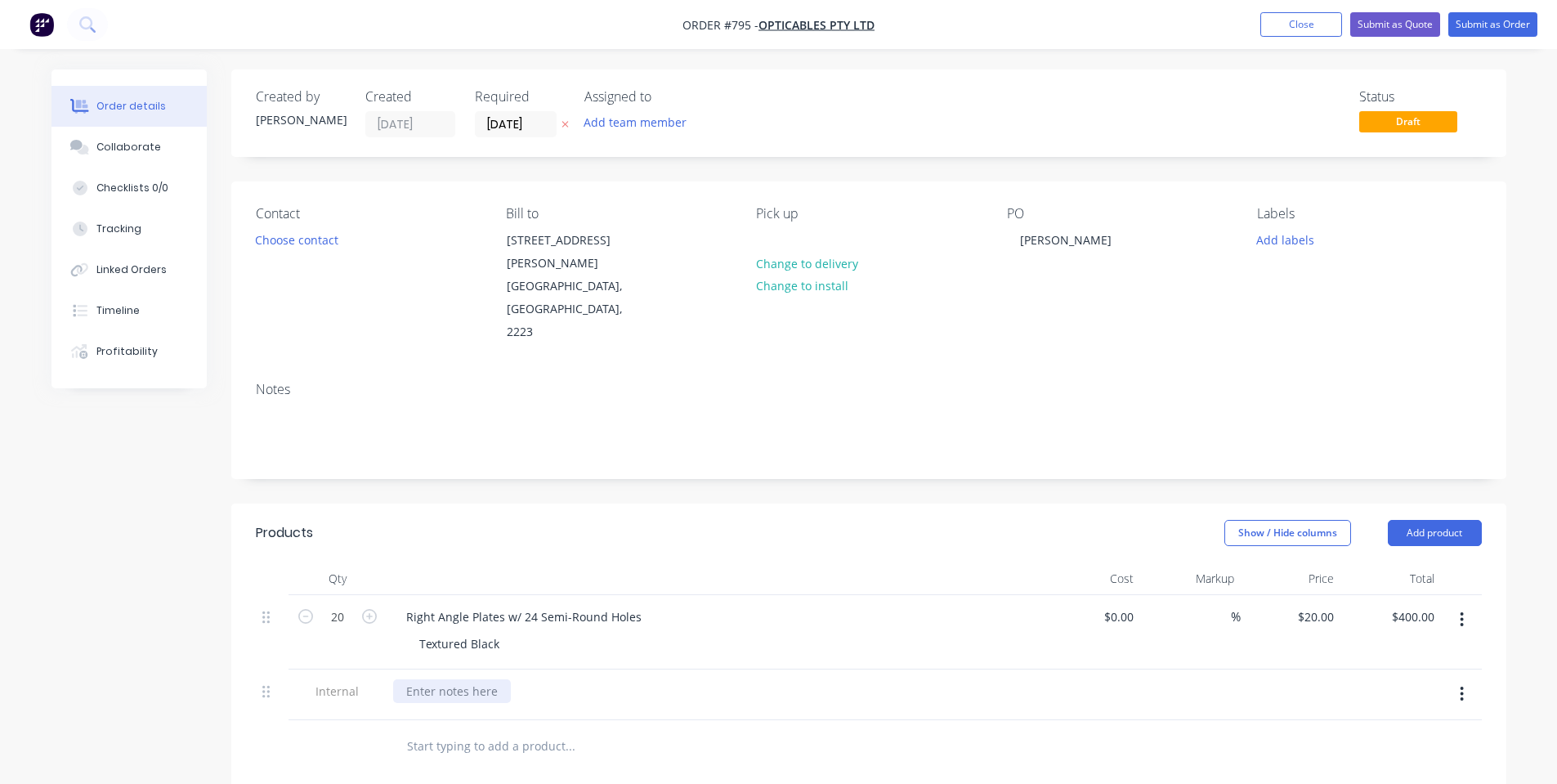
click at [478, 679] on div at bounding box center [452, 690] width 118 height 23
click at [559, 503] on header "Products Show / Hide columns Add product" at bounding box center [868, 532] width 1274 height 59
click at [1494, 20] on button "Submit as Order" at bounding box center [1492, 24] width 89 height 24
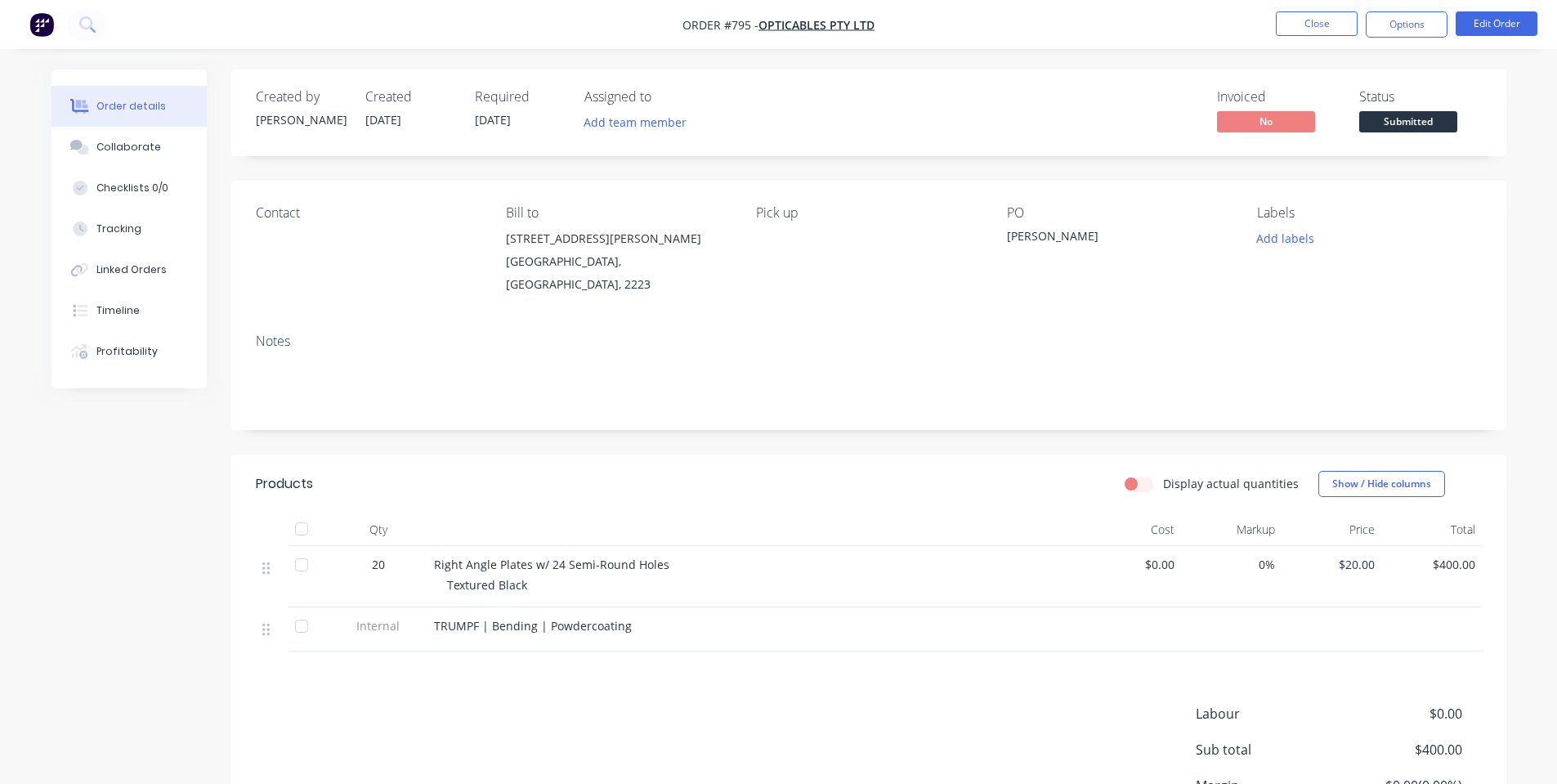
drag, startPoint x: 1404, startPoint y: 123, endPoint x: 1402, endPoint y: 139, distance: 16.1
click at [1406, 123] on span "Submitted" at bounding box center [1407, 122] width 98 height 21
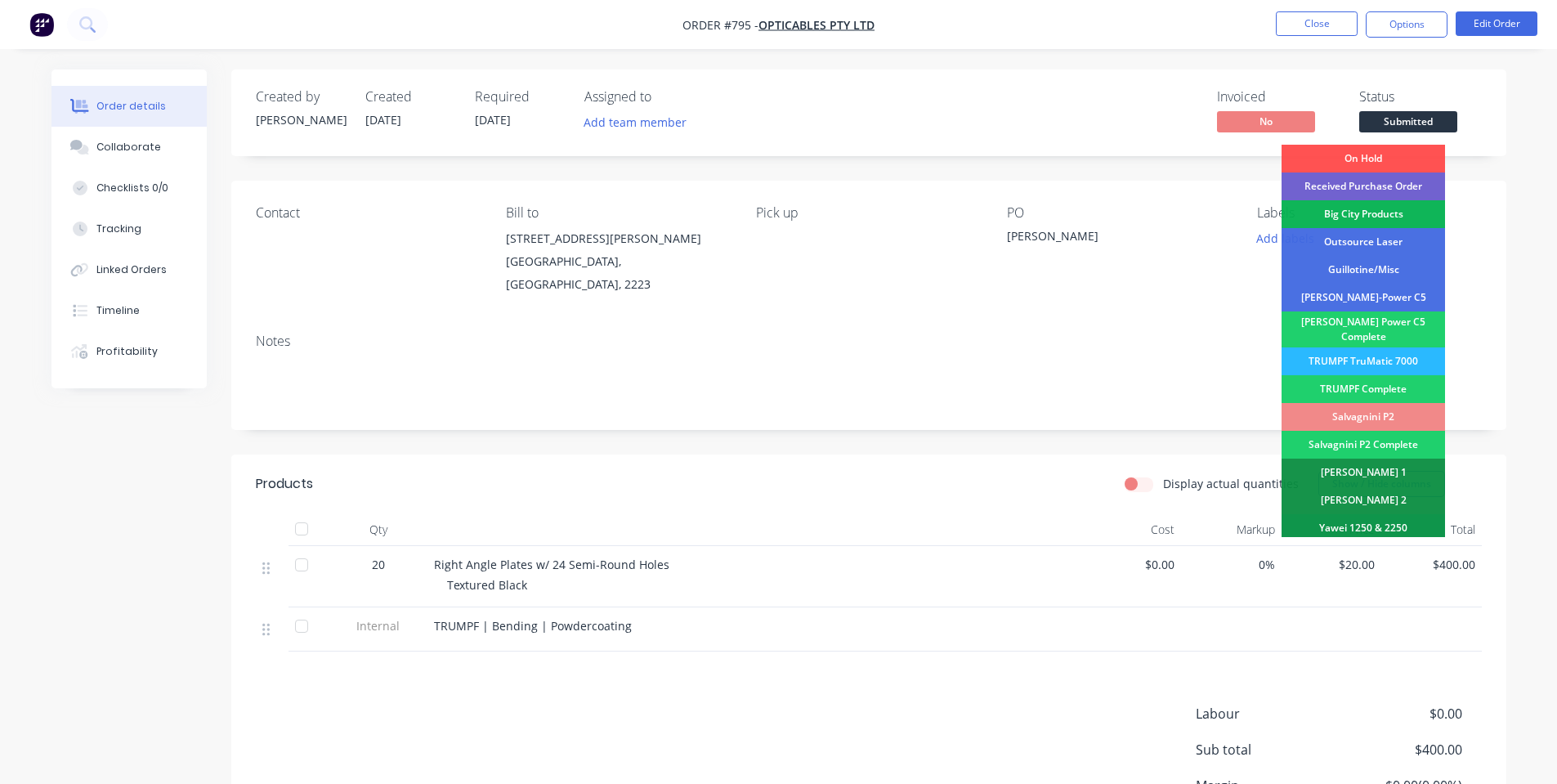
click at [1188, 235] on div "[PERSON_NAME]" at bounding box center [1109, 239] width 204 height 22
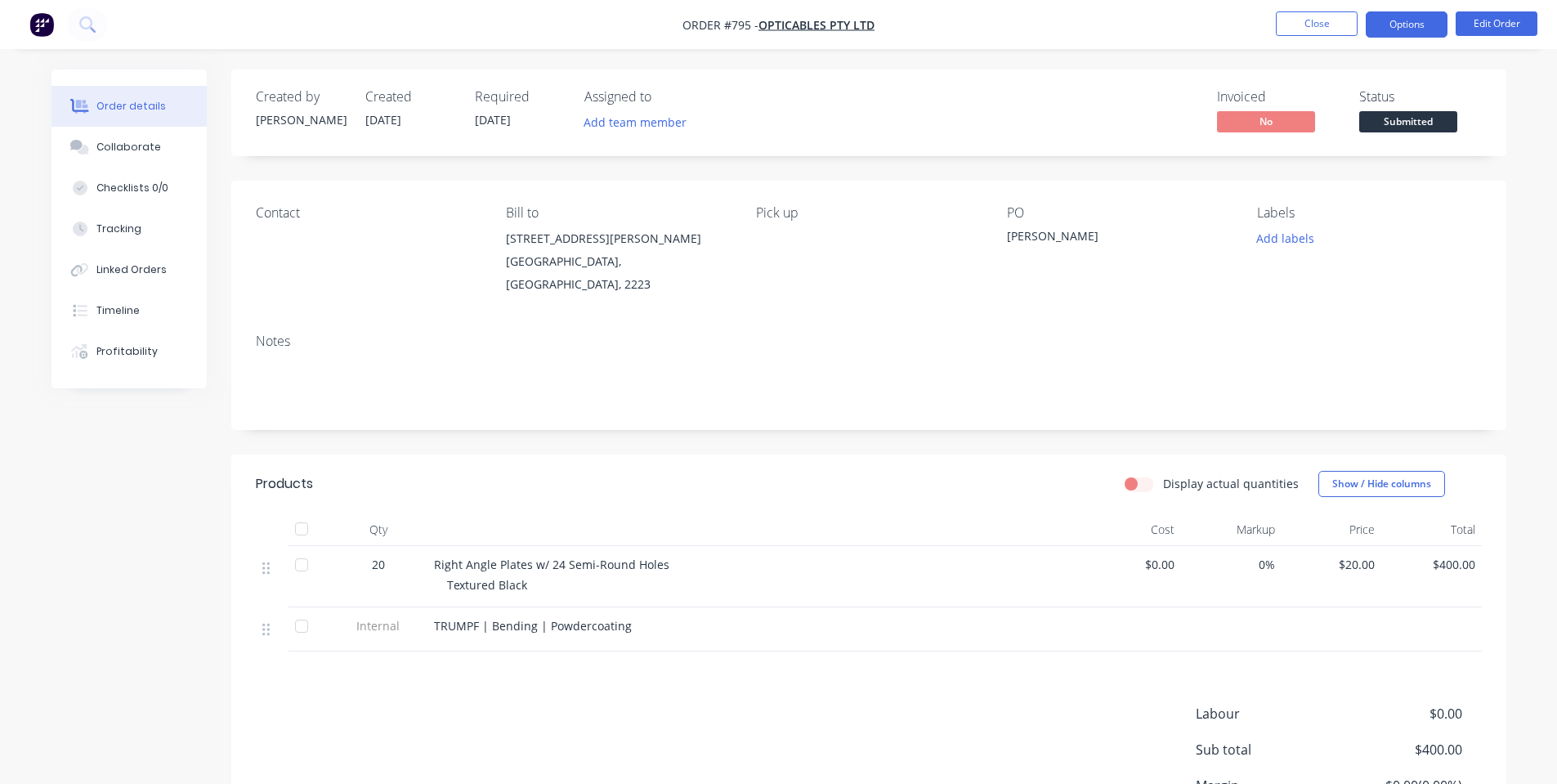
drag, startPoint x: 1396, startPoint y: 20, endPoint x: 1398, endPoint y: 36, distance: 16.1
click at [1397, 22] on button "Options" at bounding box center [1405, 24] width 81 height 26
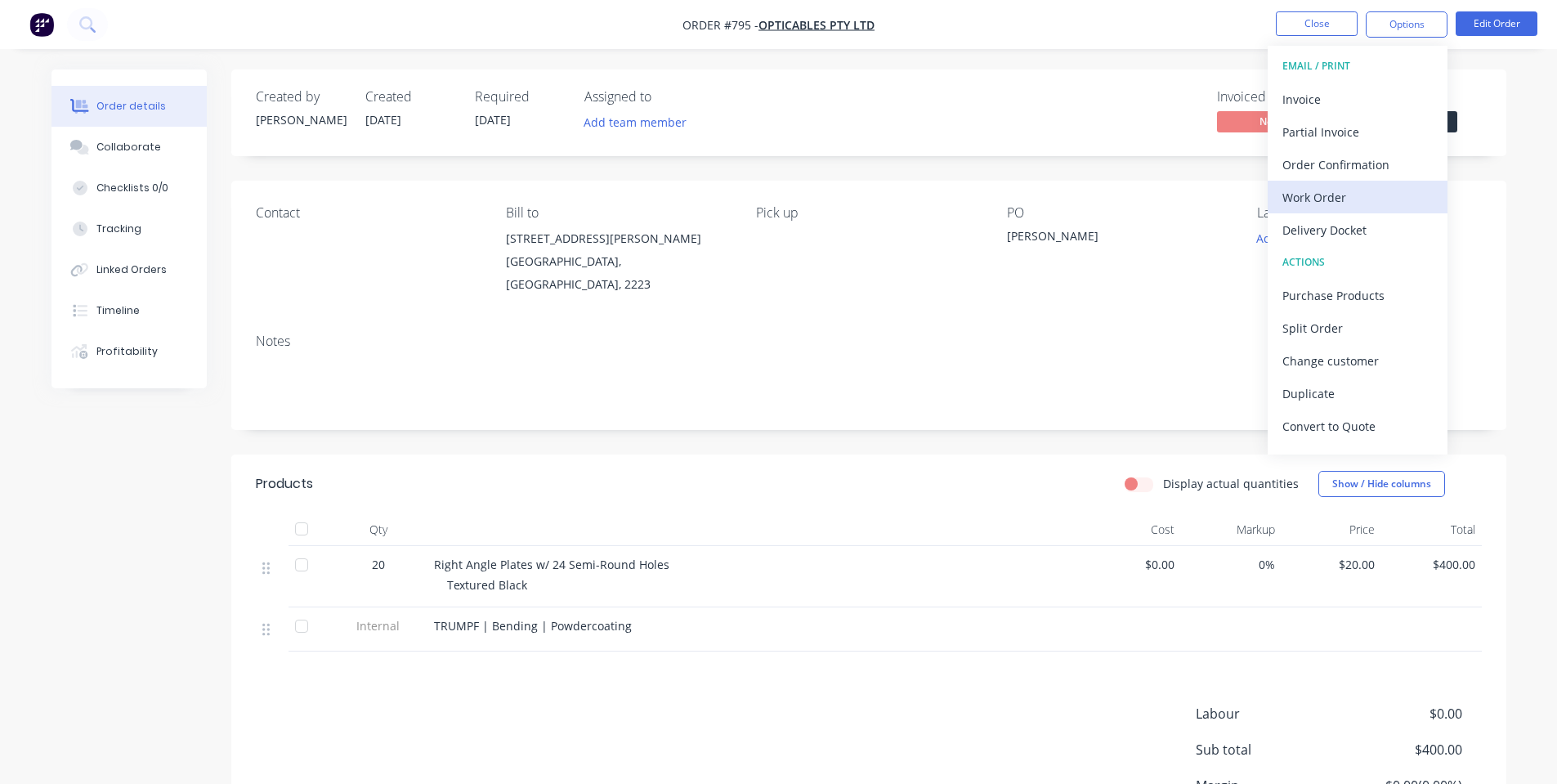
click at [1375, 197] on div "Work Order" at bounding box center [1357, 196] width 151 height 23
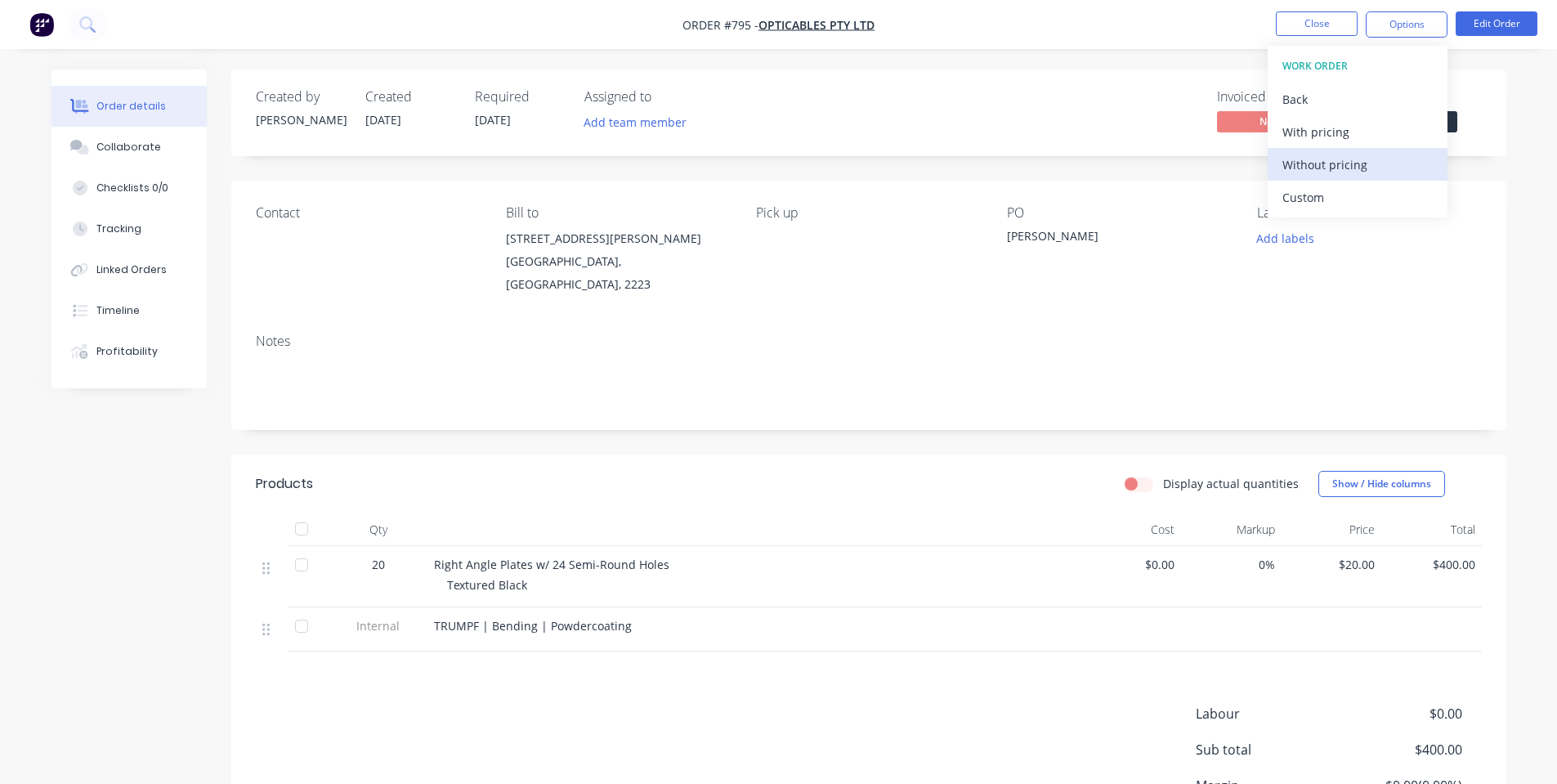
click at [1369, 165] on div "Without pricing" at bounding box center [1357, 164] width 151 height 23
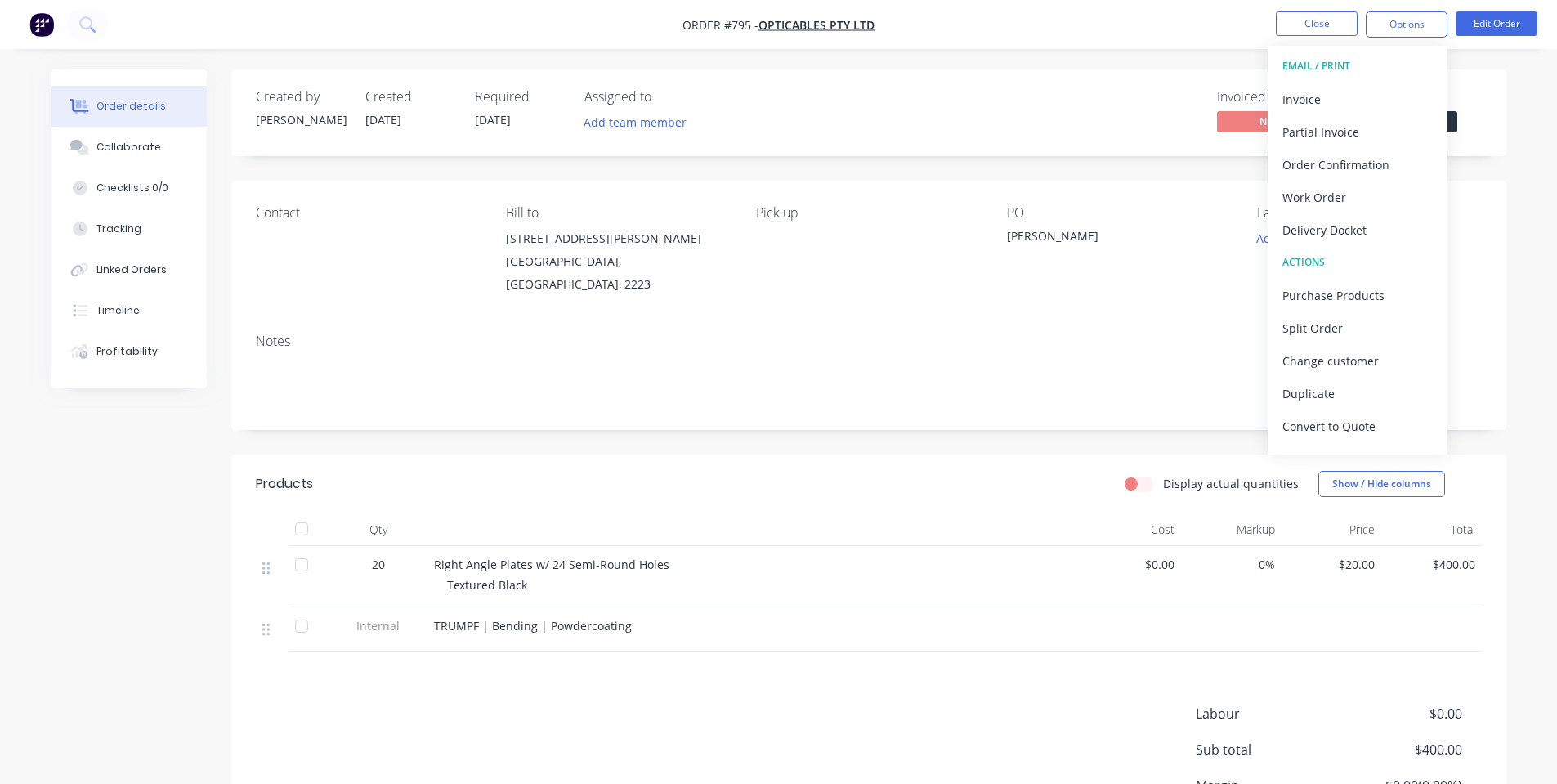
click at [1072, 140] on div "Created by [PERSON_NAME] Created [DATE] Required [DATE] Assigned to Add team me…" at bounding box center [868, 112] width 1274 height 87
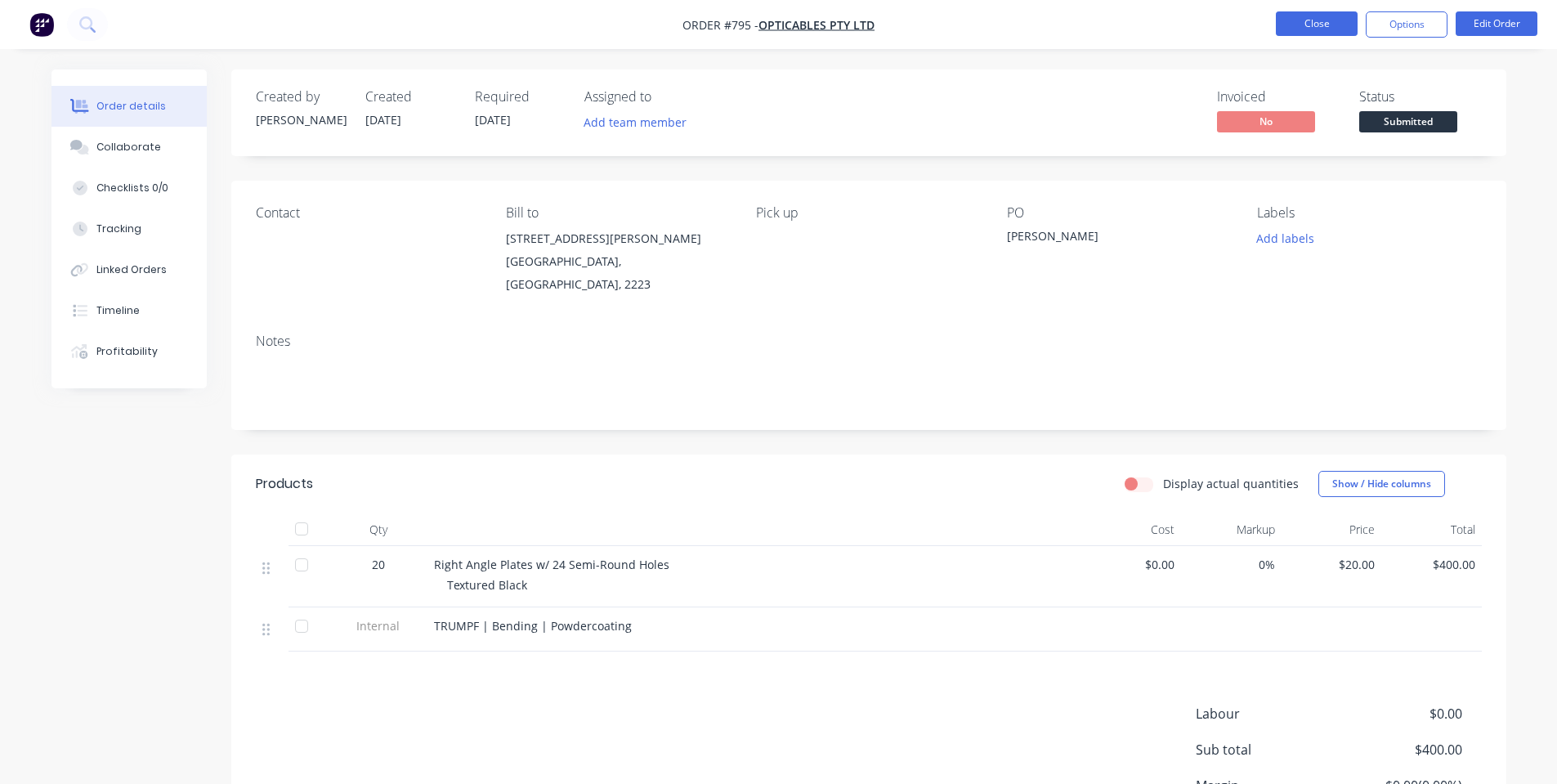
click at [1335, 29] on button "Close" at bounding box center [1316, 23] width 81 height 24
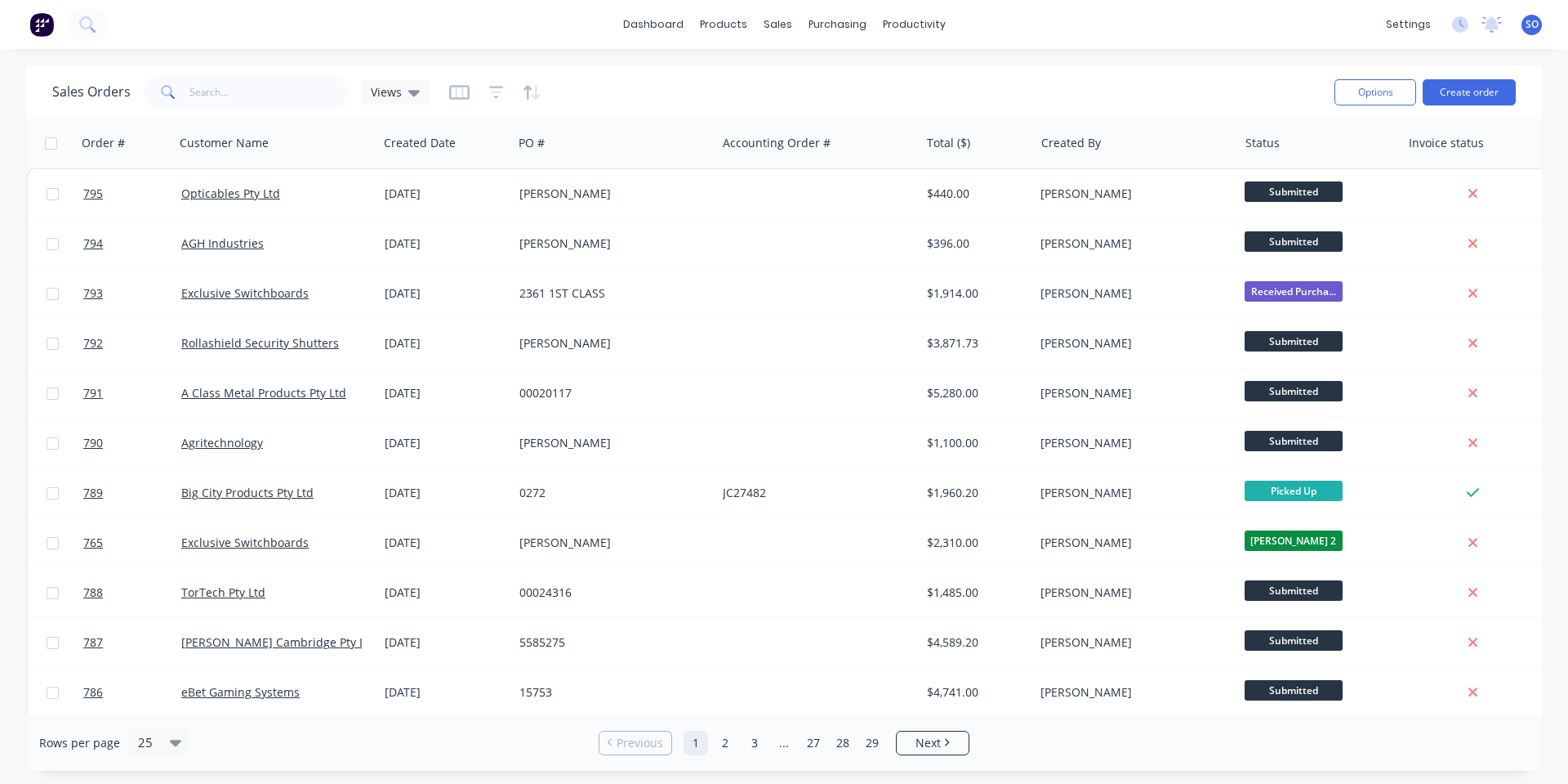
click at [596, 75] on div "Sales Orders Views" at bounding box center [686, 92] width 1269 height 40
click at [912, 97] on div "Sales Orders Views" at bounding box center [686, 92] width 1269 height 40
